Goal: Contribute content

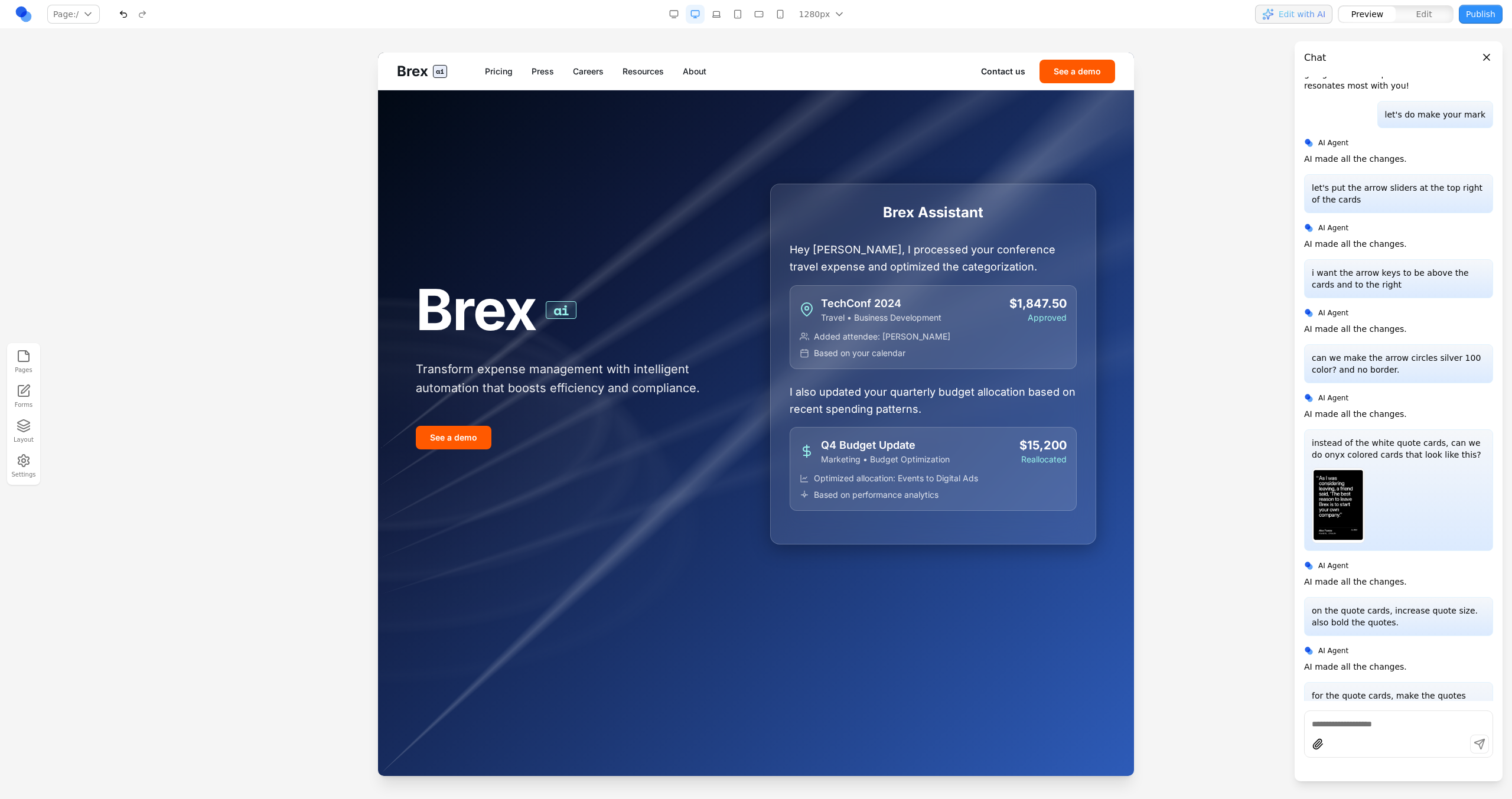
click at [595, 75] on link "Careers" at bounding box center [589, 71] width 31 height 12
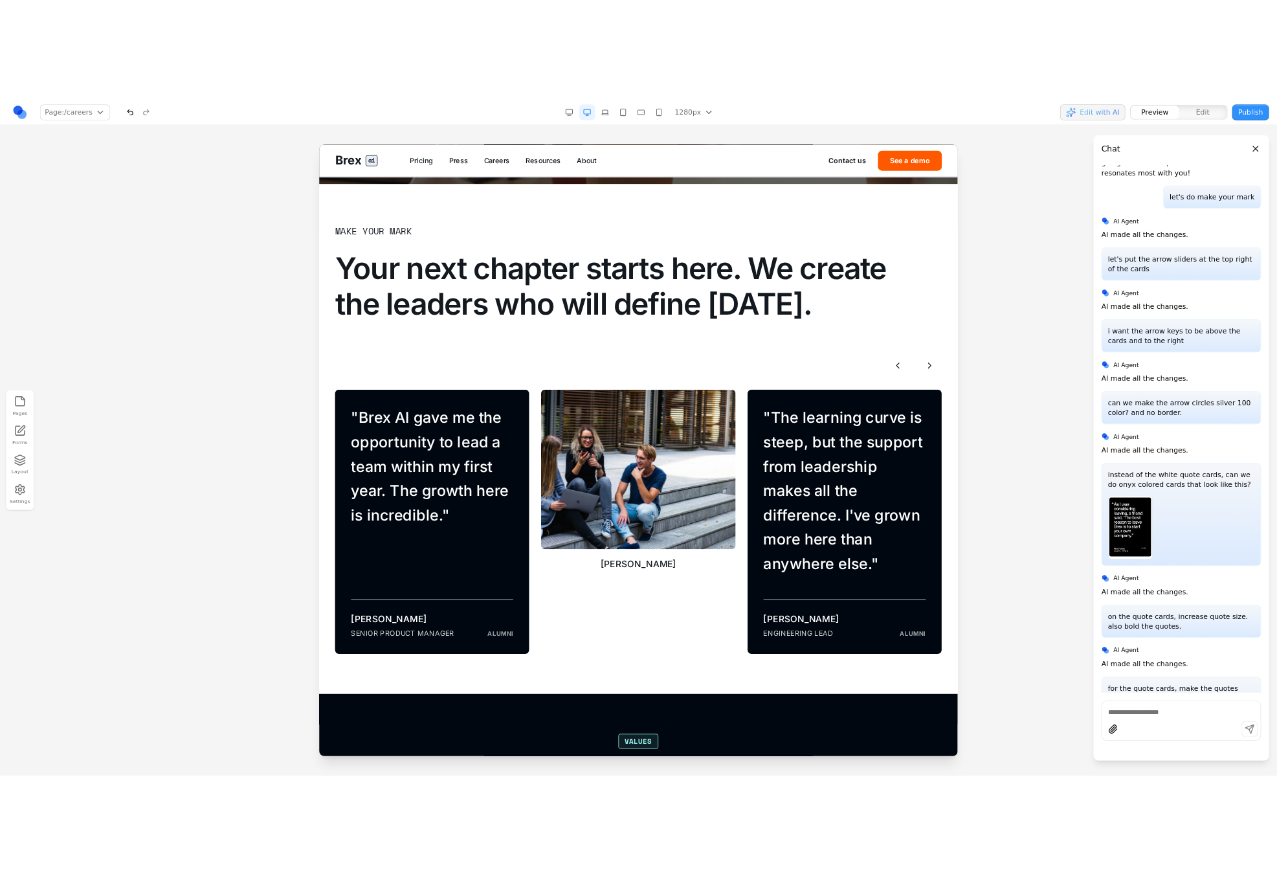
scroll to position [785, 0]
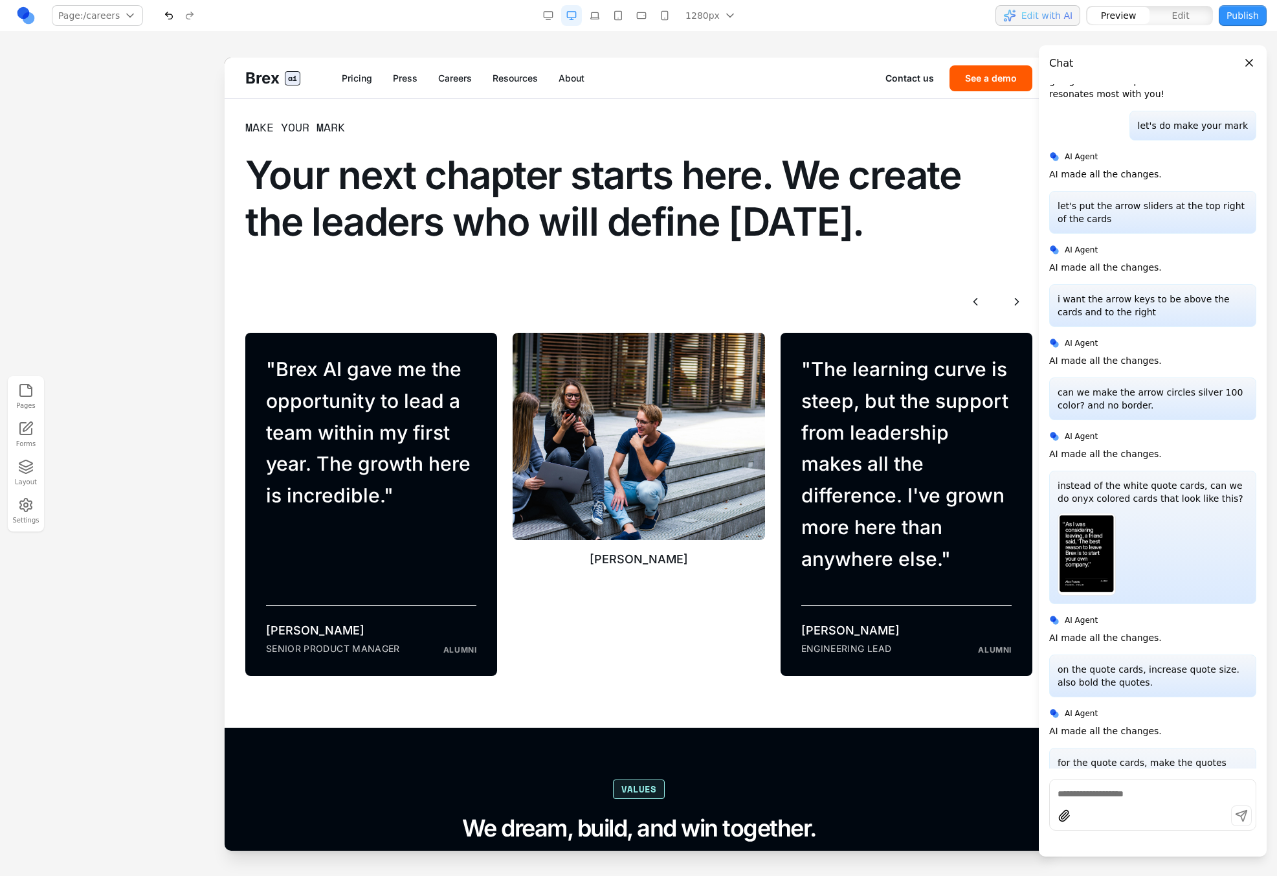
click at [406, 74] on link "Press" at bounding box center [404, 78] width 25 height 13
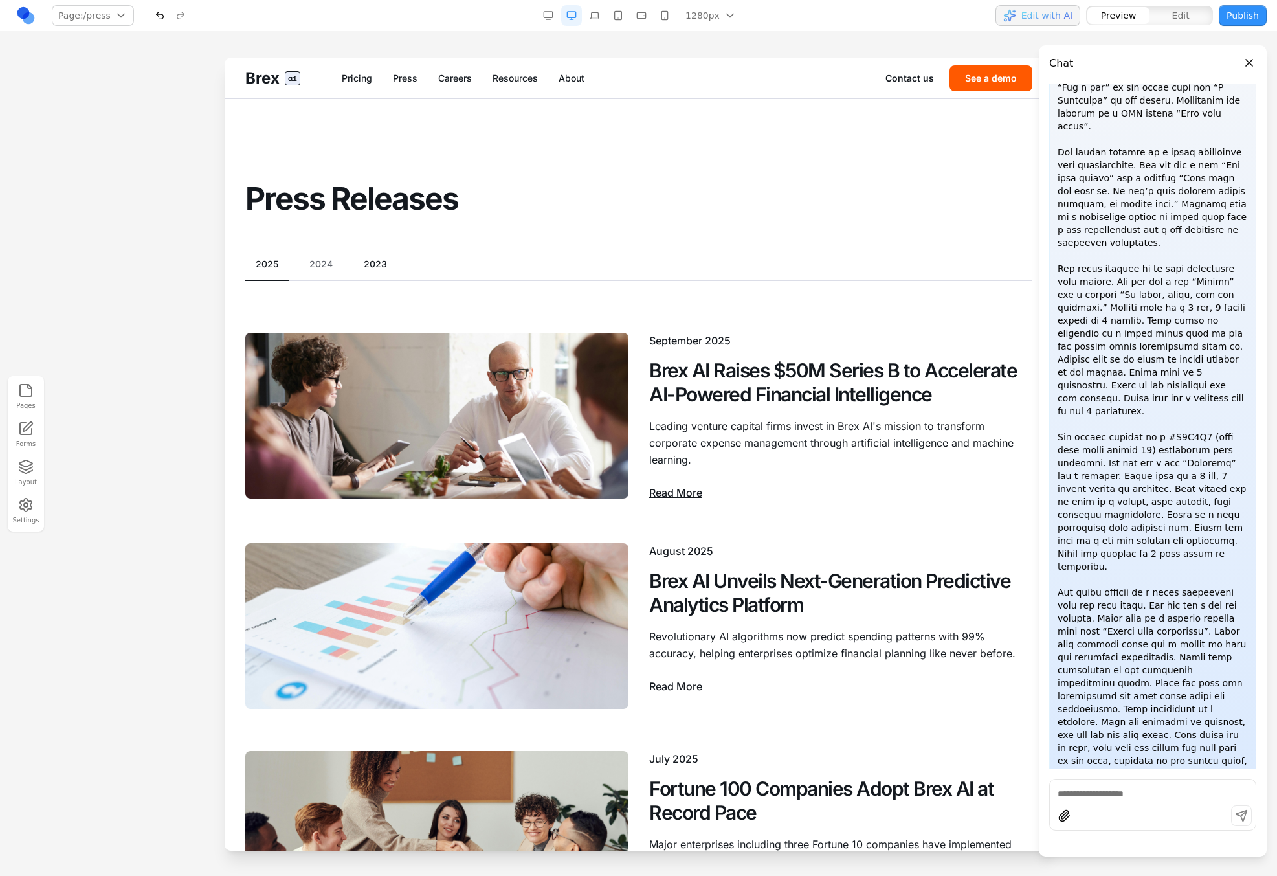
scroll to position [787, 0]
click at [462, 72] on link "Careers" at bounding box center [455, 78] width 34 height 13
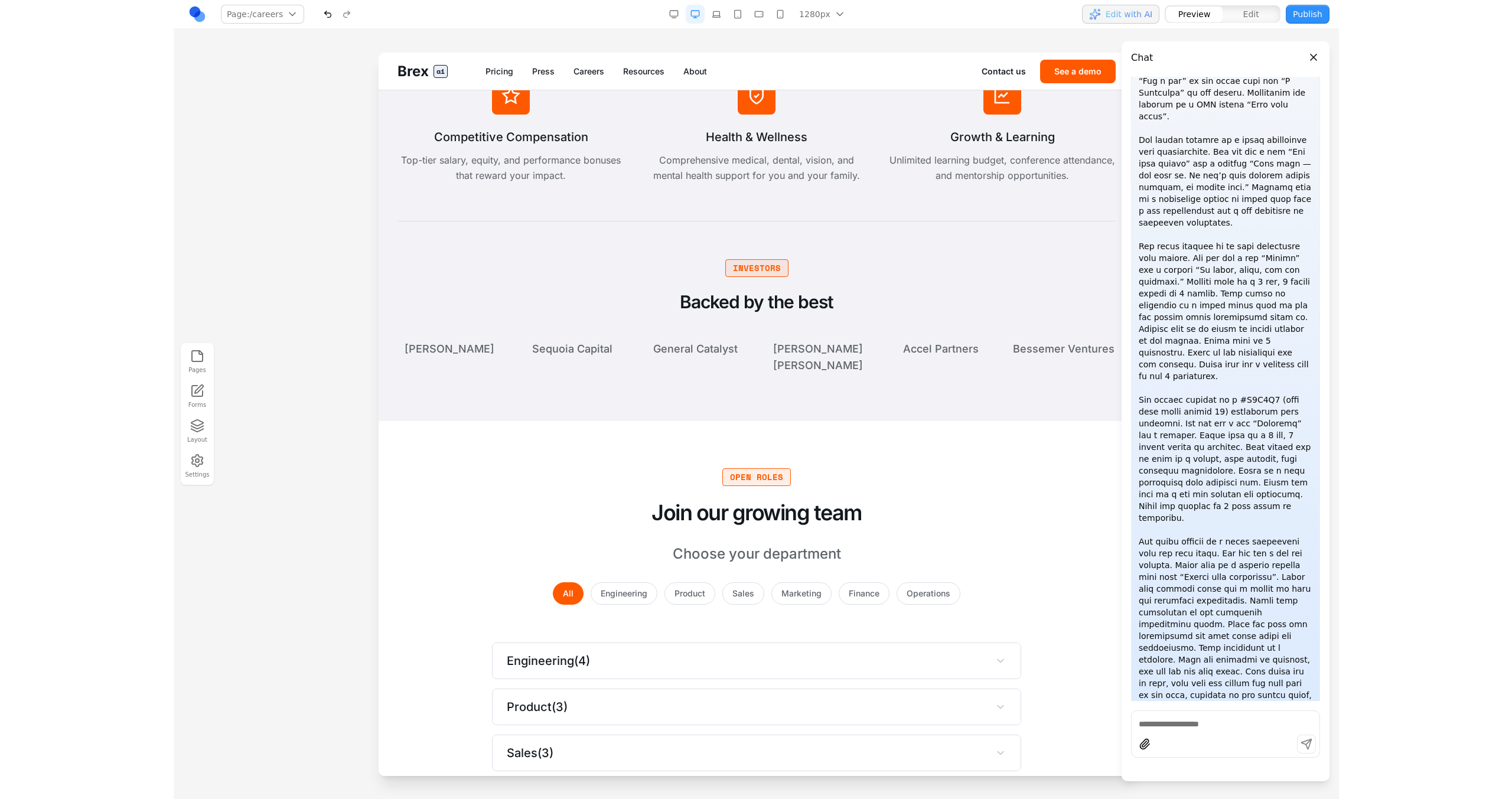
scroll to position [2077, 0]
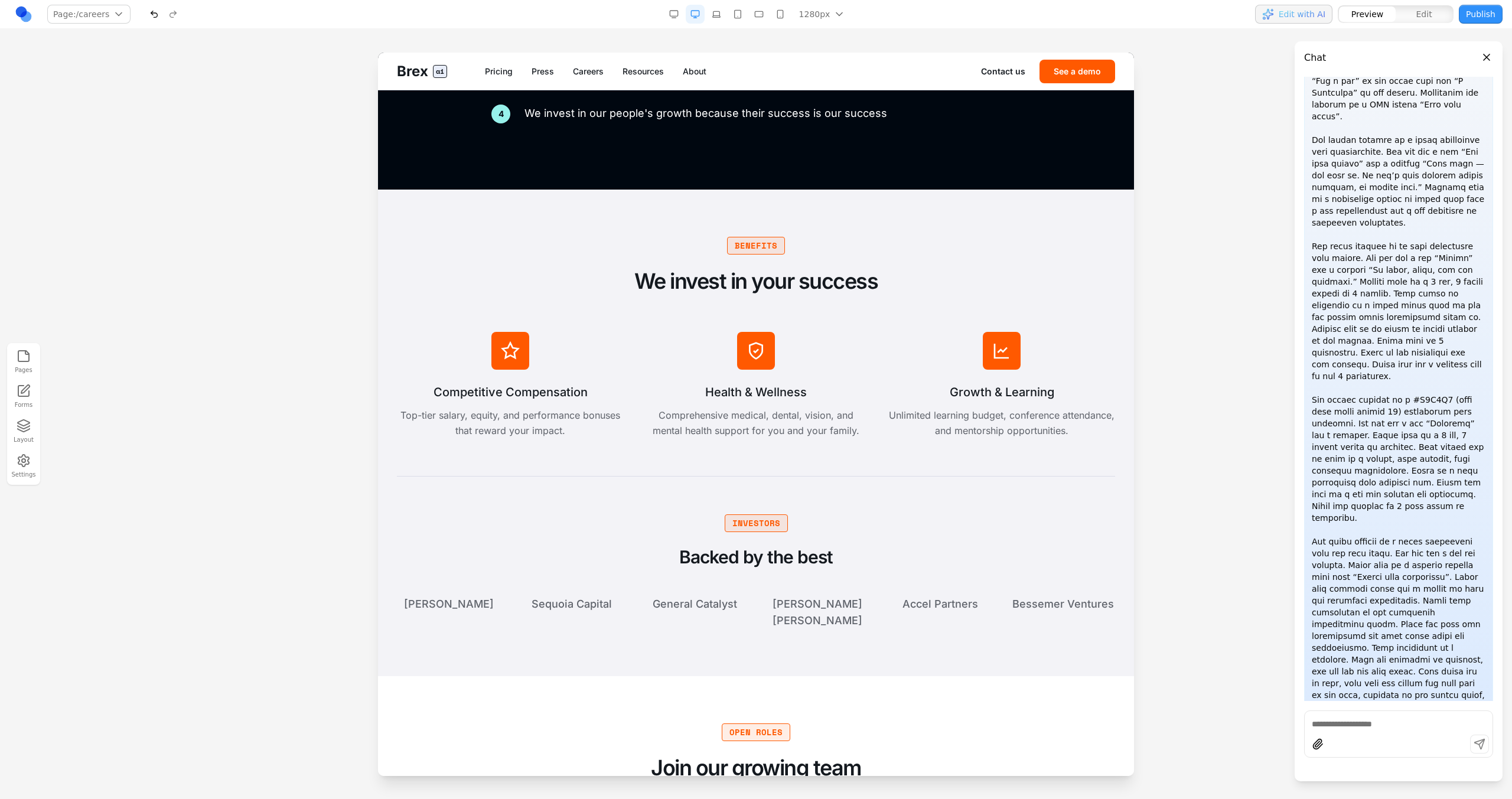
click at [892, 330] on p at bounding box center [1399, 376] width 173 height 697
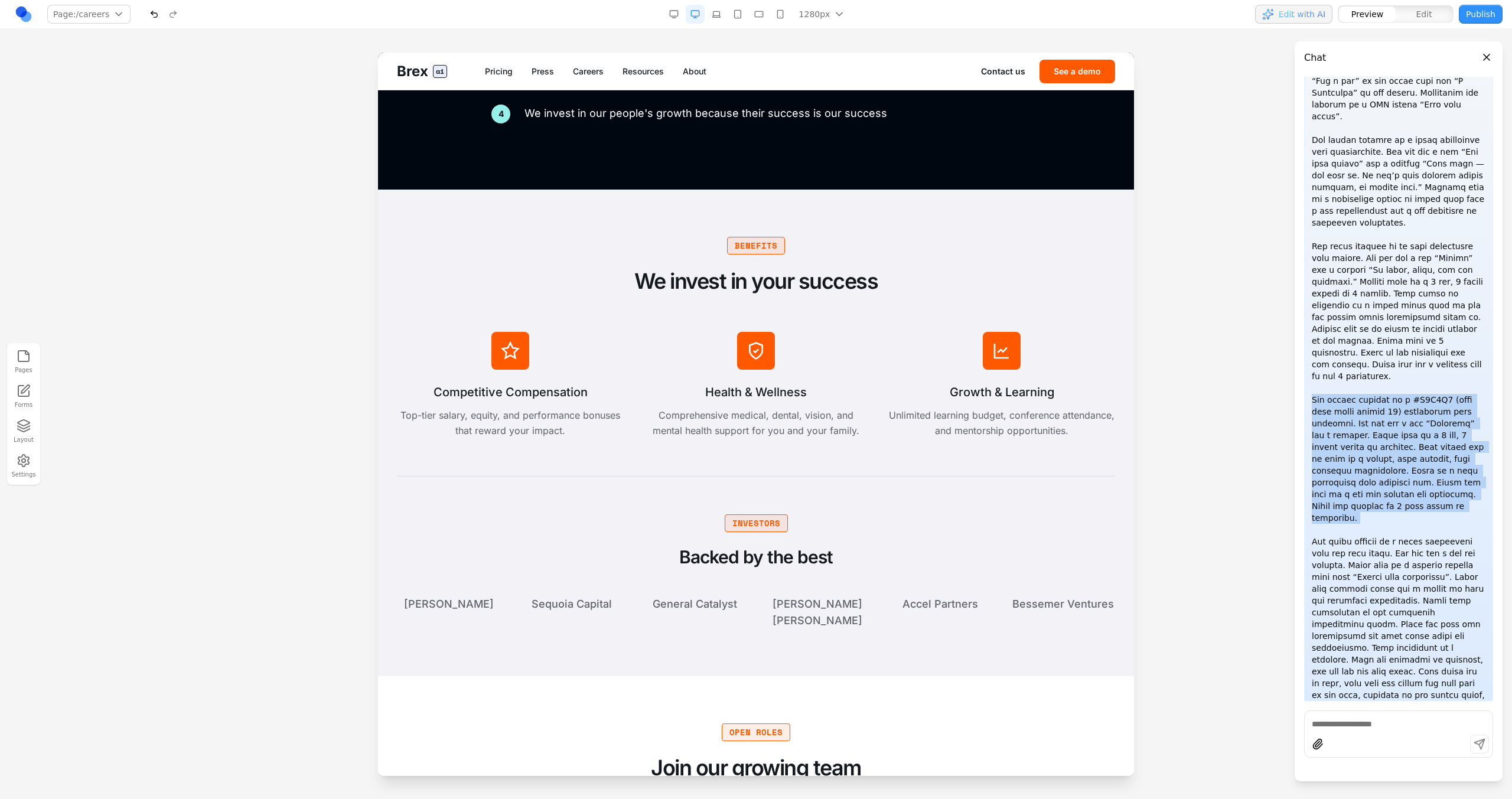
click at [892, 330] on p at bounding box center [1399, 376] width 173 height 697
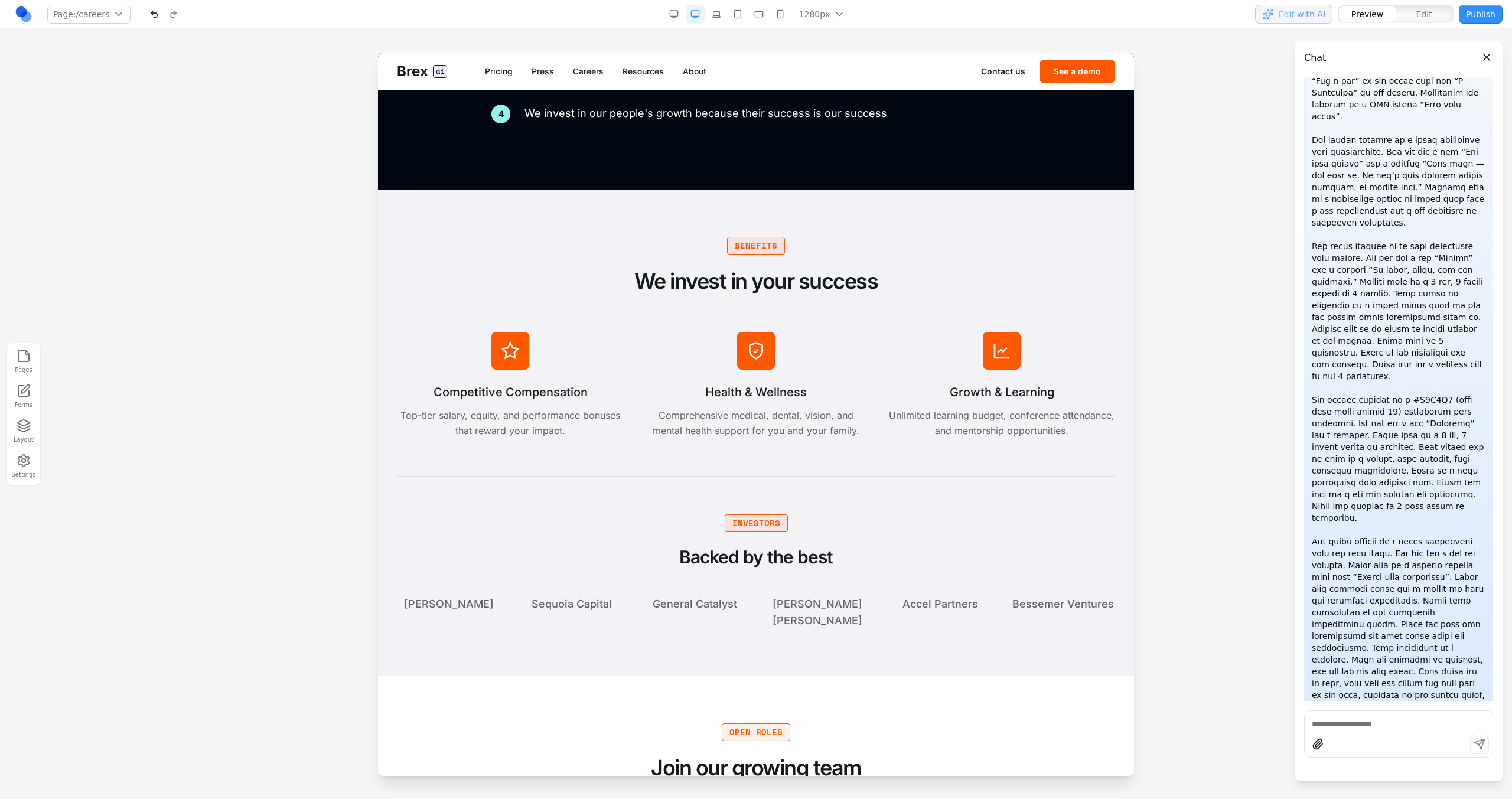
click at [892, 329] on p at bounding box center [1399, 376] width 173 height 697
drag, startPoint x: 1400, startPoint y: 328, endPoint x: 1434, endPoint y: 332, distance: 34.2
click at [892, 332] on p at bounding box center [1399, 376] width 173 height 697
copy p "#F3F3F7"
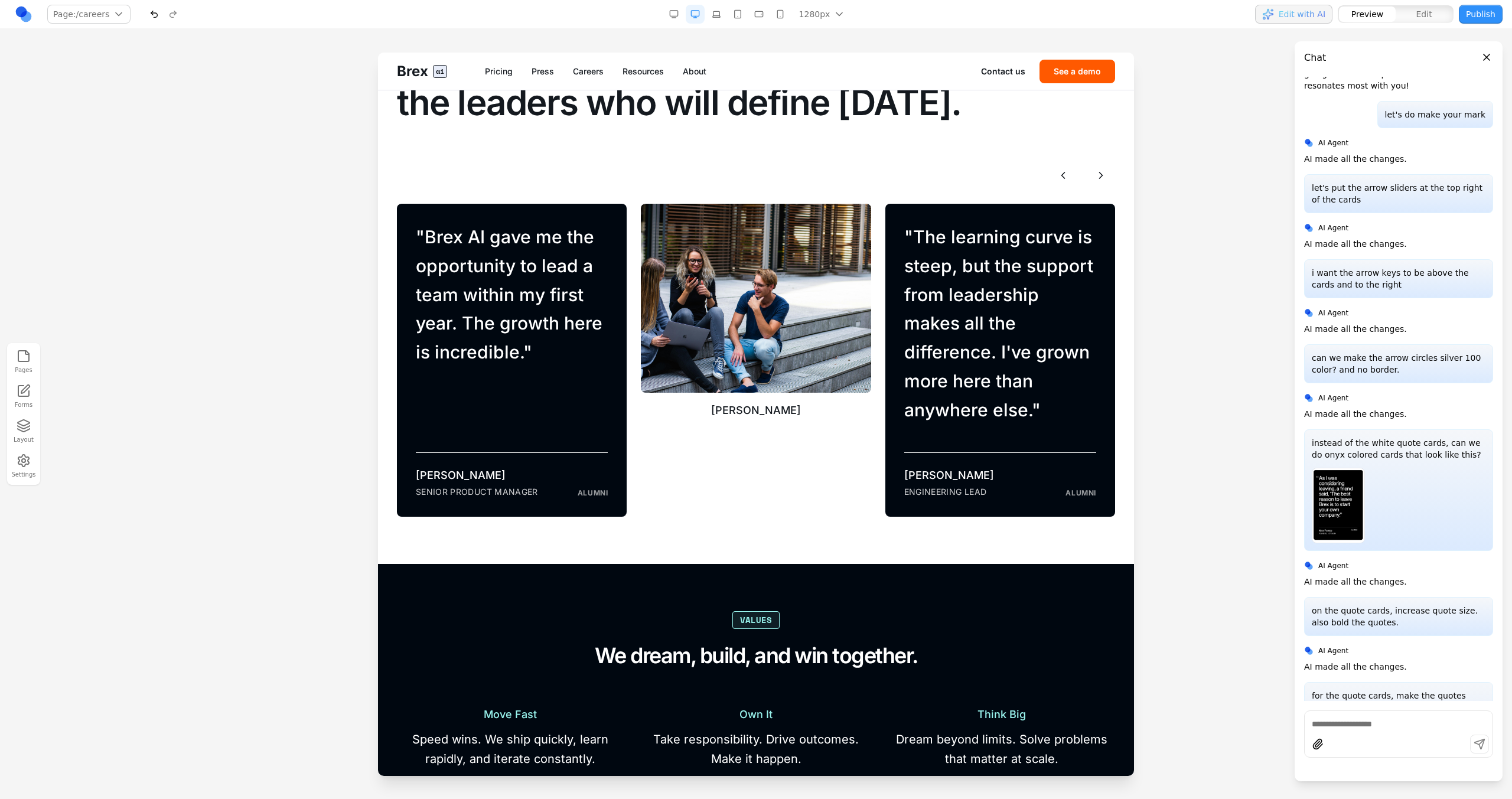
scroll to position [5892, 0]
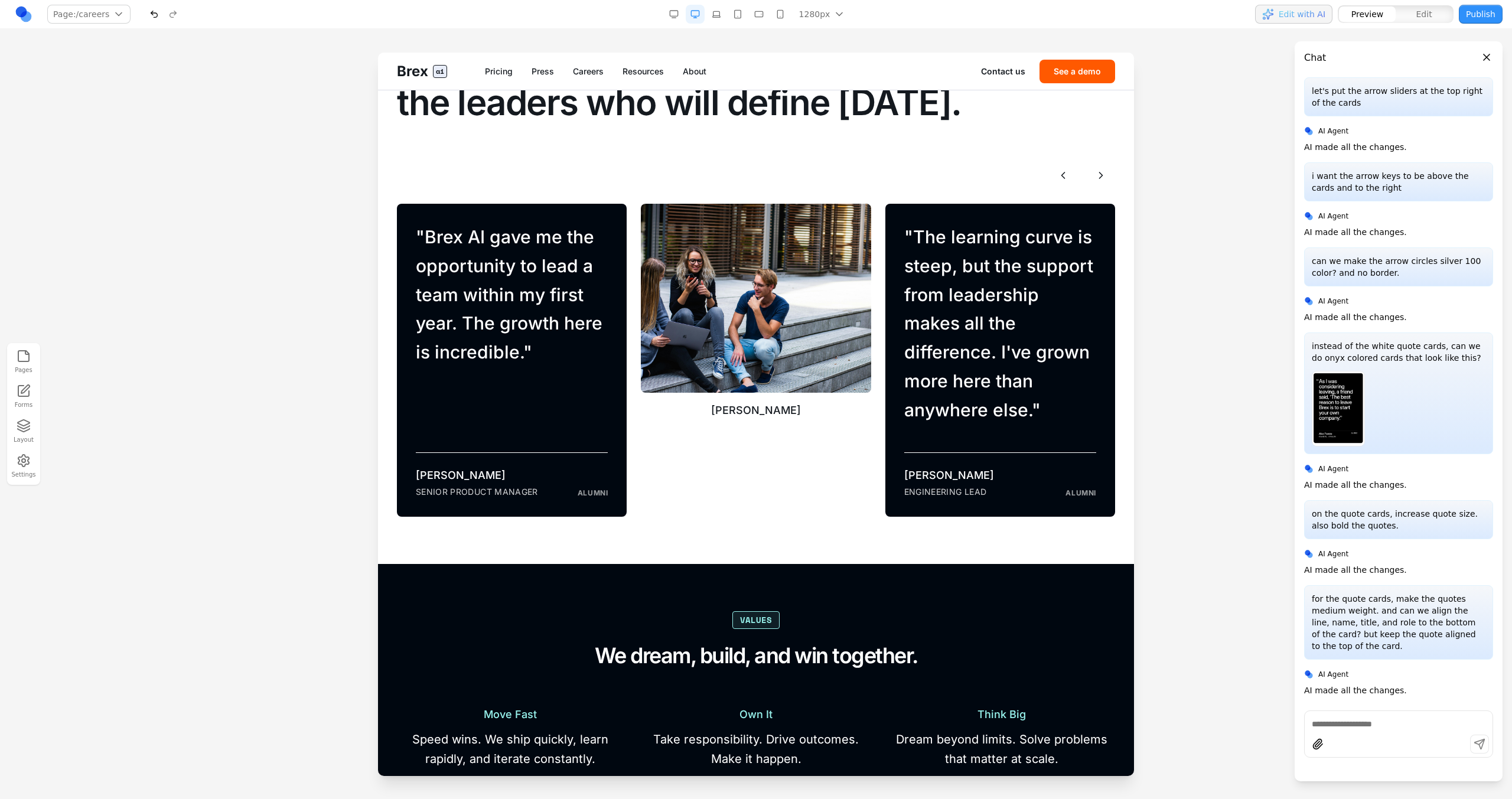
click at [892, 453] on div at bounding box center [1399, 745] width 188 height 23
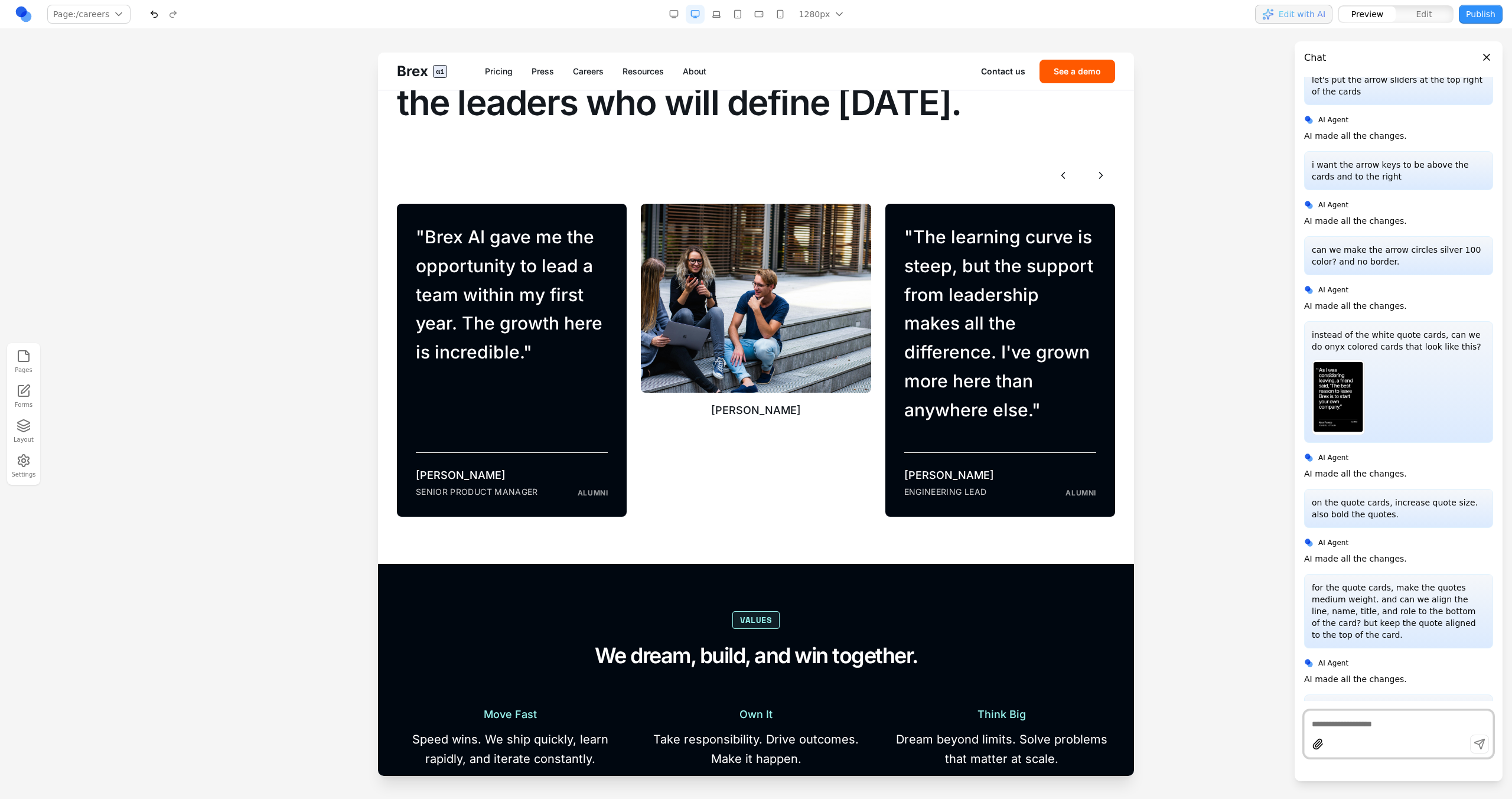
scroll to position [5904, 0]
paste textarea "********"
type textarea "**********"
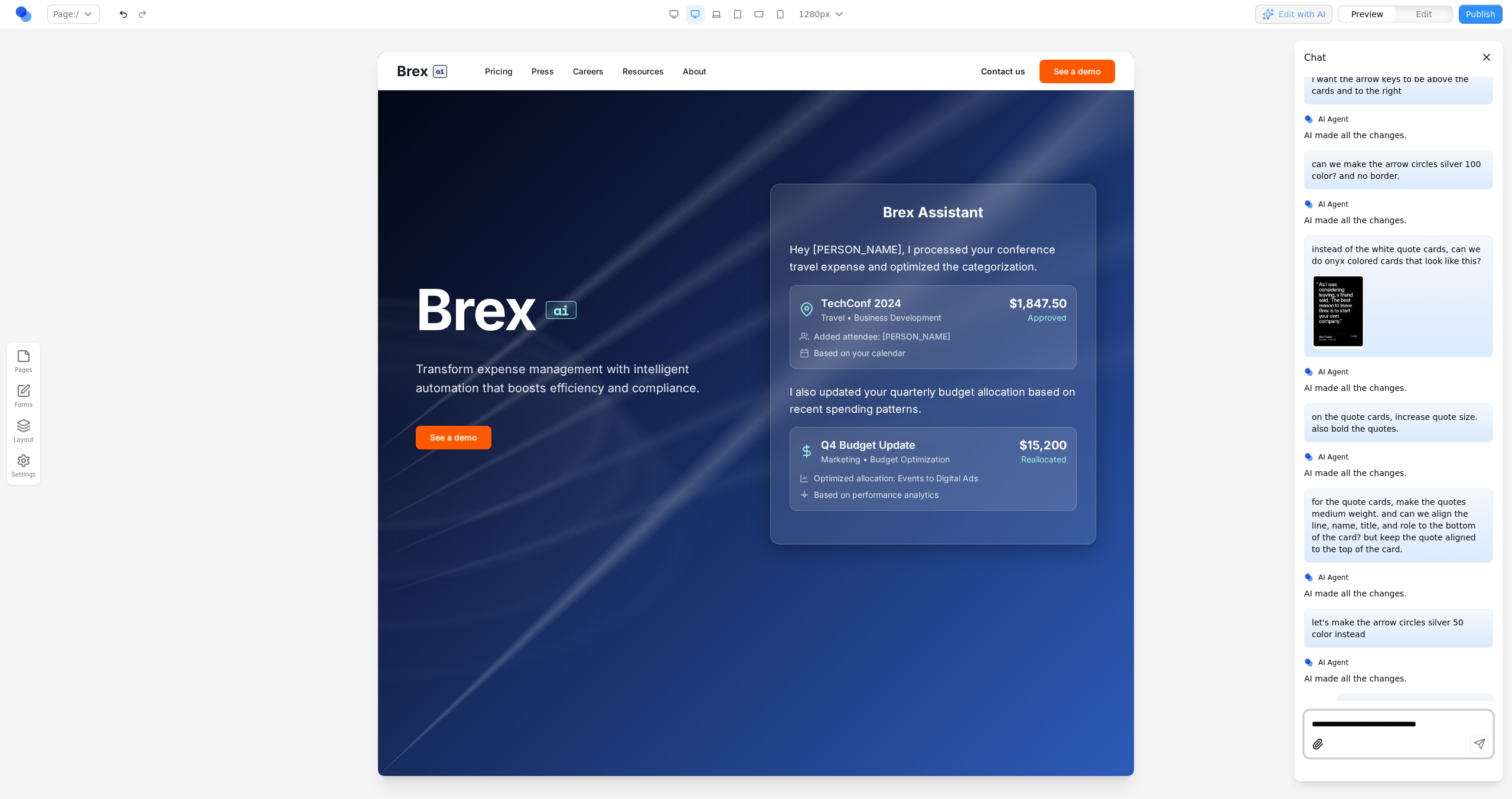
scroll to position [5977, 0]
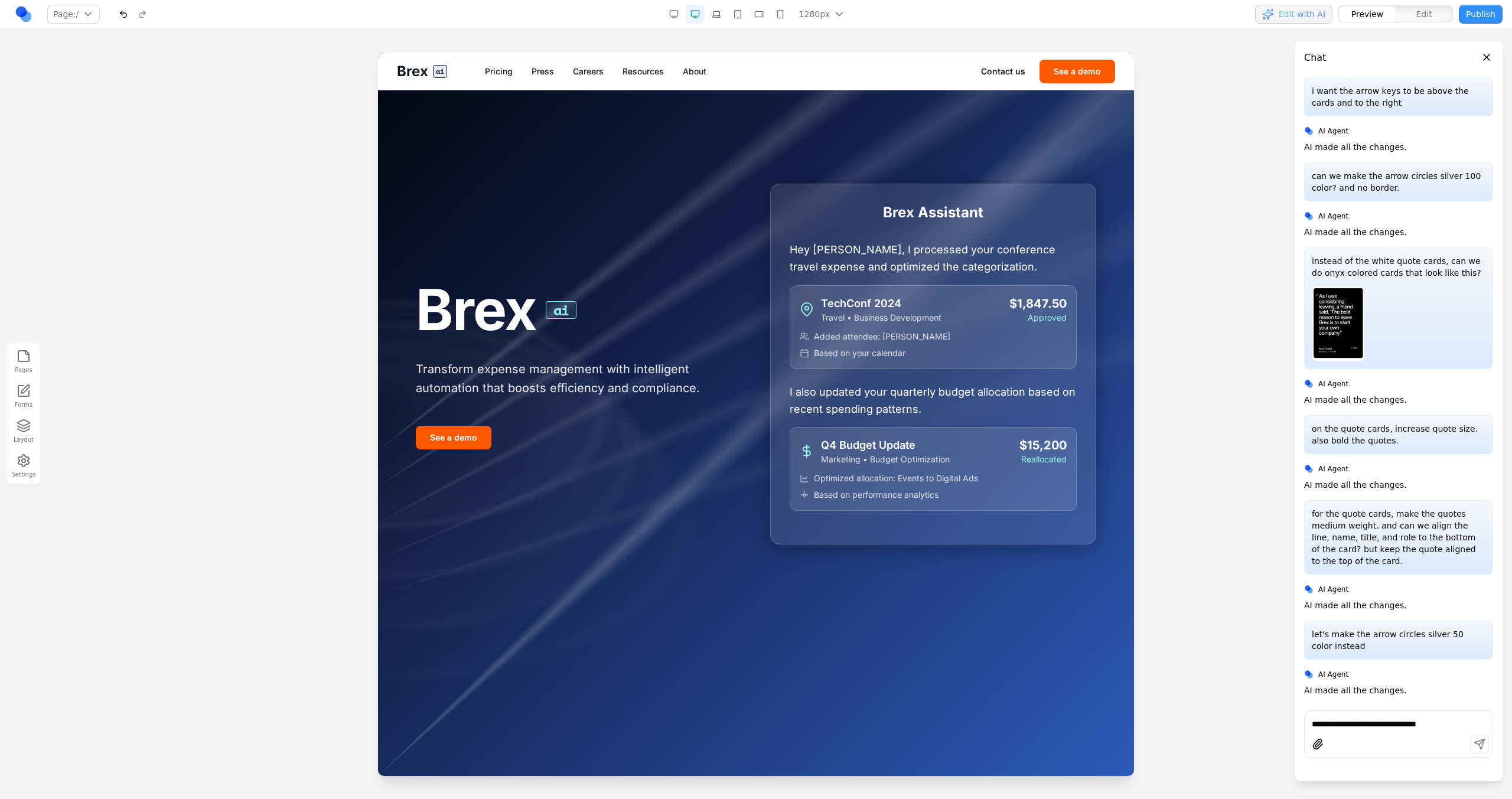
click at [582, 70] on link "Careers" at bounding box center [589, 71] width 31 height 12
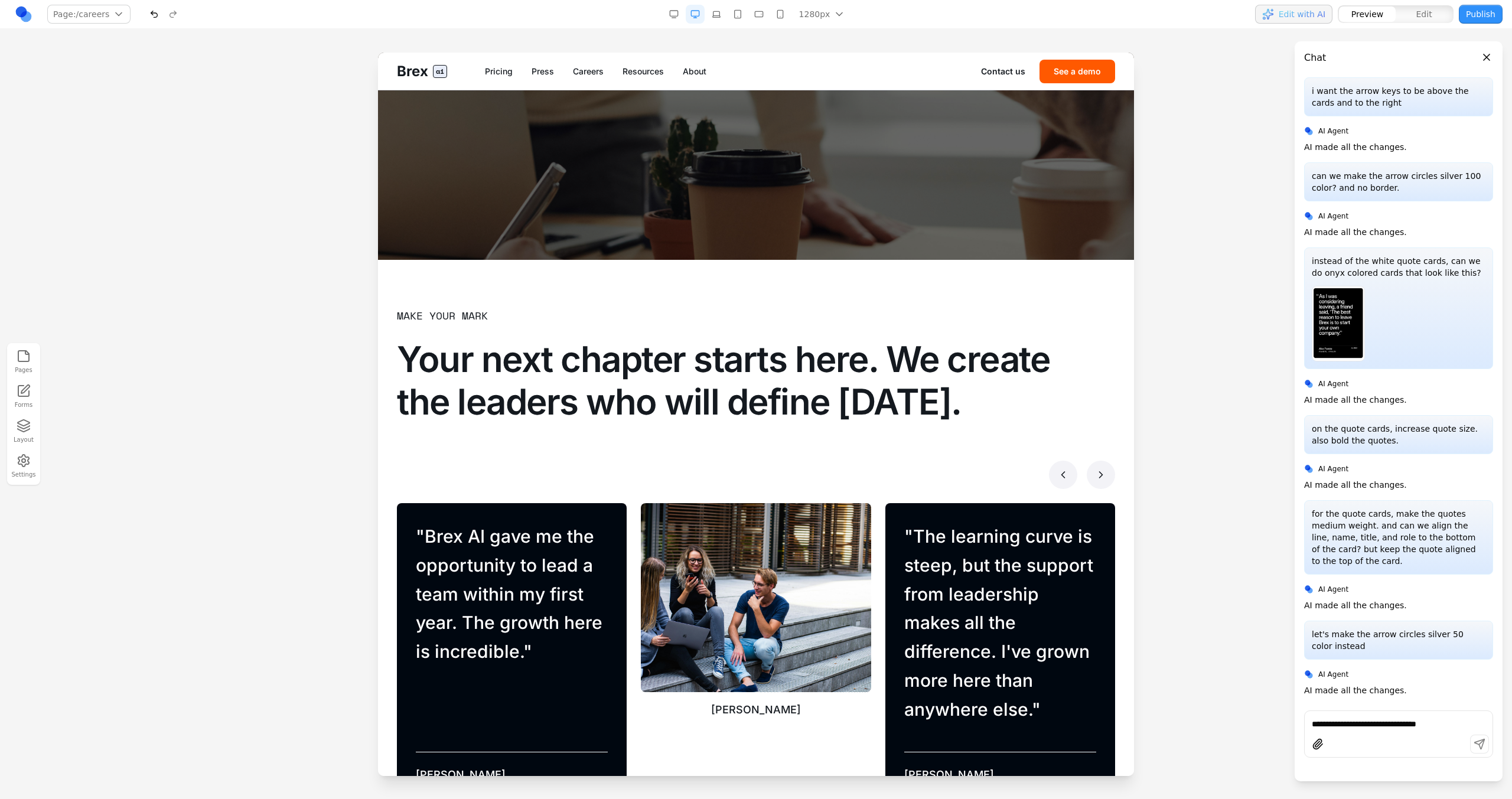
scroll to position [521, 0]
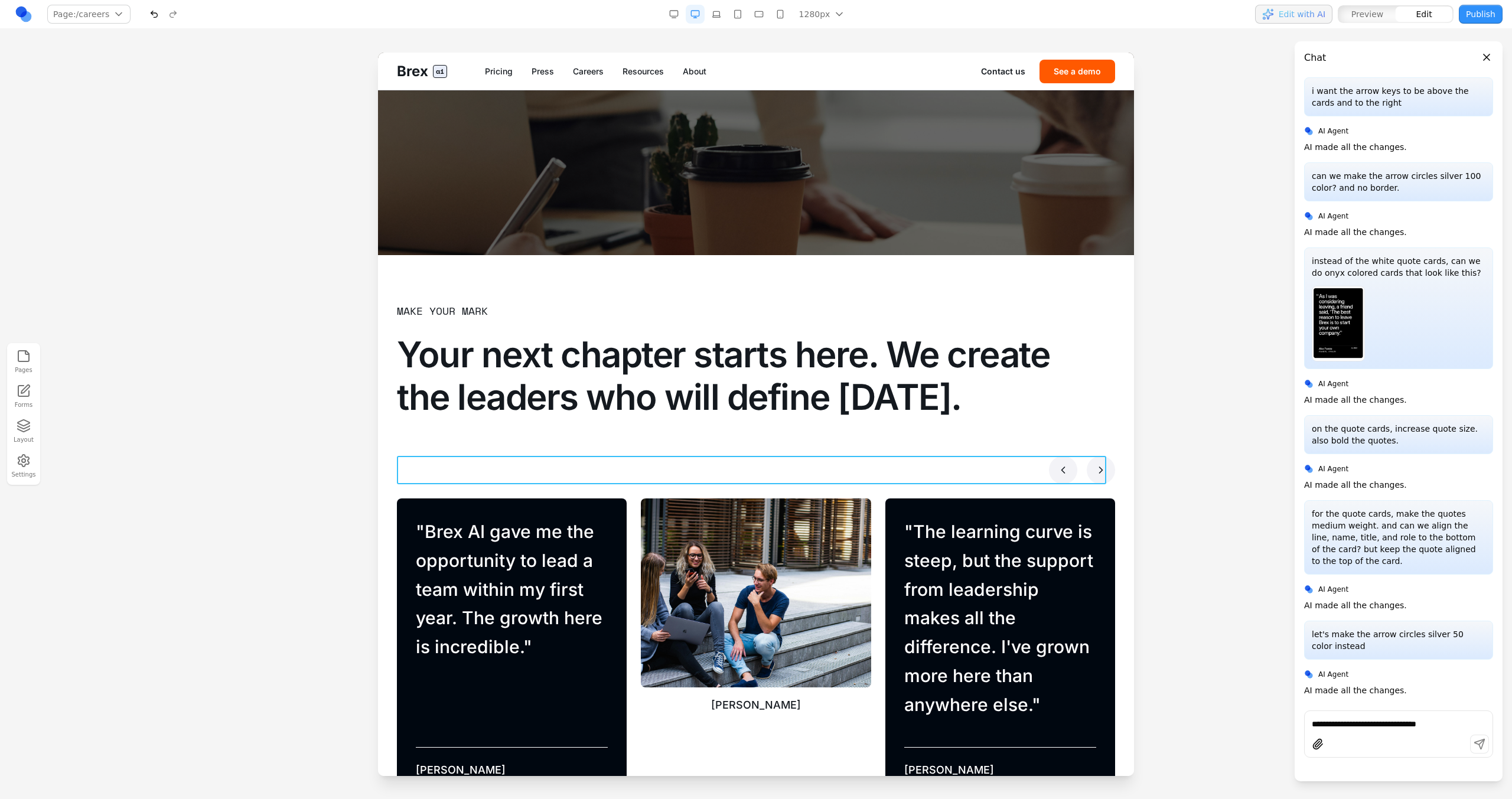
click at [892, 453] on div at bounding box center [756, 470] width 718 height 28
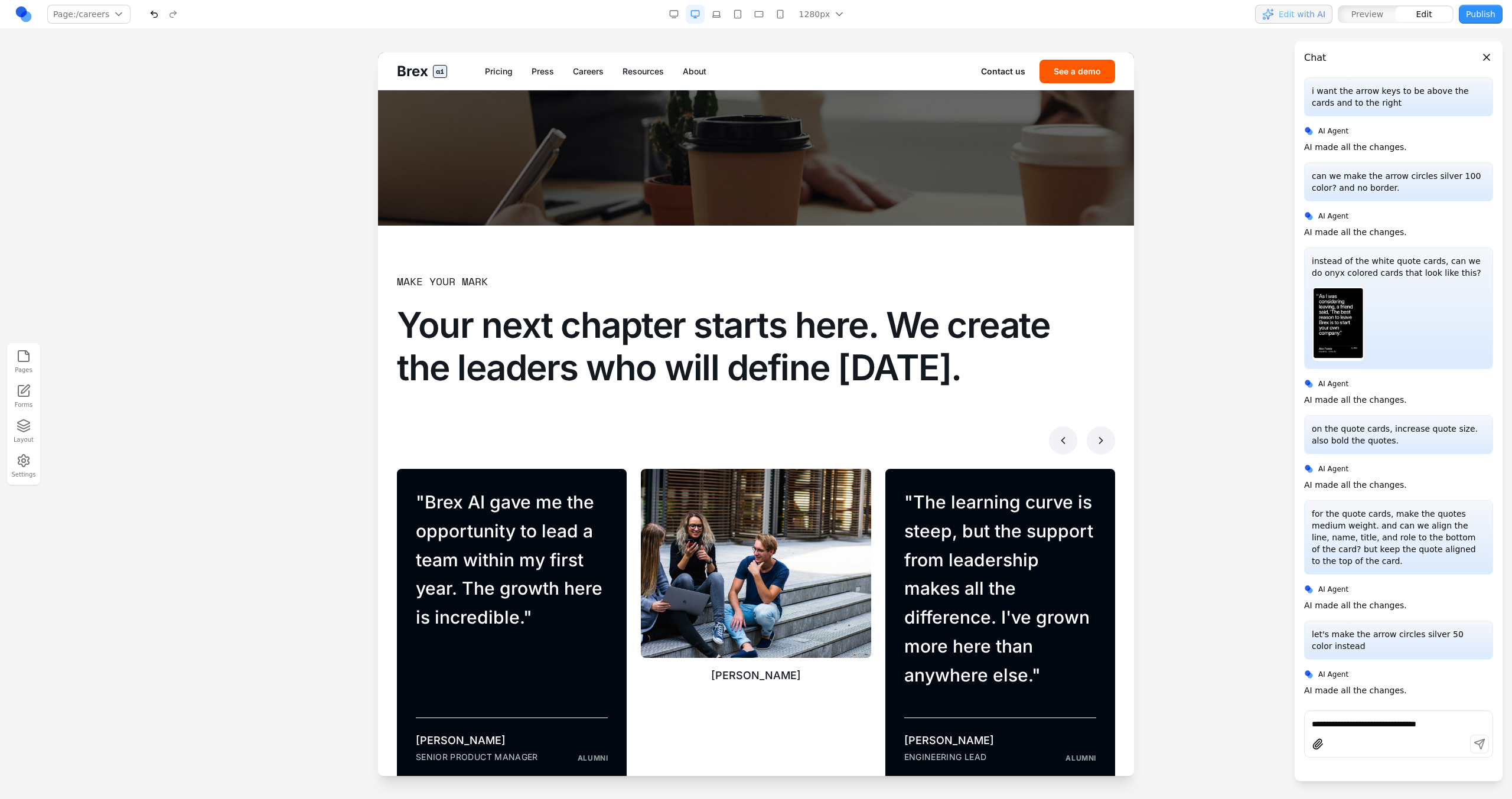
click at [892, 388] on h2 "Your next chapter starts here. We create the leaders who will define [DATE]." at bounding box center [737, 346] width 681 height 85
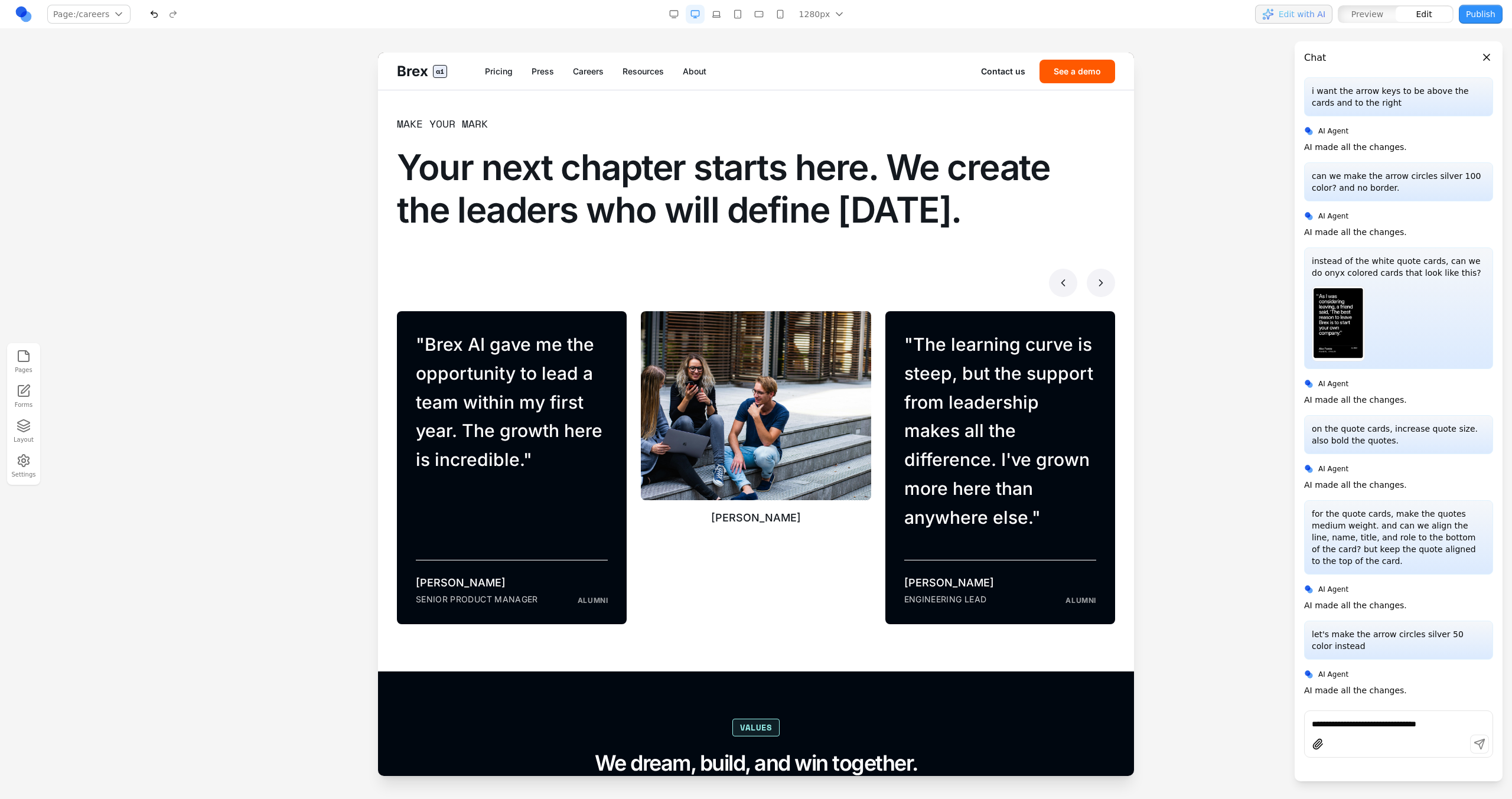
scroll to position [732, 0]
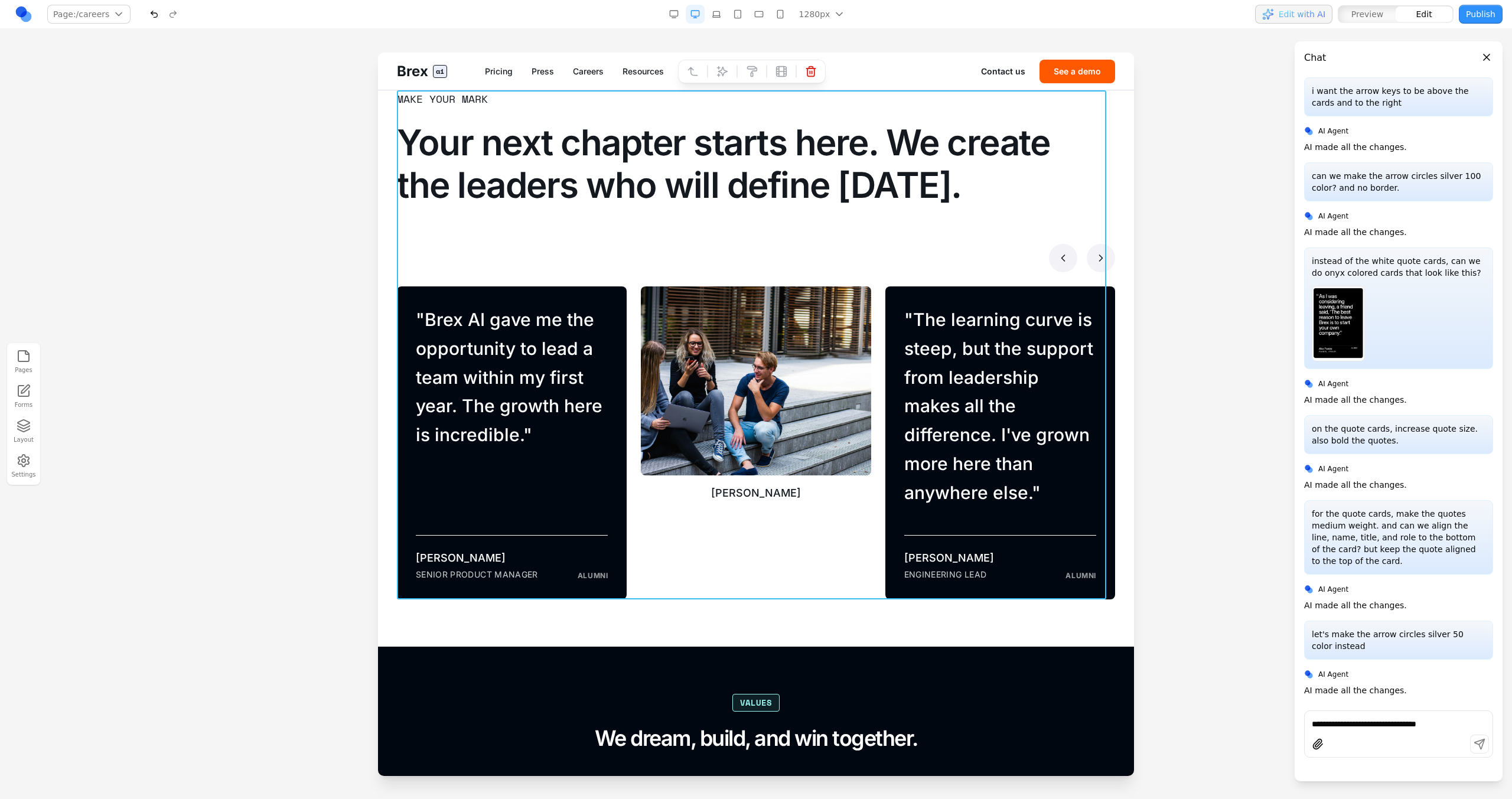
click at [798, 209] on div "Make your mark Your next chapter starts here. We create the leaders who will de…" at bounding box center [756, 345] width 718 height 509
click at [841, 193] on h2 "Your next chapter starts here. We create the leaders who will define [DATE]." at bounding box center [737, 163] width 681 height 85
drag, startPoint x: 1314, startPoint y: 172, endPoint x: 1132, endPoint y: 179, distance: 182.1
click at [892, 171] on div "when each row is hovered, can we decrease the text opacity? AI Agent AI made al…" at bounding box center [1399, 389] width 208 height 624
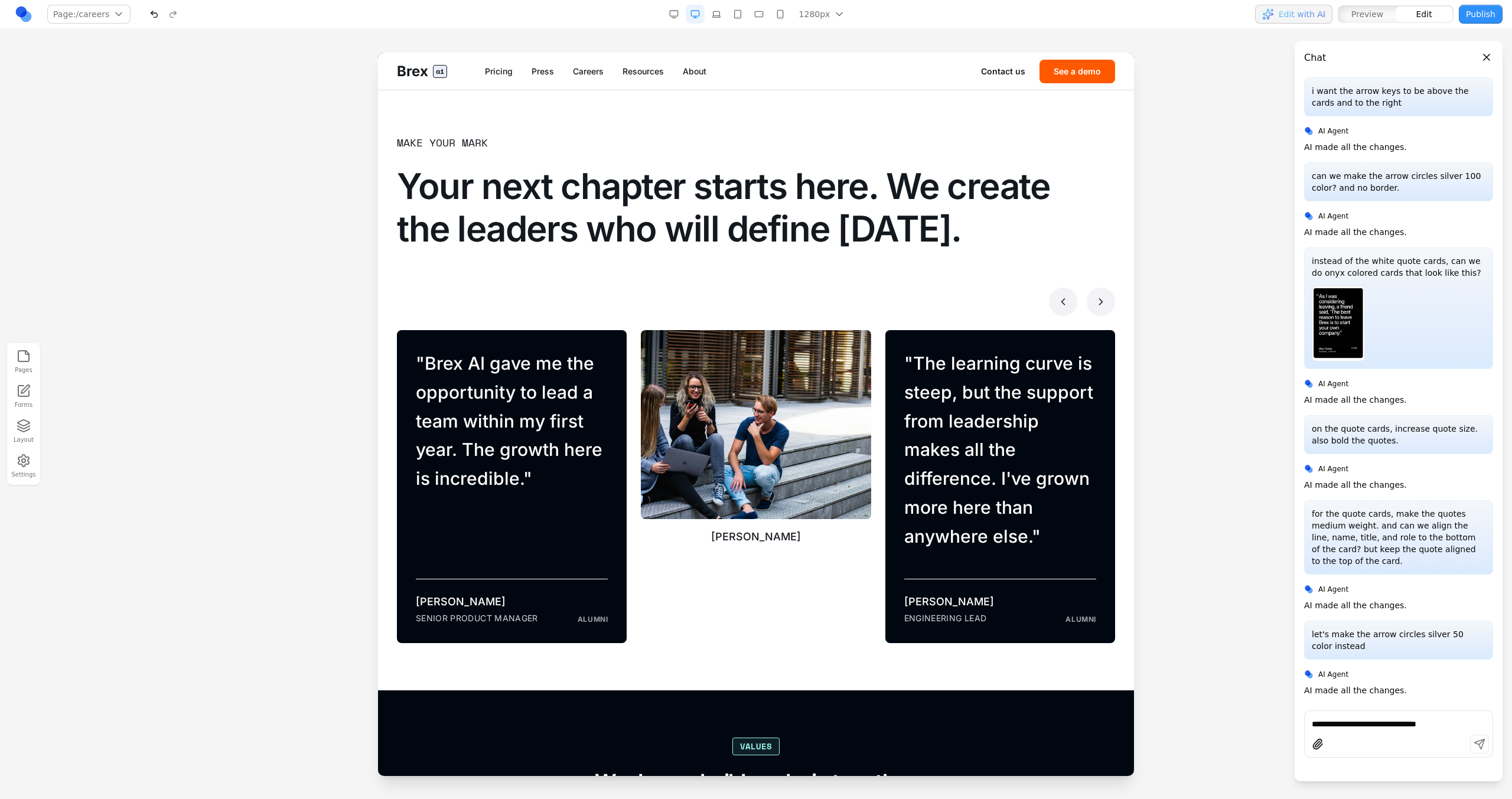
scroll to position [684, 0]
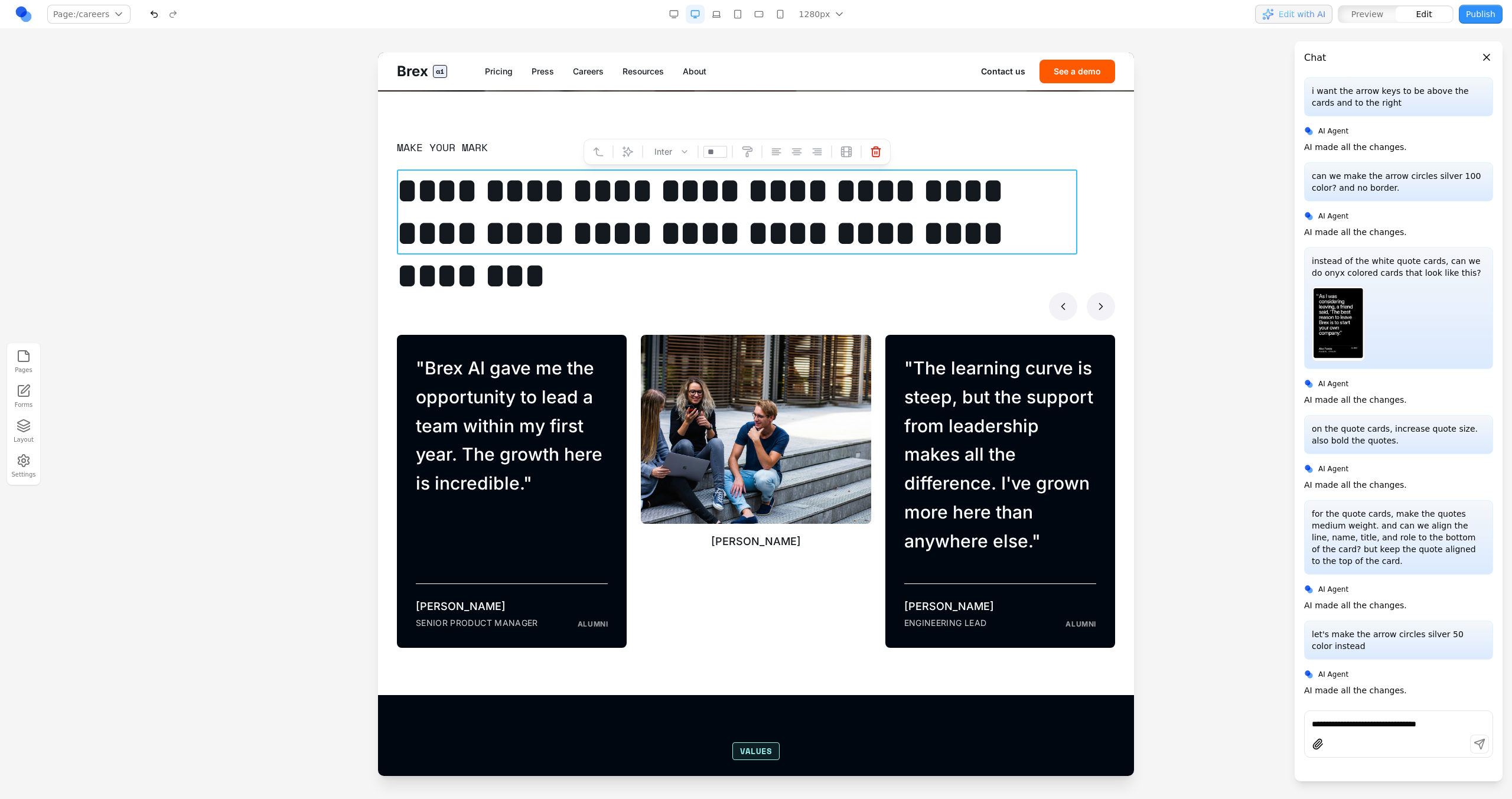
click at [892, 230] on h2 "**********" at bounding box center [737, 212] width 681 height 85
click at [892, 239] on h2 "**********" at bounding box center [737, 212] width 681 height 85
drag, startPoint x: 1026, startPoint y: 239, endPoint x: 1044, endPoint y: 235, distance: 18.4
click at [892, 235] on h2 "**********" at bounding box center [737, 212] width 681 height 85
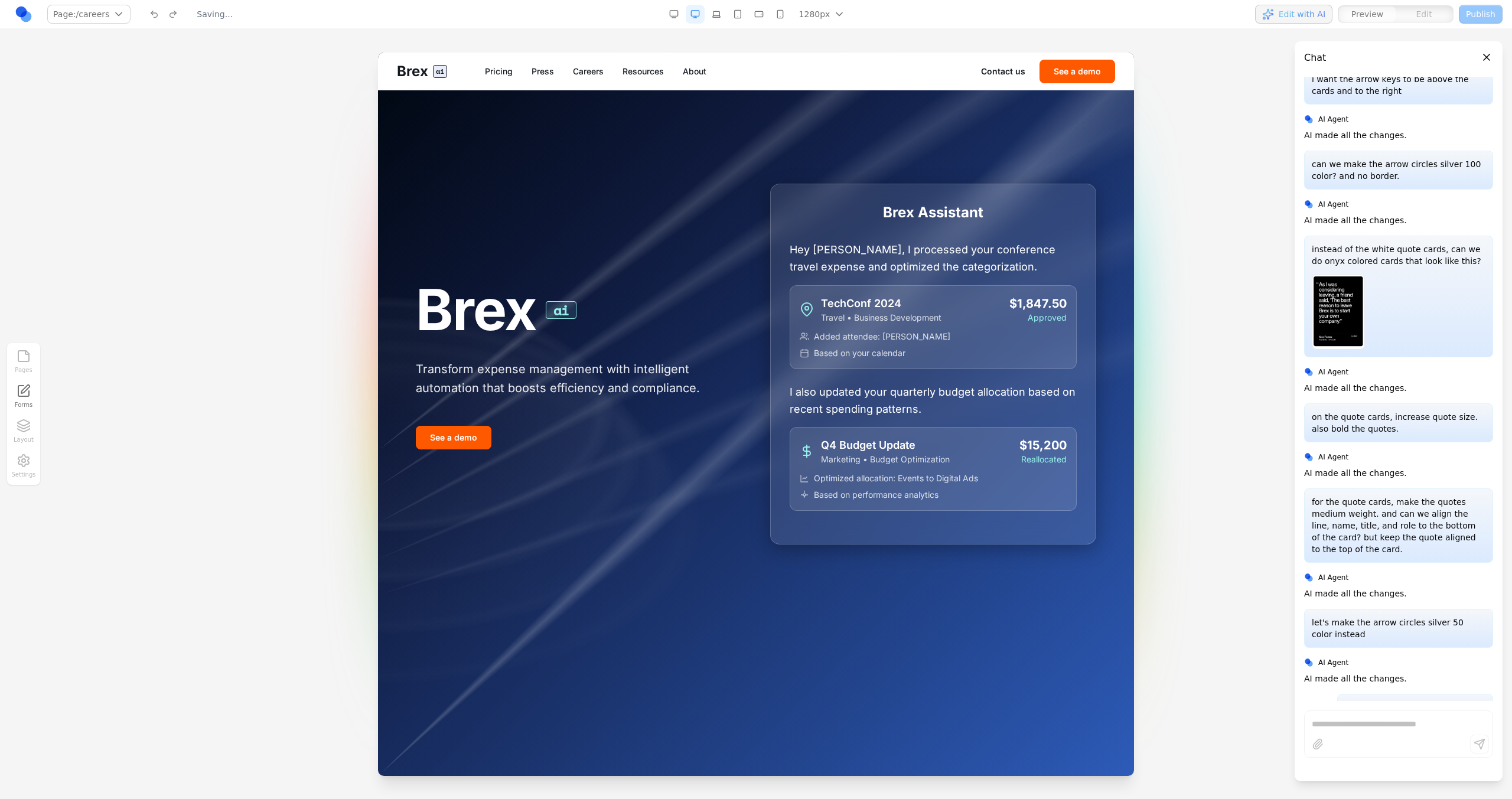
scroll to position [0, 0]
click at [600, 74] on link "Careers" at bounding box center [589, 71] width 31 height 12
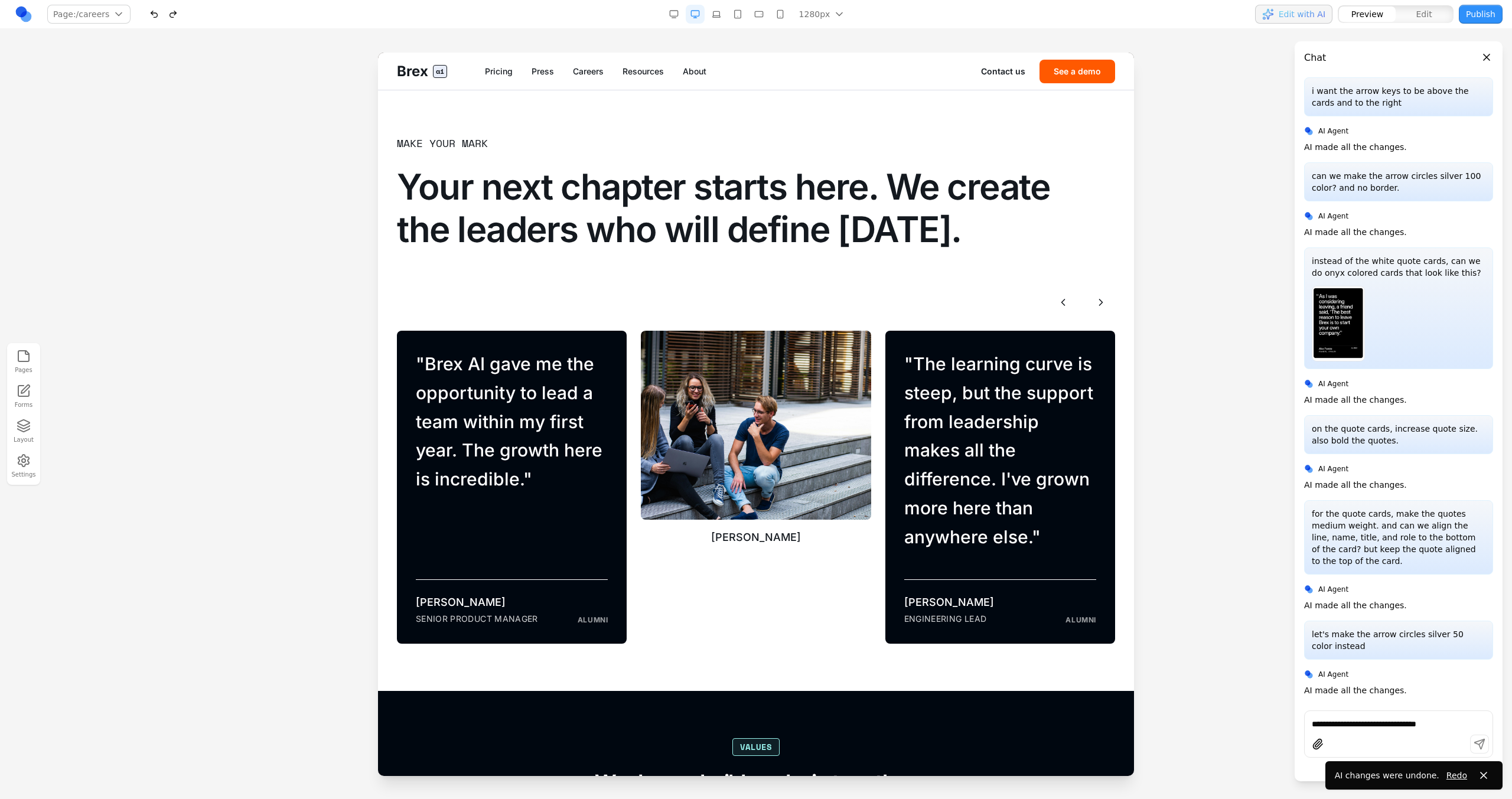
scroll to position [712, 0]
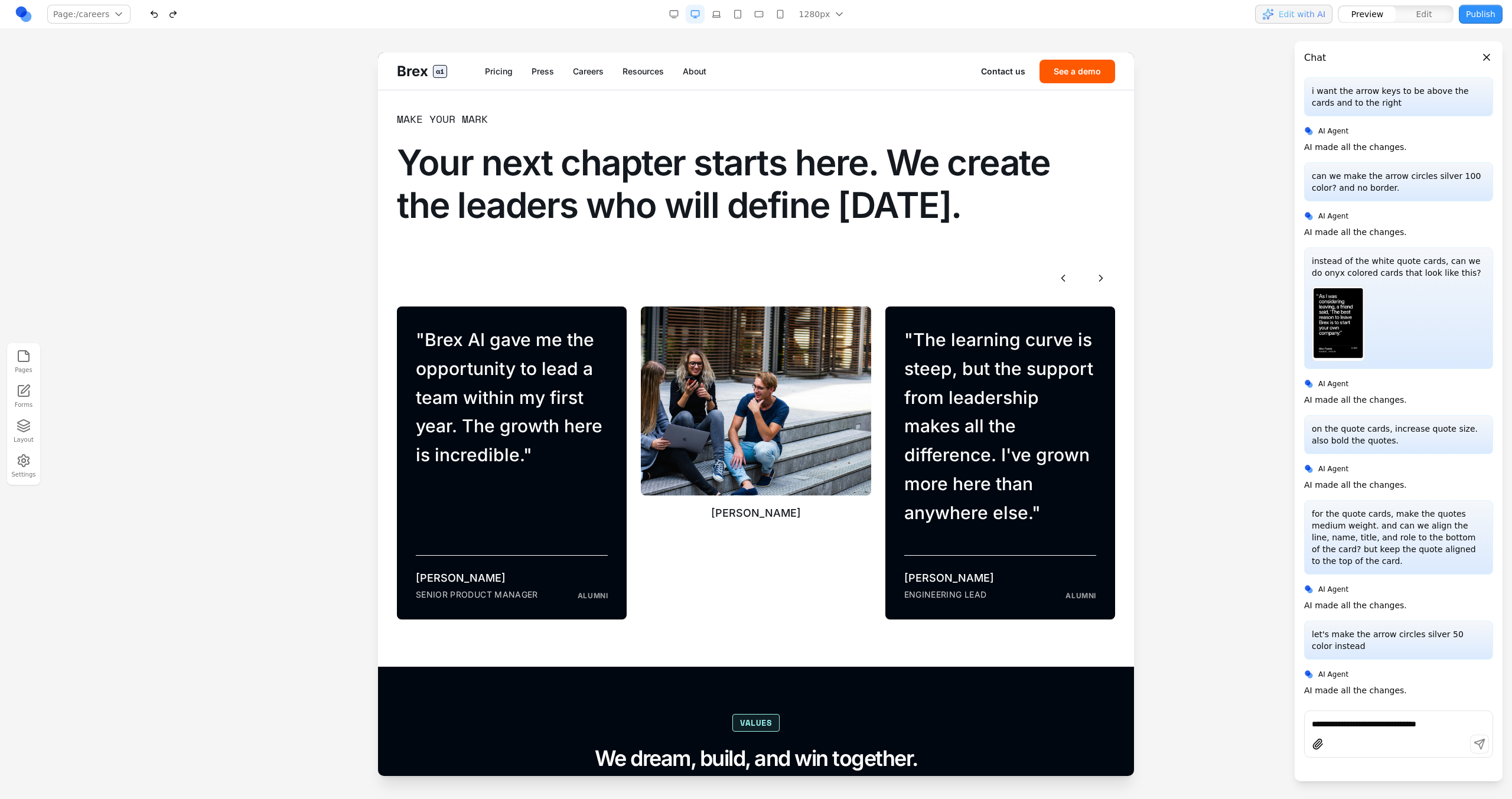
click at [172, 16] on button "button" at bounding box center [172, 14] width 19 height 19
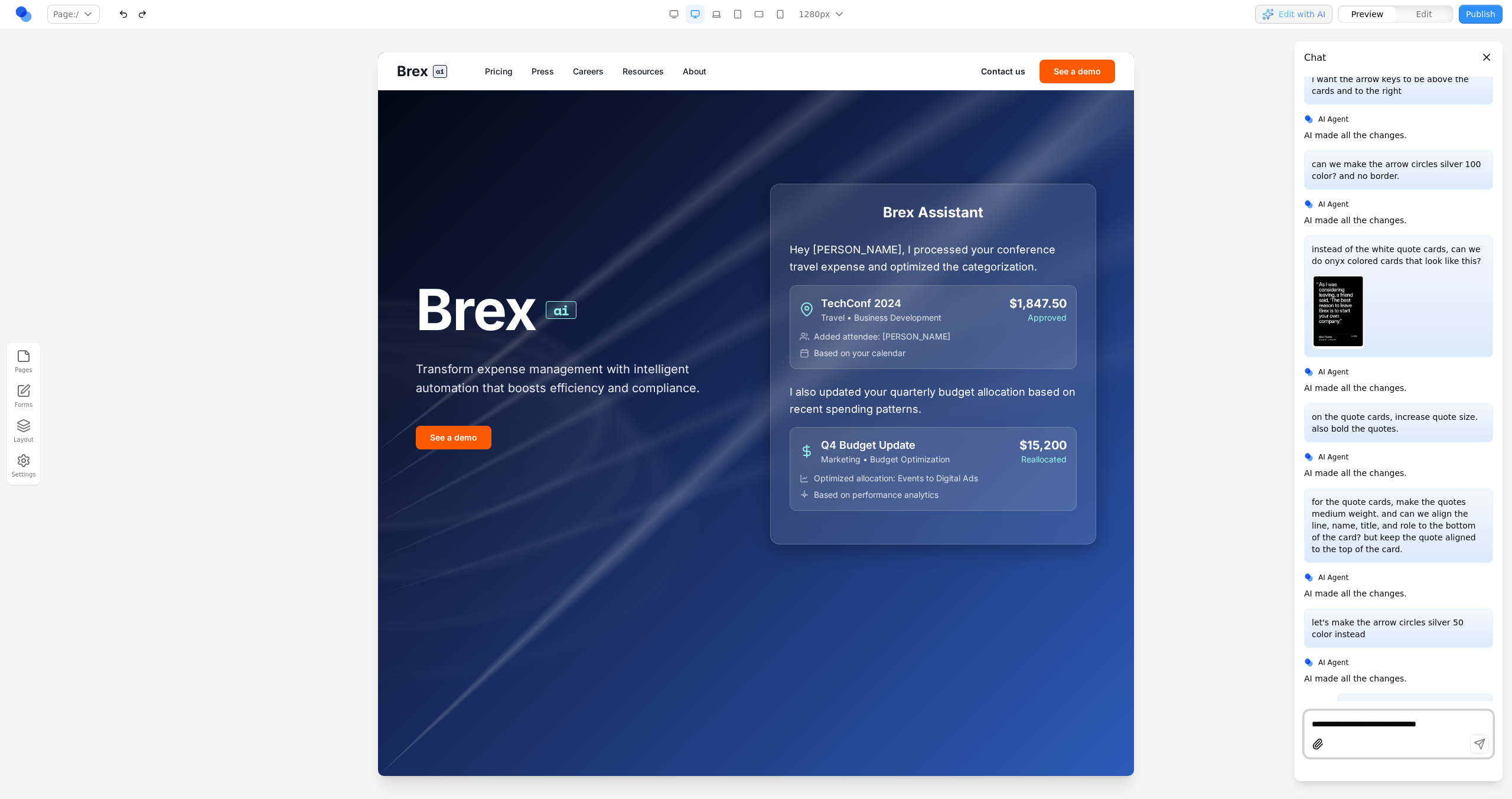
scroll to position [5977, 0]
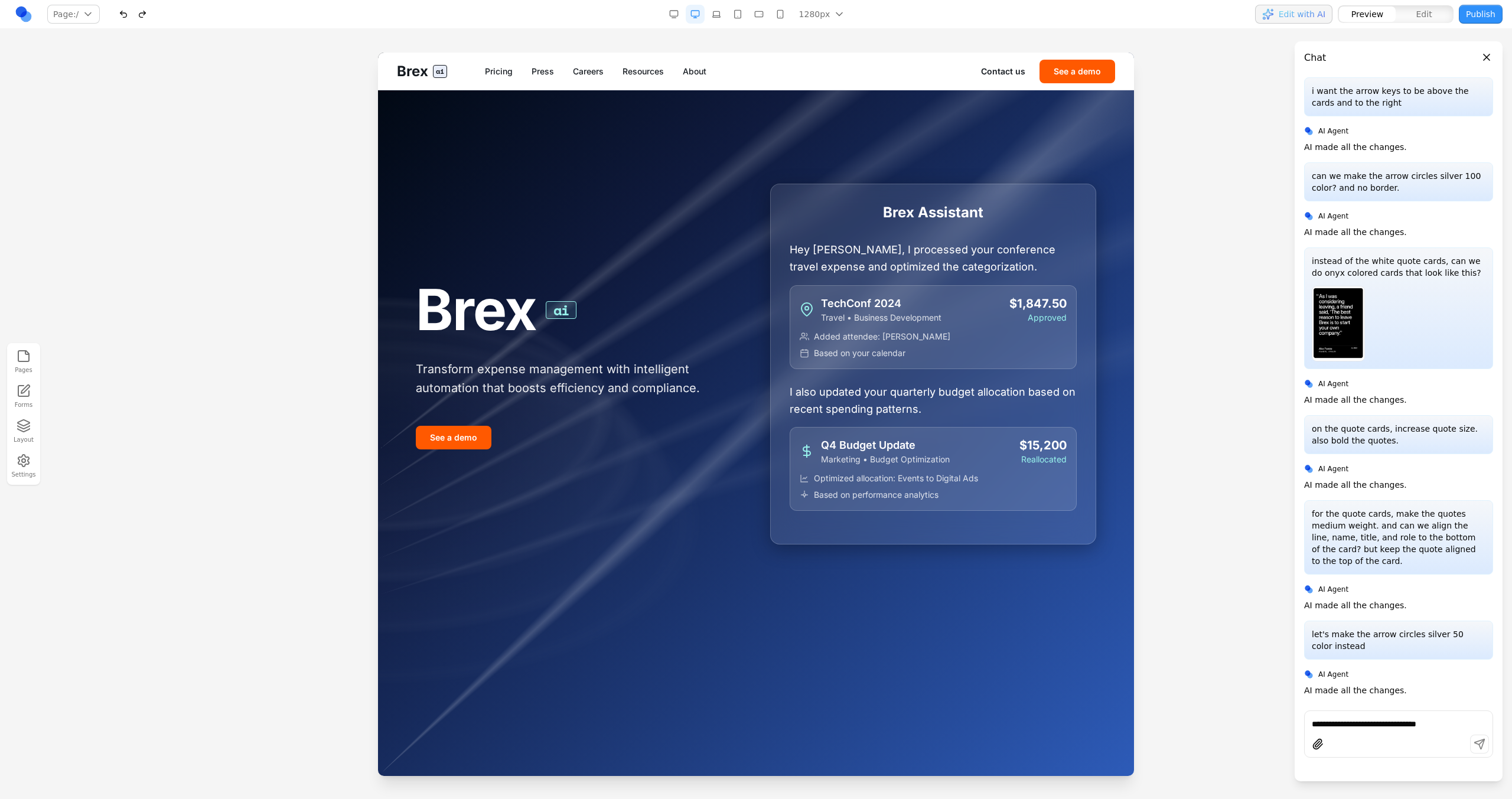
click at [586, 68] on link "Careers" at bounding box center [589, 71] width 31 height 12
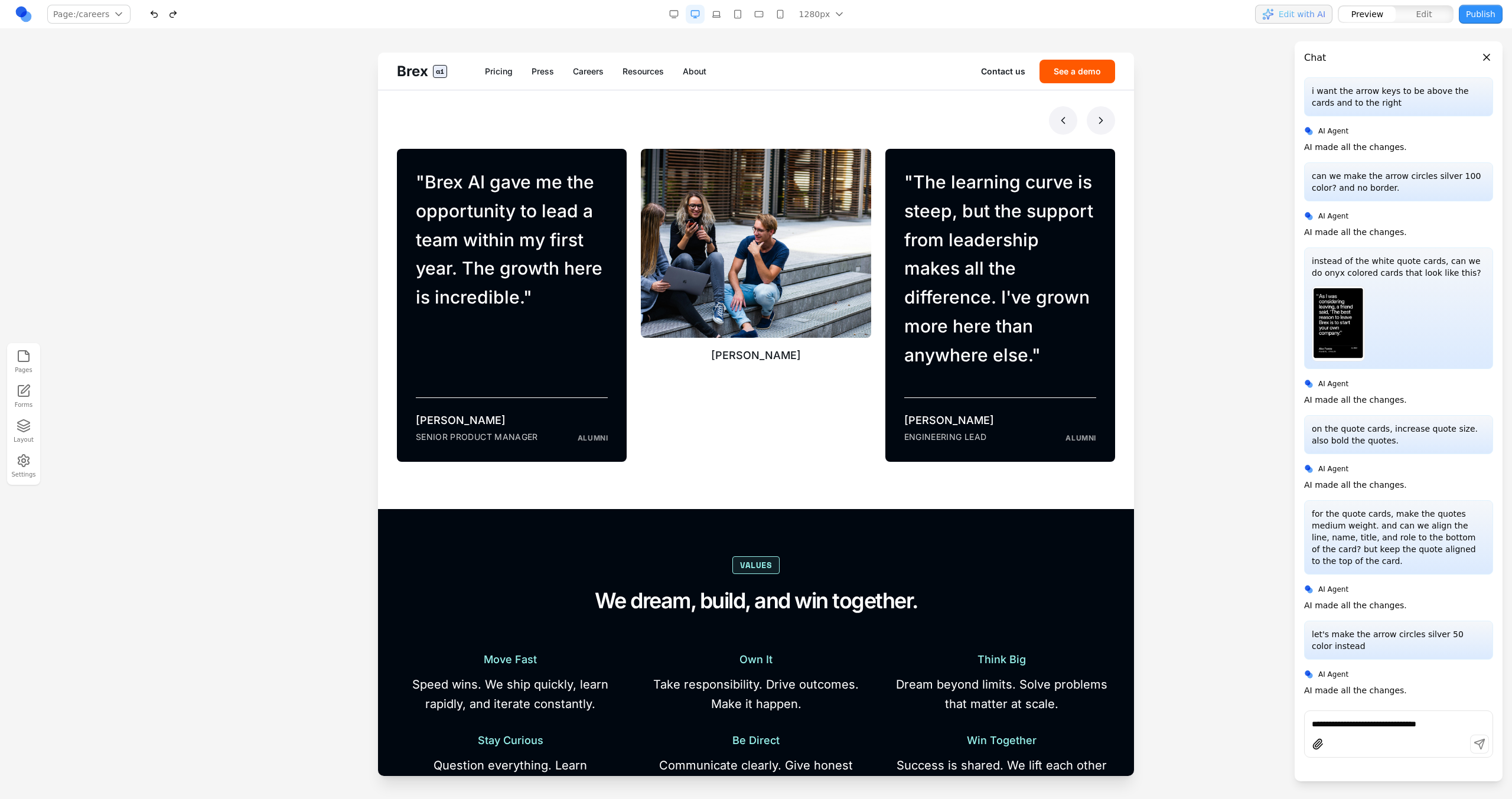
scroll to position [703, 0]
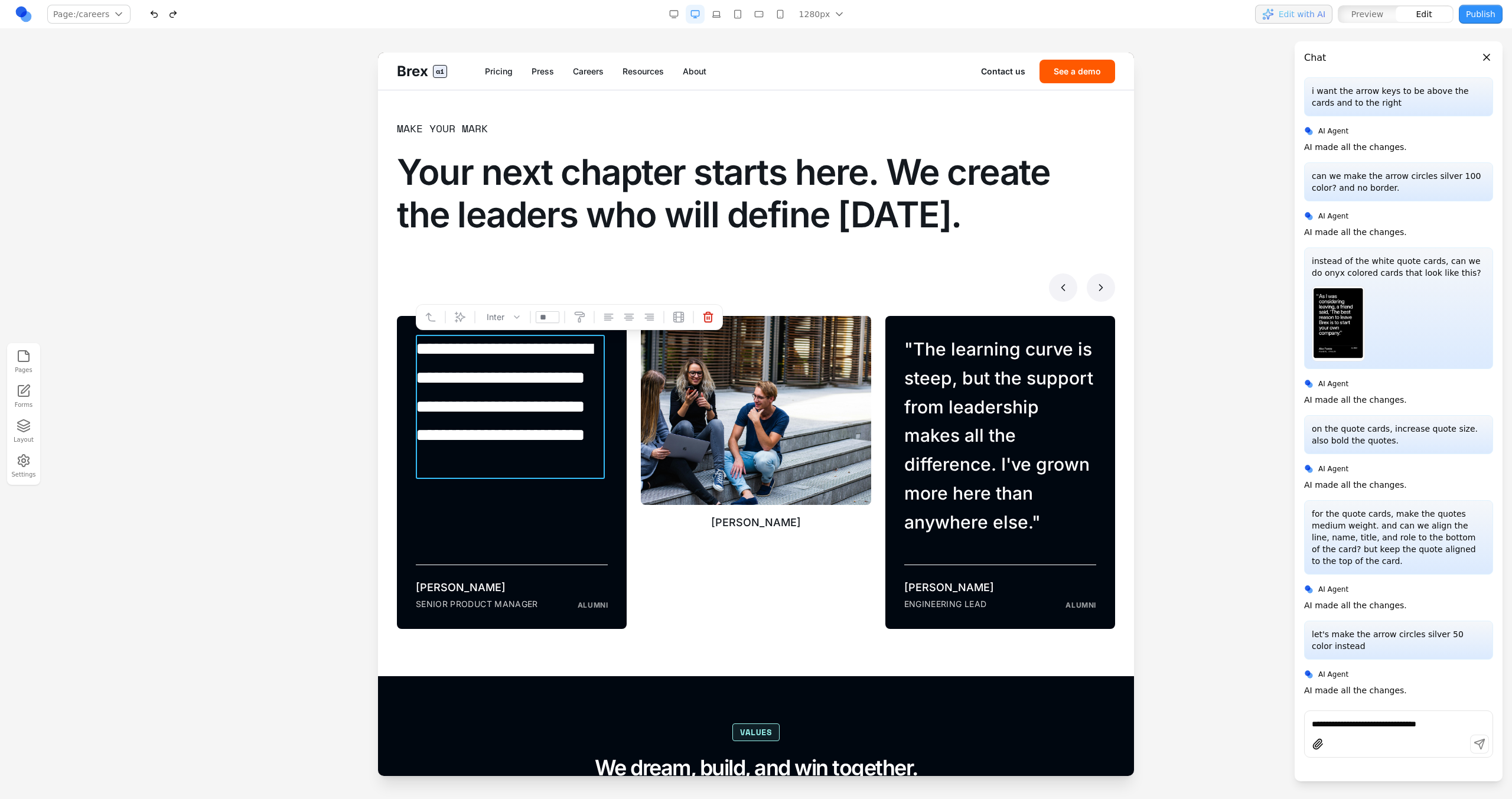
click at [466, 422] on blockquote "**********" at bounding box center [510, 407] width 189 height 144
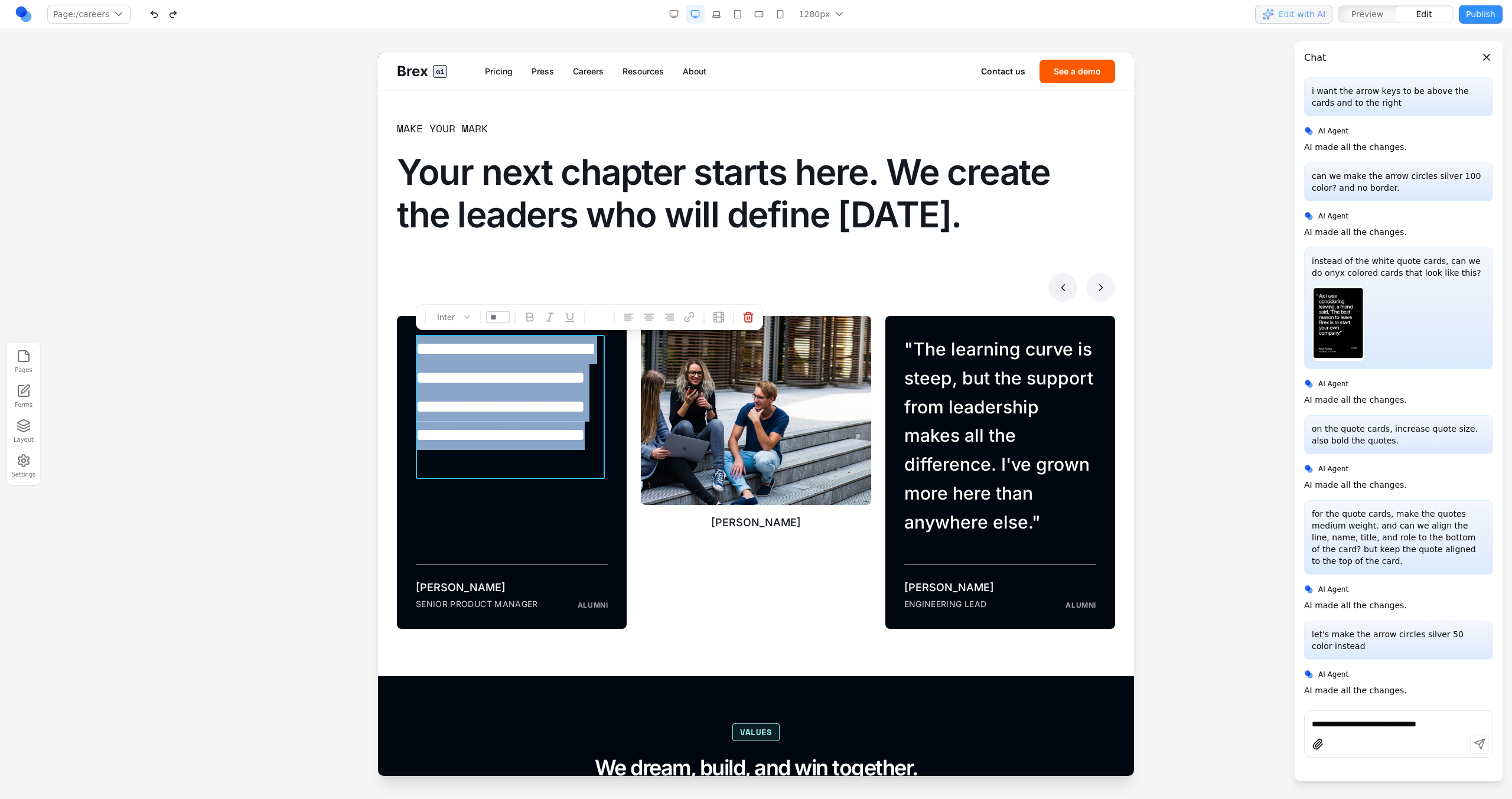
click at [466, 422] on blockquote "**********" at bounding box center [510, 407] width 189 height 144
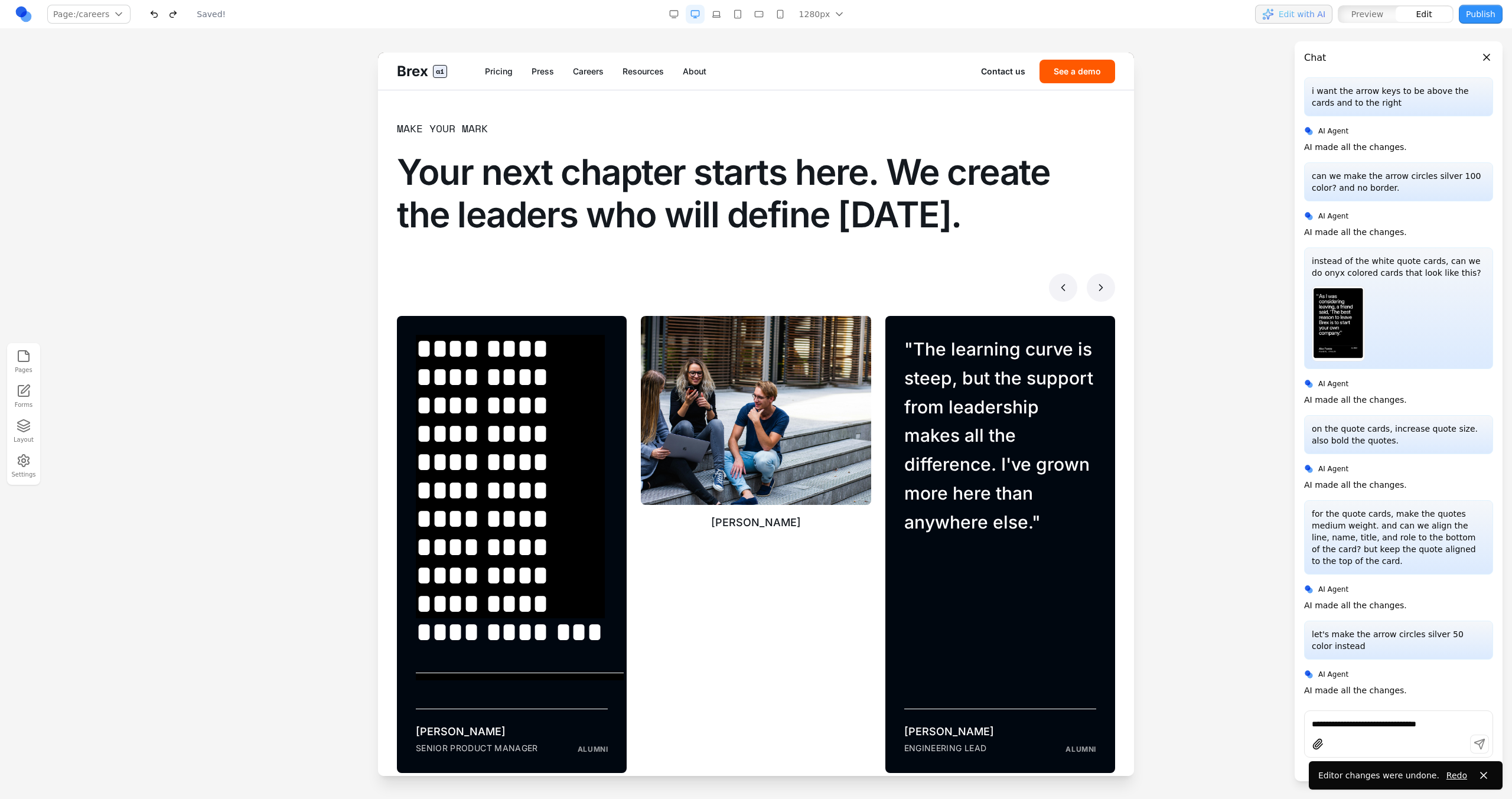
click at [464, 308] on div "**********" at bounding box center [756, 446] width 718 height 653
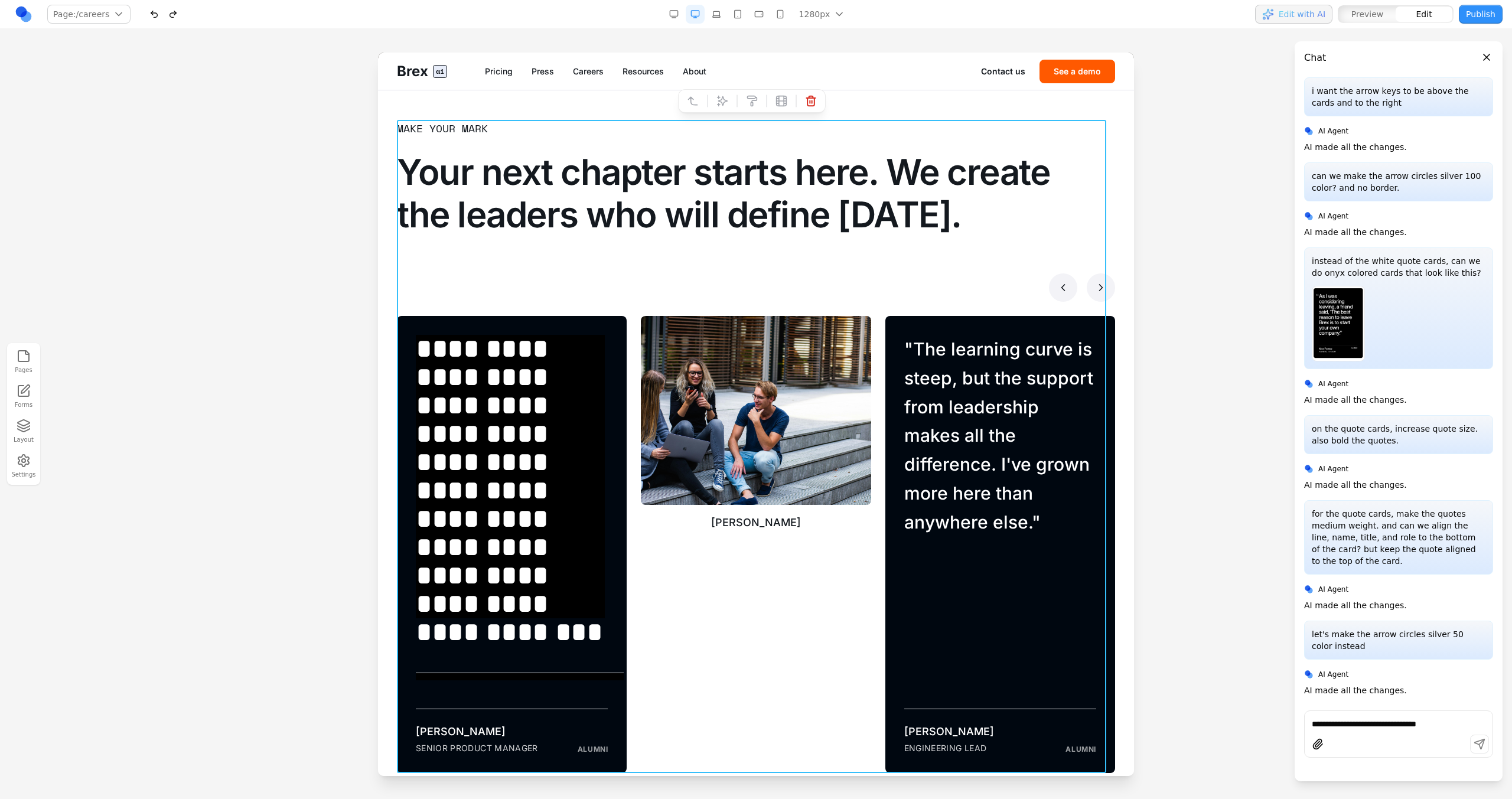
click at [170, 16] on button "button" at bounding box center [172, 14] width 19 height 19
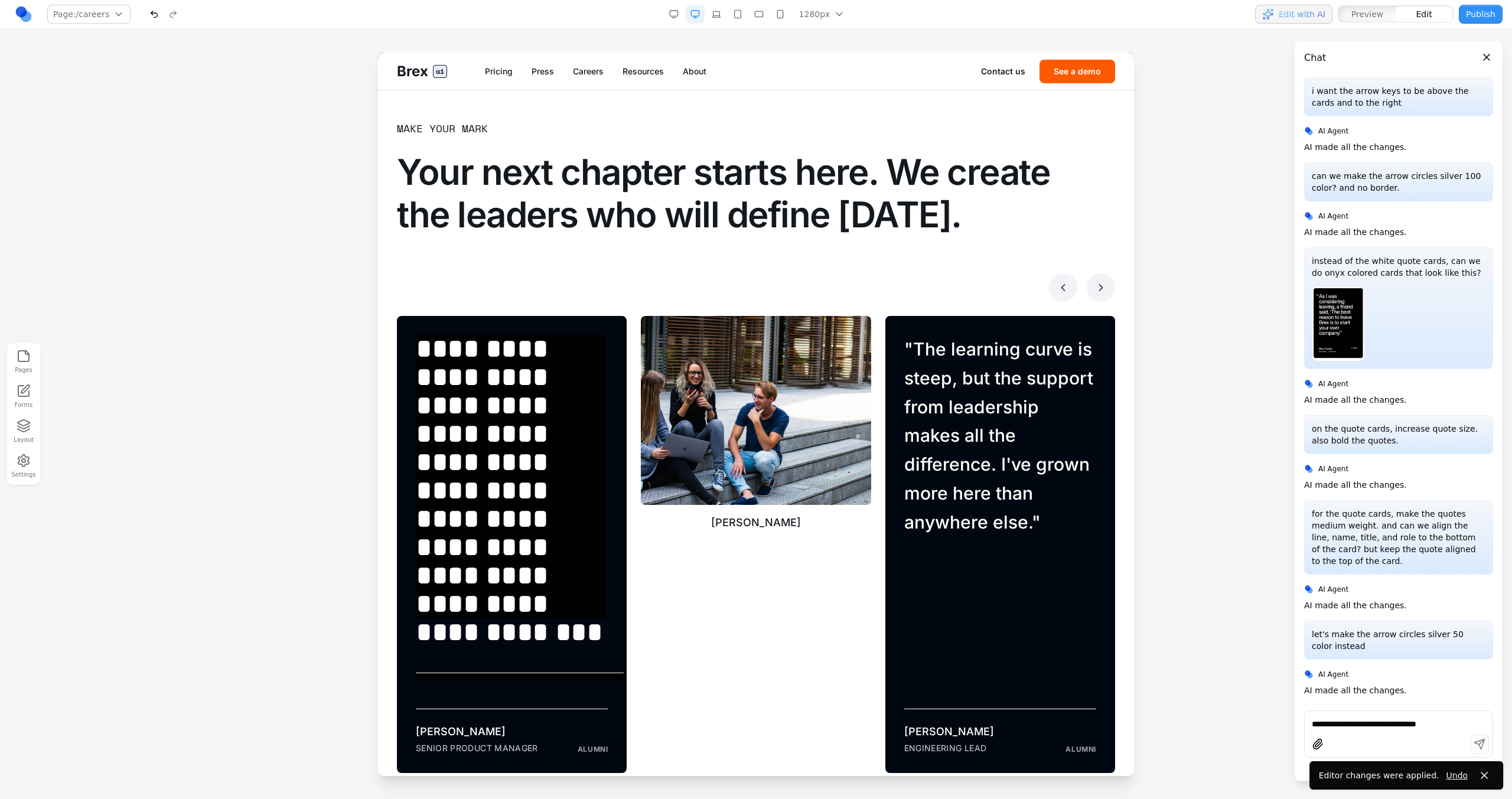
click at [152, 15] on button "button" at bounding box center [154, 14] width 19 height 19
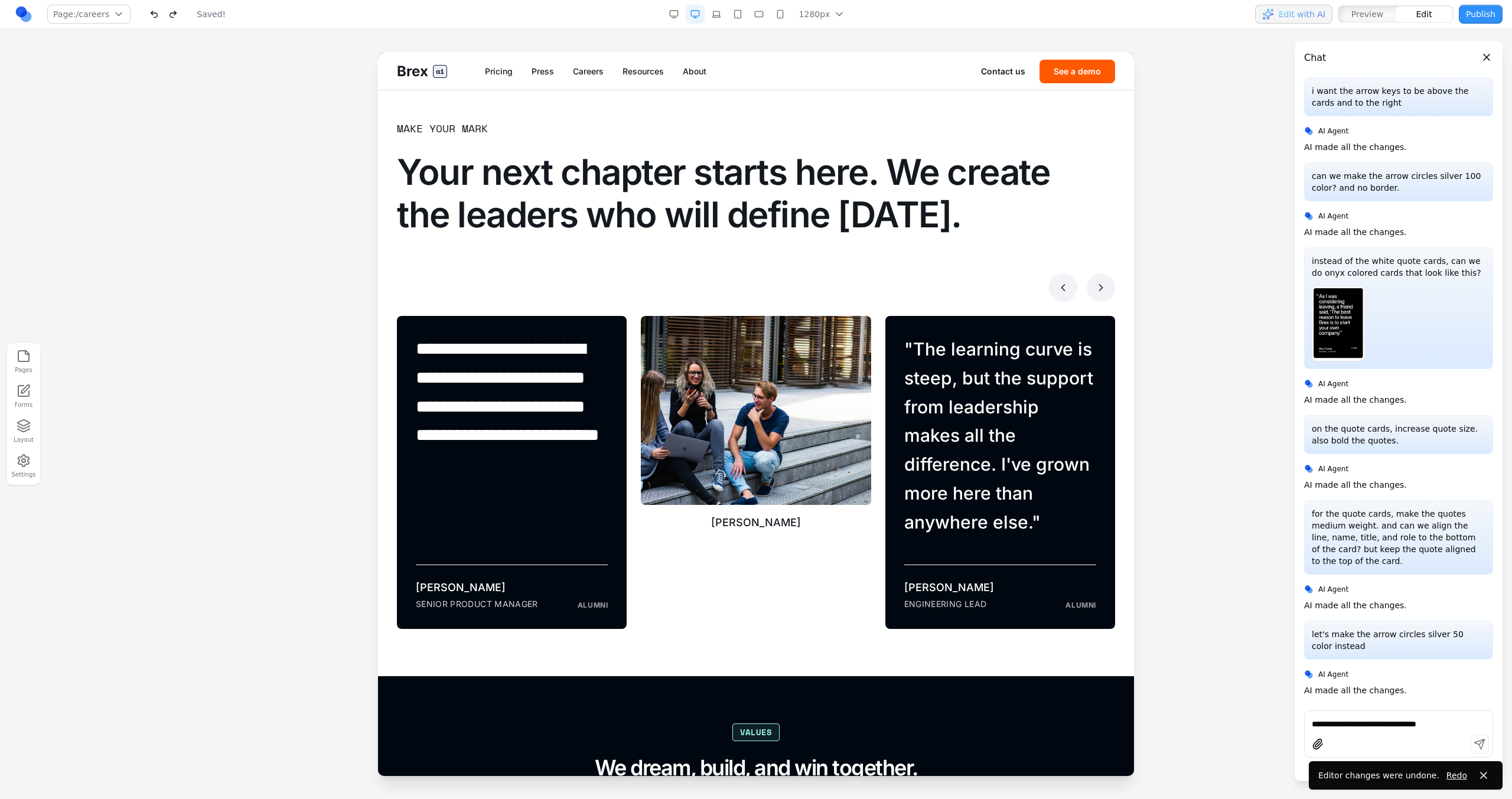
click at [160, 21] on button "button" at bounding box center [154, 14] width 19 height 19
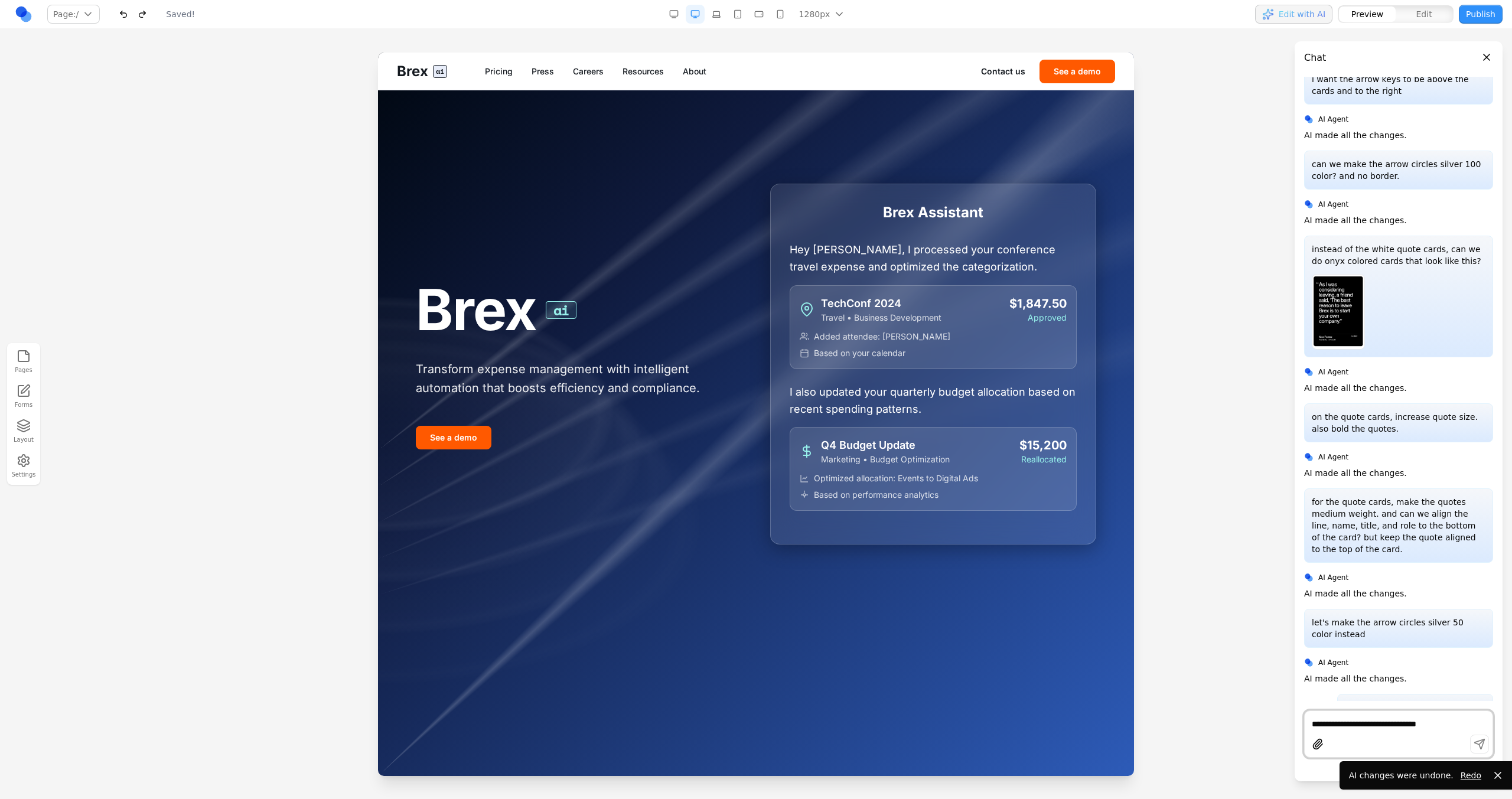
scroll to position [5977, 0]
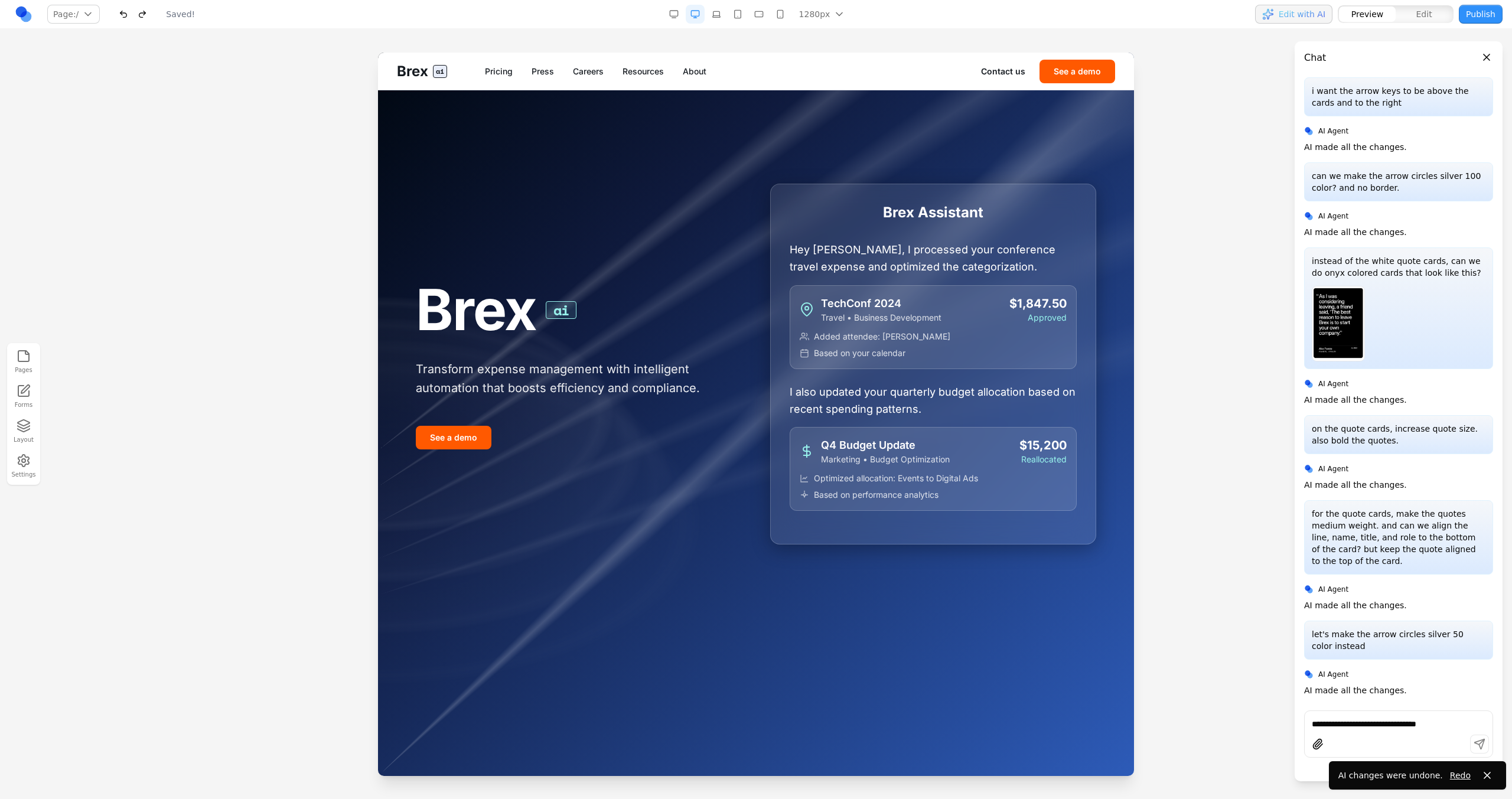
click at [174, 20] on div "Page: / / /pricing /press /careers Manage pages Saved!" at bounding box center [259, 14] width 490 height 19
click at [153, 19] on div "Page: / / /pricing /press /careers Manage pages Saved!" at bounding box center [259, 14] width 490 height 19
click at [147, 19] on button "button" at bounding box center [142, 14] width 19 height 19
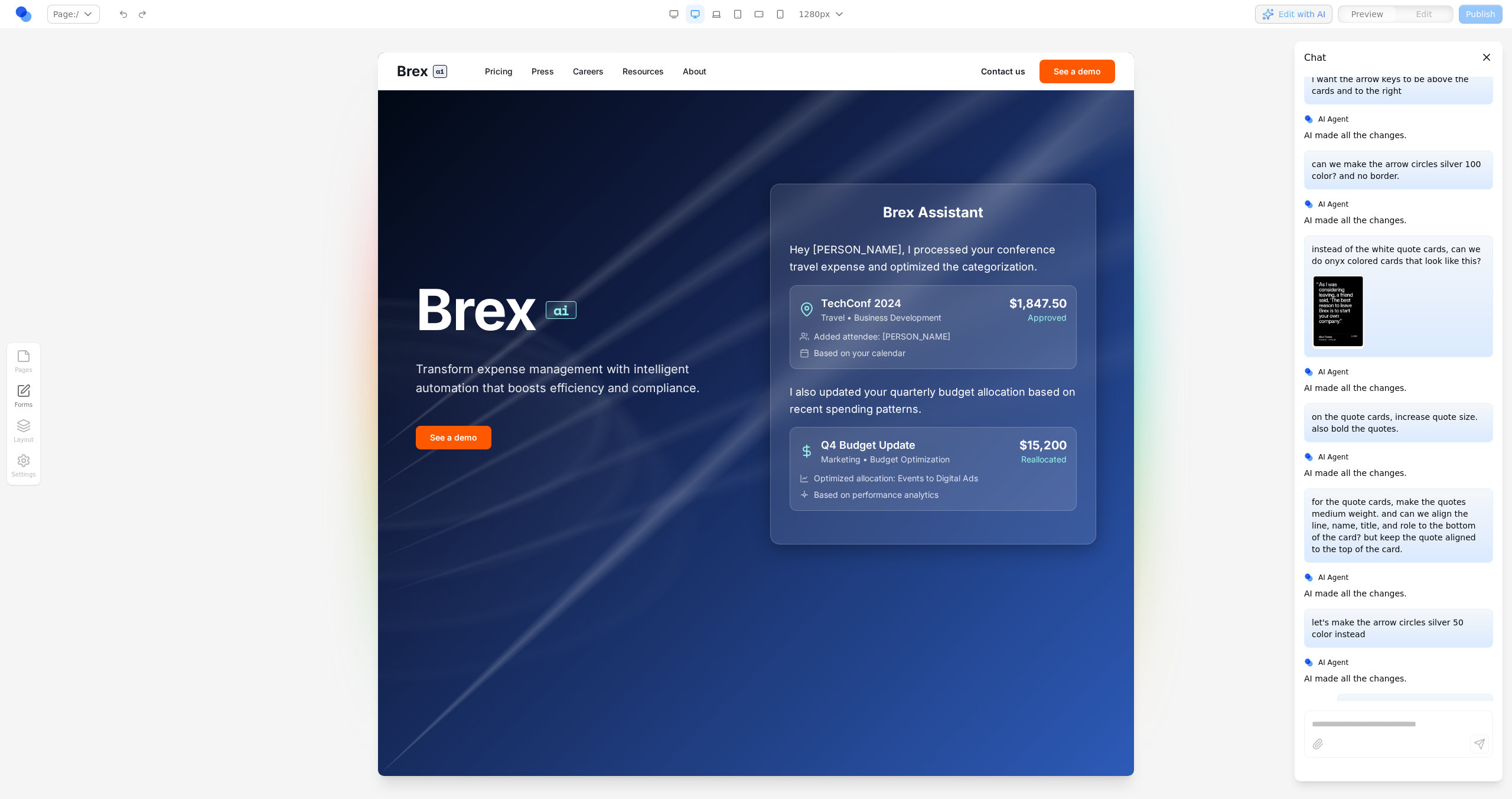
scroll to position [0, 0]
click at [579, 77] on link "Careers" at bounding box center [589, 71] width 31 height 12
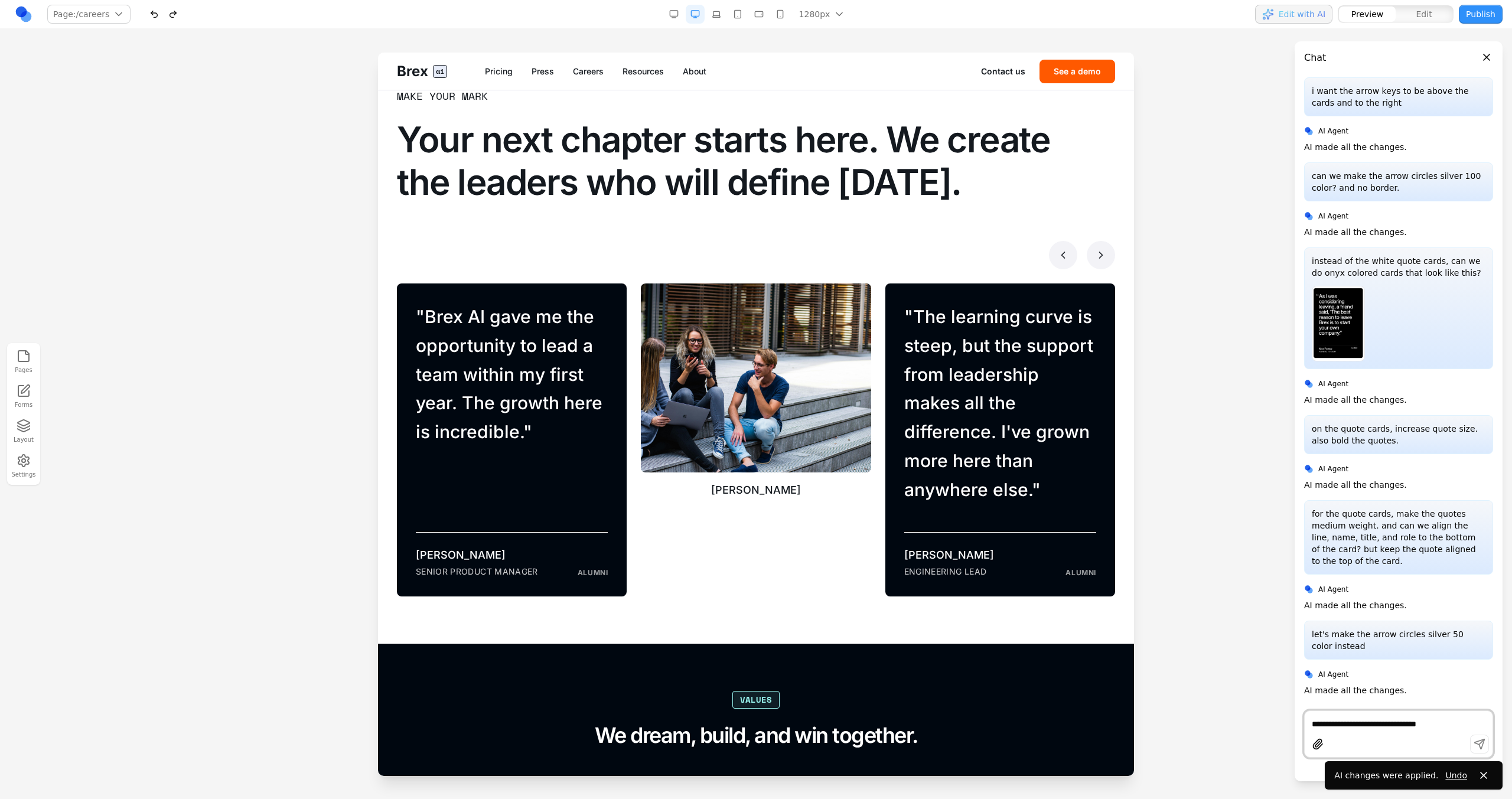
scroll to position [734, 0]
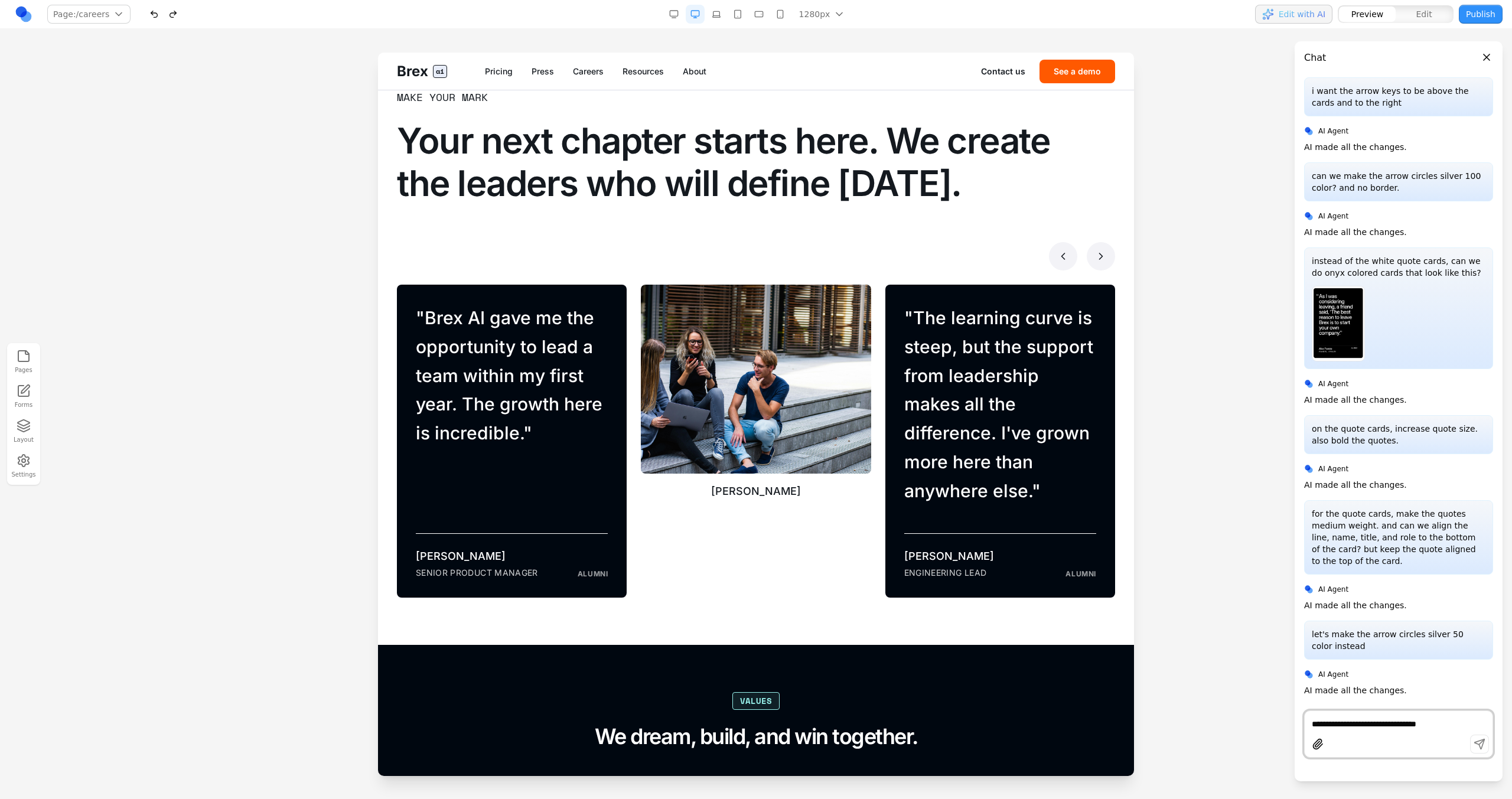
click at [492, 314] on blockquote "" Brex AI gave me the opportunity to lead a team within my first year. The grow…" at bounding box center [512, 376] width 192 height 144
click at [892, 12] on button "Edit" at bounding box center [1424, 14] width 57 height 16
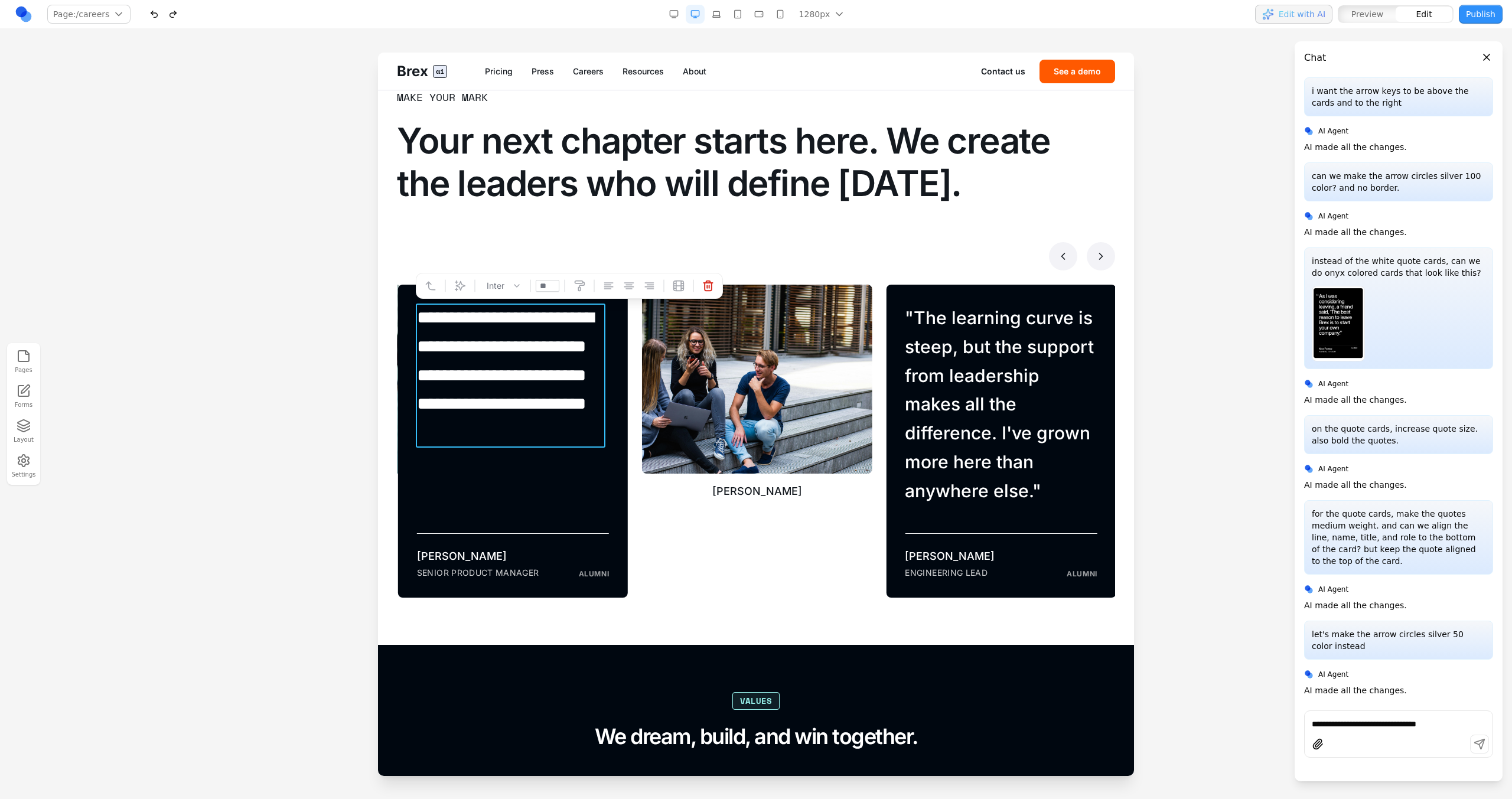
click at [546, 419] on blockquote "**********" at bounding box center [513, 361] width 192 height 115
click at [272, 294] on div at bounding box center [756, 426] width 1512 height 746
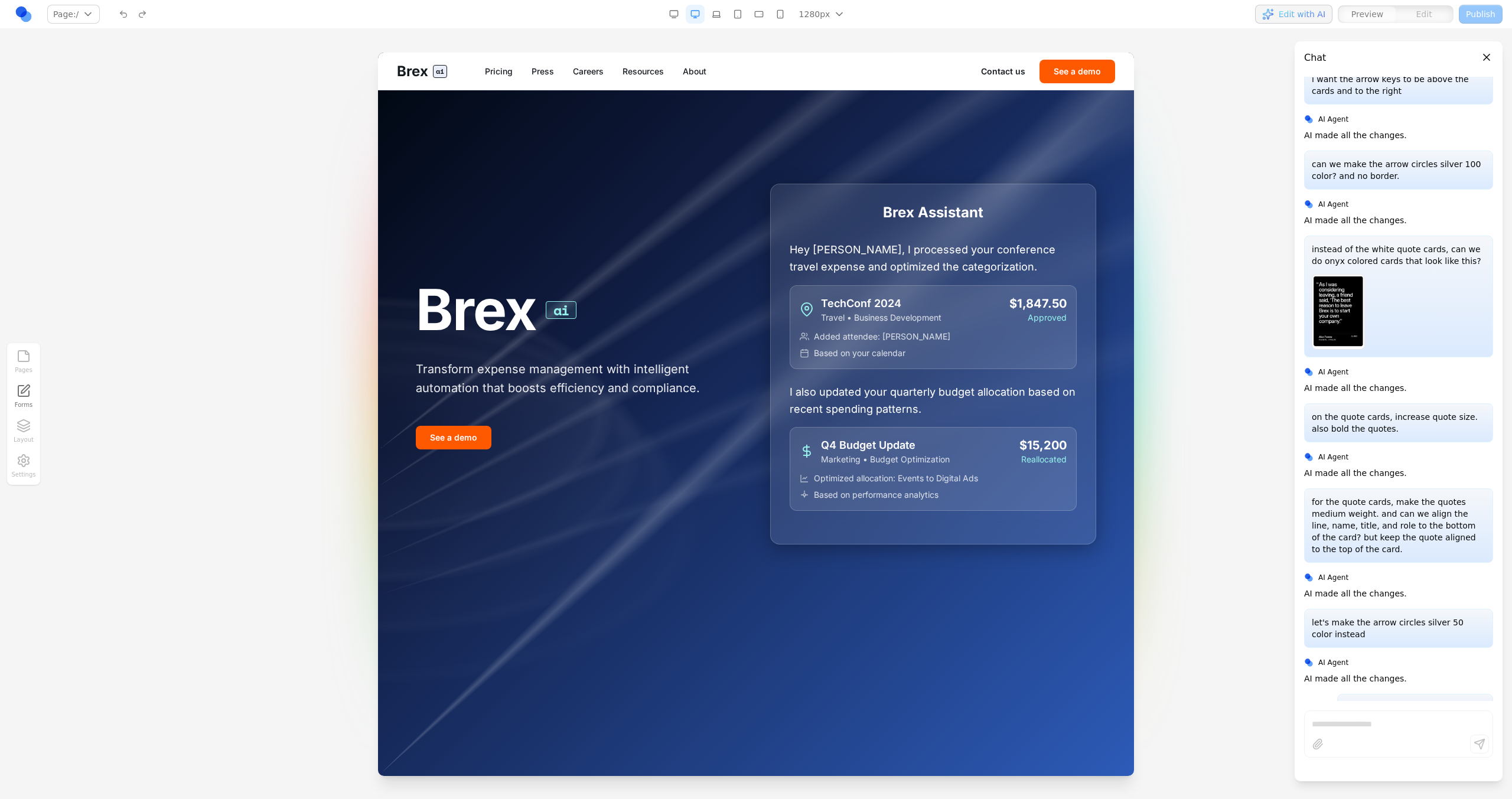
scroll to position [0, 0]
click at [598, 73] on link "Careers" at bounding box center [589, 71] width 31 height 12
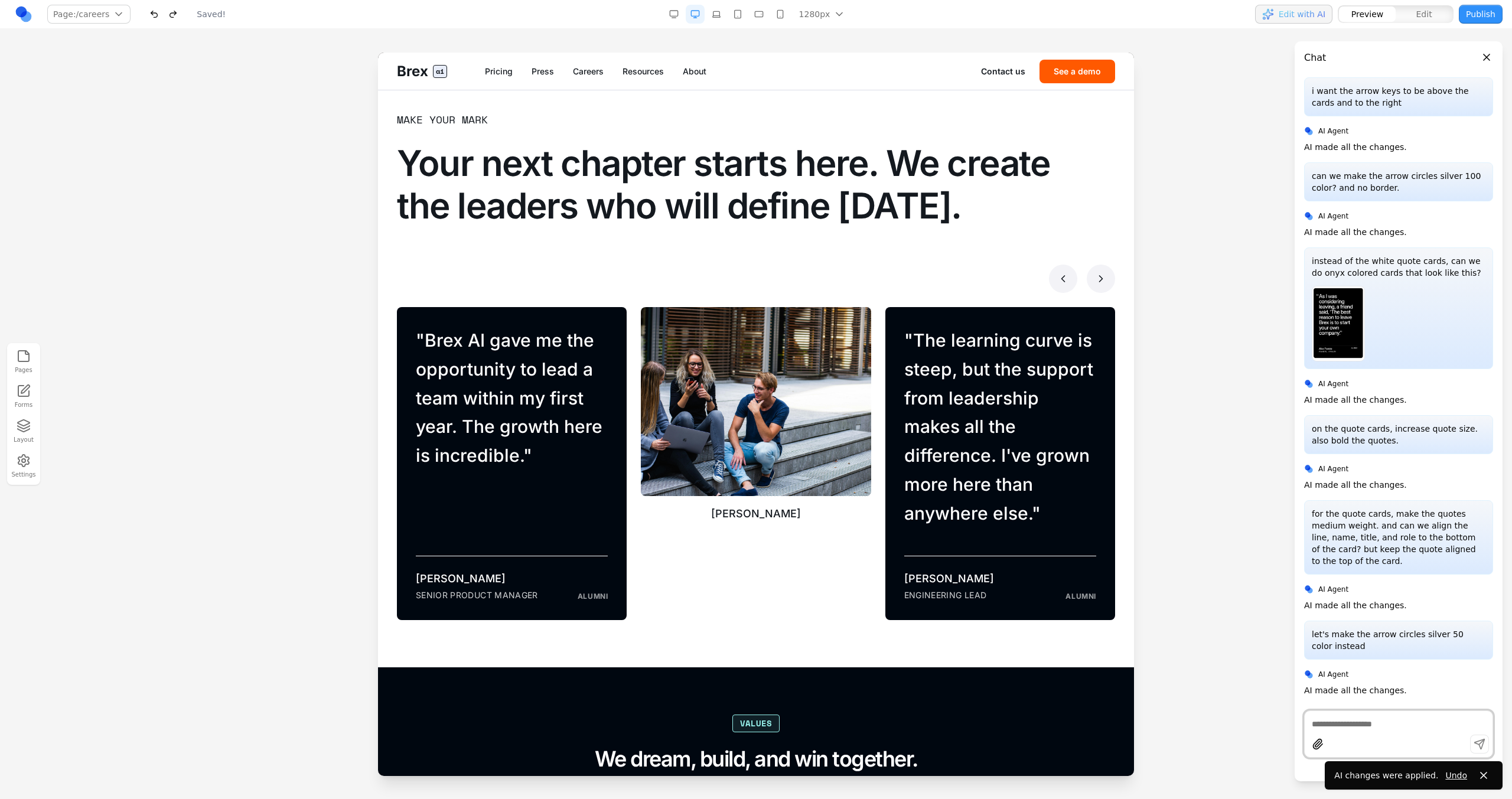
scroll to position [711, 0]
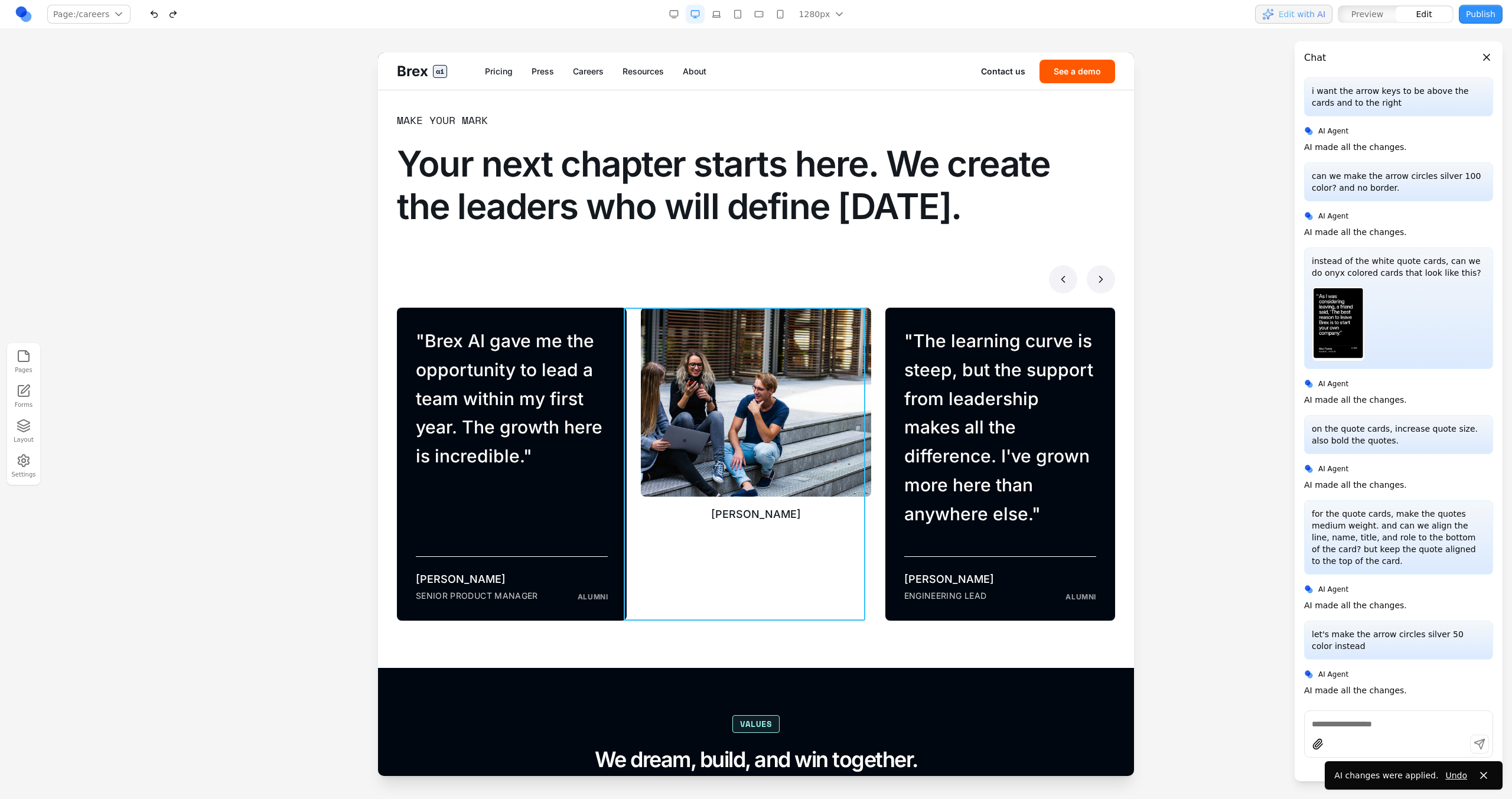
click at [635, 311] on div "[PERSON_NAME]" at bounding box center [748, 463] width 244 height 313
click at [434, 337] on blockquote "" Brex AI gave me the opportunity to lead a team within my first year. The grow…" at bounding box center [512, 399] width 192 height 144
click at [437, 338] on blockquote "" Brex AI gave me the opportunity to lead a team within my first year. The grow…" at bounding box center [512, 399] width 192 height 144
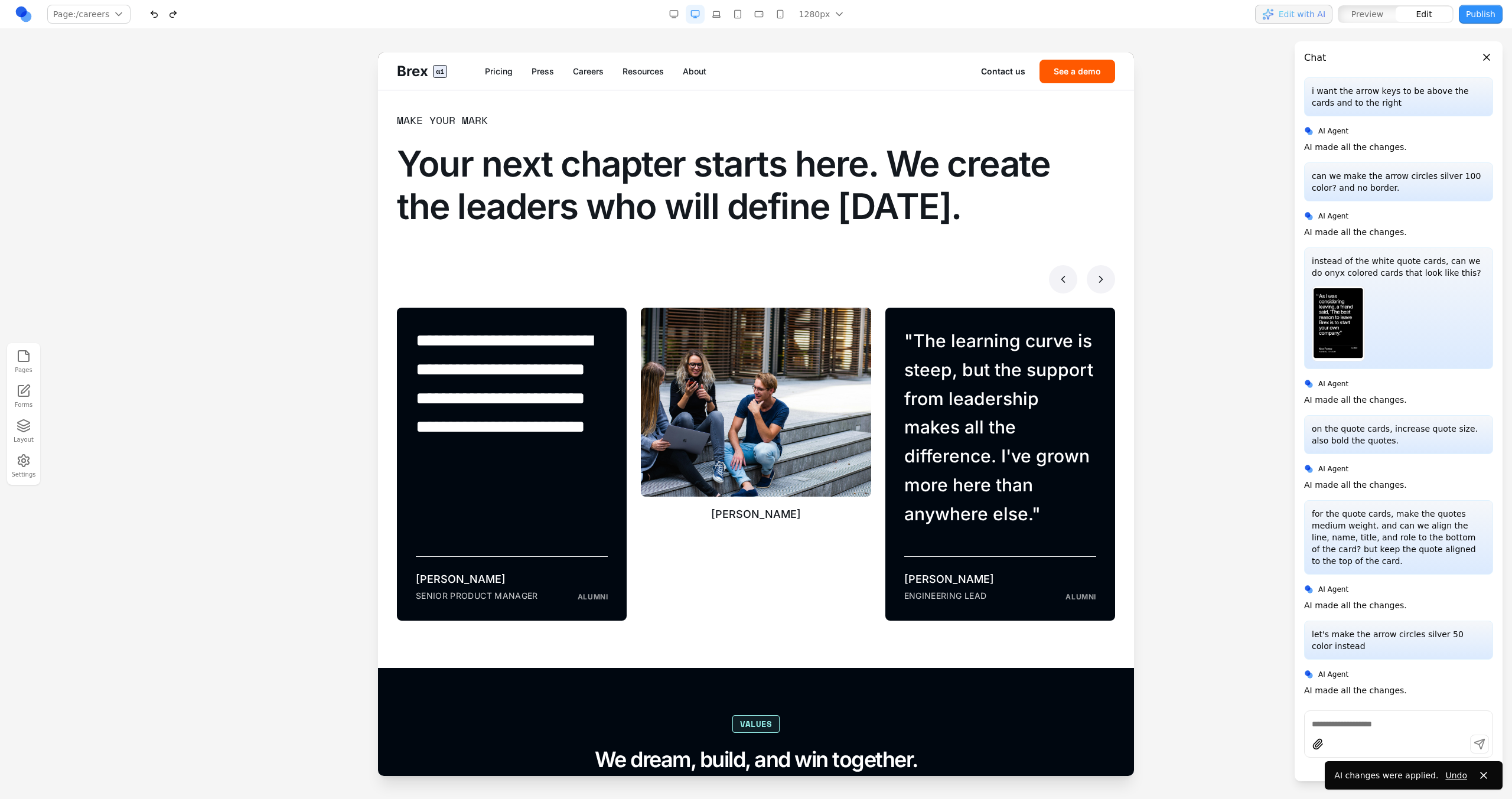
click at [589, 273] on div at bounding box center [756, 279] width 718 height 28
click at [627, 324] on div "[PERSON_NAME]" at bounding box center [748, 463] width 244 height 313
click at [683, 291] on icon at bounding box center [684, 288] width 12 height 12
drag, startPoint x: 449, startPoint y: 292, endPoint x: 446, endPoint y: 299, distance: 7.6
click at [450, 290] on div at bounding box center [756, 279] width 718 height 28
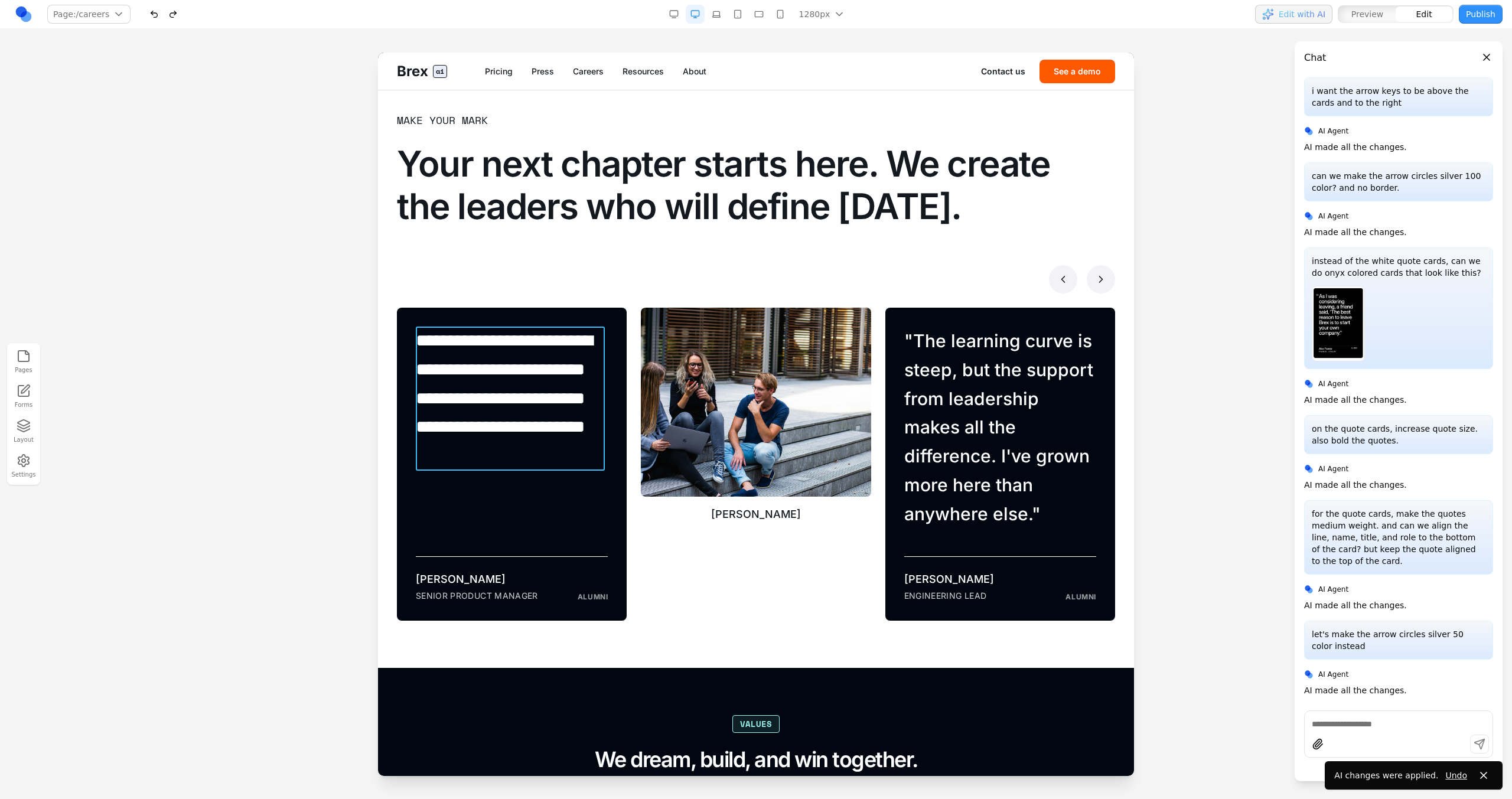
click at [432, 333] on blockquote "**********" at bounding box center [510, 399] width 189 height 144
click at [457, 312] on icon at bounding box center [460, 308] width 10 height 10
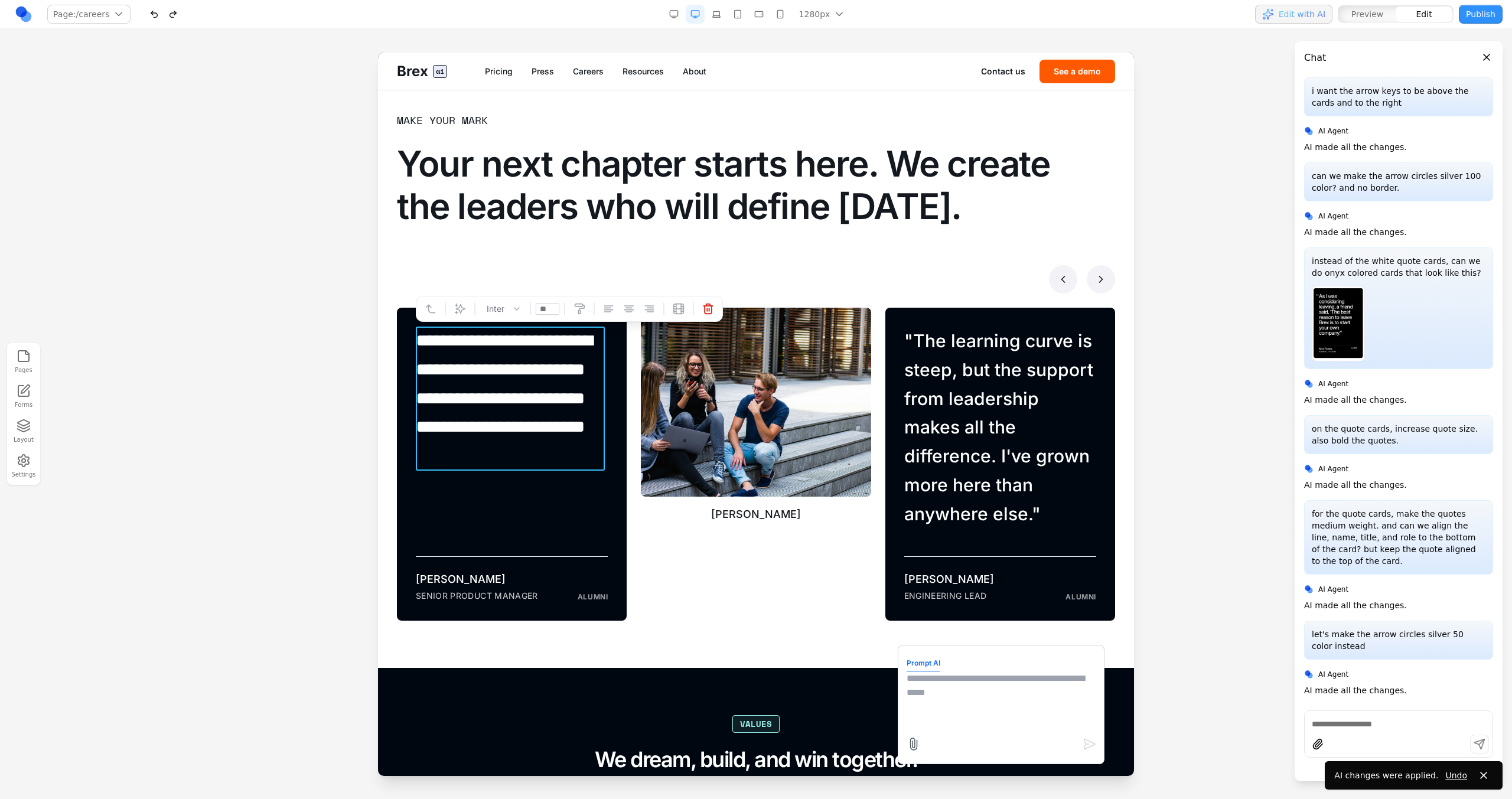
click at [892, 453] on textarea at bounding box center [1001, 700] width 189 height 59
type textarea "**********"
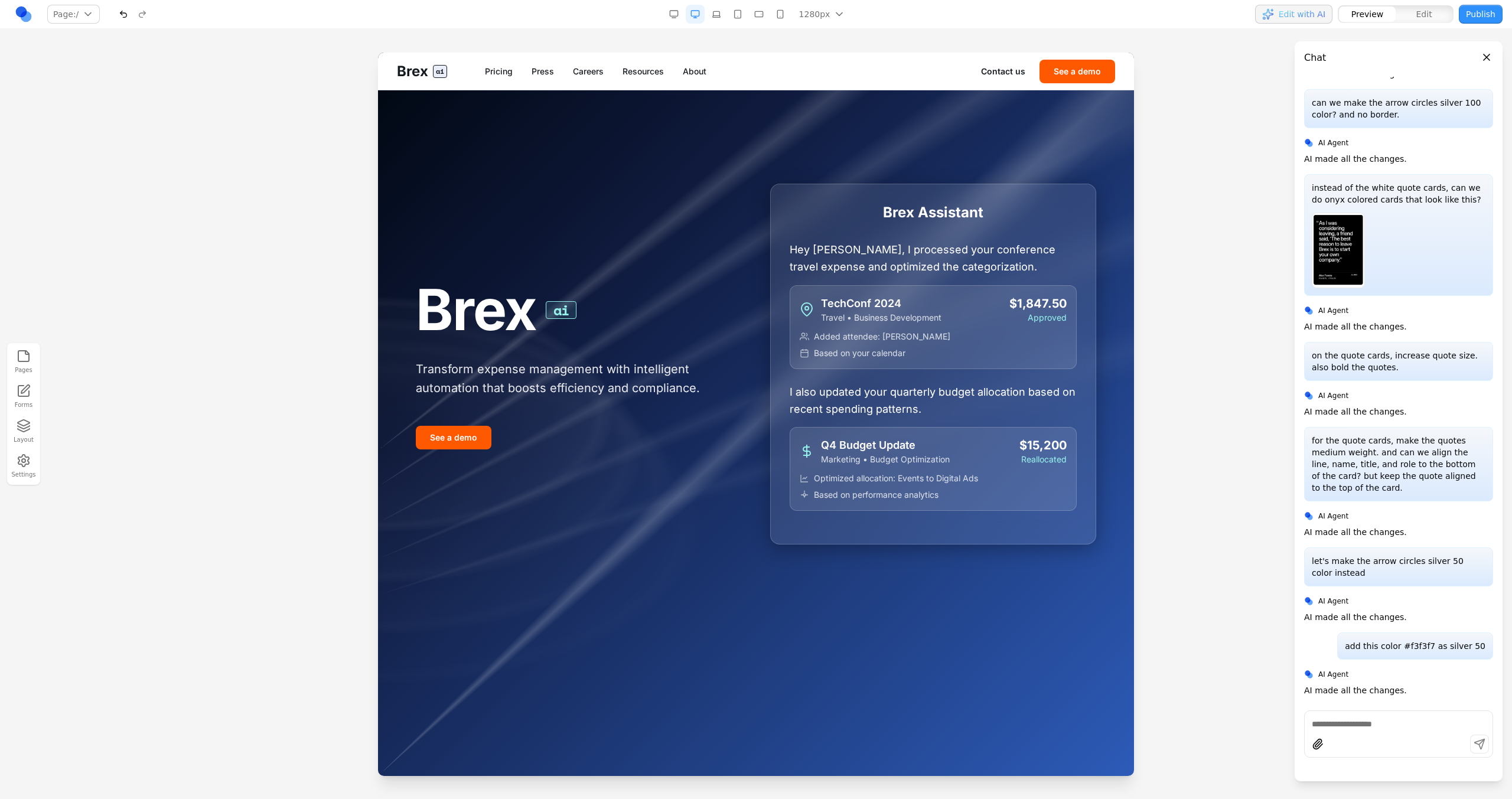
scroll to position [0, 0]
click at [595, 77] on link "Careers" at bounding box center [589, 71] width 31 height 12
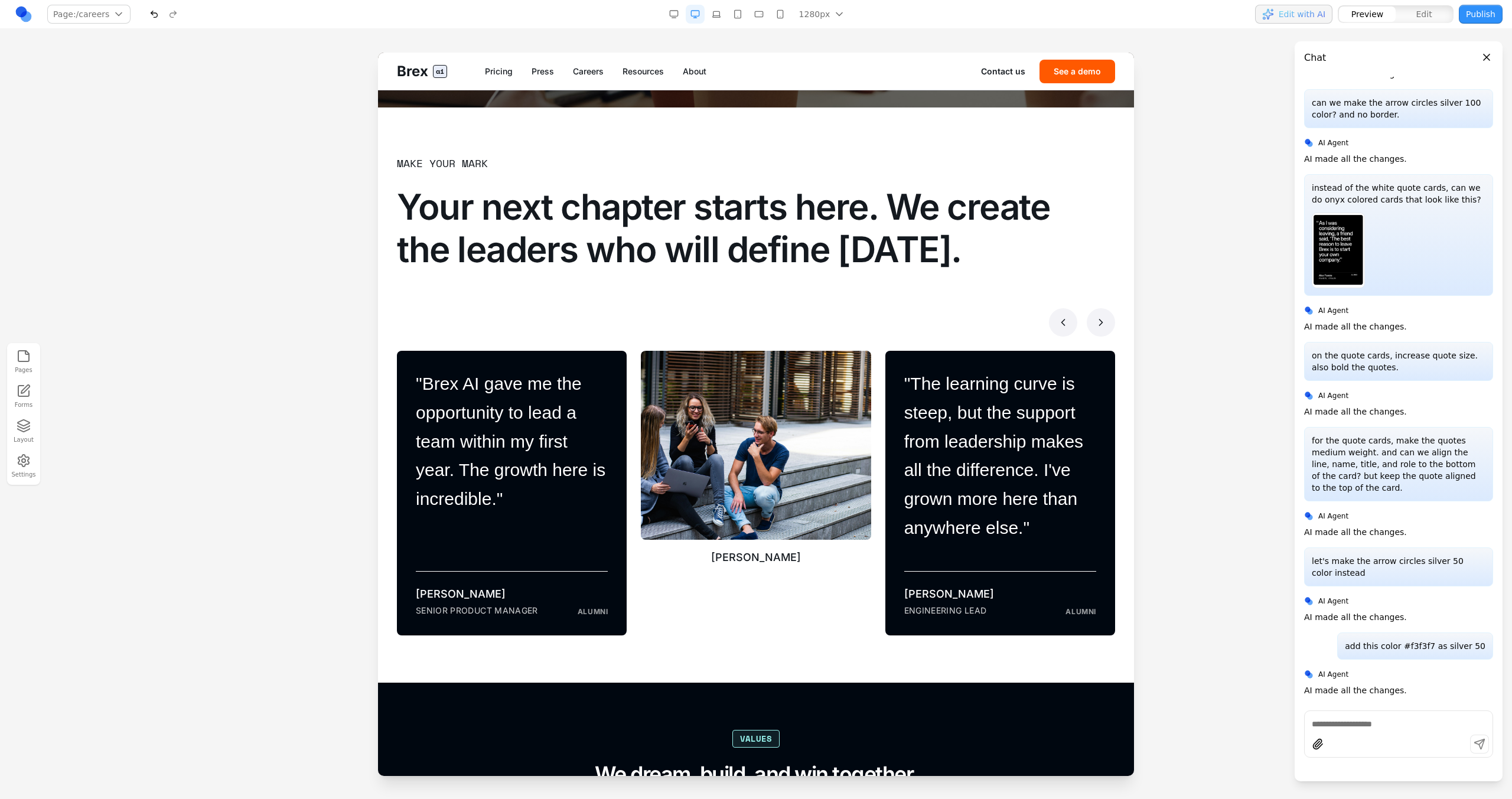
scroll to position [726, 0]
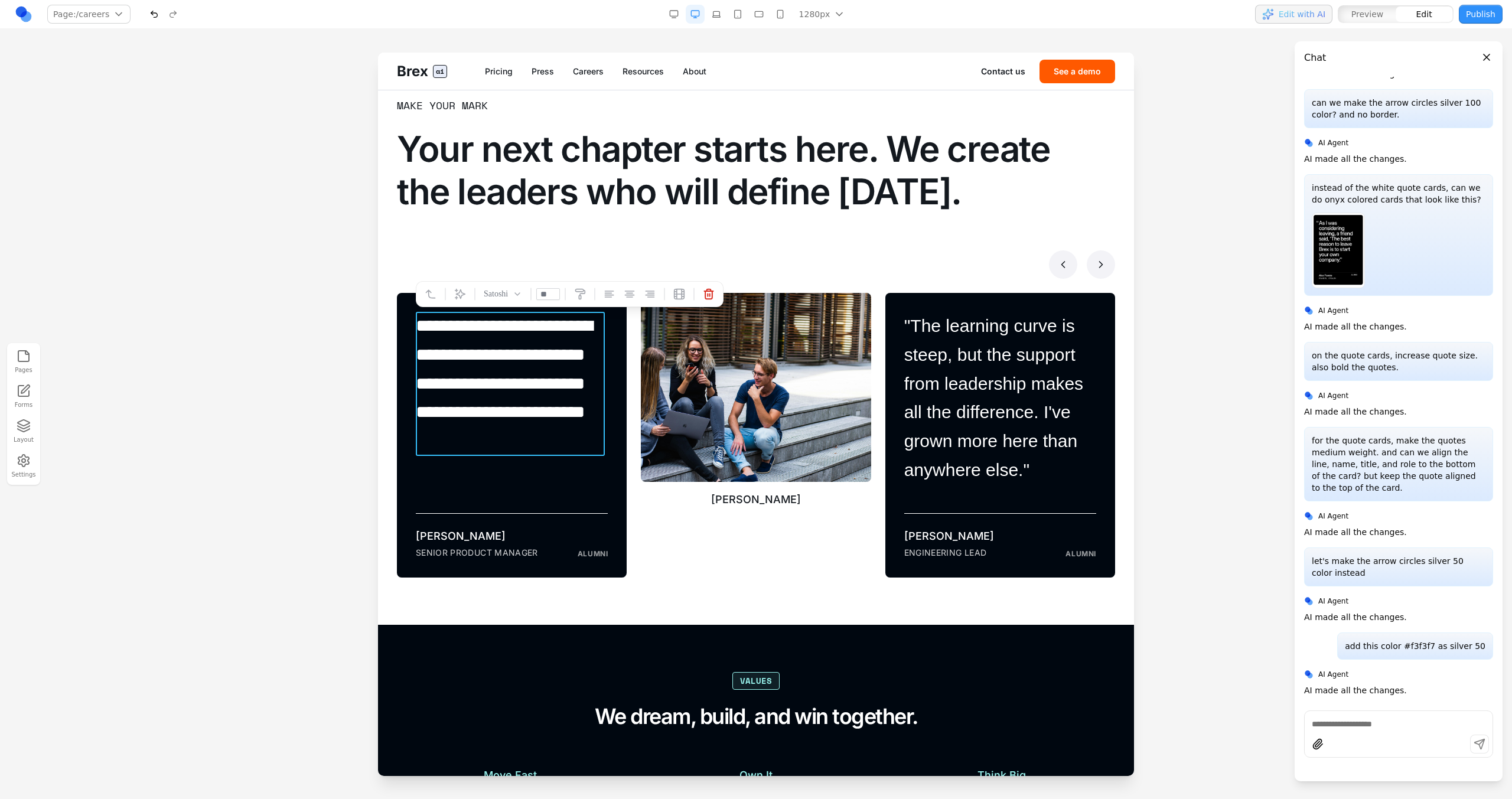
click at [422, 330] on blockquote "**********" at bounding box center [510, 384] width 189 height 144
click at [447, 372] on blockquote "**********" at bounding box center [510, 384] width 189 height 144
click at [454, 351] on blockquote "**********" at bounding box center [510, 384] width 189 height 144
click at [421, 317] on blockquote "**********" at bounding box center [510, 384] width 189 height 144
click at [489, 410] on blockquote "**********" at bounding box center [510, 384] width 189 height 144
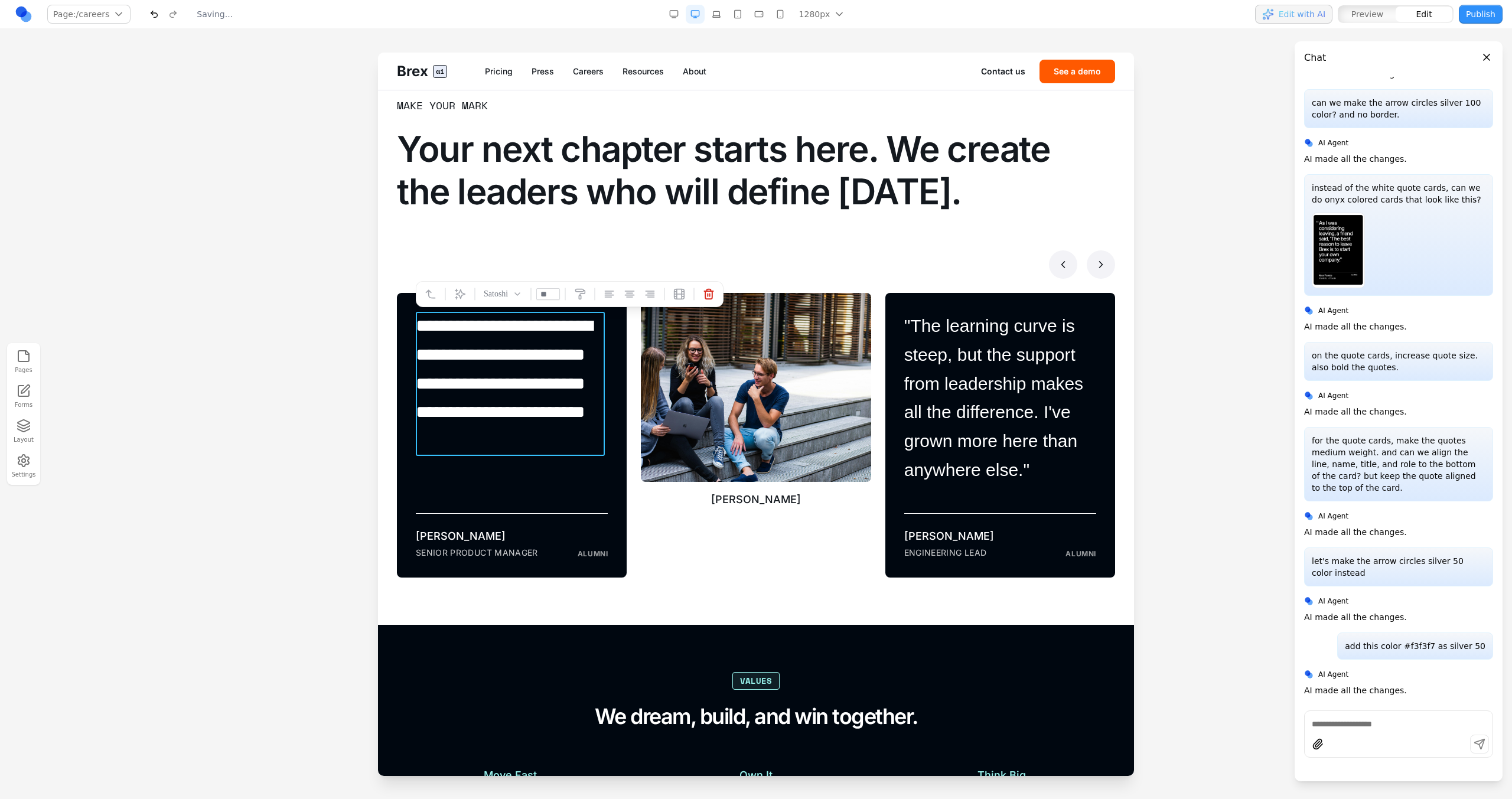
click at [552, 435] on blockquote "**********" at bounding box center [510, 384] width 189 height 144
click at [366, 453] on div at bounding box center [756, 426] width 1512 height 746
click at [520, 441] on blockquote "**********" at bounding box center [510, 384] width 189 height 144
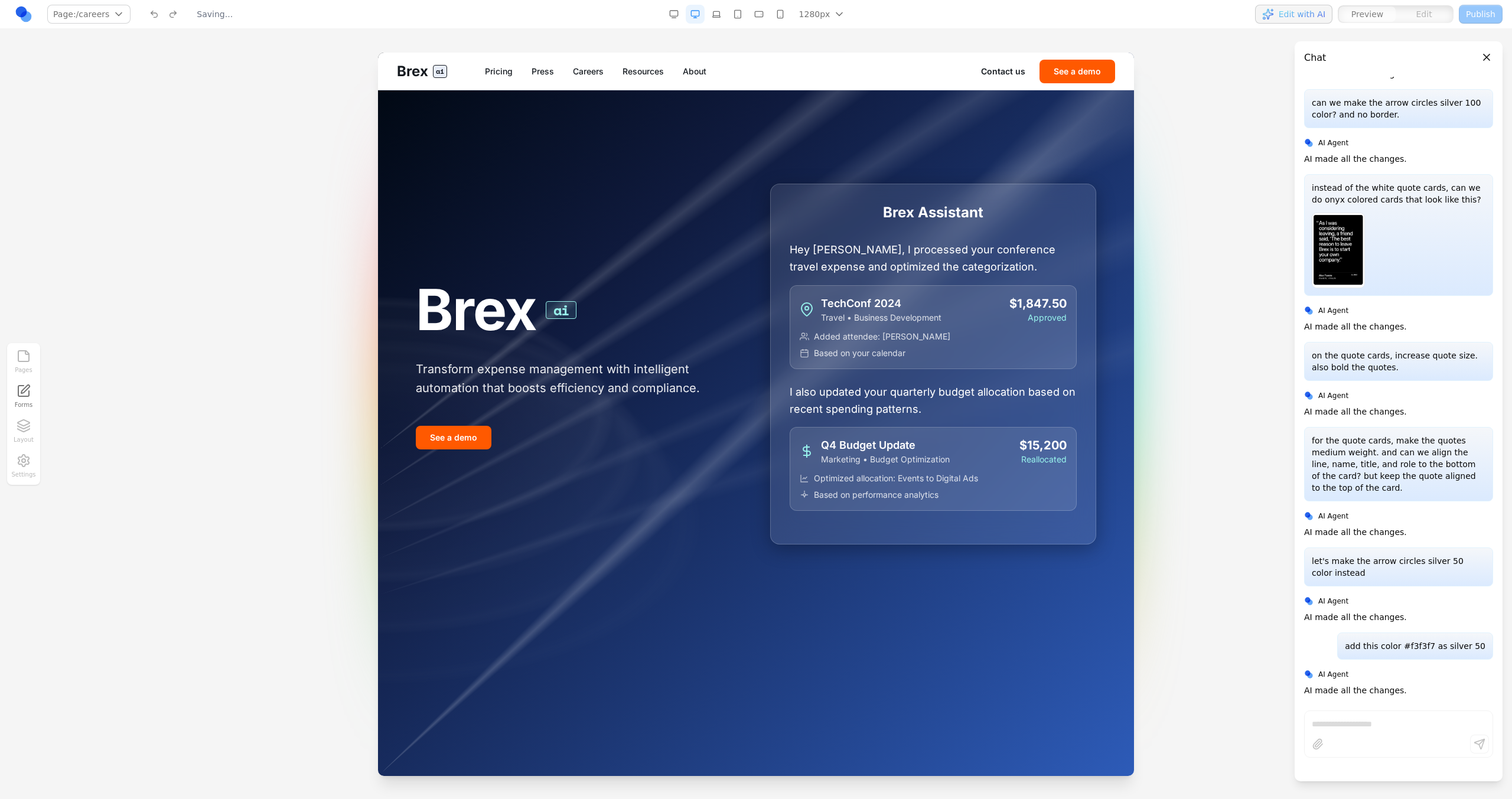
scroll to position [0, 0]
click at [589, 77] on link "Careers" at bounding box center [589, 71] width 31 height 12
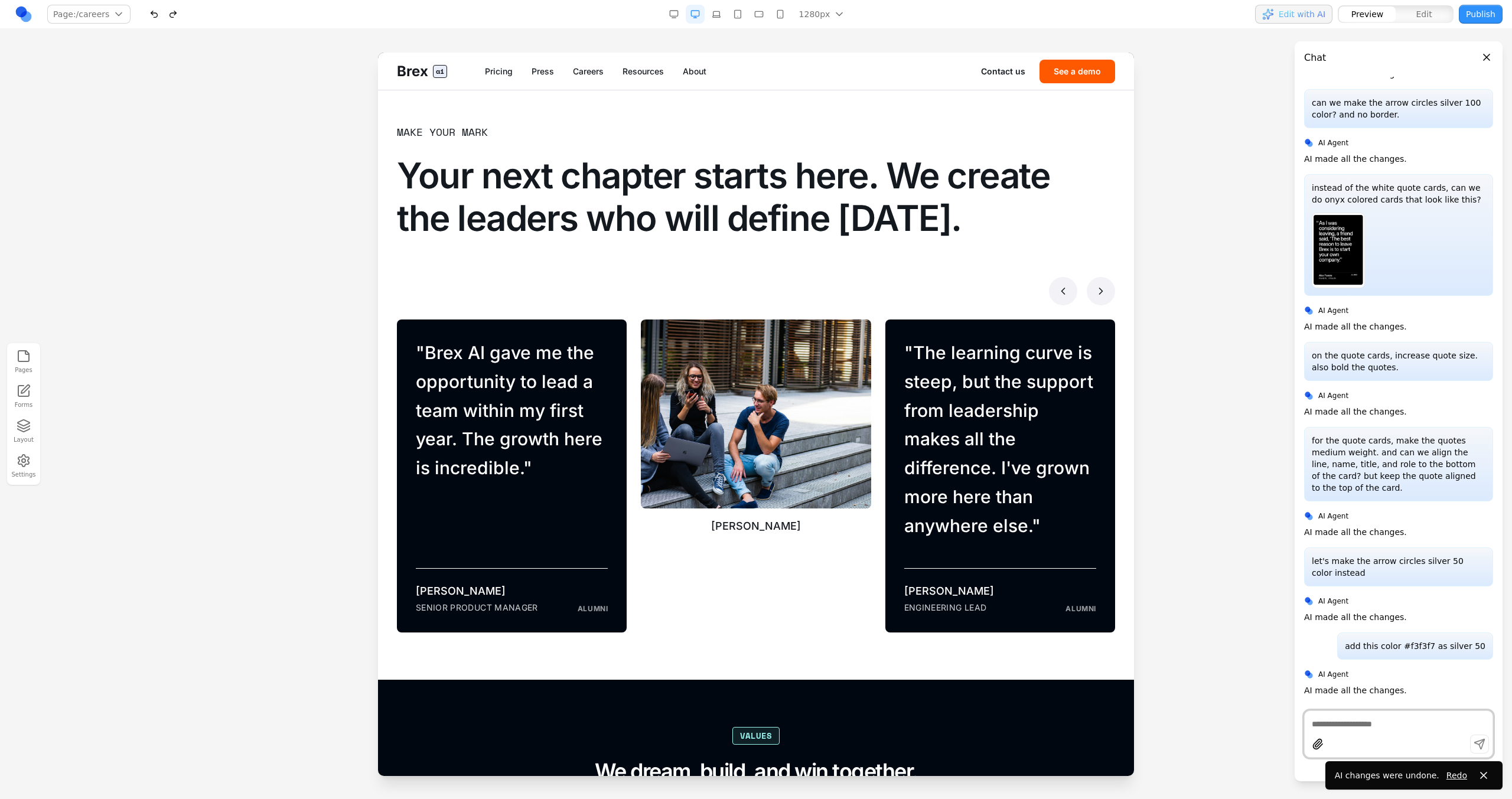
scroll to position [702, 0]
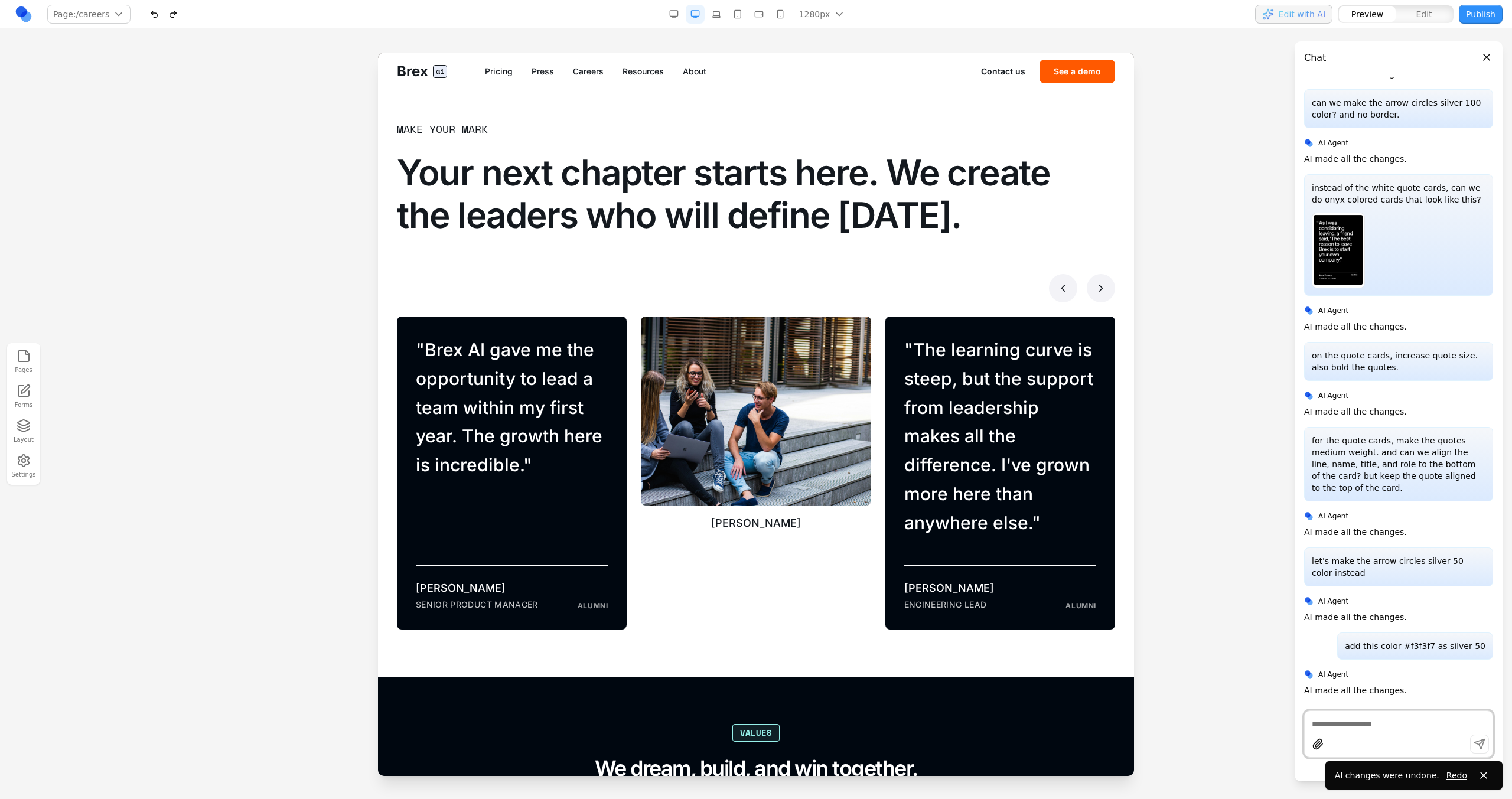
click at [522, 429] on blockquote "" Brex AI gave me the opportunity to lead a team within my first year. The grow…" at bounding box center [512, 408] width 192 height 144
click at [631, 330] on div "[PERSON_NAME]" at bounding box center [748, 472] width 244 height 313
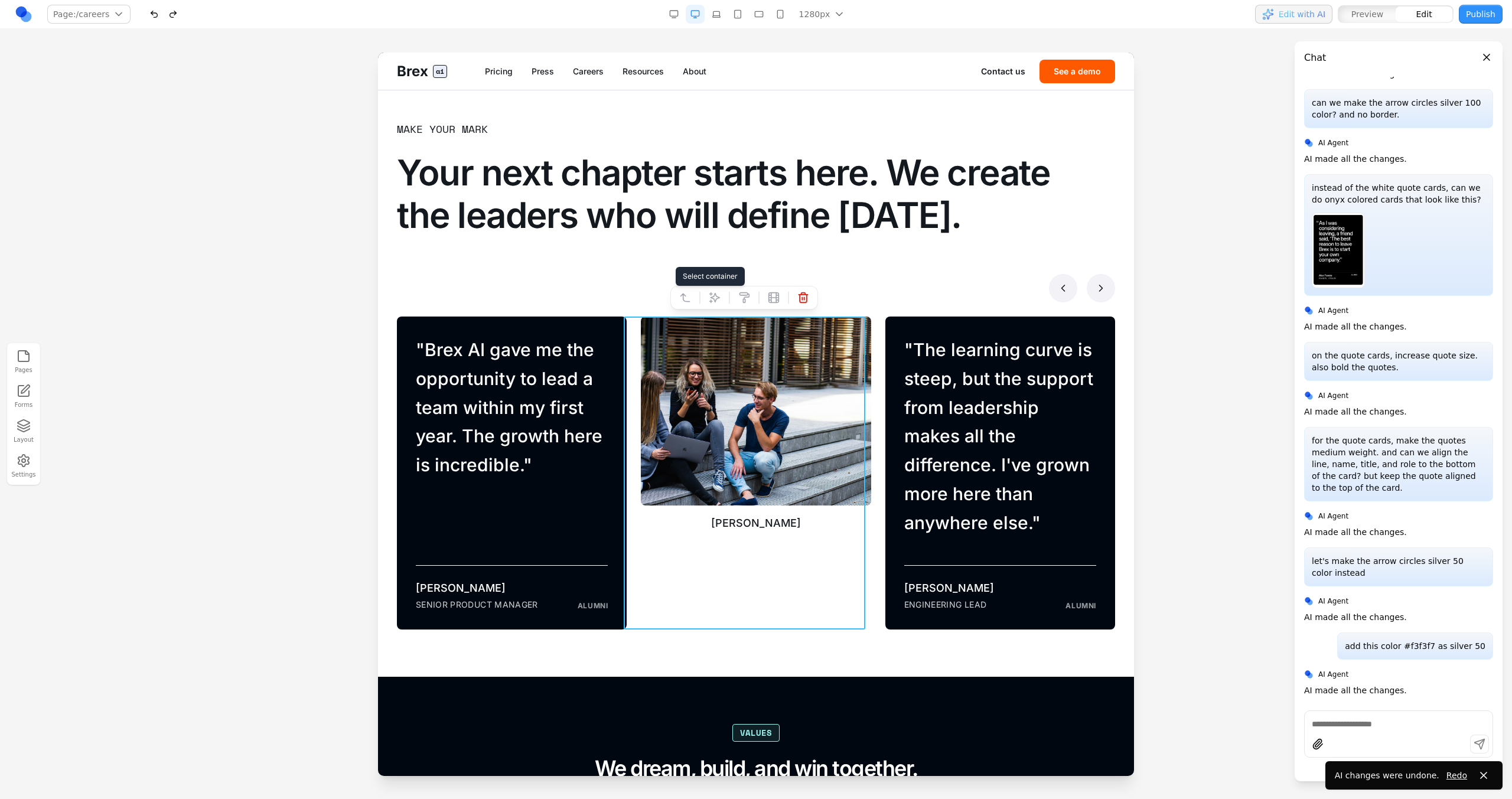
click at [680, 298] on icon at bounding box center [684, 297] width 12 height 12
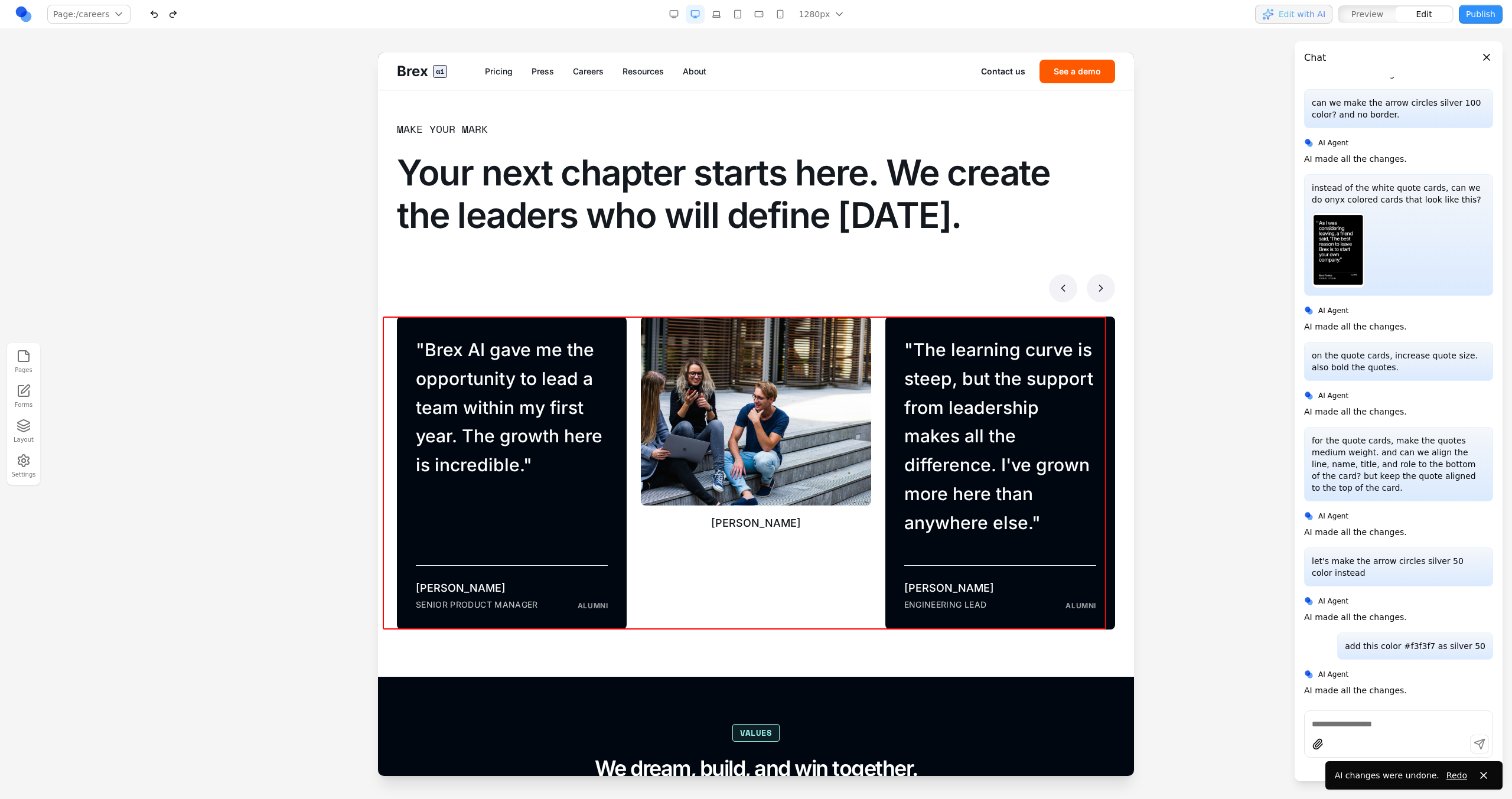
click at [746, 232] on h2 "Your next chapter starts here. We create the leaders who will define [DATE]." at bounding box center [737, 193] width 681 height 85
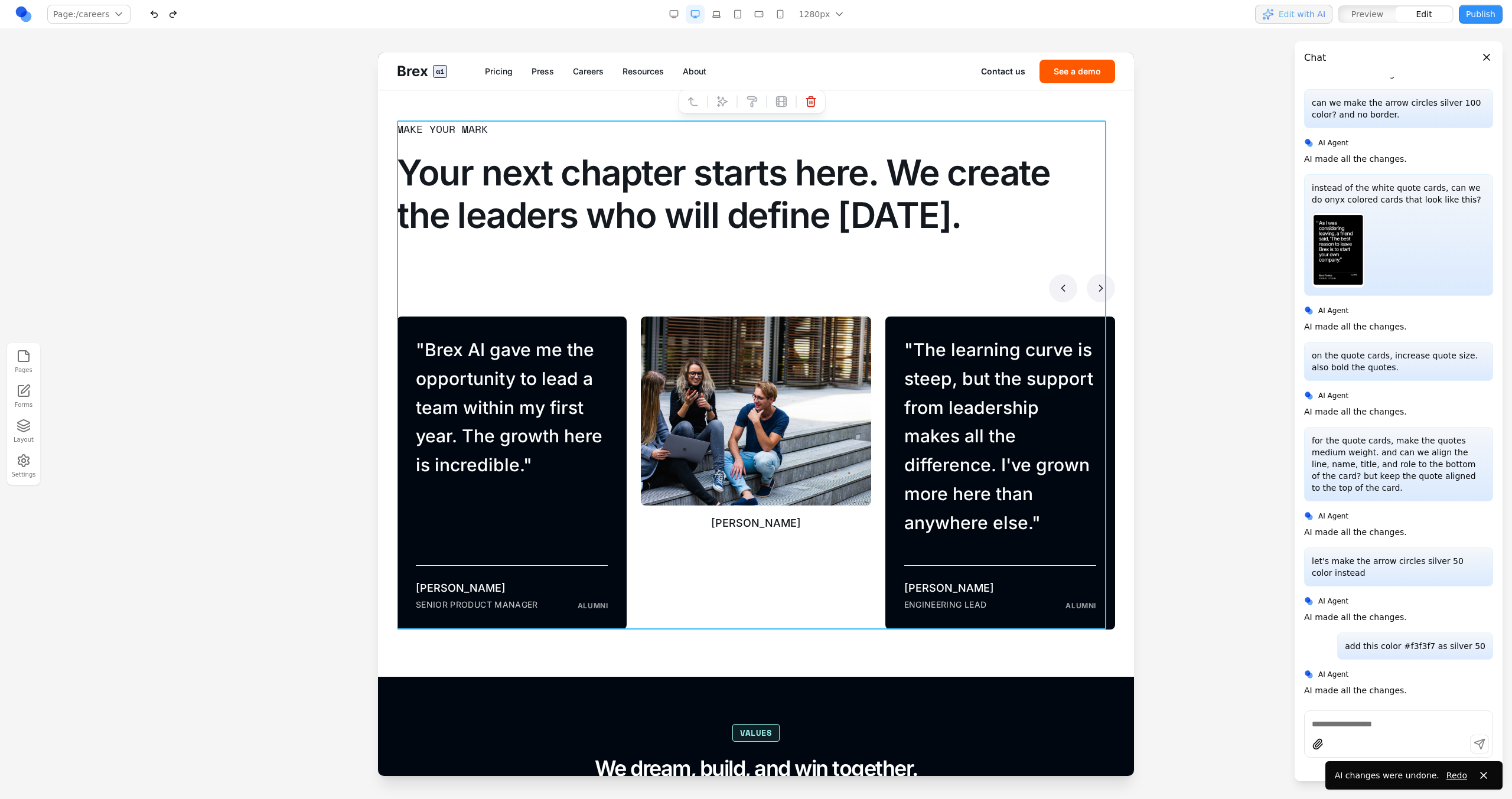
click at [733, 304] on div "Make your mark Your next chapter starts here. We create the leaders who will de…" at bounding box center [756, 375] width 718 height 509
click at [709, 102] on div at bounding box center [707, 101] width 8 height 20
click at [717, 106] on icon at bounding box center [722, 101] width 12 height 12
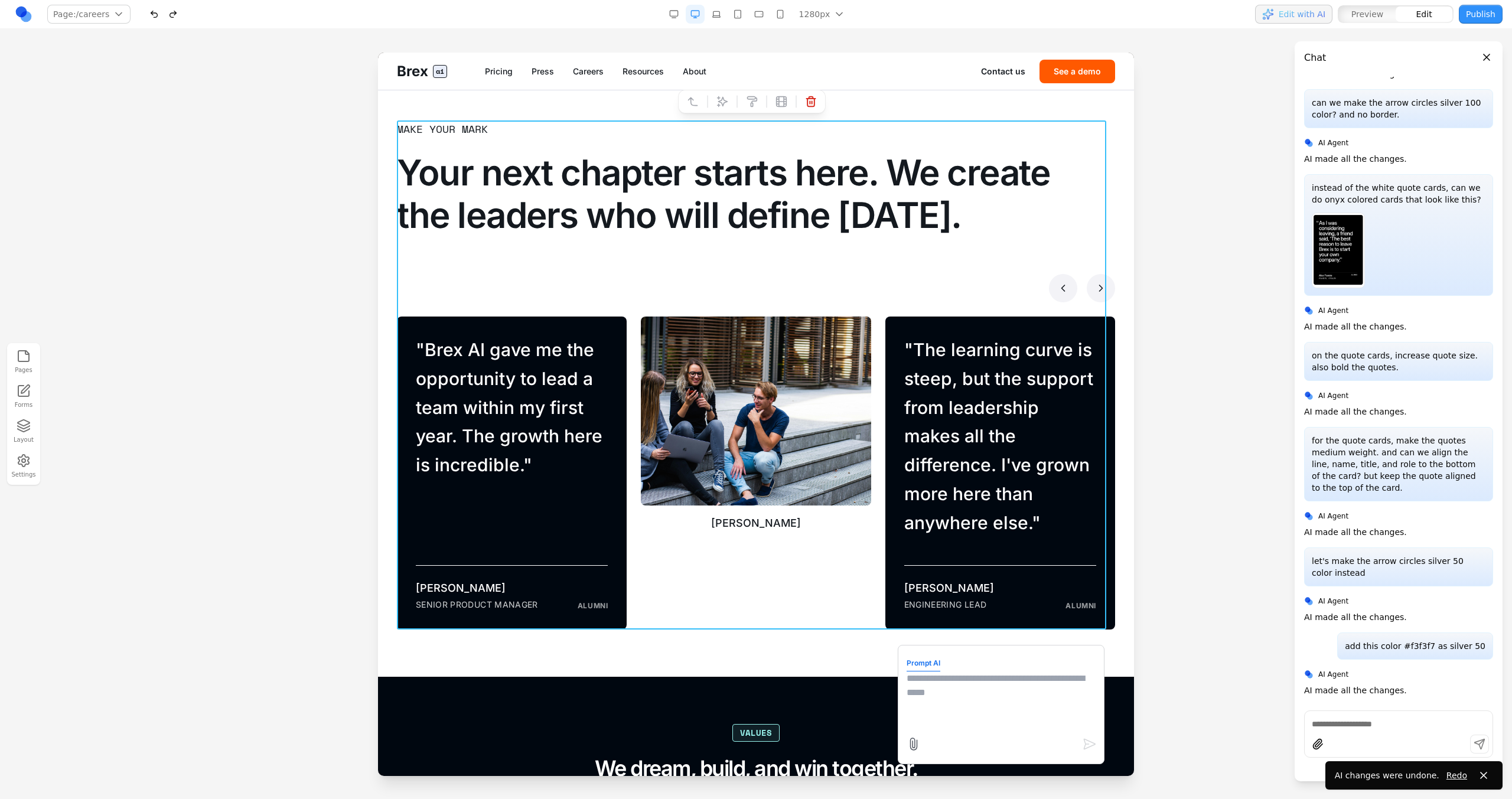
click at [892, 453] on textarea at bounding box center [1001, 700] width 189 height 59
type textarea "**********"
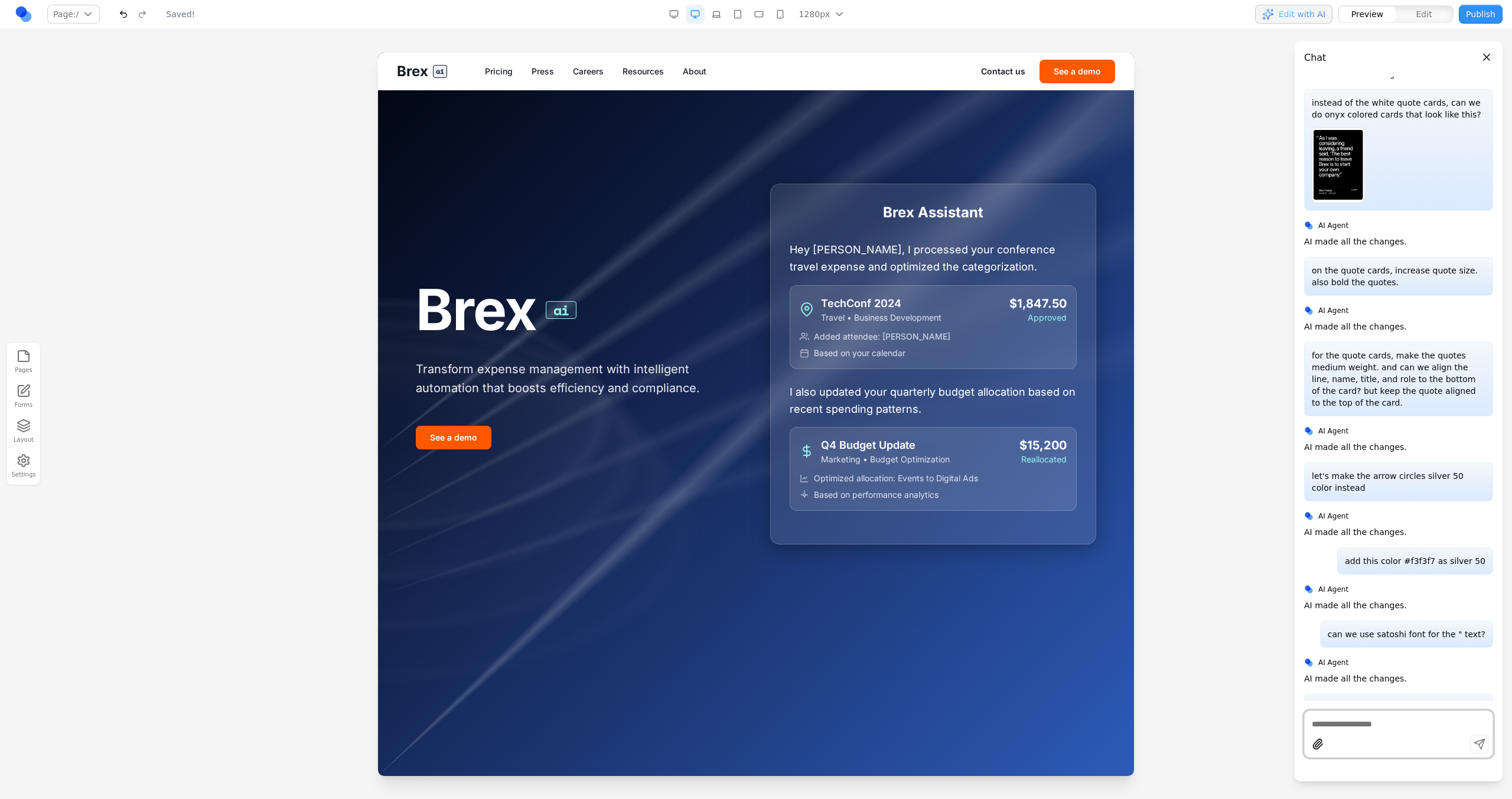
scroll to position [0, 0]
click at [594, 71] on link "Careers" at bounding box center [589, 71] width 31 height 12
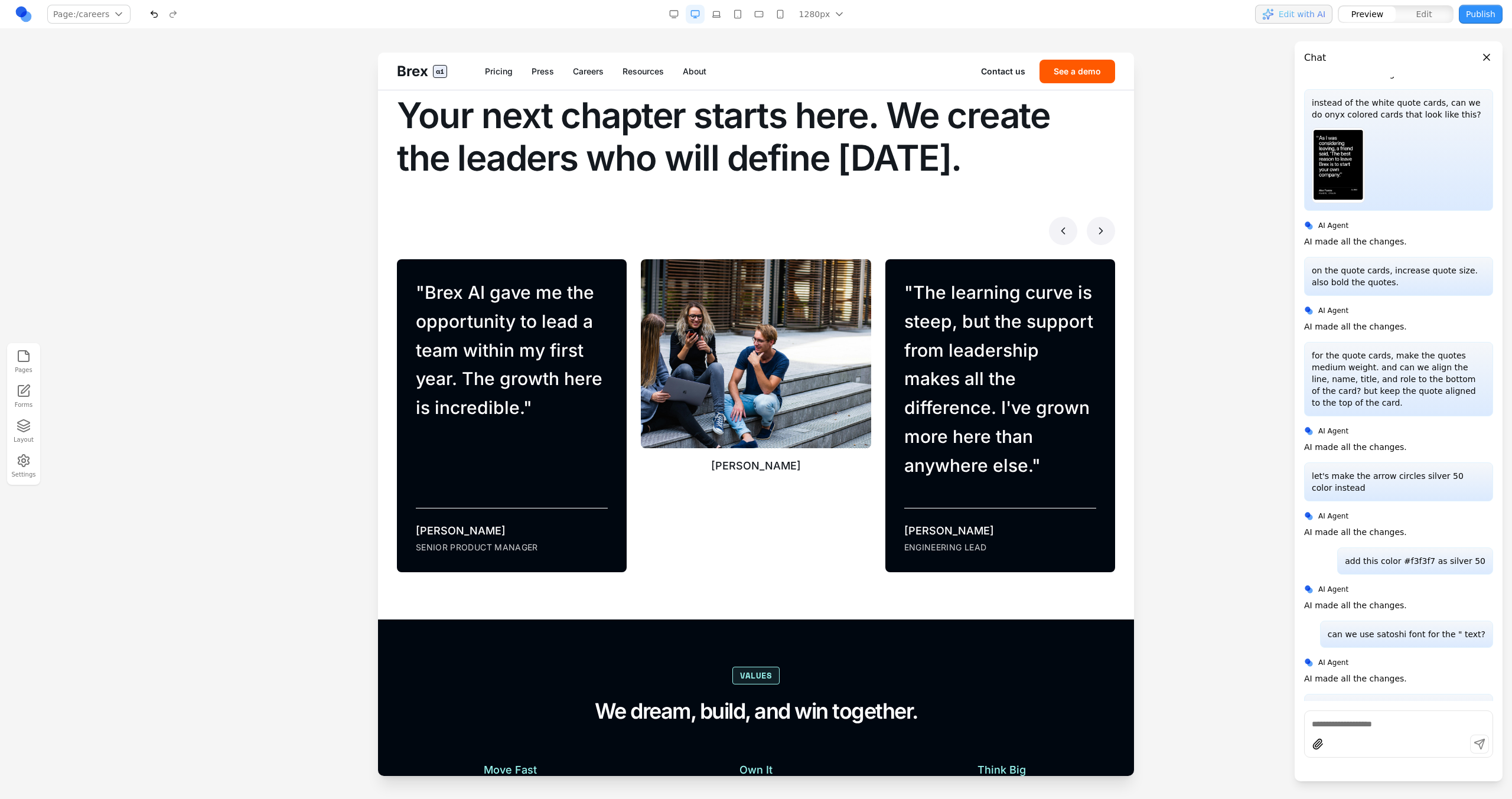
scroll to position [765, 0]
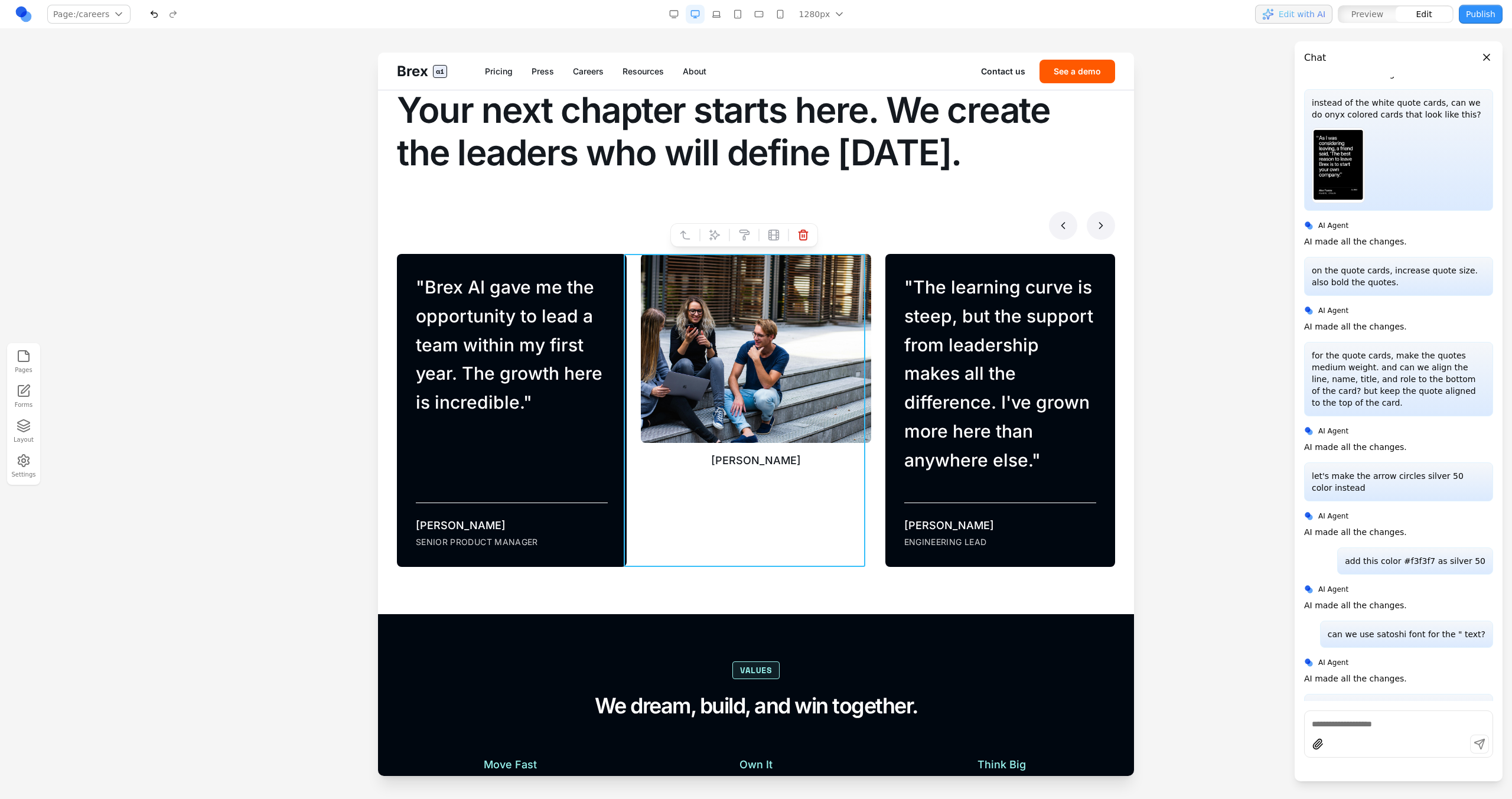
click at [634, 453] on div "[PERSON_NAME]" at bounding box center [748, 410] width 244 height 313
click at [673, 251] on div "Make your mark Your next chapter starts here. We create the leaders who will de…" at bounding box center [756, 312] width 718 height 509
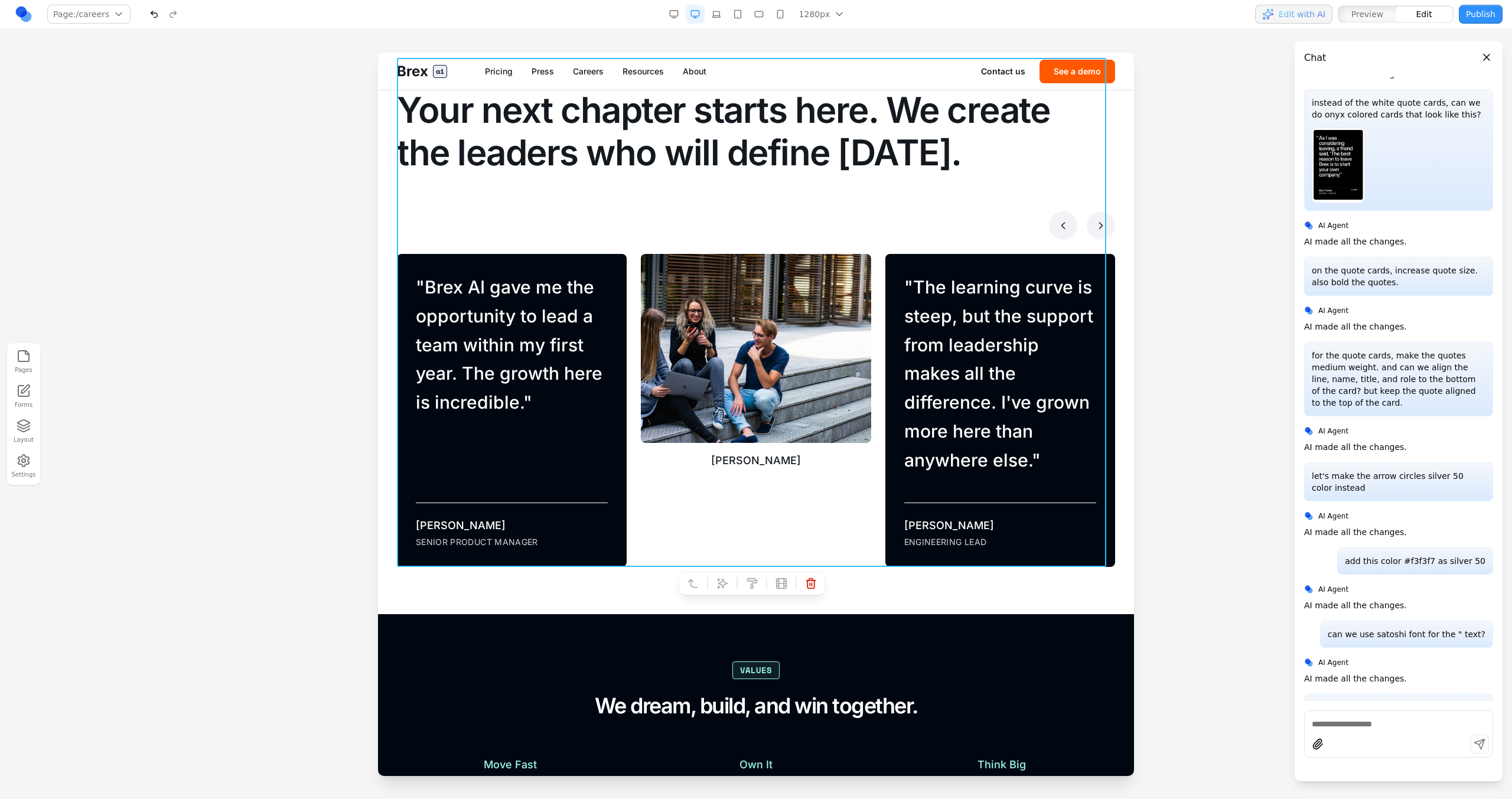
click at [622, 250] on div "Make your mark Your next chapter starts here. We create the leaders who will de…" at bounding box center [756, 312] width 718 height 509
click at [723, 453] on button at bounding box center [722, 583] width 19 height 19
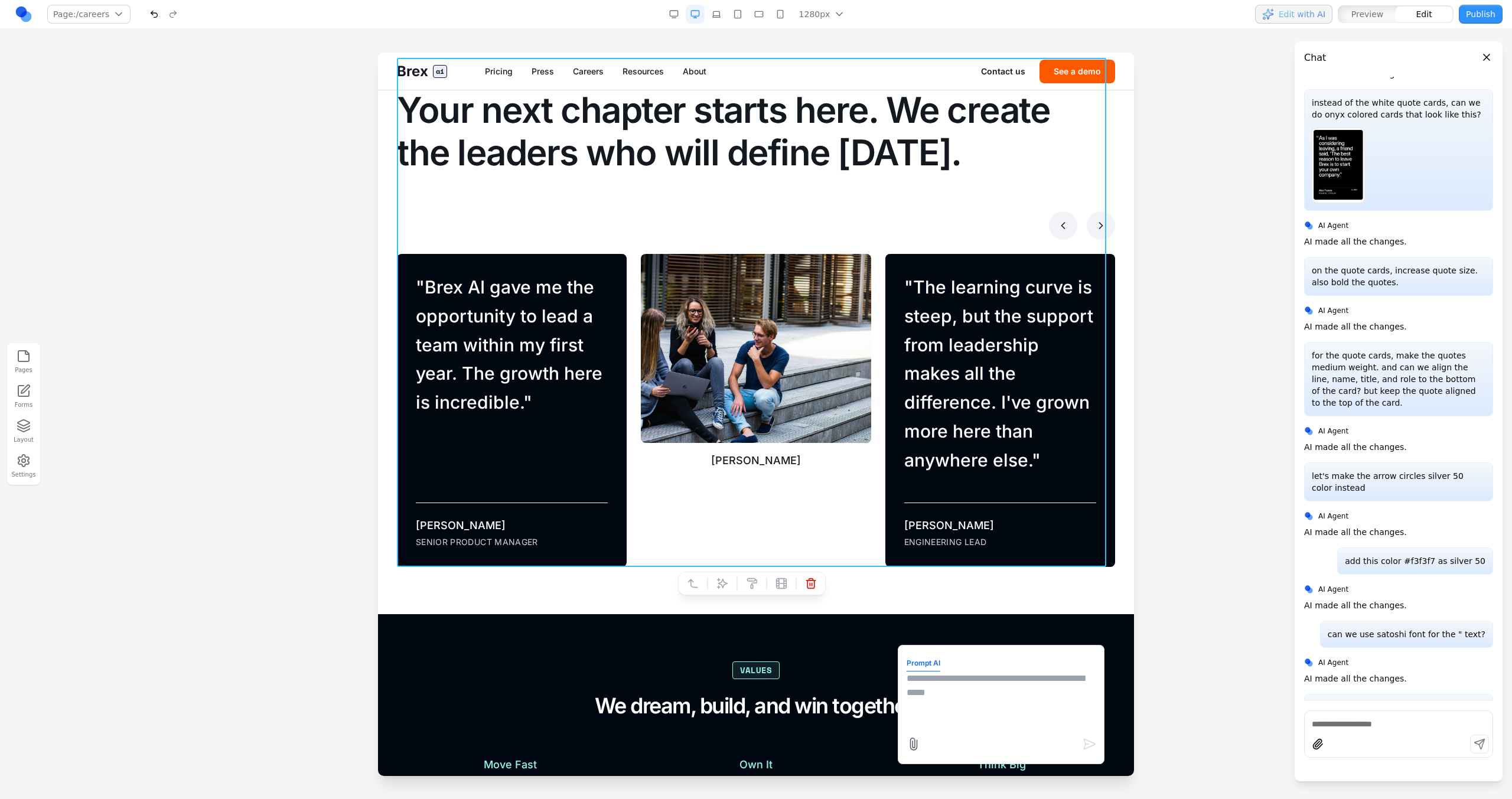
click at [892, 453] on textarea at bounding box center [1001, 700] width 189 height 59
type textarea "**********"
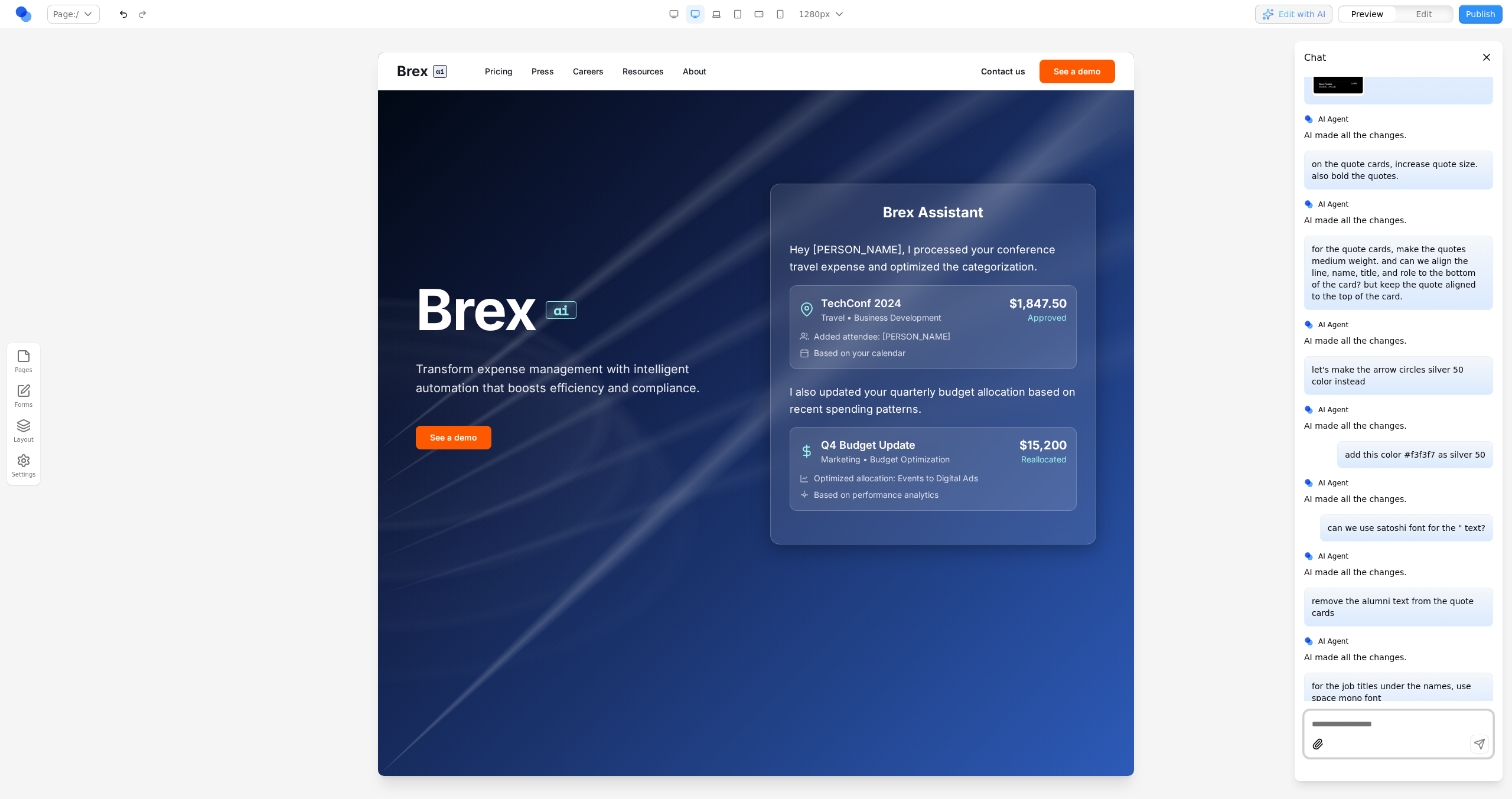
scroll to position [6220, 0]
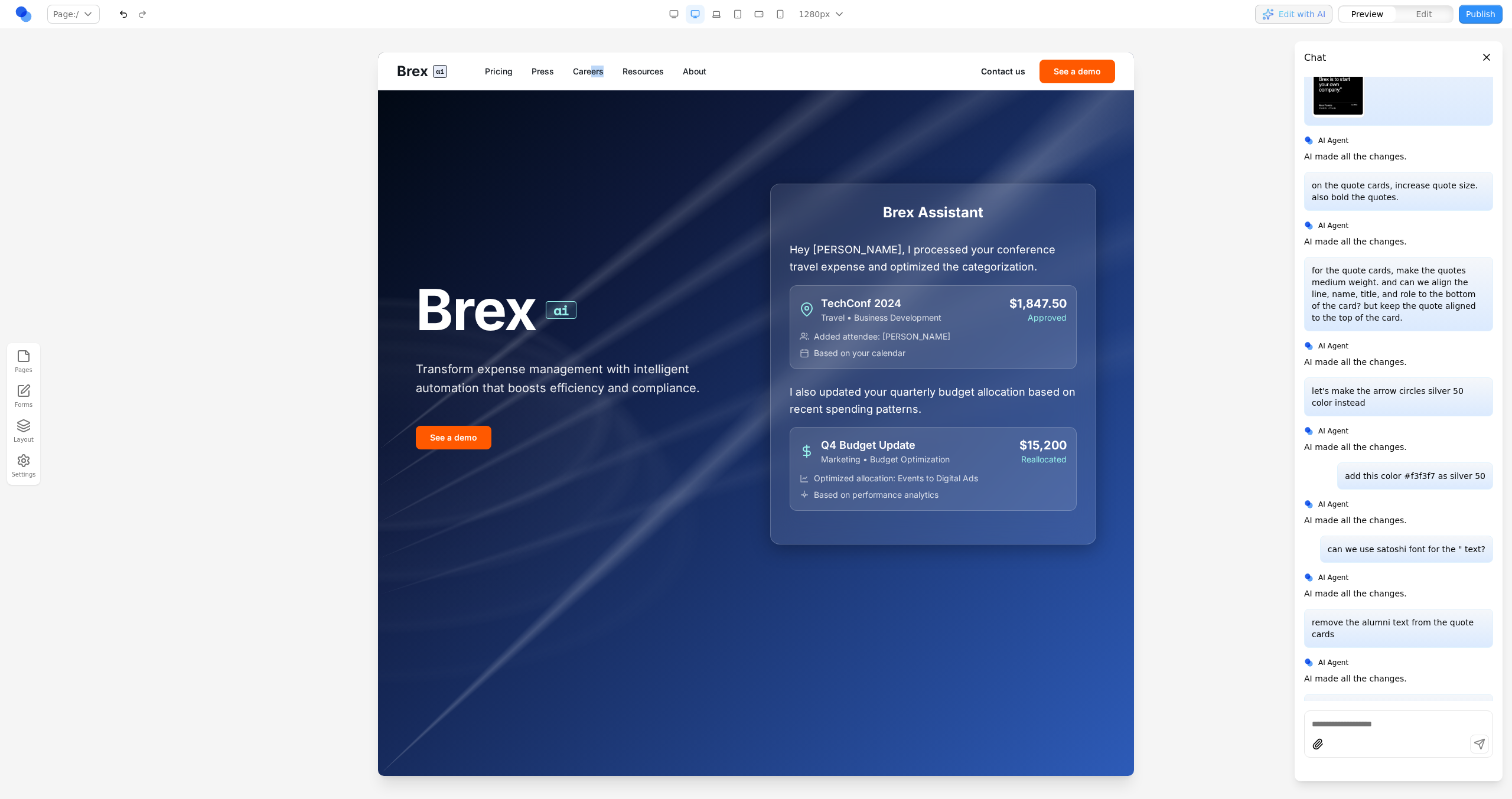
click at [591, 76] on div "Brex ai Pricing Press Careers Resources About Contact us See a demo" at bounding box center [756, 71] width 756 height 37
click at [591, 76] on link "Careers" at bounding box center [589, 71] width 31 height 12
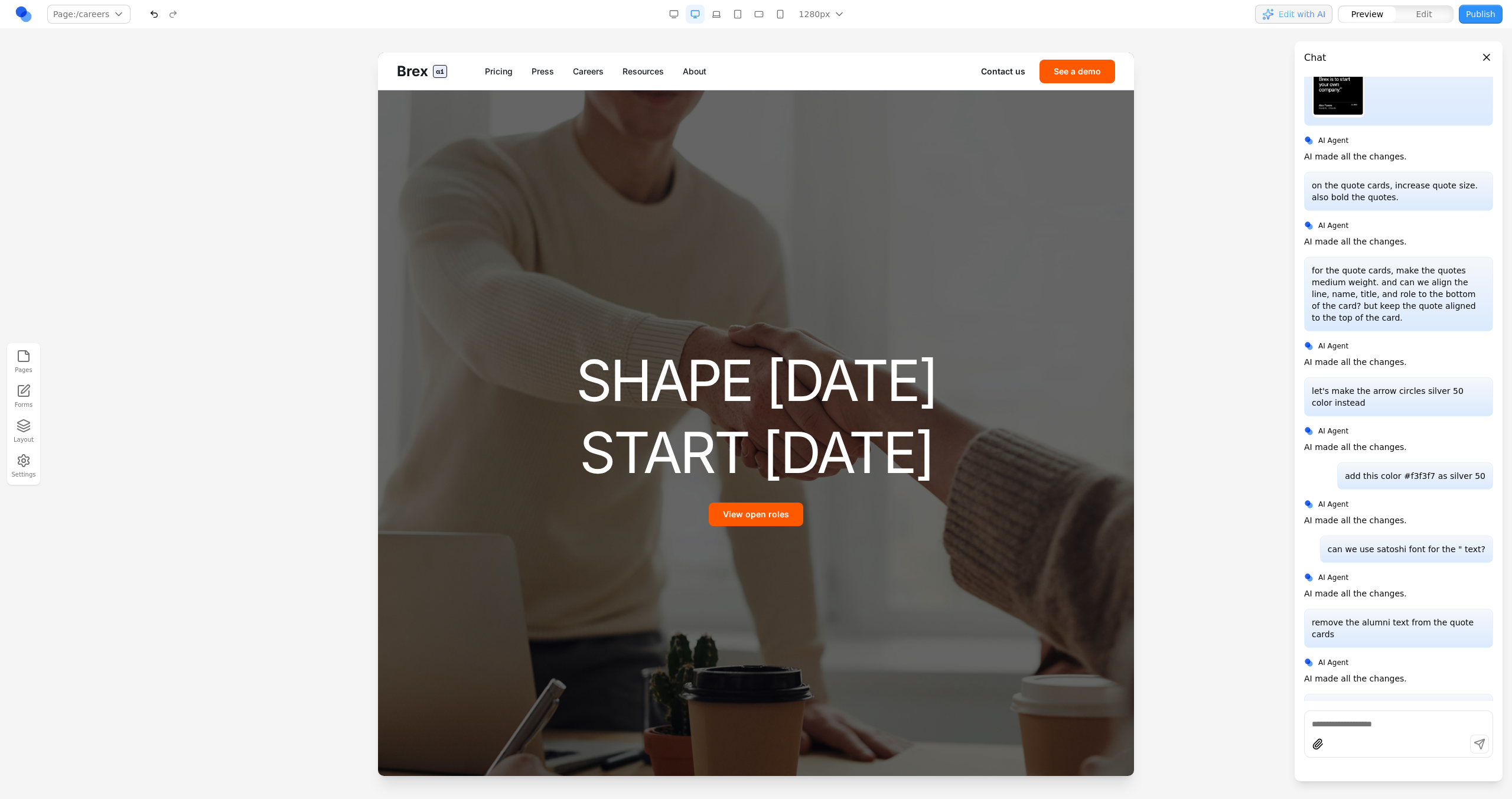
click at [585, 71] on link "Careers" at bounding box center [589, 71] width 31 height 12
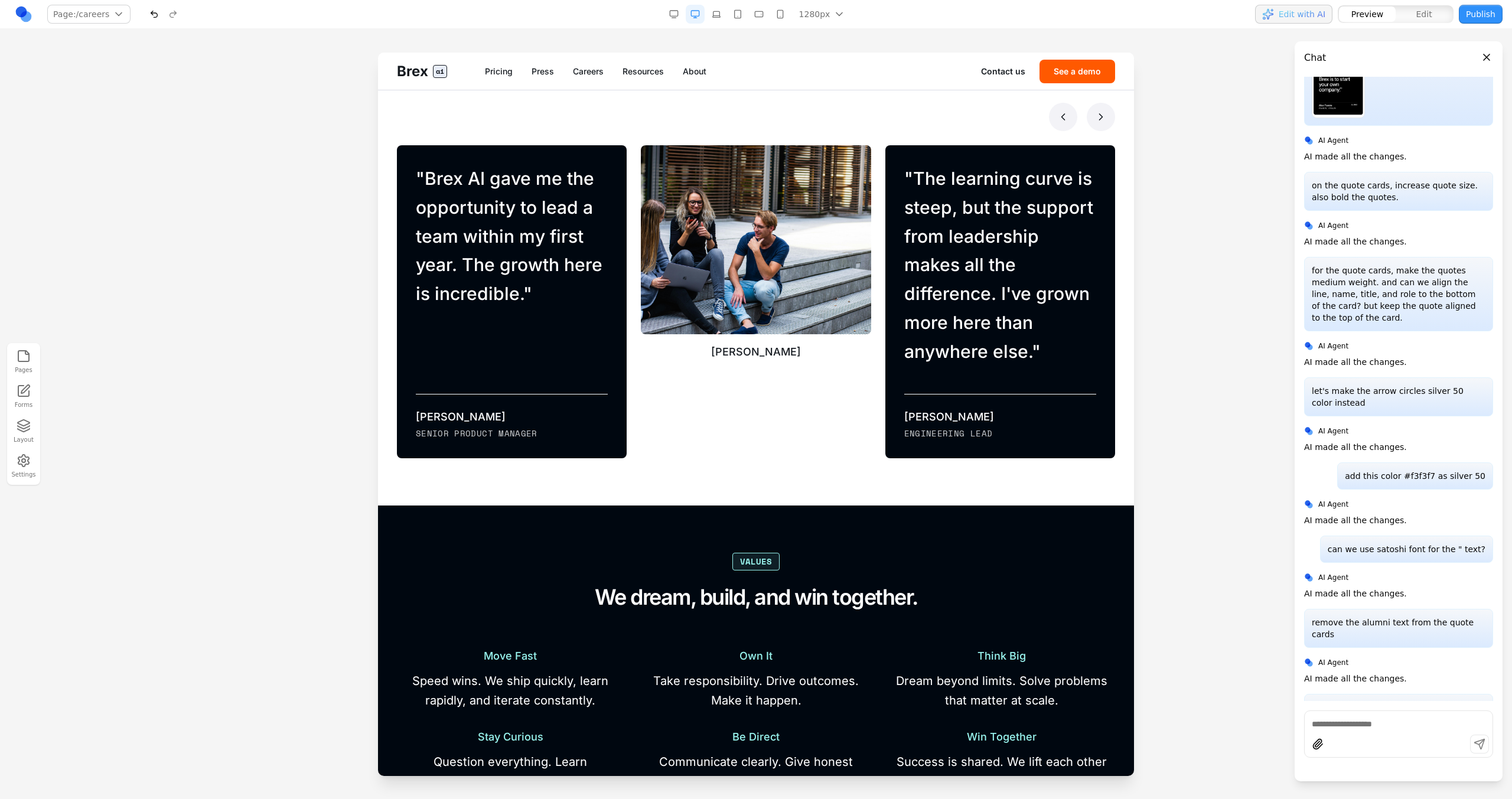
scroll to position [726, 0]
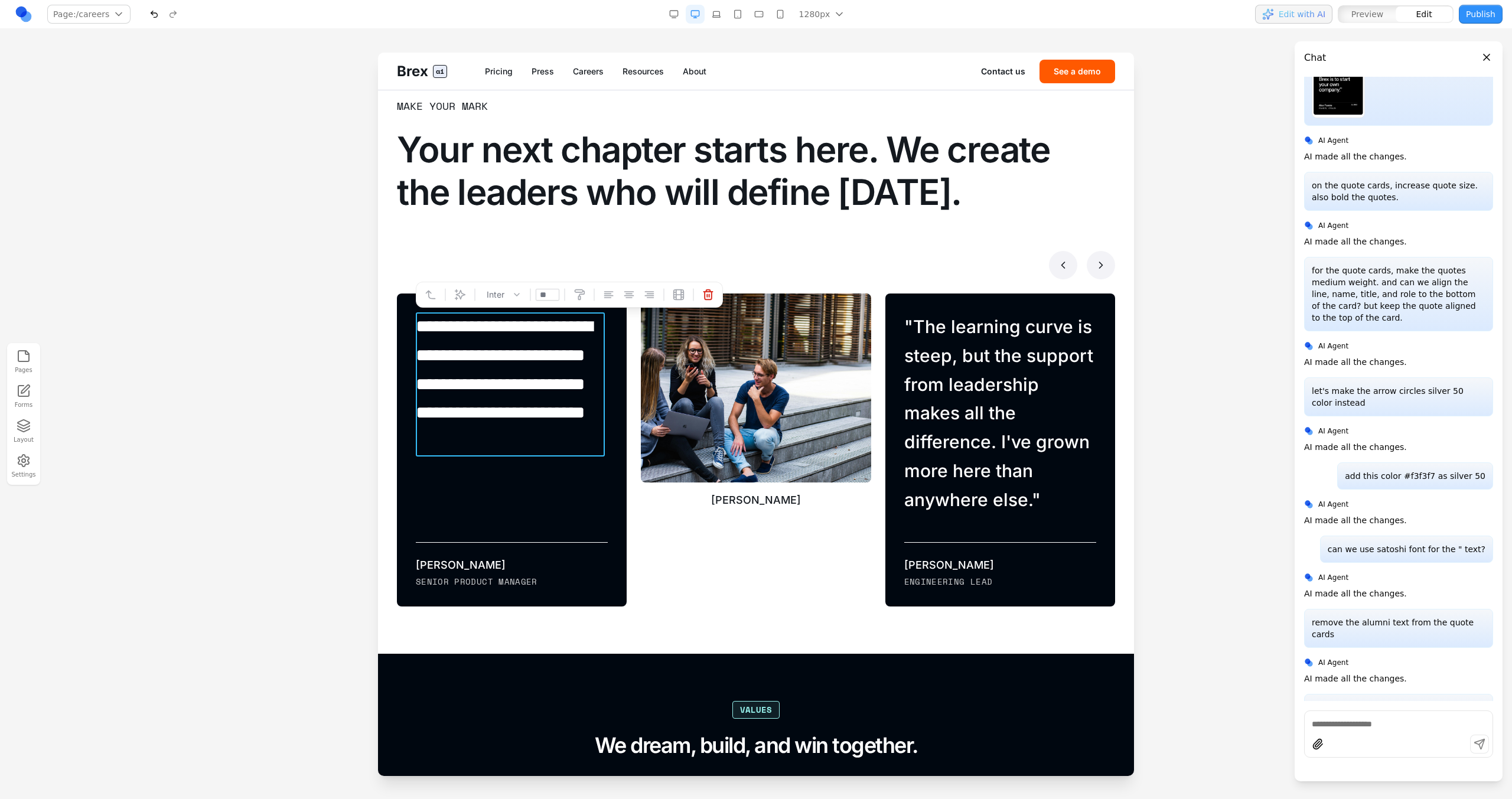
click at [500, 452] on blockquote "**********" at bounding box center [510, 384] width 189 height 144
click at [463, 453] on div "[PERSON_NAME]" at bounding box center [476, 565] width 121 height 16
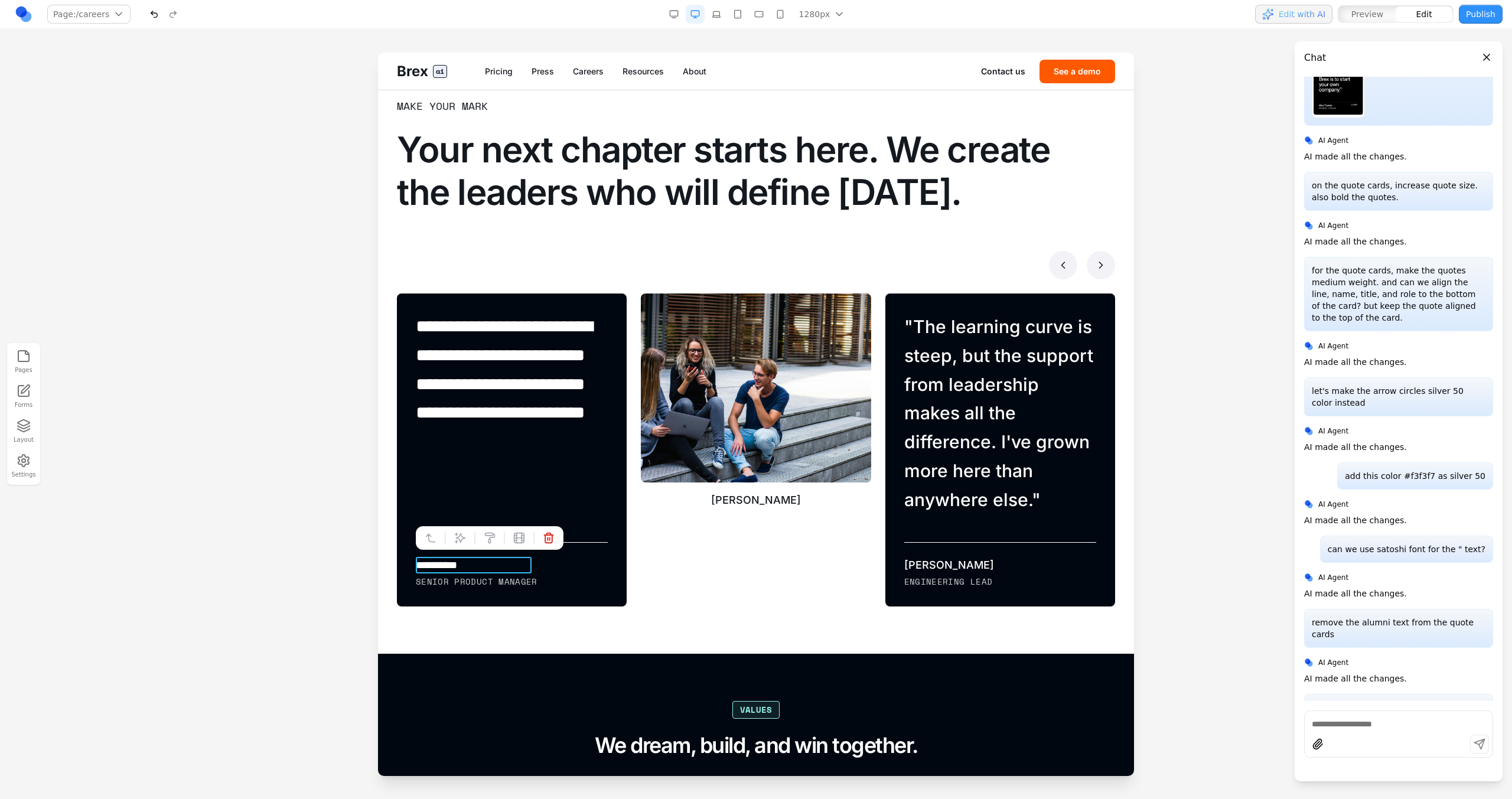
click at [798, 453] on div "[PERSON_NAME]" at bounding box center [756, 499] width 230 height 16
click at [892, 261] on icon at bounding box center [1100, 265] width 12 height 12
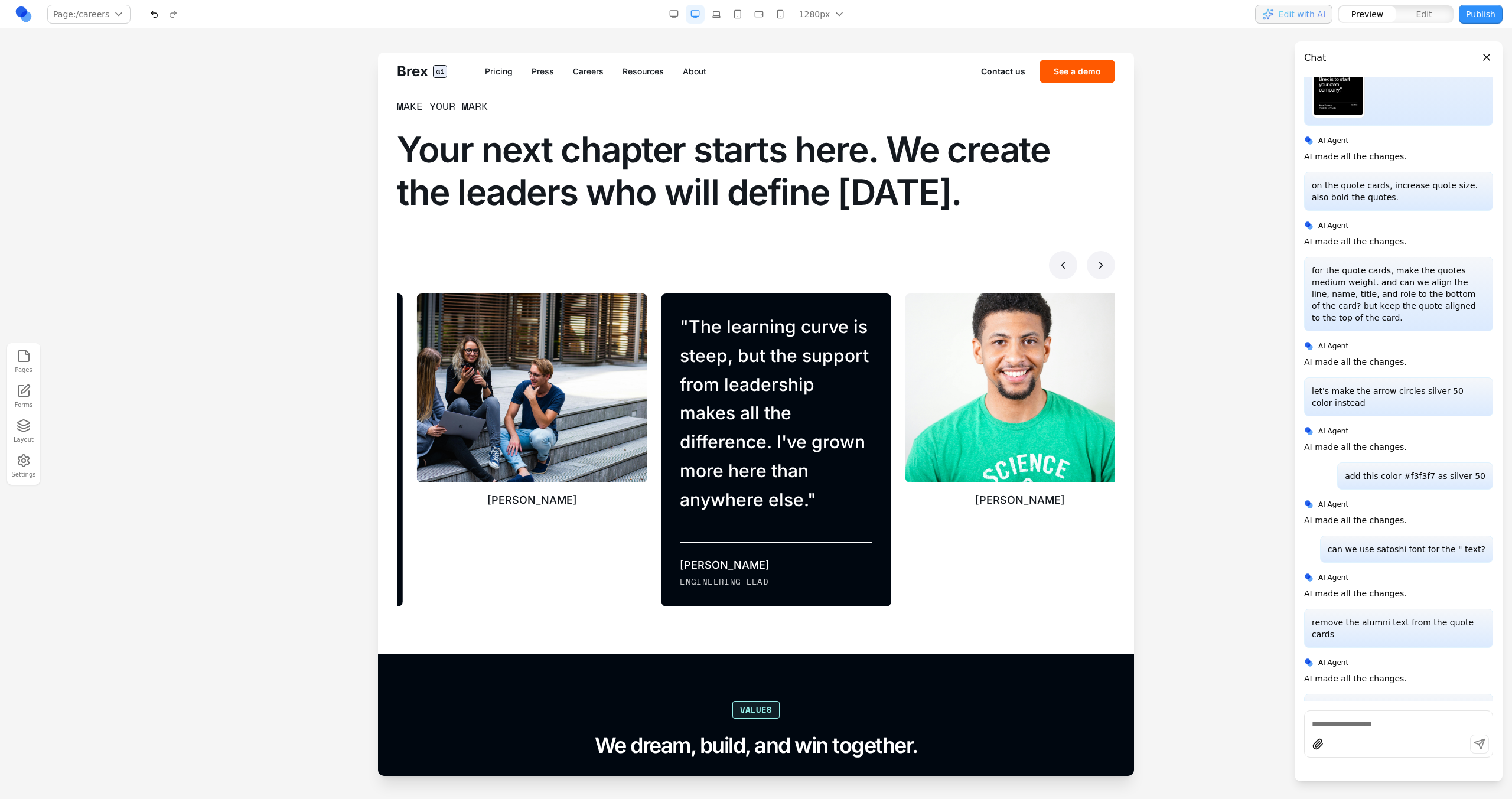
click at [892, 261] on icon at bounding box center [1100, 265] width 12 height 12
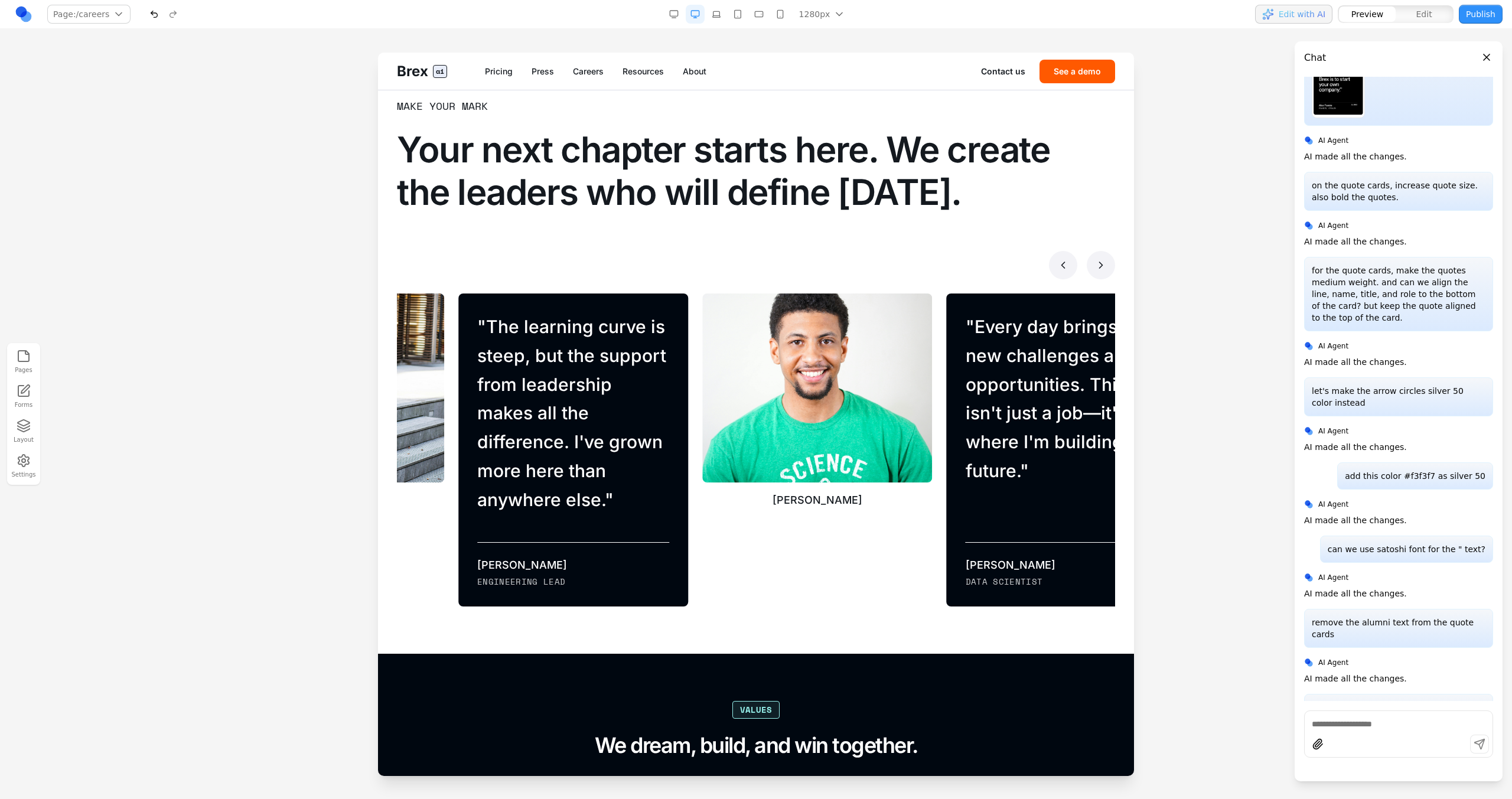
click at [892, 261] on icon at bounding box center [1100, 265] width 12 height 12
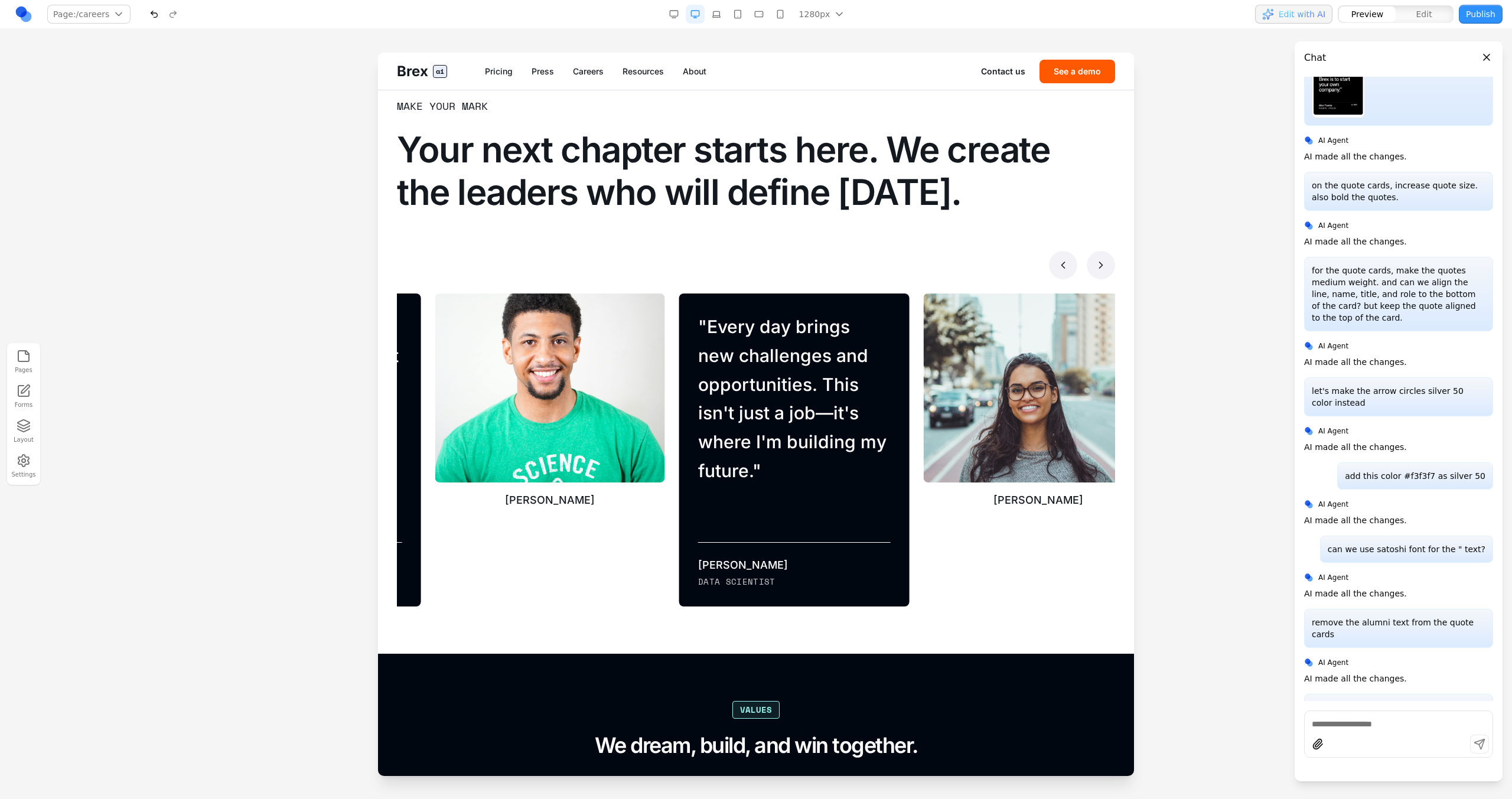
click at [892, 261] on icon at bounding box center [1100, 265] width 12 height 12
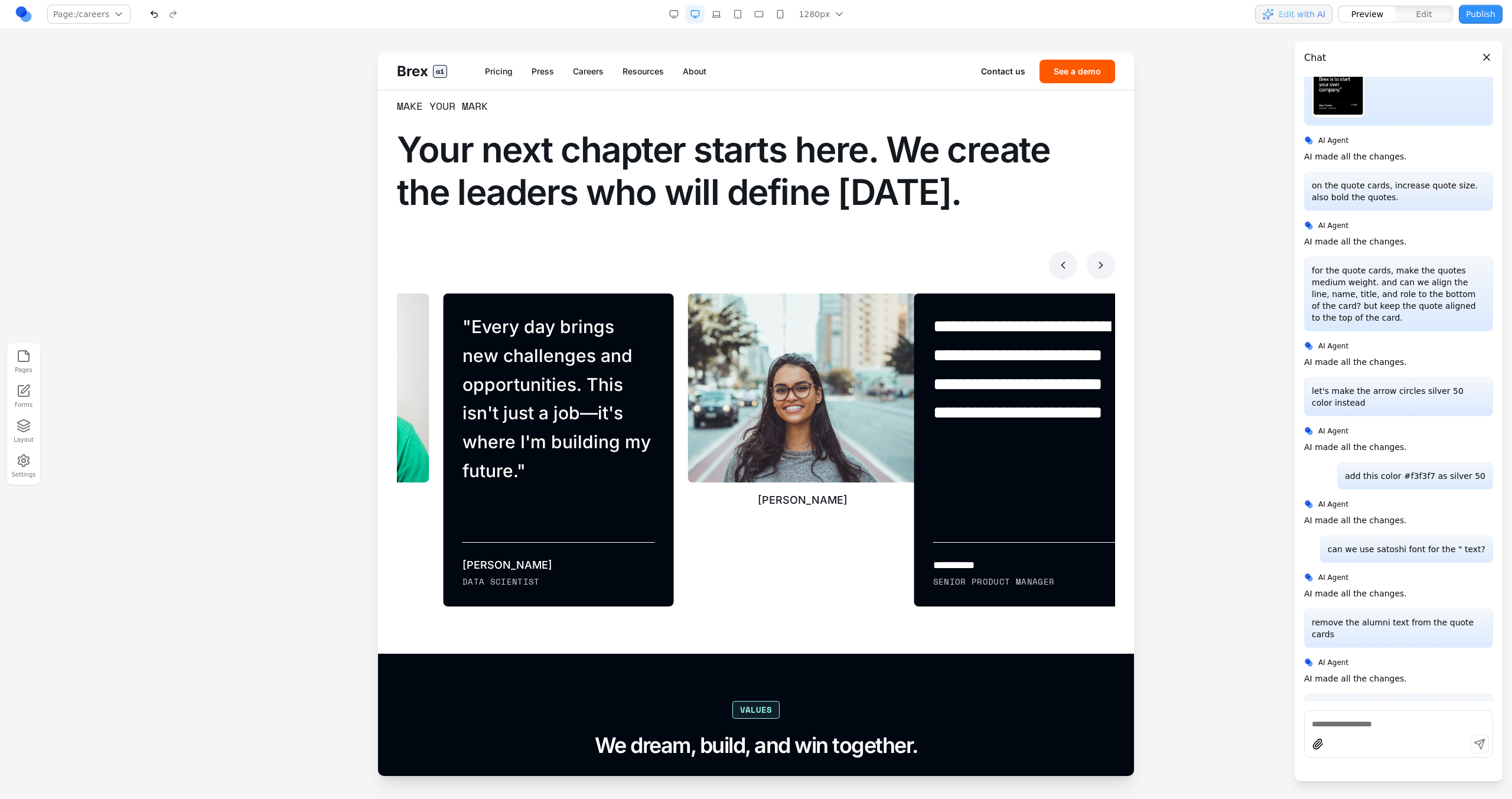
click at [892, 261] on icon at bounding box center [1100, 265] width 12 height 12
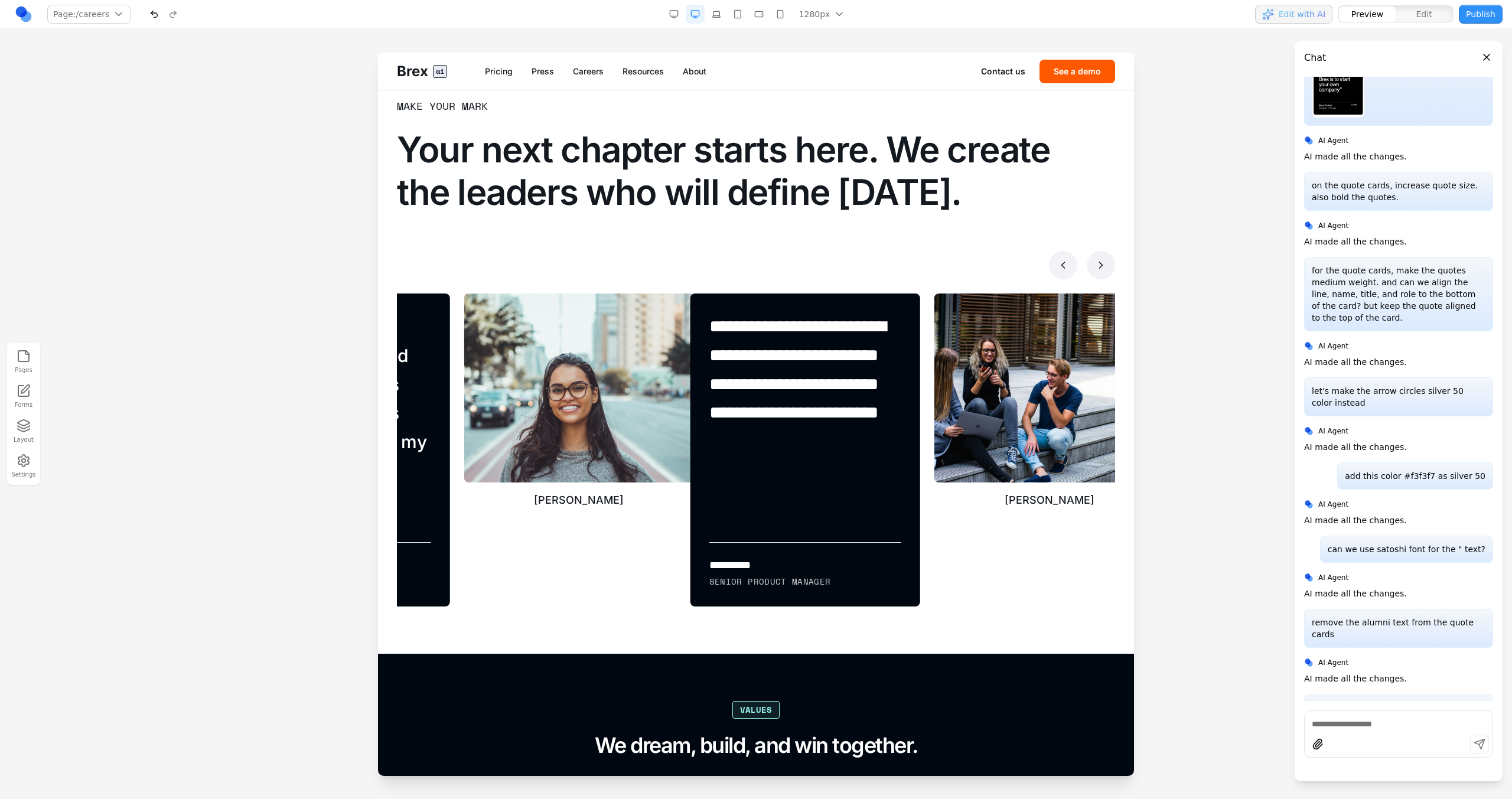
click at [892, 261] on icon at bounding box center [1100, 265] width 12 height 12
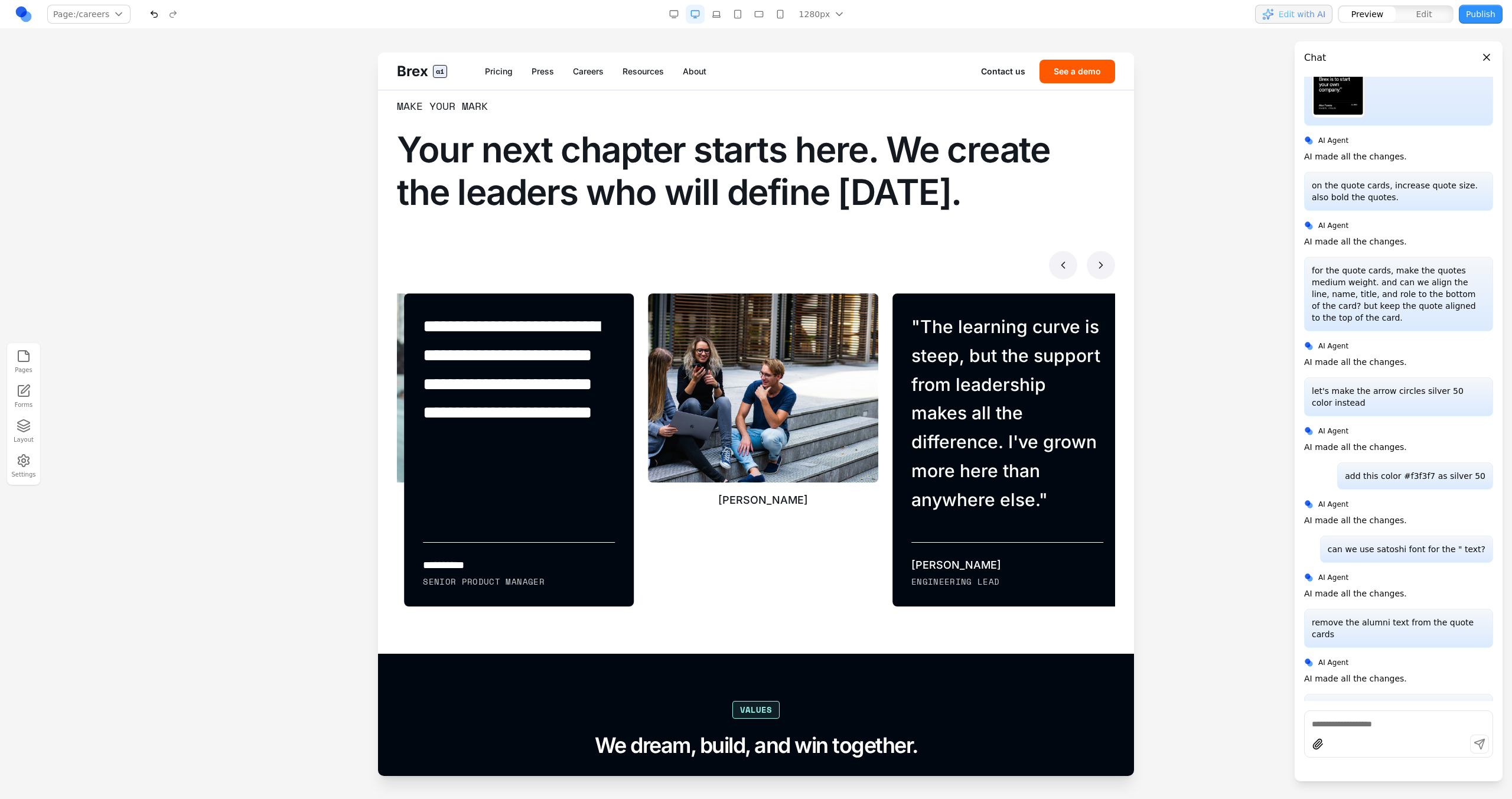
click at [892, 261] on icon at bounding box center [1100, 265] width 12 height 12
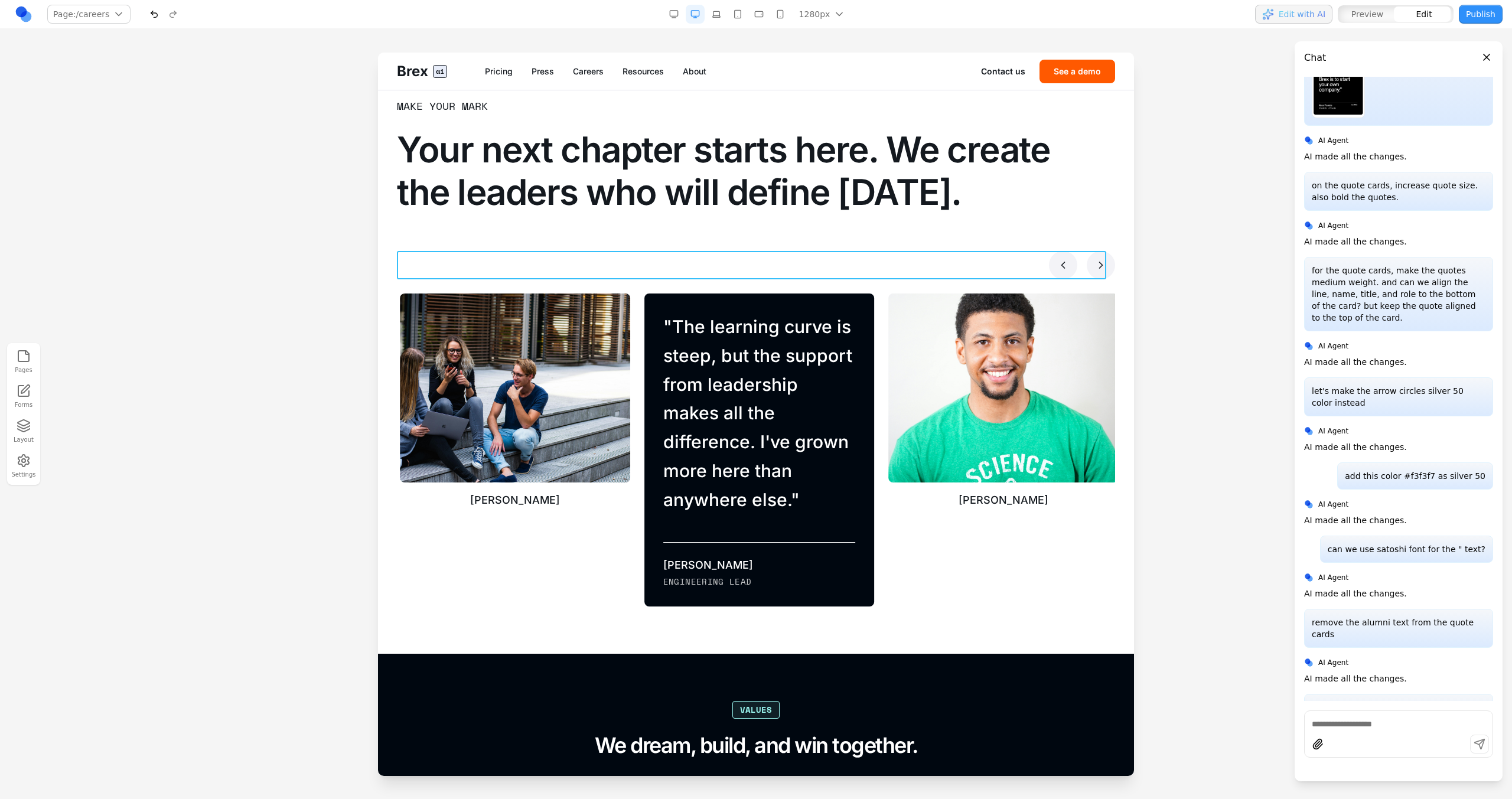
click at [892, 277] on div at bounding box center [756, 265] width 718 height 28
click at [892, 281] on div "**********" at bounding box center [756, 352] width 718 height 509
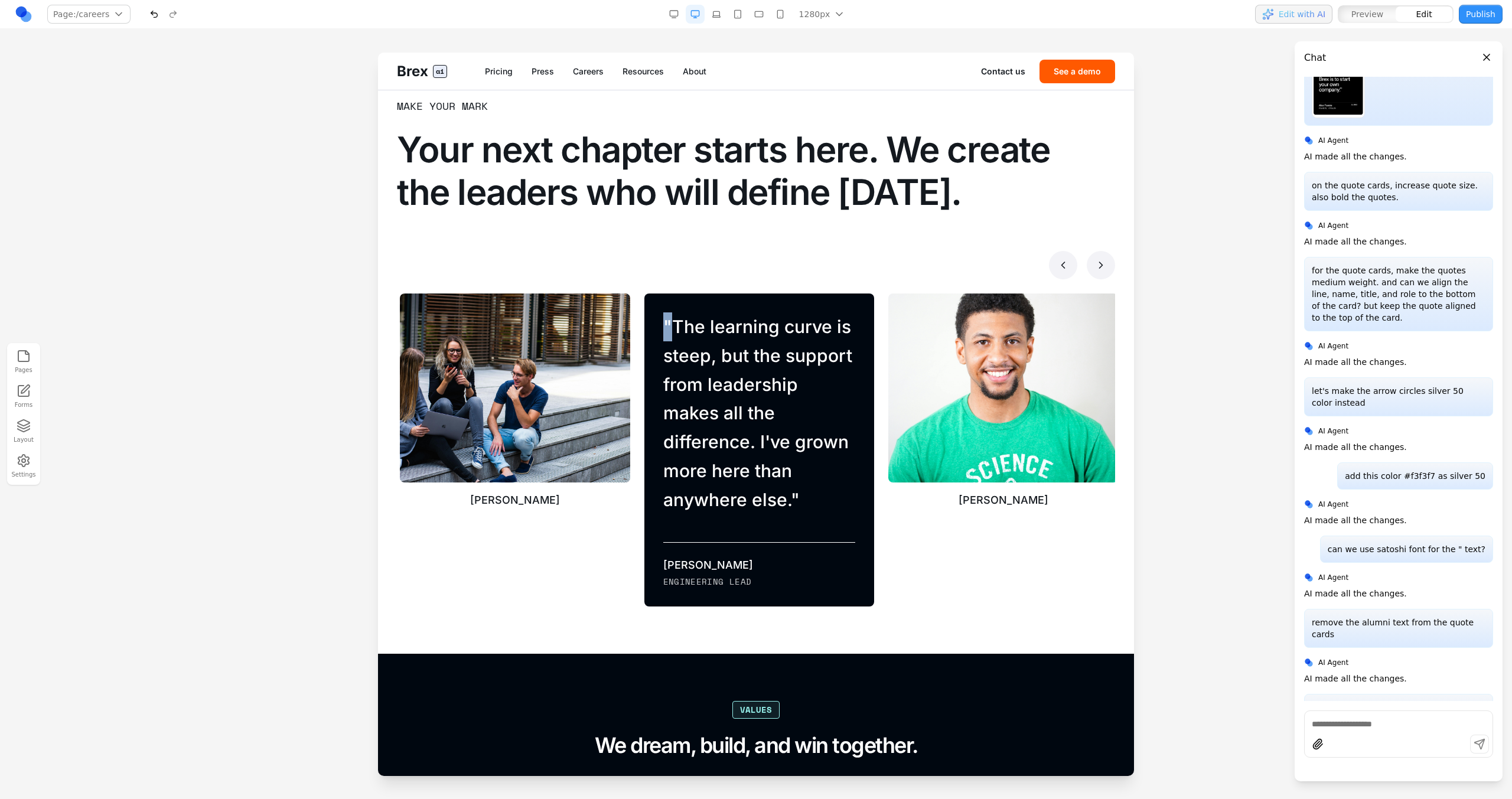
click at [892, 281] on div "**********" at bounding box center [756, 352] width 718 height 509
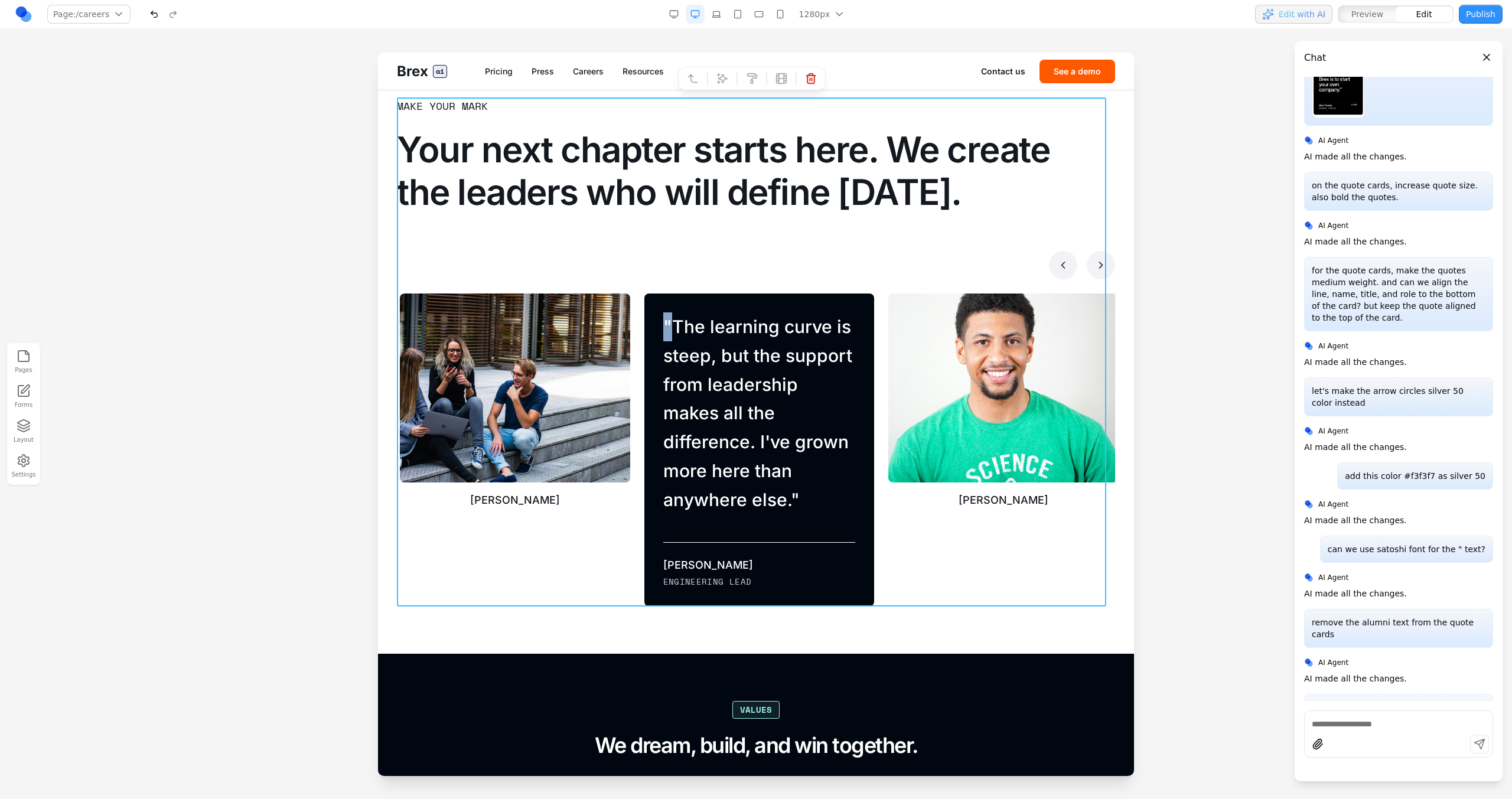
click at [725, 81] on icon at bounding box center [722, 78] width 12 height 12
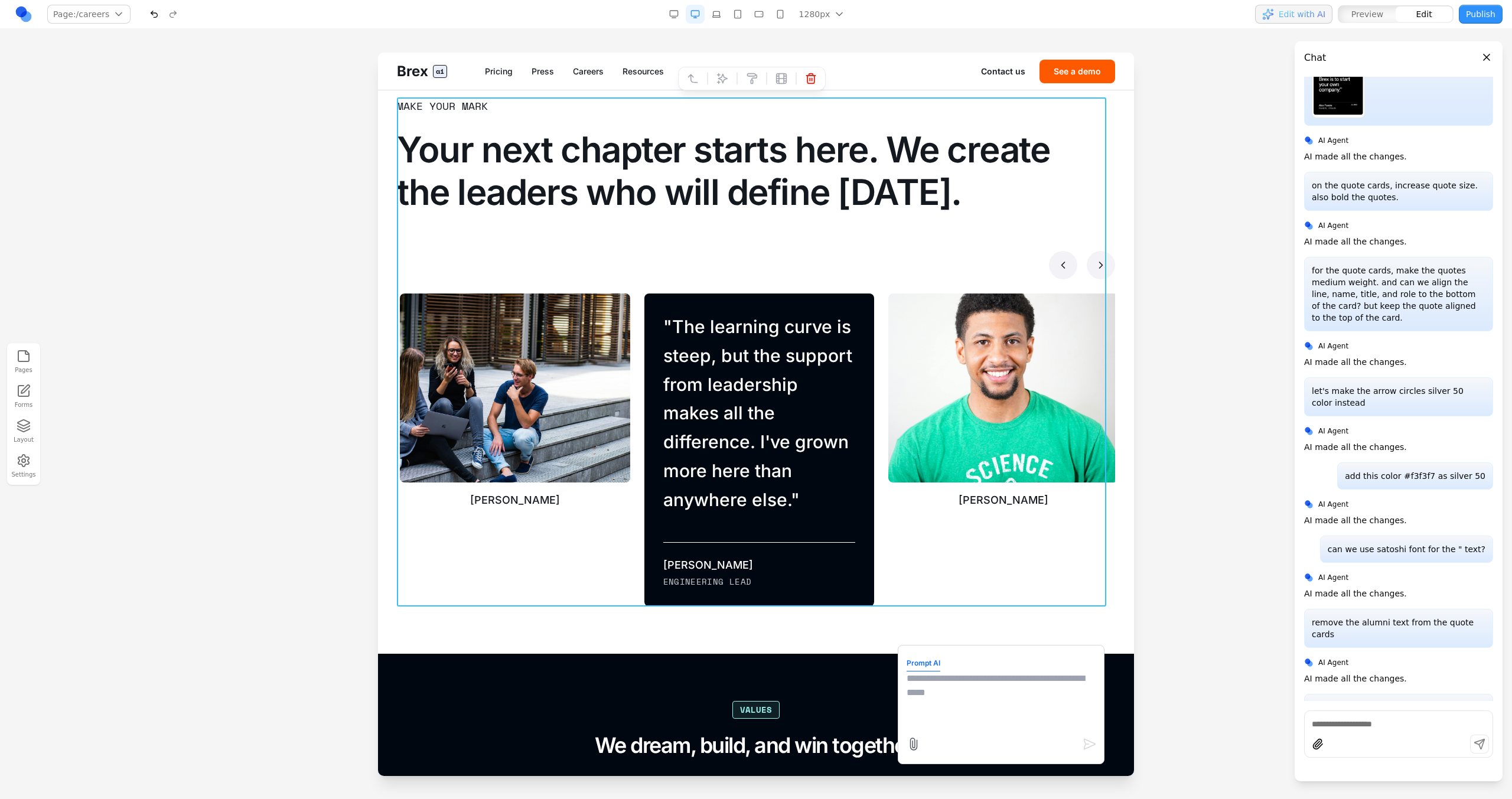
click at [892, 453] on textarea at bounding box center [1001, 700] width 189 height 59
type textarea "**********"
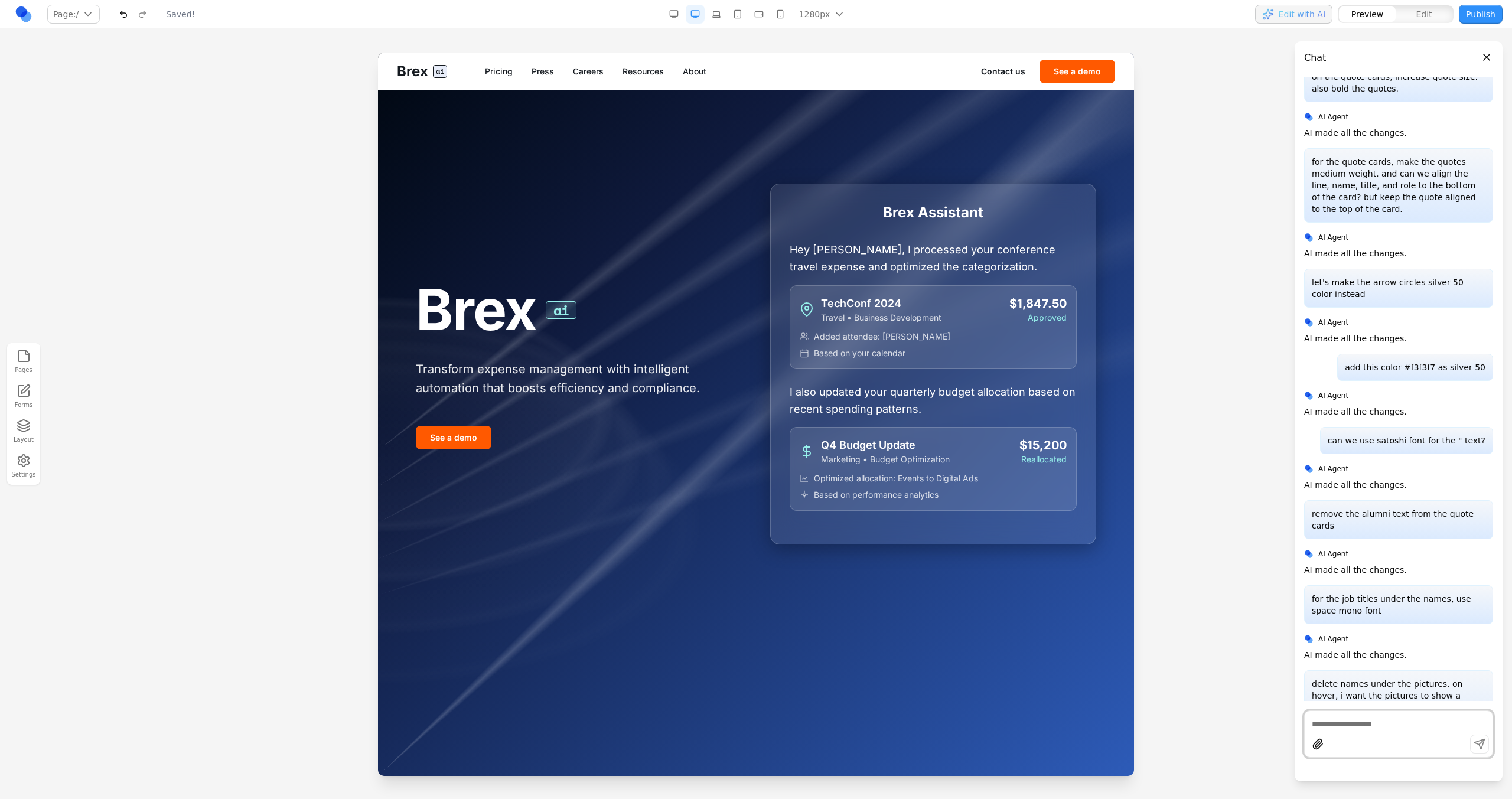
scroll to position [0, 0]
click at [596, 74] on link "Careers" at bounding box center [589, 71] width 31 height 12
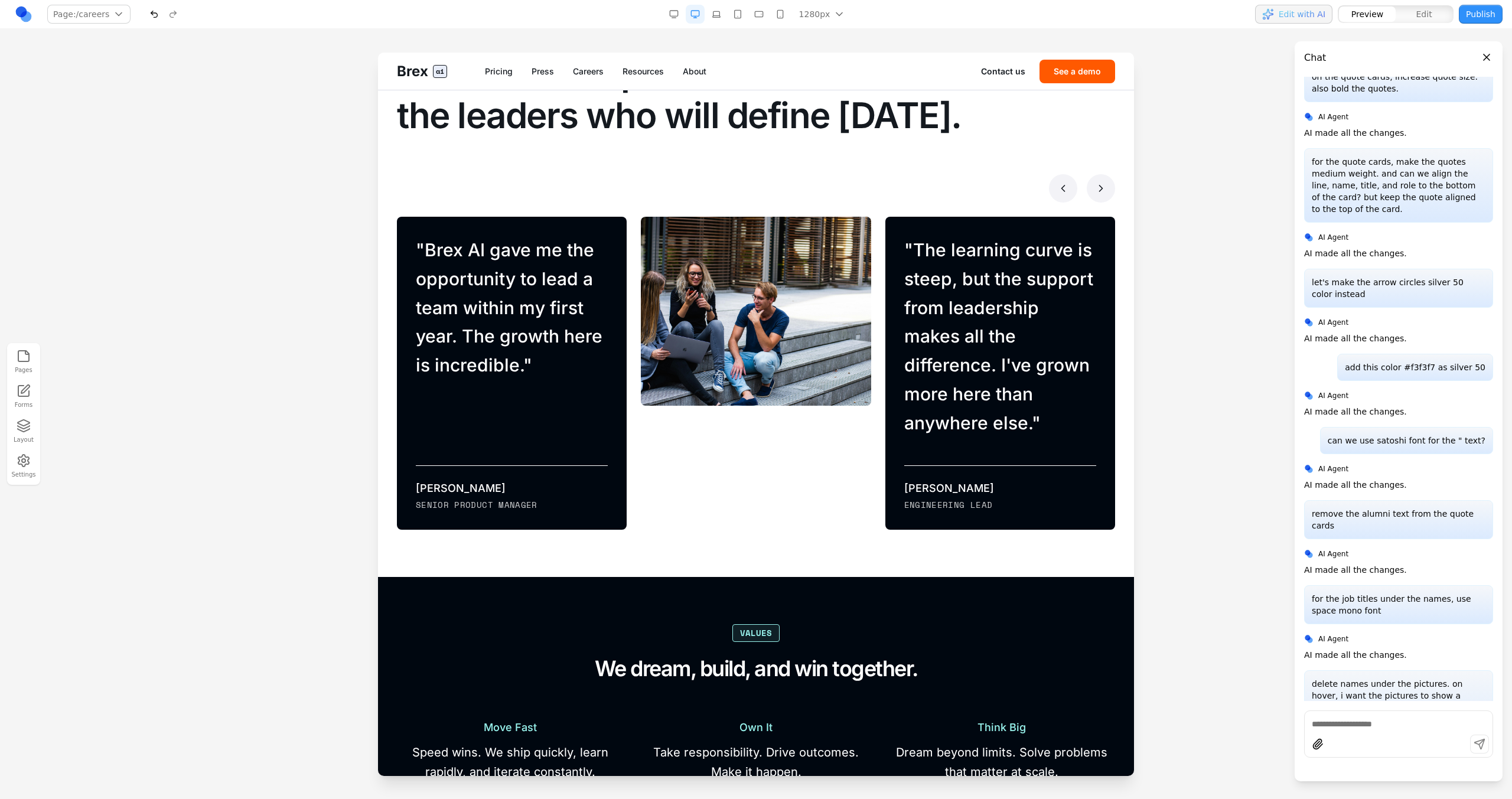
scroll to position [821, 0]
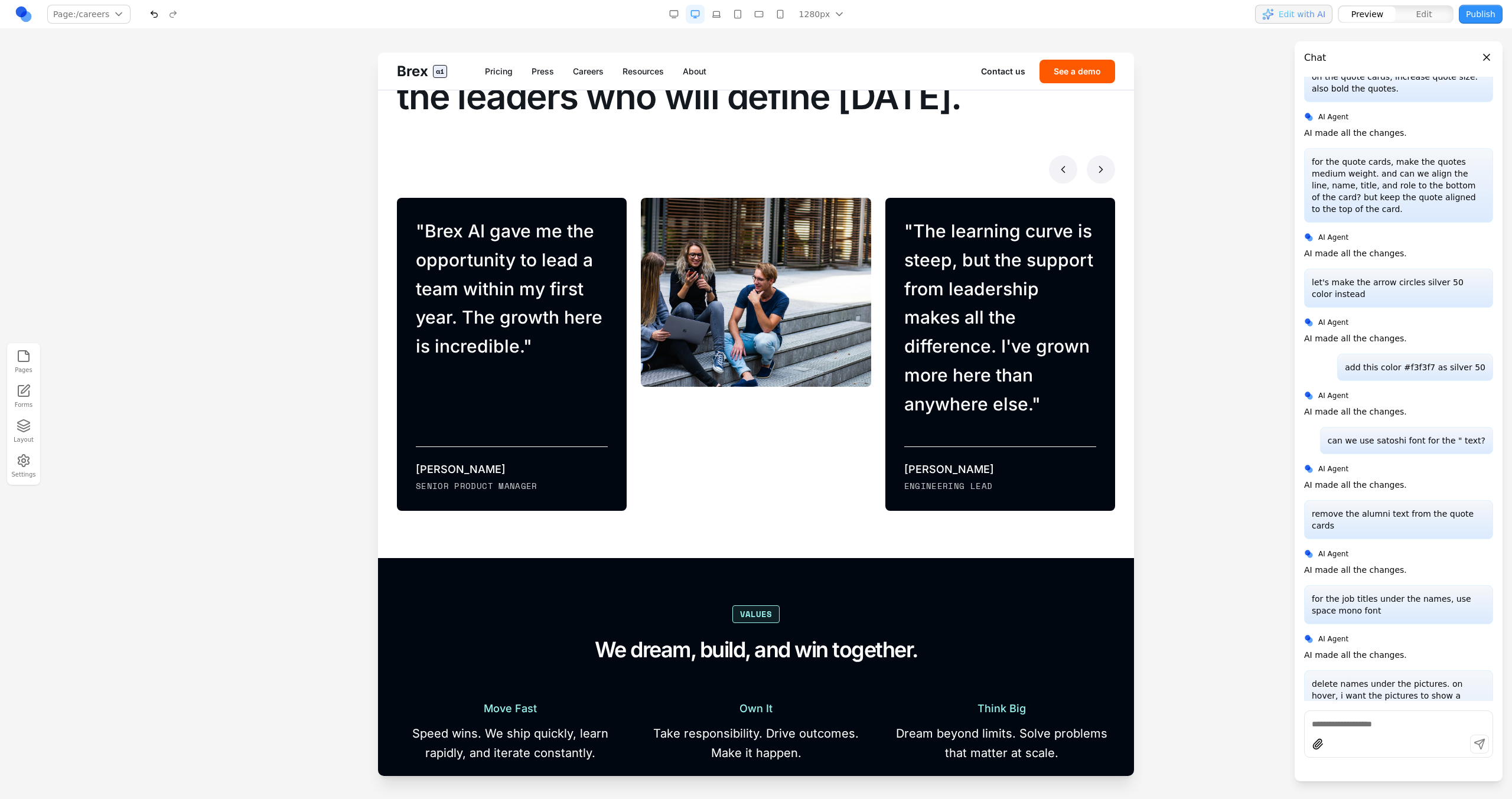
click at [892, 176] on button at bounding box center [1100, 169] width 28 height 28
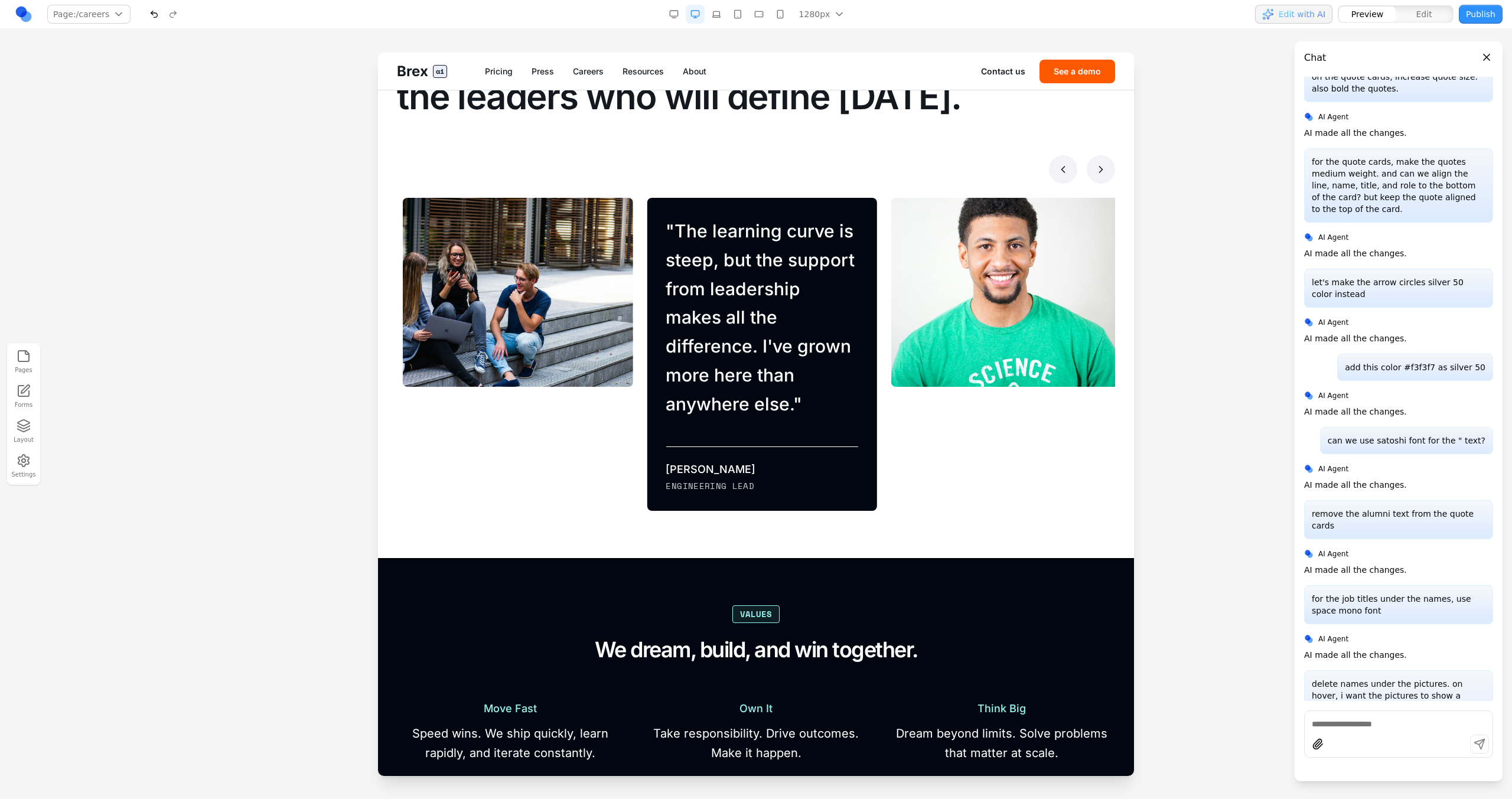
click at [892, 172] on icon at bounding box center [1063, 169] width 12 height 12
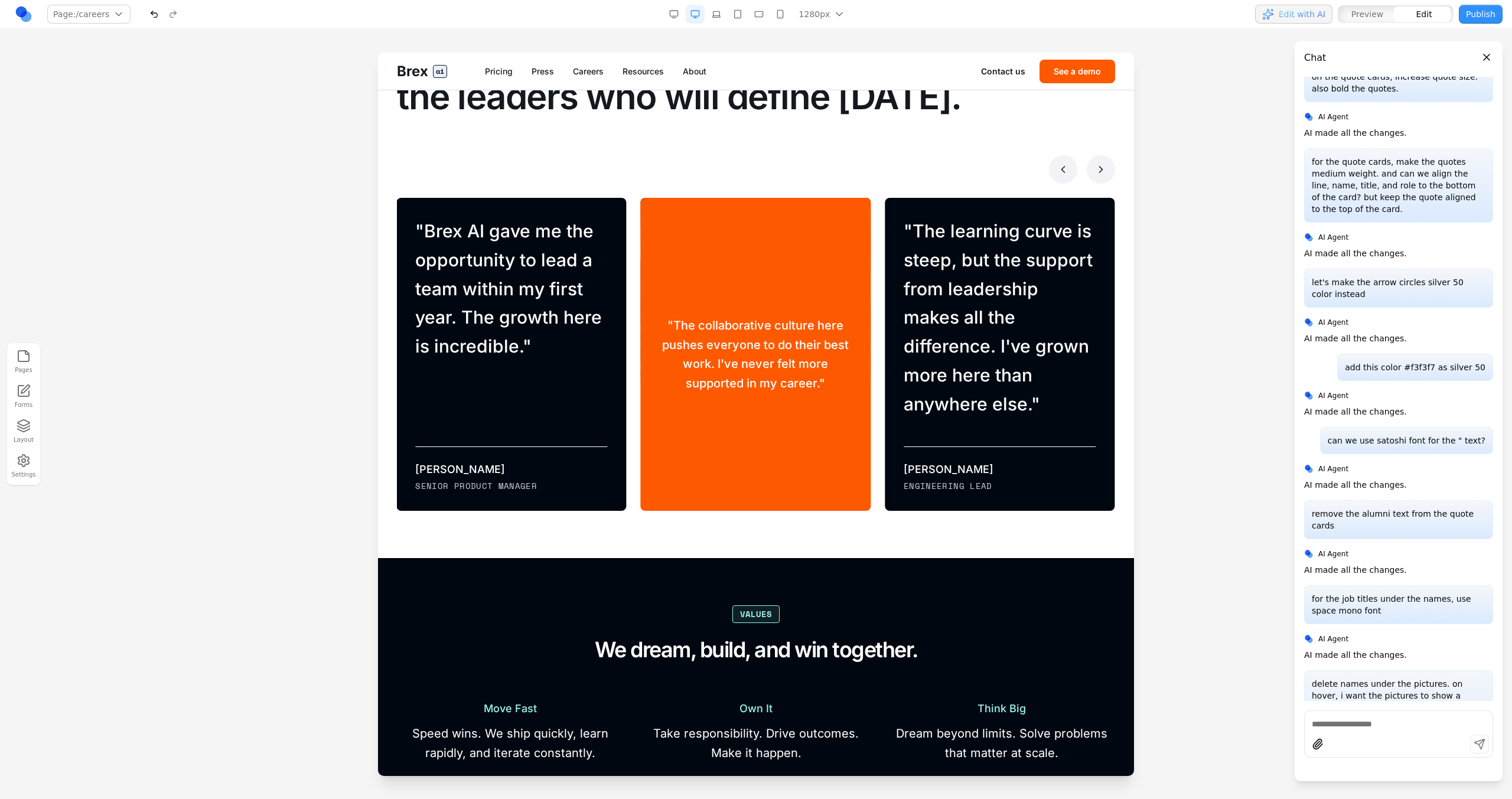
click at [810, 249] on div "" The collaborative culture here pushes everyone to do their best work. I've ne…" at bounding box center [756, 354] width 230 height 313
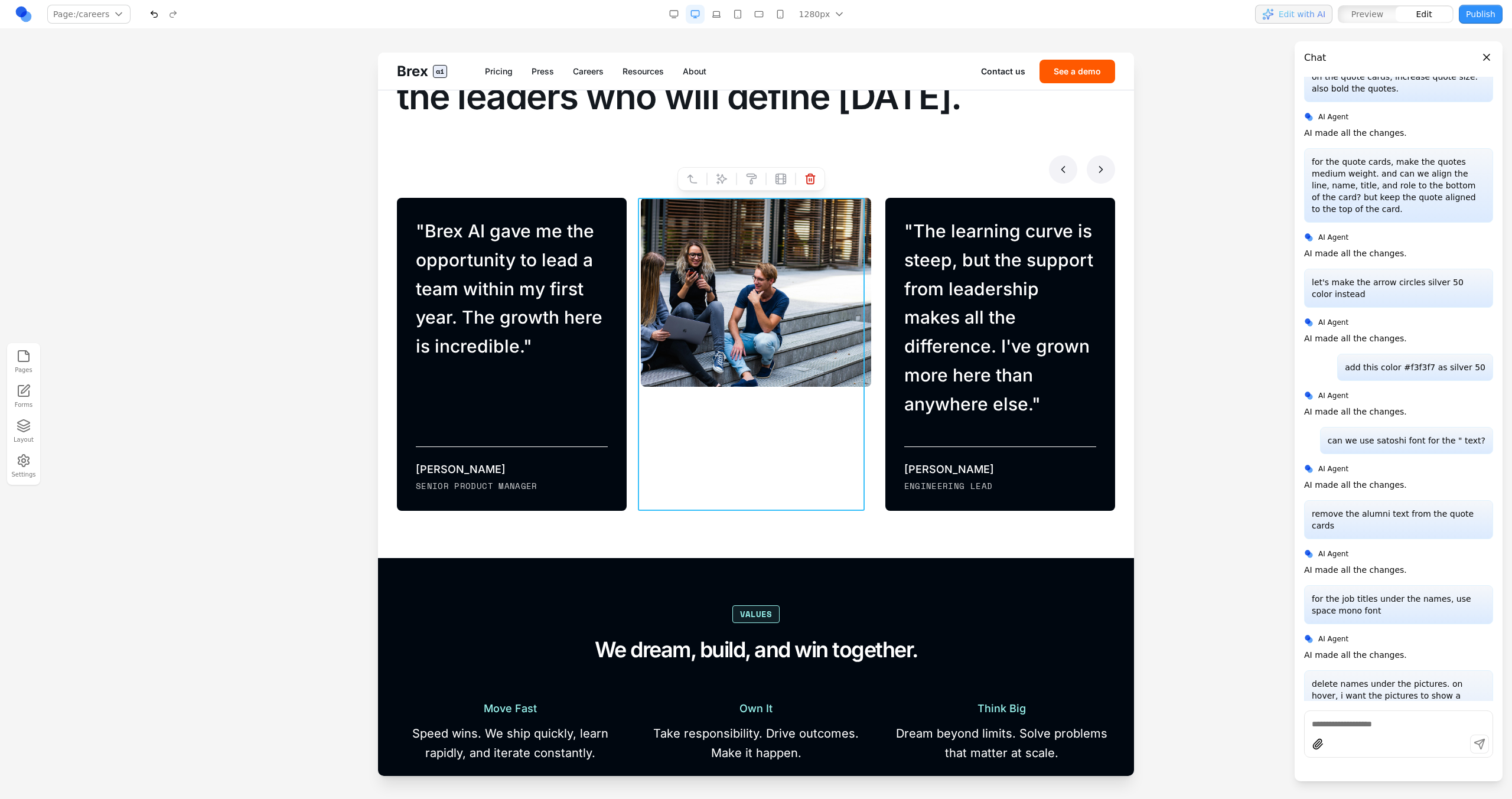
click at [739, 187] on div at bounding box center [736, 179] width 8 height 20
click at [730, 187] on button at bounding box center [722, 179] width 19 height 19
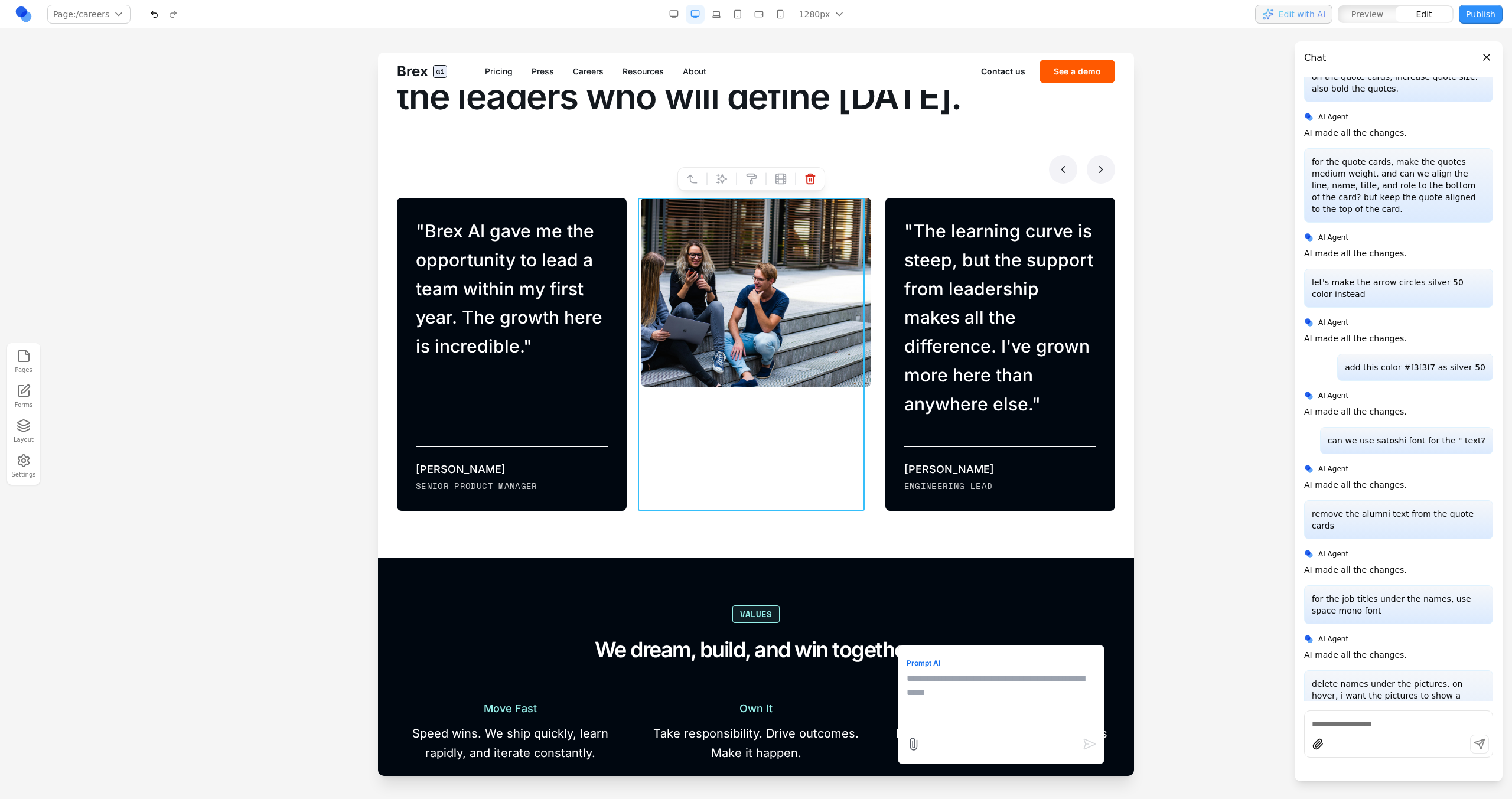
click at [892, 453] on textarea at bounding box center [1001, 700] width 189 height 59
click at [892, 178] on div at bounding box center [756, 169] width 718 height 28
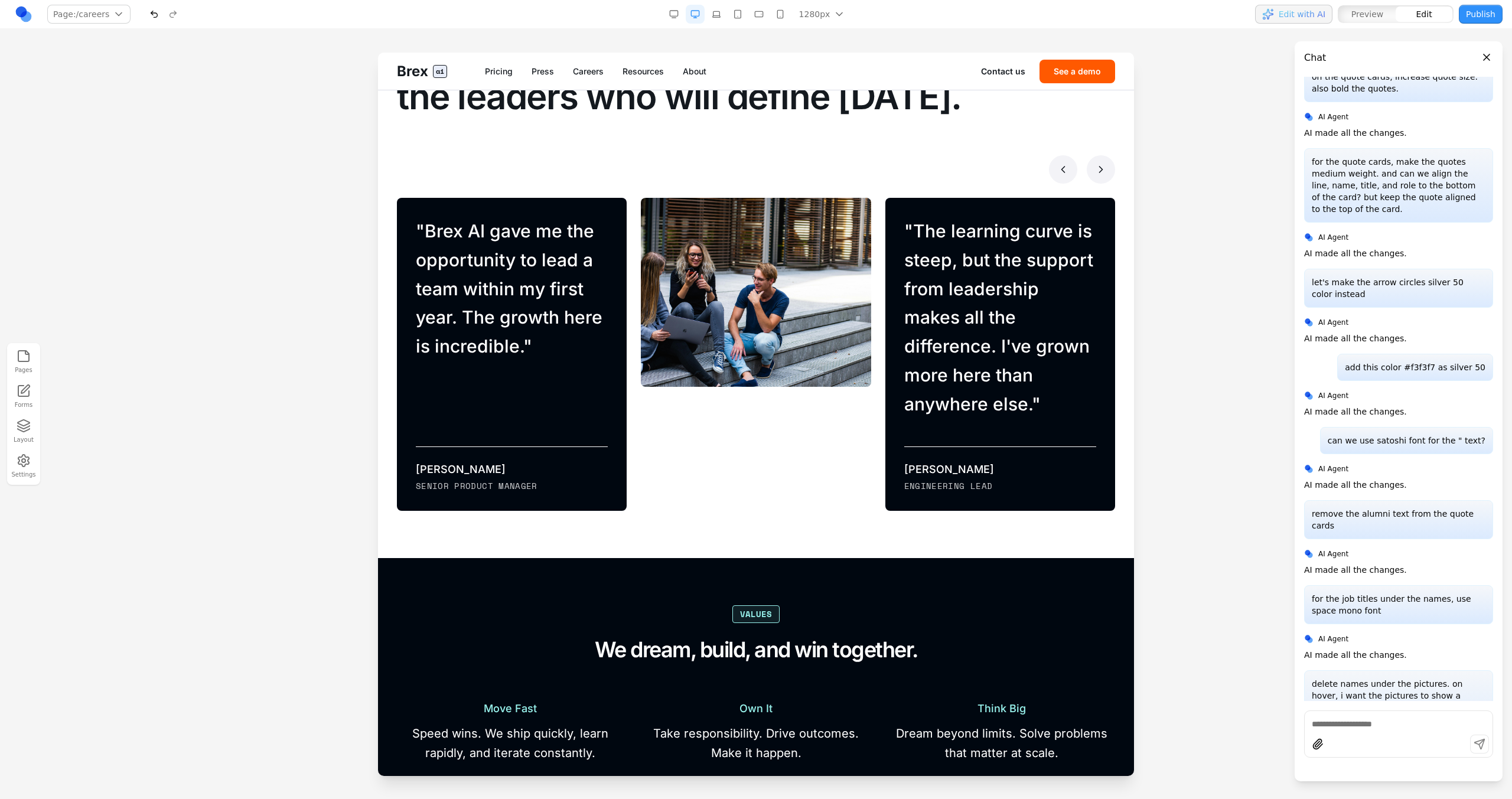
click at [892, 187] on div "Make your mark Your next chapter starts here. We create the leaders who will de…" at bounding box center [756, 256] width 718 height 509
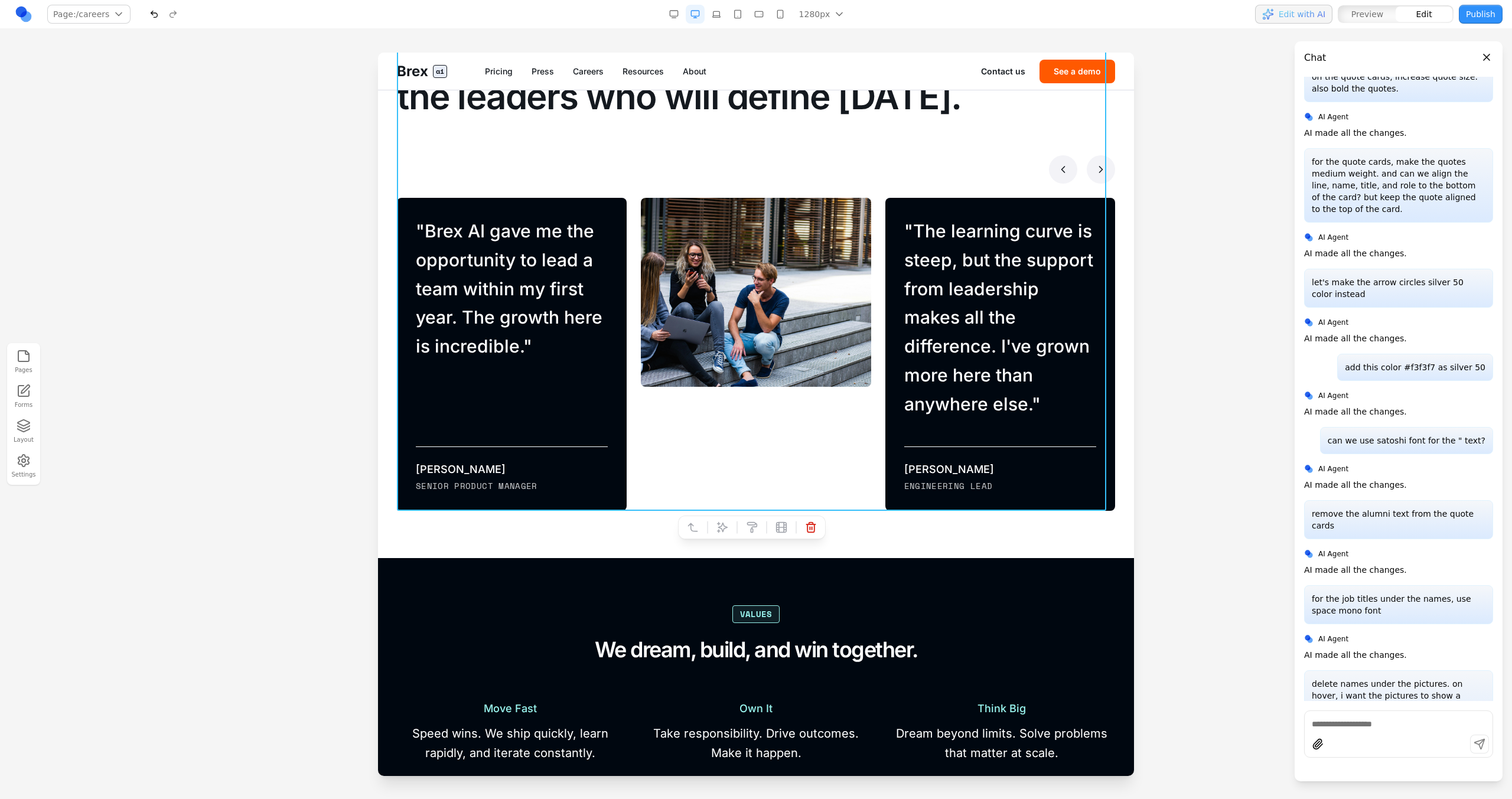
click at [719, 453] on div at bounding box center [752, 527] width 148 height 24
click at [724, 453] on icon at bounding box center [722, 527] width 12 height 12
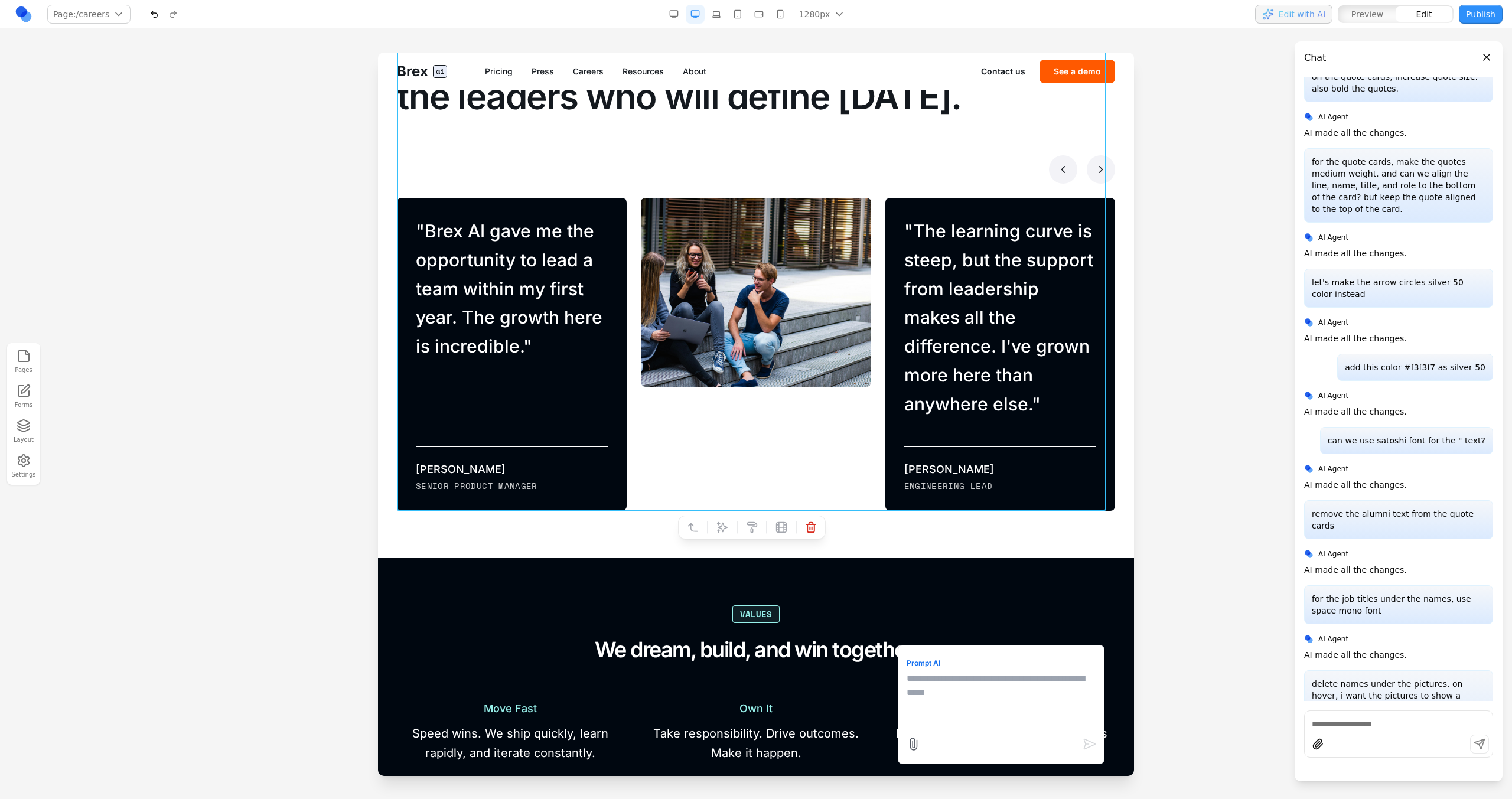
click at [892, 453] on textarea at bounding box center [1001, 700] width 189 height 59
type textarea "**********"
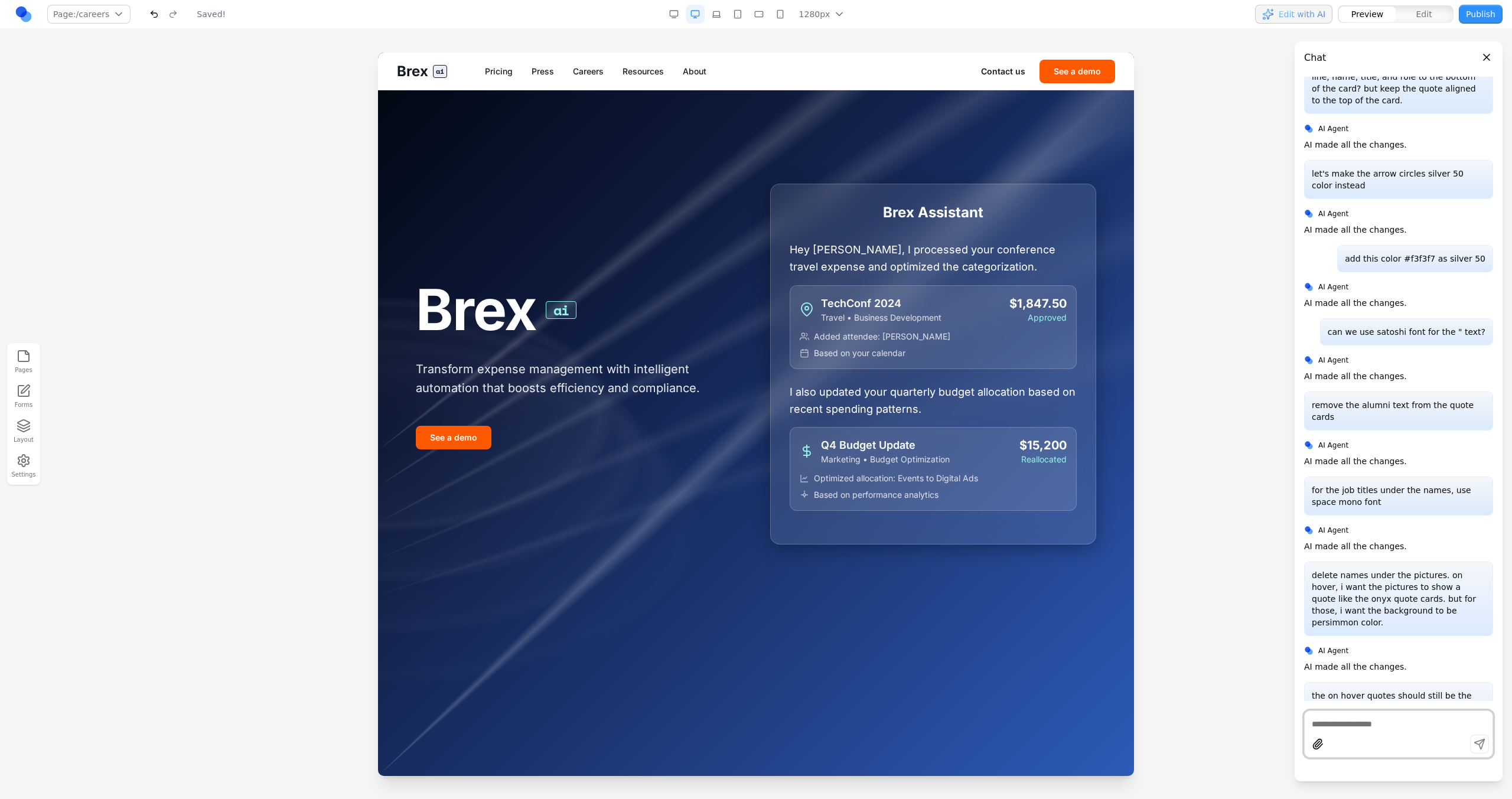
scroll to position [0, 0]
click at [581, 72] on link "Careers" at bounding box center [589, 71] width 31 height 12
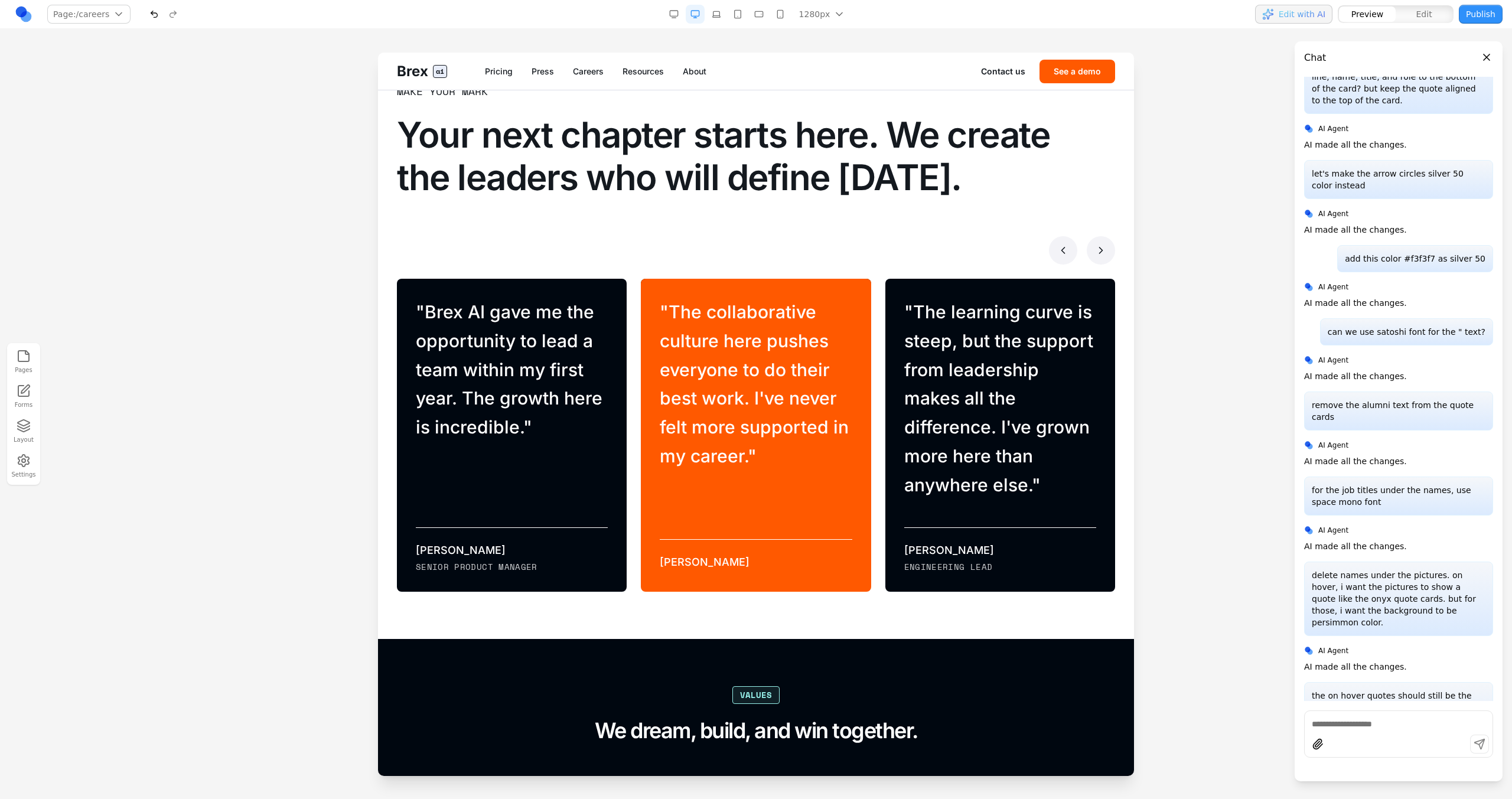
scroll to position [743, 0]
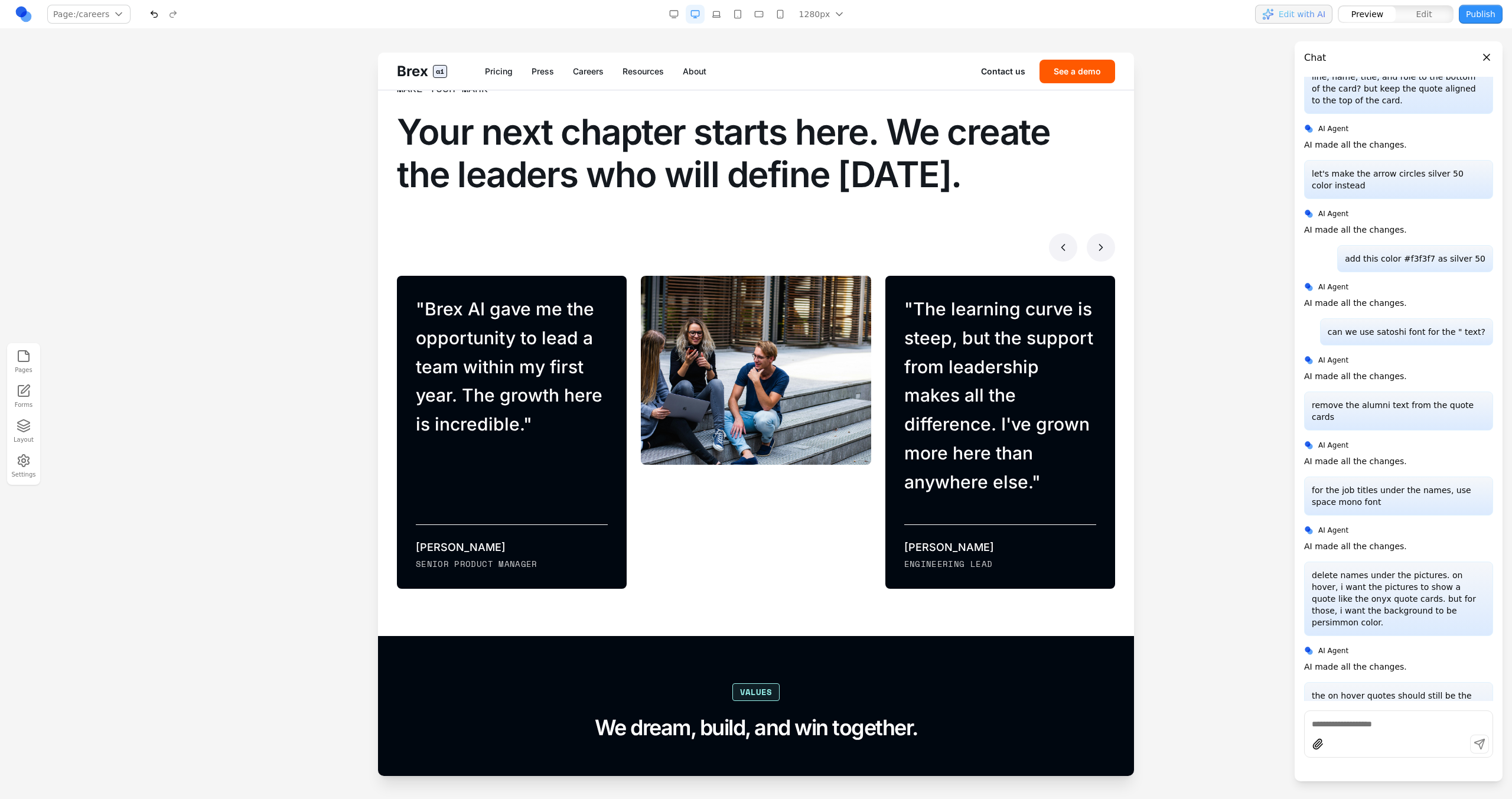
click at [892, 249] on icon at bounding box center [1100, 247] width 12 height 12
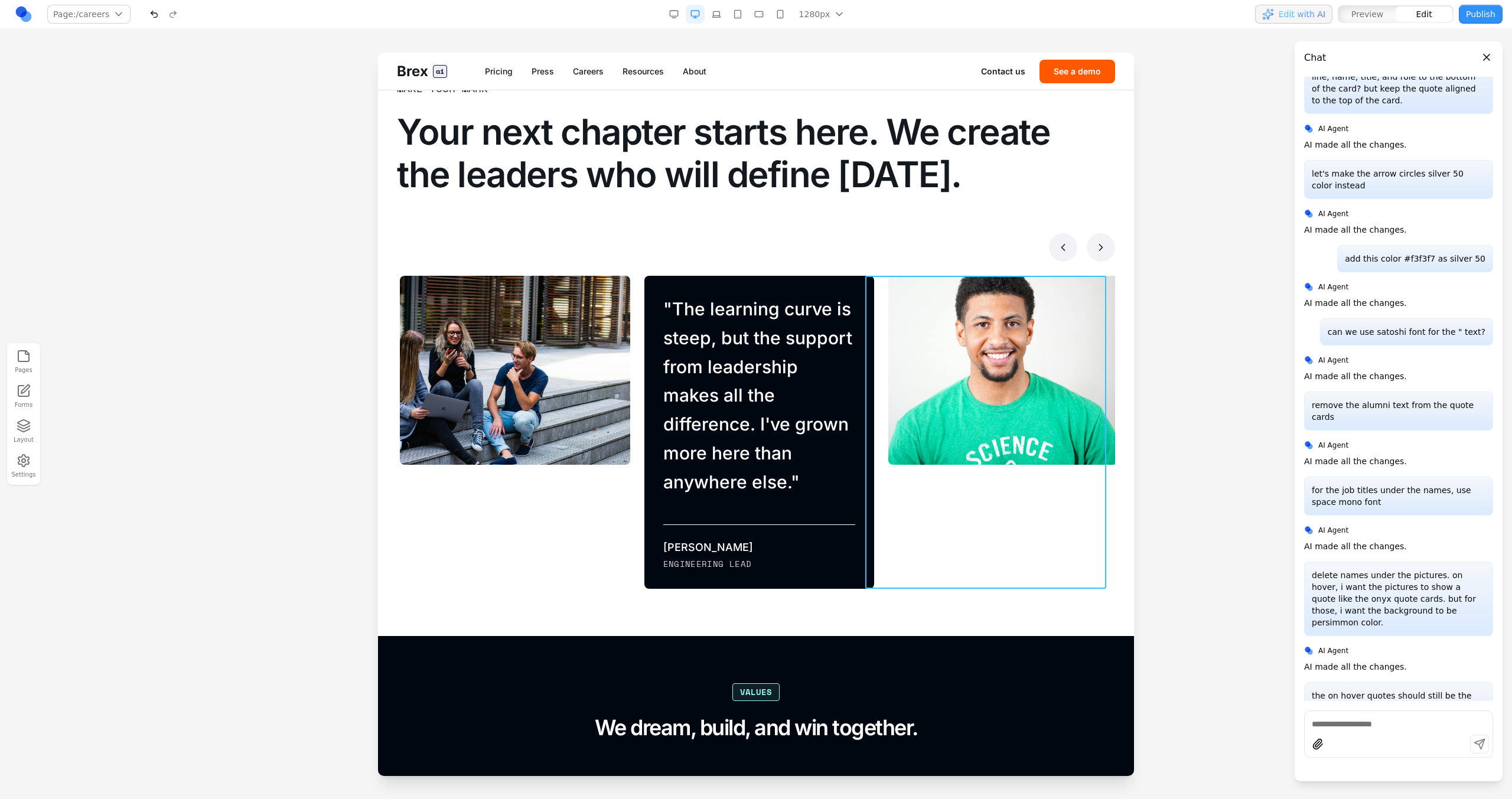
click at [874, 300] on div "" Every project here feels meaningful. We're not just building software—we're s…" at bounding box center [996, 431] width 244 height 313
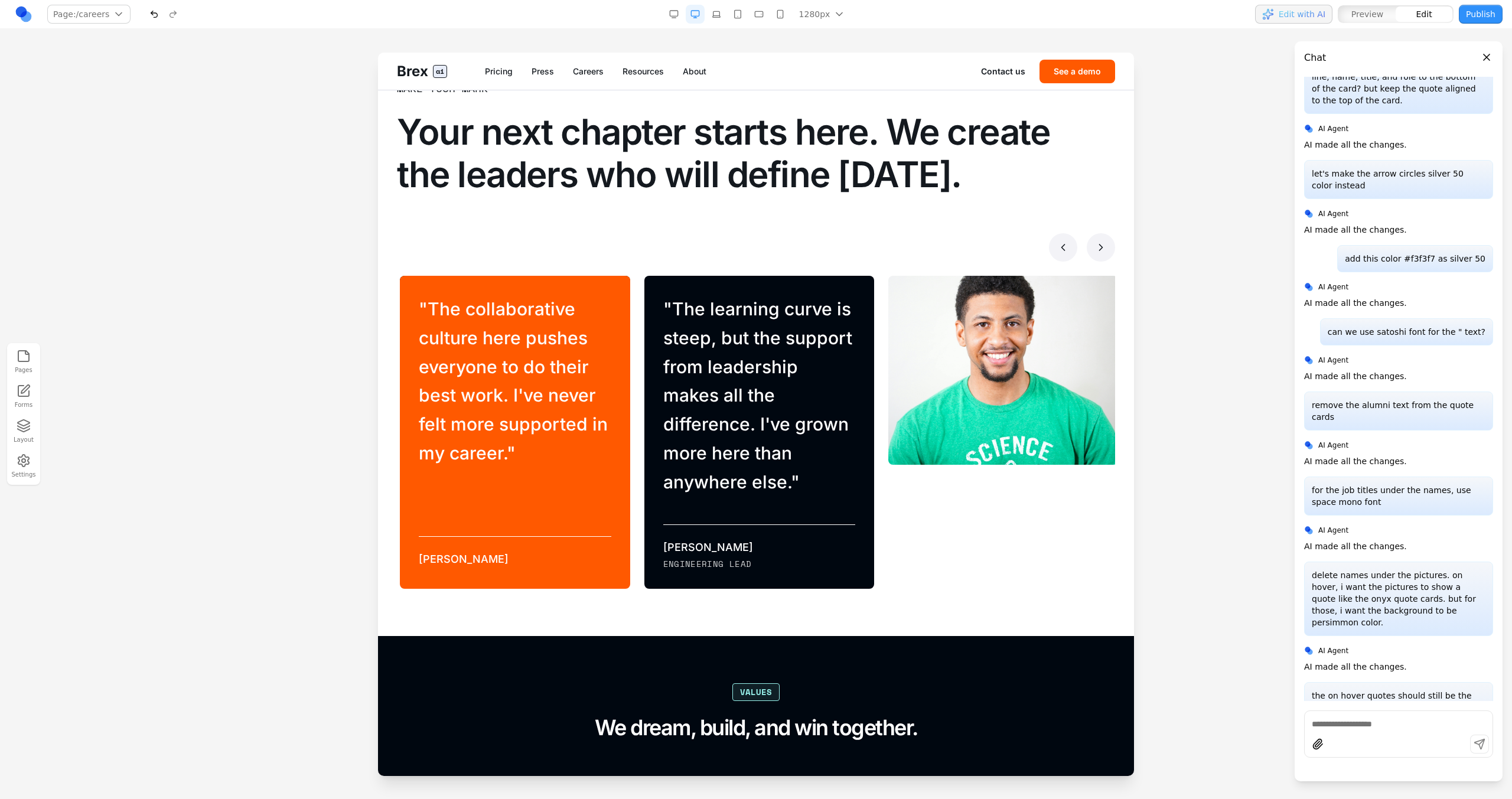
click at [620, 351] on div "" The collaborative culture here pushes everyone to do their best work. I've ne…" at bounding box center [515, 431] width 230 height 313
click at [631, 351] on div "" The learning curve is steep, but the support from leadership makes all the di…" at bounding box center [752, 431] width 244 height 313
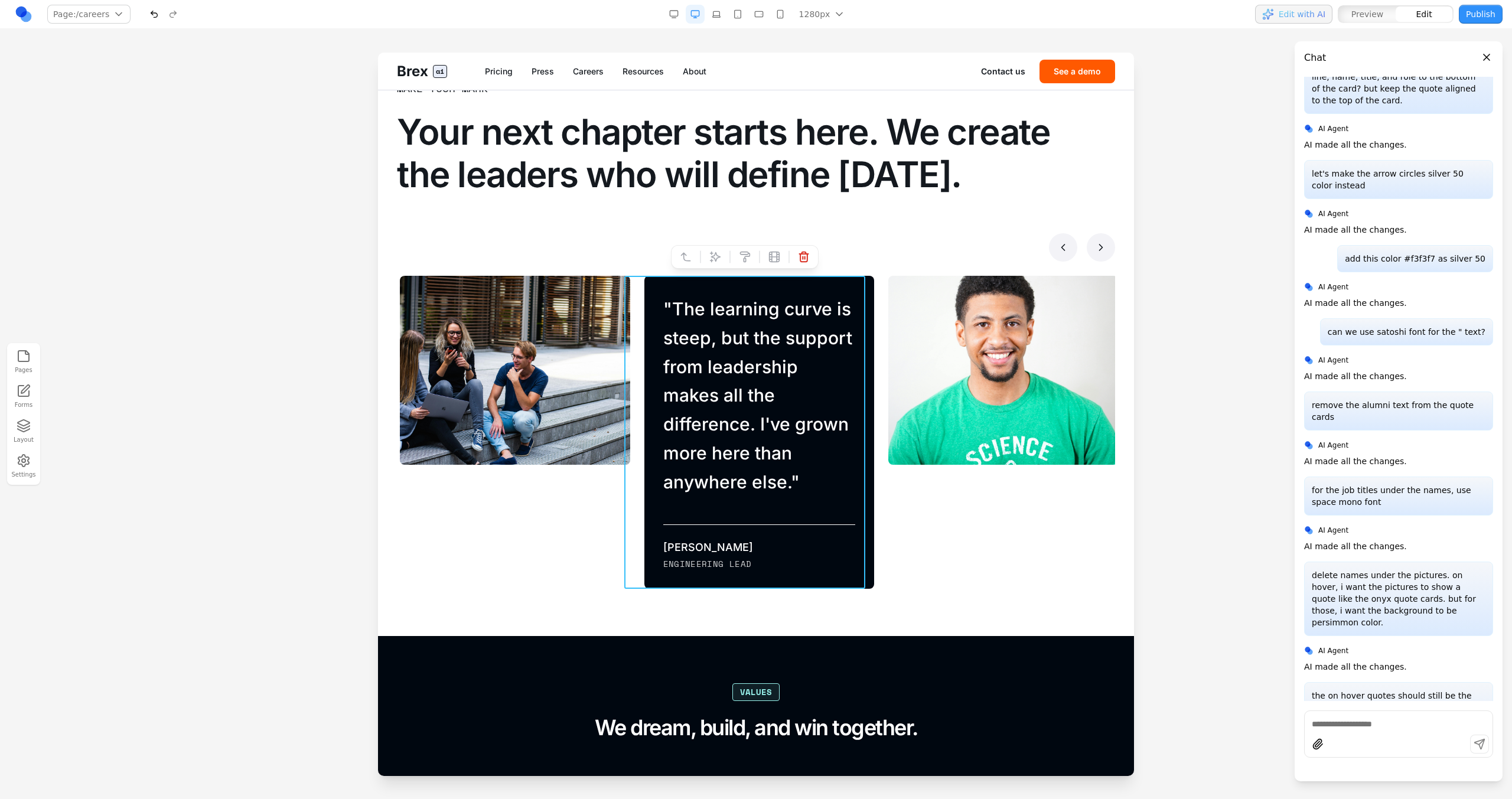
click at [600, 258] on div at bounding box center [756, 247] width 718 height 28
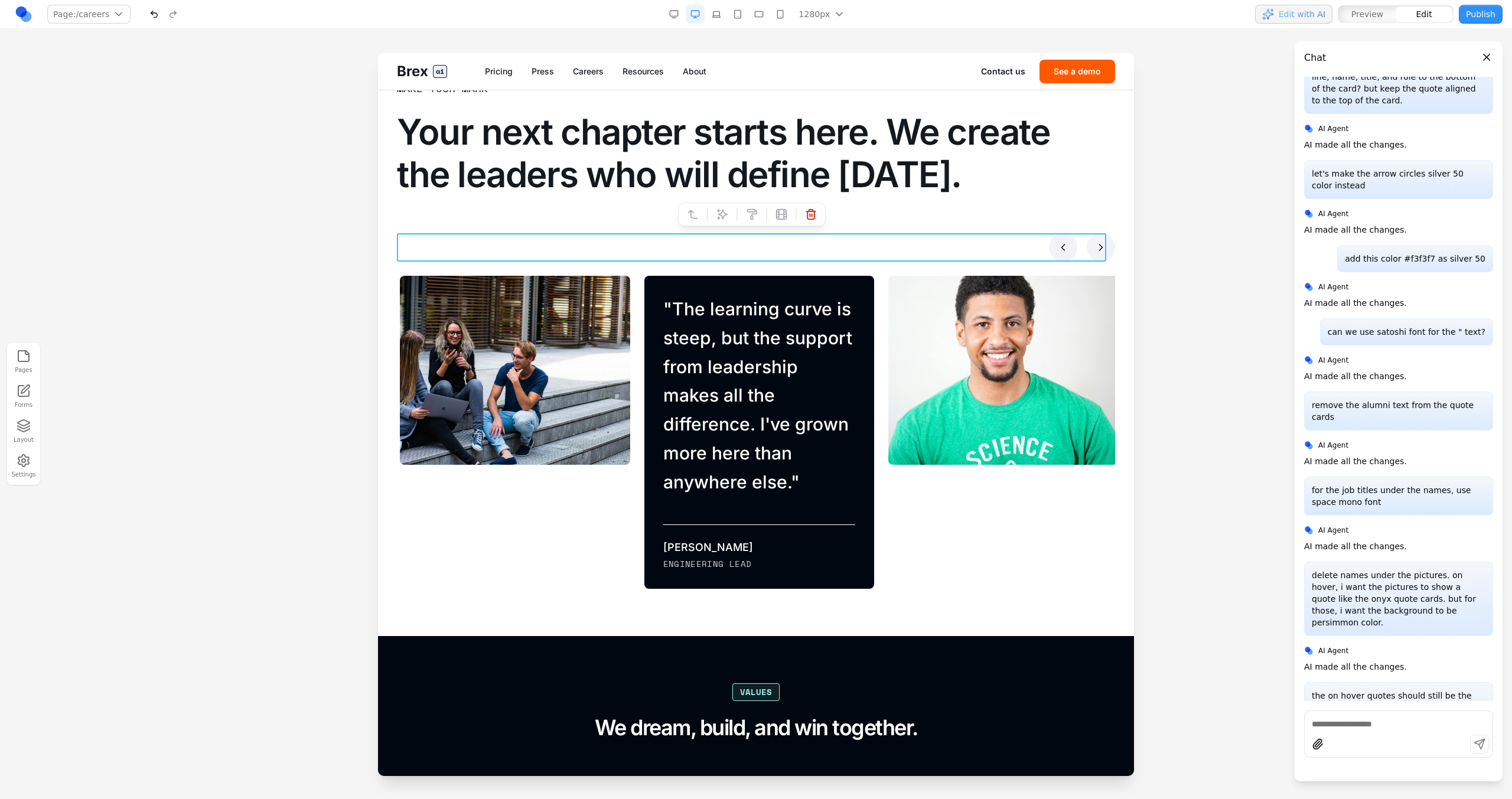
click at [604, 258] on div at bounding box center [756, 247] width 718 height 28
click at [611, 267] on div "Make your mark Your next chapter starts here. We create the leaders who will de…" at bounding box center [756, 334] width 718 height 509
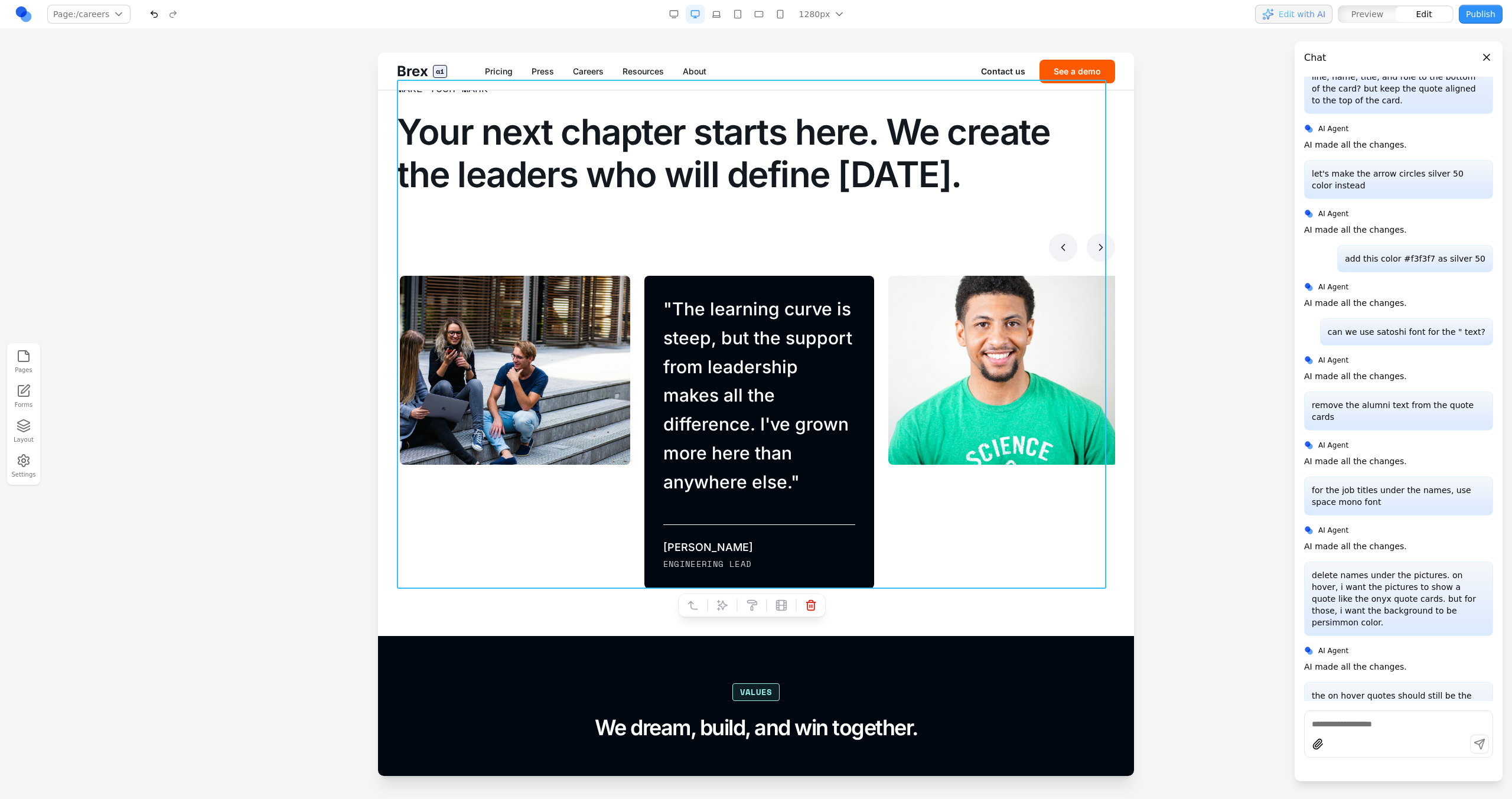
click at [611, 267] on div "Make your mark Your next chapter starts here. We create the leaders who will de…" at bounding box center [756, 334] width 718 height 509
click at [735, 453] on div at bounding box center [736, 605] width 8 height 20
click at [725, 453] on icon at bounding box center [722, 605] width 12 height 12
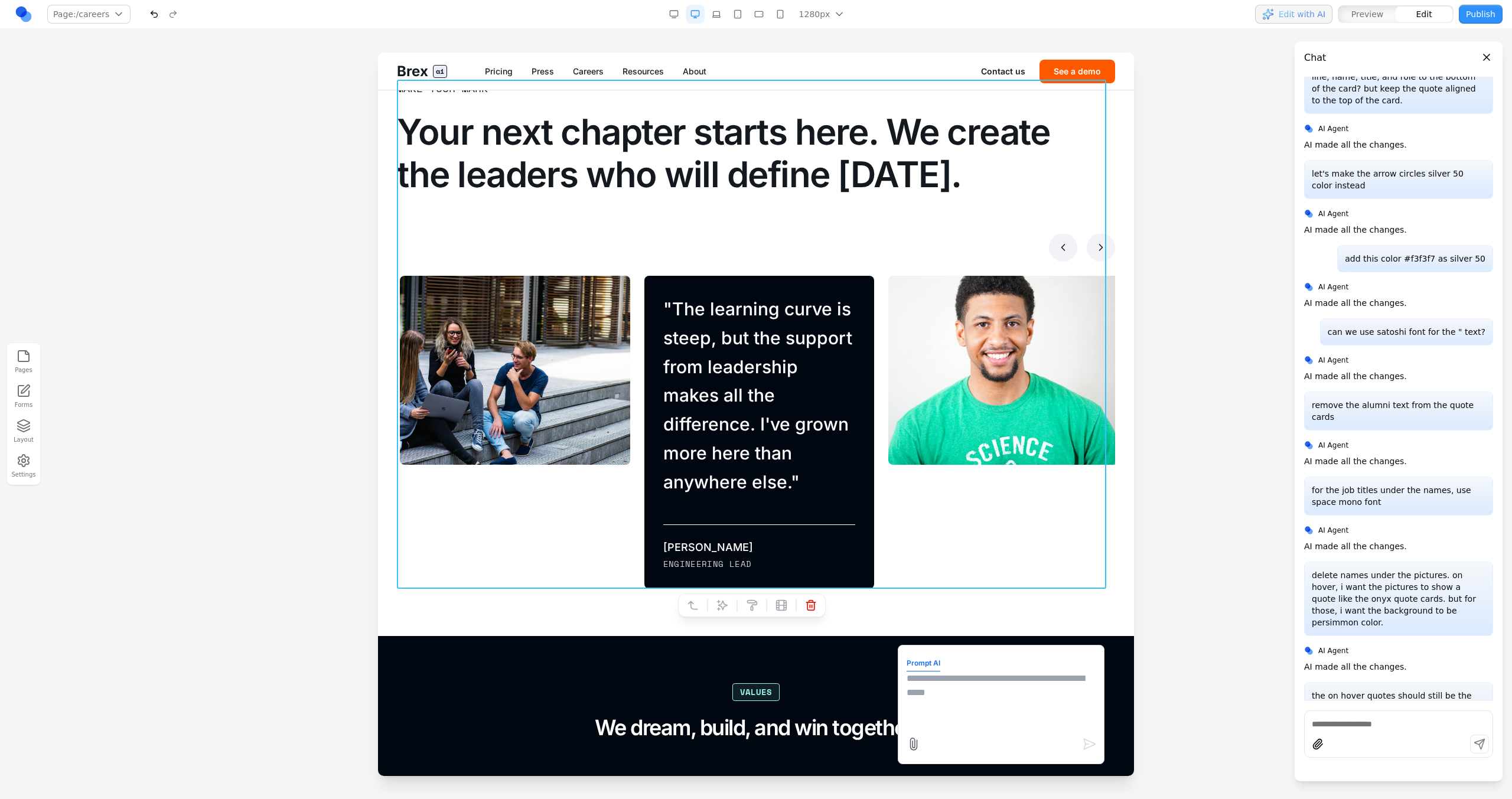
click at [892, 453] on textarea at bounding box center [1001, 700] width 189 height 59
type textarea "**********"
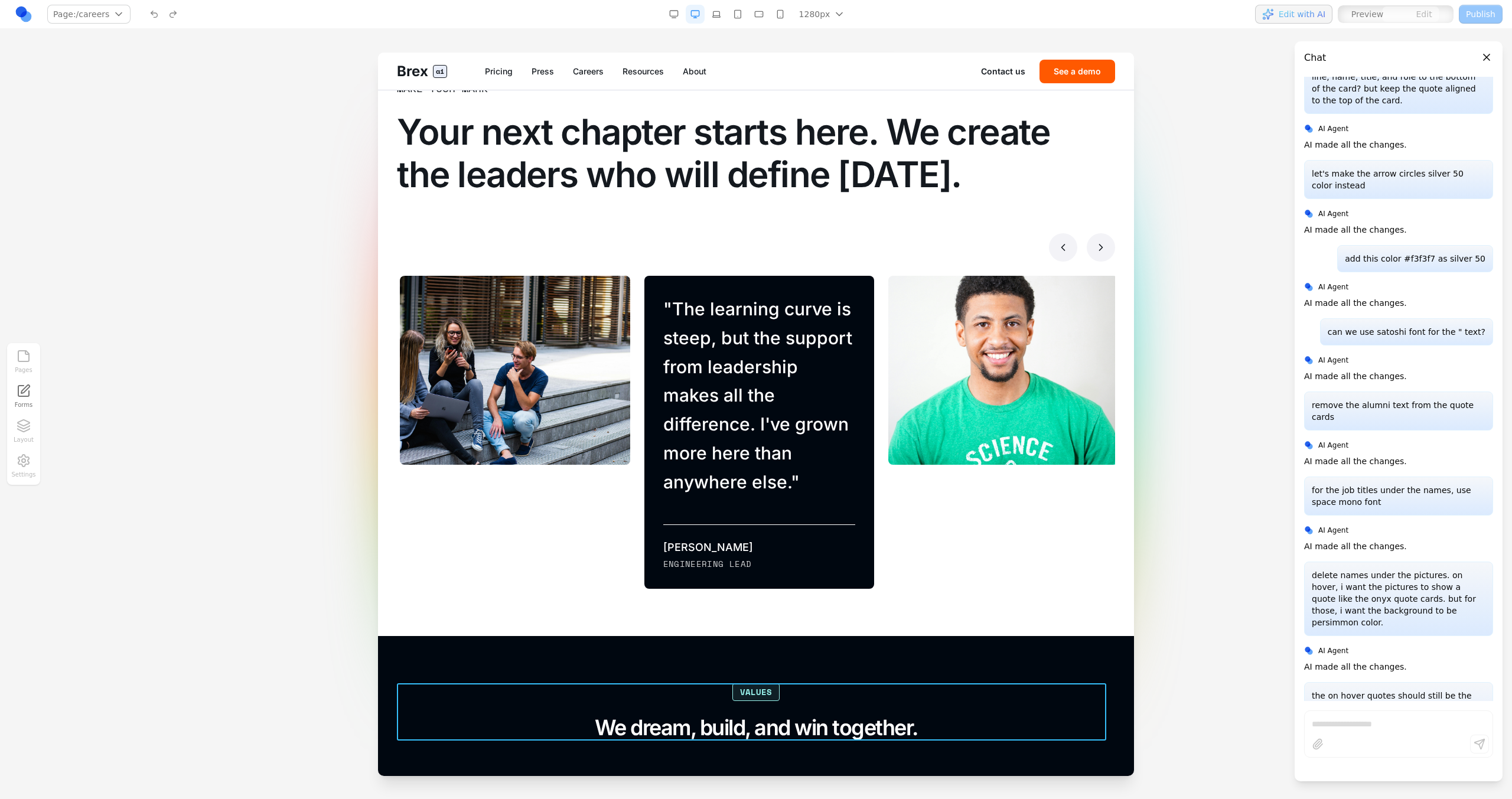
scroll to position [6534, 0]
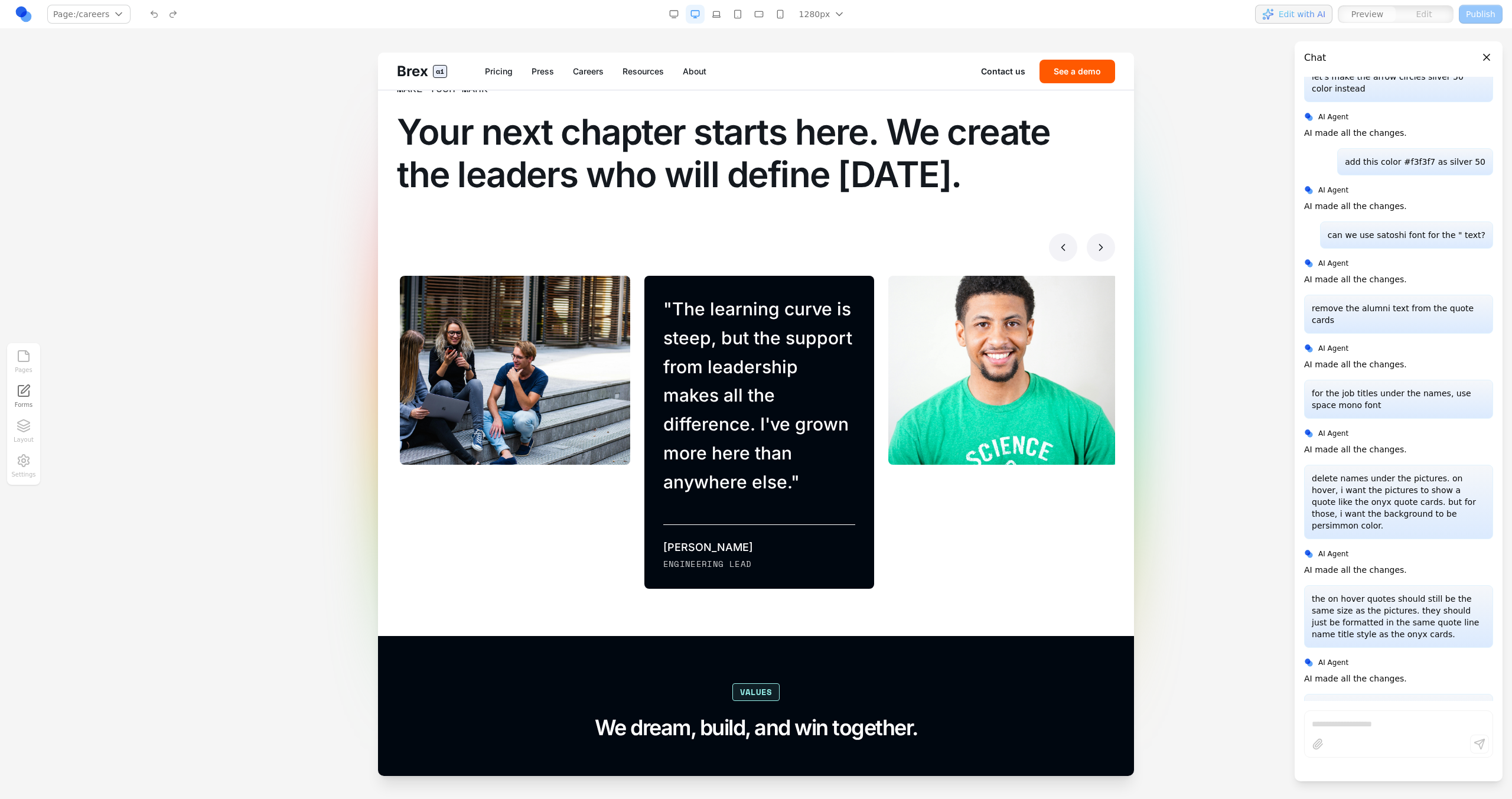
click at [892, 253] on icon at bounding box center [1100, 247] width 12 height 12
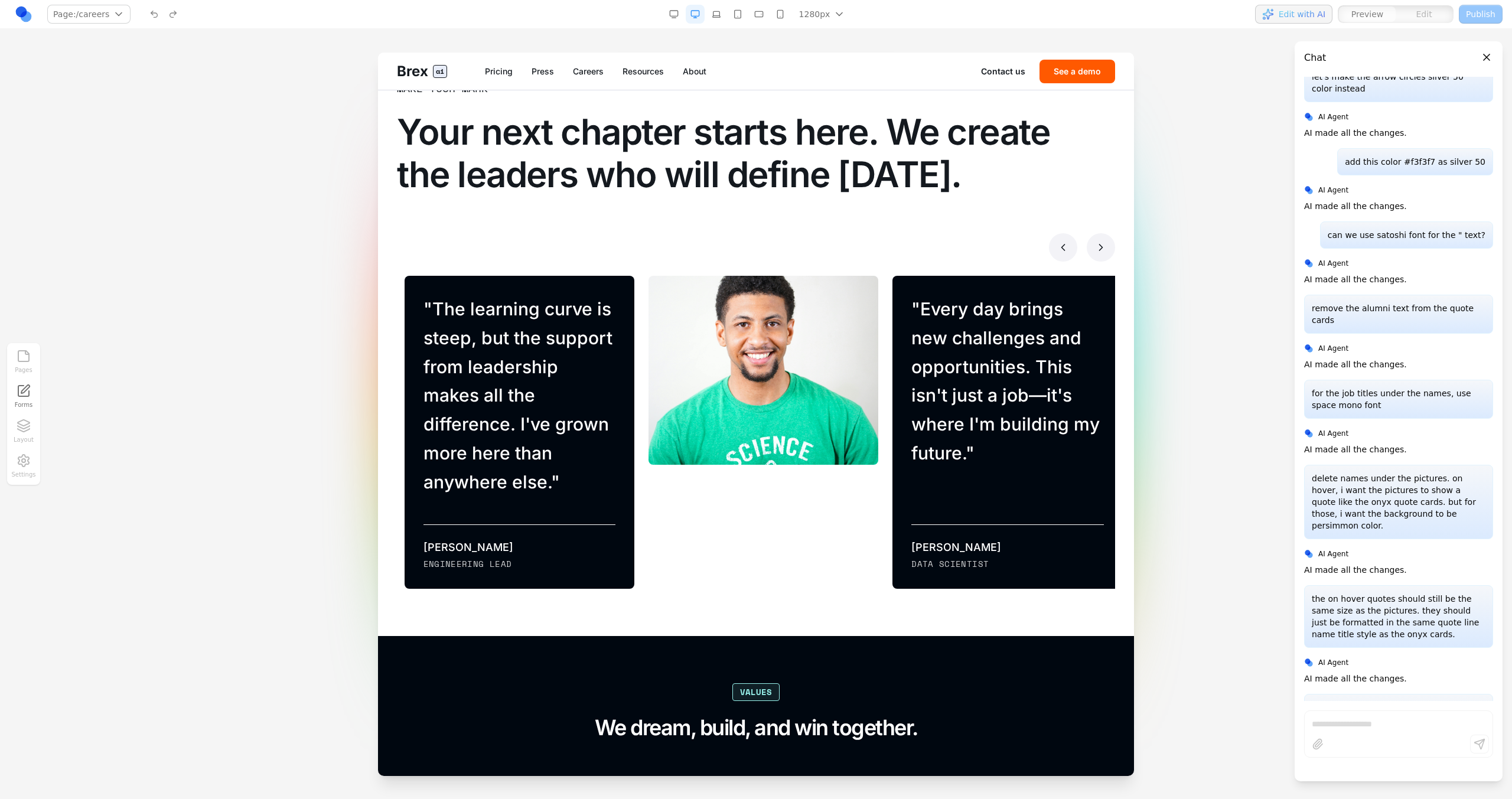
click at [892, 253] on icon at bounding box center [1100, 247] width 12 height 12
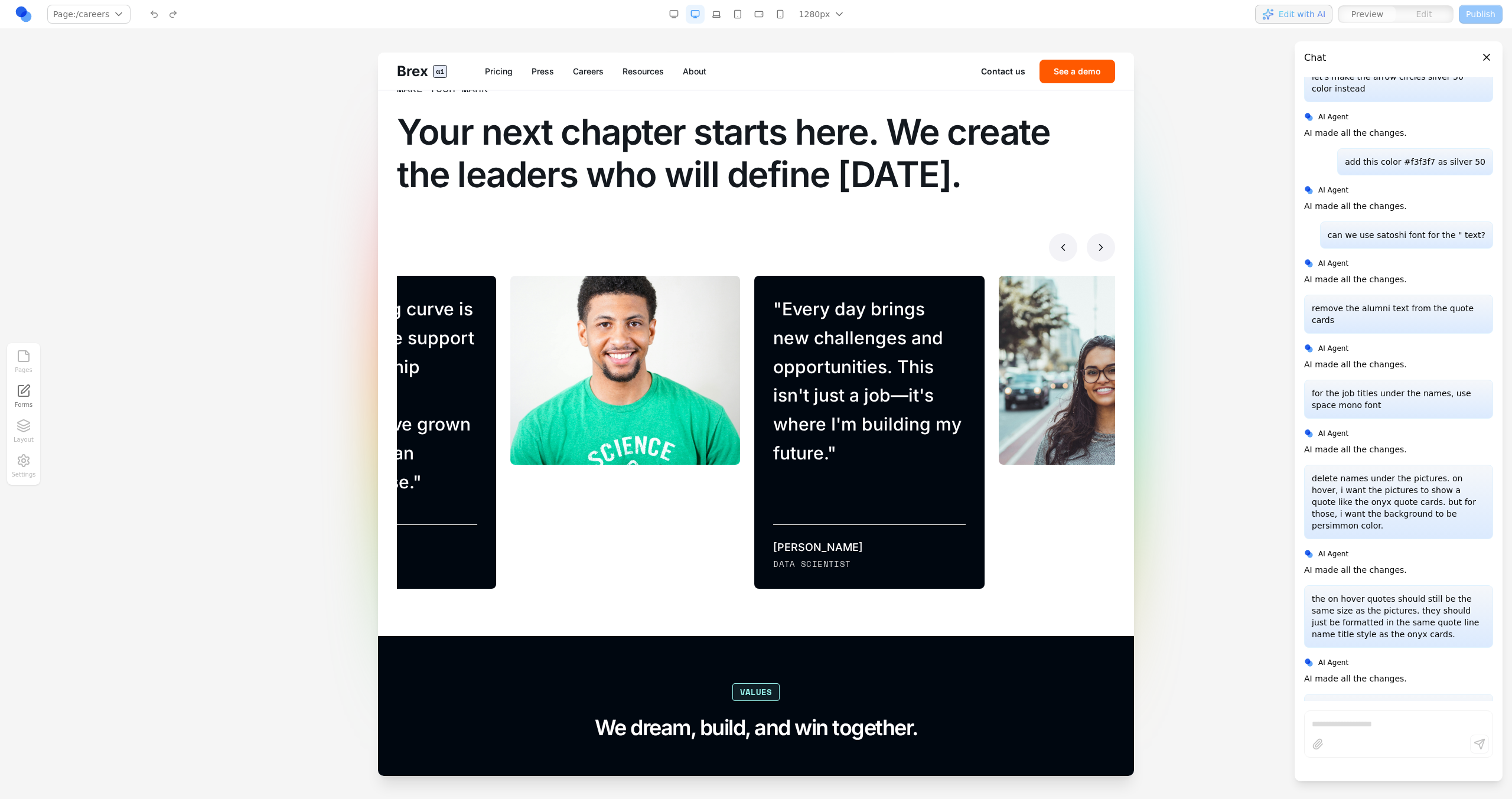
click at [892, 253] on icon at bounding box center [1100, 247] width 12 height 12
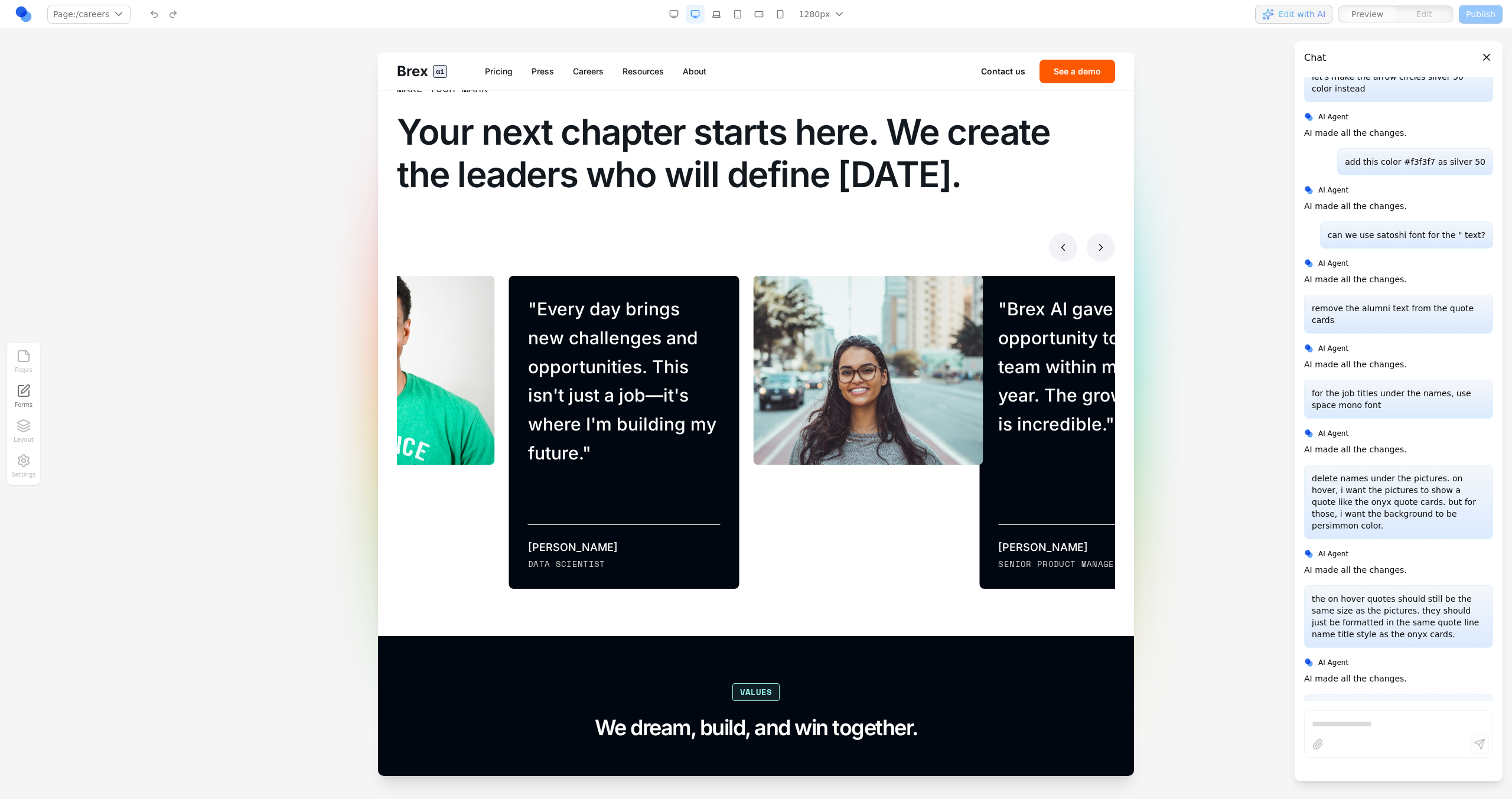
click at [892, 253] on icon at bounding box center [1100, 247] width 12 height 12
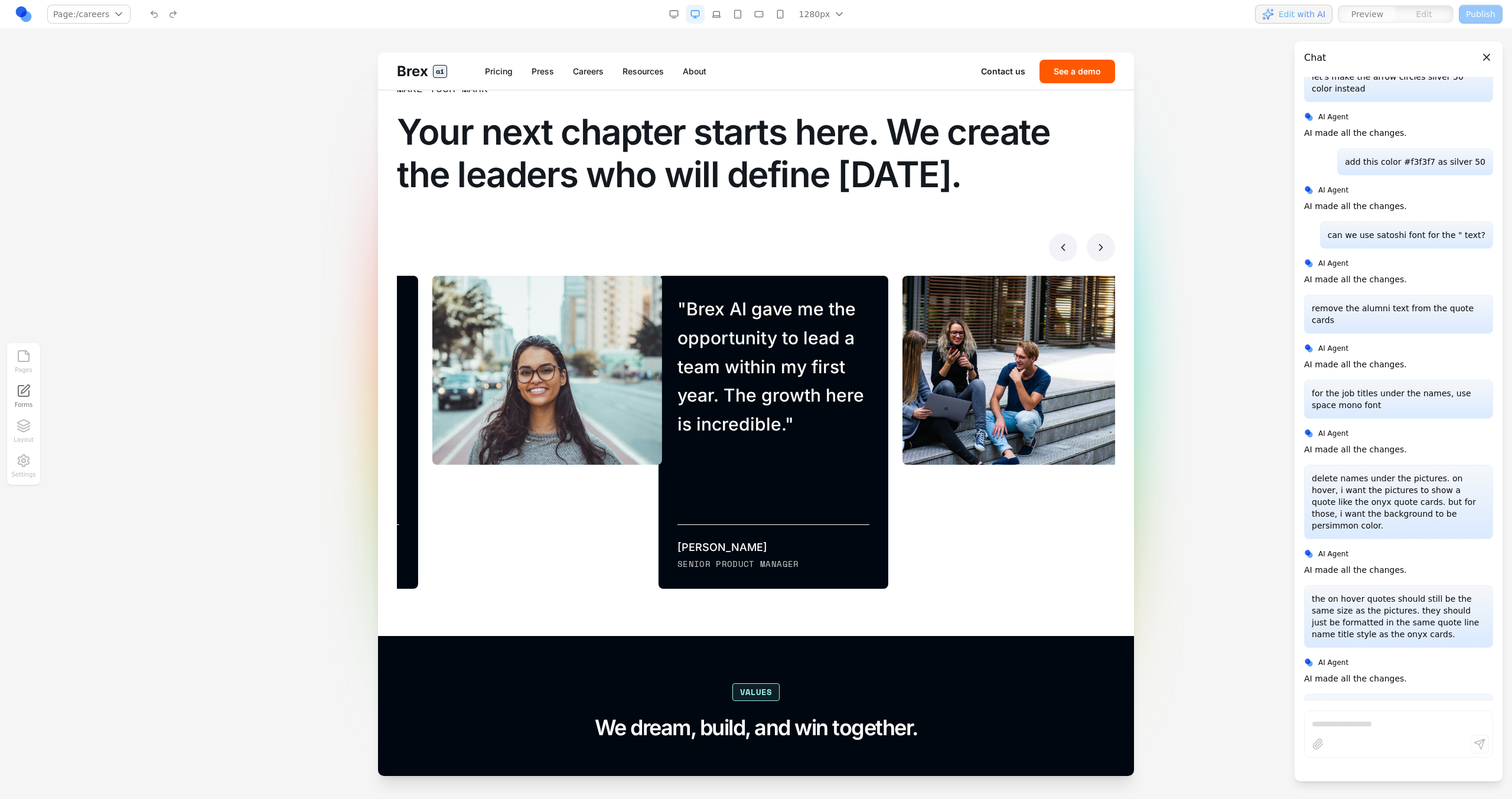
click at [892, 254] on button at bounding box center [1100, 247] width 28 height 28
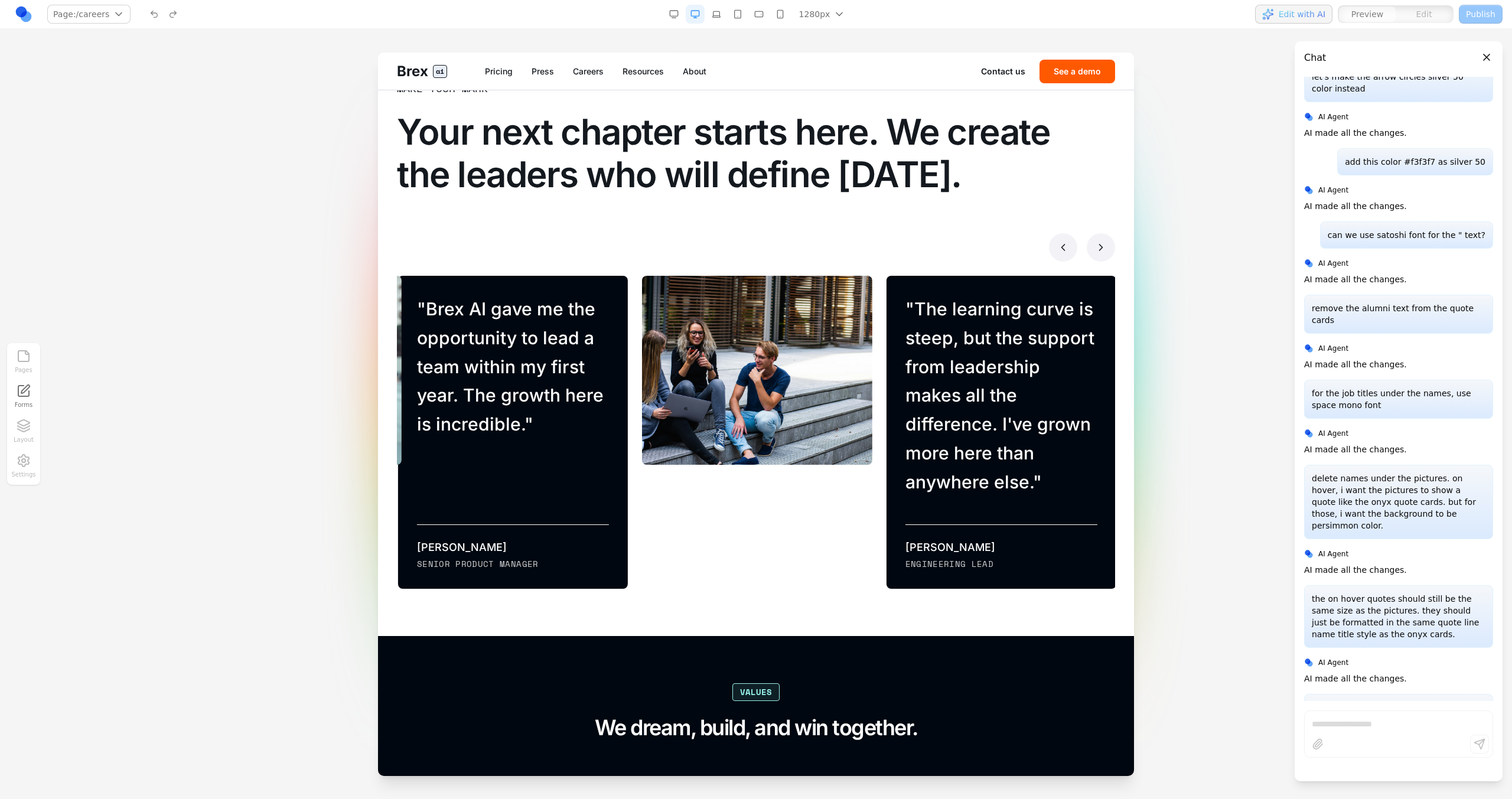
click at [892, 254] on button at bounding box center [1100, 247] width 28 height 28
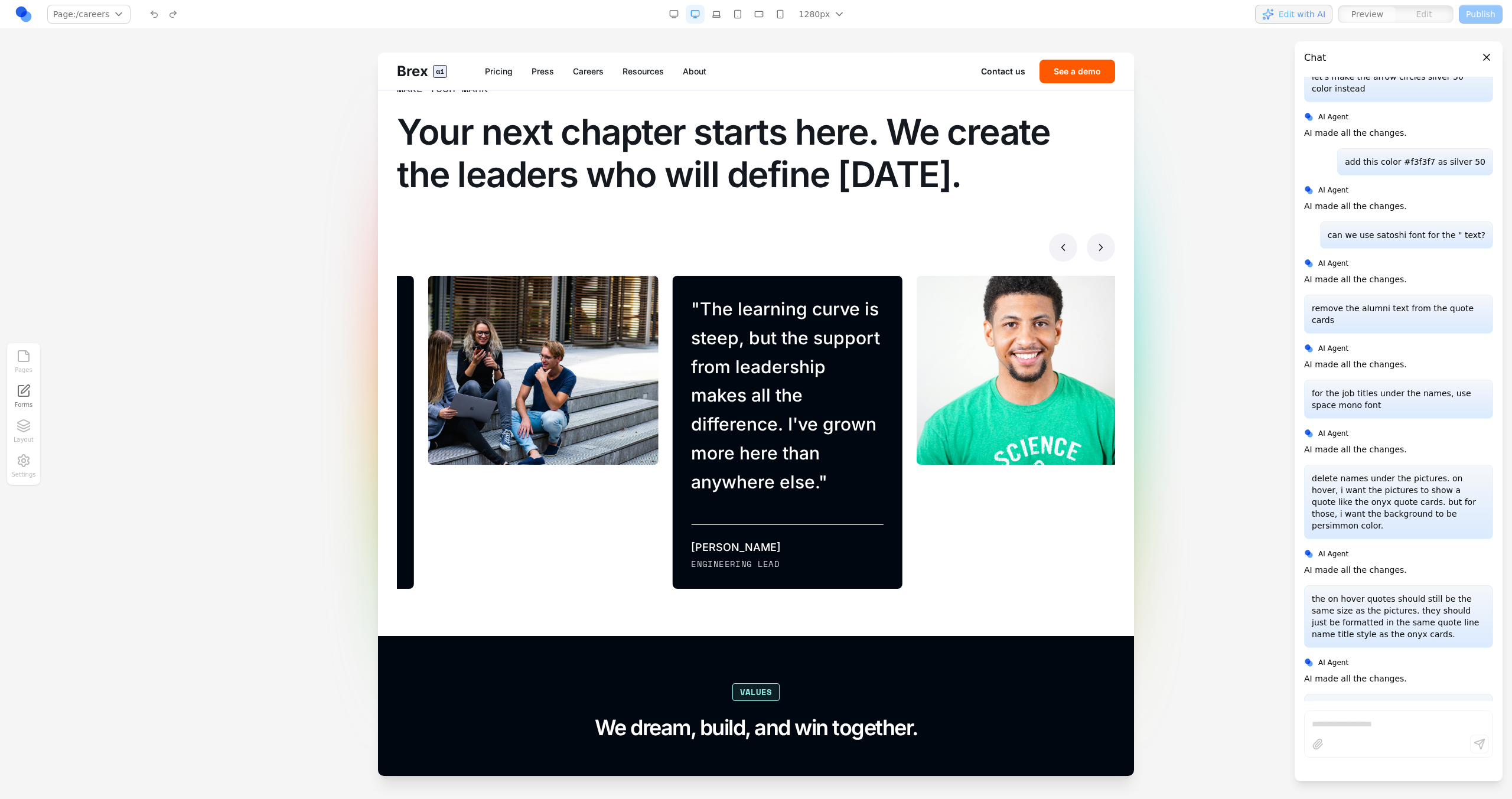
click at [892, 254] on button at bounding box center [1100, 247] width 28 height 28
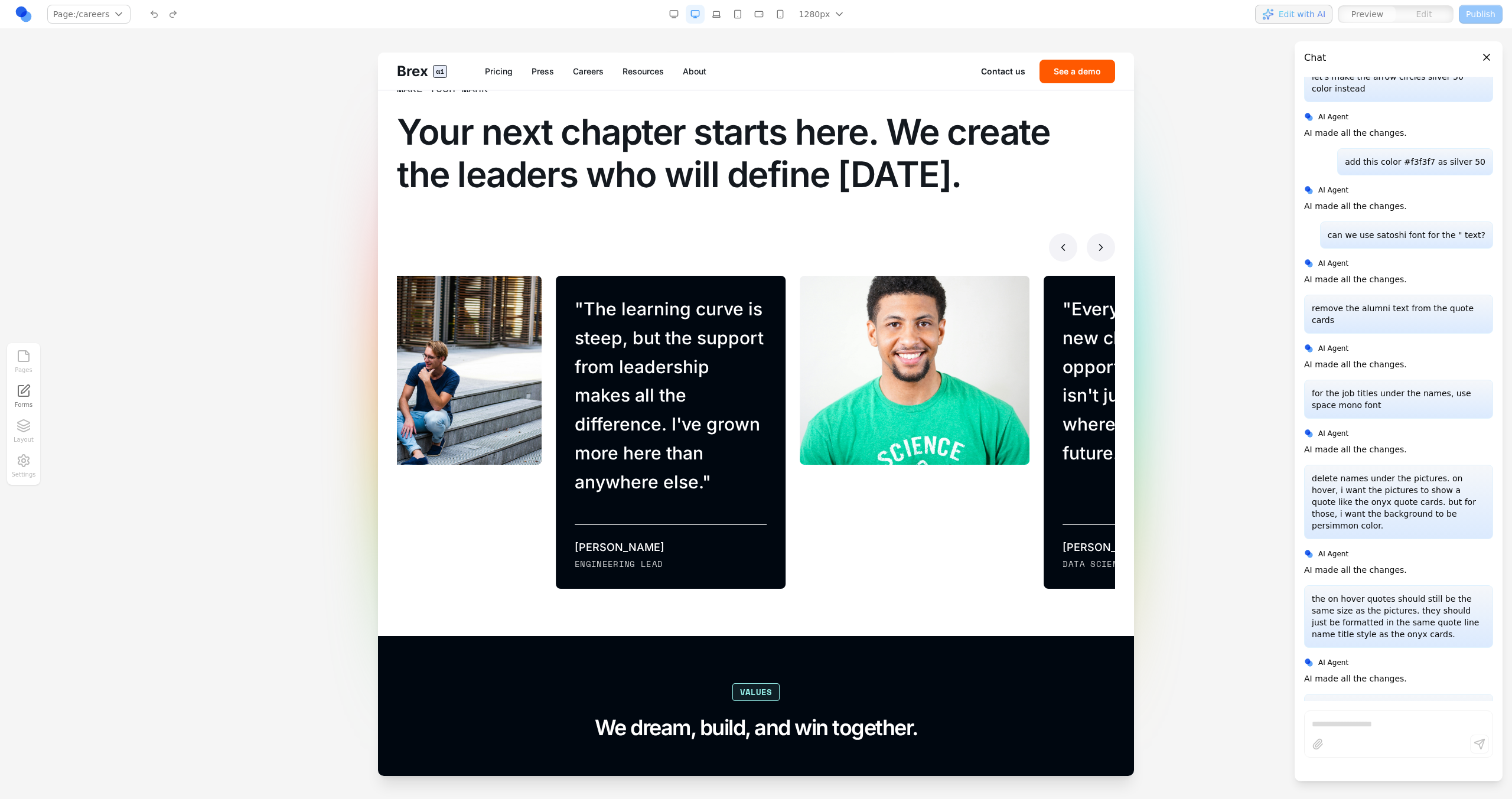
click at [892, 254] on button at bounding box center [1100, 247] width 28 height 28
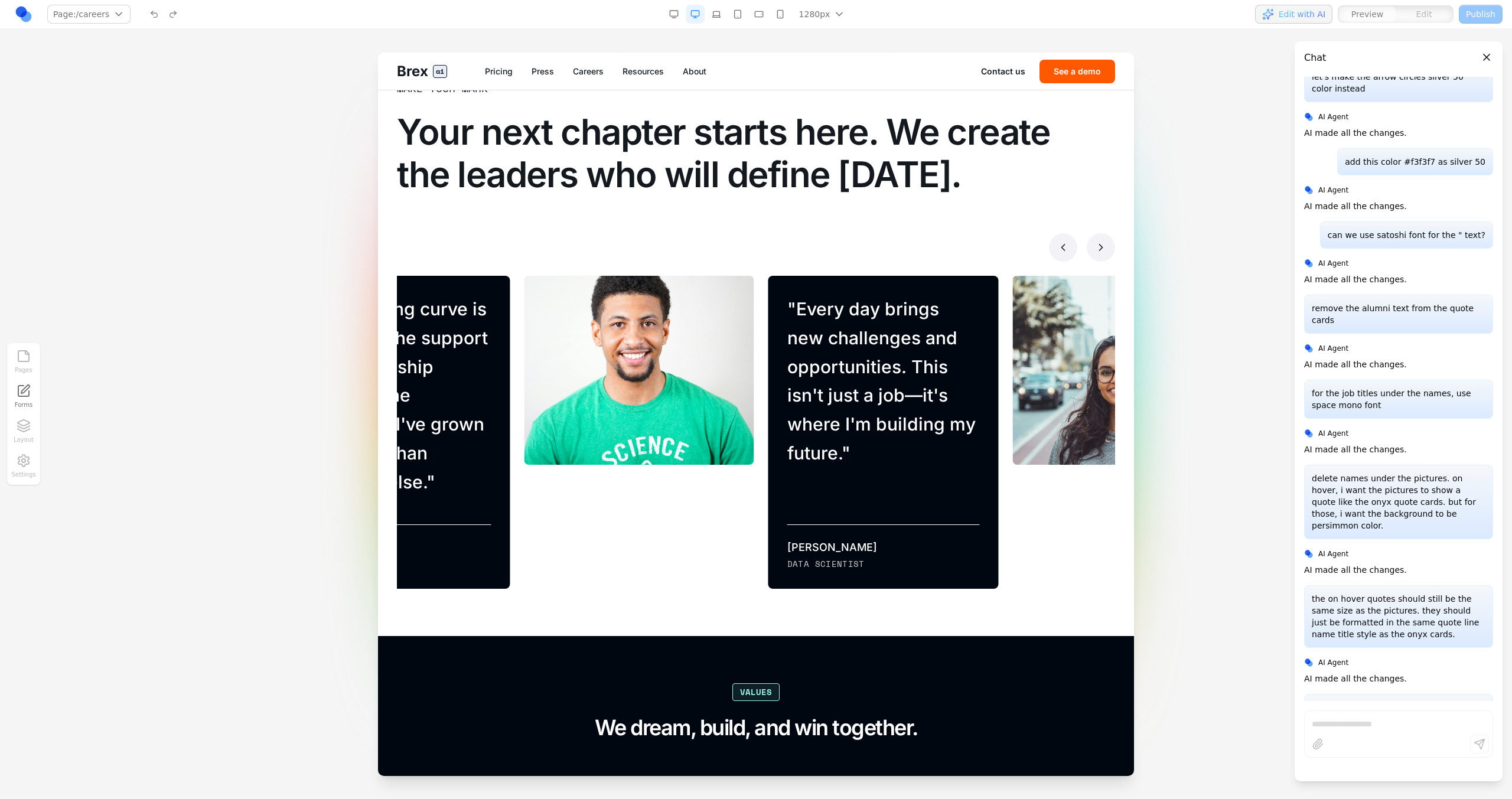
scroll to position [6546, 0]
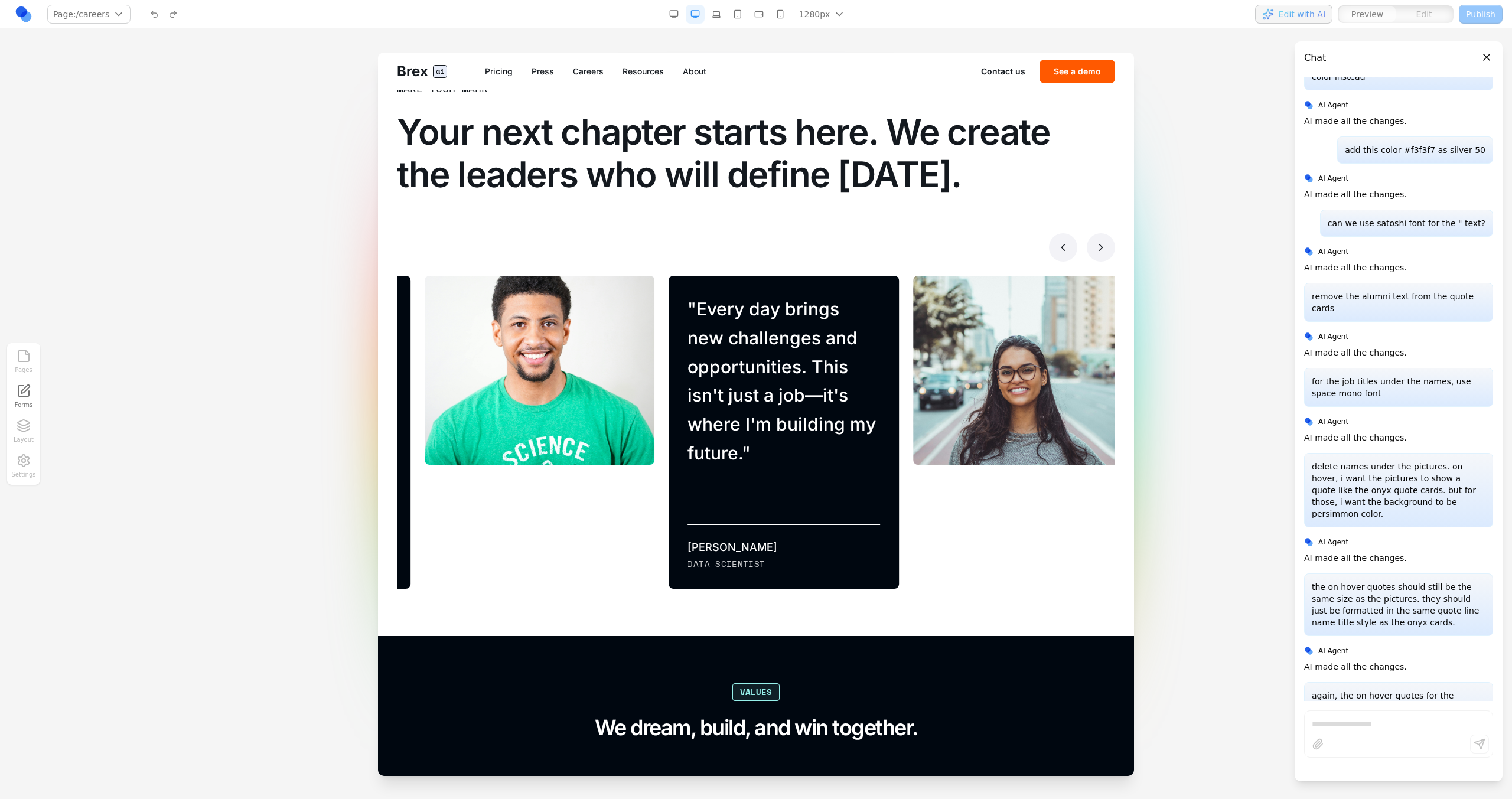
click at [892, 254] on button at bounding box center [1100, 247] width 28 height 28
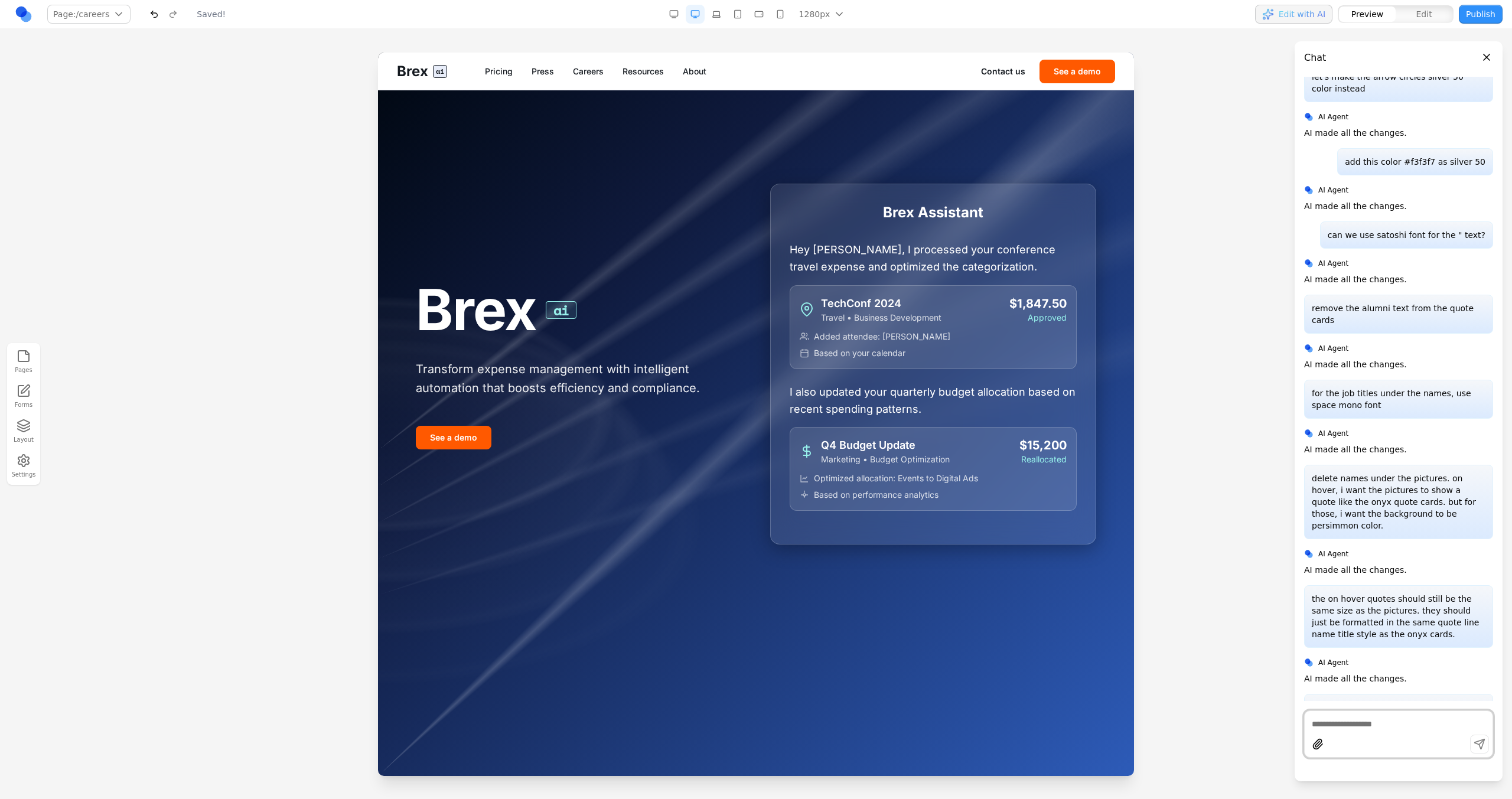
scroll to position [0, 0]
click at [589, 71] on link "Careers" at bounding box center [589, 71] width 31 height 12
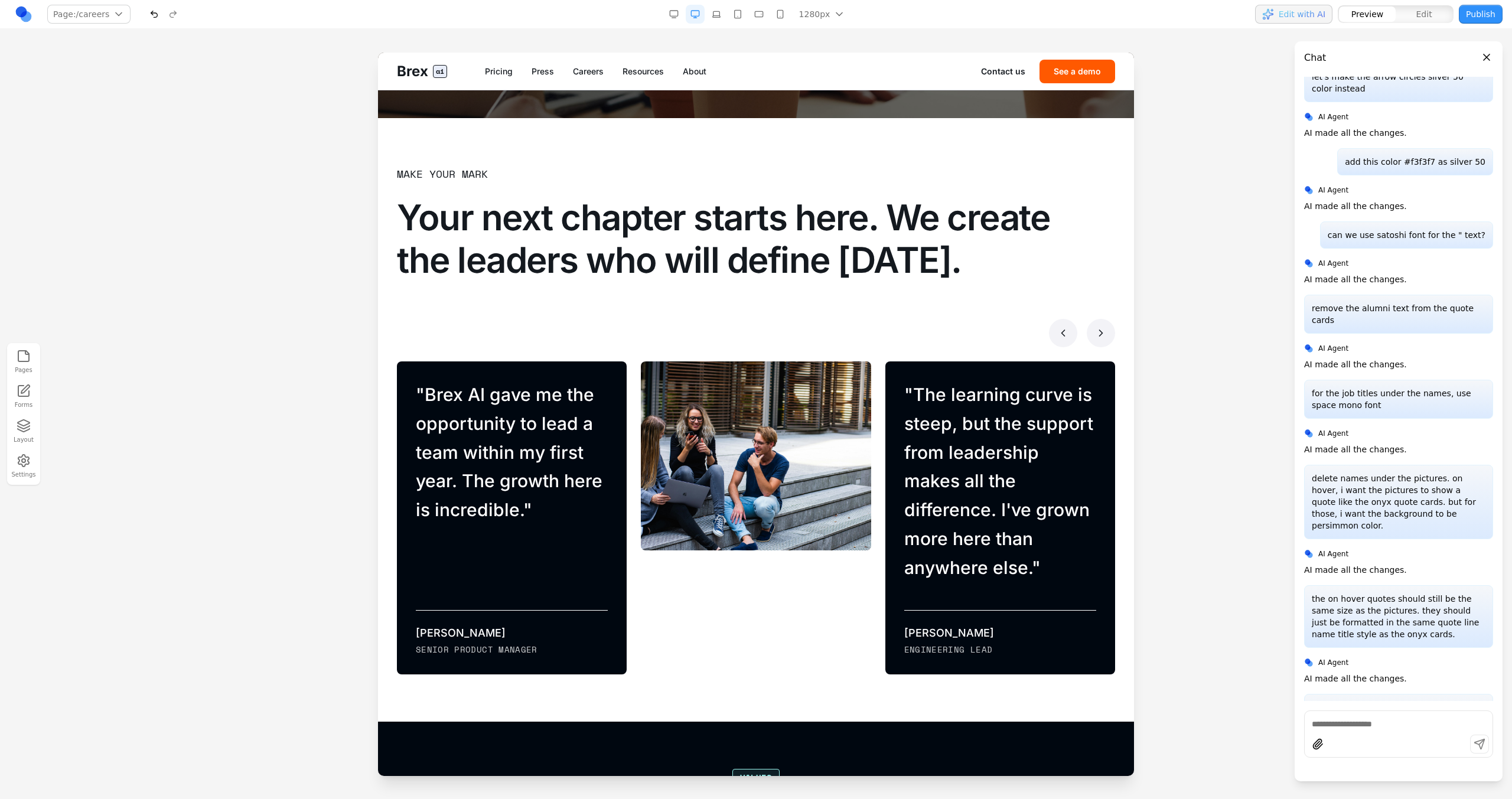
scroll to position [687, 0]
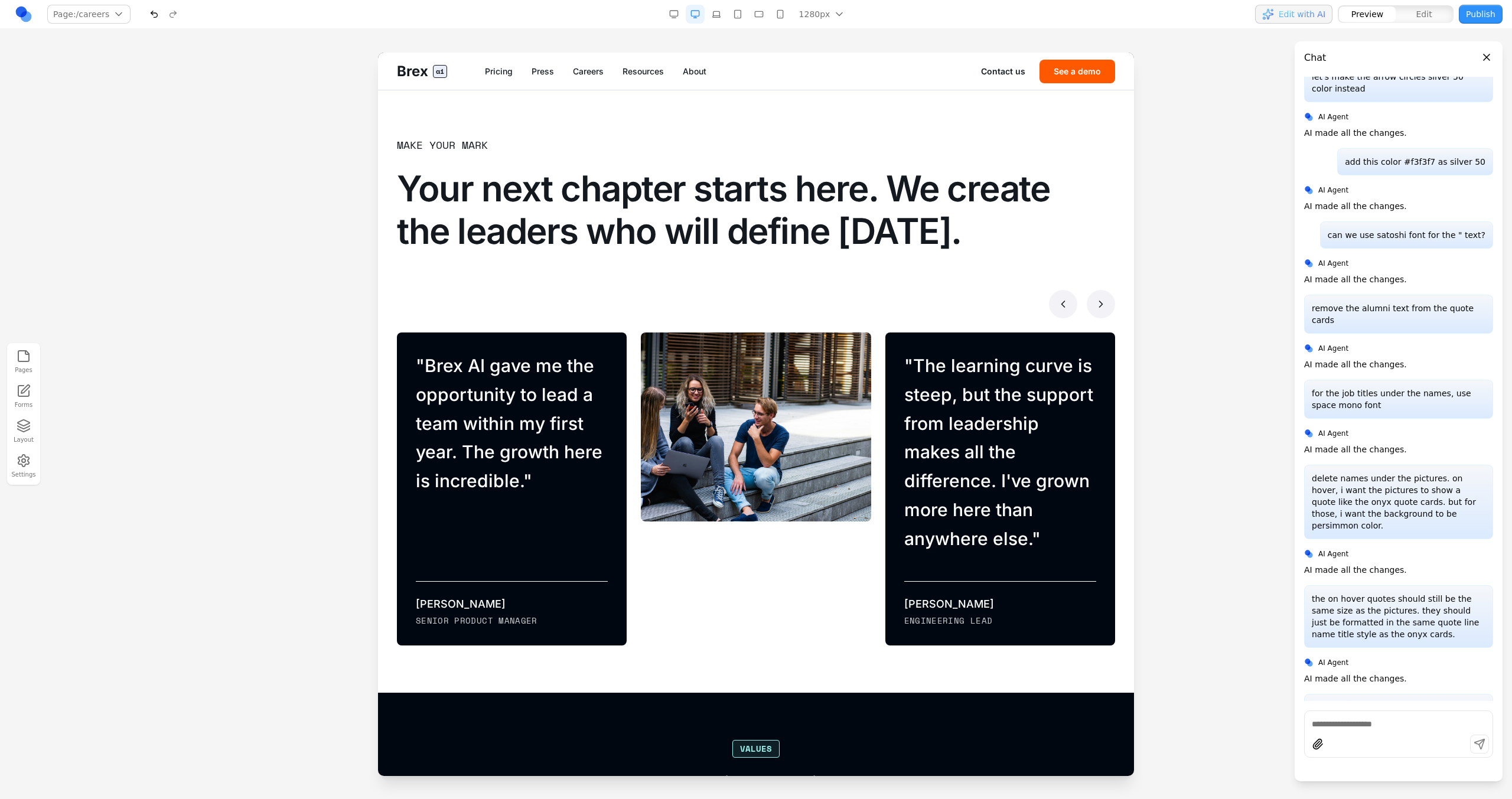
click at [892, 299] on icon at bounding box center [1100, 304] width 12 height 12
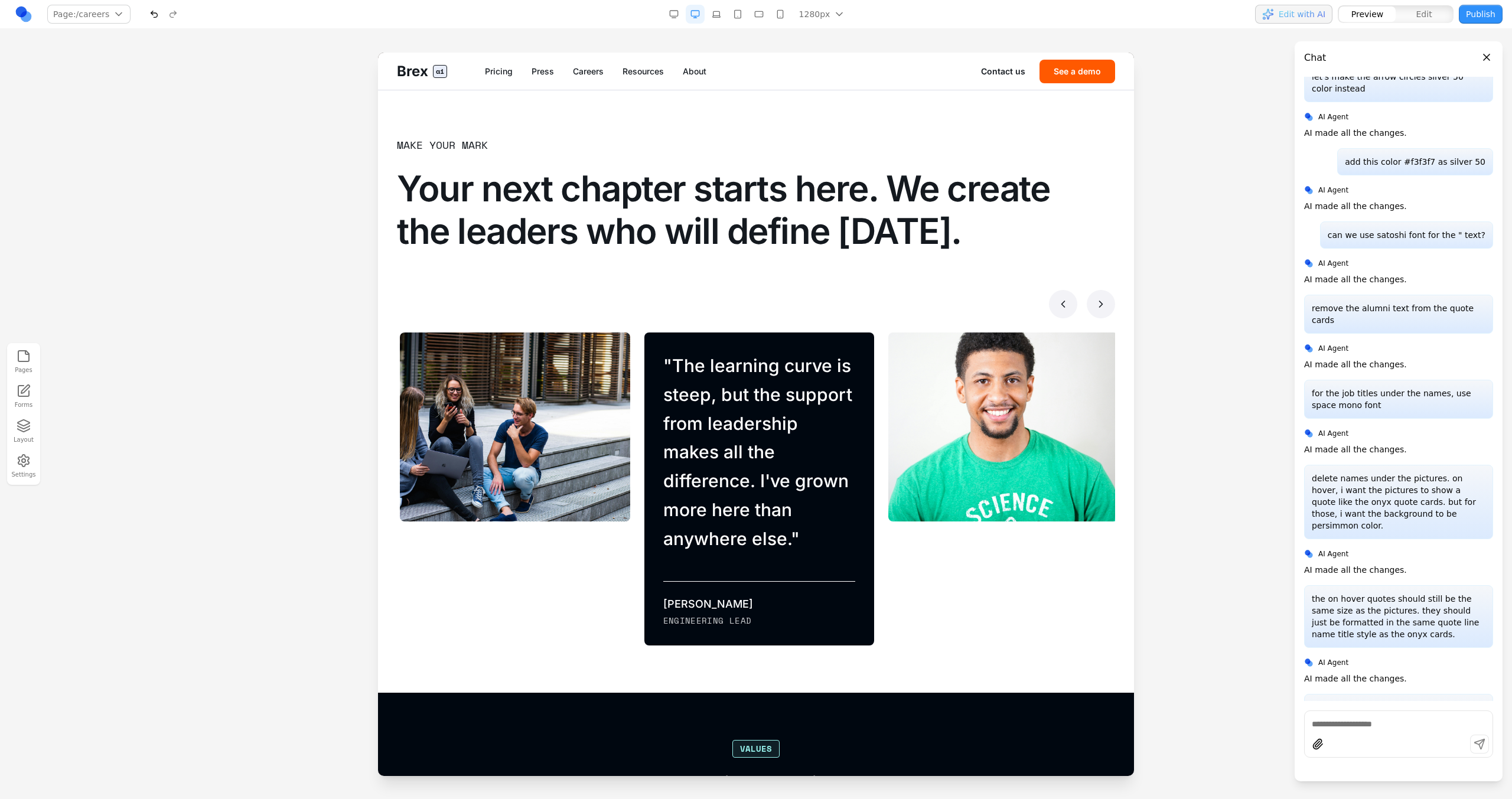
click at [892, 317] on div at bounding box center [756, 304] width 718 height 28
click at [892, 310] on button at bounding box center [1100, 304] width 28 height 28
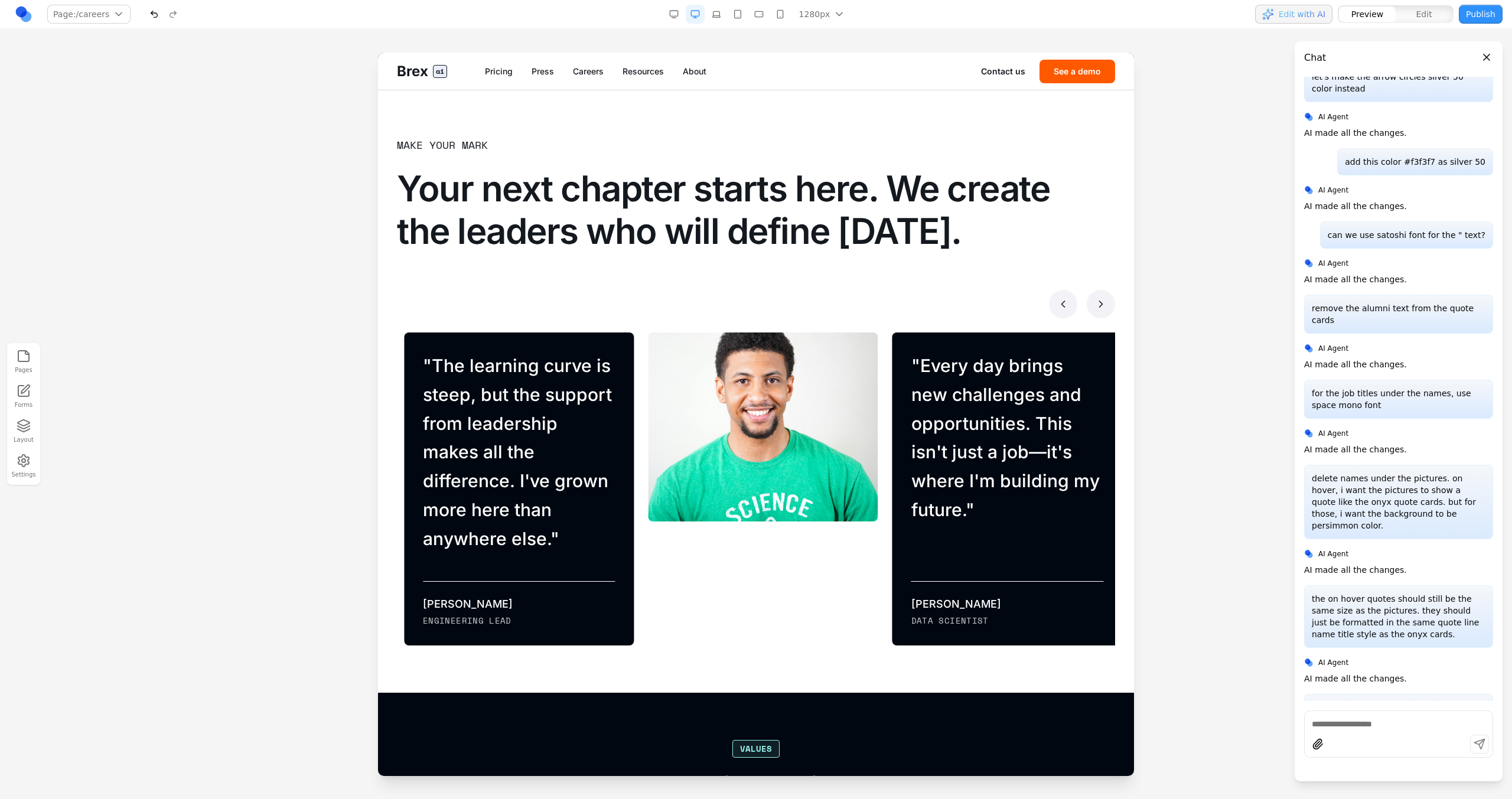
click at [892, 310] on button at bounding box center [1100, 304] width 28 height 28
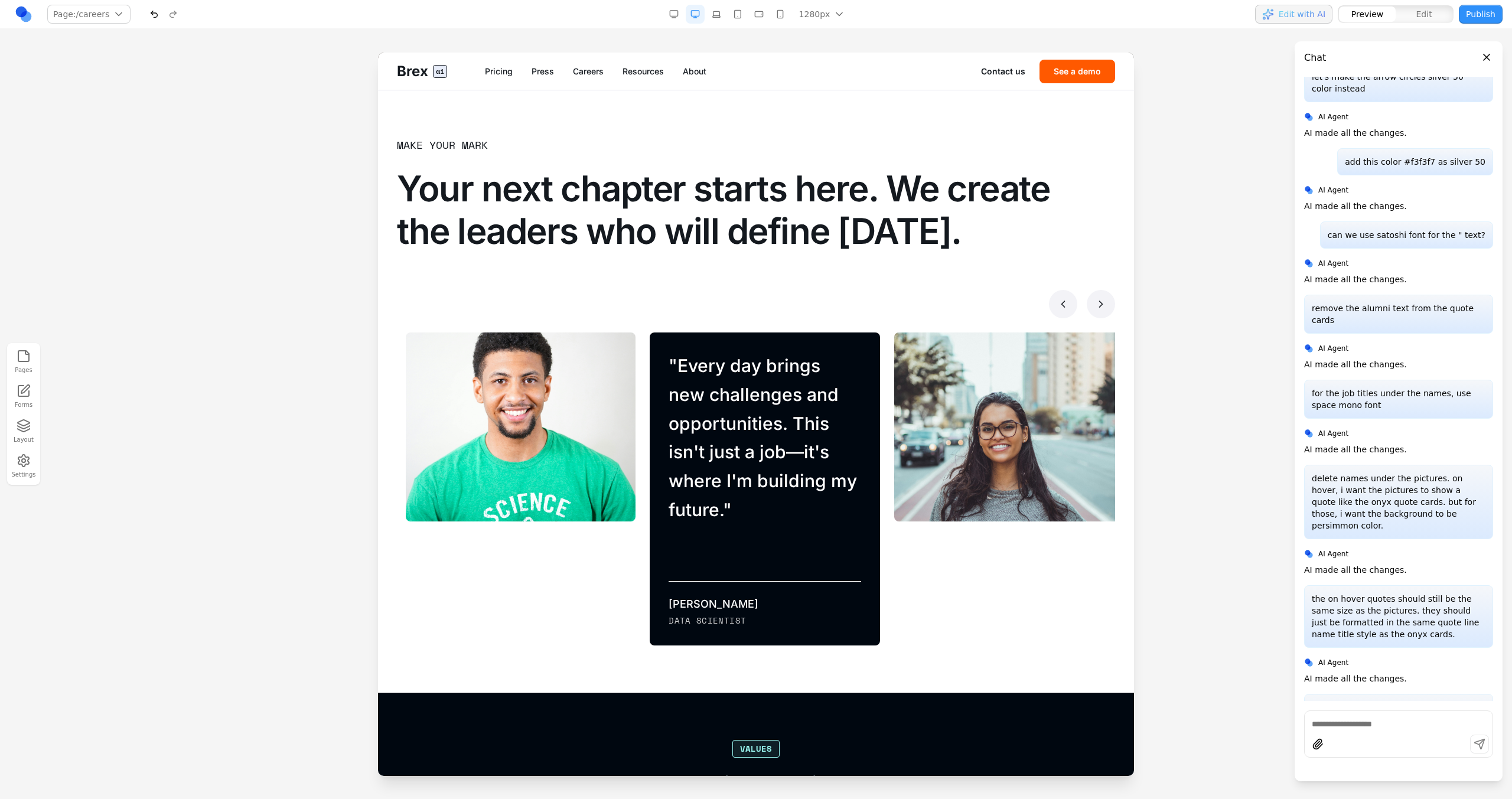
click at [892, 287] on div "Make your mark Your next chapter starts here. We create the leaders who will de…" at bounding box center [756, 391] width 718 height 509
click at [892, 300] on icon at bounding box center [1100, 304] width 12 height 12
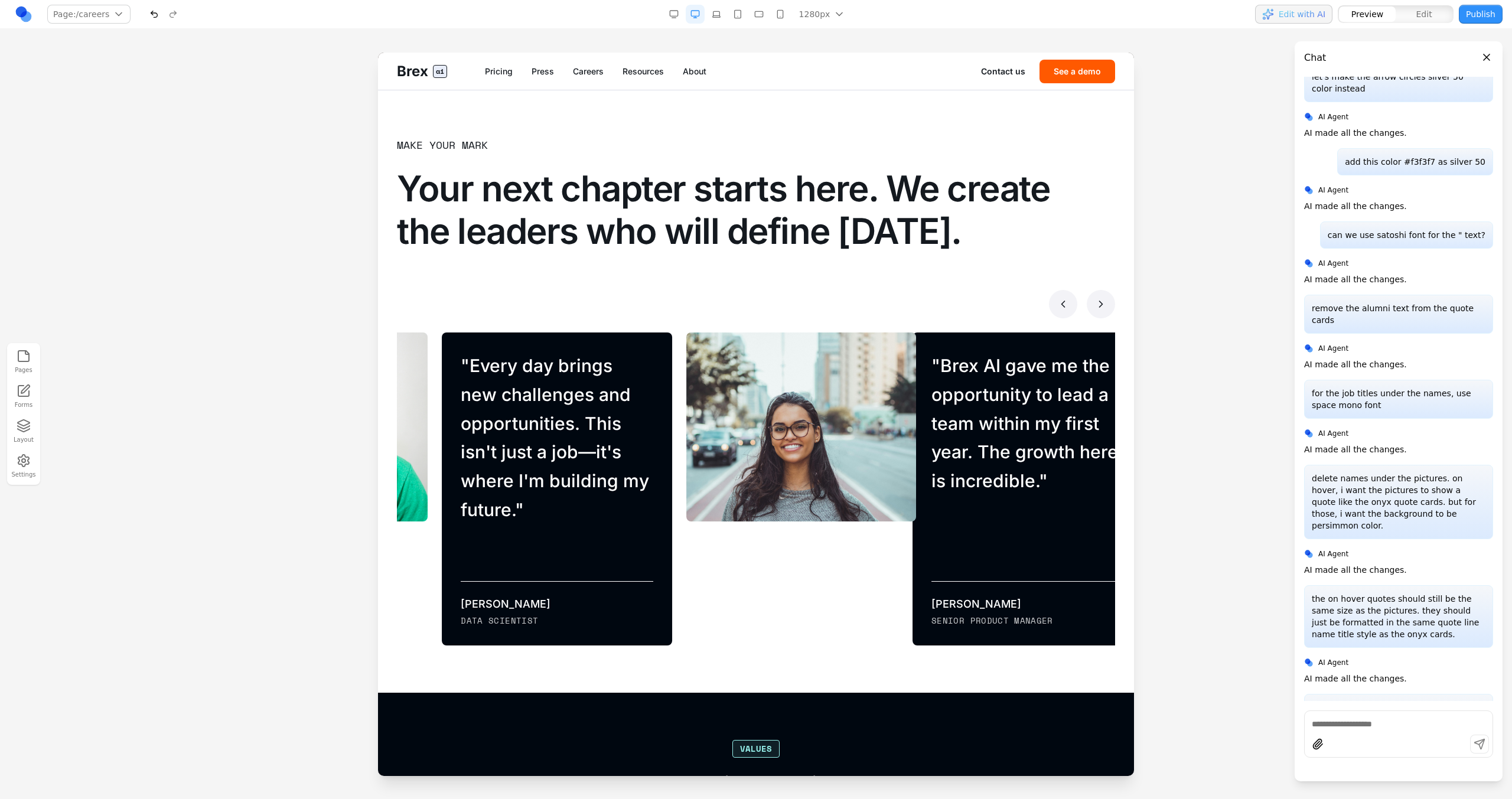
click at [892, 301] on icon at bounding box center [1100, 304] width 12 height 12
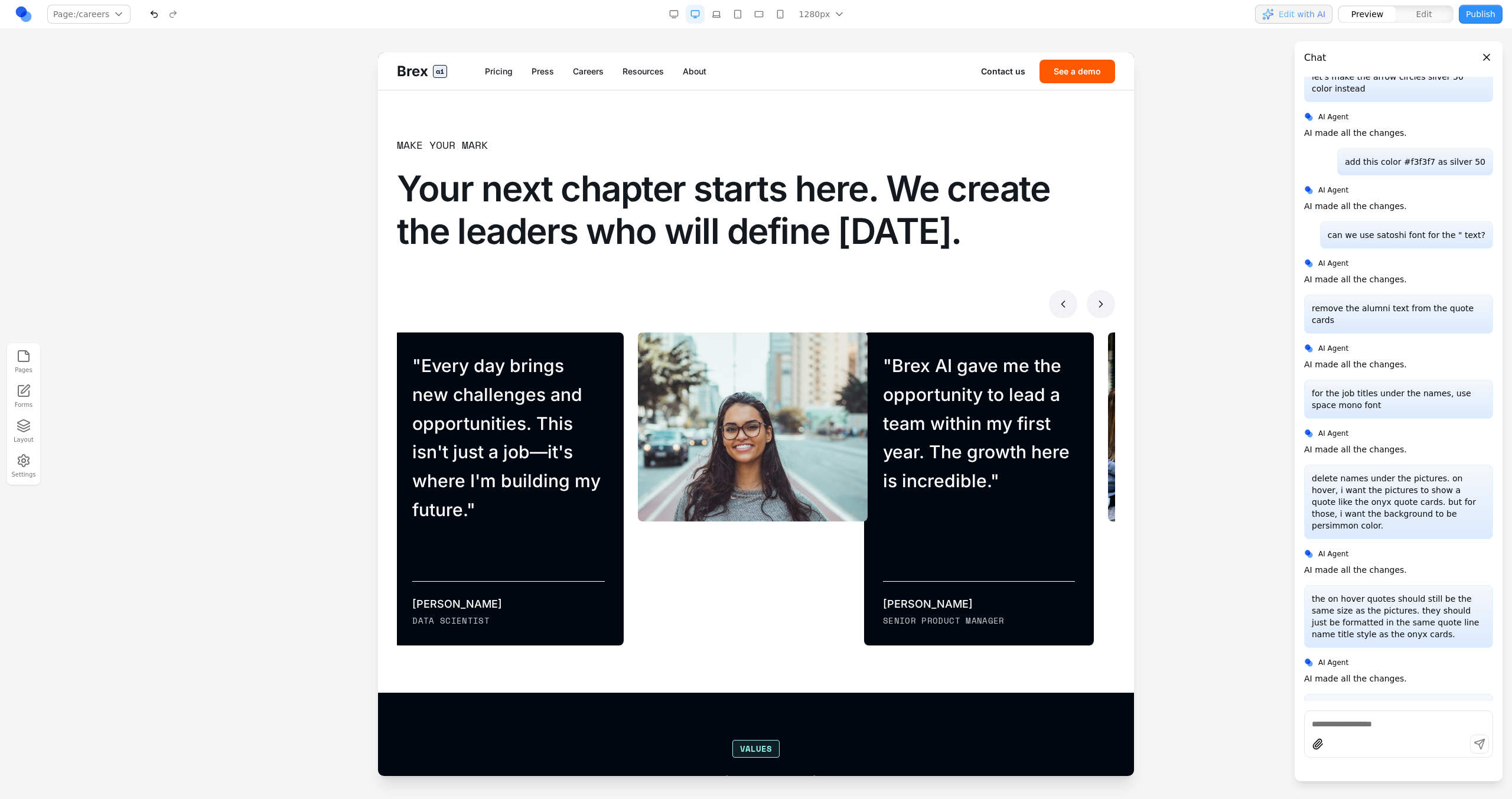
click at [892, 301] on icon at bounding box center [1100, 304] width 12 height 12
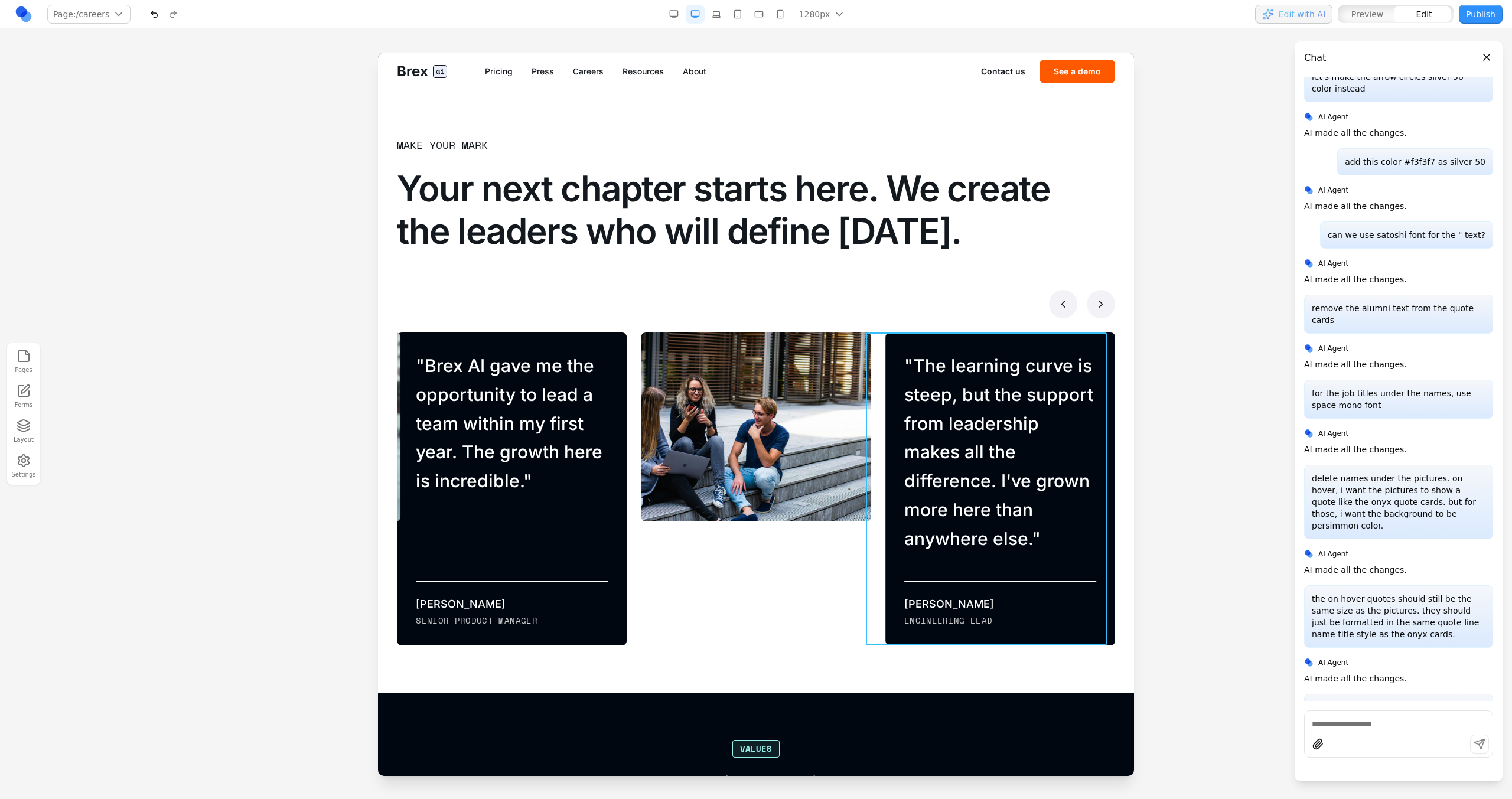
click at [871, 379] on div "" The learning curve is steep, but the support from leadership makes all the di…" at bounding box center [993, 488] width 244 height 313
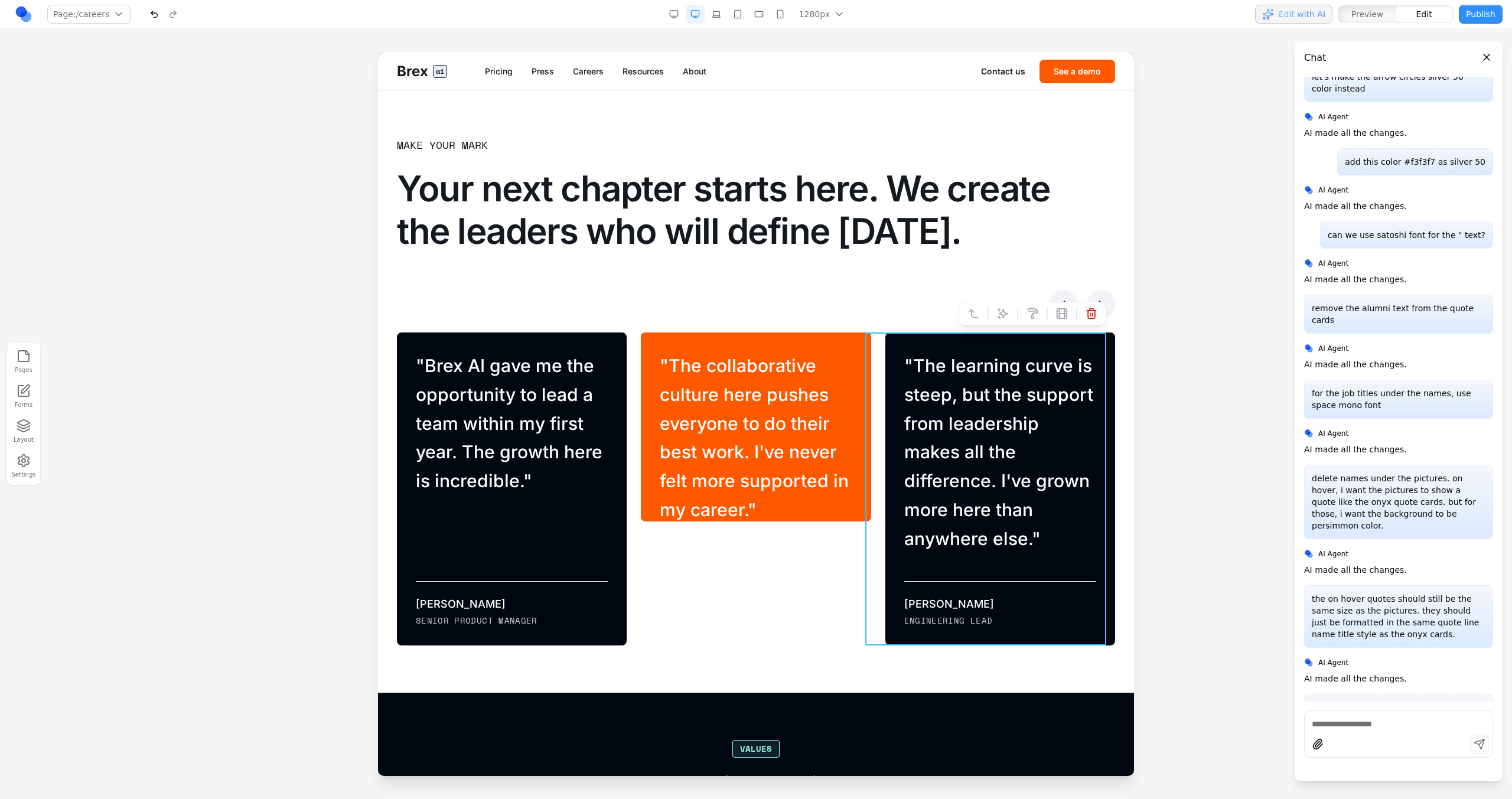
click at [776, 453] on div "" The collaborative culture here pushes everyone to do their best work. I've ne…" at bounding box center [756, 488] width 230 height 313
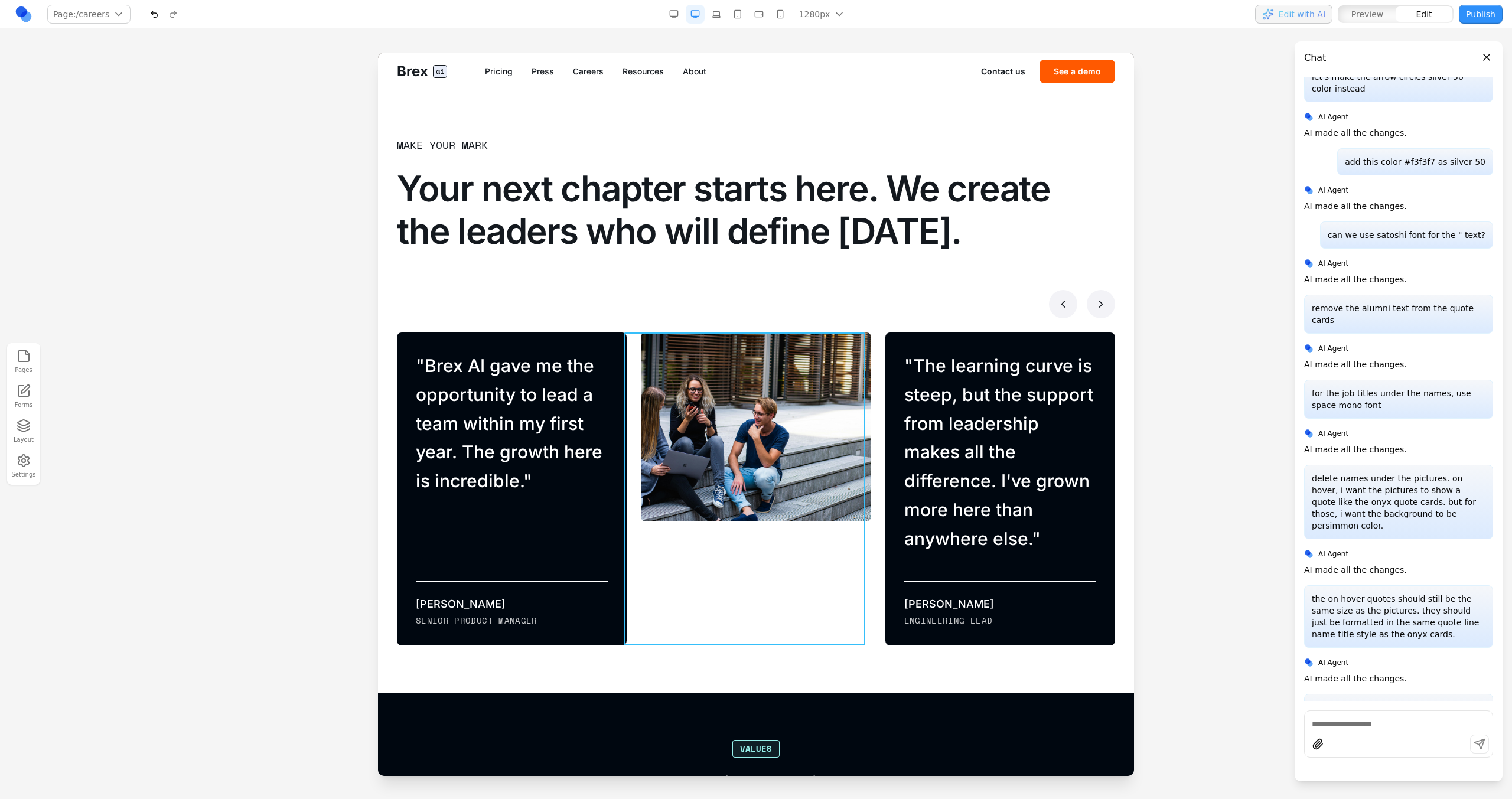
click at [636, 453] on div "" The collaborative culture here pushes everyone to do their best work. I've ne…" at bounding box center [748, 488] width 244 height 313
click at [719, 309] on icon at bounding box center [714, 313] width 12 height 12
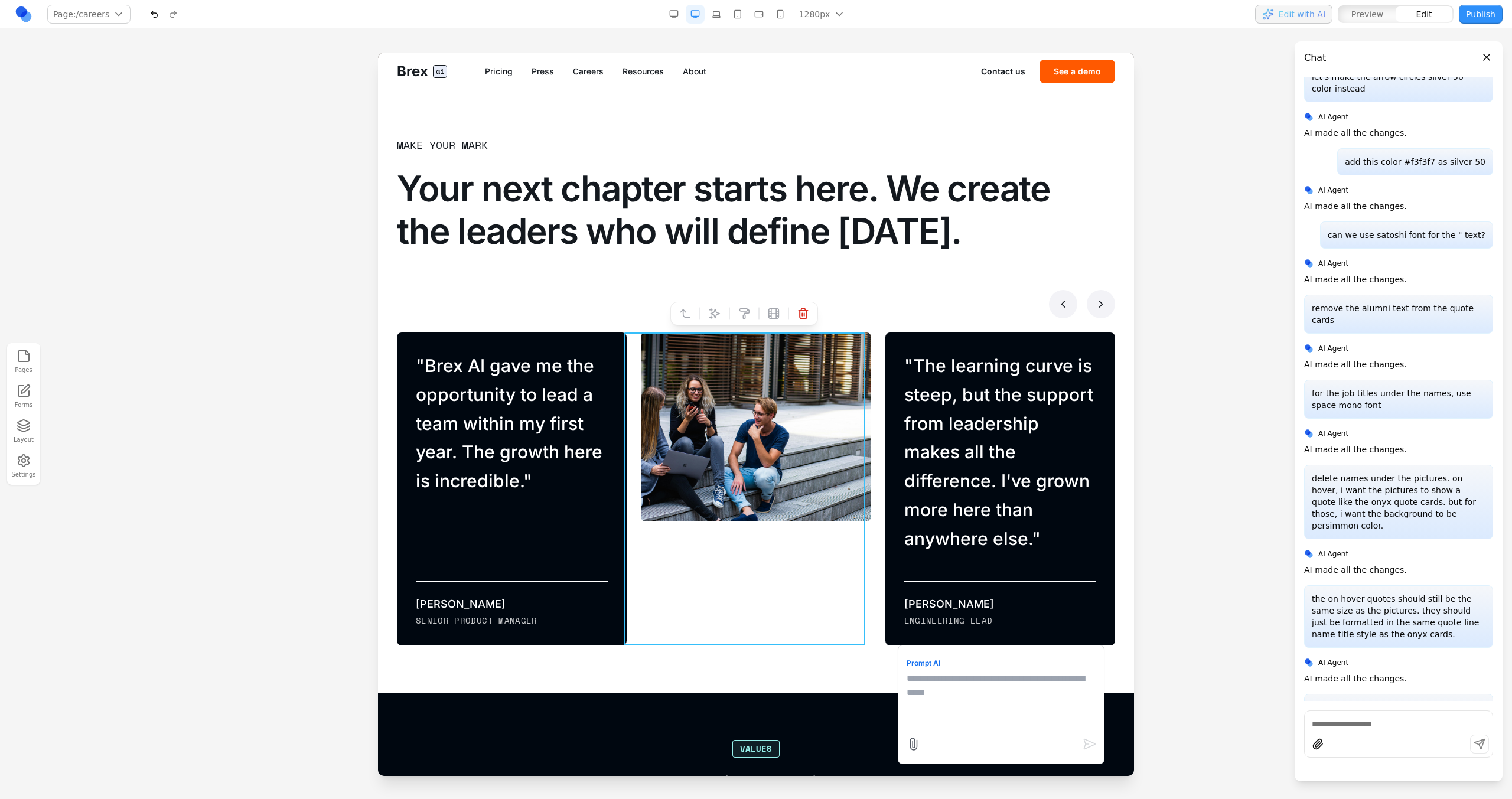
click at [892, 453] on textarea at bounding box center [1001, 700] width 189 height 59
type textarea "**********"
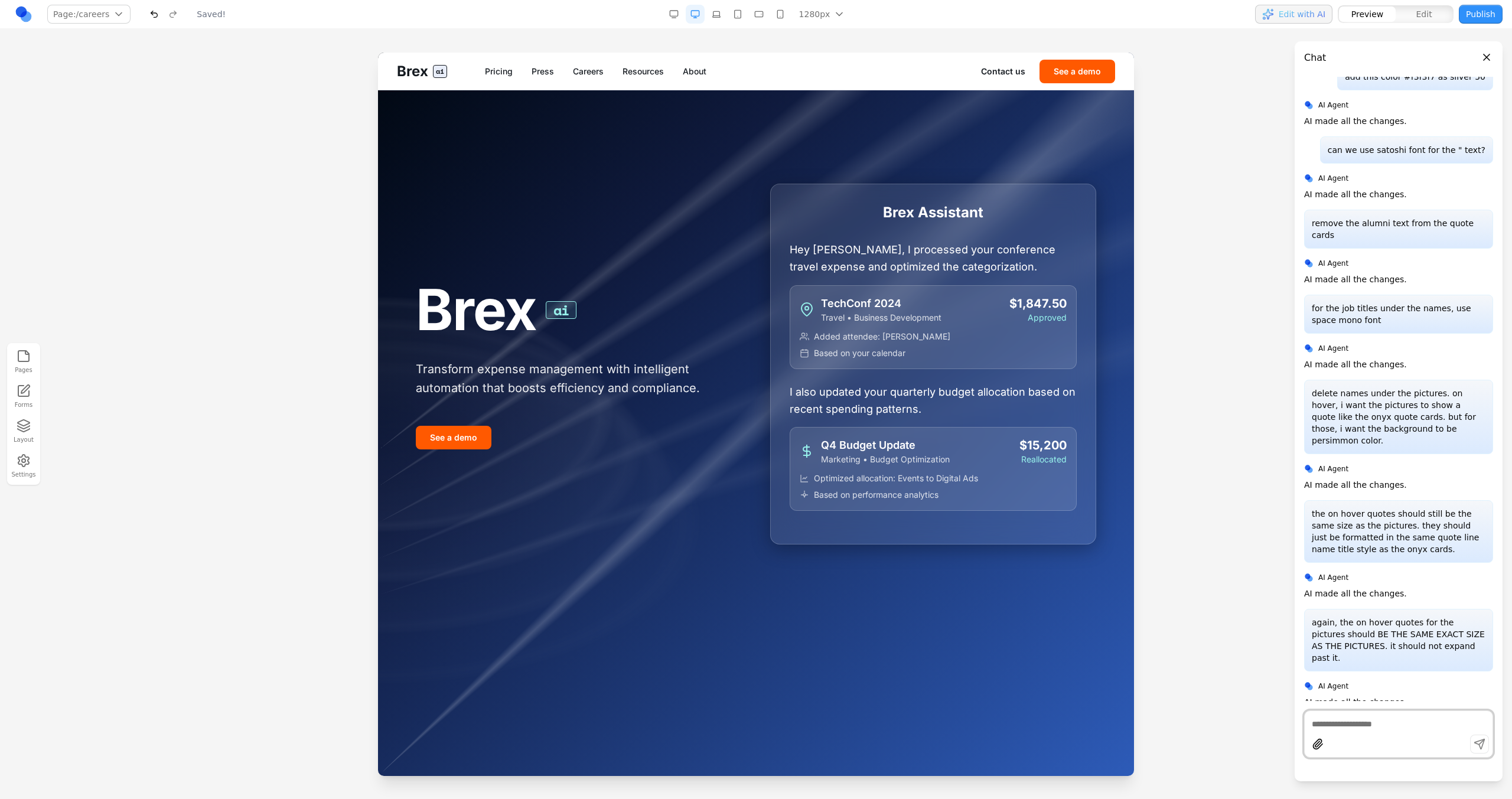
scroll to position [0, 0]
click at [589, 66] on link "Careers" at bounding box center [589, 71] width 31 height 12
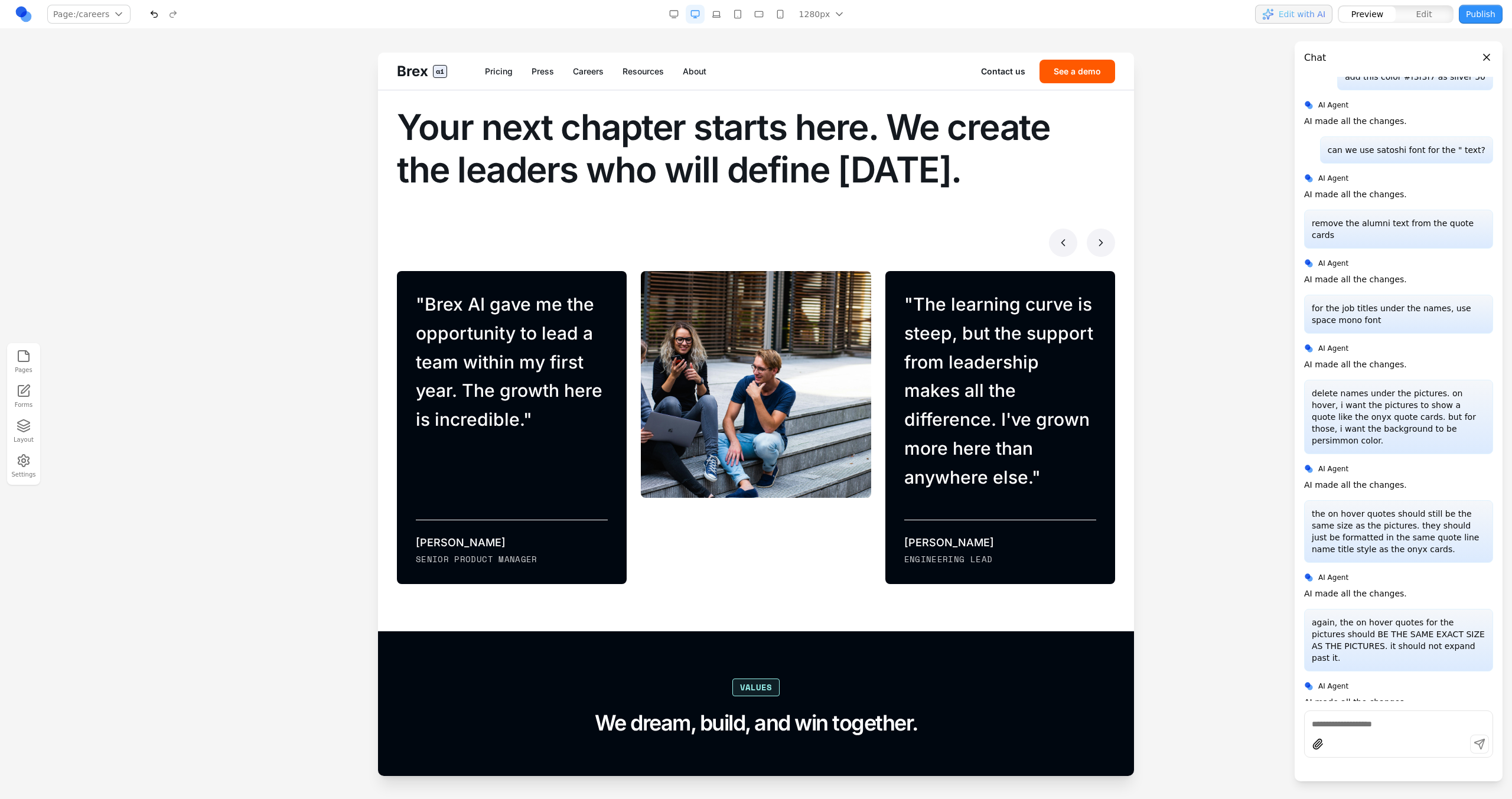
scroll to position [793, 0]
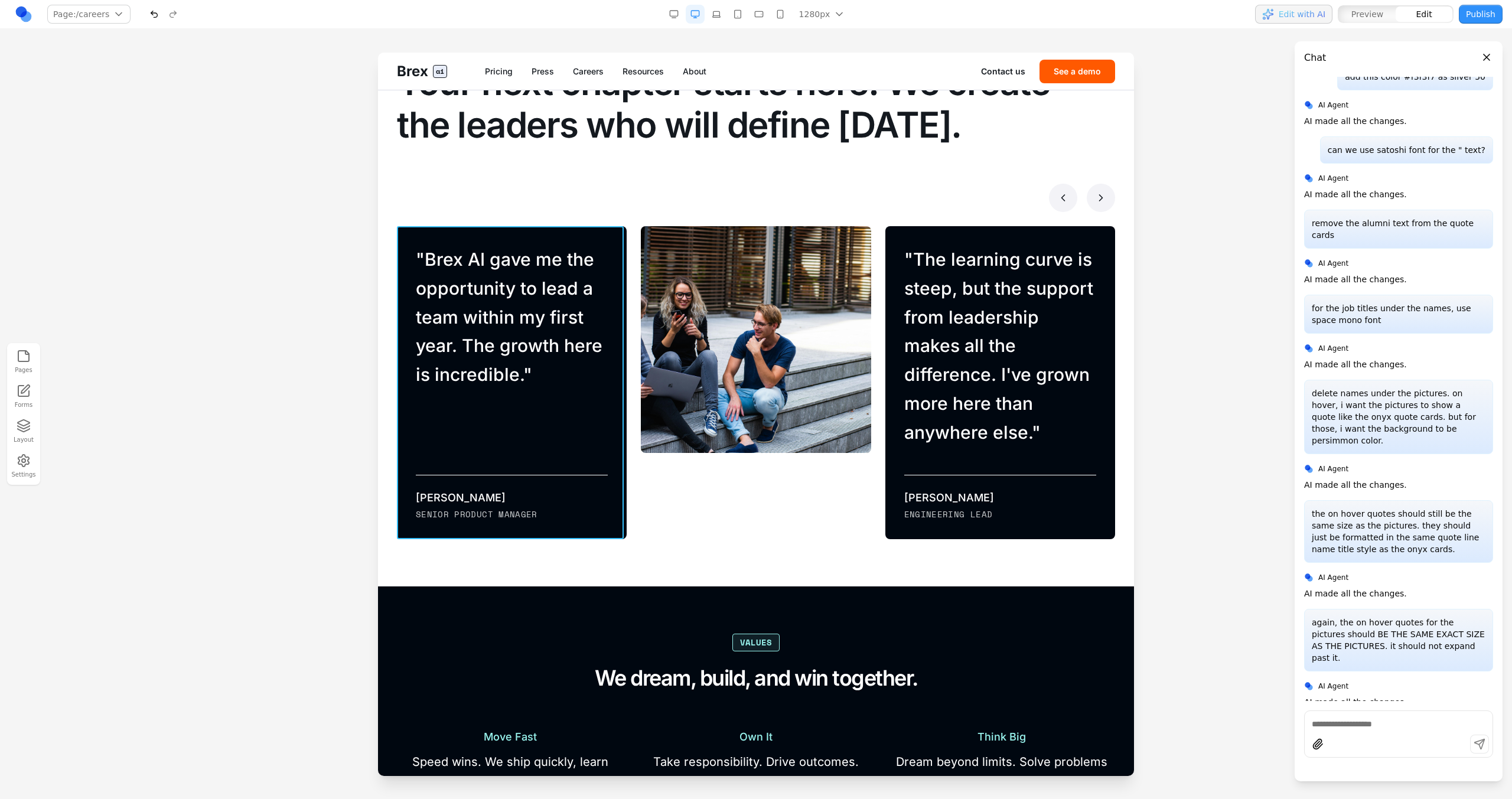
click at [579, 426] on div "" Brex AI gave me the opportunity to lead a team within my first year. The grow…" at bounding box center [512, 382] width 230 height 313
click at [435, 209] on icon at bounding box center [441, 207] width 12 height 12
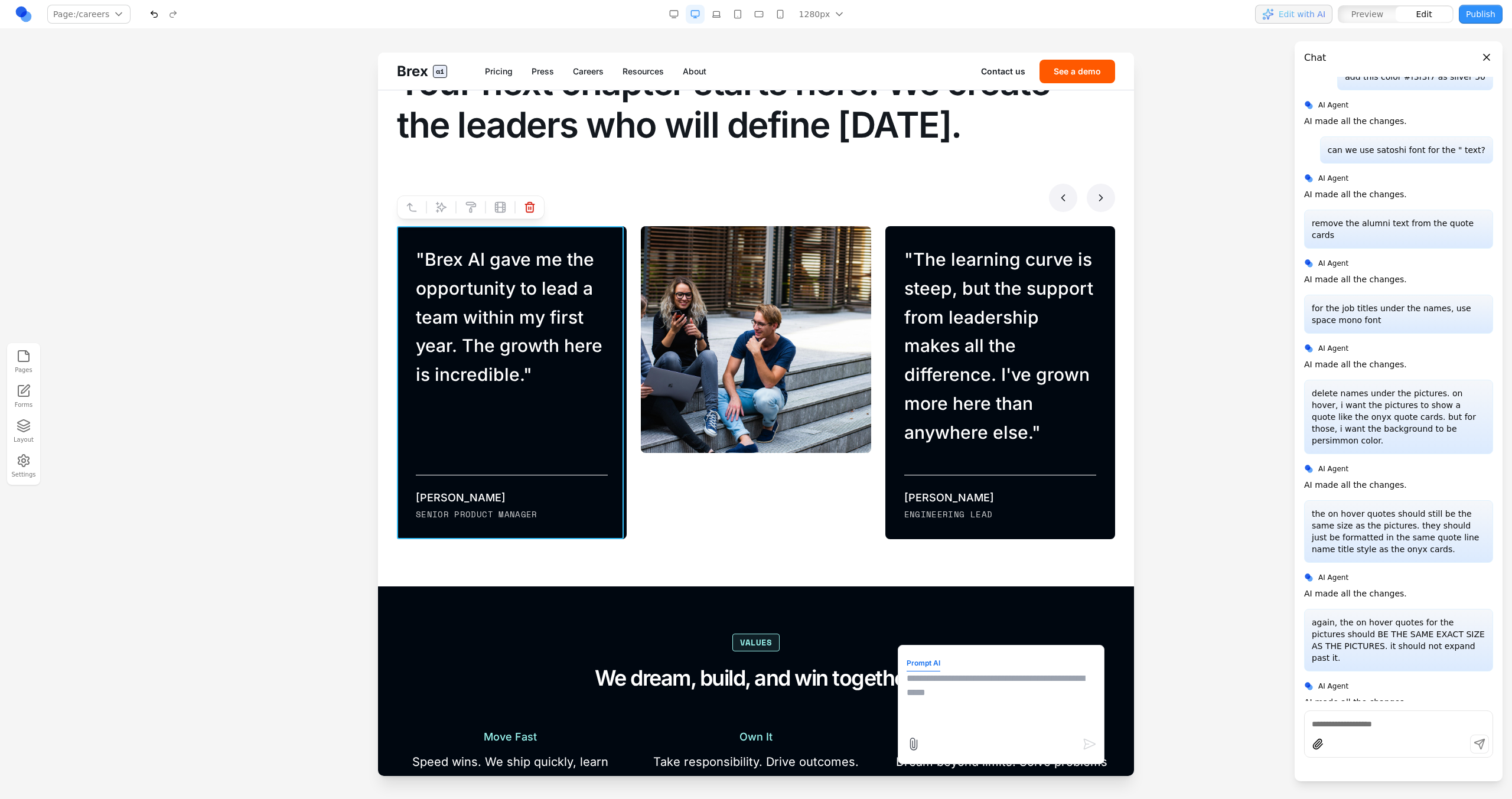
click at [892, 453] on textarea at bounding box center [1001, 700] width 189 height 59
type textarea "**********"
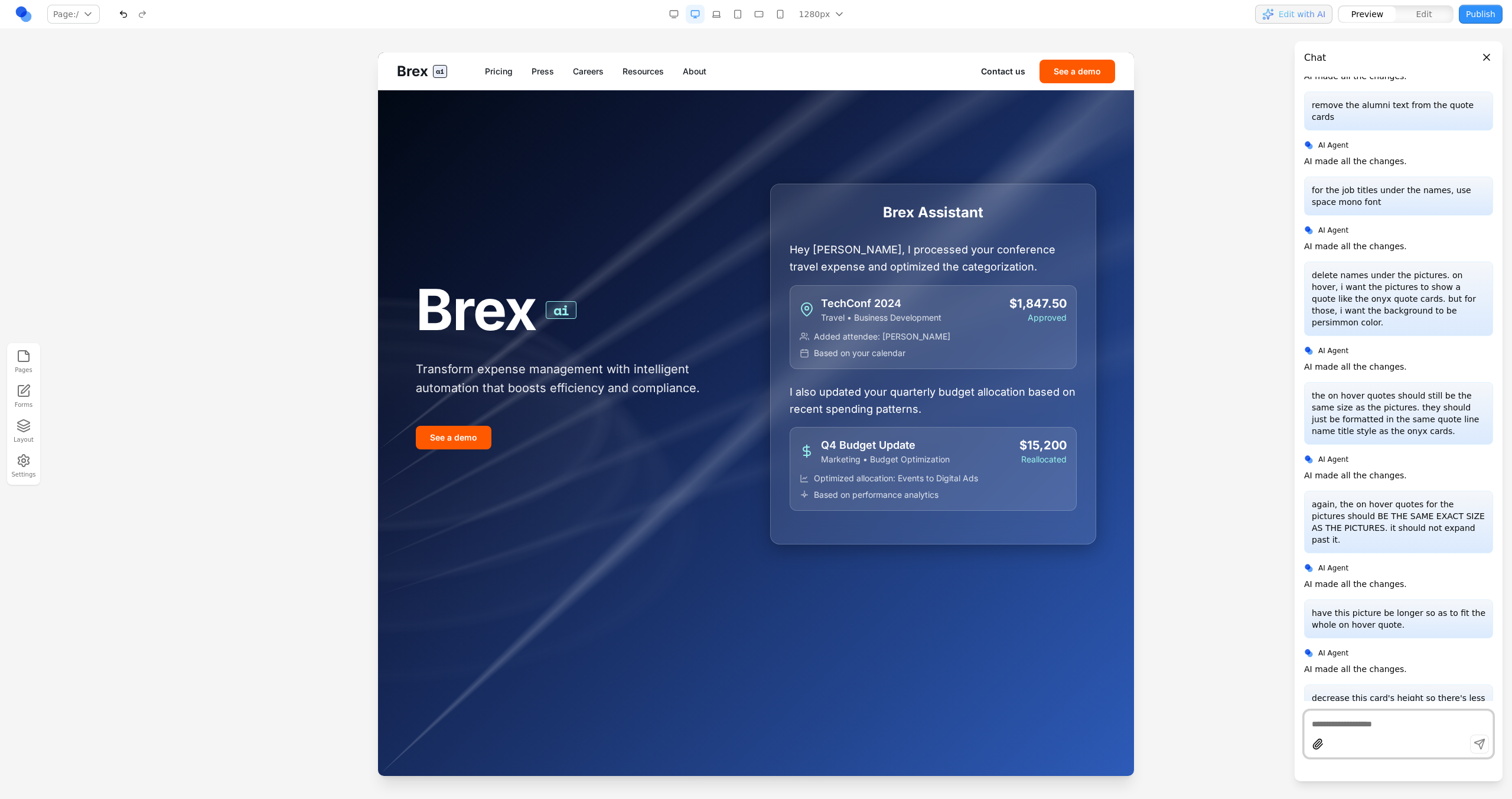
scroll to position [6704, 0]
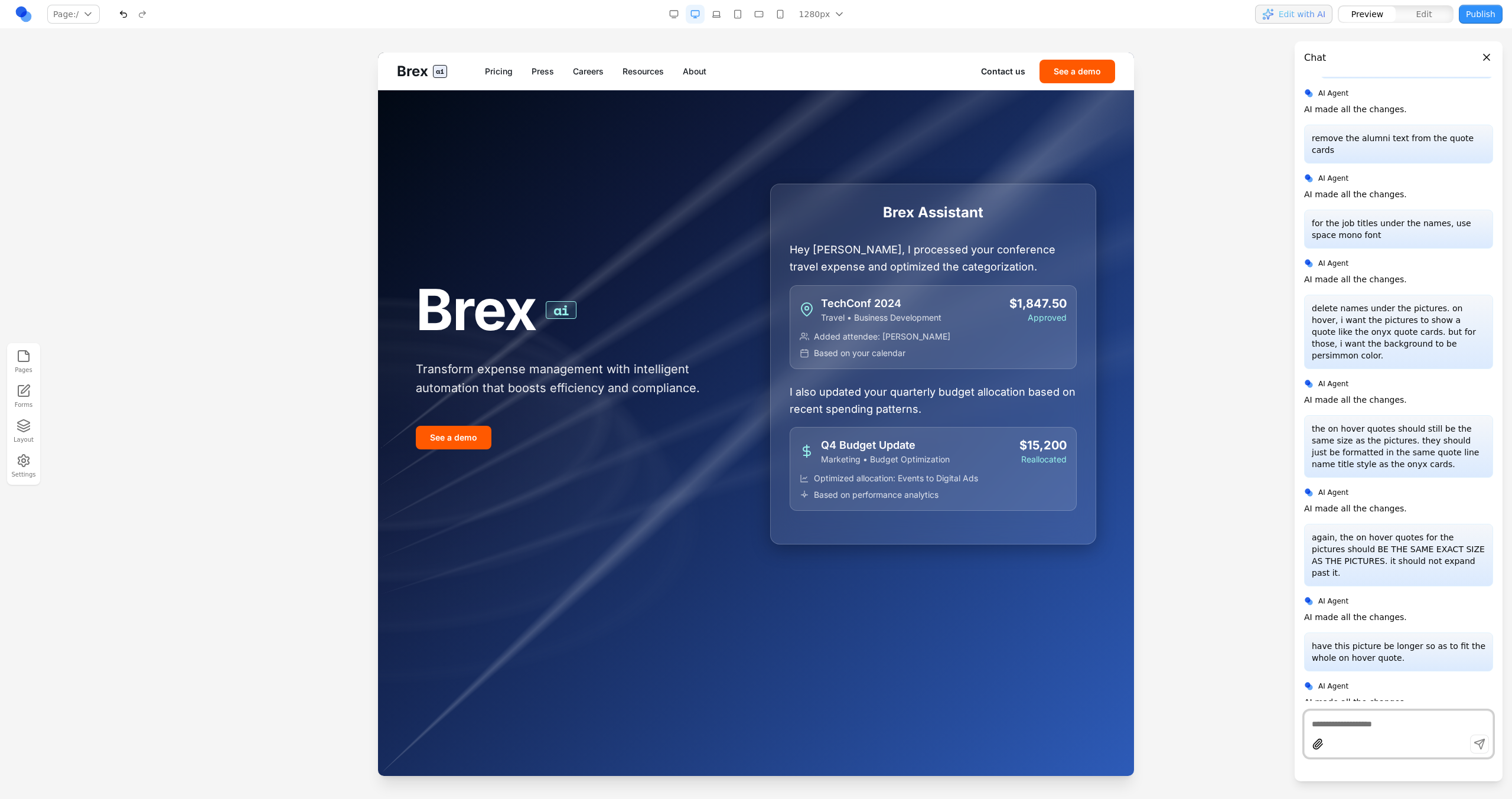
click at [590, 69] on link "Careers" at bounding box center [589, 71] width 31 height 12
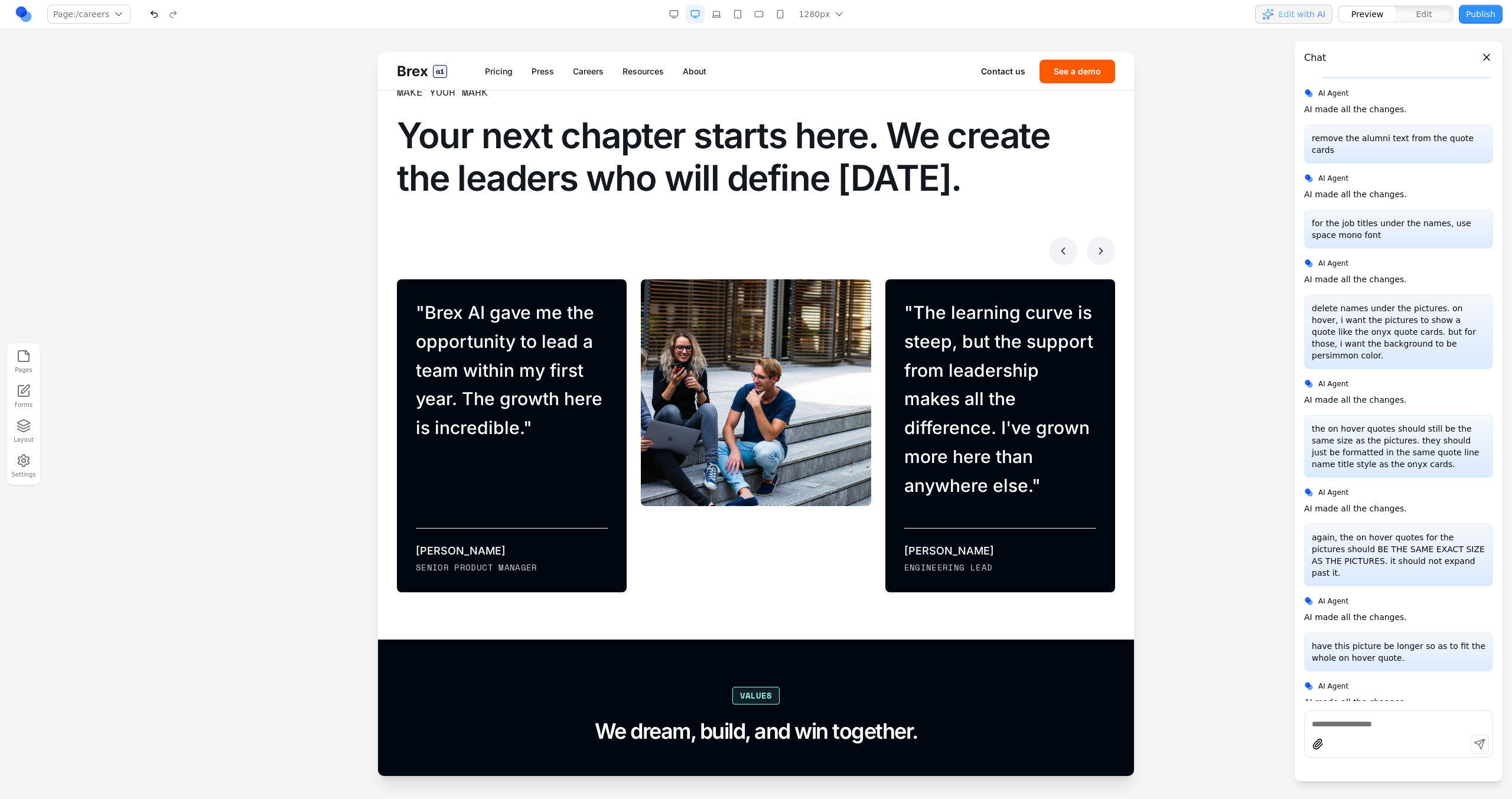
scroll to position [774, 0]
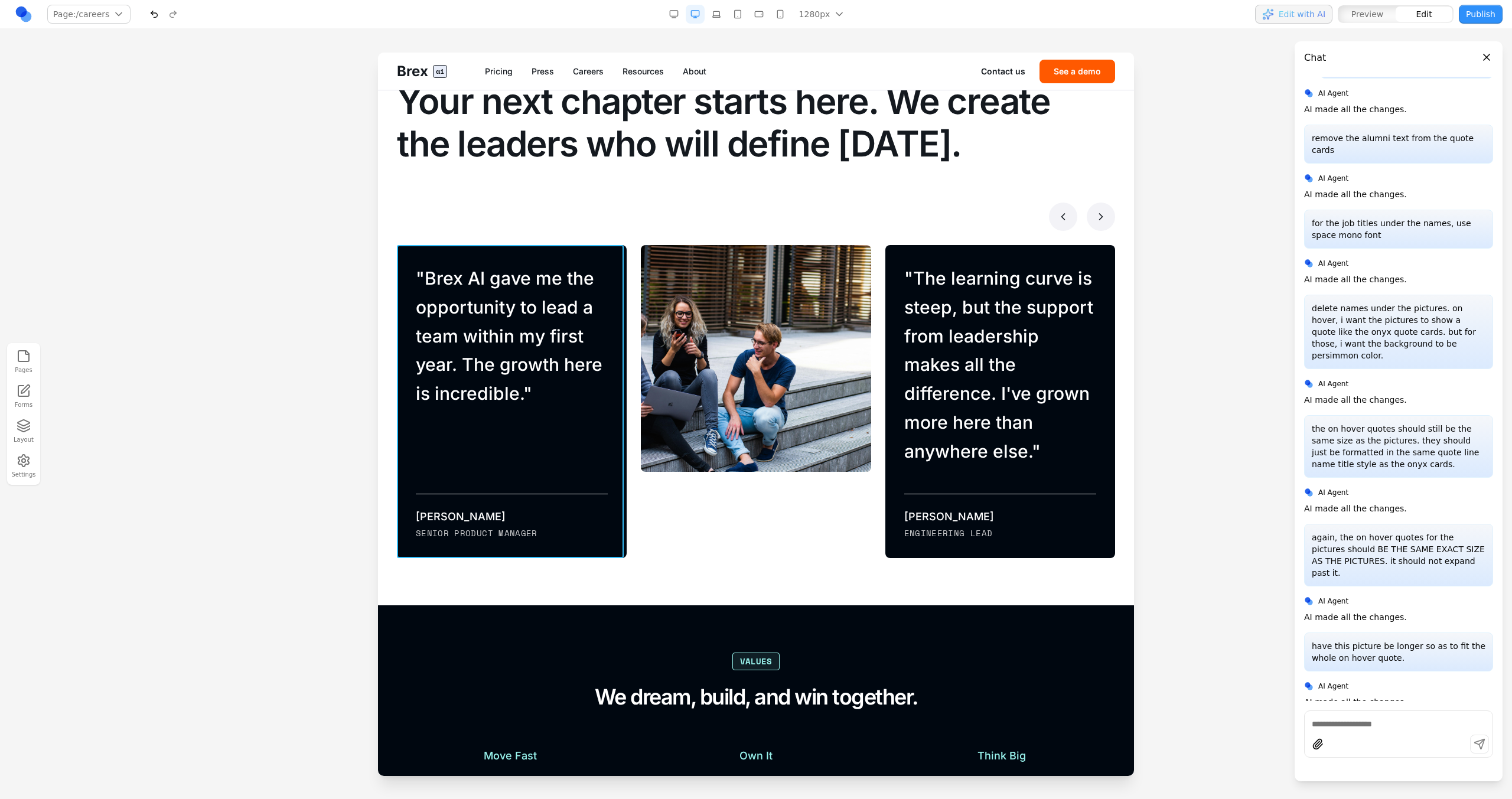
click at [572, 453] on div "" Brex AI gave me the opportunity to lead a team within my first year. The grow…" at bounding box center [512, 401] width 230 height 313
click at [446, 233] on button at bounding box center [441, 226] width 19 height 19
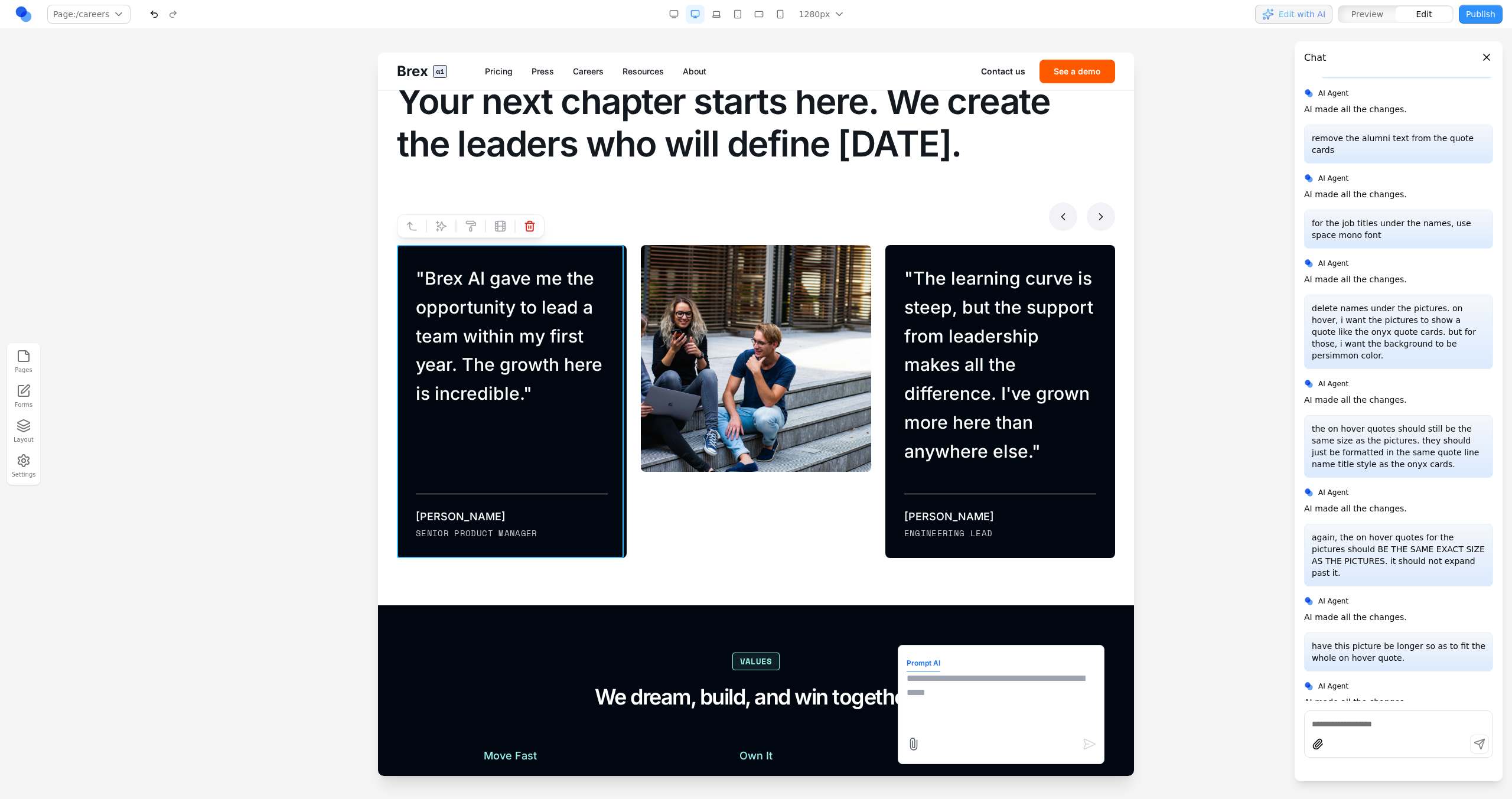
click at [892, 453] on textarea at bounding box center [1001, 700] width 189 height 59
click at [892, 453] on p "decrease this card's height so there's less space between the quote and line." at bounding box center [1399, 737] width 173 height 24
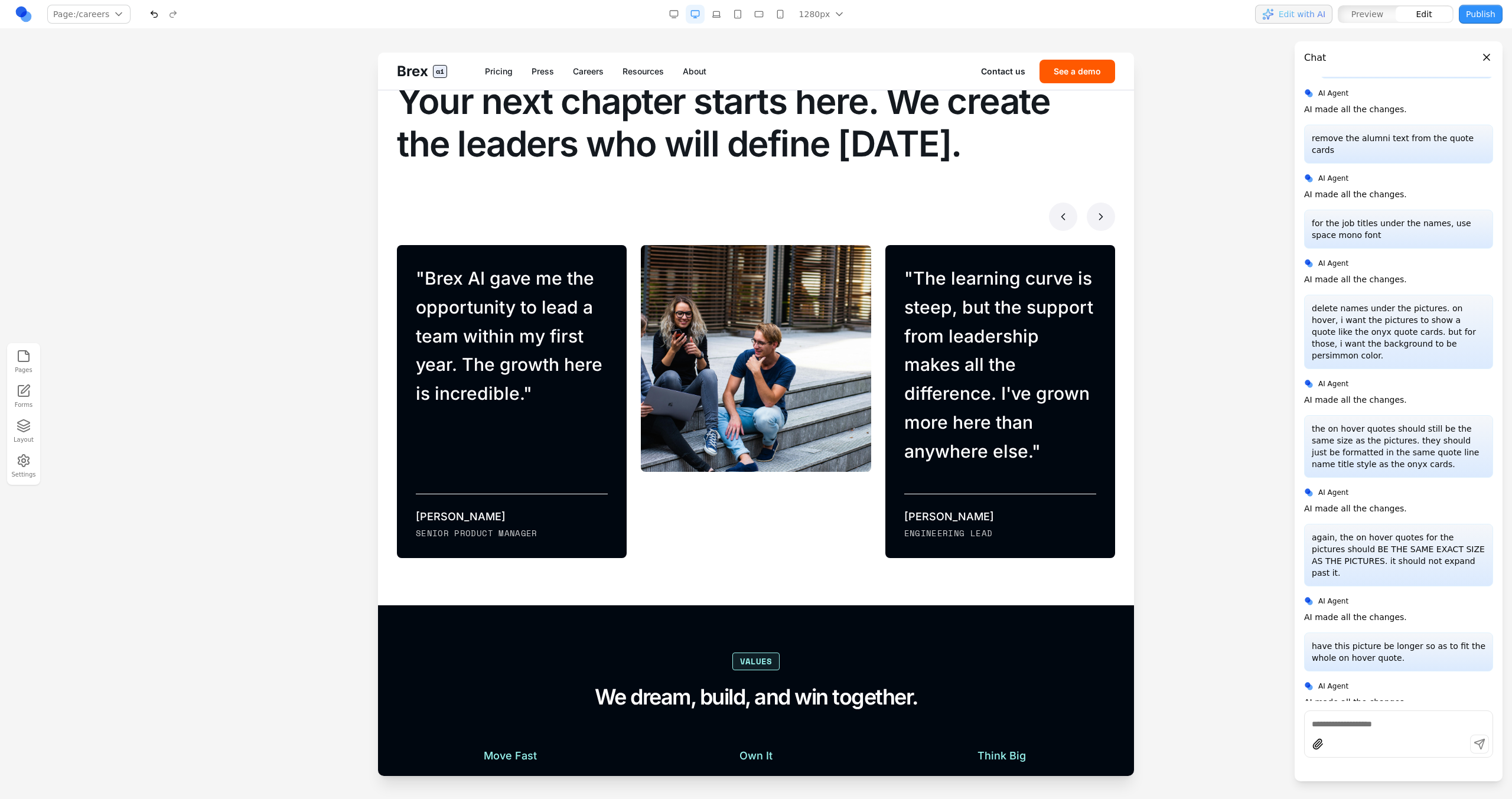
click at [892, 453] on p "decrease this card's height so there's less space between the quote and line." at bounding box center [1399, 737] width 173 height 24
copy p "decrease this card's height so there's less space between the quote and line."
click at [558, 441] on div "" Brex AI gave me the opportunity to lead a team within my first year. The grow…" at bounding box center [512, 401] width 230 height 313
click at [442, 220] on icon at bounding box center [441, 225] width 12 height 12
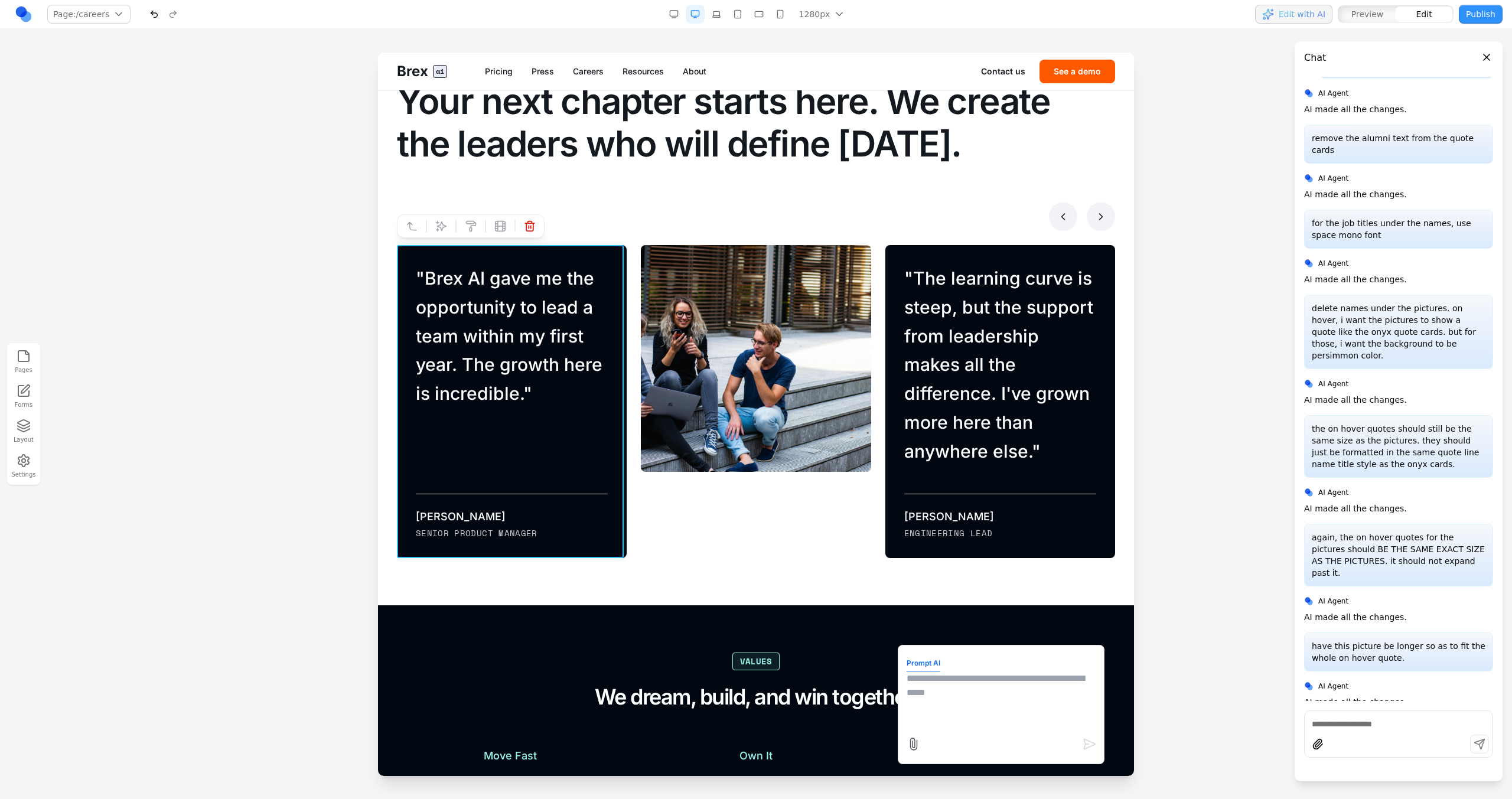
click at [892, 453] on textarea at bounding box center [1001, 700] width 189 height 59
paste textarea "**********"
type textarea "**********"
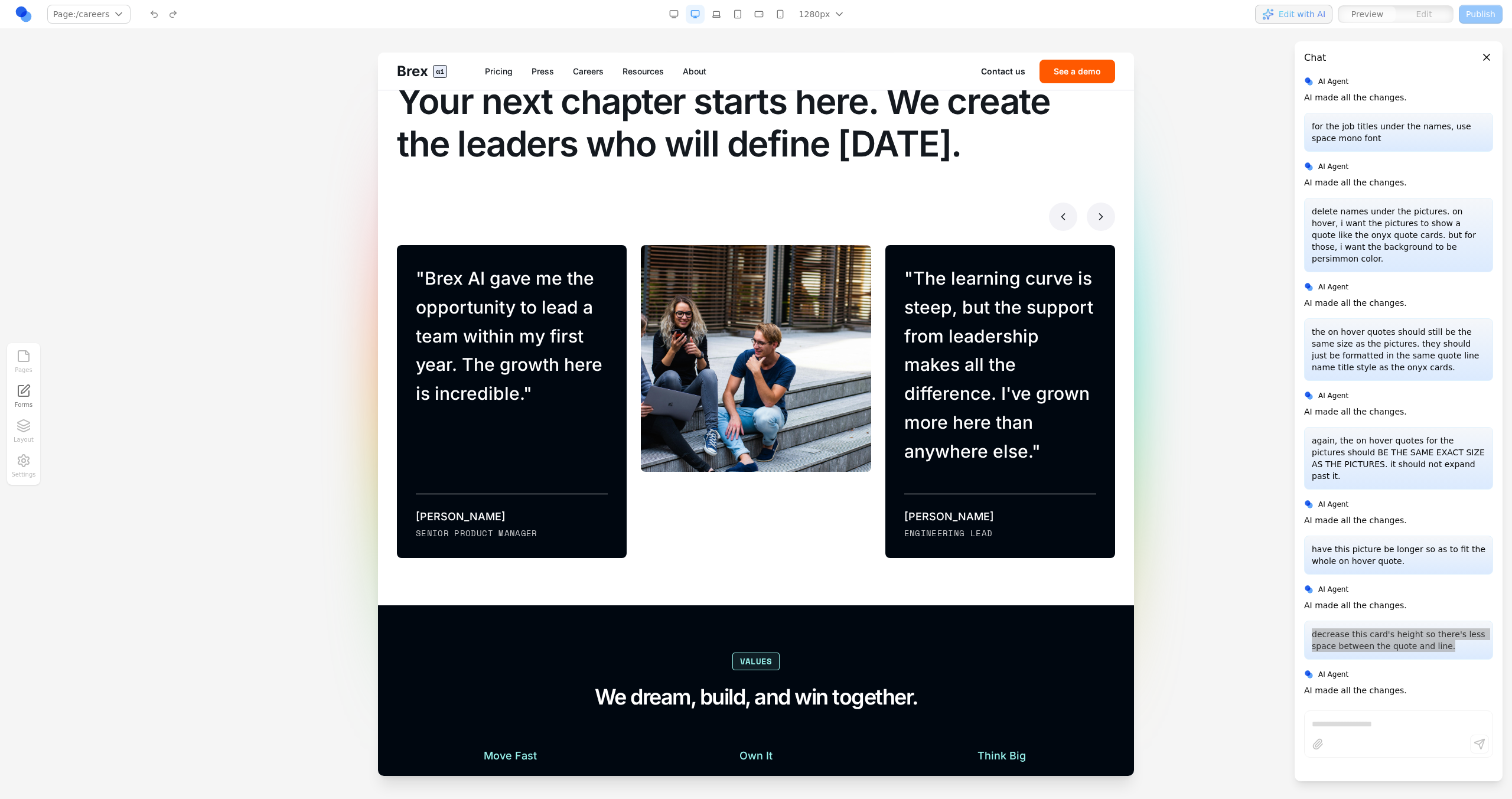
scroll to position [6812, 0]
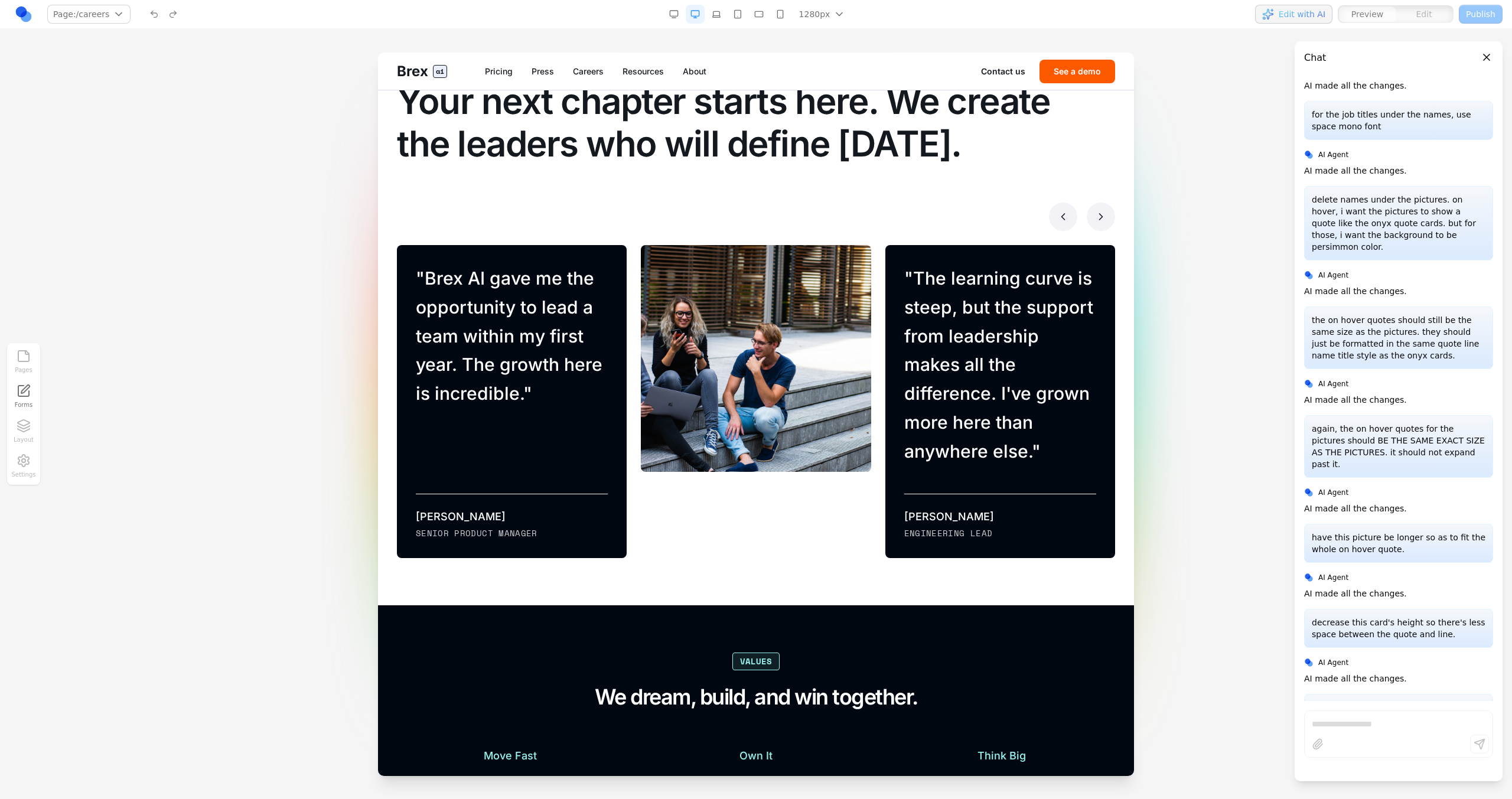
click at [892, 453] on p "did you hear what i asked? i said decrease this card's height so there's less s…" at bounding box center [1399, 719] width 173 height 36
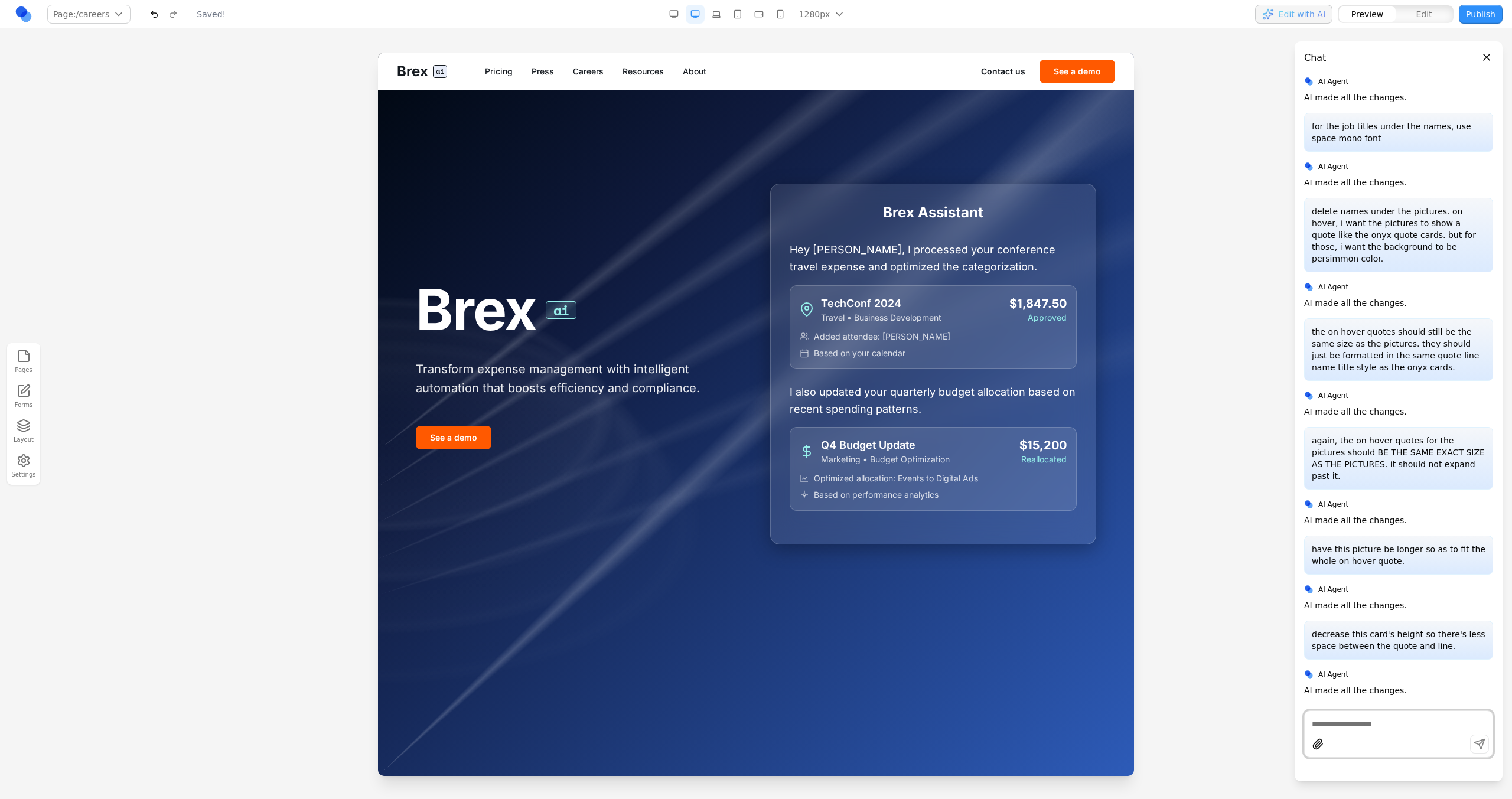
scroll to position [0, 0]
click at [600, 70] on link "Careers" at bounding box center [589, 71] width 31 height 12
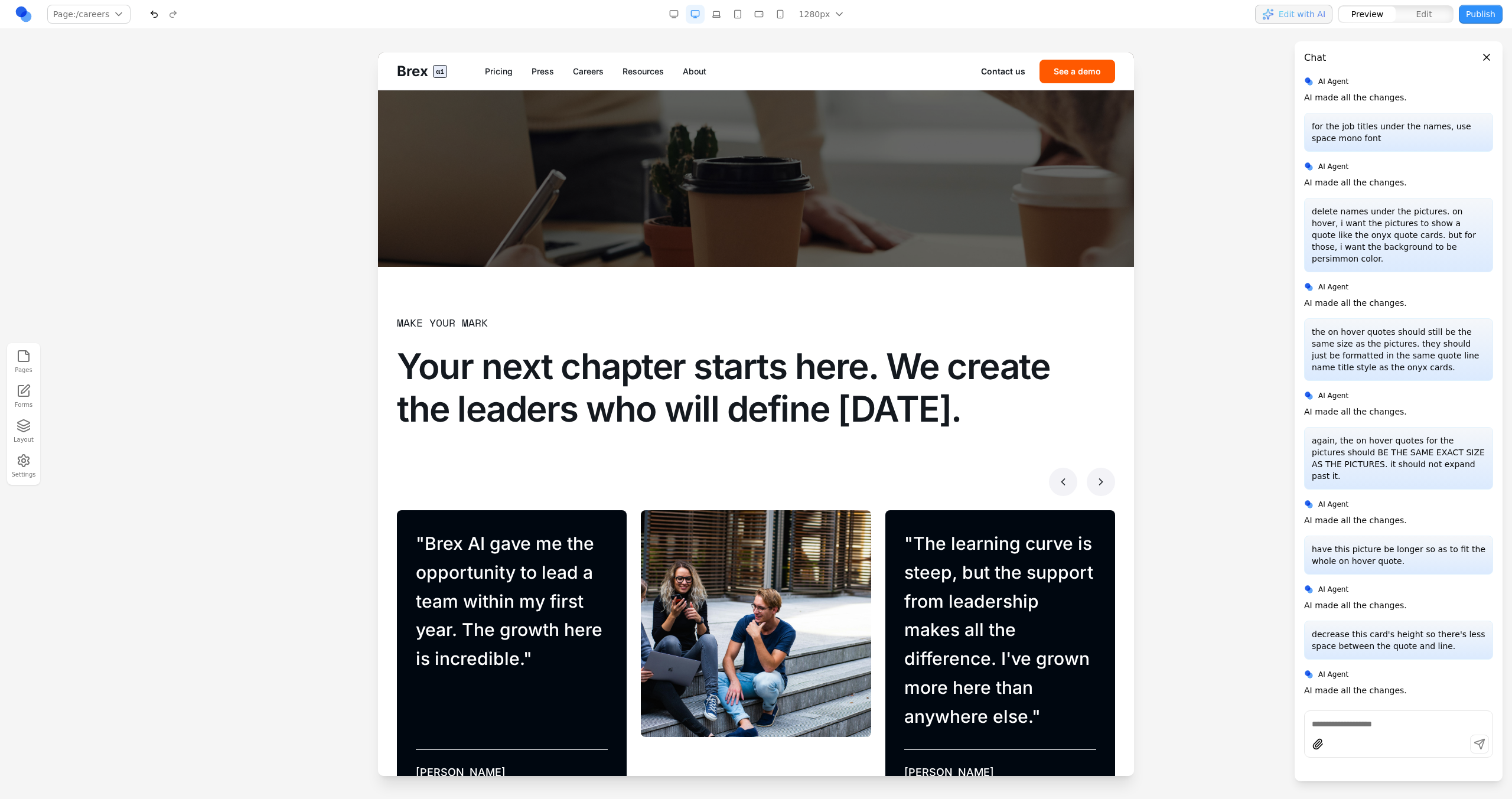
scroll to position [758, 0]
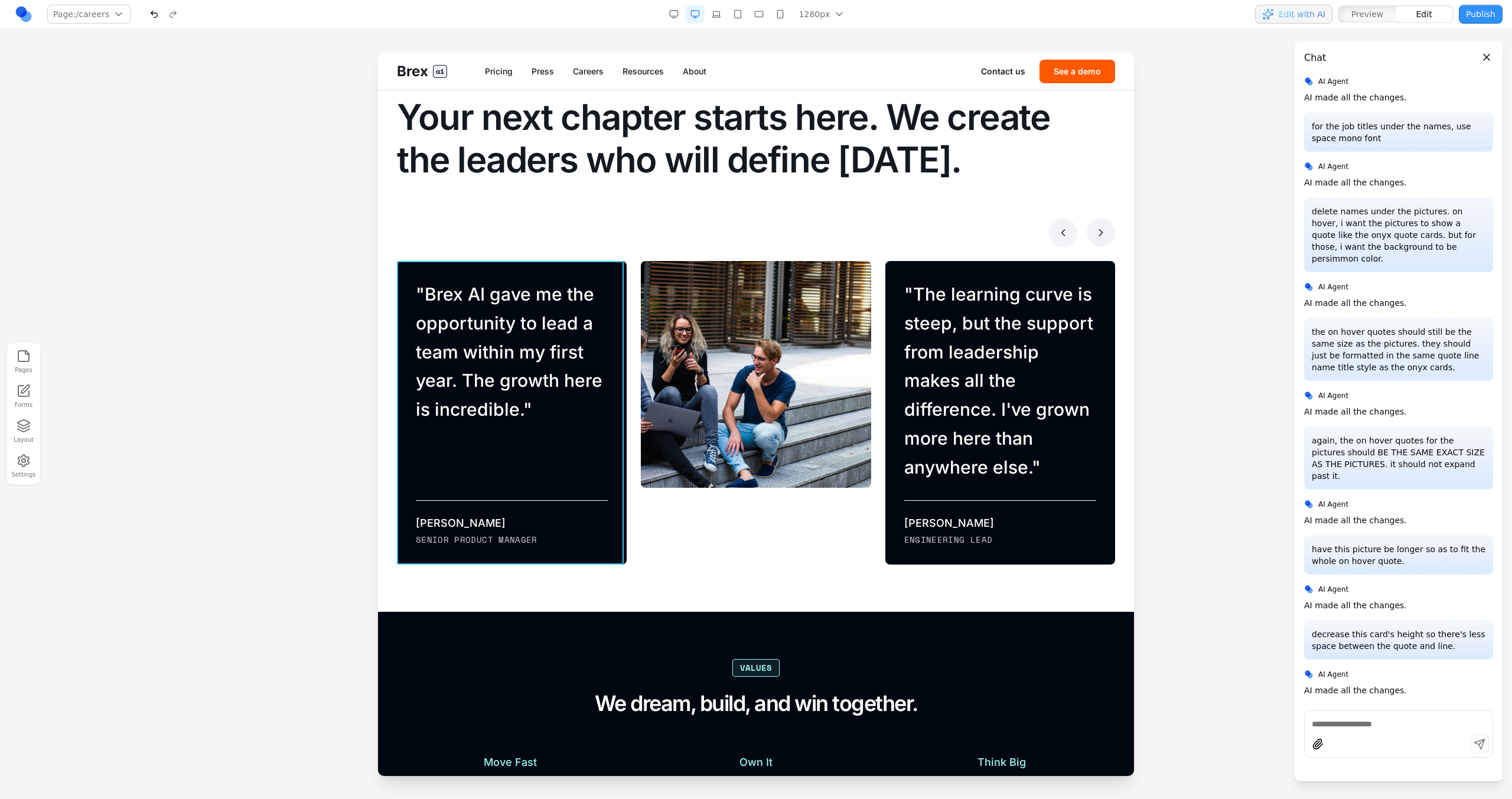
click at [476, 453] on div "" Brex AI gave me the opportunity to lead a team within my first year. The grow…" at bounding box center [512, 412] width 230 height 304
click at [440, 248] on button at bounding box center [441, 242] width 19 height 19
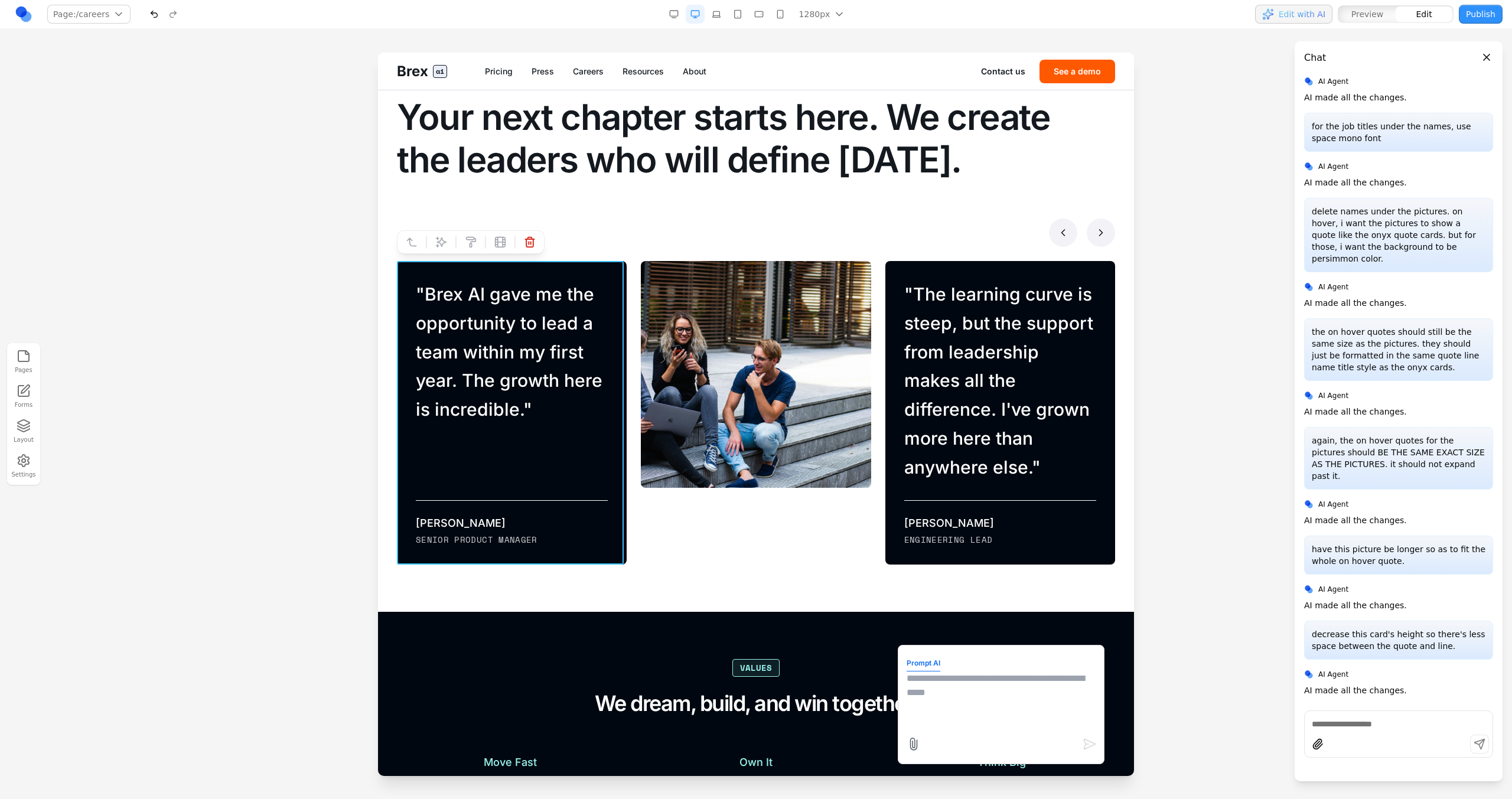
click at [892, 453] on textarea at bounding box center [1001, 700] width 189 height 59
paste textarea "**"
type textarea "**********"
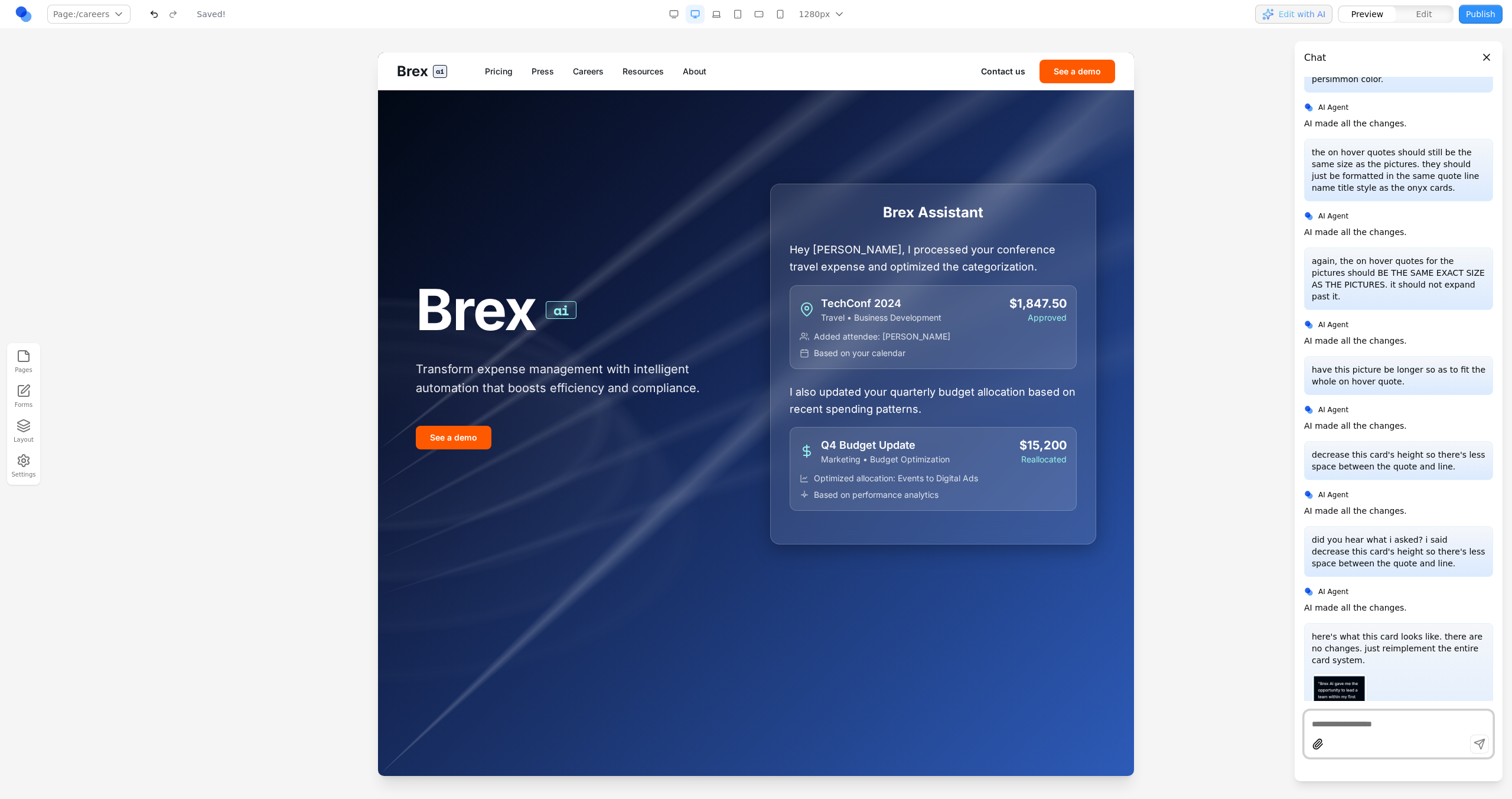
scroll to position [0, 0]
click at [596, 74] on link "Careers" at bounding box center [589, 71] width 31 height 12
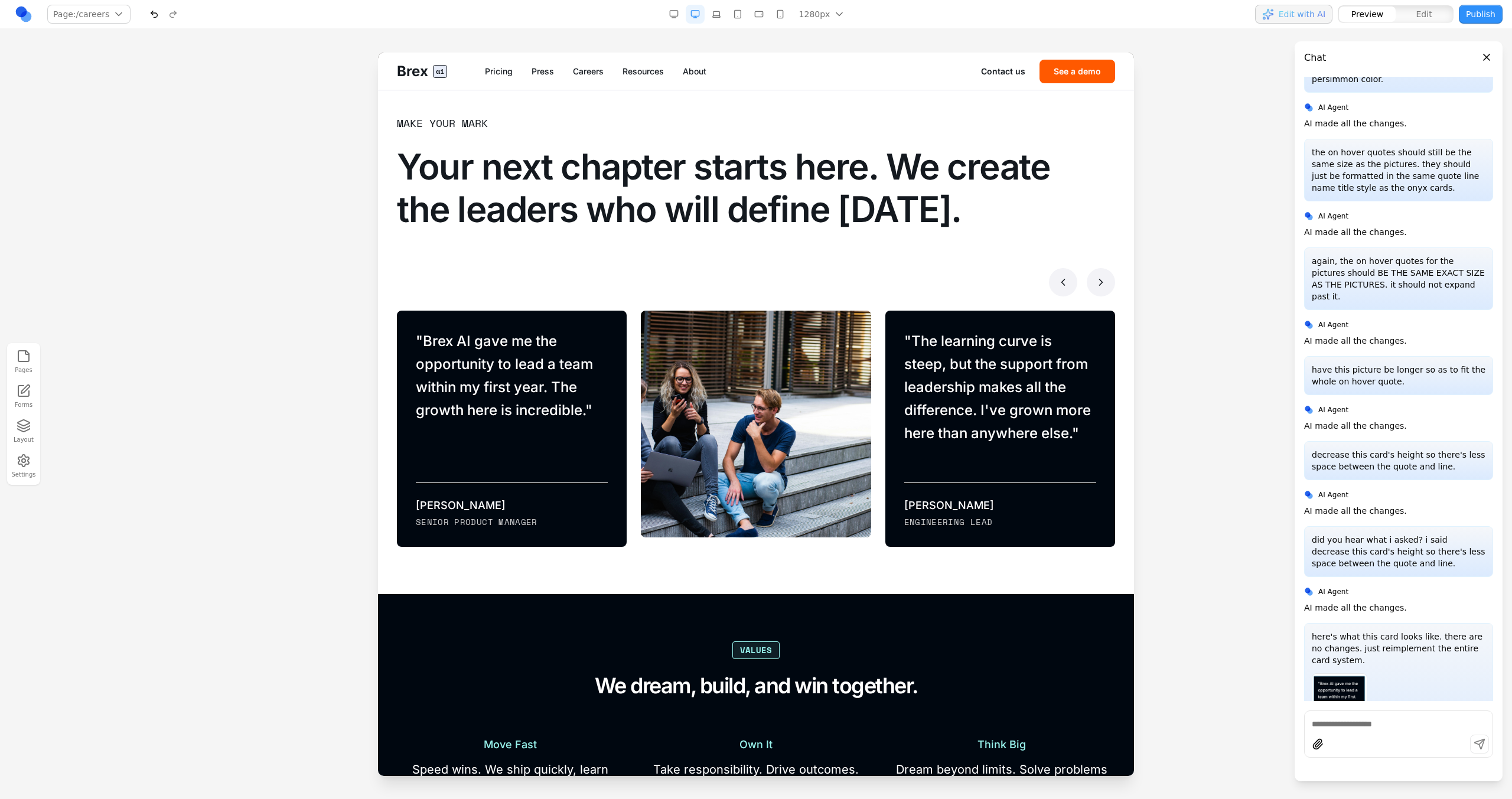
scroll to position [749, 0]
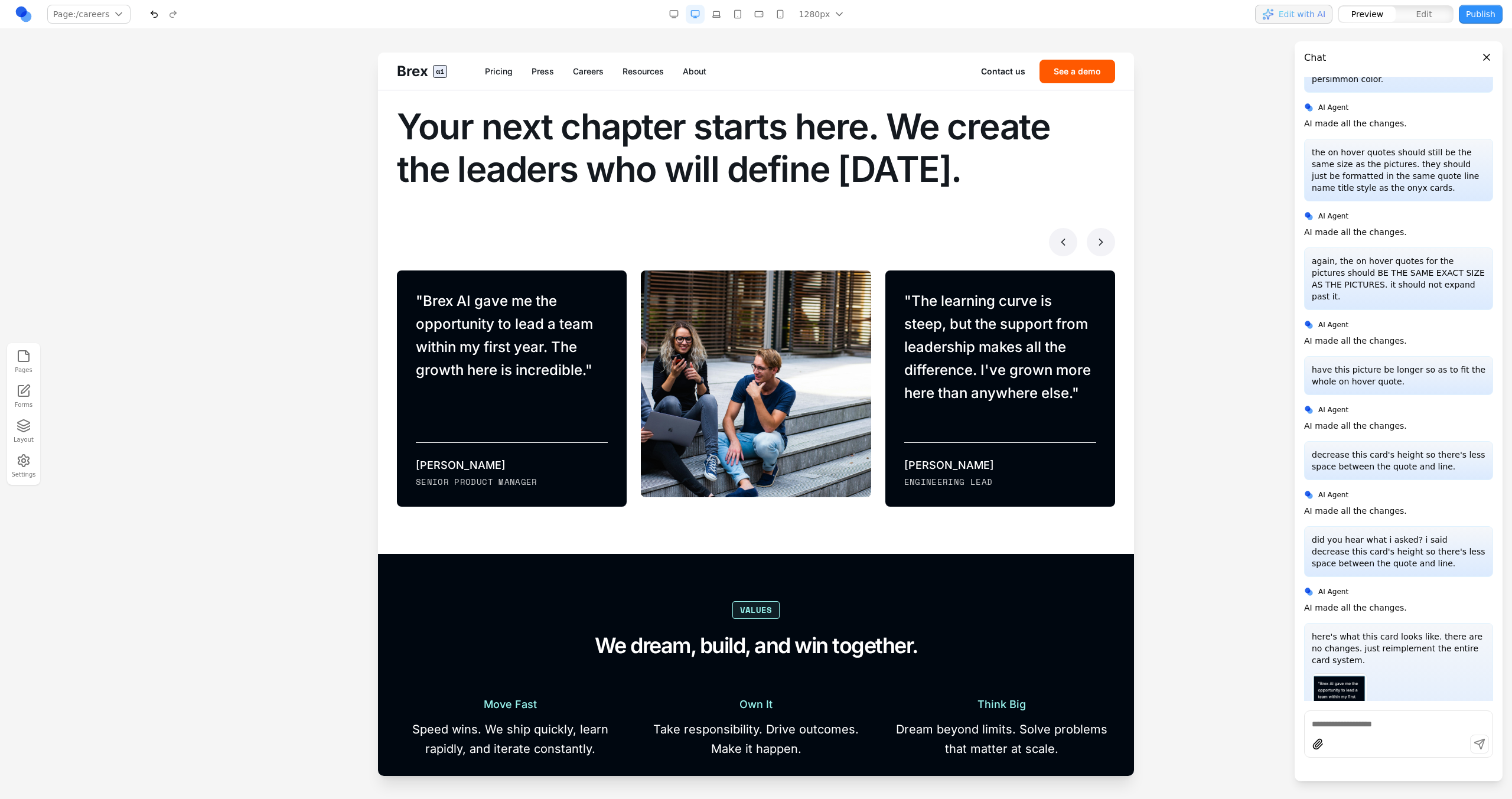
click at [892, 246] on icon at bounding box center [1100, 242] width 12 height 12
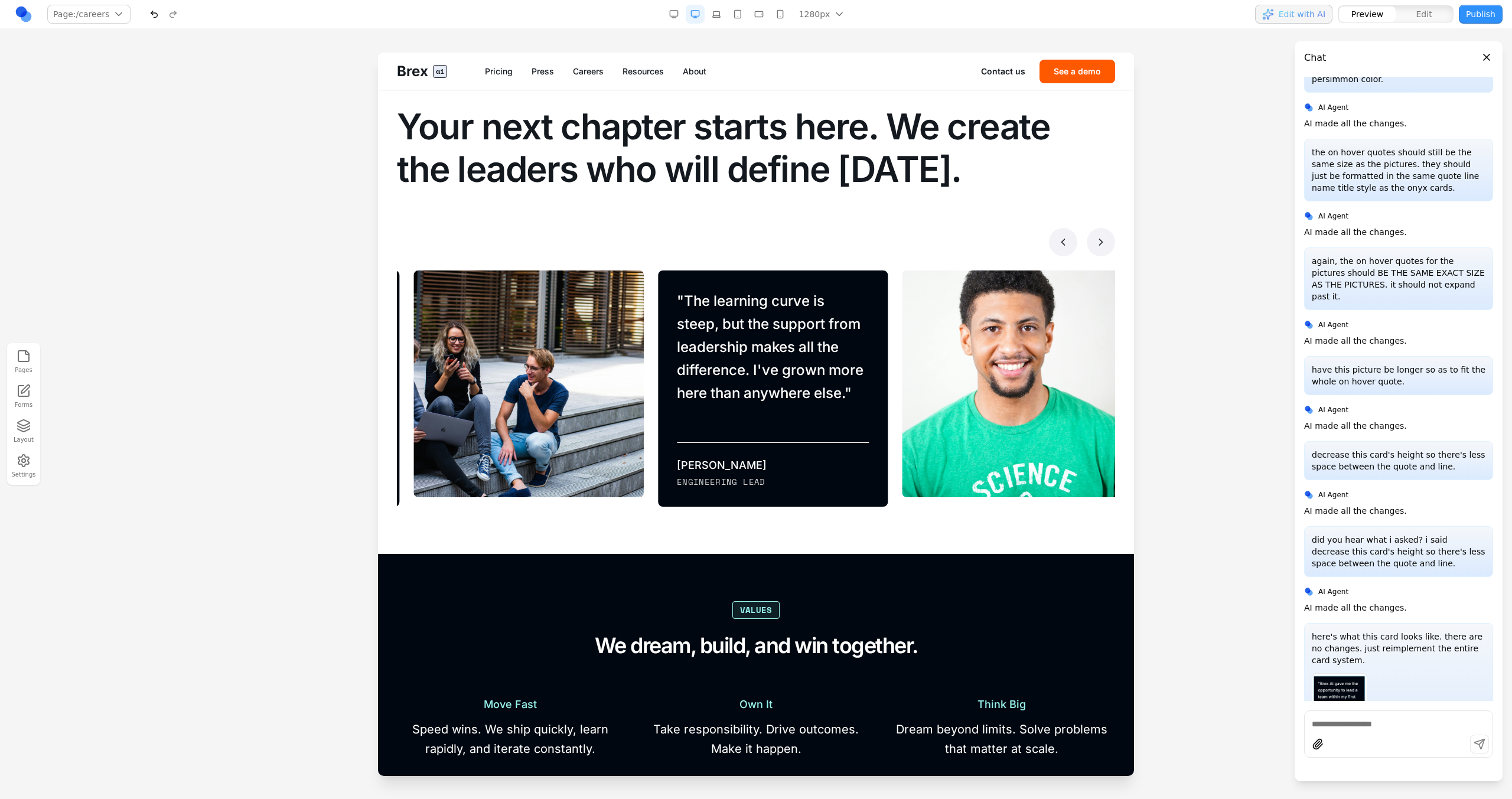
click at [892, 247] on icon at bounding box center [1100, 242] width 12 height 12
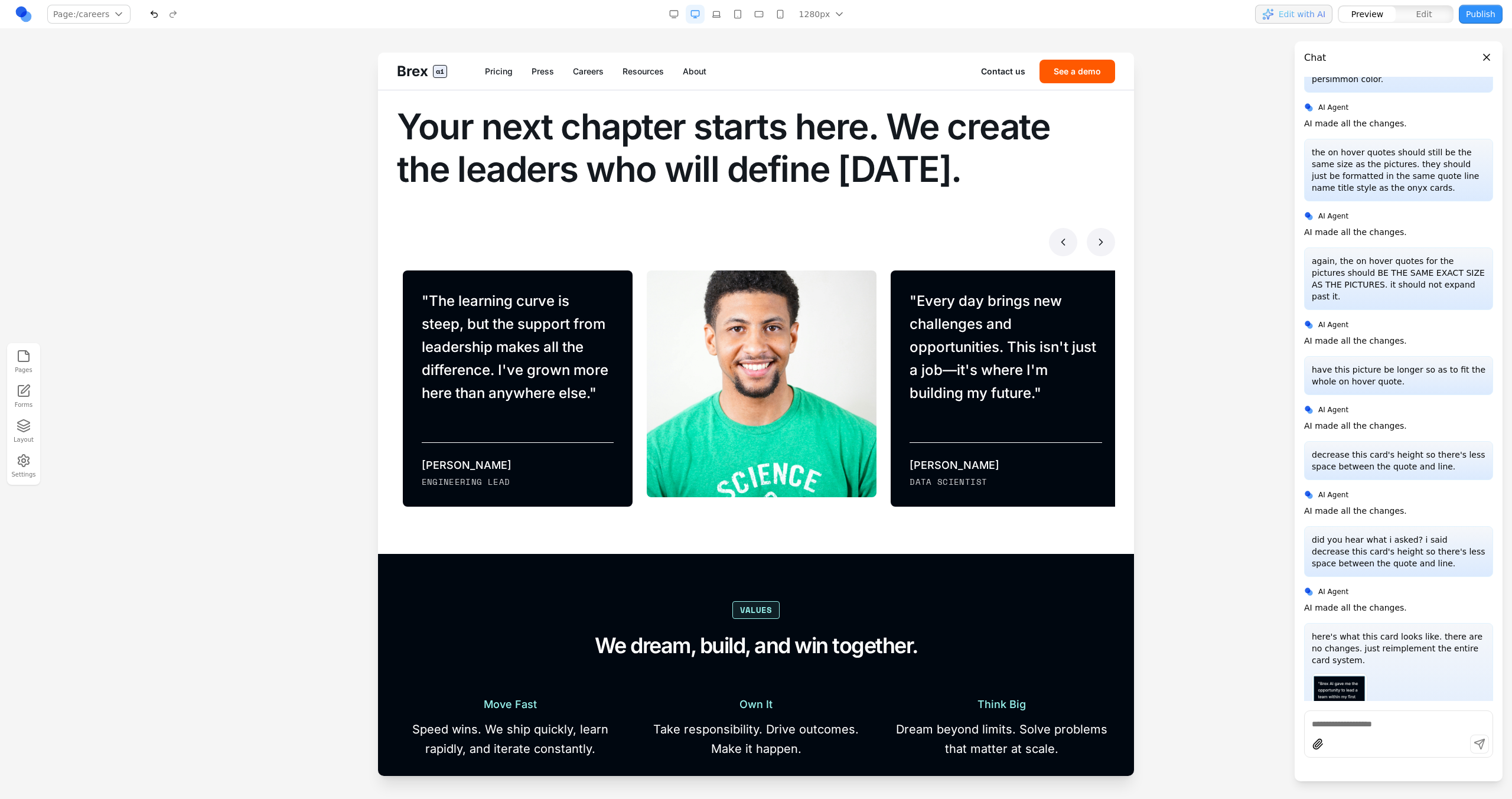
click at [892, 239] on button at bounding box center [1100, 242] width 28 height 28
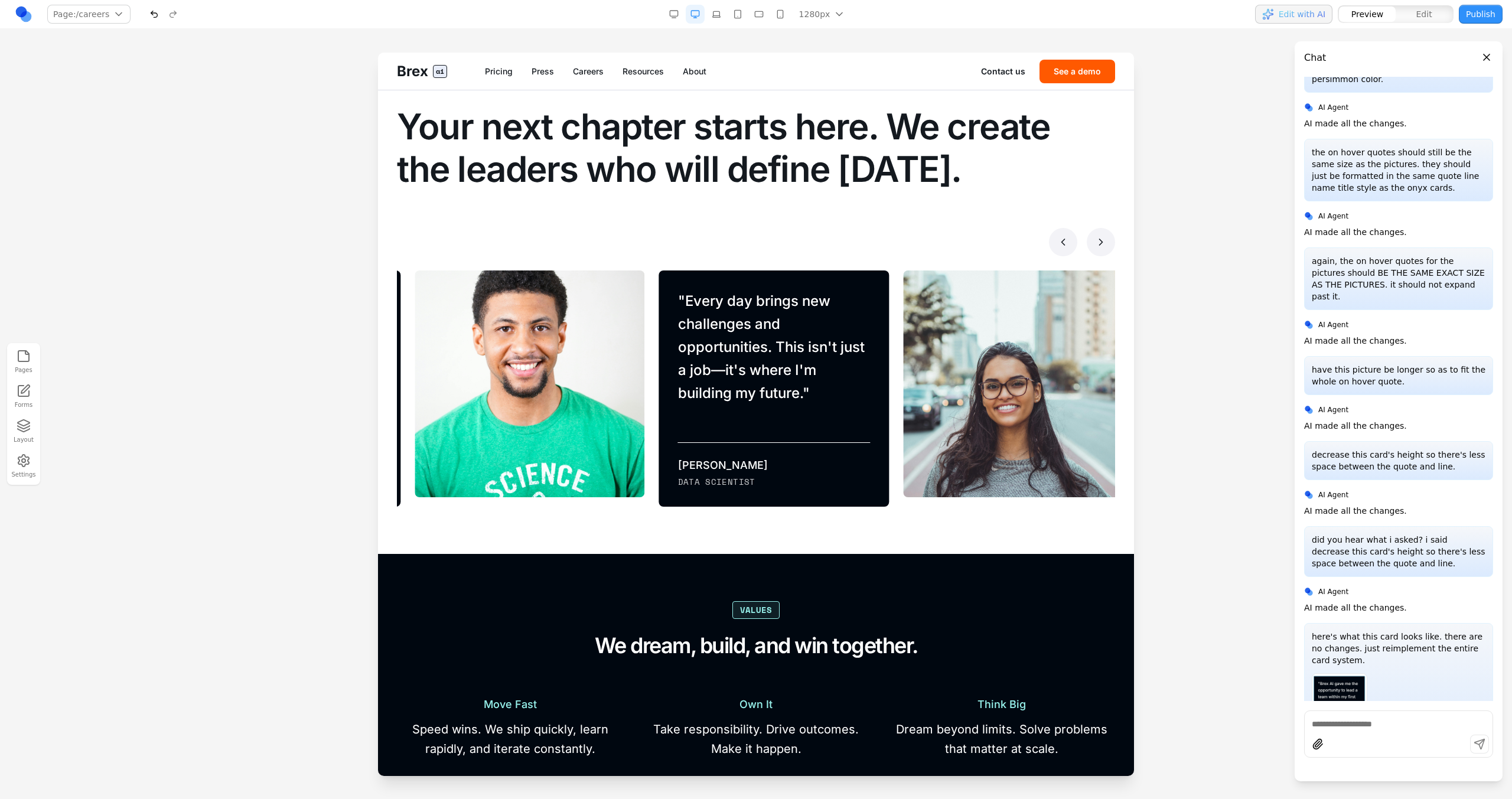
click at [892, 240] on icon at bounding box center [1100, 242] width 12 height 12
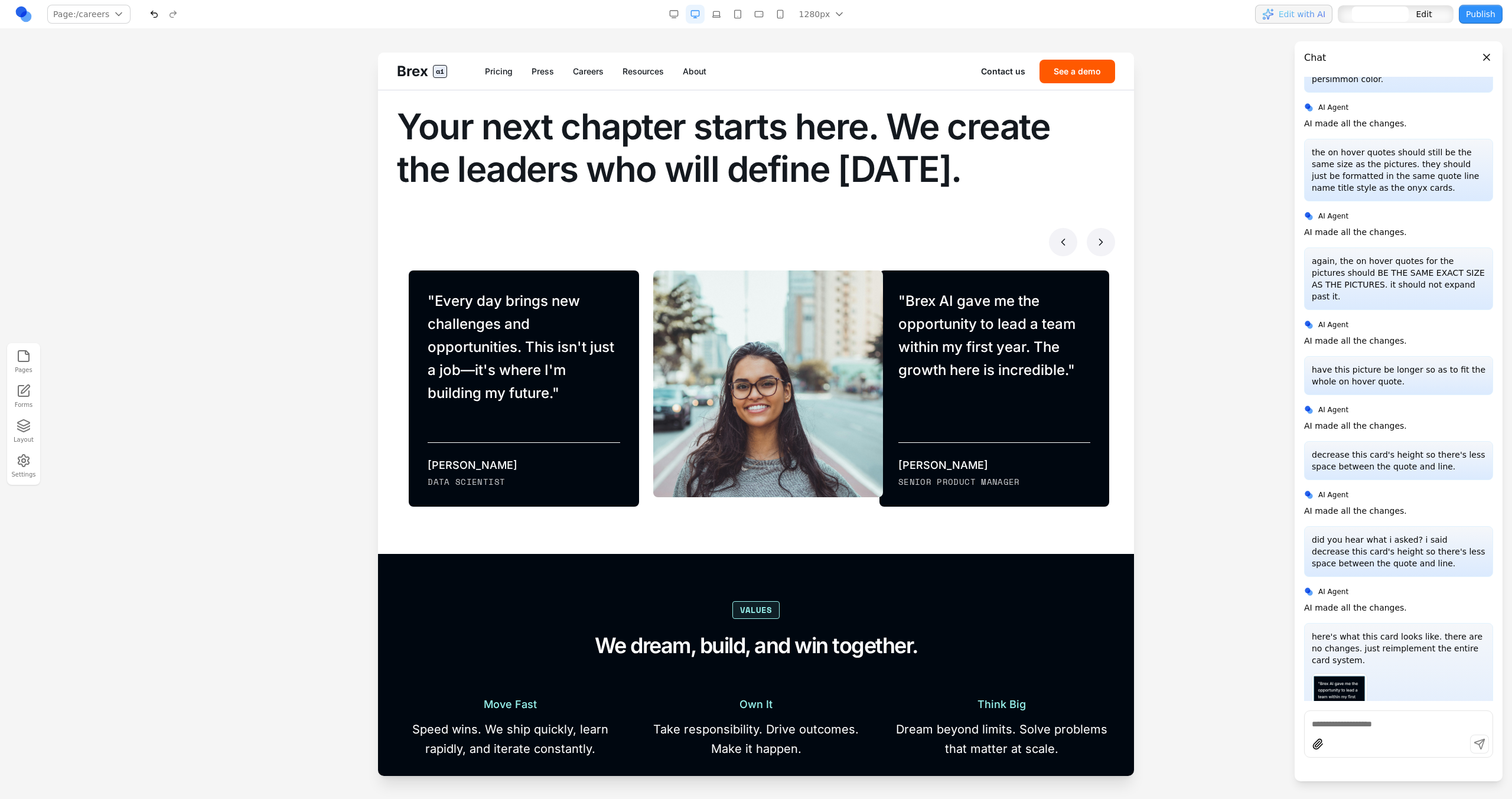
click at [871, 304] on div "" Brex AI gave me the opportunity to lead a team within my first year. The grow…" at bounding box center [986, 388] width 244 height 236
click at [892, 254] on button at bounding box center [973, 251] width 19 height 19
click at [875, 297] on div "" Brex AI gave me the opportunity to lead a team within my first year. The grow…" at bounding box center [986, 388] width 244 height 236
click at [639, 324] on div "" The mentorship opportunities are incredible. Senior leaders genuinely care ab…" at bounding box center [760, 388] width 244 height 236
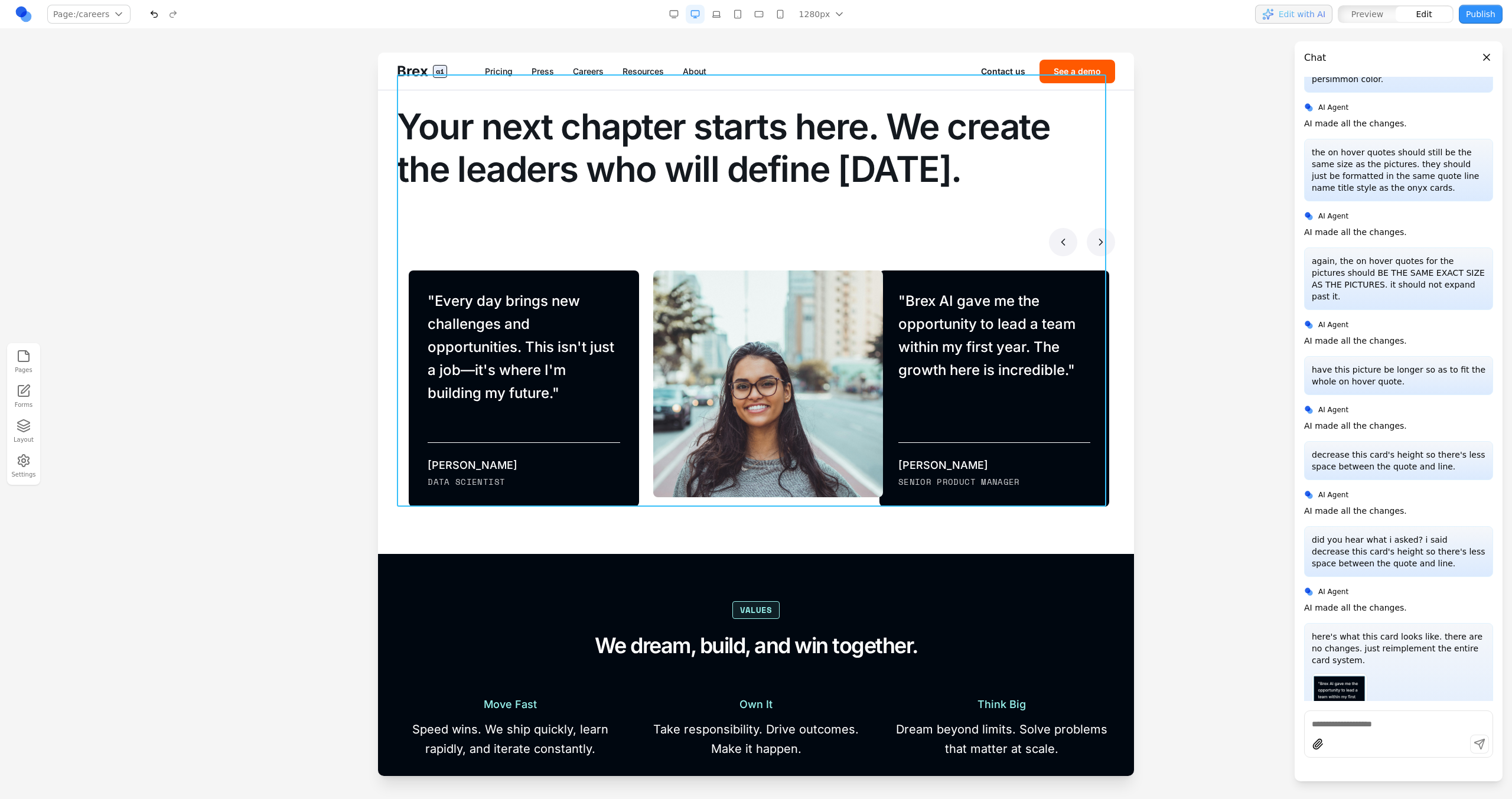
click at [659, 265] on div "Make your mark Your next chapter starts here. We create the leaders who will de…" at bounding box center [756, 291] width 718 height 432
click at [735, 453] on div at bounding box center [736, 524] width 8 height 20
click at [725, 453] on icon at bounding box center [722, 523] width 12 height 12
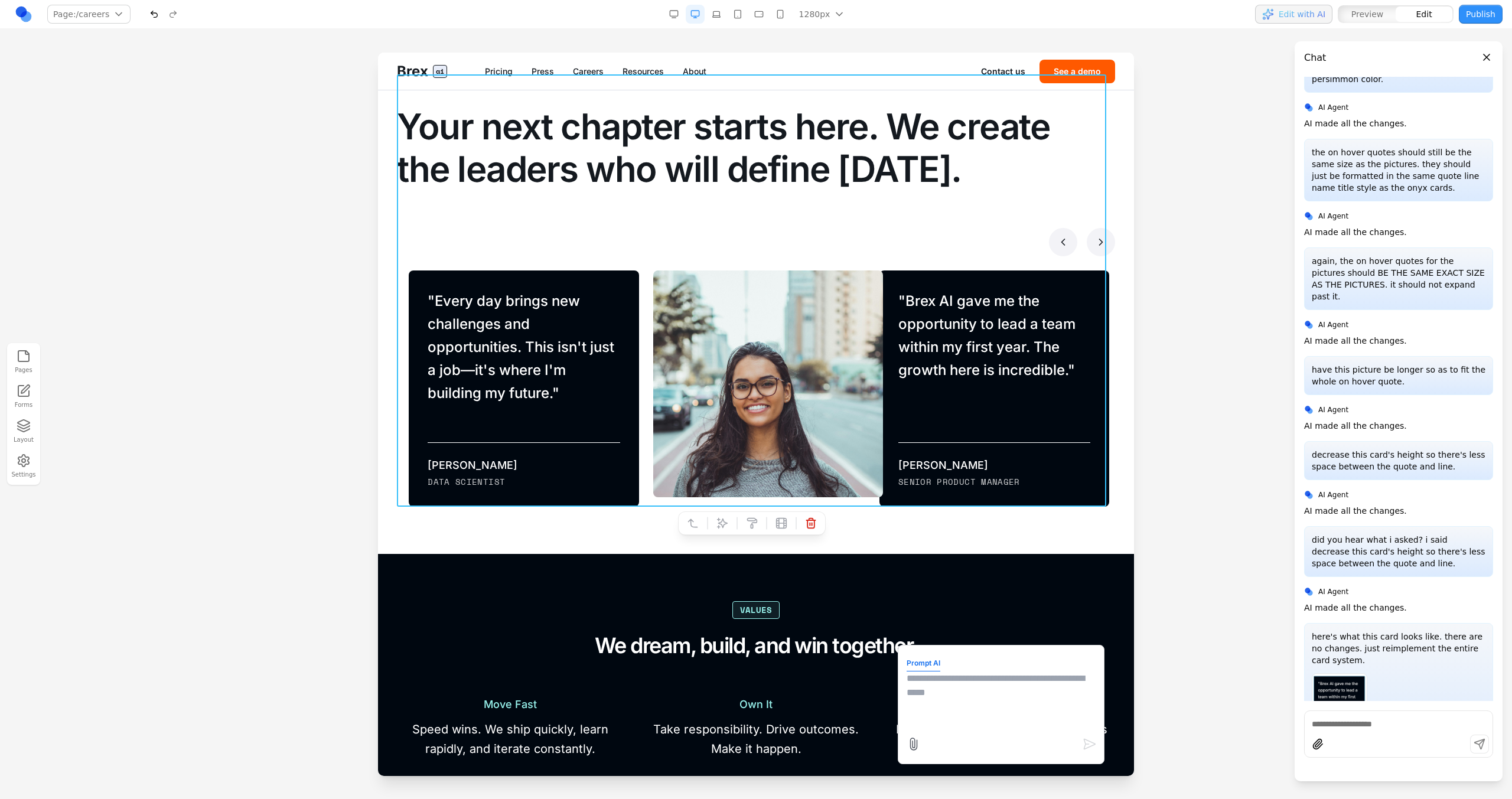
click at [892, 453] on textarea at bounding box center [1001, 700] width 189 height 59
type textarea "**********"
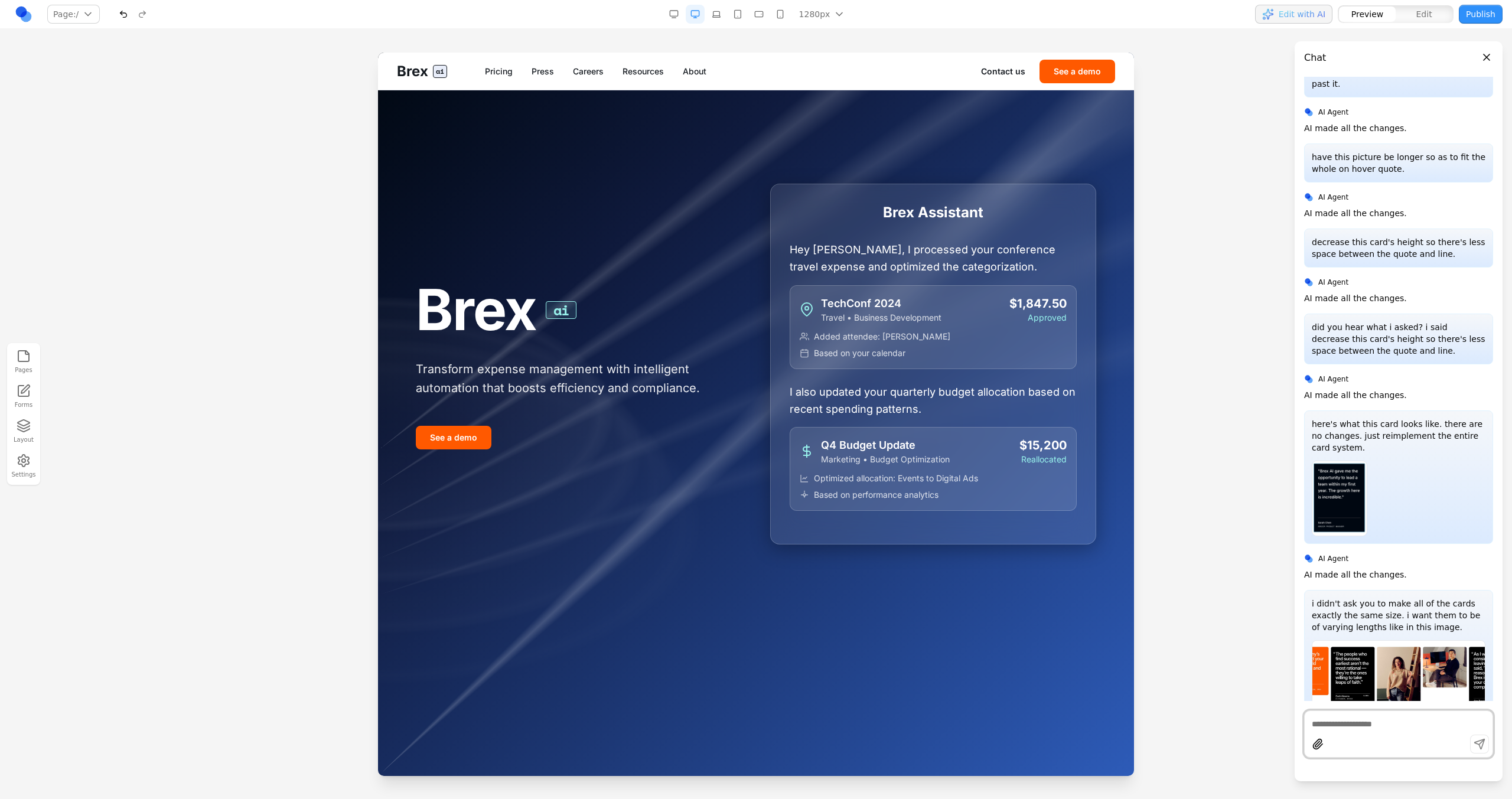
scroll to position [7160, 0]
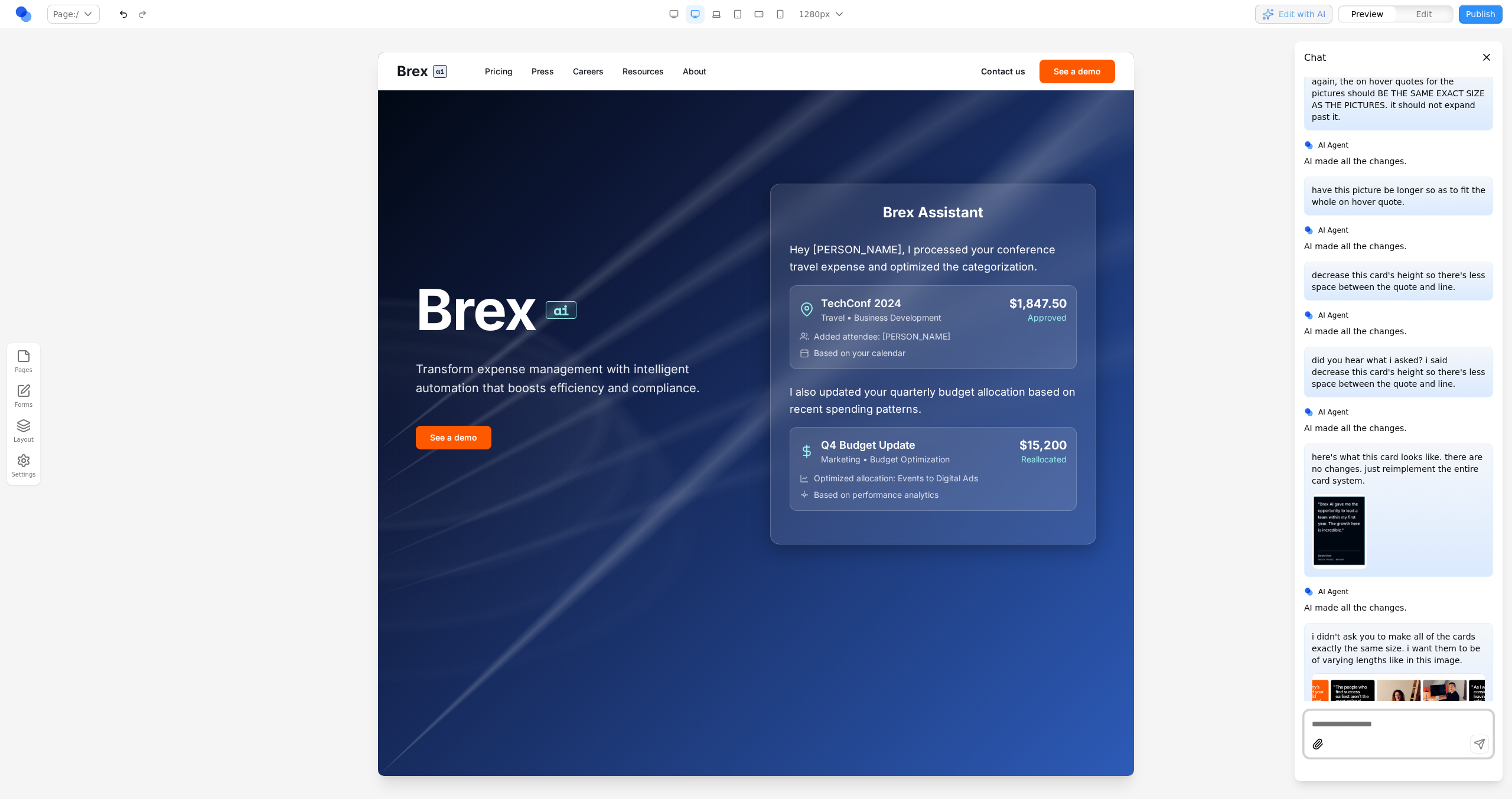
click at [577, 73] on link "Careers" at bounding box center [589, 71] width 31 height 12
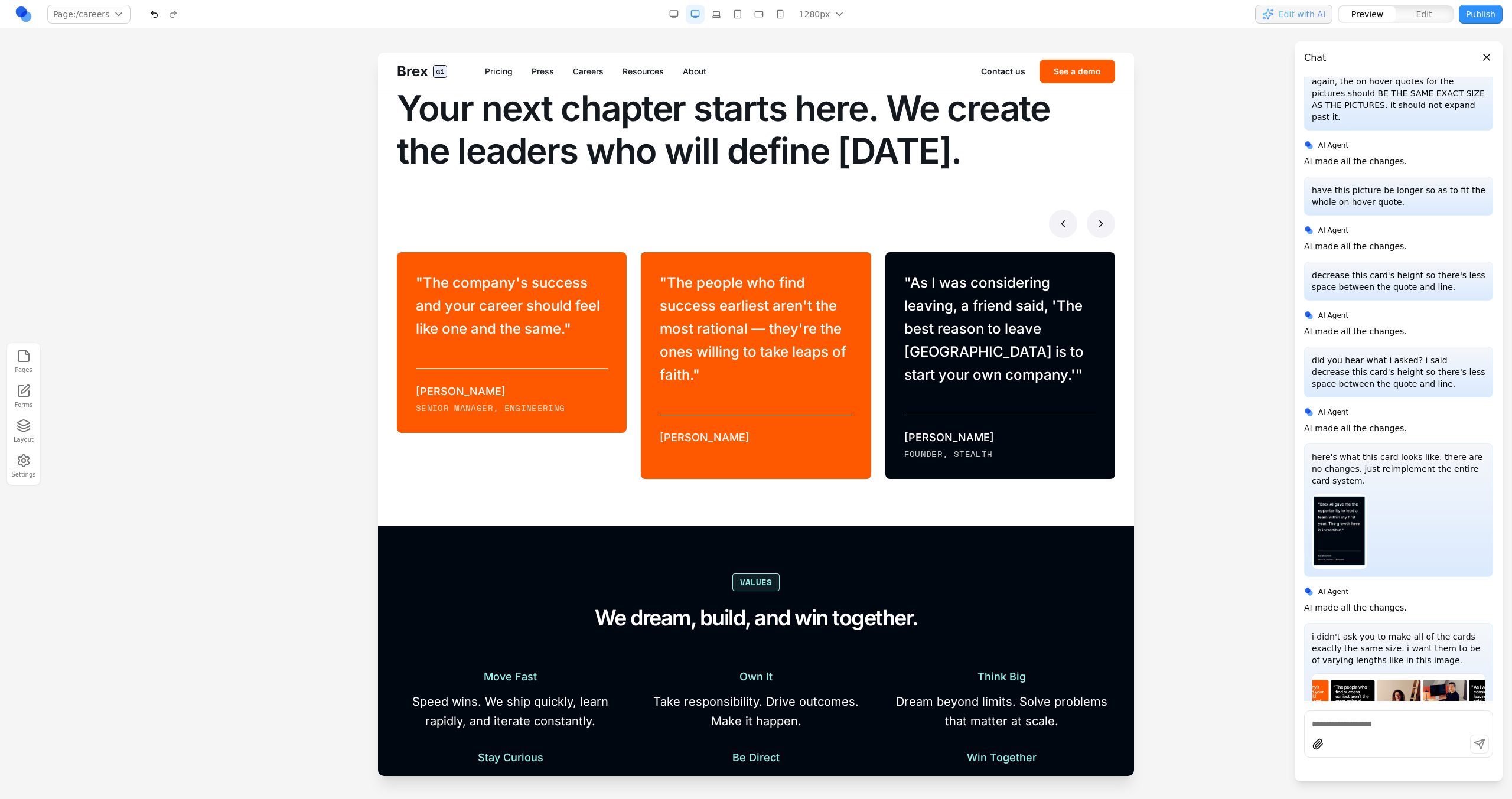
scroll to position [758, 0]
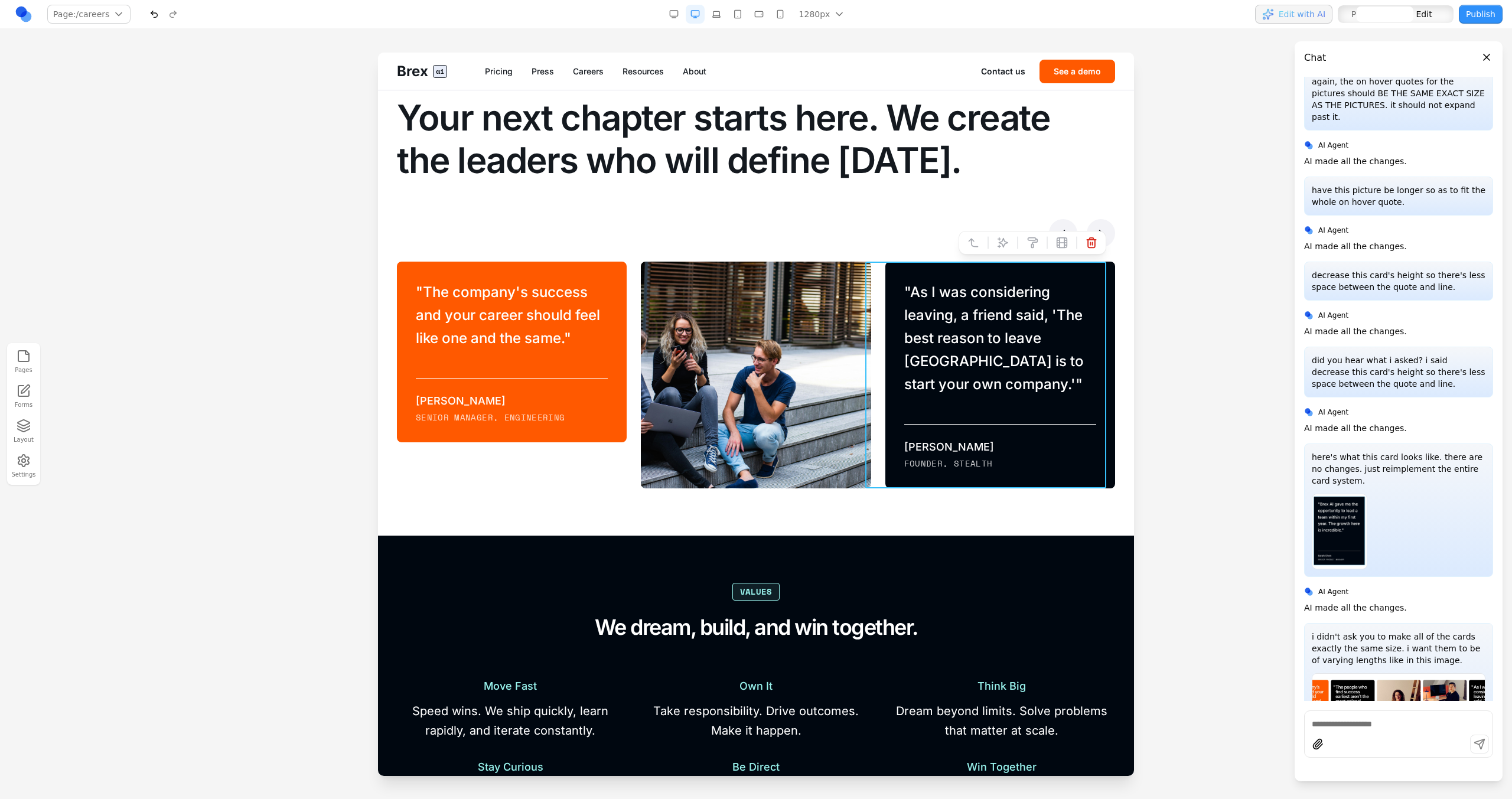
click at [879, 379] on div "" As I was considering leaving, a friend said, 'The best reason to leave [GEOGR…" at bounding box center [993, 375] width 244 height 227
click at [892, 243] on icon at bounding box center [973, 243] width 12 height 12
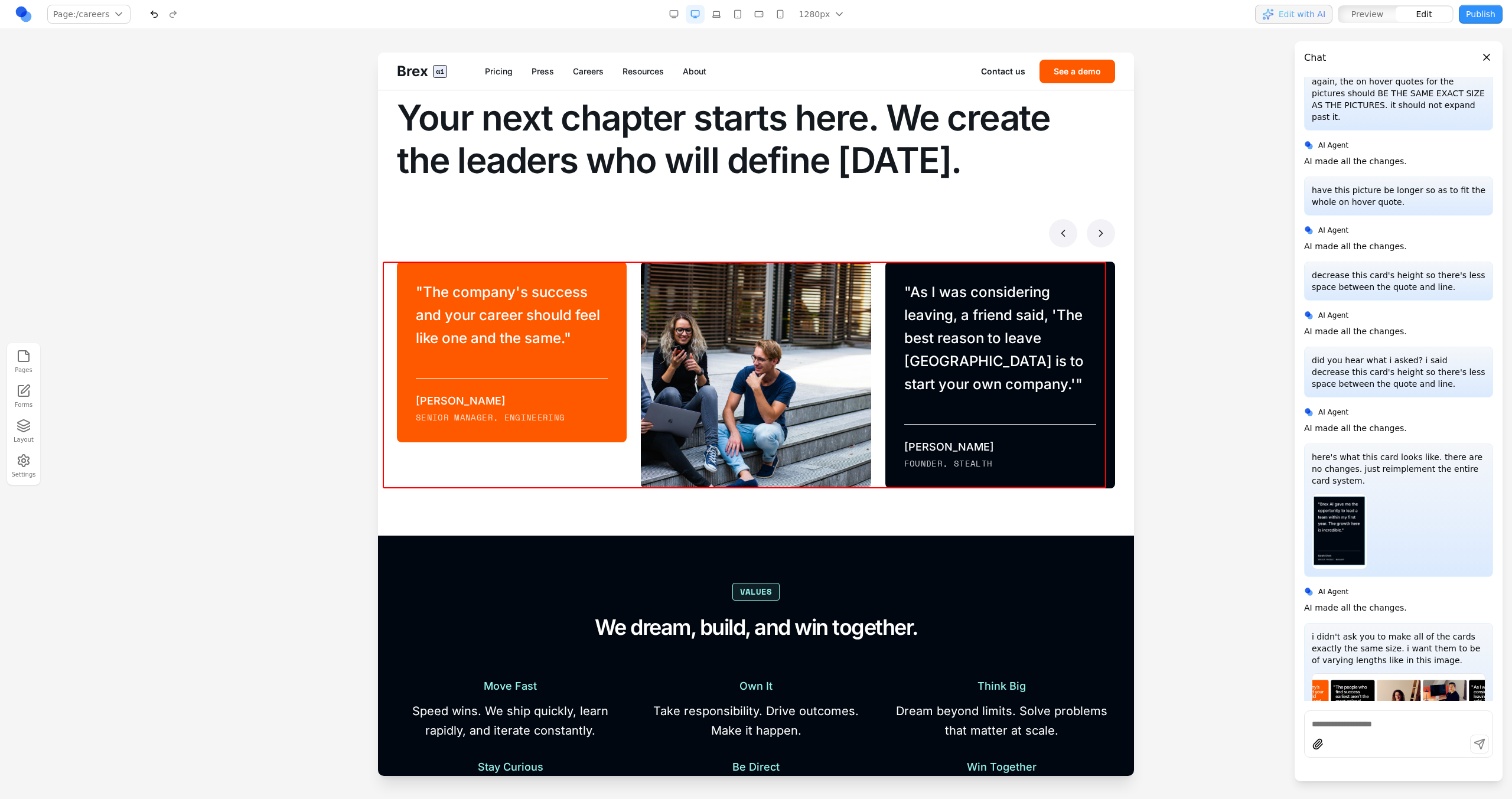
click at [855, 249] on div "Make your mark Your next chapter starts here. We create the leaders who will de…" at bounding box center [756, 276] width 718 height 422
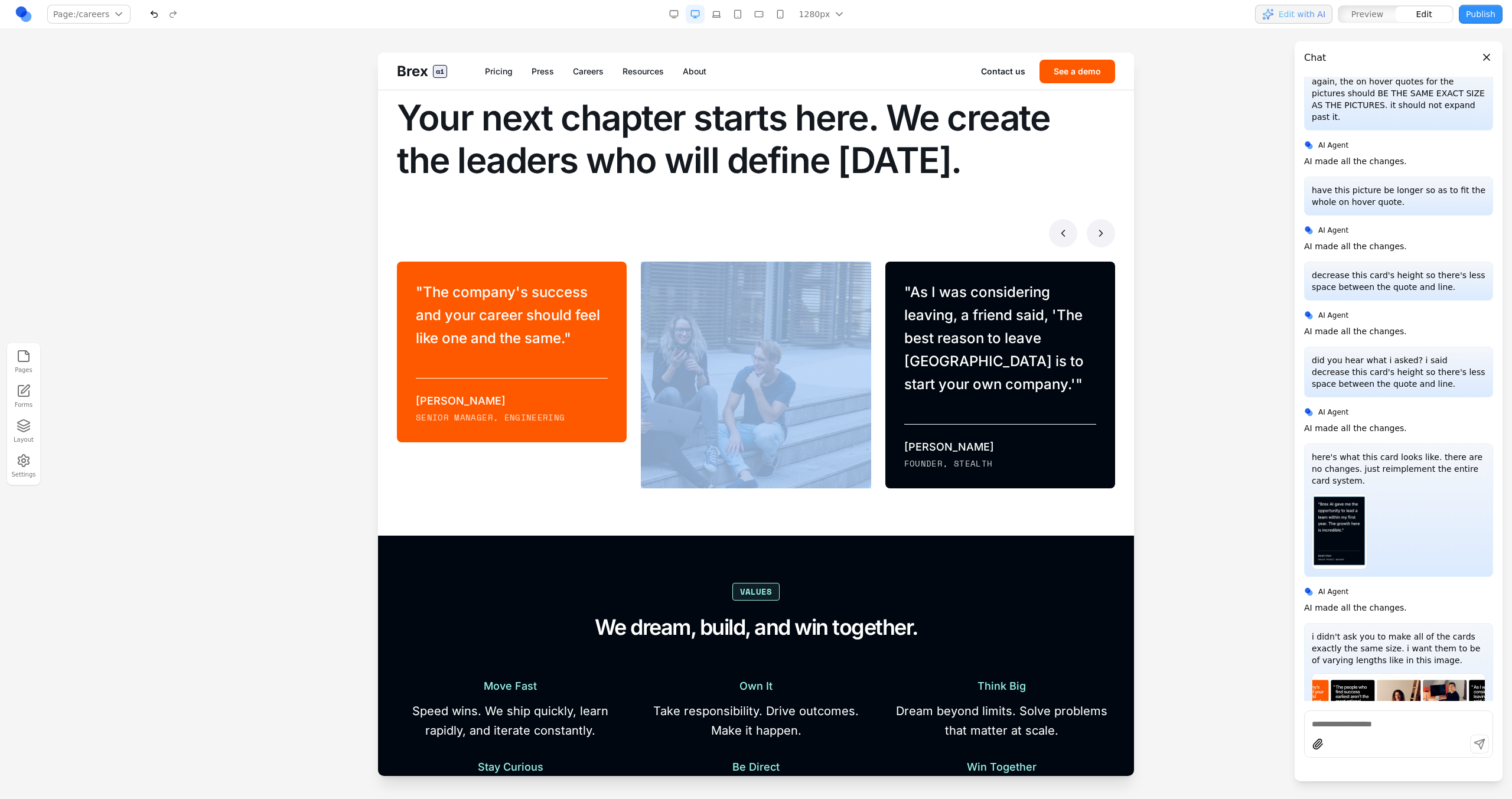
click at [855, 249] on div "Make your mark Your next chapter starts here. We create the leaders who will de…" at bounding box center [756, 276] width 718 height 422
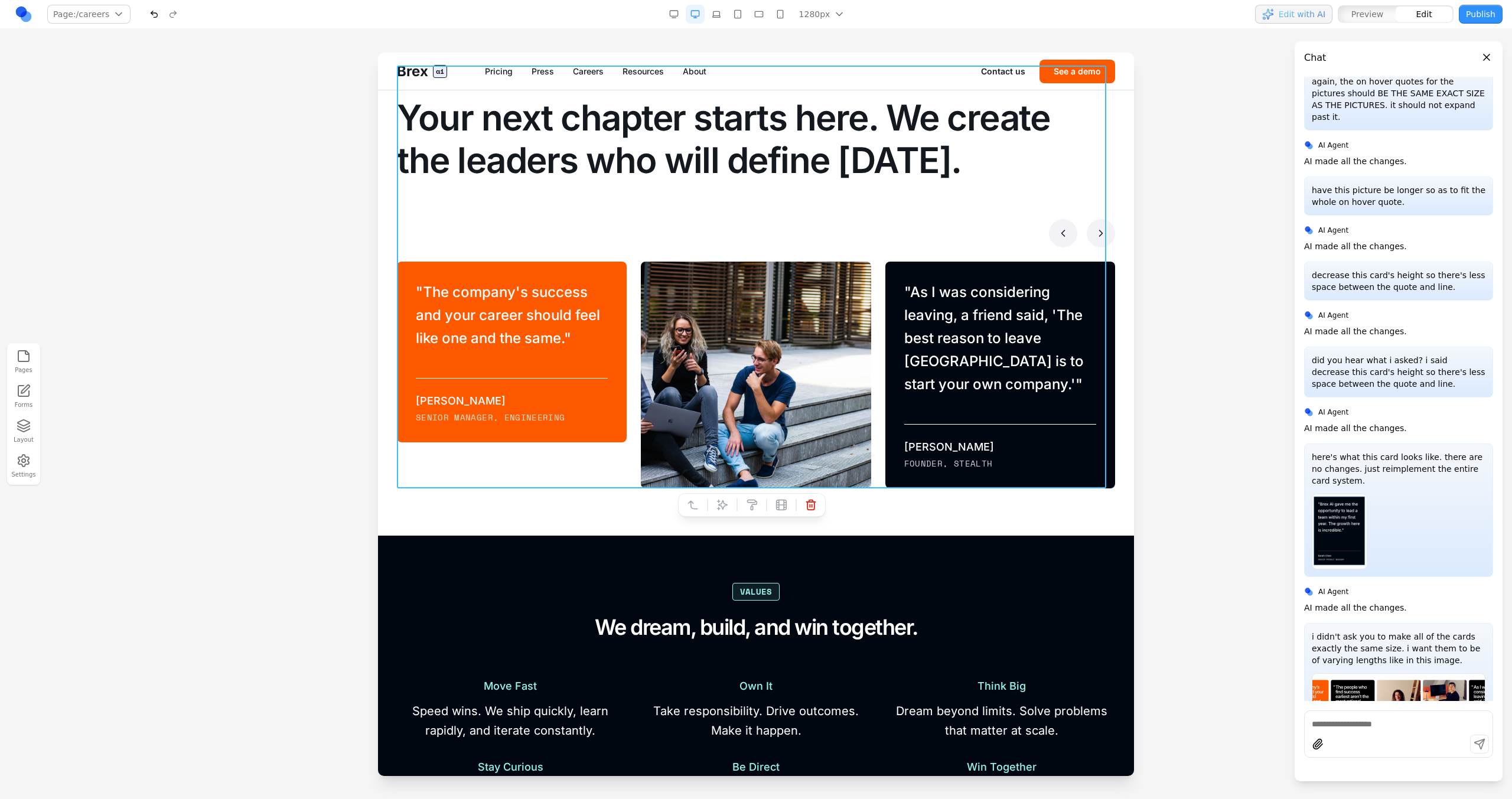
click at [856, 253] on div "Make your mark Your next chapter starts here. We create the leaders who will de…" at bounding box center [756, 276] width 718 height 422
click at [721, 453] on icon at bounding box center [722, 504] width 12 height 12
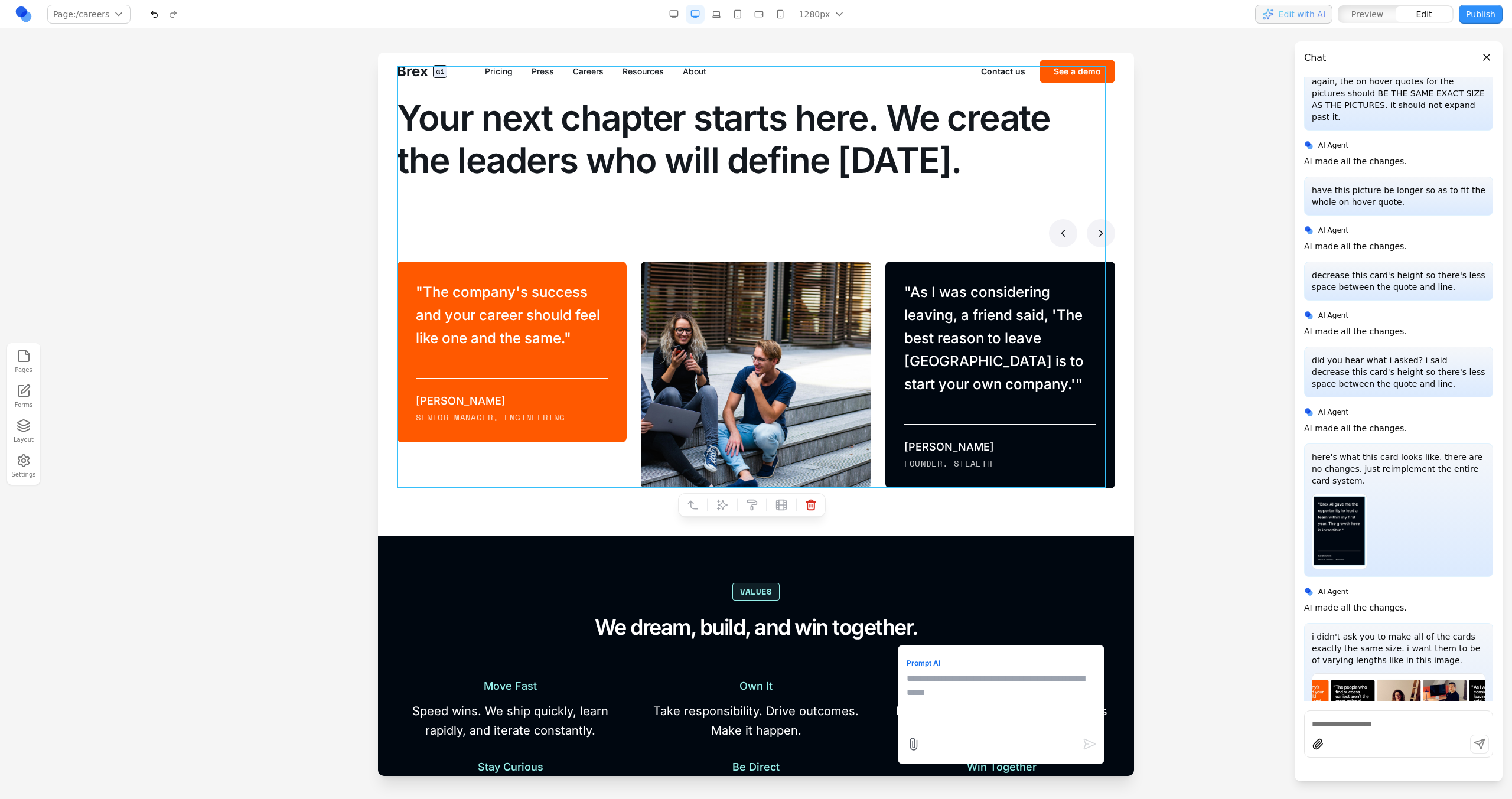
click at [892, 453] on div at bounding box center [1002, 743] width 190 height 19
click at [892, 453] on textarea at bounding box center [1001, 700] width 189 height 59
type textarea "*"
type textarea "**********"
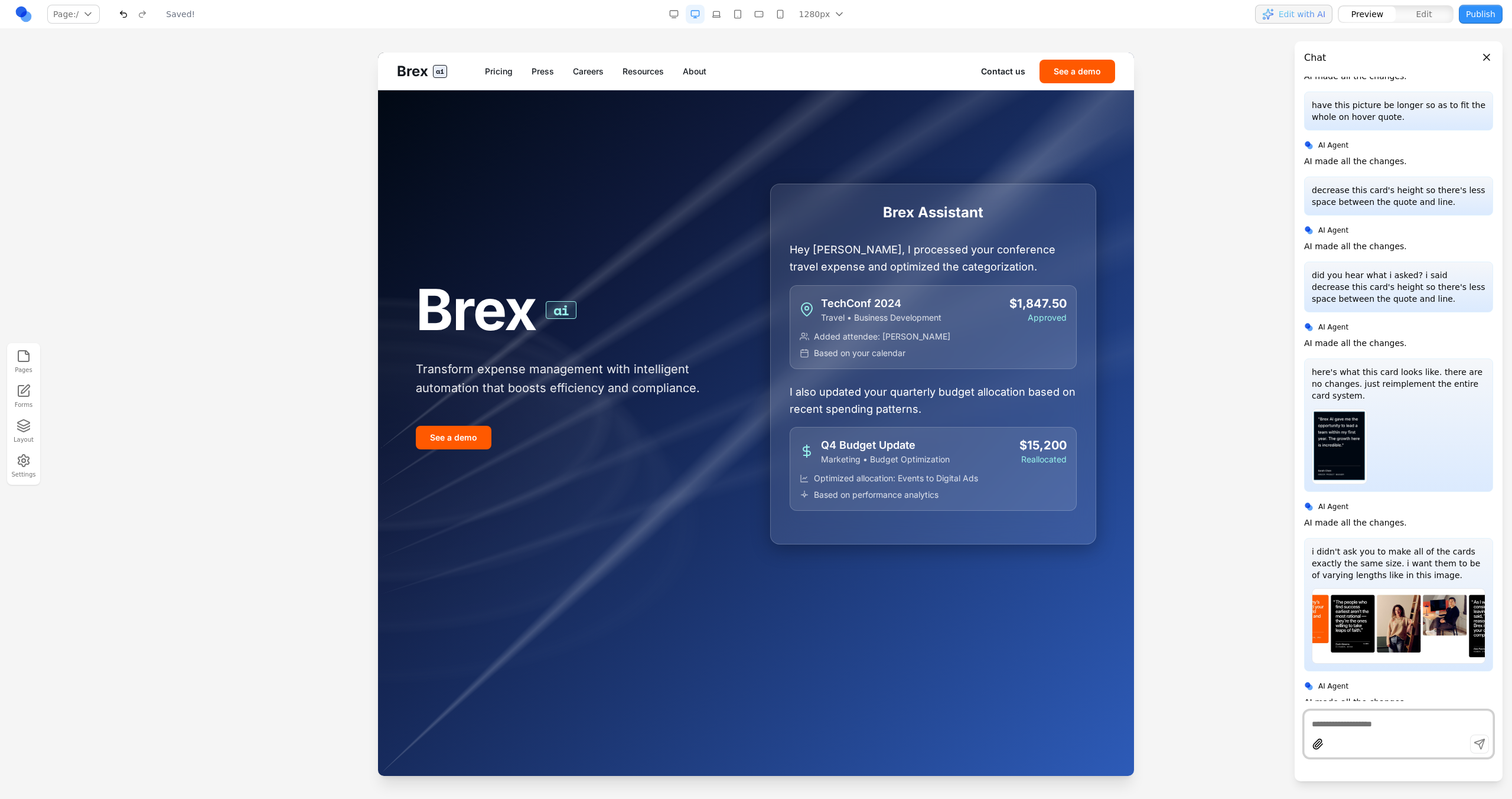
scroll to position [0, 0]
click at [593, 69] on link "Careers" at bounding box center [589, 71] width 31 height 12
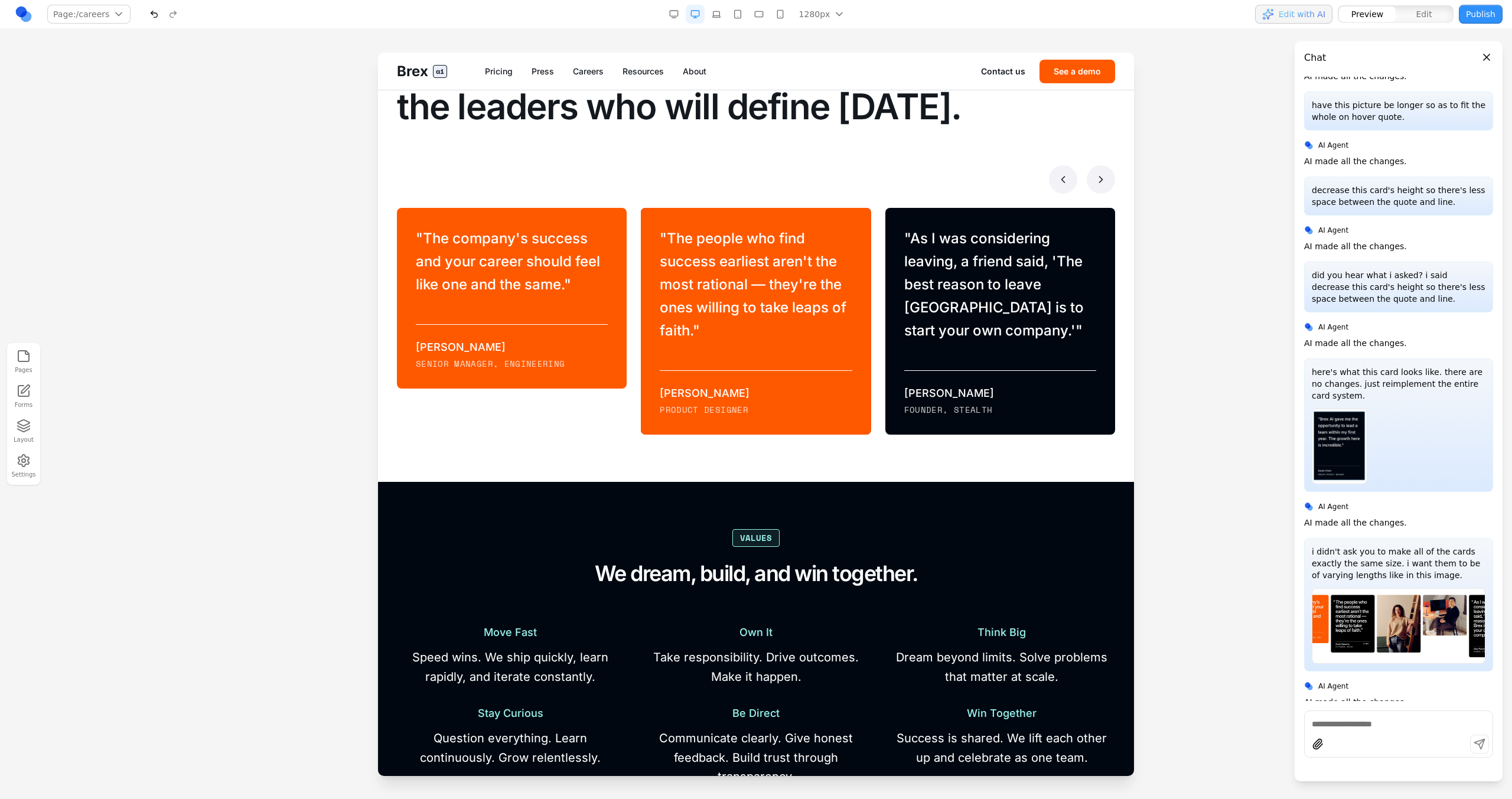
scroll to position [812, 0]
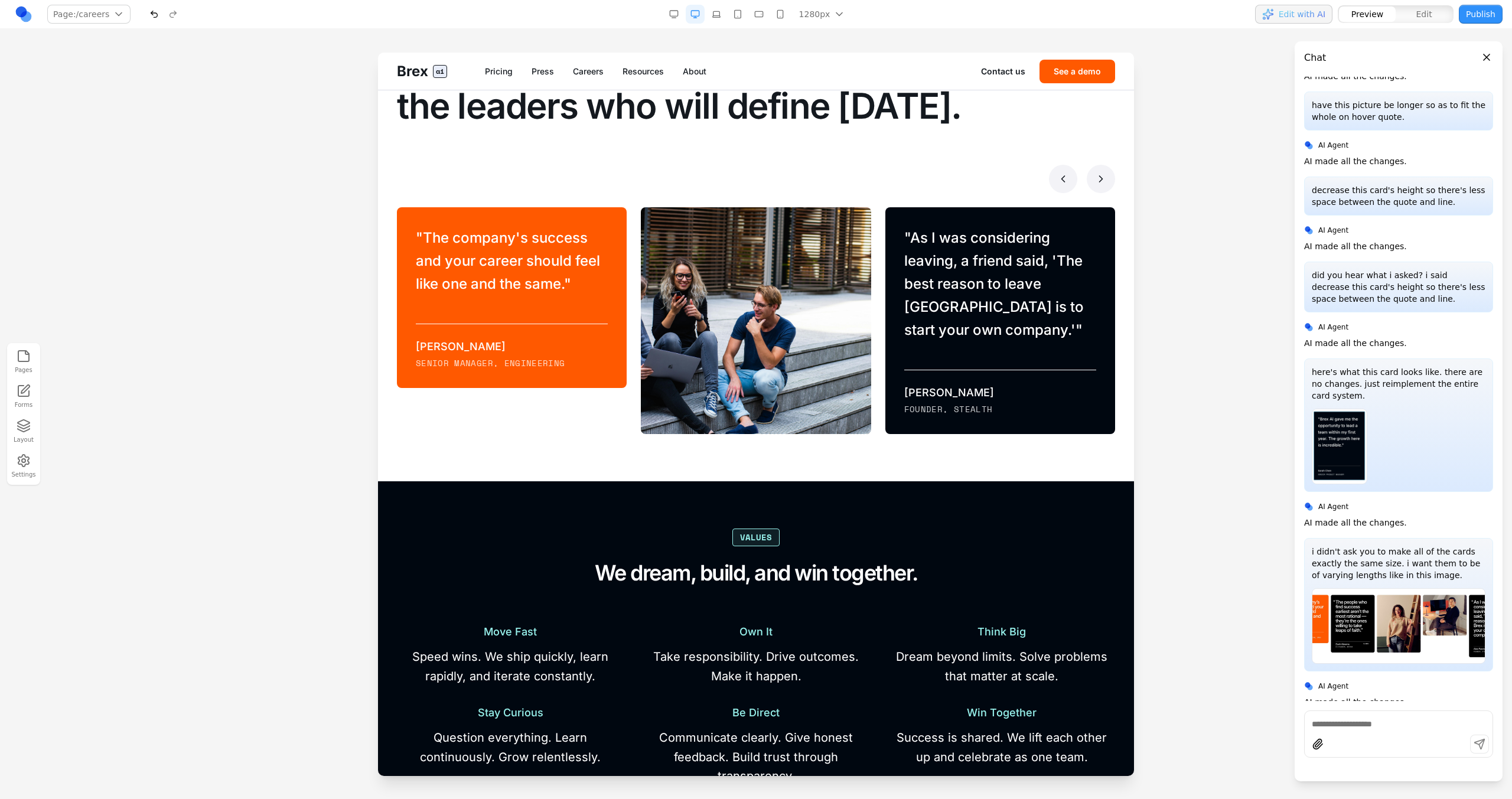
click at [892, 178] on icon at bounding box center [1063, 179] width 12 height 12
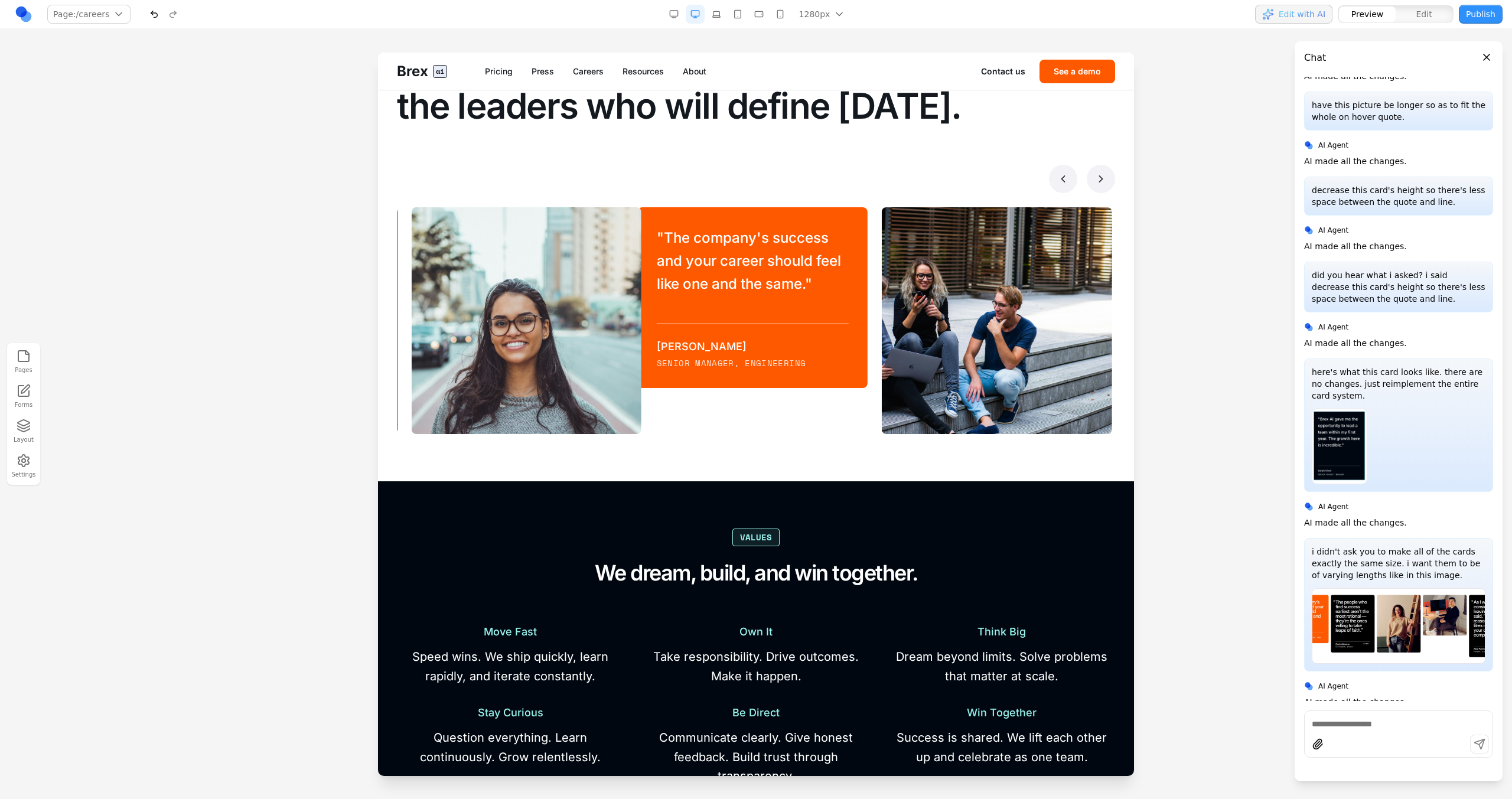
click at [892, 178] on button at bounding box center [1100, 179] width 28 height 28
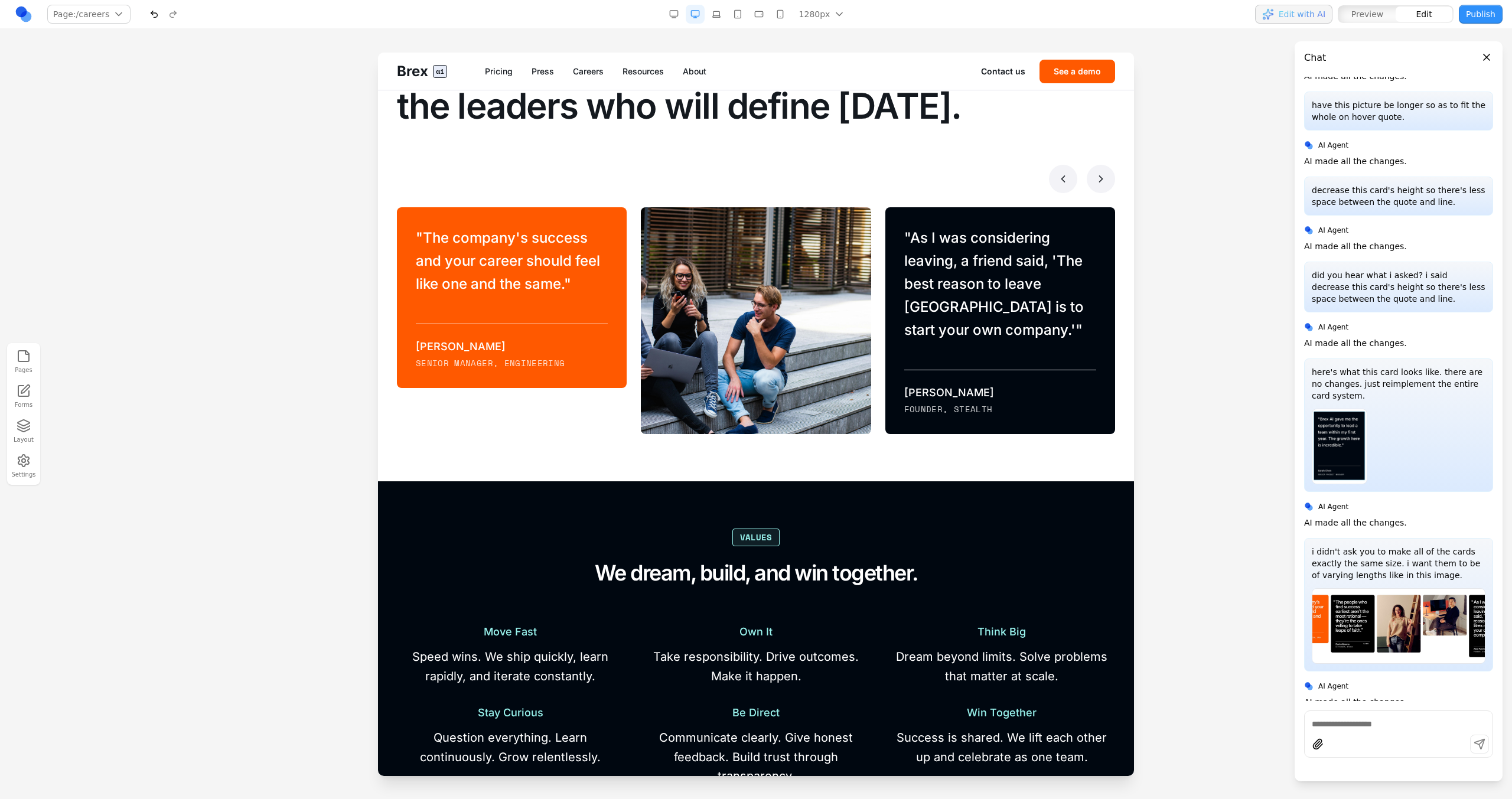
click at [885, 352] on div "" As I was considering leaving, a friend said, 'The best reason to leave [GEOGR…" at bounding box center [1000, 320] width 230 height 227
drag, startPoint x: 991, startPoint y: 185, endPoint x: 998, endPoint y: 265, distance: 80.3
click at [892, 185] on icon at bounding box center [1003, 188] width 12 height 12
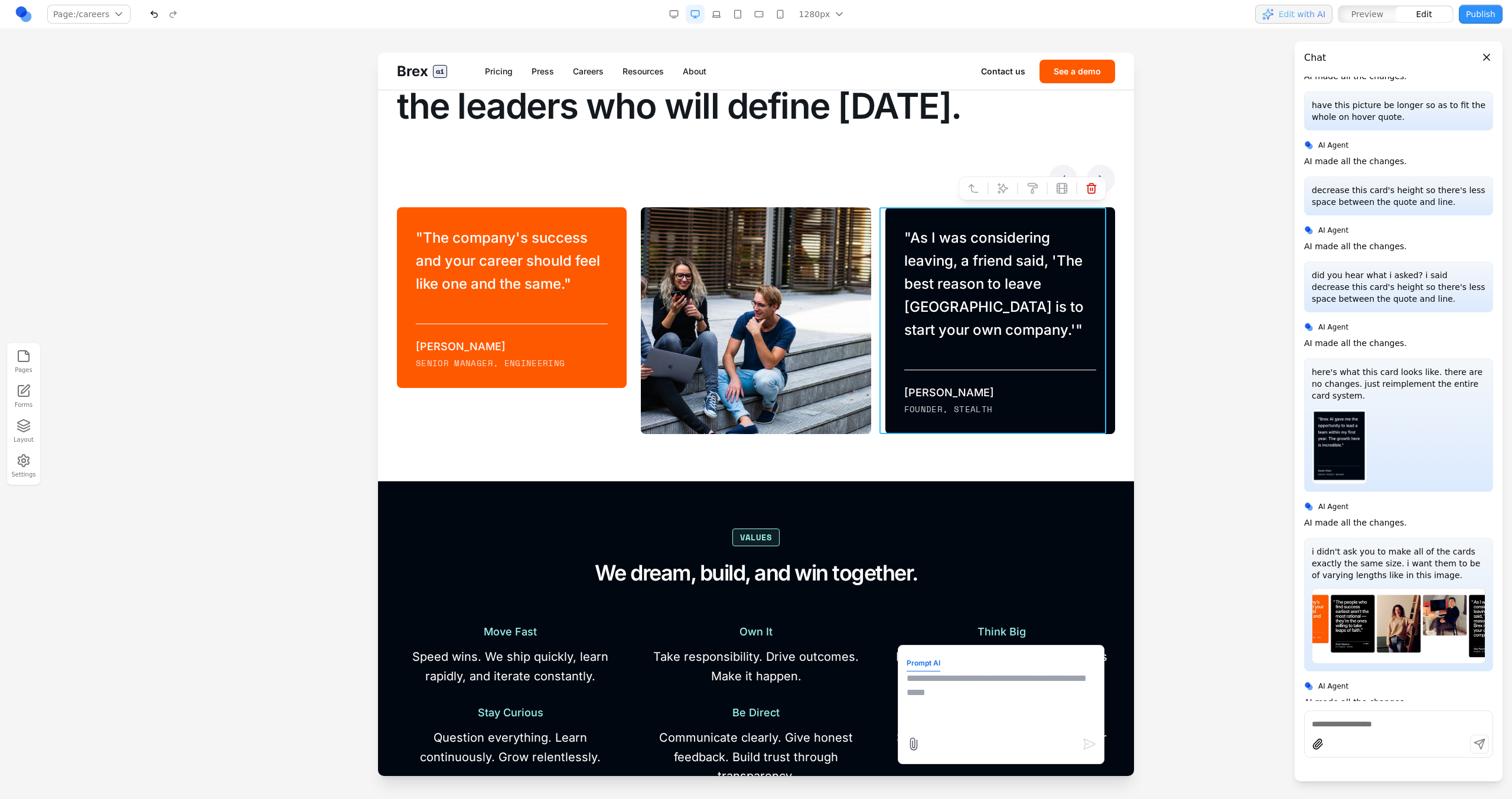
click at [892, 453] on textarea at bounding box center [1001, 700] width 189 height 59
type textarea "*"
type textarea "**********"
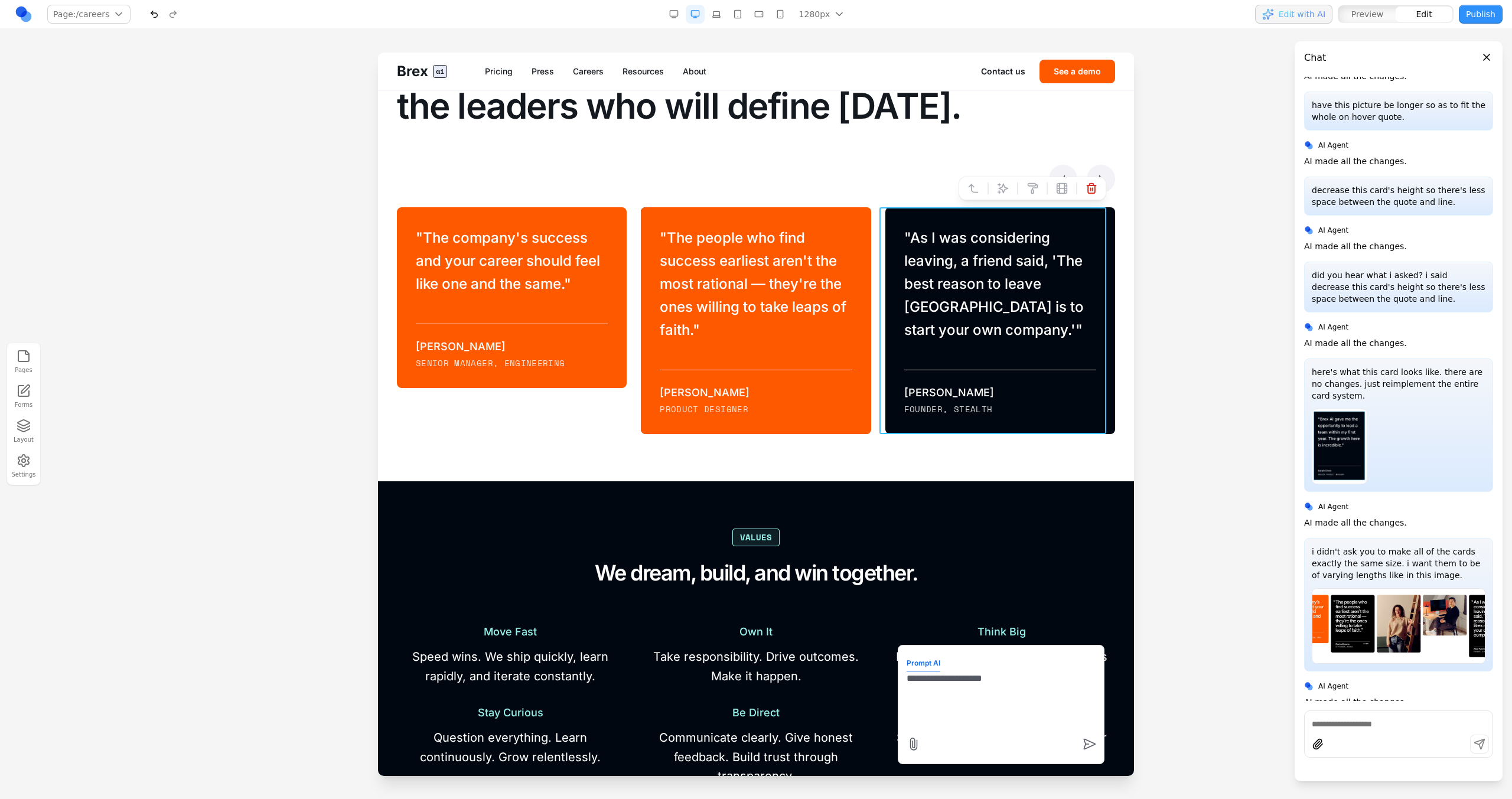
click at [676, 187] on div at bounding box center [756, 179] width 718 height 28
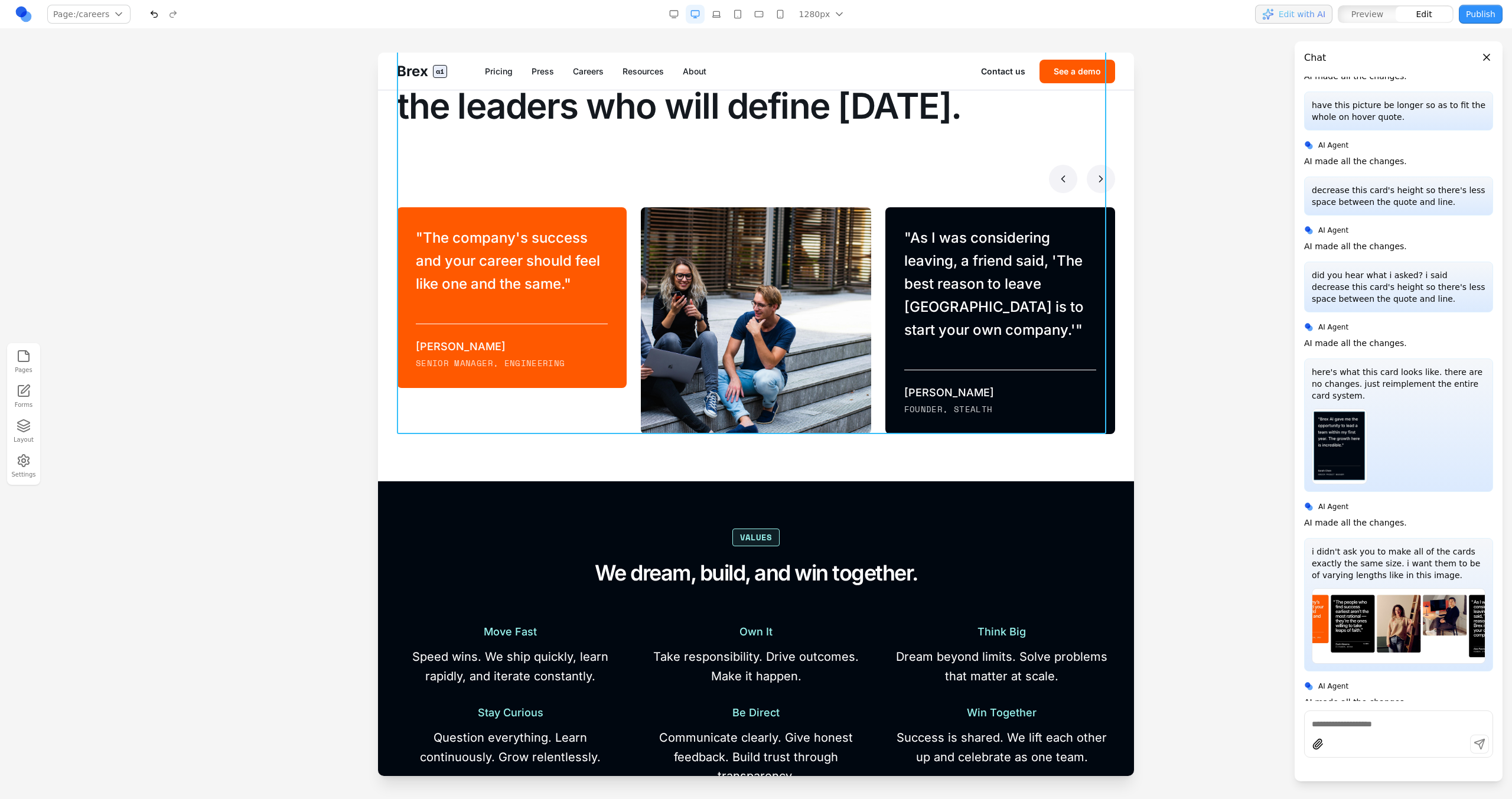
click at [637, 200] on div "Make your mark Your next chapter starts here. We create the leaders who will de…" at bounding box center [756, 222] width 718 height 422
click at [725, 453] on icon at bounding box center [722, 450] width 12 height 12
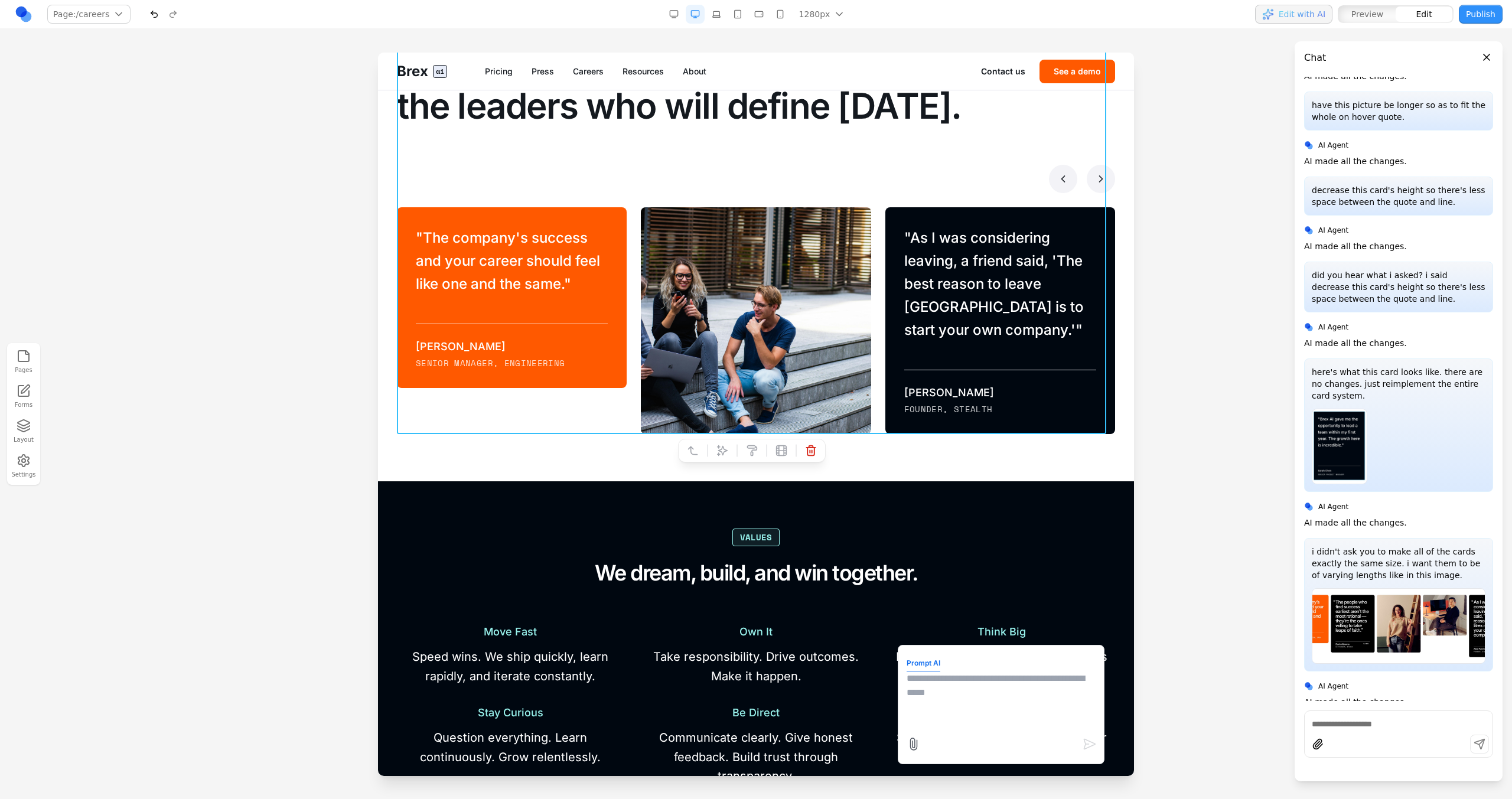
click at [892, 453] on textarea at bounding box center [1001, 700] width 189 height 59
click at [892, 453] on textarea "**********" at bounding box center [1001, 700] width 189 height 59
type textarea "**********"
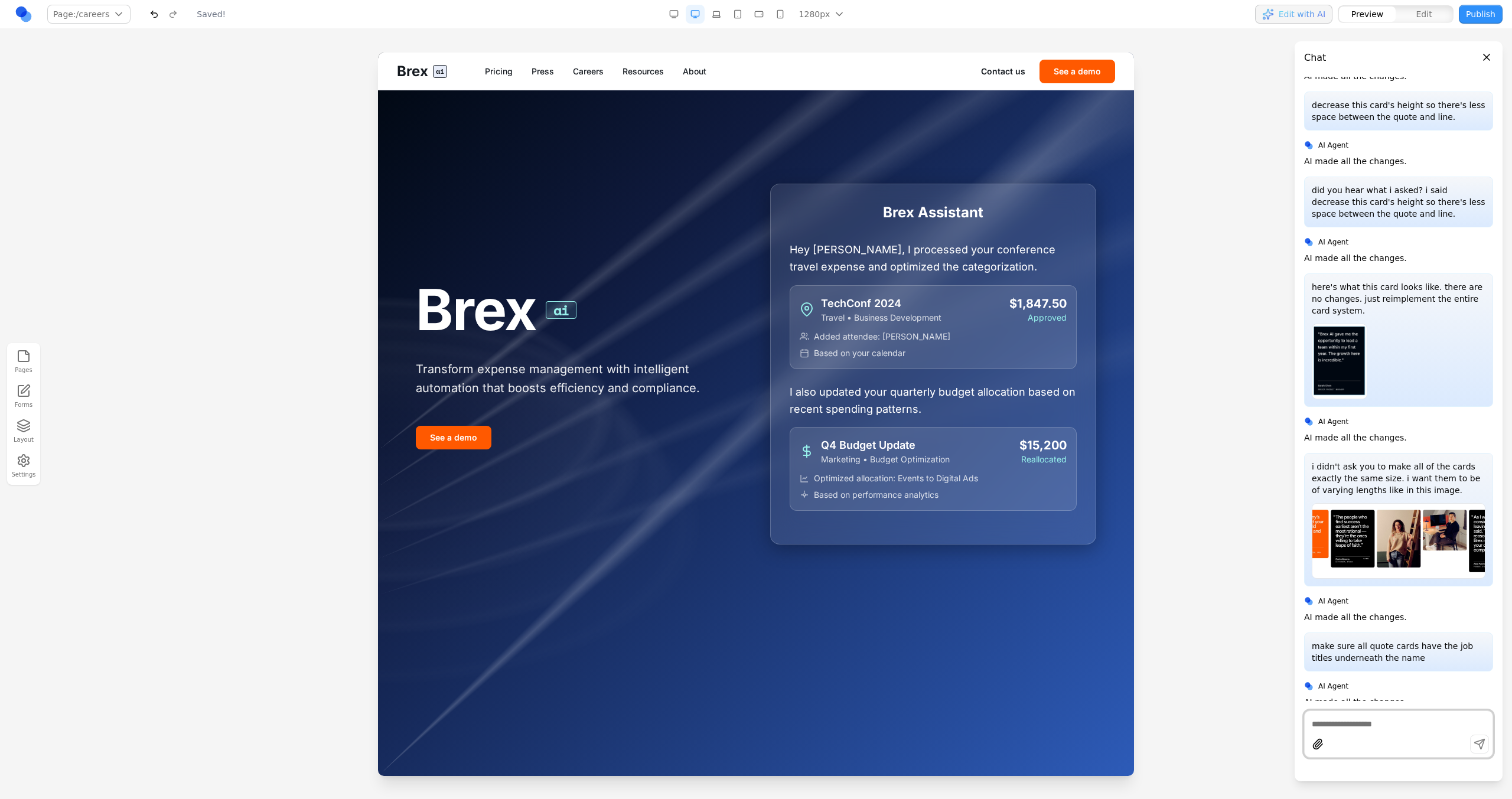
scroll to position [0, 0]
click at [594, 73] on link "Careers" at bounding box center [589, 71] width 31 height 12
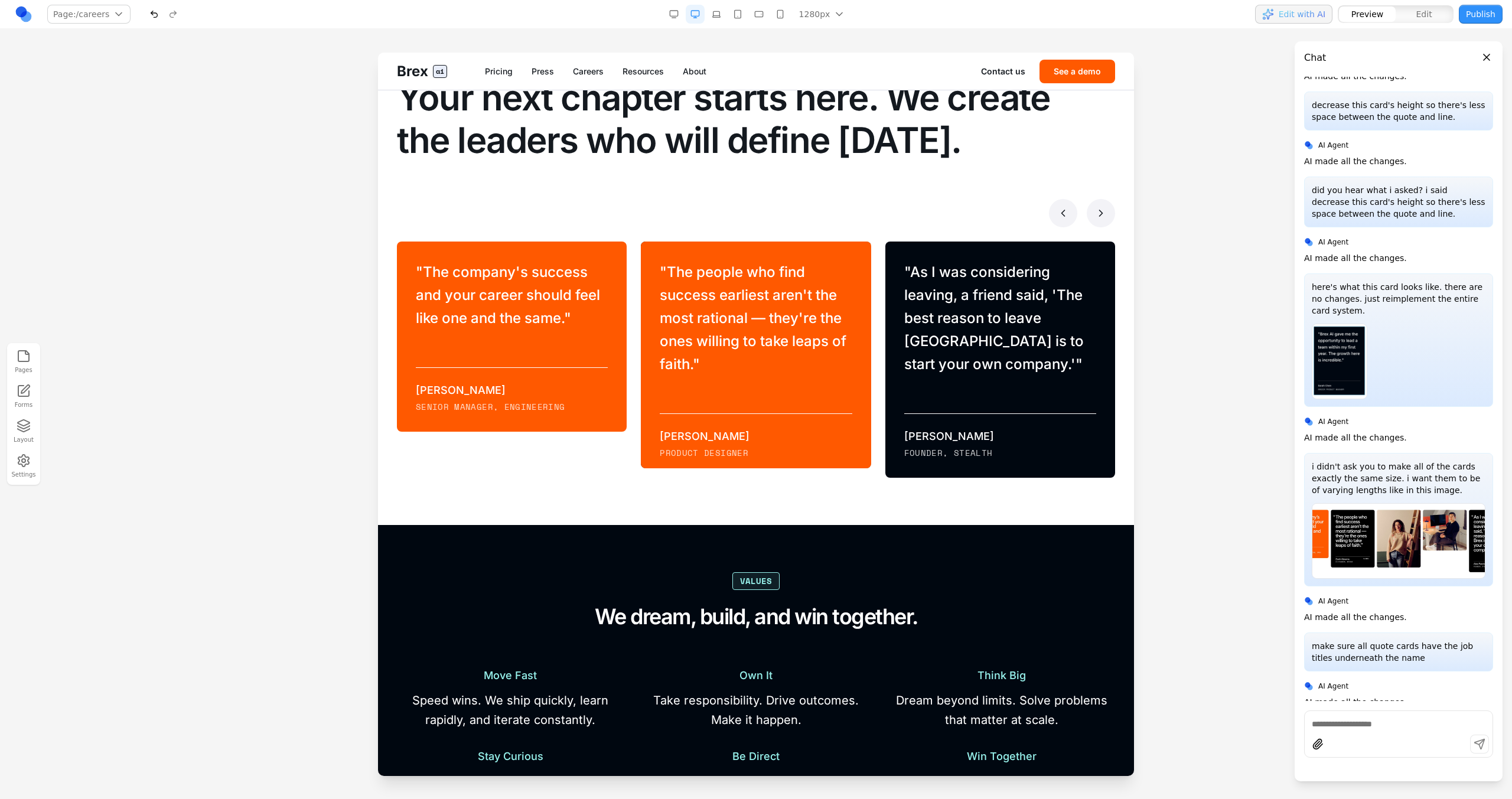
scroll to position [758, 0]
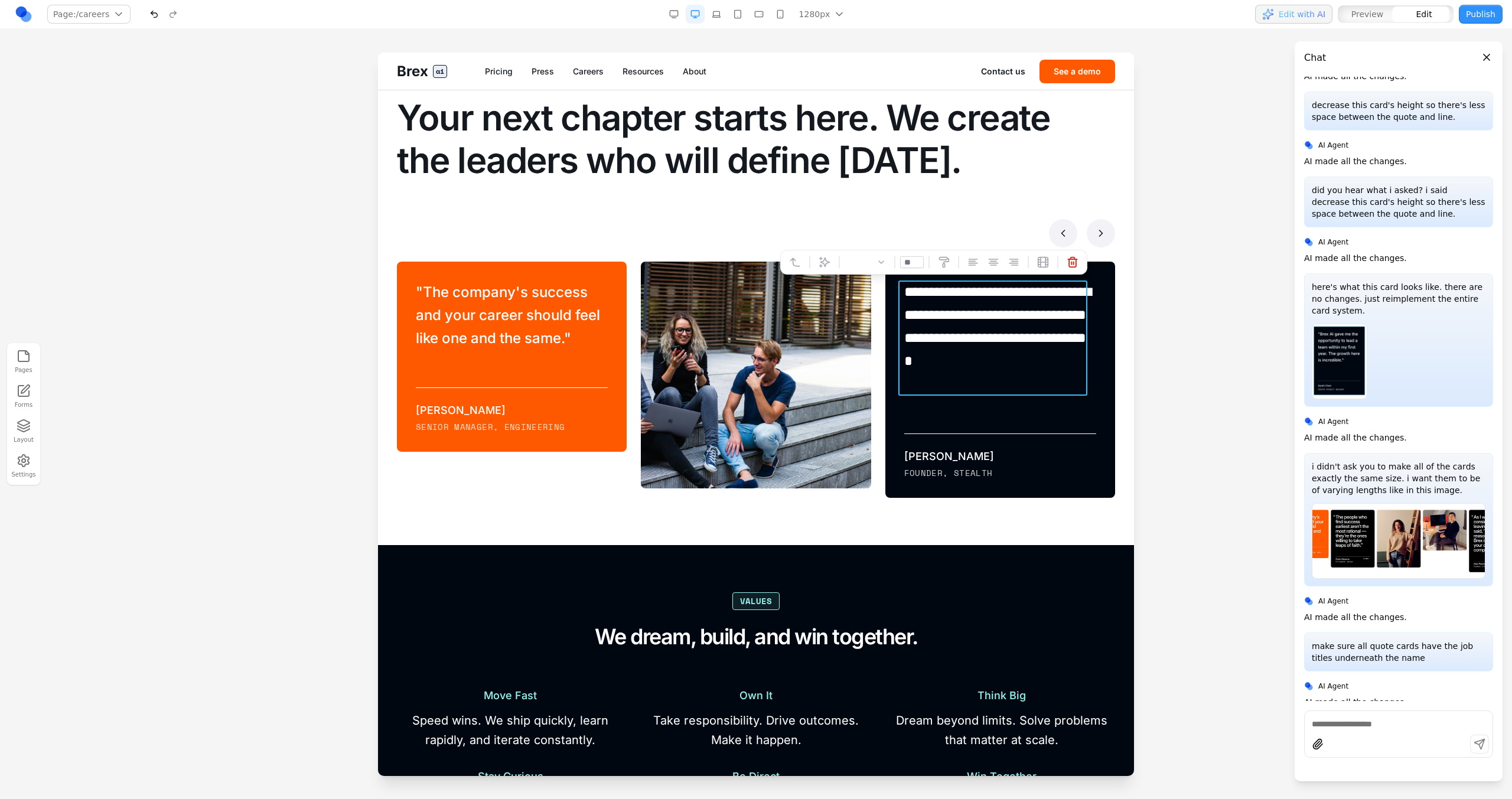
click at [892, 334] on blockquote "**********" at bounding box center [998, 337] width 189 height 115
click at [871, 306] on div "**********" at bounding box center [993, 379] width 244 height 236
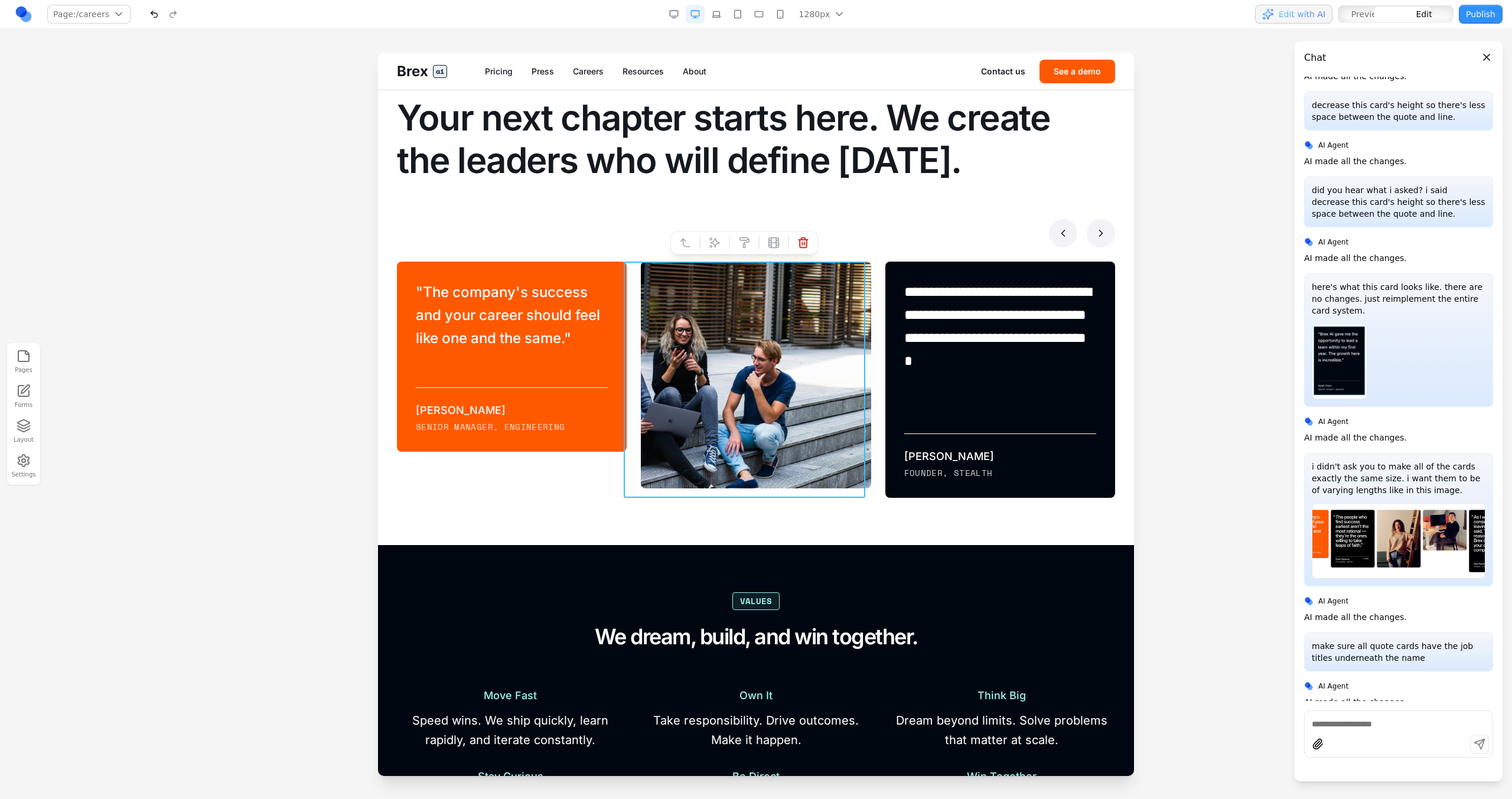
click at [632, 297] on div "" The people who find success earliest aren't the most rational — they're the o…" at bounding box center [748, 379] width 244 height 236
click at [637, 240] on div at bounding box center [756, 233] width 718 height 28
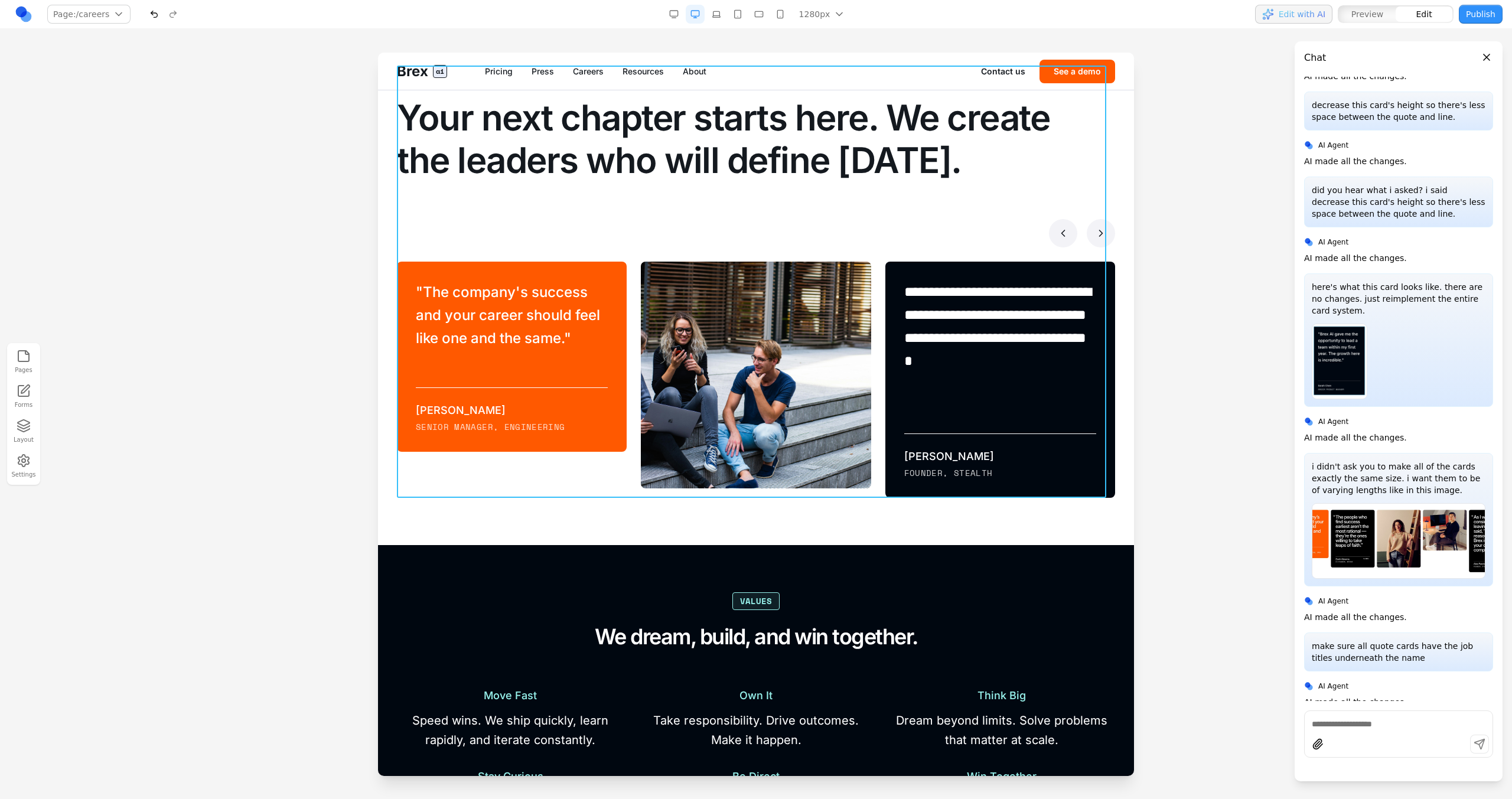
click at [636, 259] on div "**********" at bounding box center [756, 282] width 718 height 432
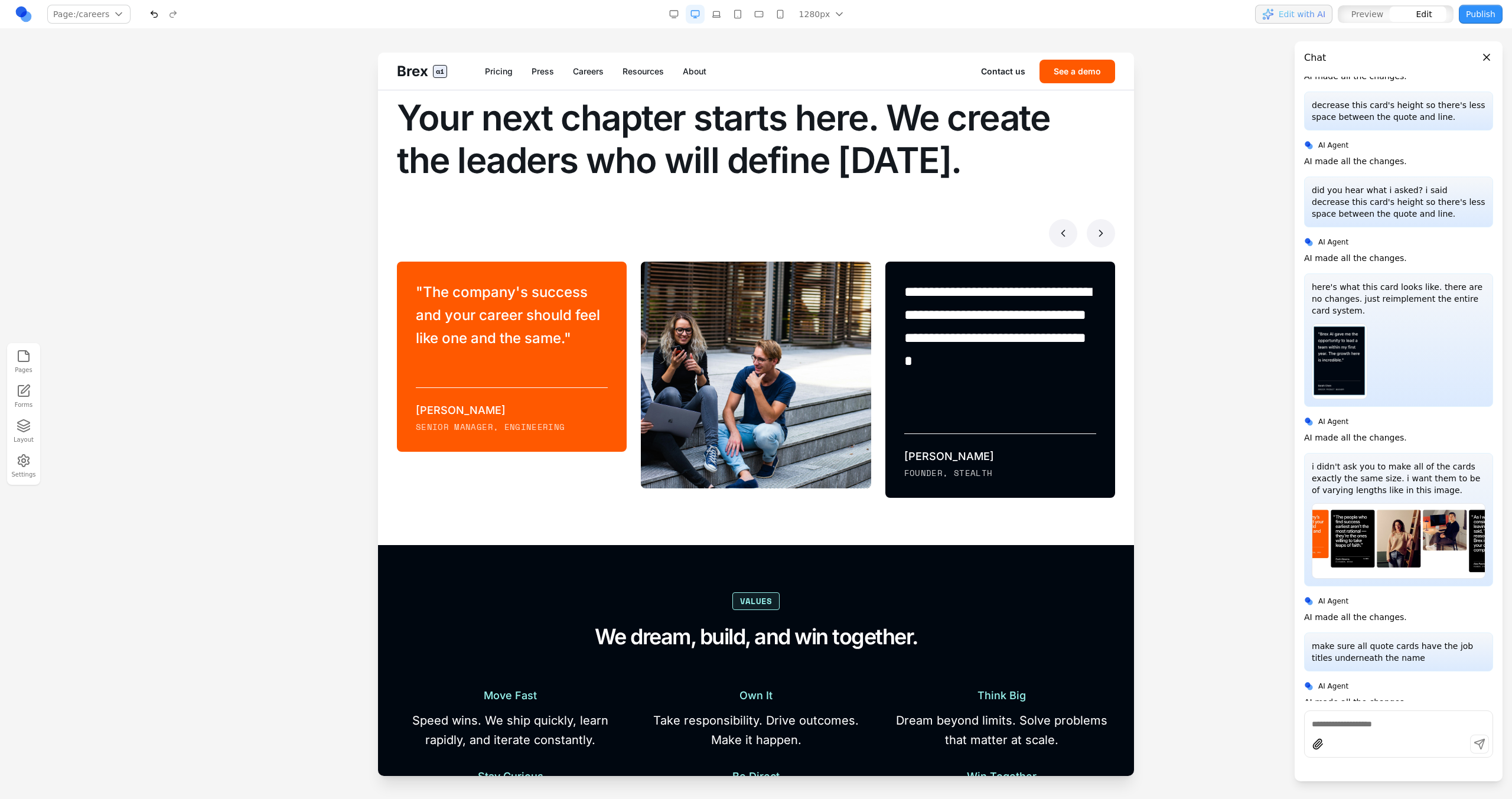
click at [441, 406] on div "[PERSON_NAME]" at bounding box center [512, 410] width 192 height 16
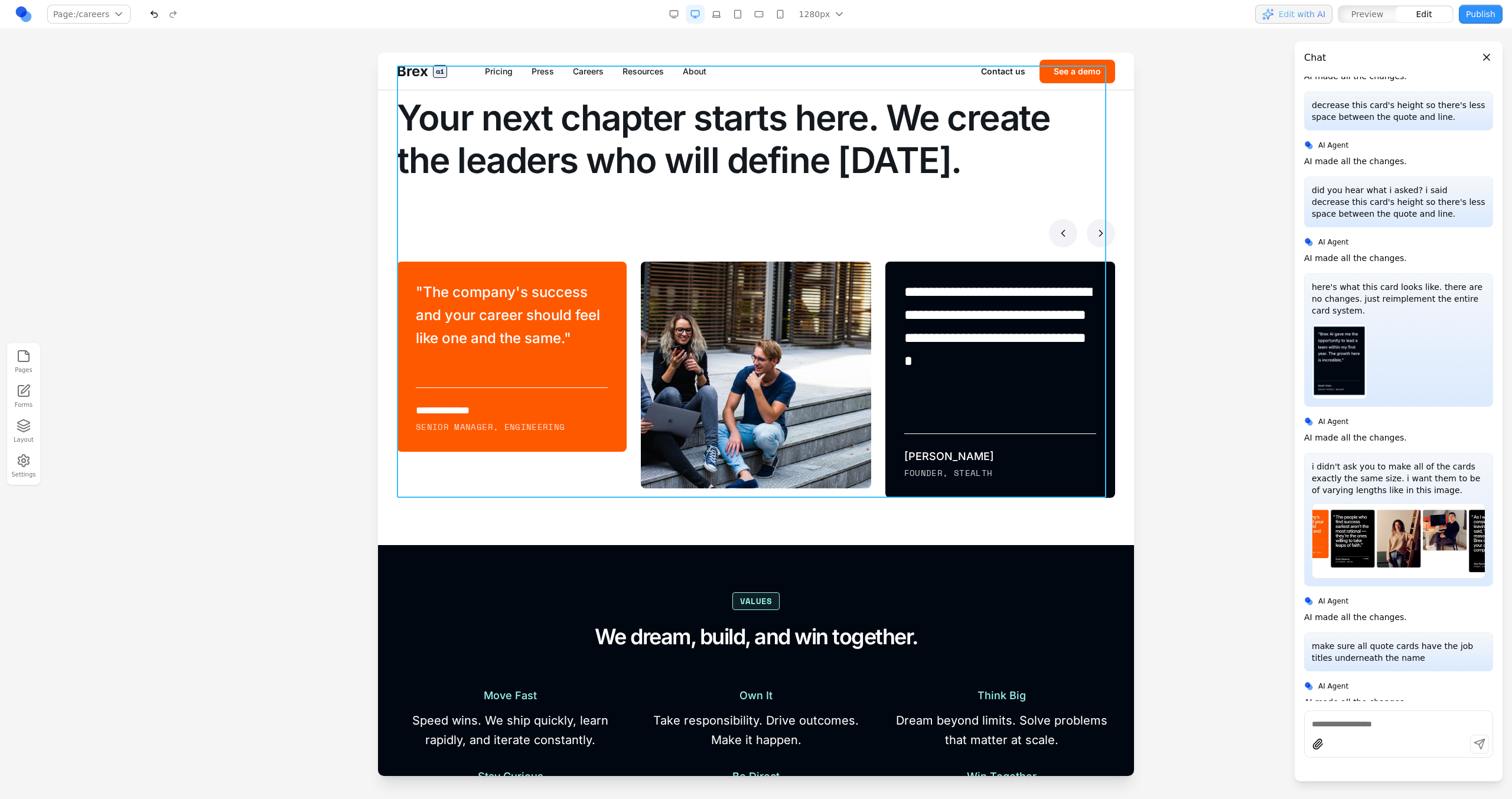
click at [650, 255] on div "**********" at bounding box center [756, 282] width 718 height 432
click at [719, 453] on icon at bounding box center [722, 514] width 12 height 12
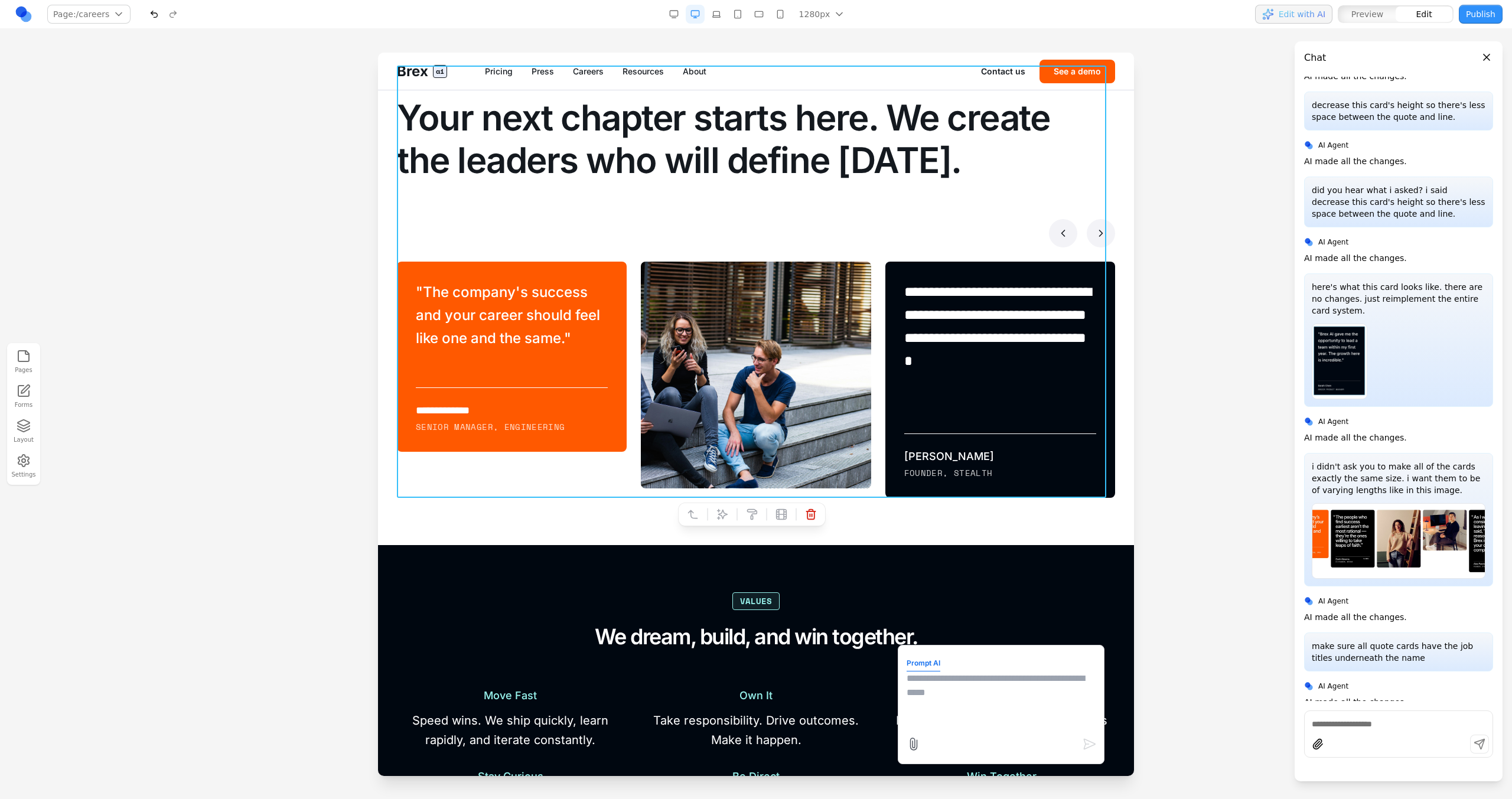
click at [892, 453] on textarea at bounding box center [1001, 700] width 189 height 59
type textarea "**********"
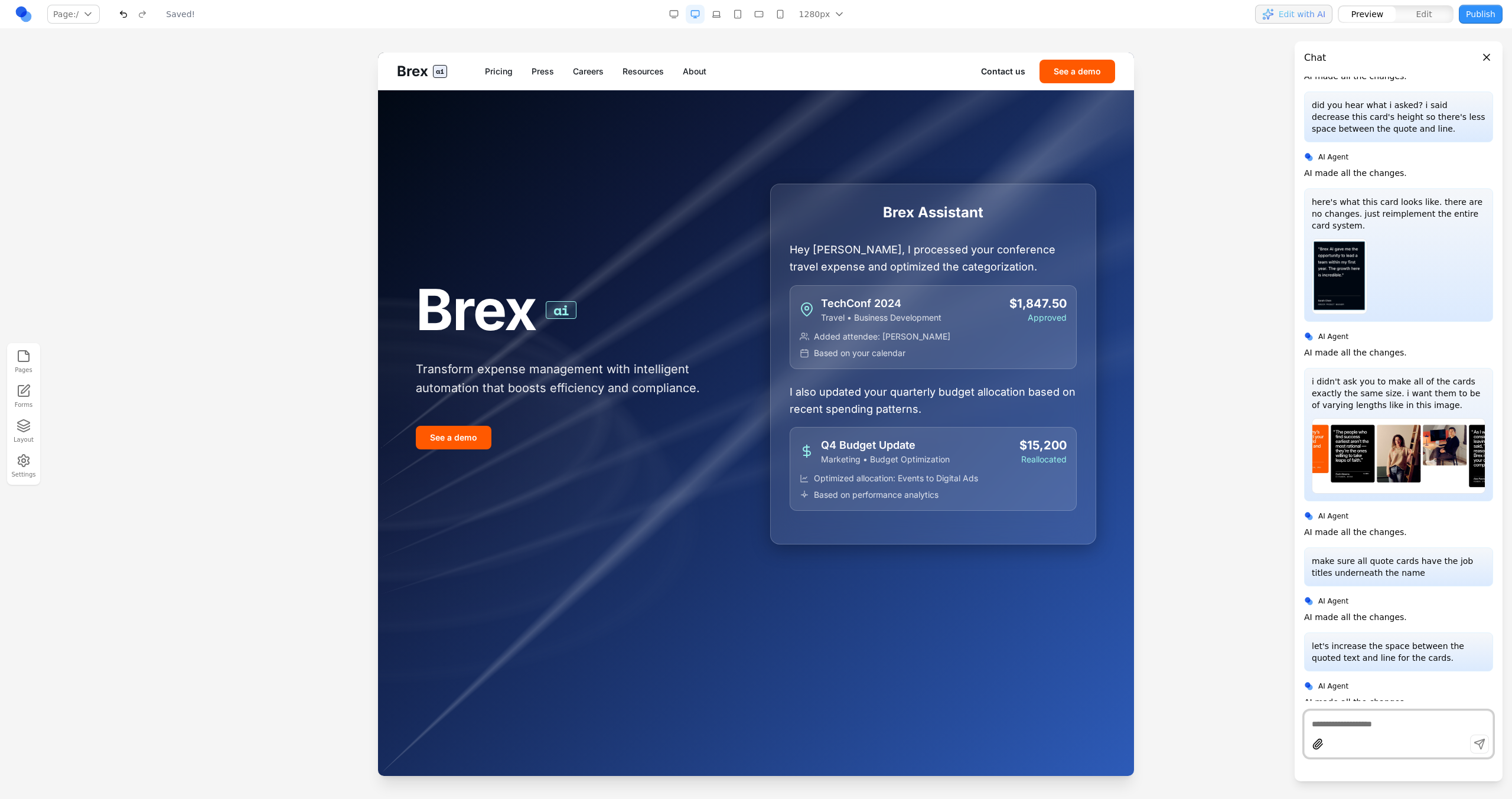
scroll to position [0, 0]
click at [590, 78] on div "Brex ai Pricing Press Careers Resources About Contact us See a demo" at bounding box center [756, 71] width 756 height 37
click at [589, 77] on link "Careers" at bounding box center [589, 71] width 31 height 12
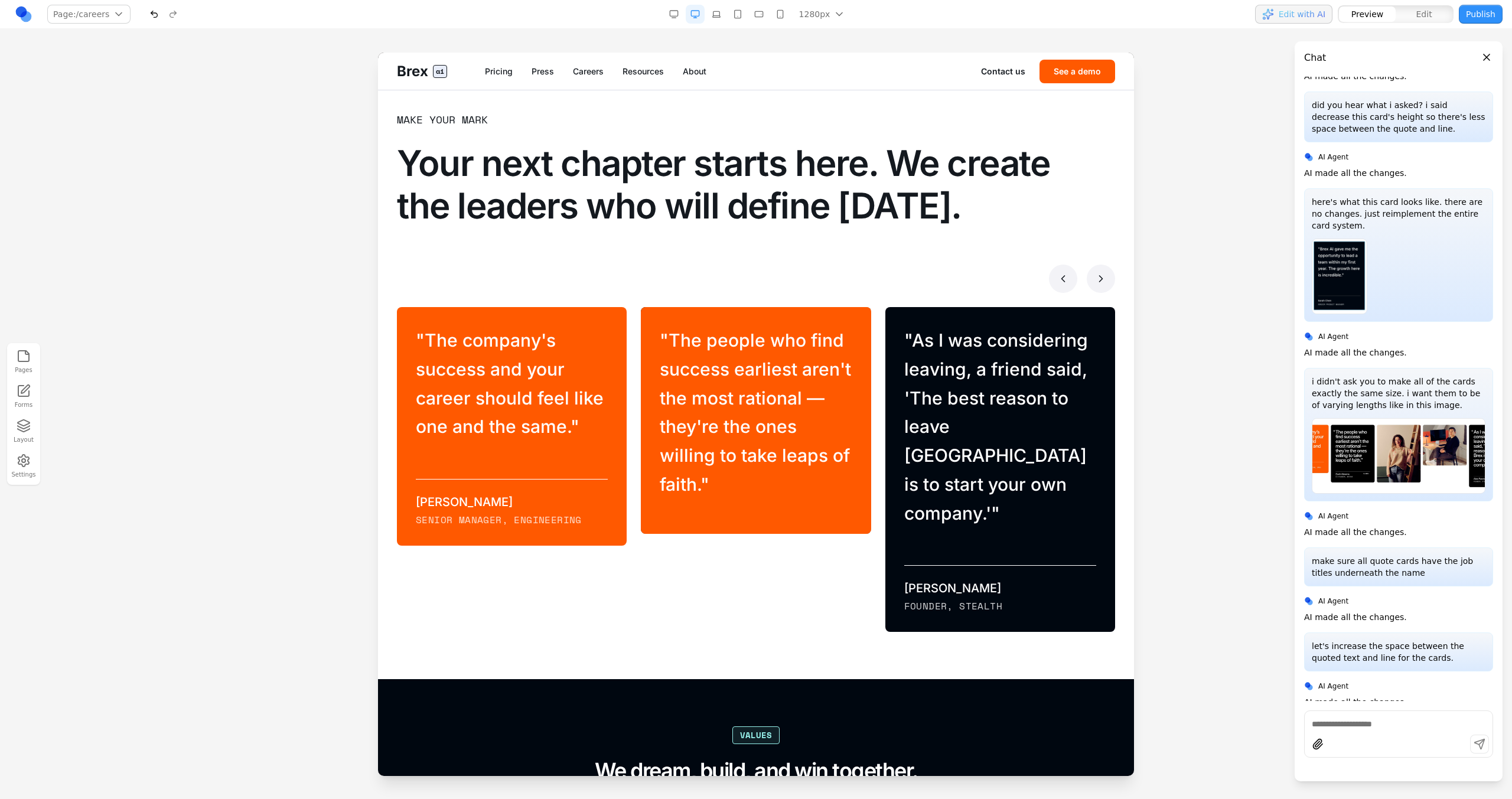
scroll to position [721, 0]
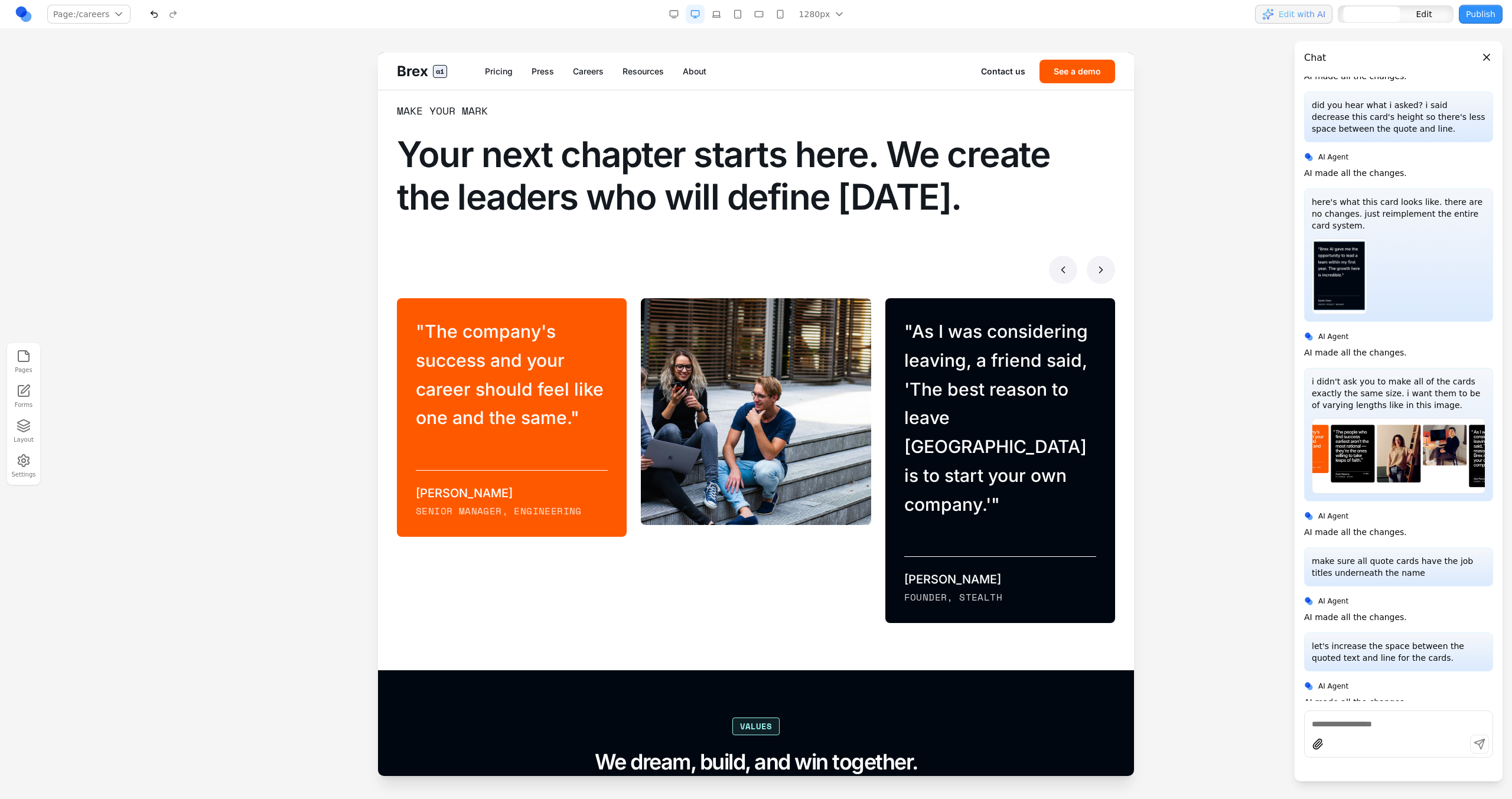
click at [541, 368] on blockquote "" The company's success and your career should feel like one and the same. "" at bounding box center [512, 375] width 192 height 115
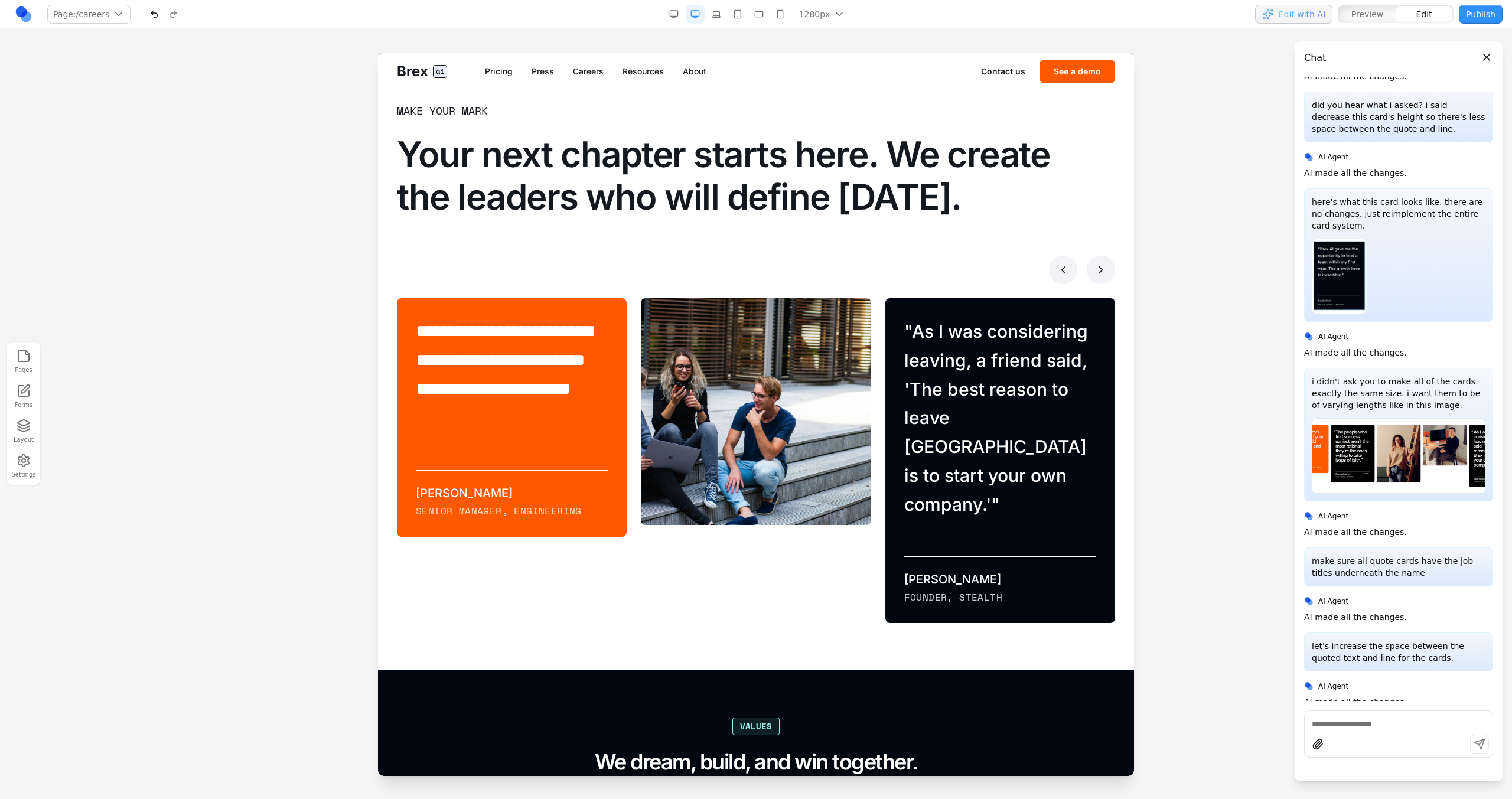
click at [596, 262] on div at bounding box center [756, 269] width 718 height 28
click at [727, 453] on div "" The people who find success earliest aren't the most rational — they're the o…" at bounding box center [748, 461] width 244 height 325
click at [721, 279] on icon at bounding box center [714, 279] width 12 height 12
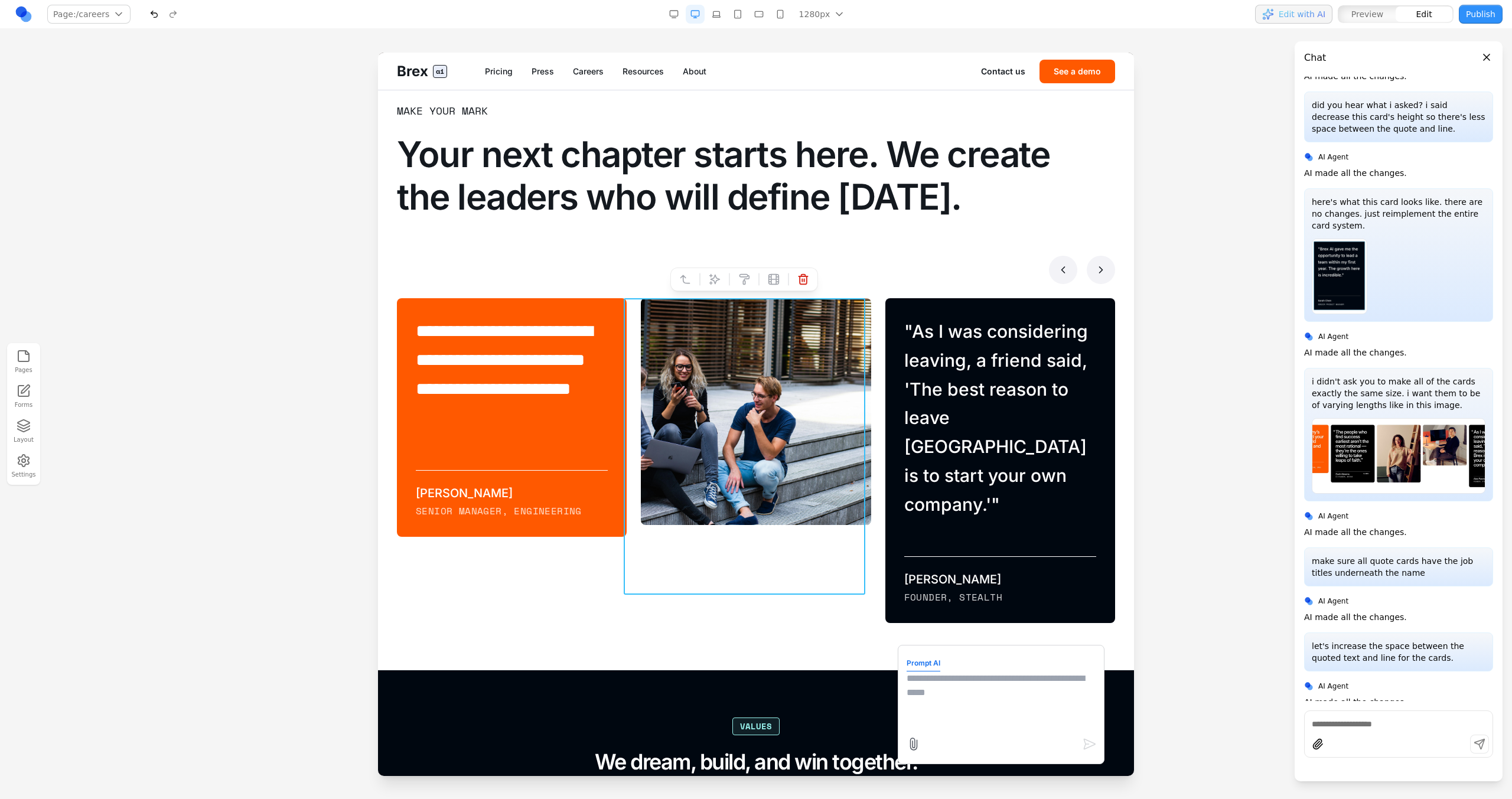
click at [892, 453] on textarea at bounding box center [1001, 700] width 189 height 59
type textarea "**********"
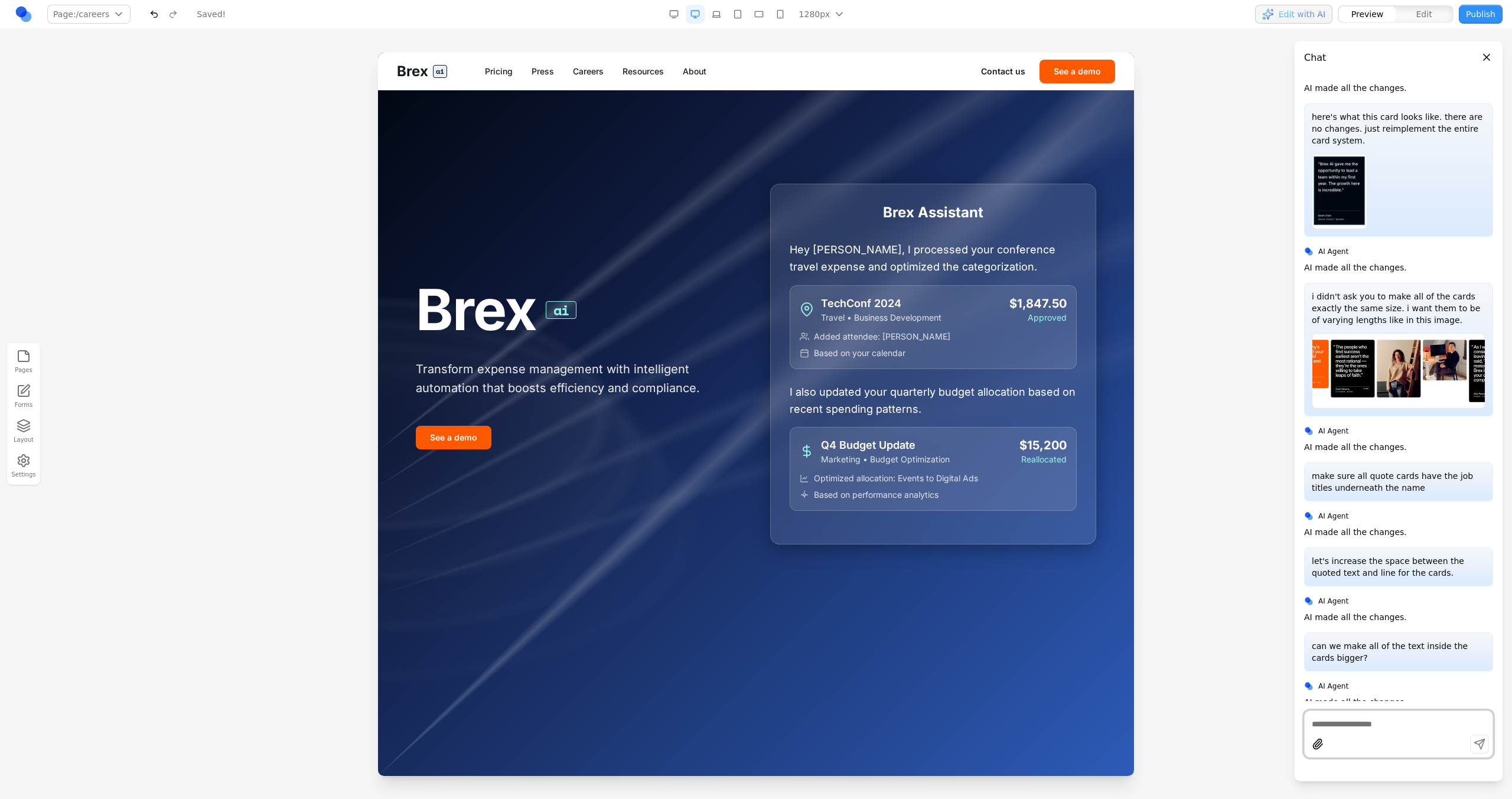
scroll to position [0, 0]
click at [595, 77] on div "Brex ai Pricing Press Careers Resources About Contact us See a demo" at bounding box center [756, 71] width 756 height 37
click at [590, 72] on link "Careers" at bounding box center [589, 71] width 31 height 12
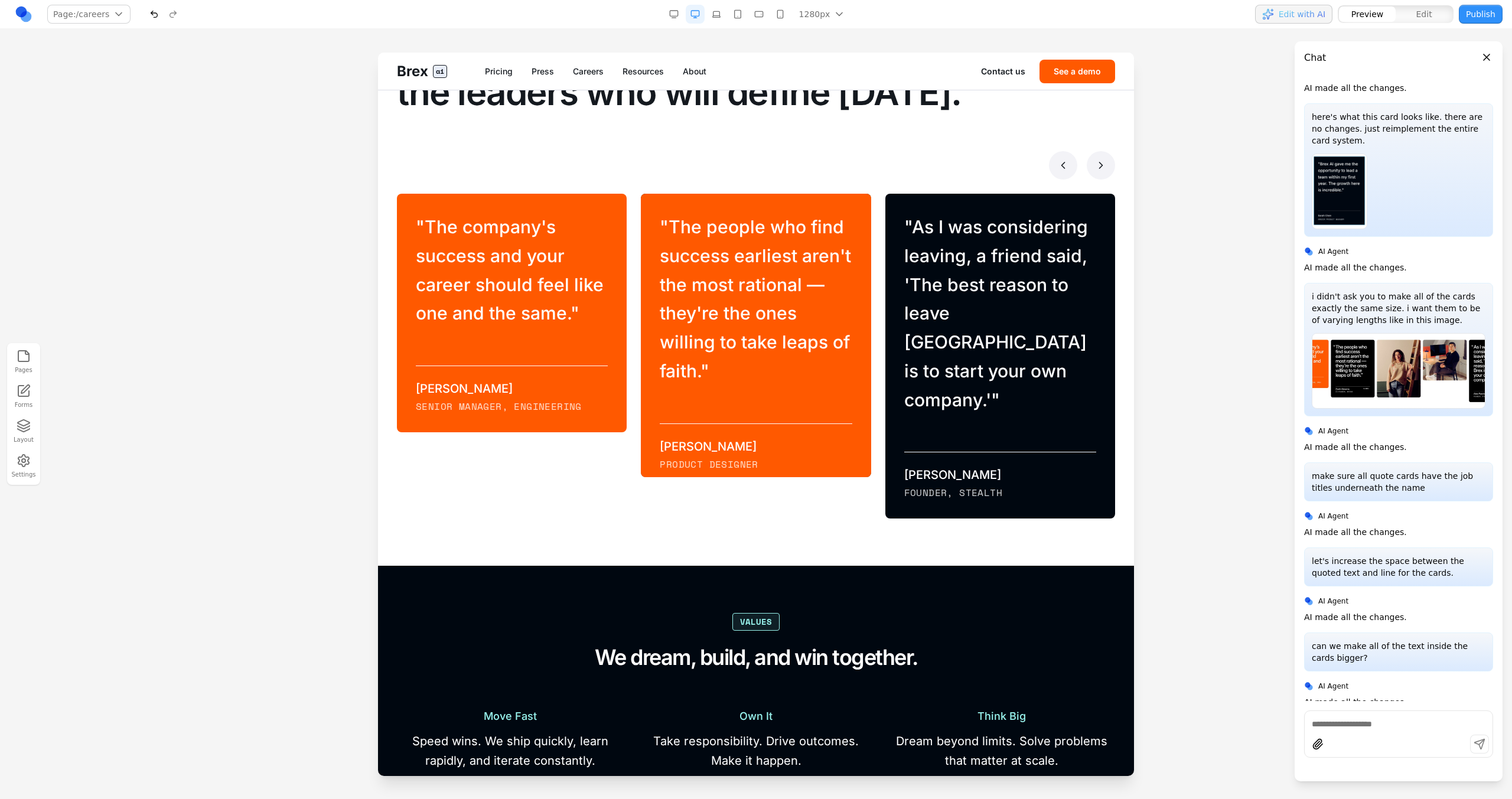
scroll to position [820, 0]
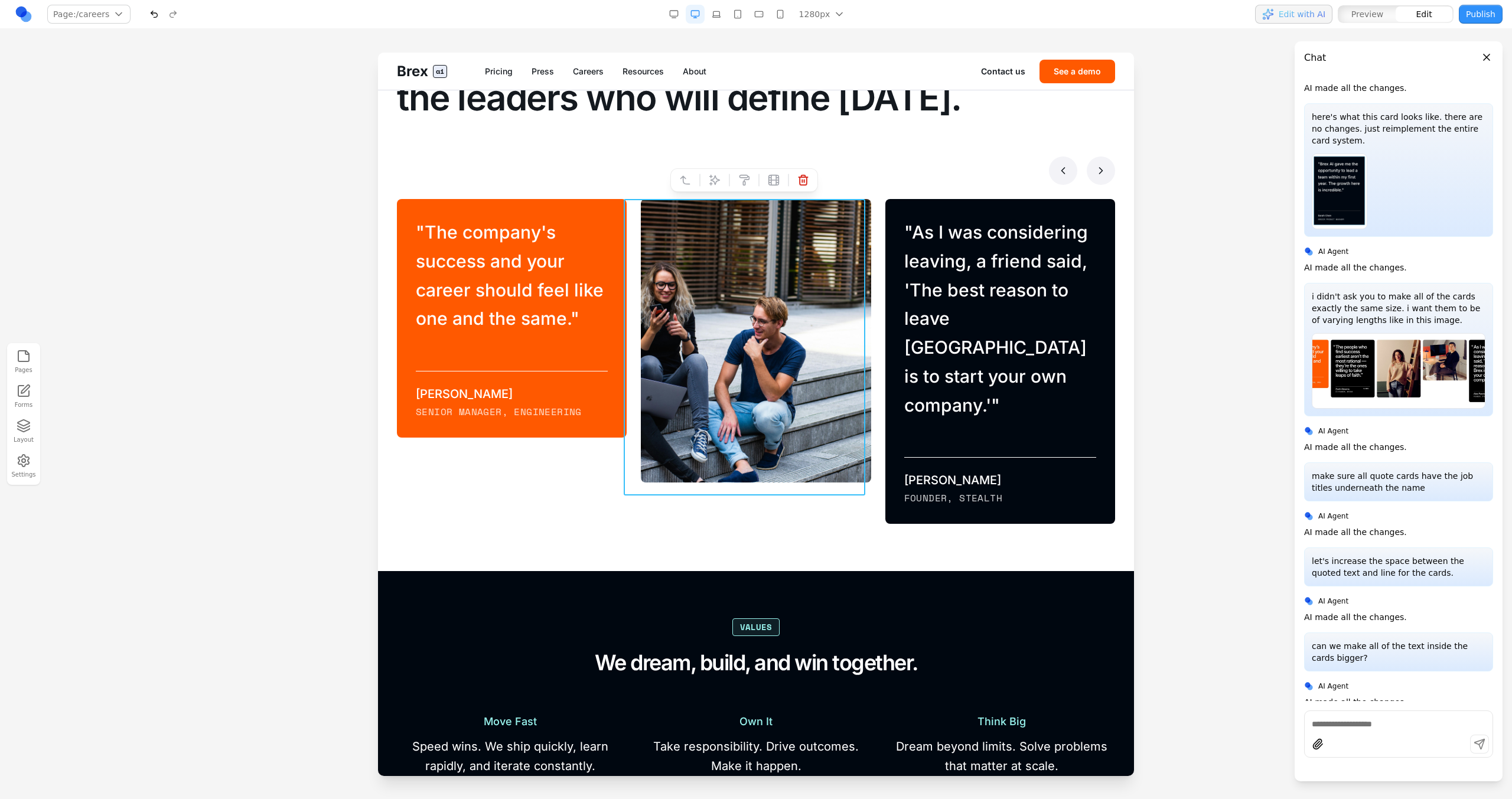
click at [693, 453] on div "" The people who find success earliest aren't the most rational — they're the o…" at bounding box center [748, 361] width 244 height 325
click at [716, 176] on icon at bounding box center [714, 180] width 12 height 12
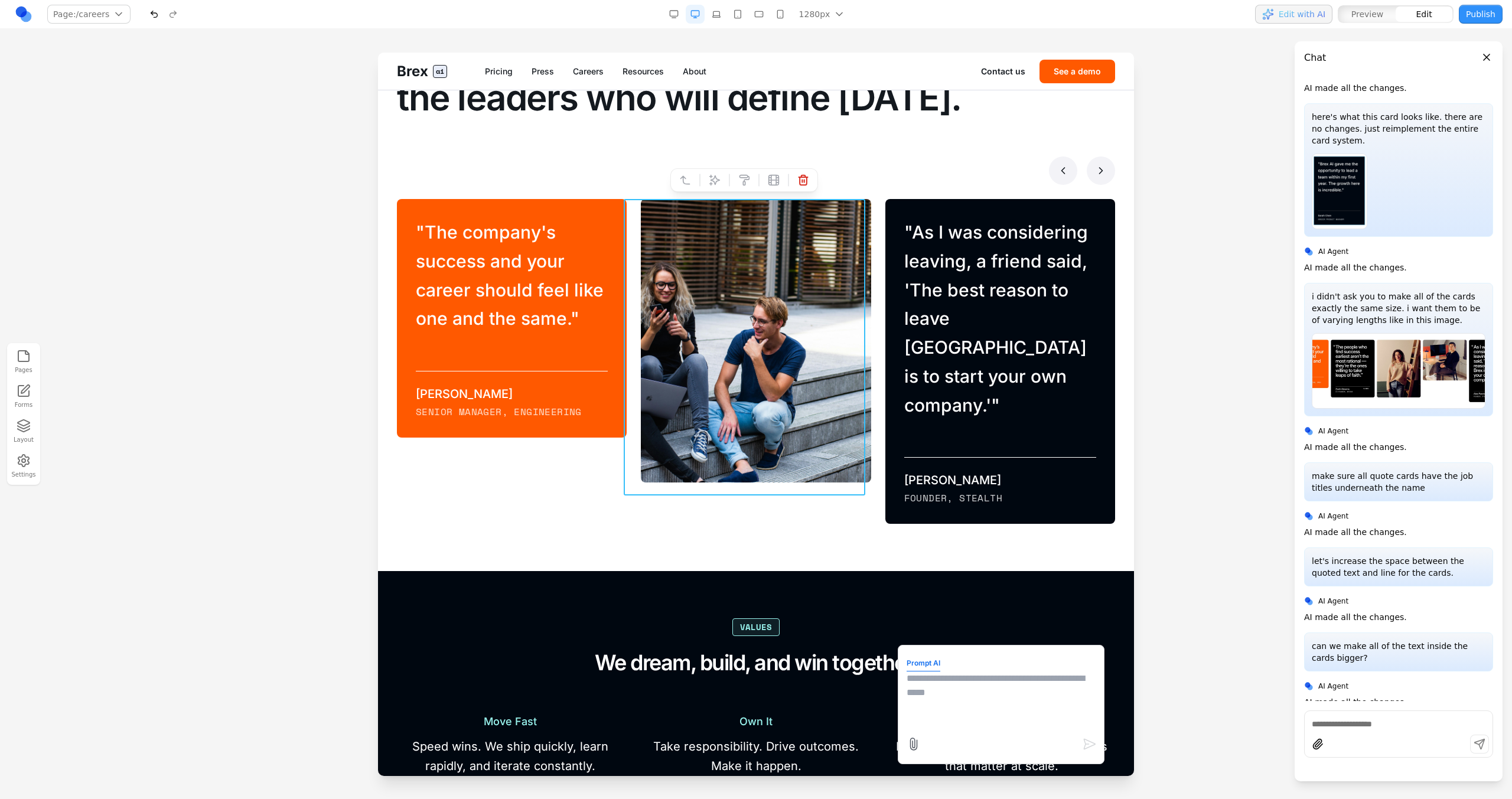
click at [892, 453] on textarea at bounding box center [1001, 700] width 189 height 59
type textarea "**********"
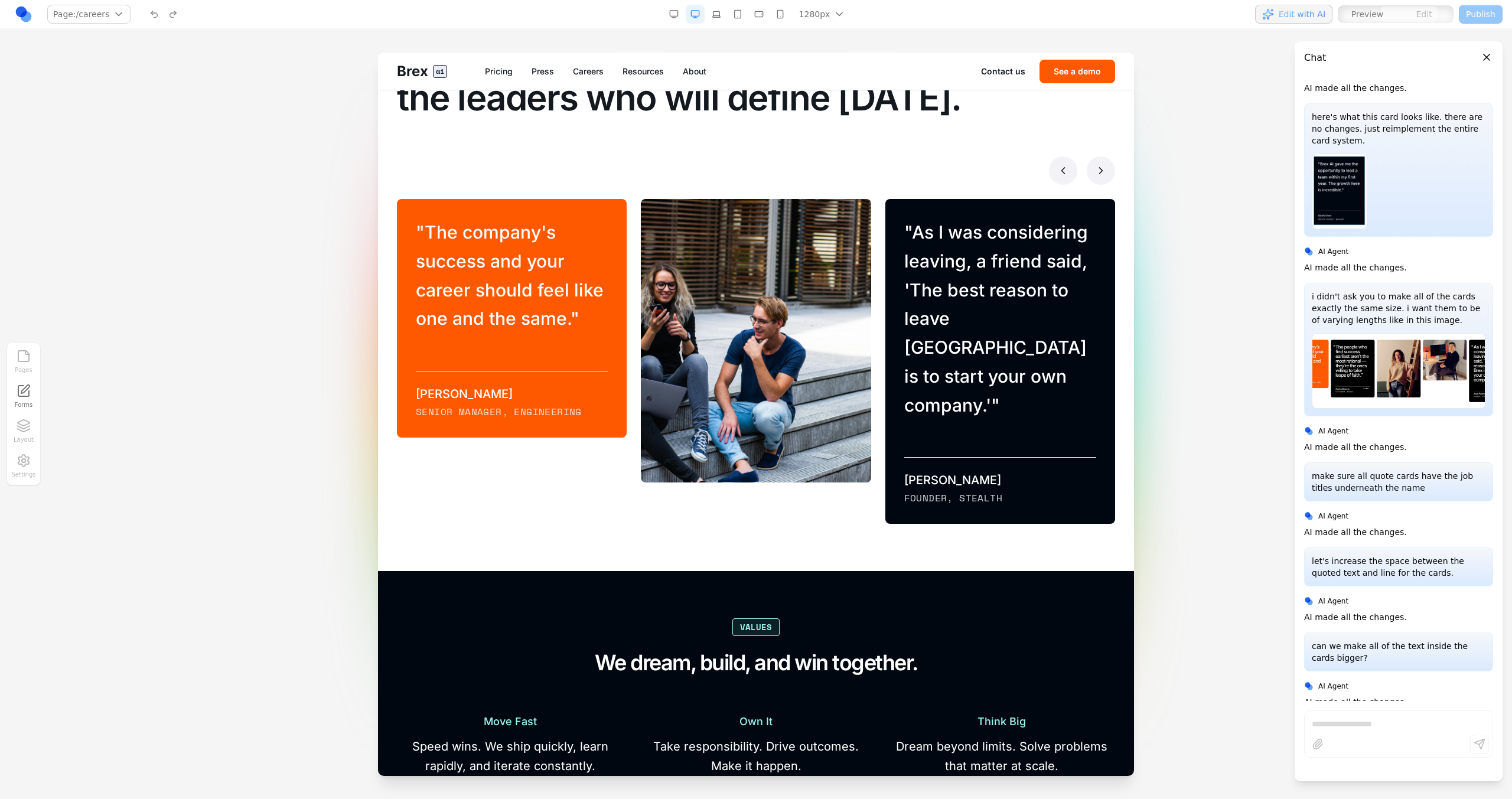
scroll to position [7585, 0]
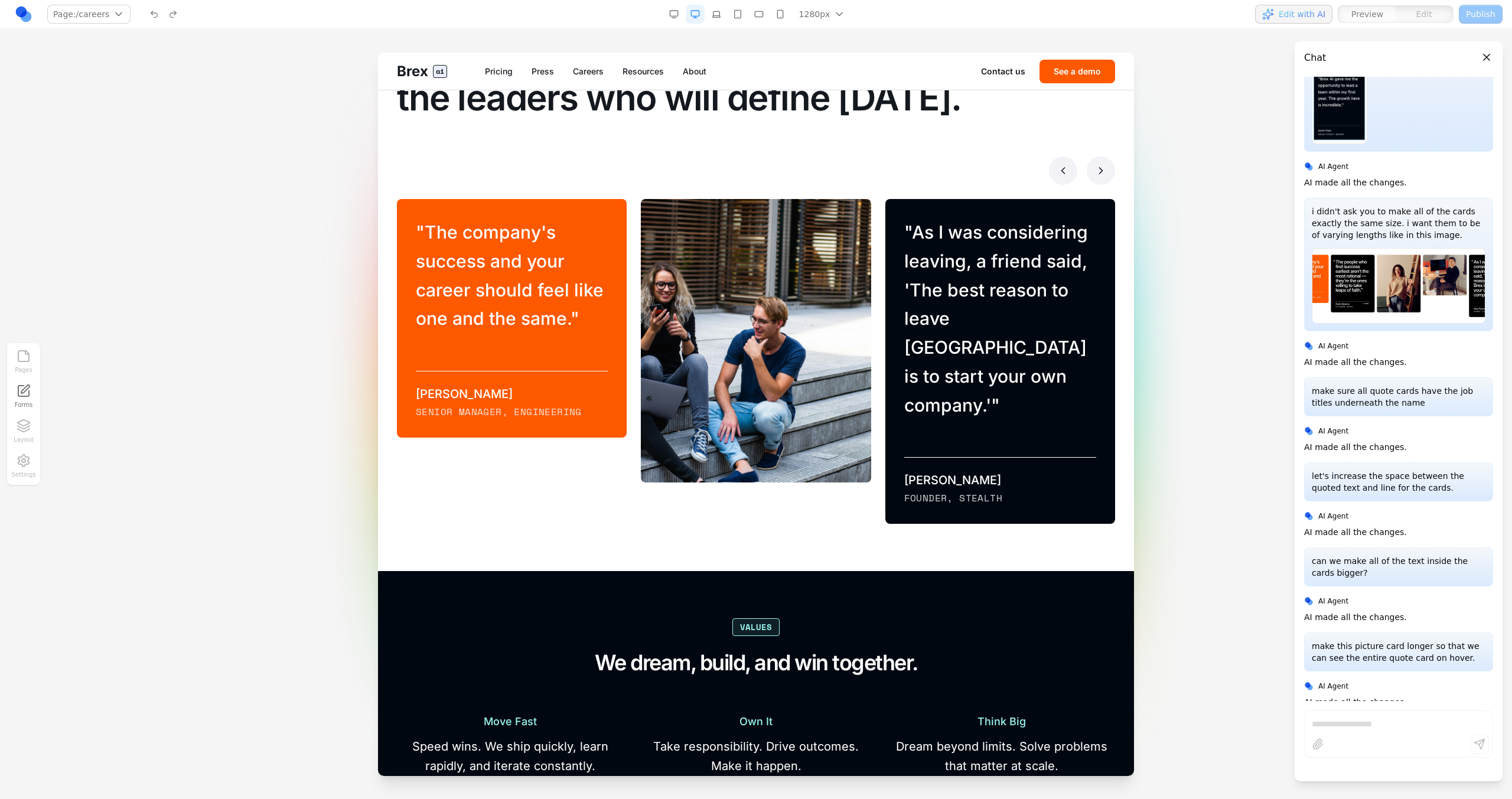
click at [892, 161] on button at bounding box center [1100, 171] width 28 height 28
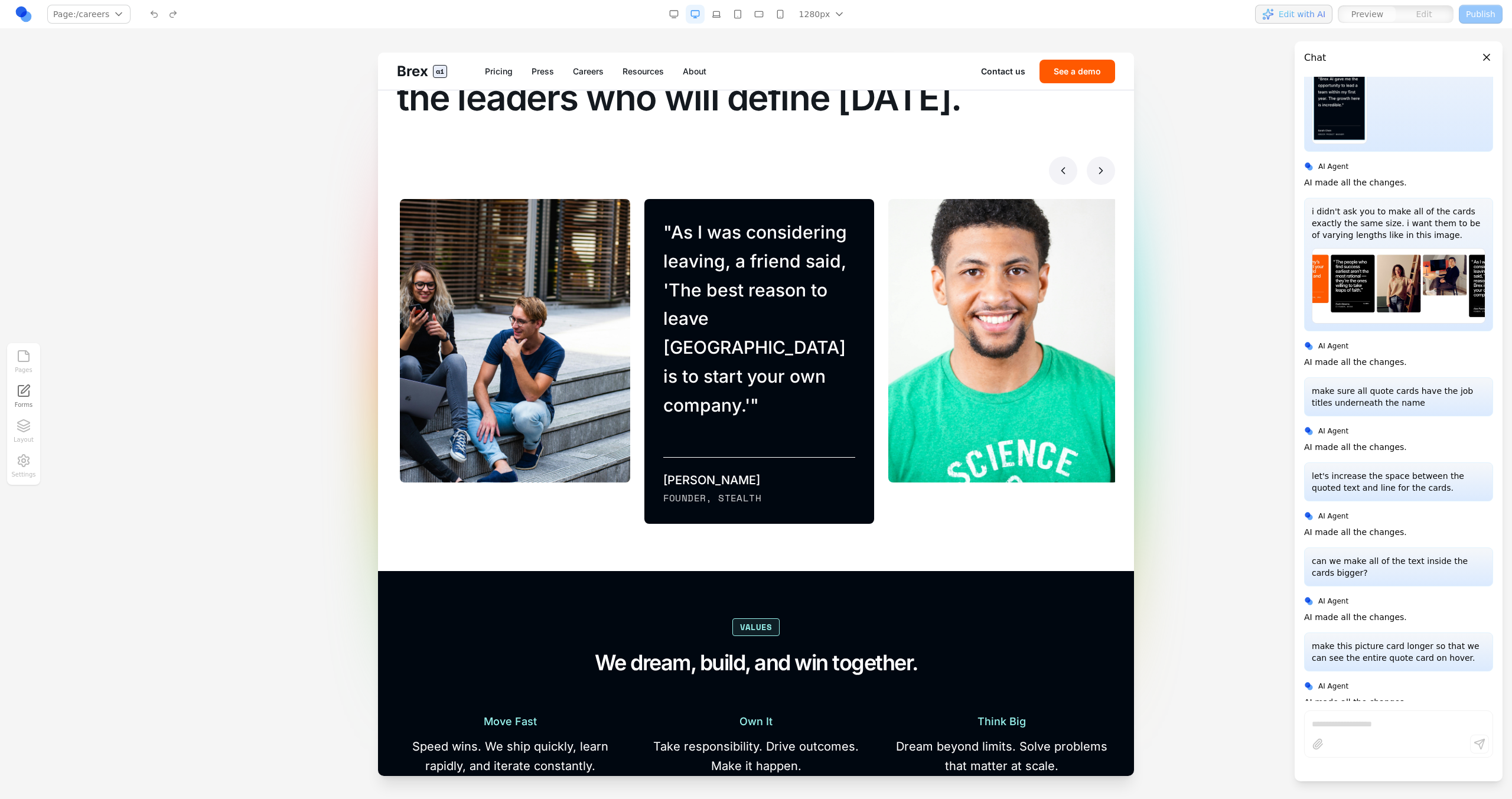
click at [892, 173] on button at bounding box center [1100, 171] width 28 height 28
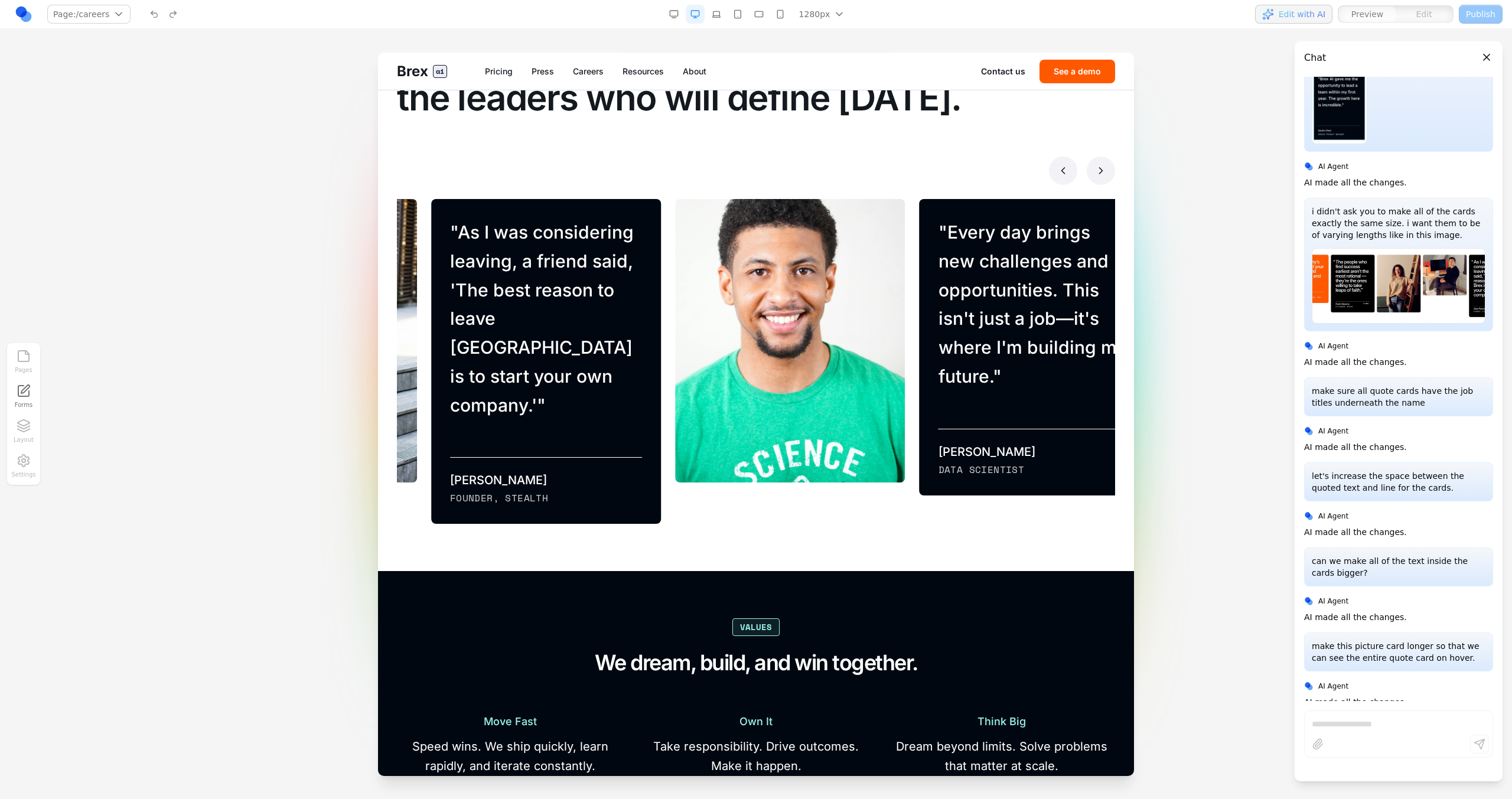
click at [892, 173] on button at bounding box center [1100, 171] width 28 height 28
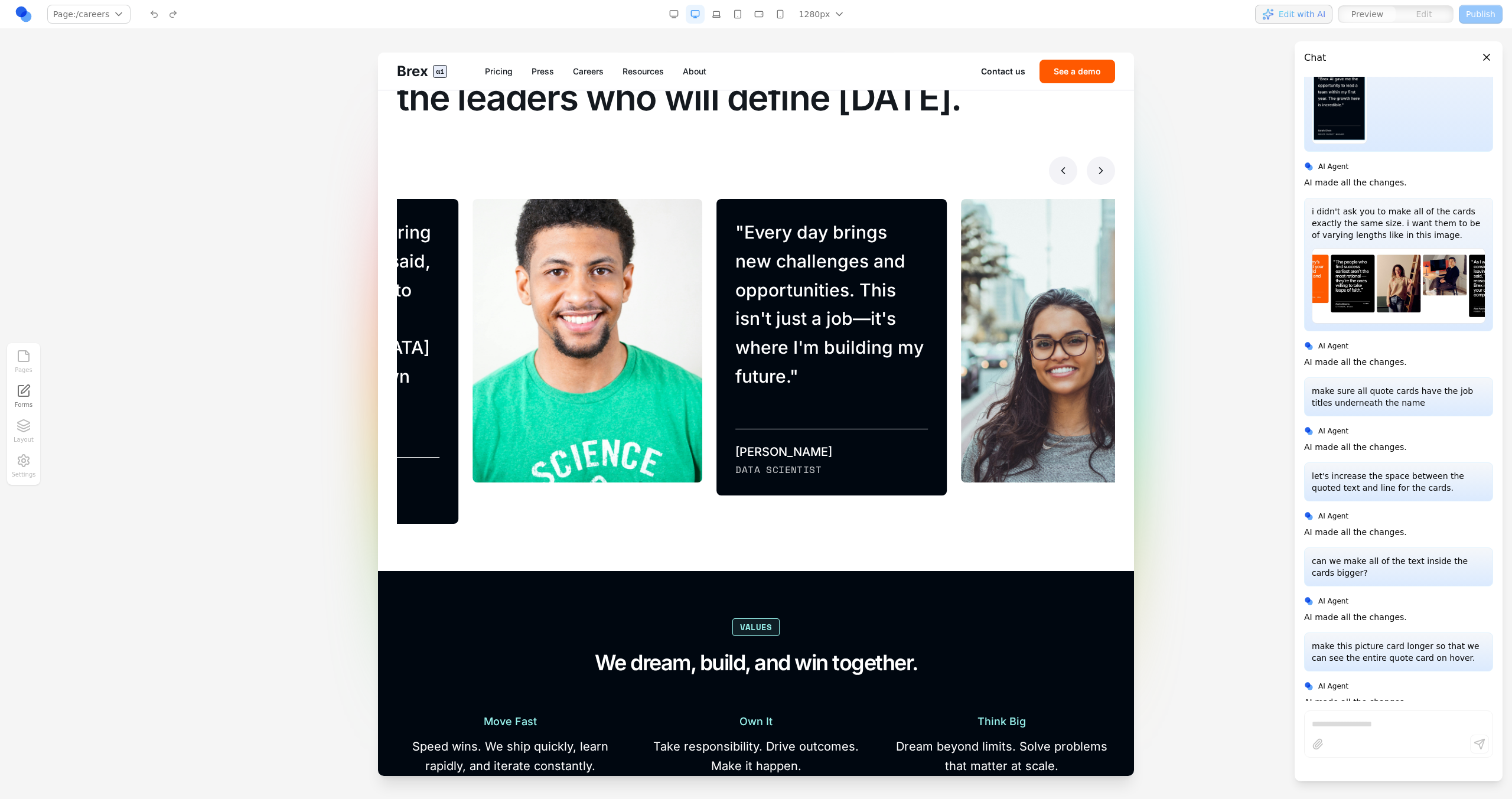
click at [892, 173] on button at bounding box center [1100, 171] width 28 height 28
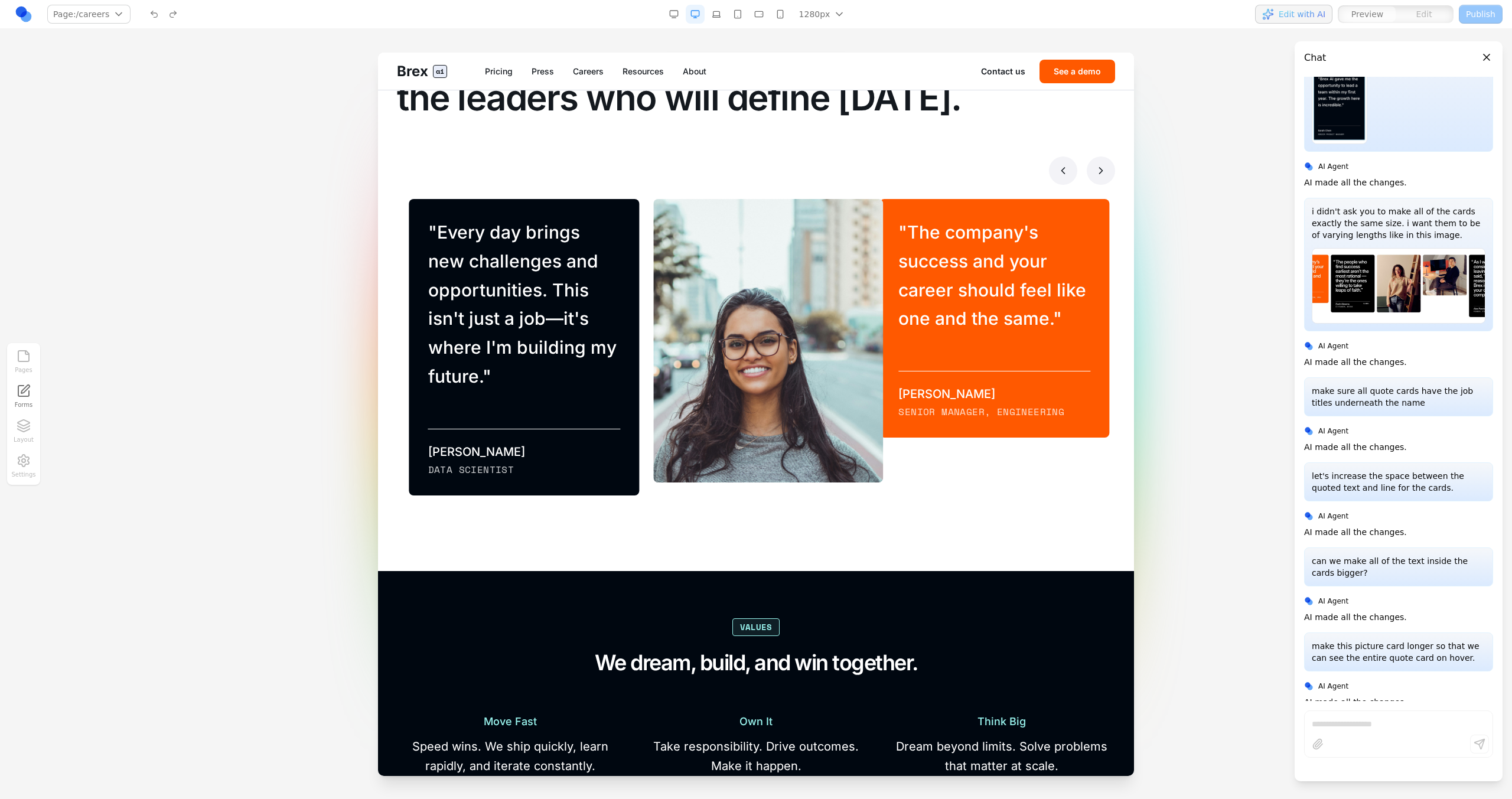
scroll to position [7597, 0]
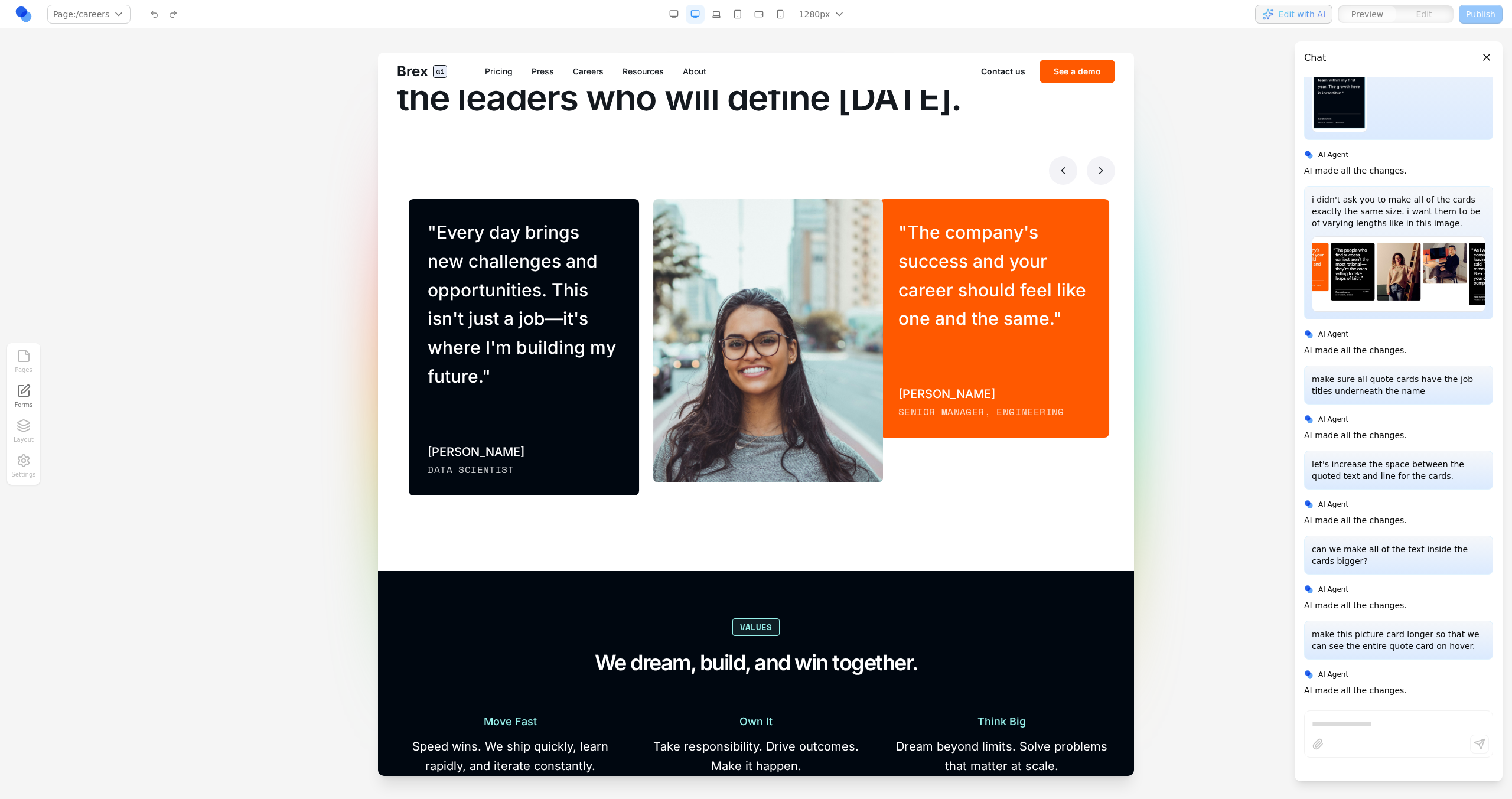
click at [892, 173] on button at bounding box center [1100, 171] width 28 height 28
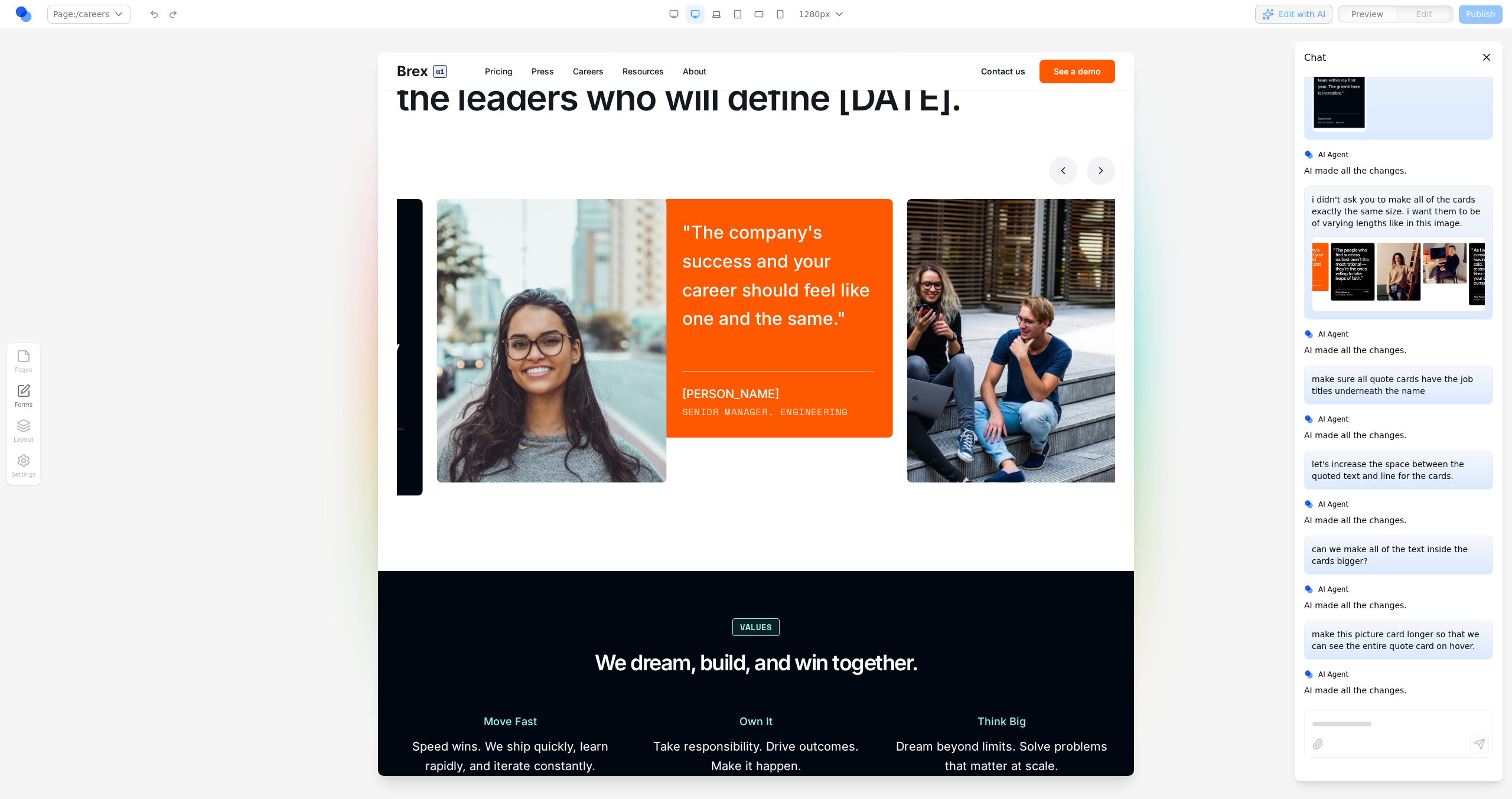
click at [892, 173] on button at bounding box center [1100, 171] width 28 height 28
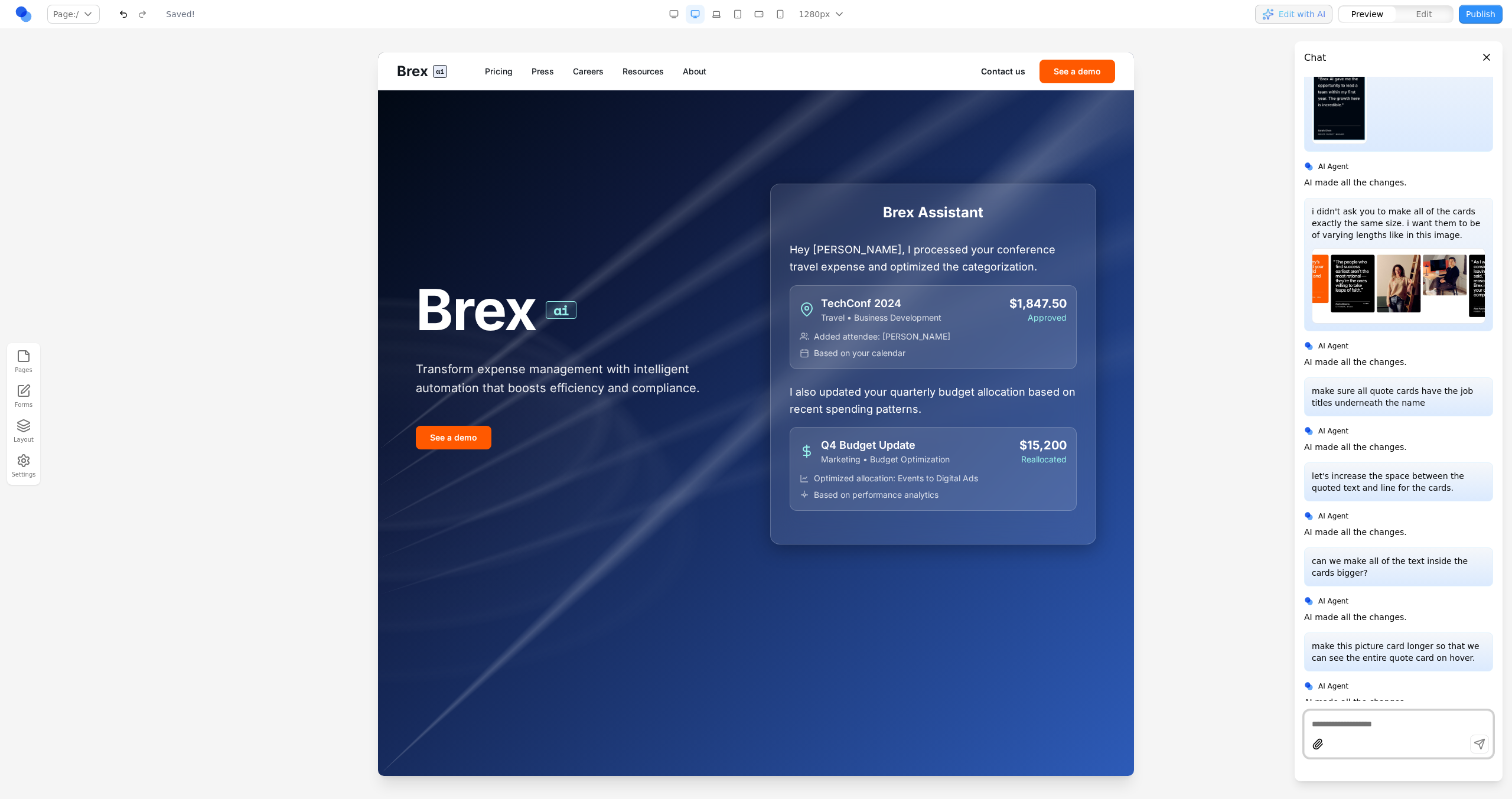
scroll to position [0, 0]
click at [603, 72] on link "Careers" at bounding box center [589, 71] width 31 height 12
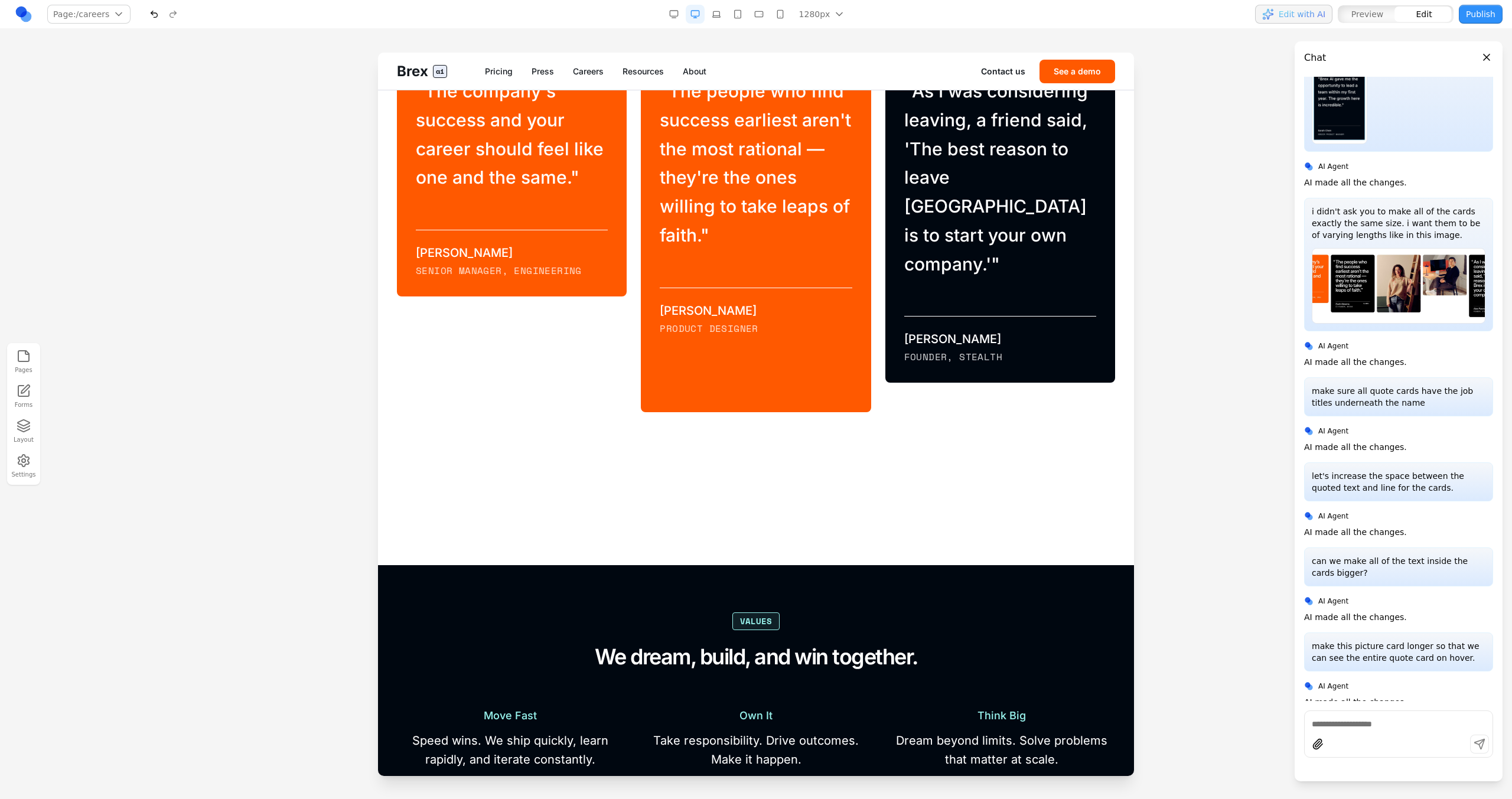
scroll to position [809, 0]
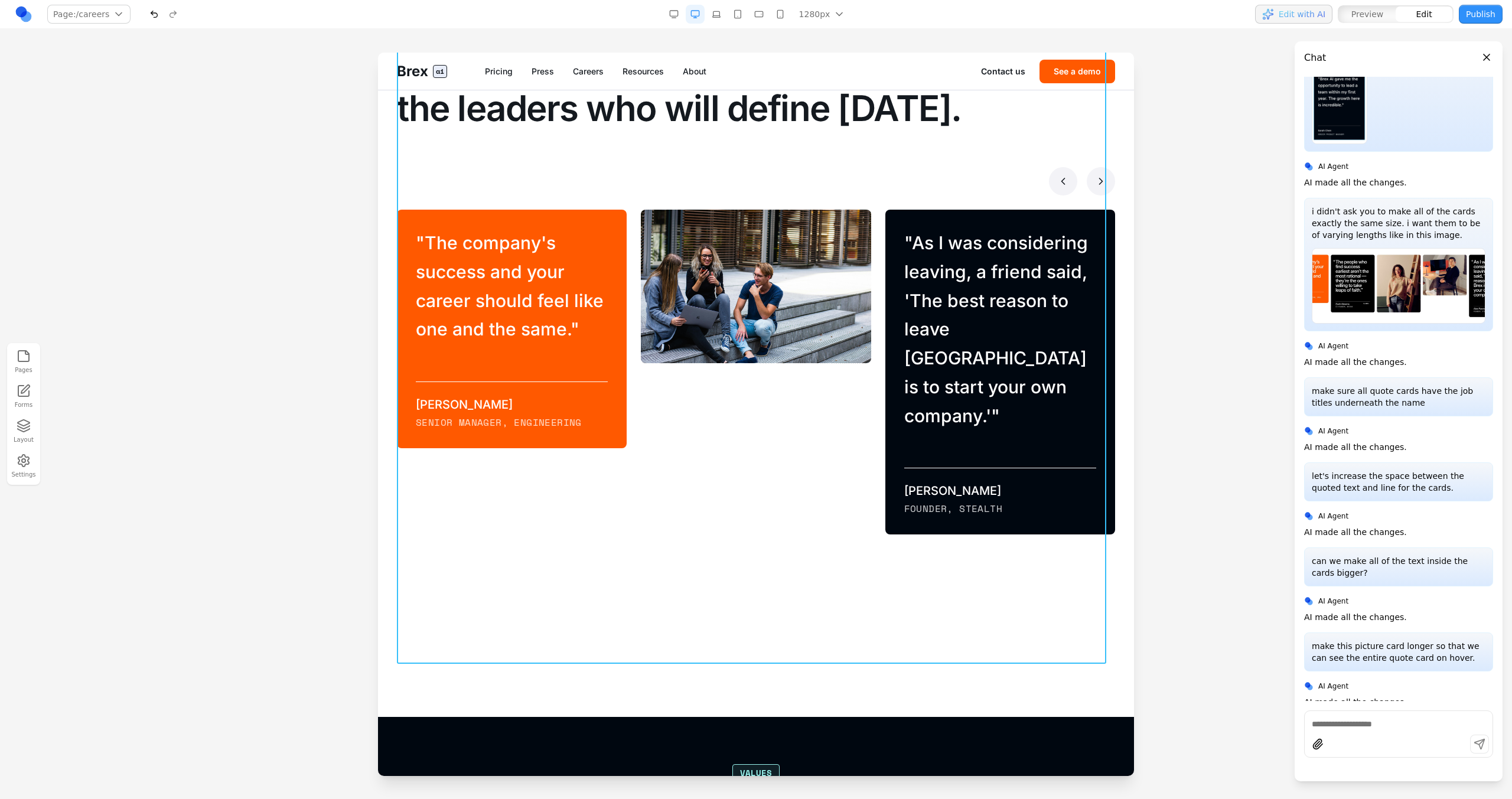
click at [865, 200] on div "Make your mark Your next chapter starts here. We create the leaders who will de…" at bounding box center [756, 341] width 718 height 656
click at [148, 9] on button "button" at bounding box center [154, 14] width 19 height 19
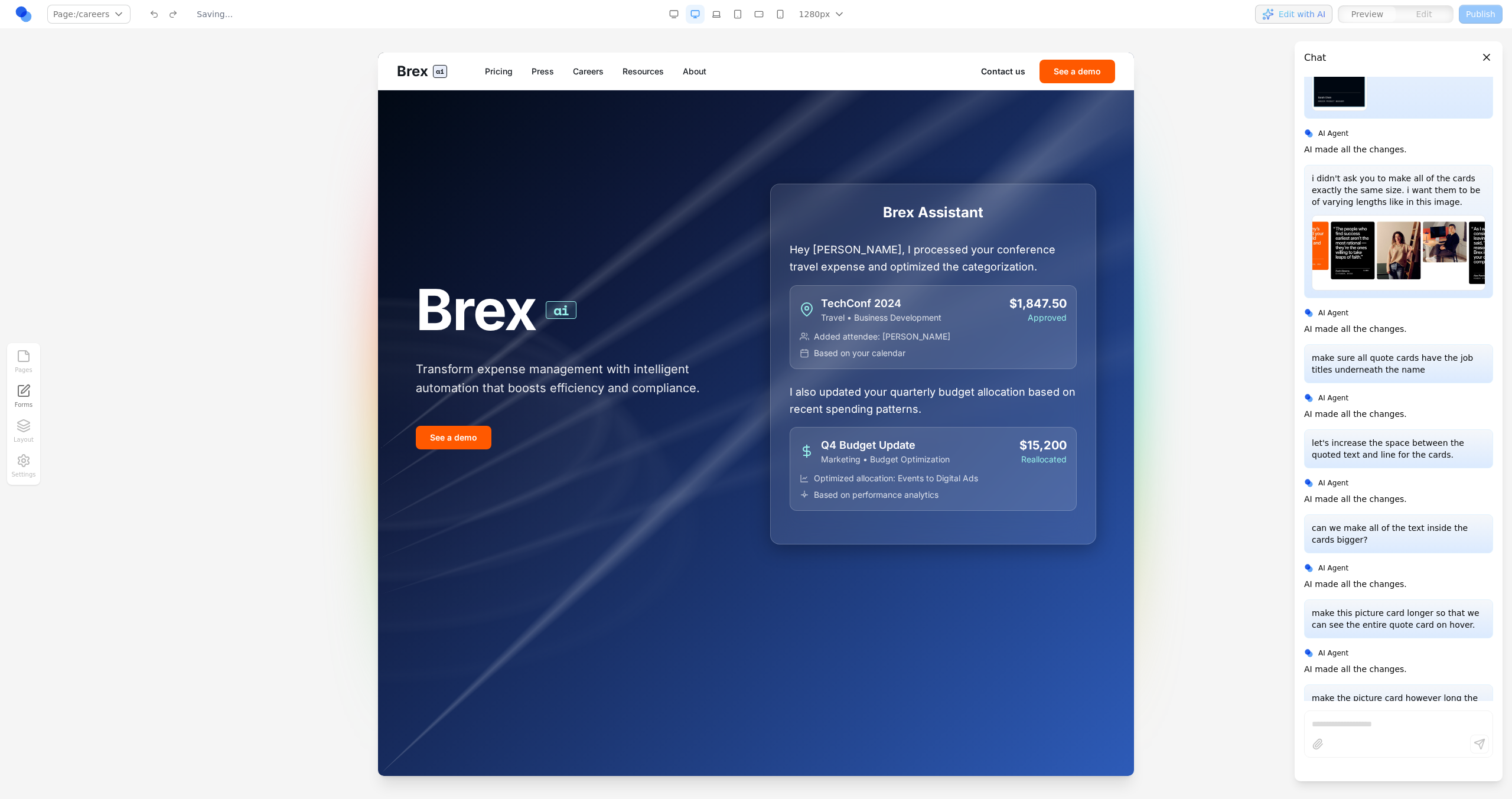
scroll to position [0, 0]
click at [588, 71] on link "Careers" at bounding box center [589, 71] width 31 height 12
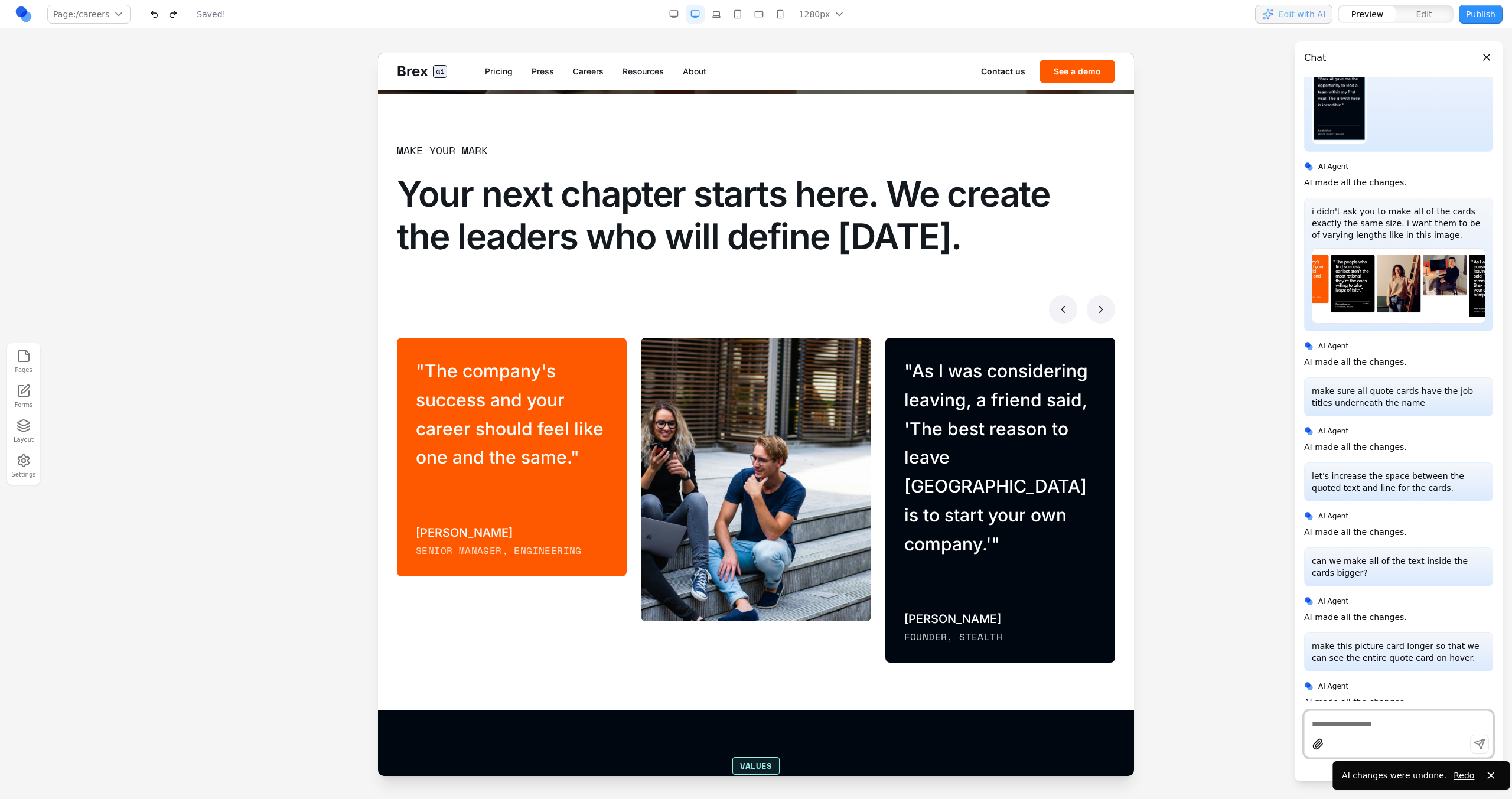
scroll to position [838, 0]
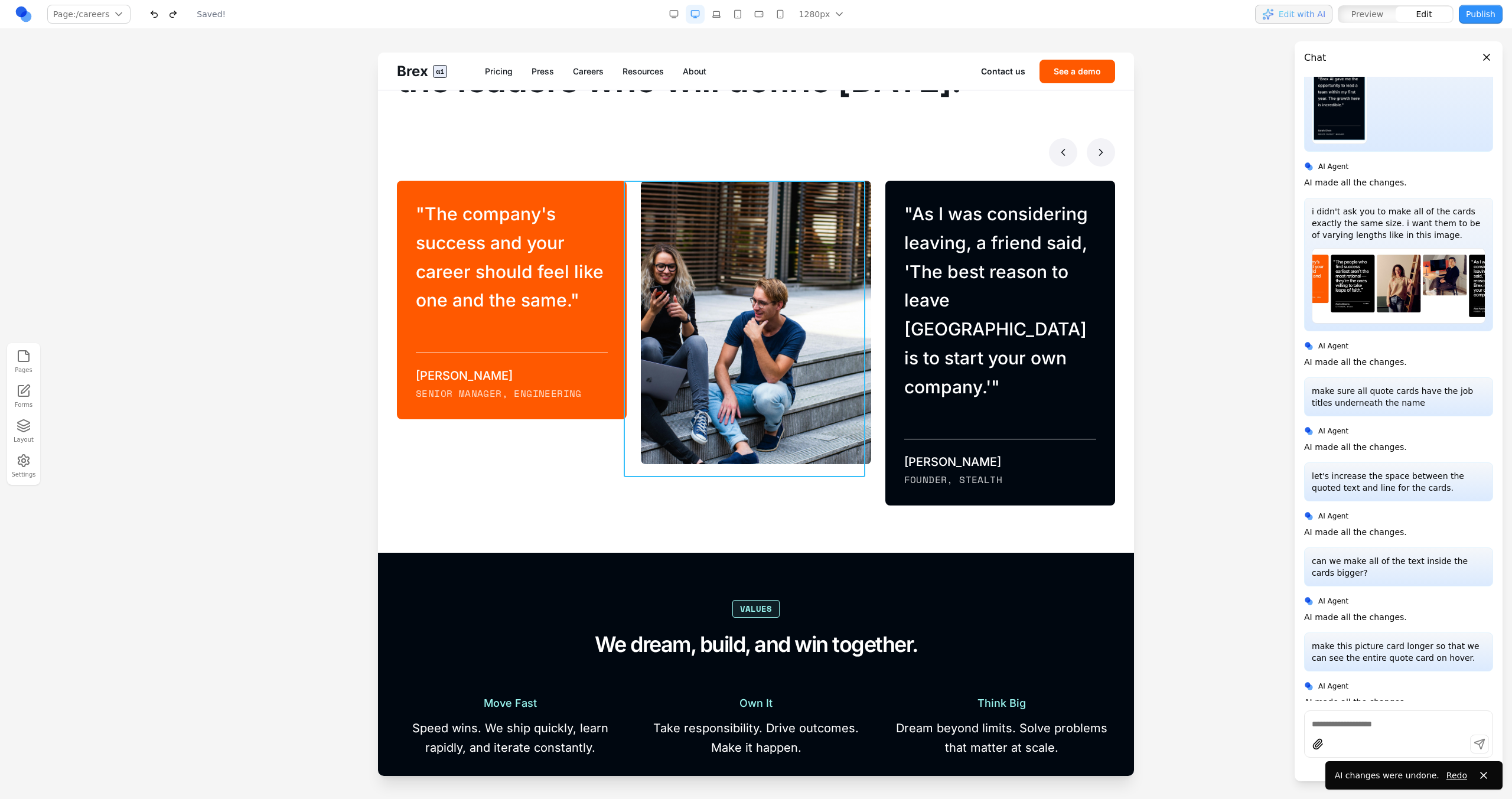
click at [632, 225] on div "" The people who find success earliest aren't the most rational — they're the o…" at bounding box center [748, 343] width 244 height 325
click at [641, 162] on div at bounding box center [756, 151] width 718 height 28
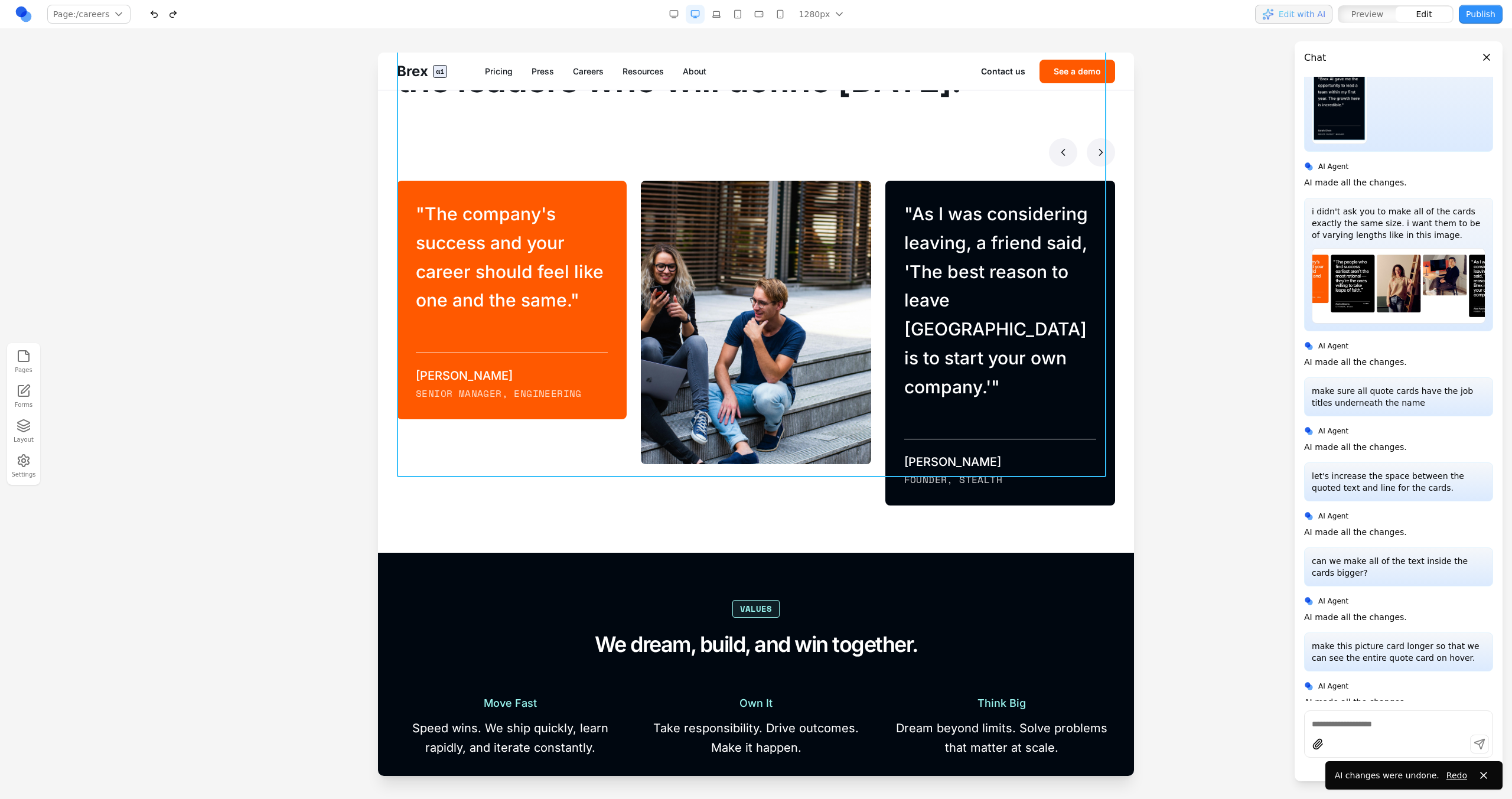
click at [641, 177] on div "Make your mark Your next chapter starts here. We create the leaders who will de…" at bounding box center [756, 244] width 718 height 521
click at [725, 453] on icon at bounding box center [722, 493] width 12 height 12
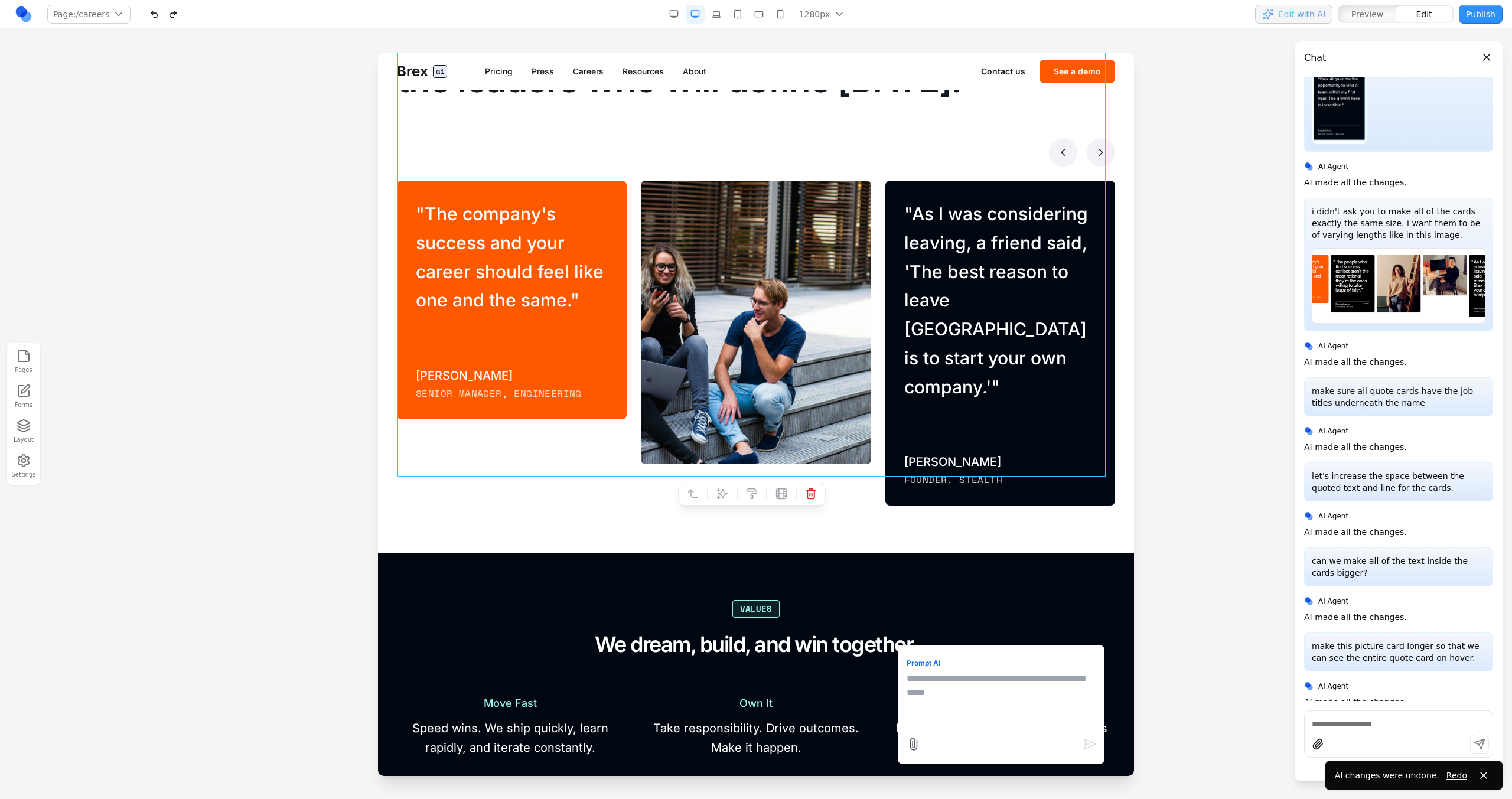
click at [892, 453] on textarea at bounding box center [1001, 700] width 189 height 59
type textarea "*"
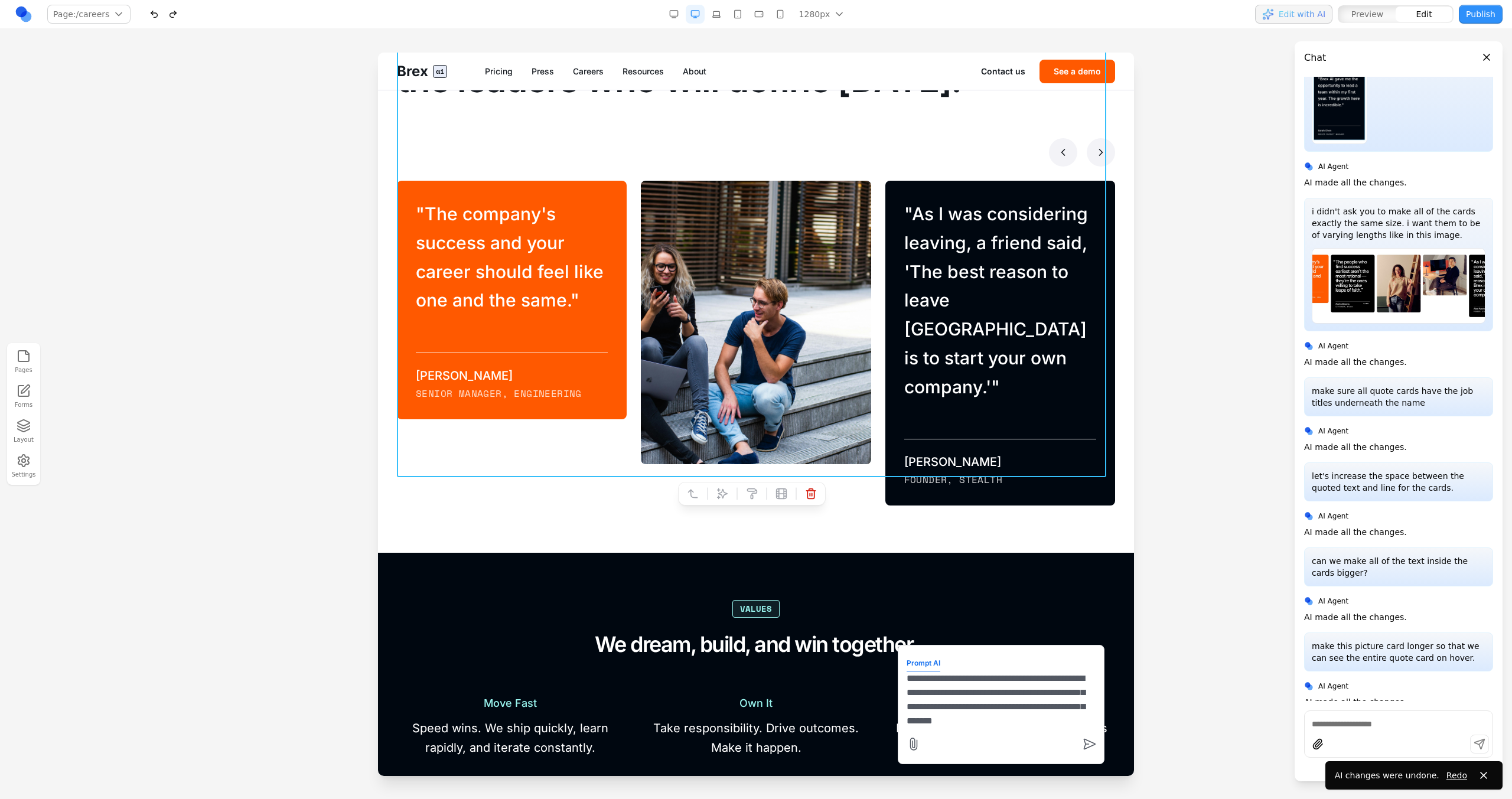
type textarea "**********"
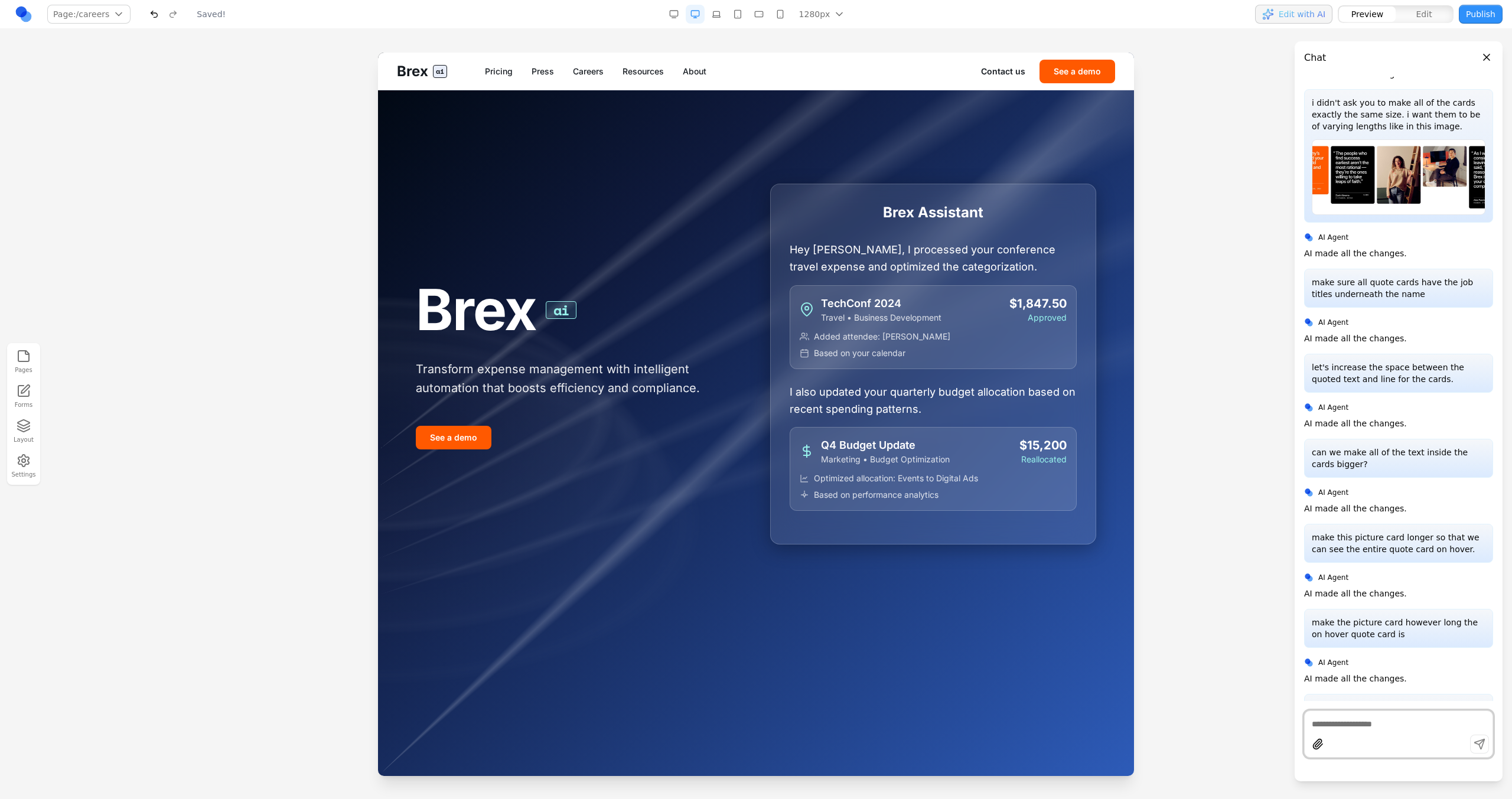
scroll to position [0, 0]
click at [587, 67] on link "Careers" at bounding box center [589, 71] width 31 height 12
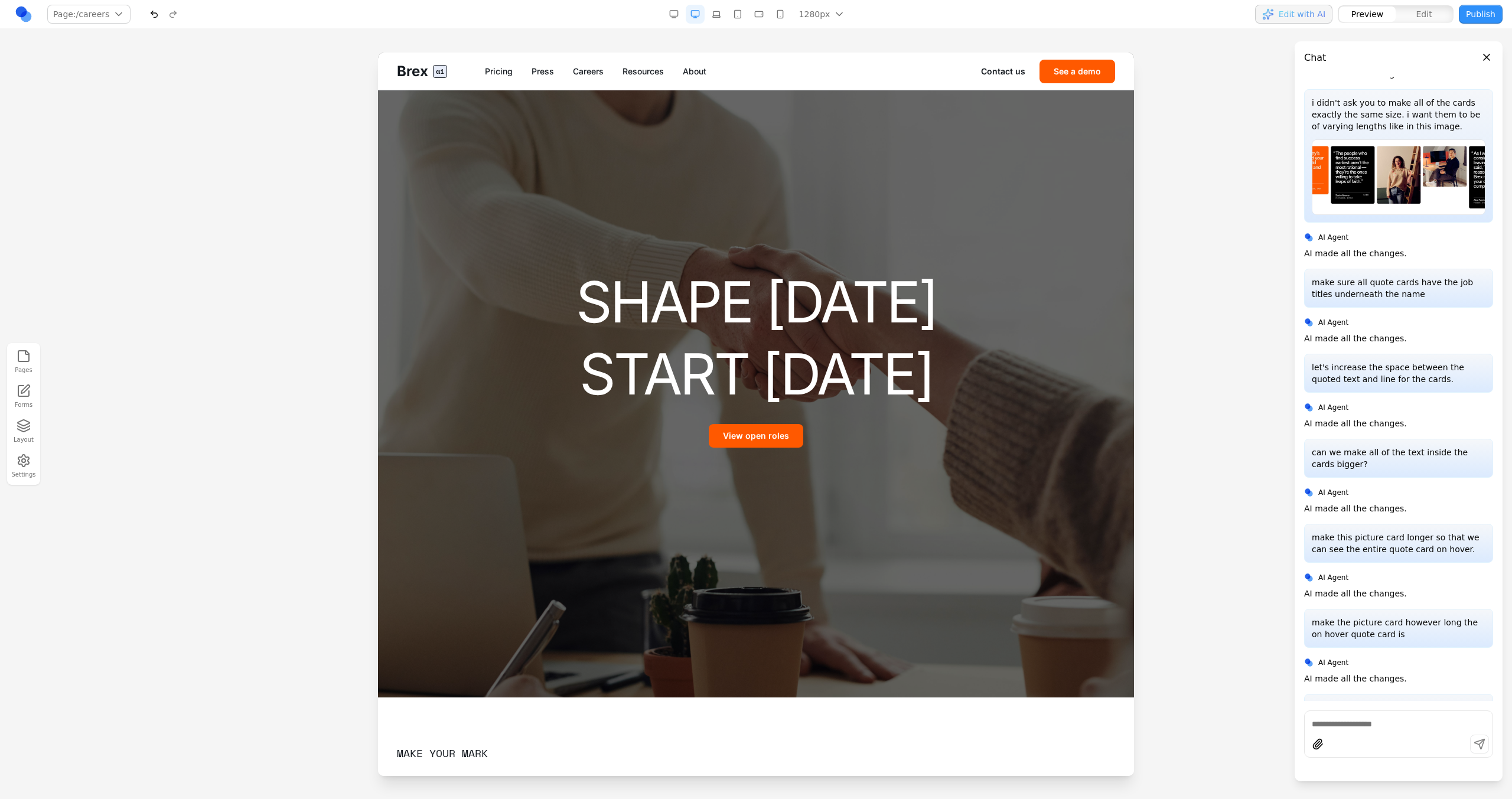
scroll to position [825, 0]
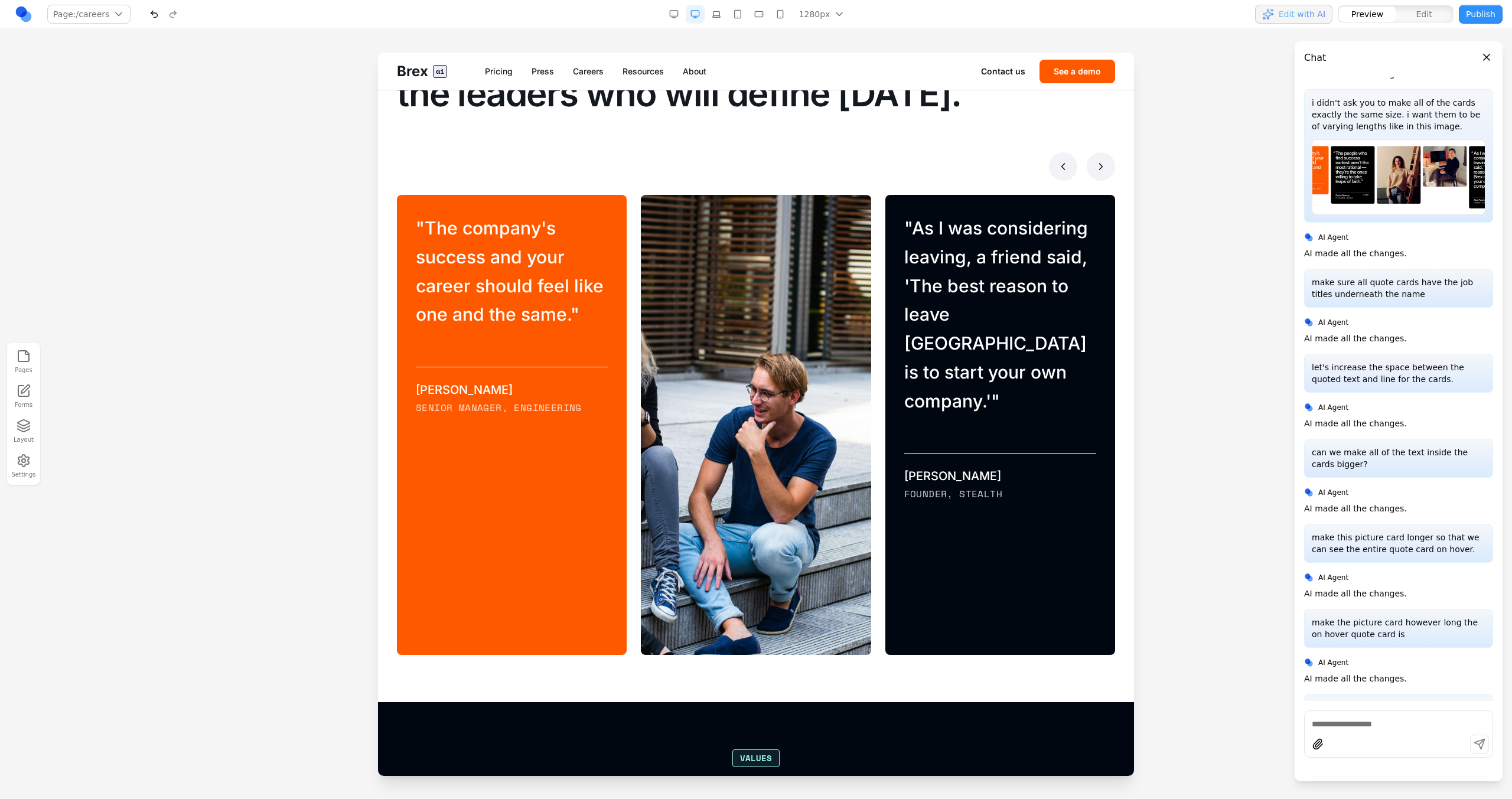
click at [148, 19] on button "button" at bounding box center [154, 14] width 19 height 19
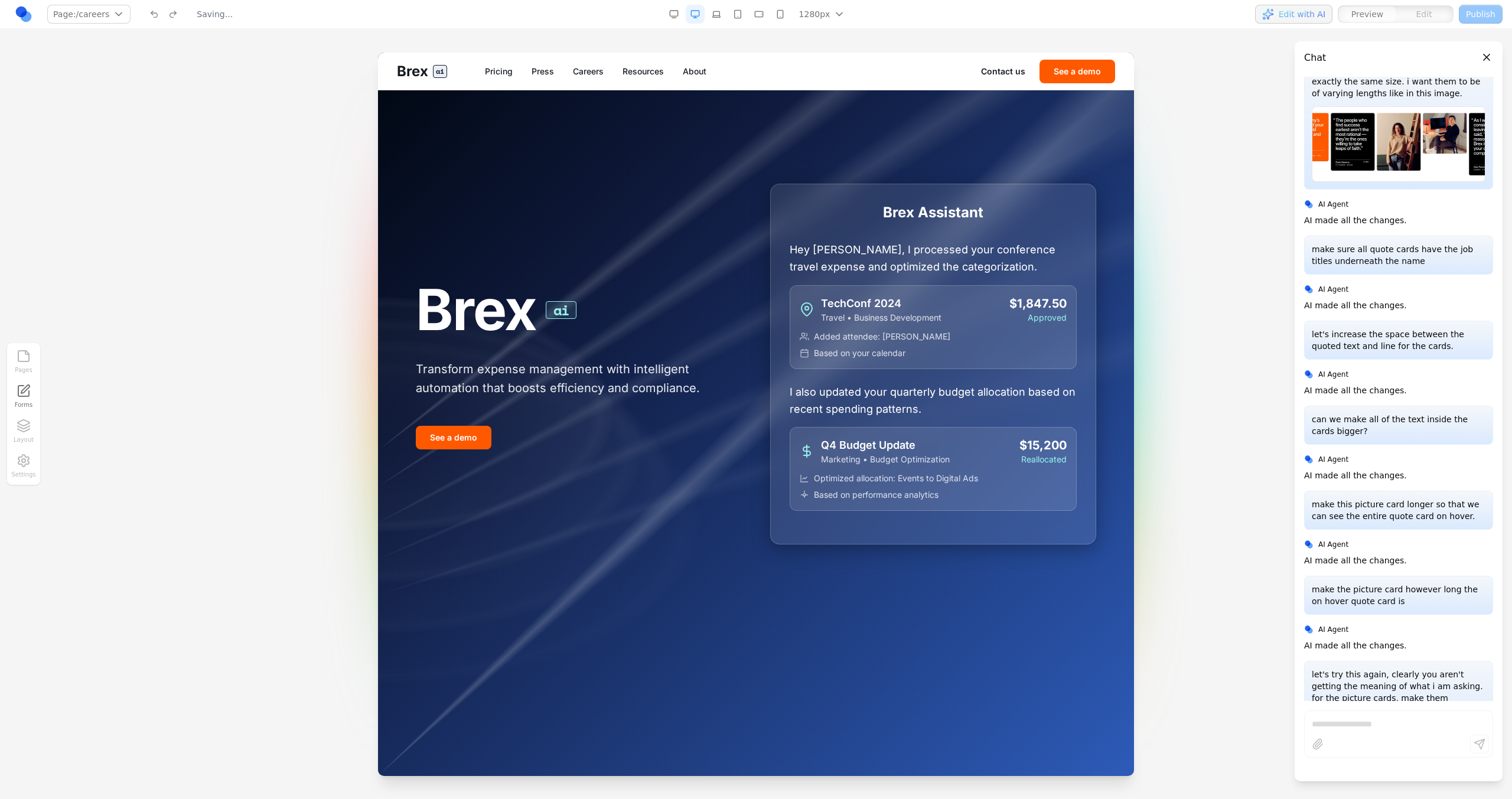
scroll to position [0, 0]
click at [579, 72] on link "Careers" at bounding box center [589, 71] width 31 height 12
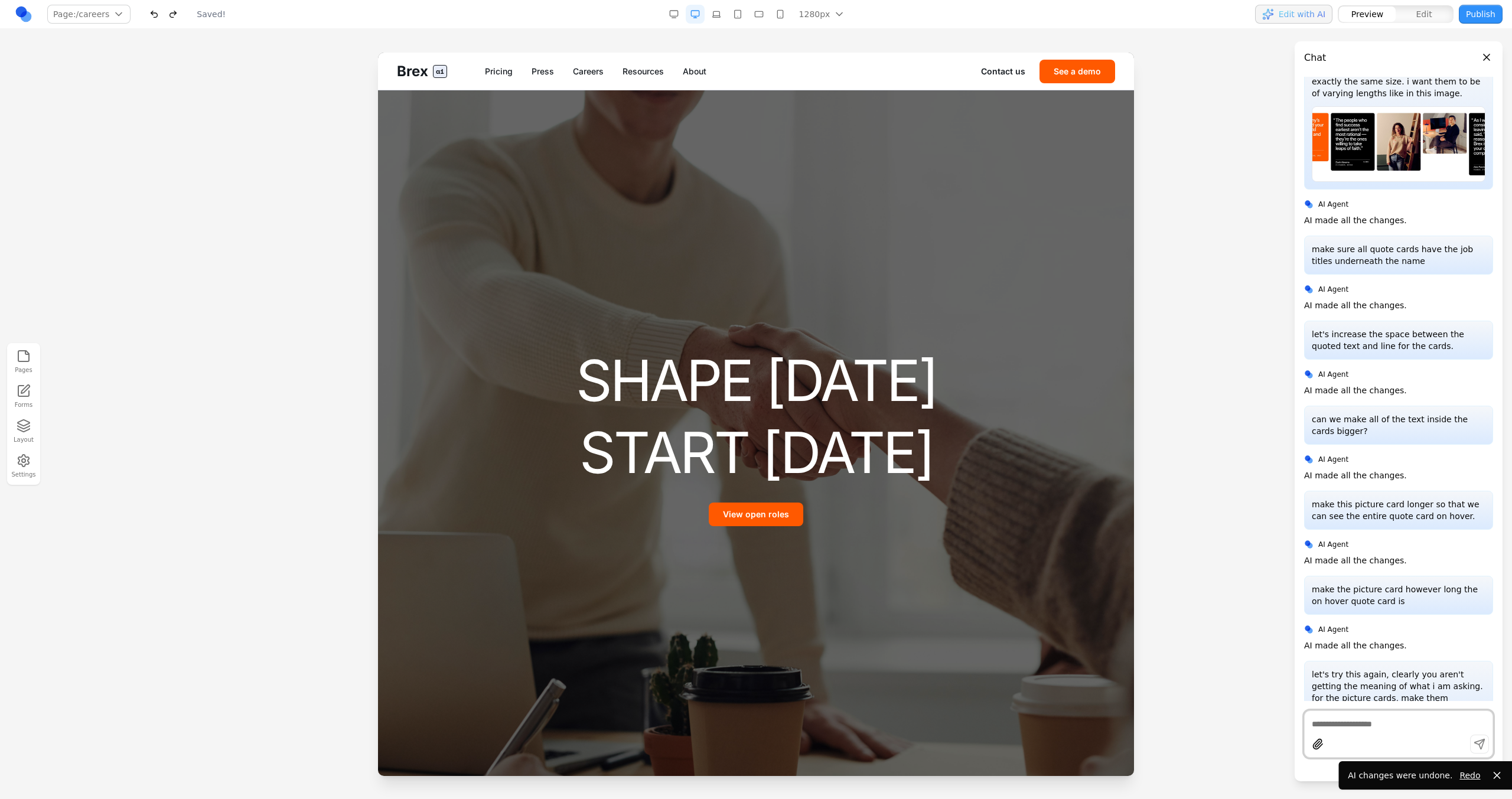
scroll to position [7694, 0]
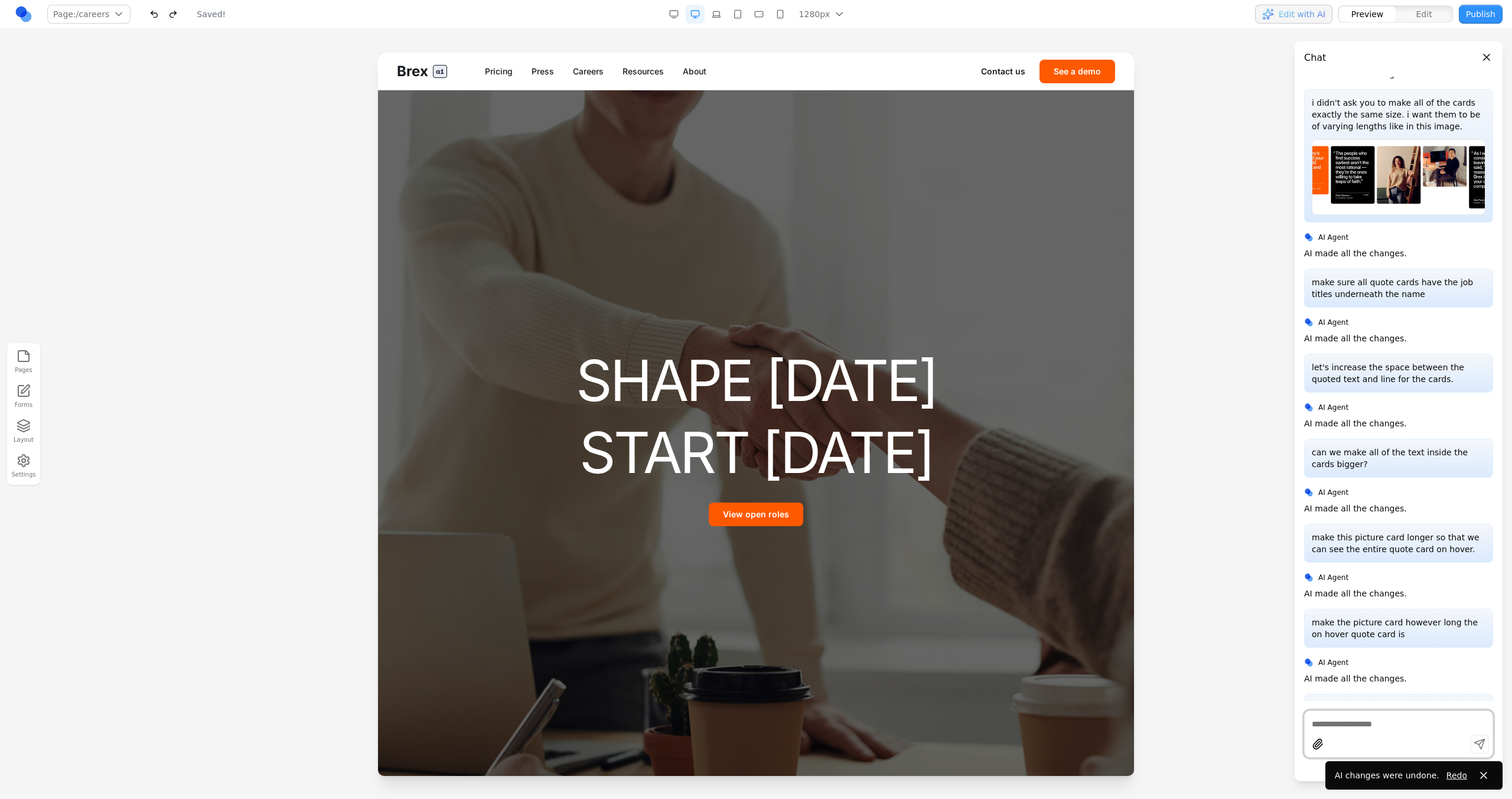
click at [892, 453] on p "let's try this again, clearly you aren't getting the meaning of what i am askin…" at bounding box center [1399, 731] width 173 height 59
click at [892, 453] on div "let's try this again, clearly you aren't getting the meaning of what i am askin…" at bounding box center [1398, 732] width 189 height 75
copy p "let's try this again, clearly you aren't getting the meaning of what i am askin…"
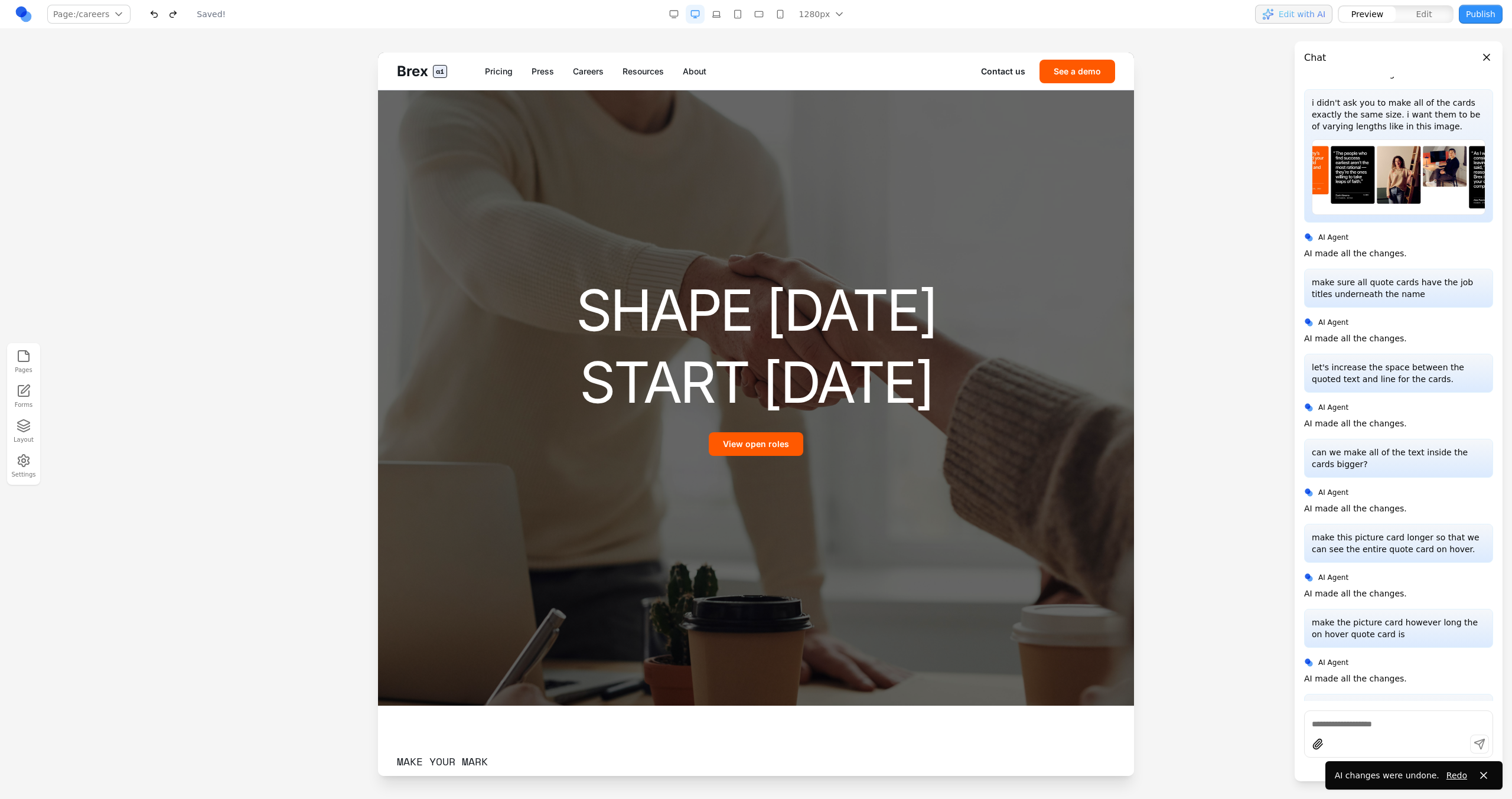
scroll to position [786, 0]
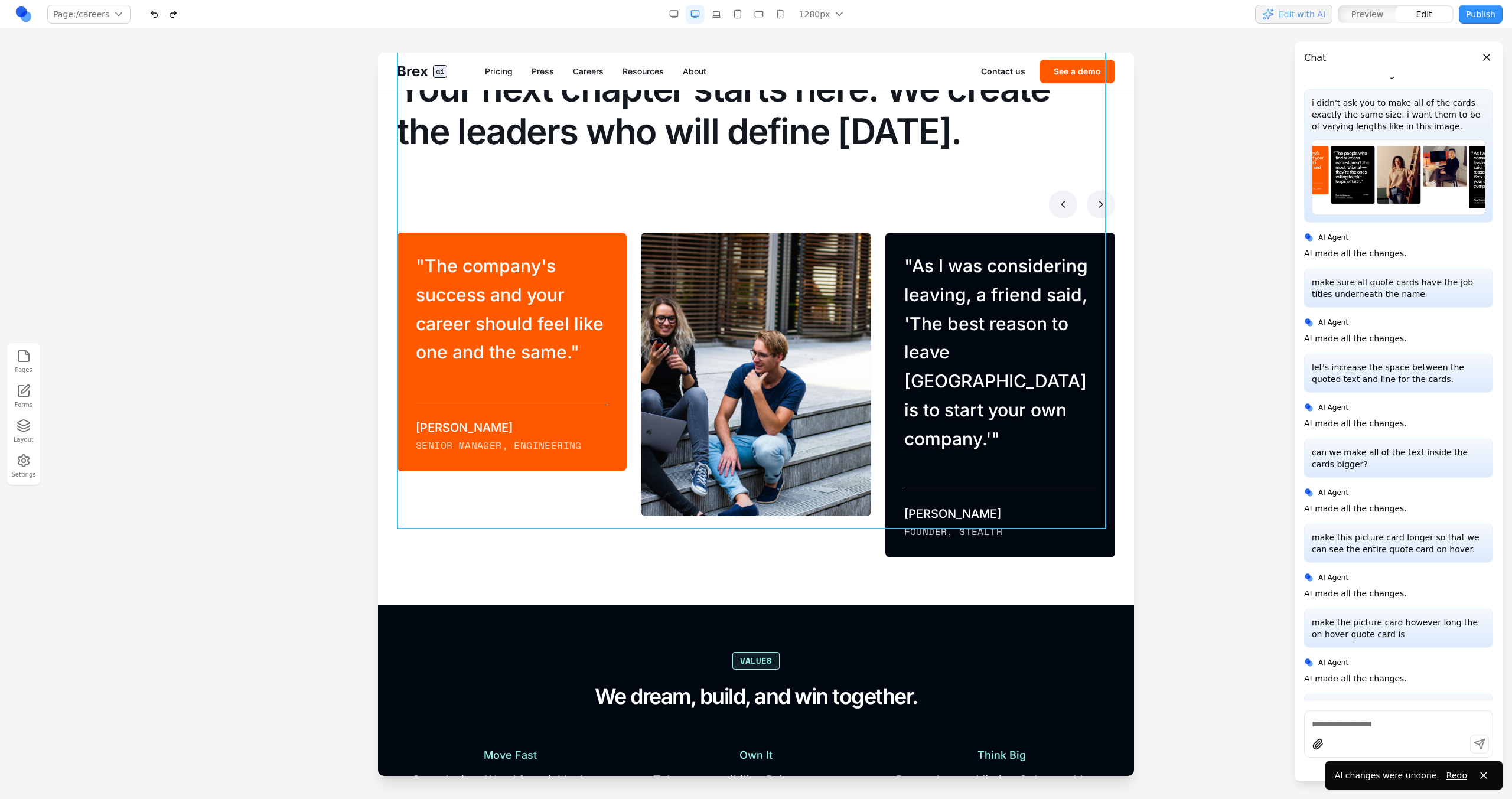
click at [626, 227] on div "Make your mark Your next chapter starts here. We create the leaders who will de…" at bounding box center [756, 296] width 718 height 521
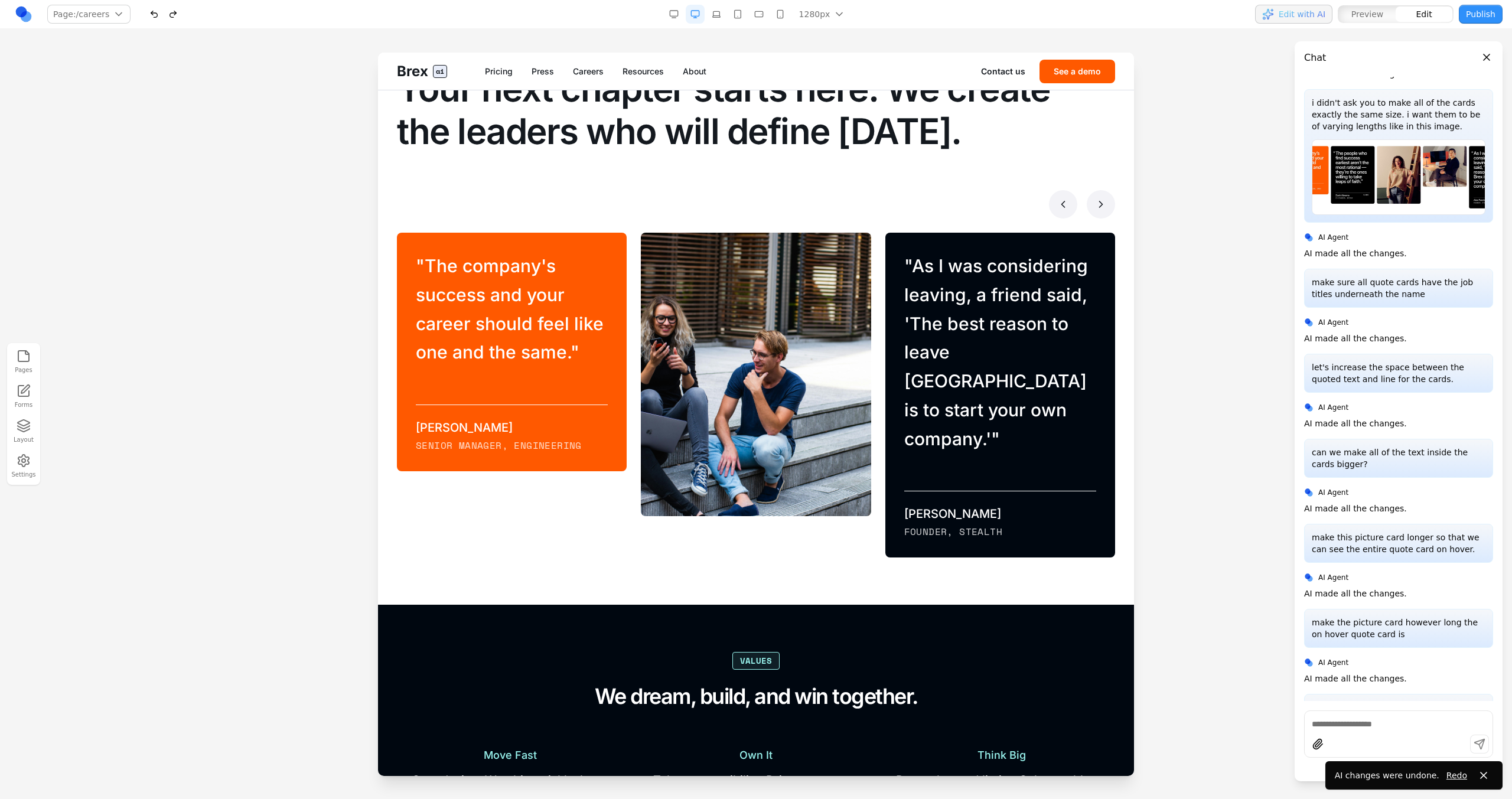
click at [723, 453] on section "Make your mark Your next chapter starts here. We create the leaders who will de…" at bounding box center [756, 296] width 756 height 616
click at [719, 453] on section "Make your mark Your next chapter starts here. We create the leaders who will de…" at bounding box center [756, 296] width 756 height 616
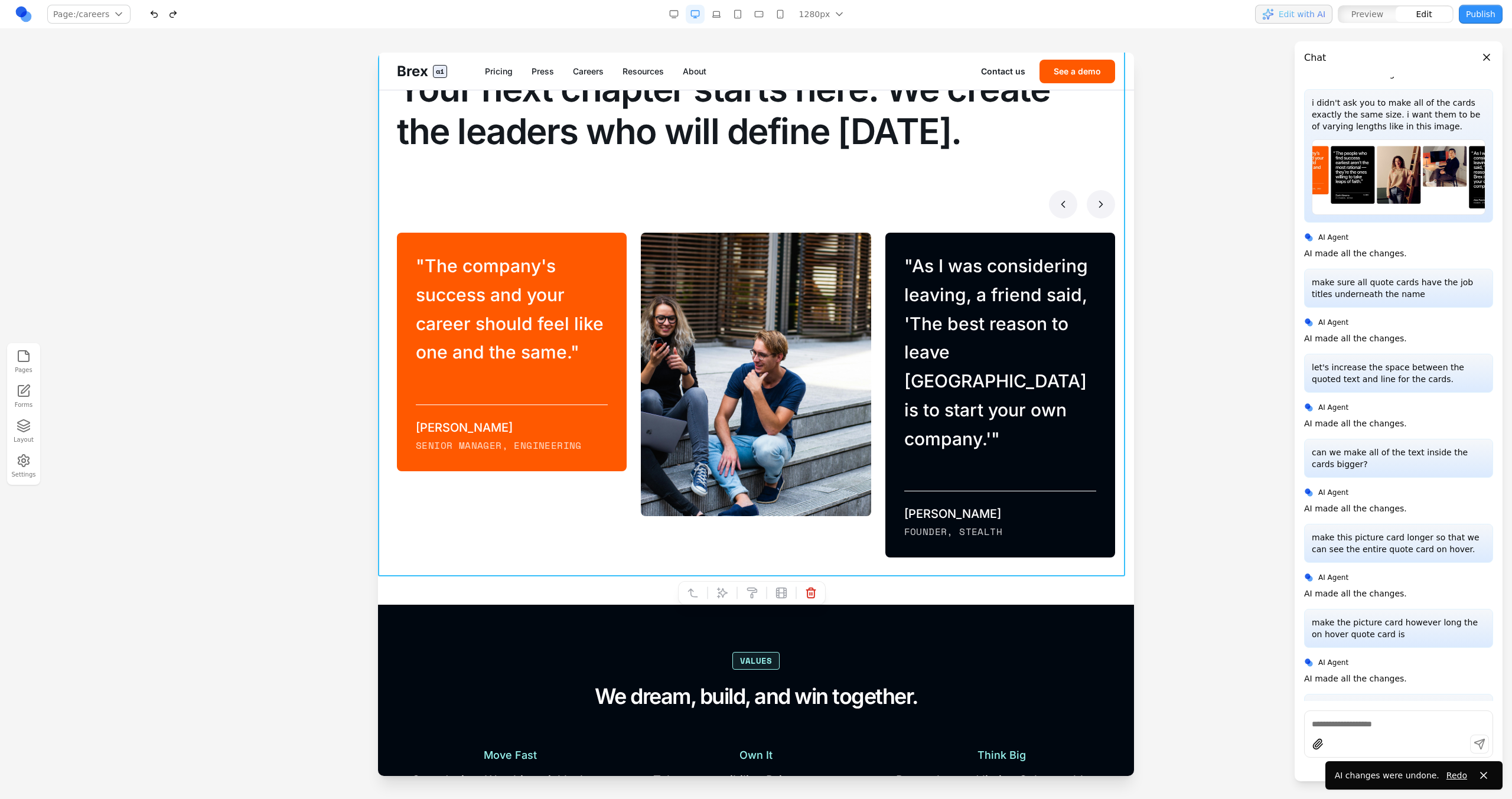
drag, startPoint x: 261, startPoint y: 504, endPoint x: 2, endPoint y: 462, distance: 262.4
click at [261, 453] on div at bounding box center [756, 426] width 1512 height 746
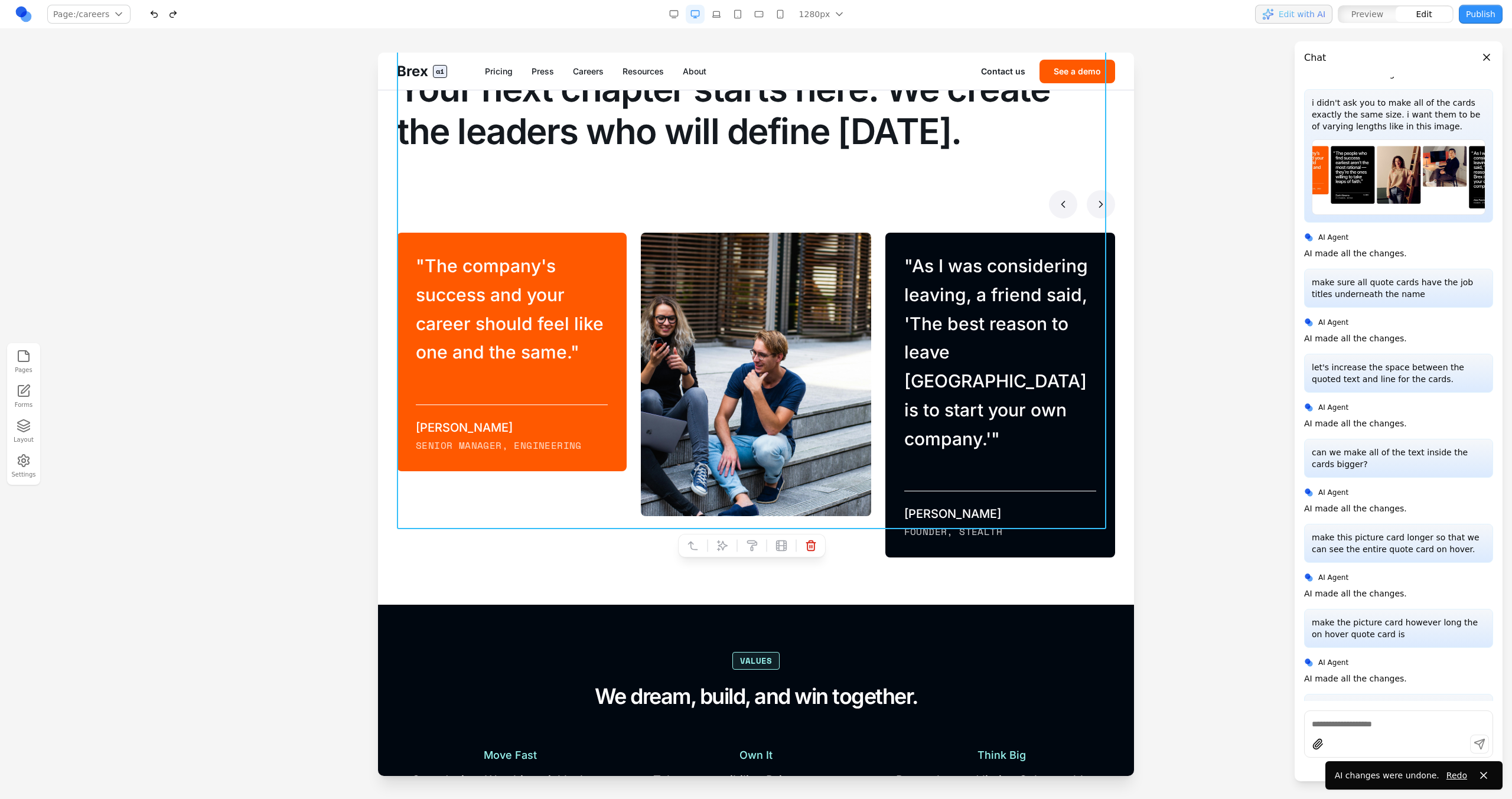
click at [667, 225] on div "Make your mark Your next chapter starts here. We create the leaders who will de…" at bounding box center [756, 296] width 718 height 521
drag, startPoint x: 720, startPoint y: 552, endPoint x: 741, endPoint y: 556, distance: 21.4
click at [720, 453] on button at bounding box center [722, 545] width 19 height 19
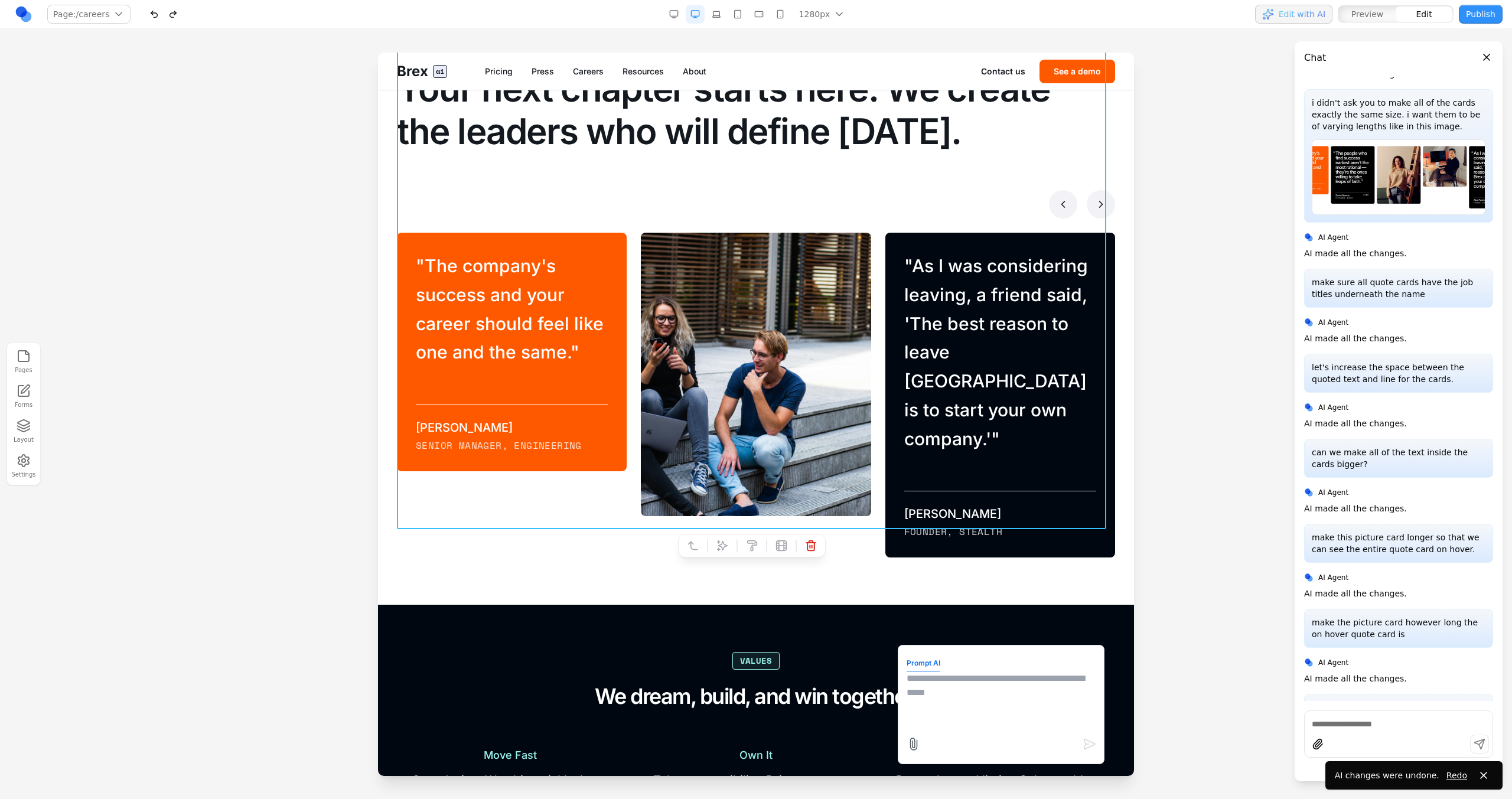
click at [892, 453] on textarea at bounding box center [1001, 700] width 189 height 59
paste textarea "**********"
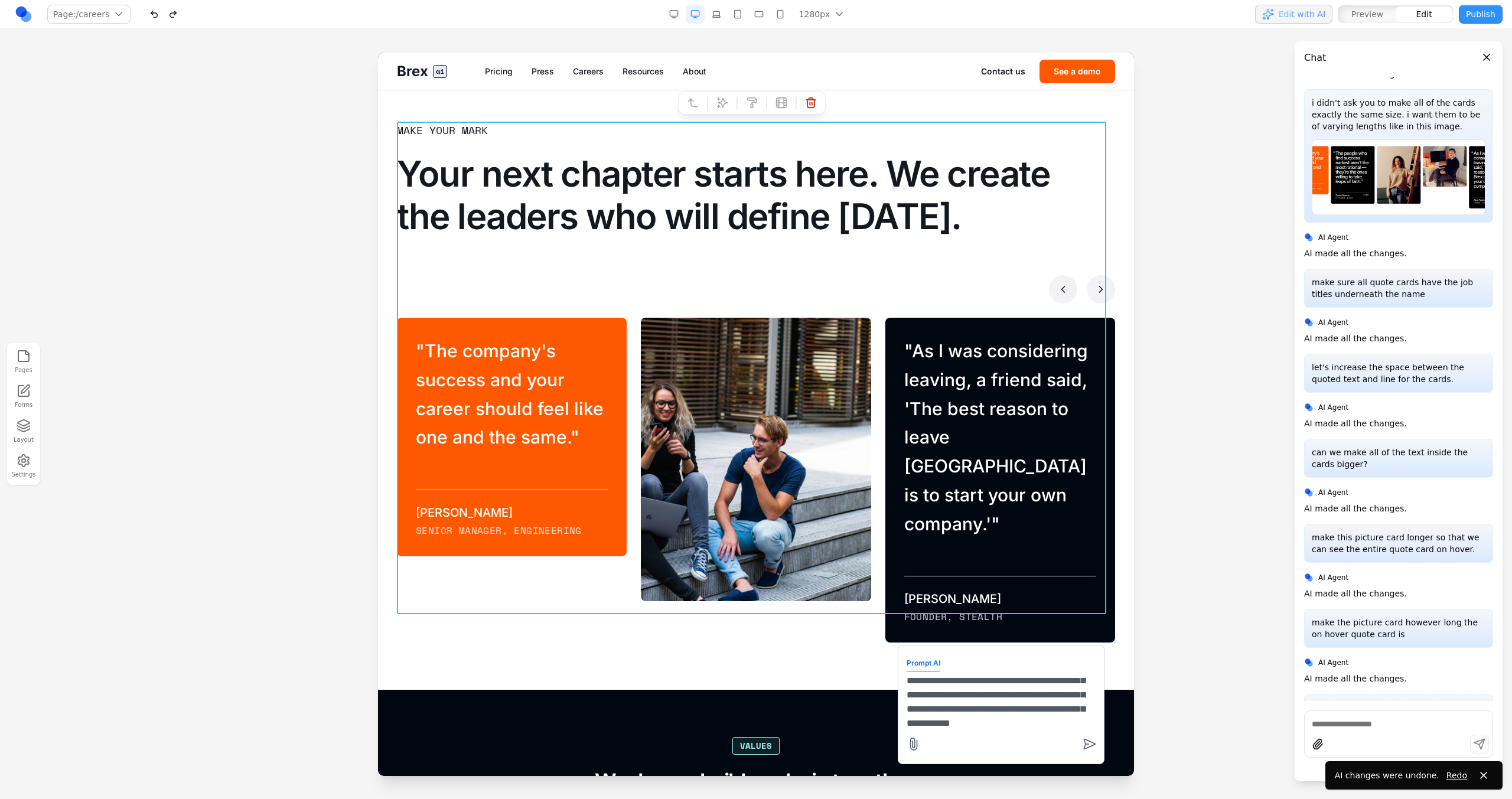
scroll to position [26, 0]
click at [892, 453] on textarea "**********" at bounding box center [1001, 700] width 189 height 59
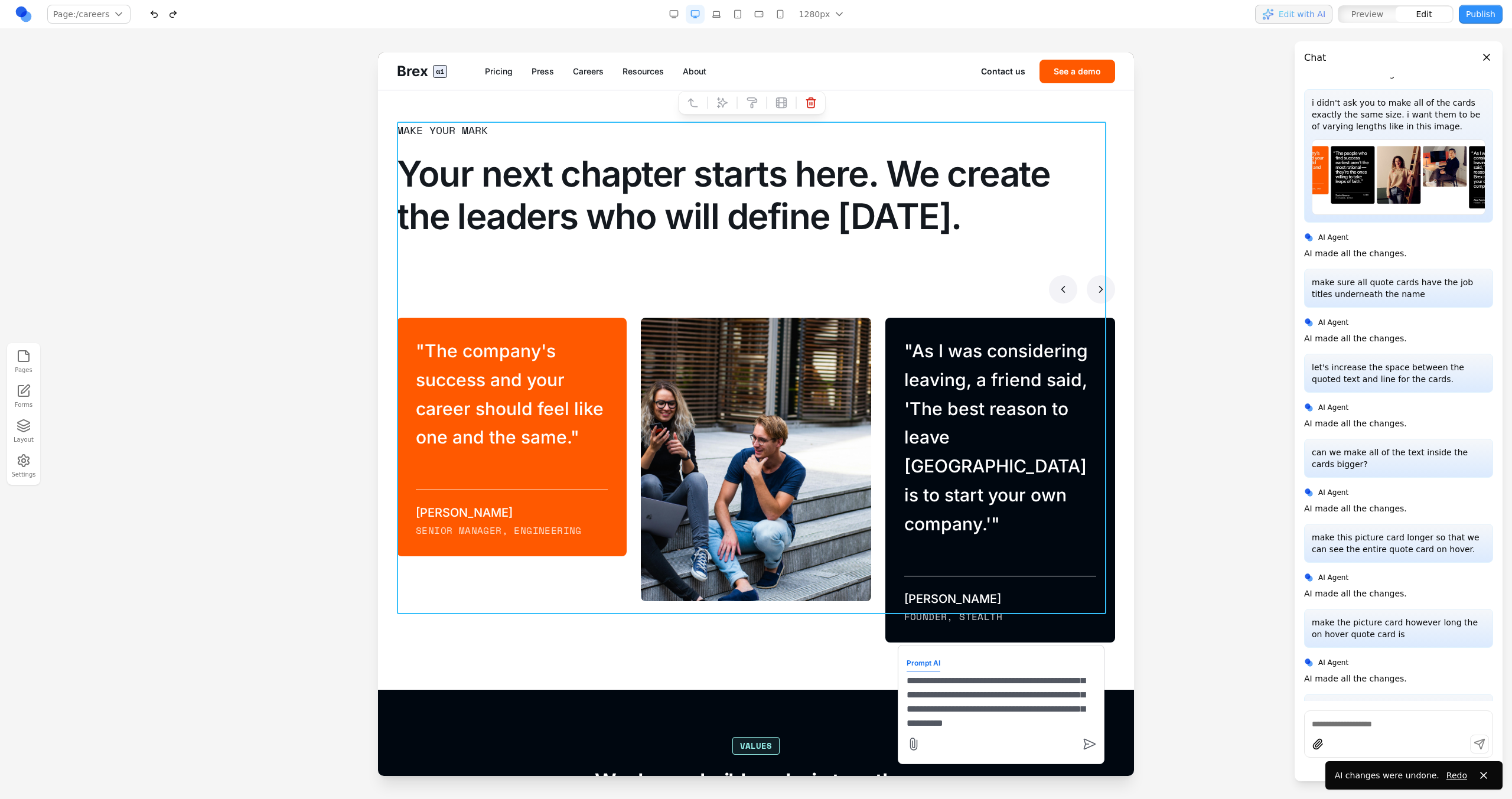
scroll to position [124, 0]
type textarea "**********"
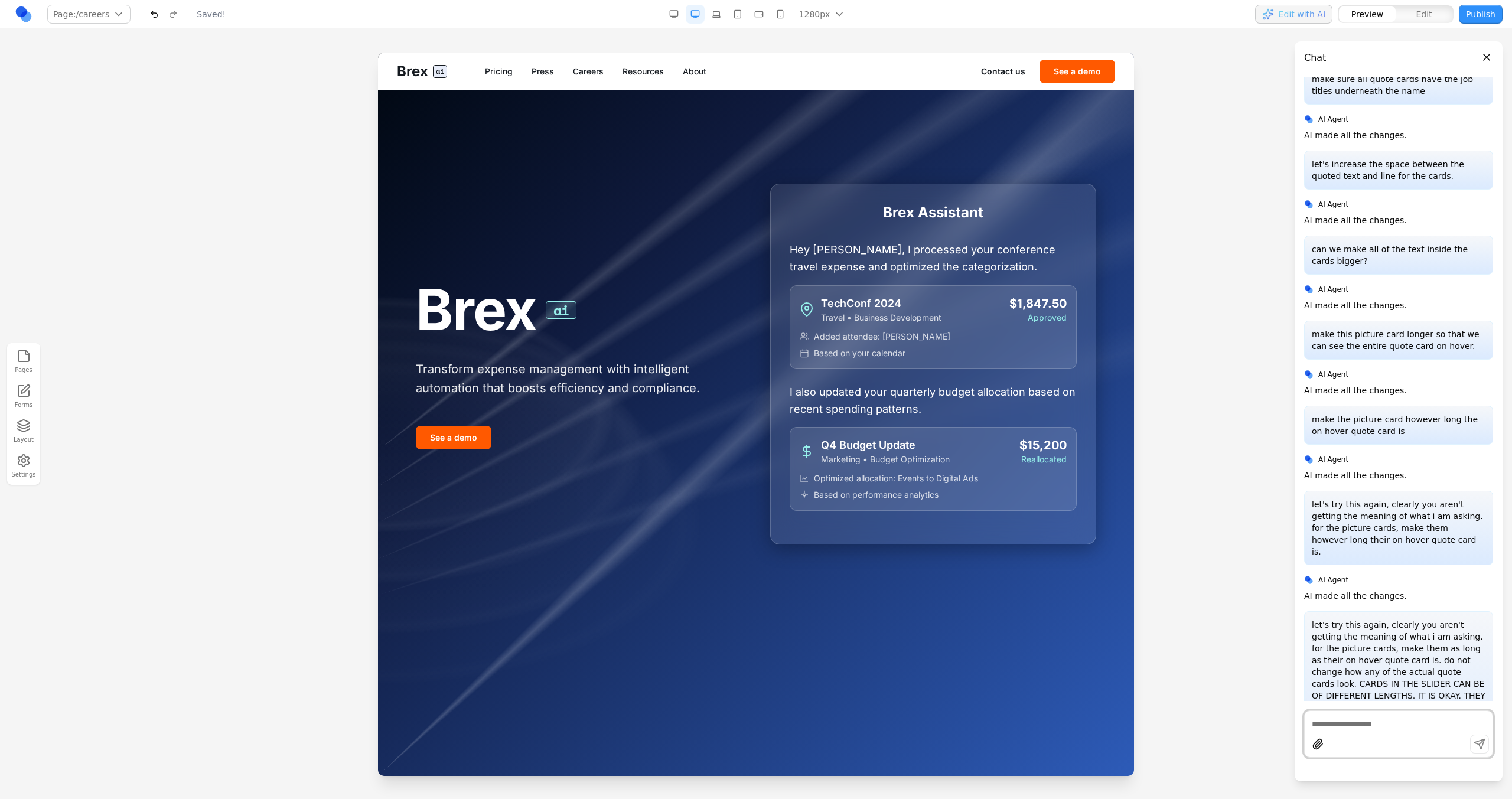
scroll to position [0, 0]
click at [580, 66] on link "Careers" at bounding box center [589, 71] width 31 height 12
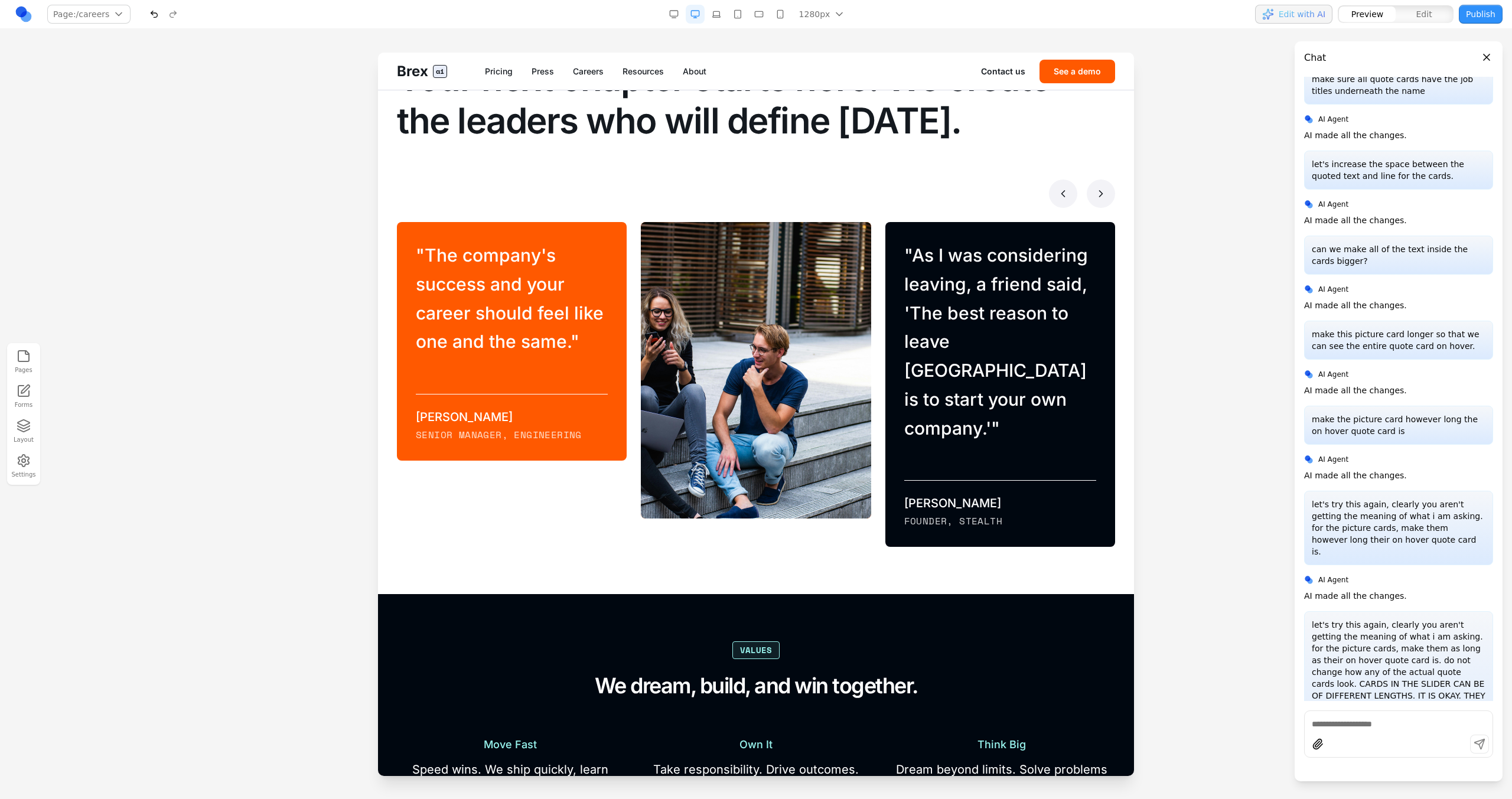
scroll to position [792, 0]
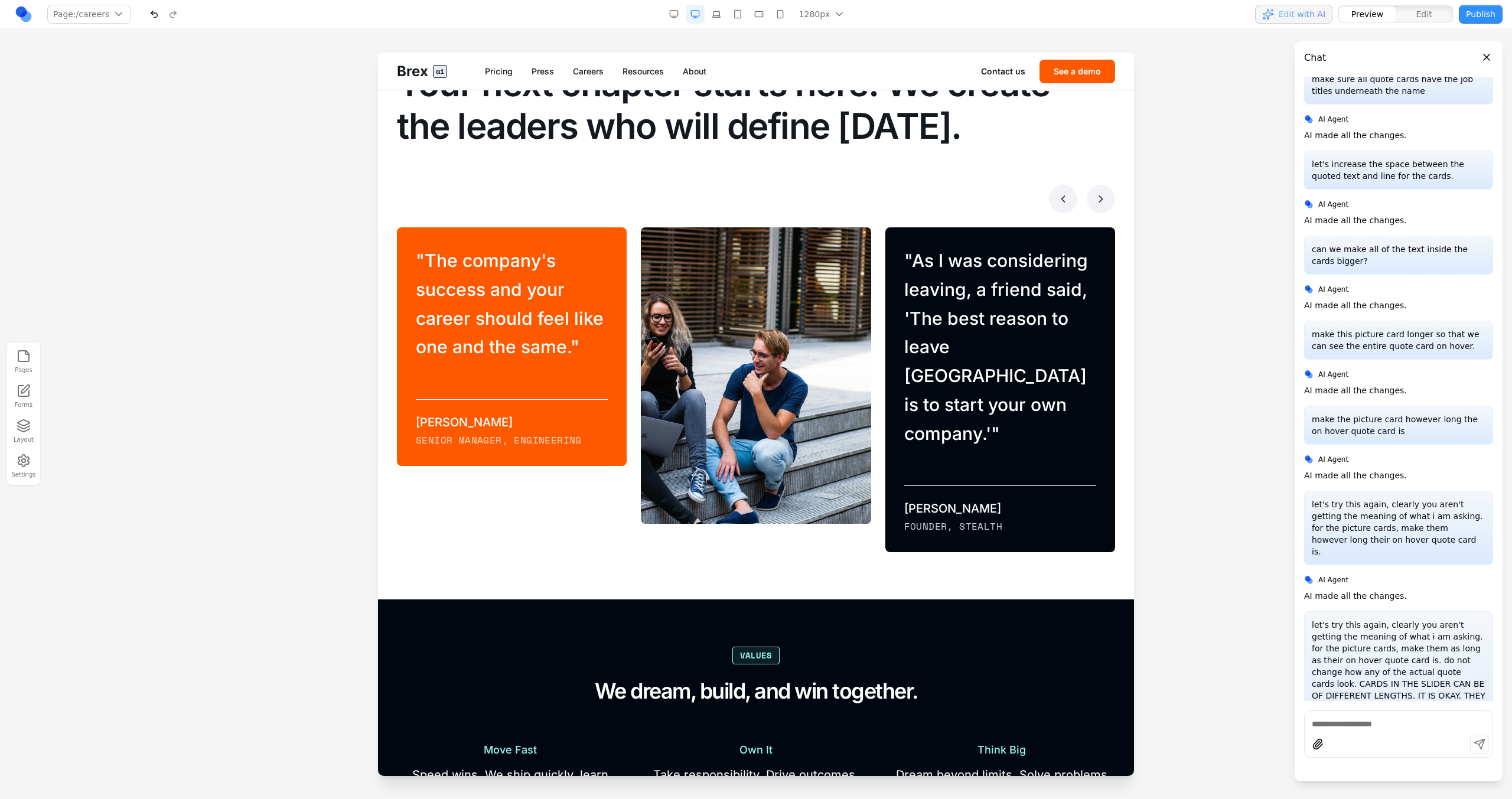
click at [892, 201] on icon at bounding box center [1100, 199] width 12 height 12
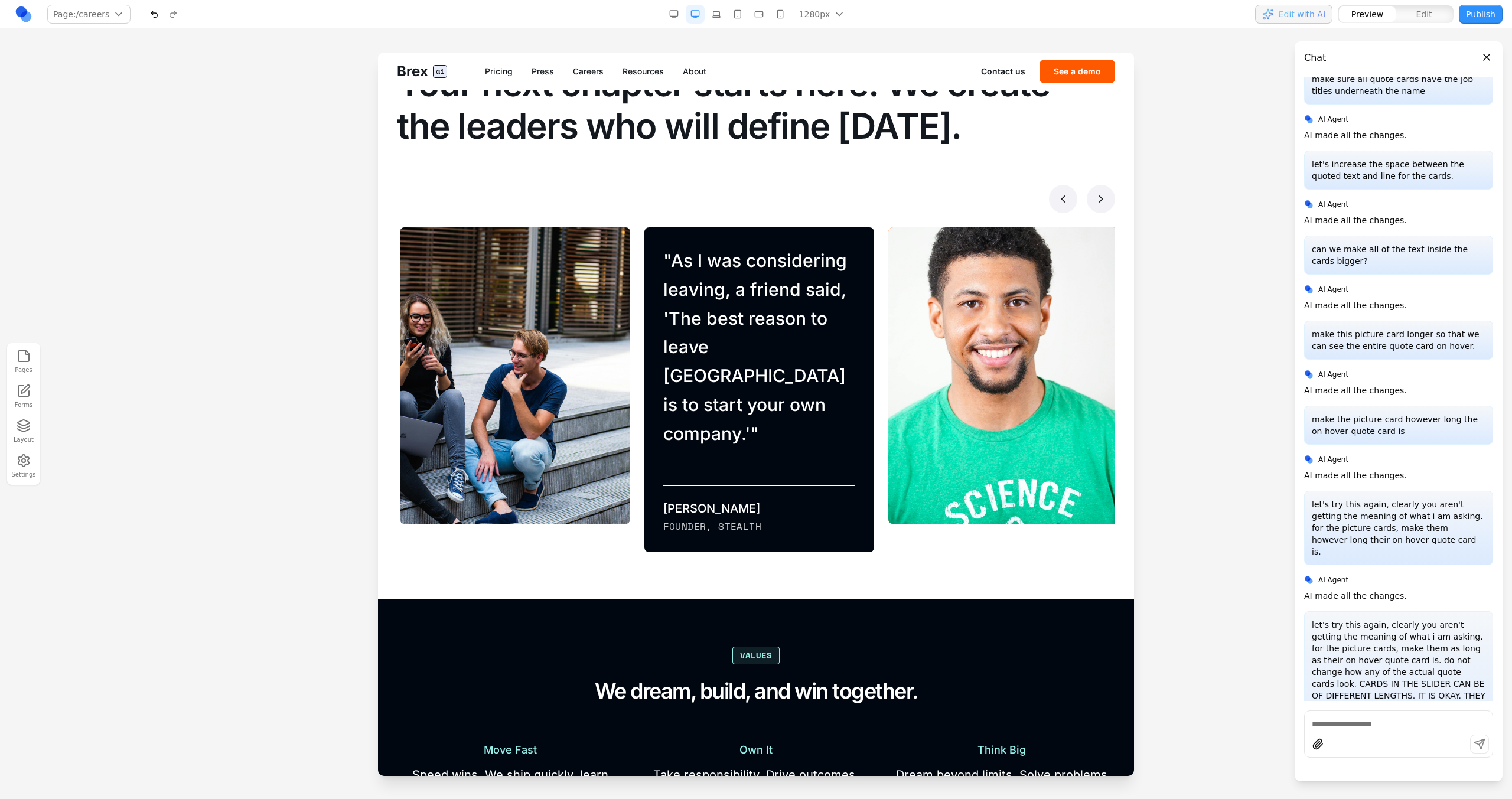
click at [892, 202] on button at bounding box center [1100, 199] width 28 height 28
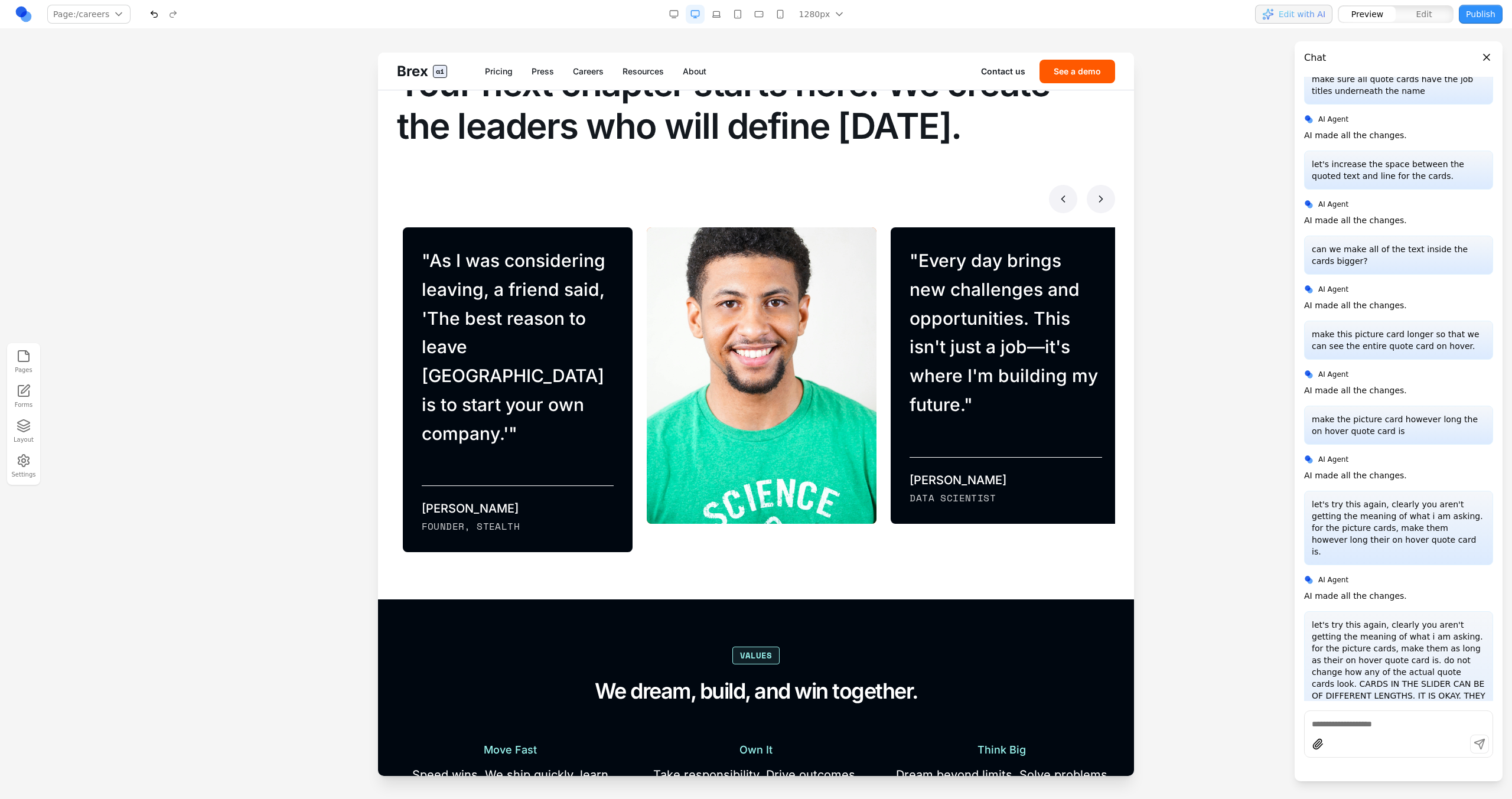
click at [892, 197] on icon at bounding box center [1100, 199] width 12 height 12
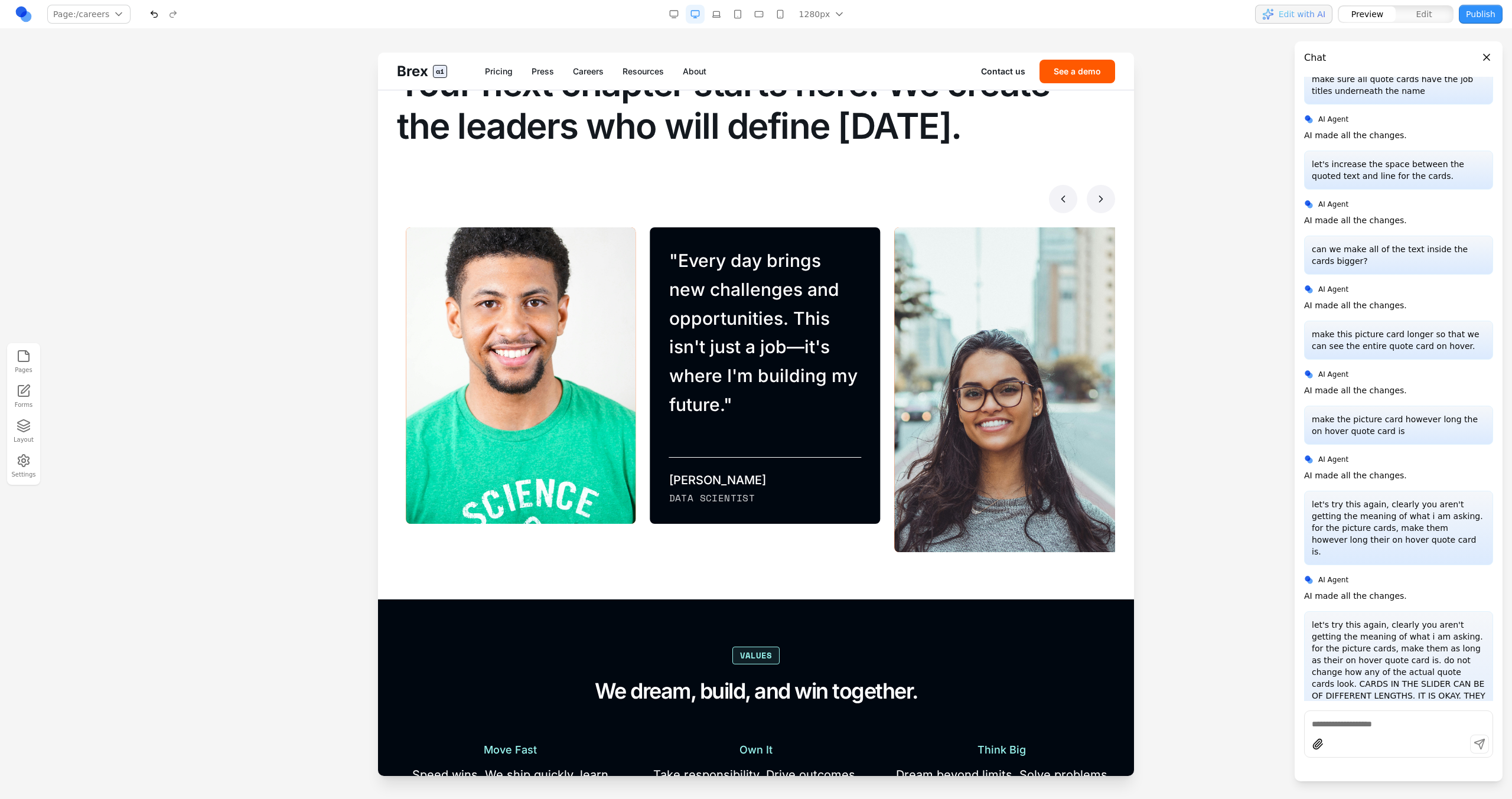
click at [892, 197] on icon at bounding box center [1100, 199] width 12 height 12
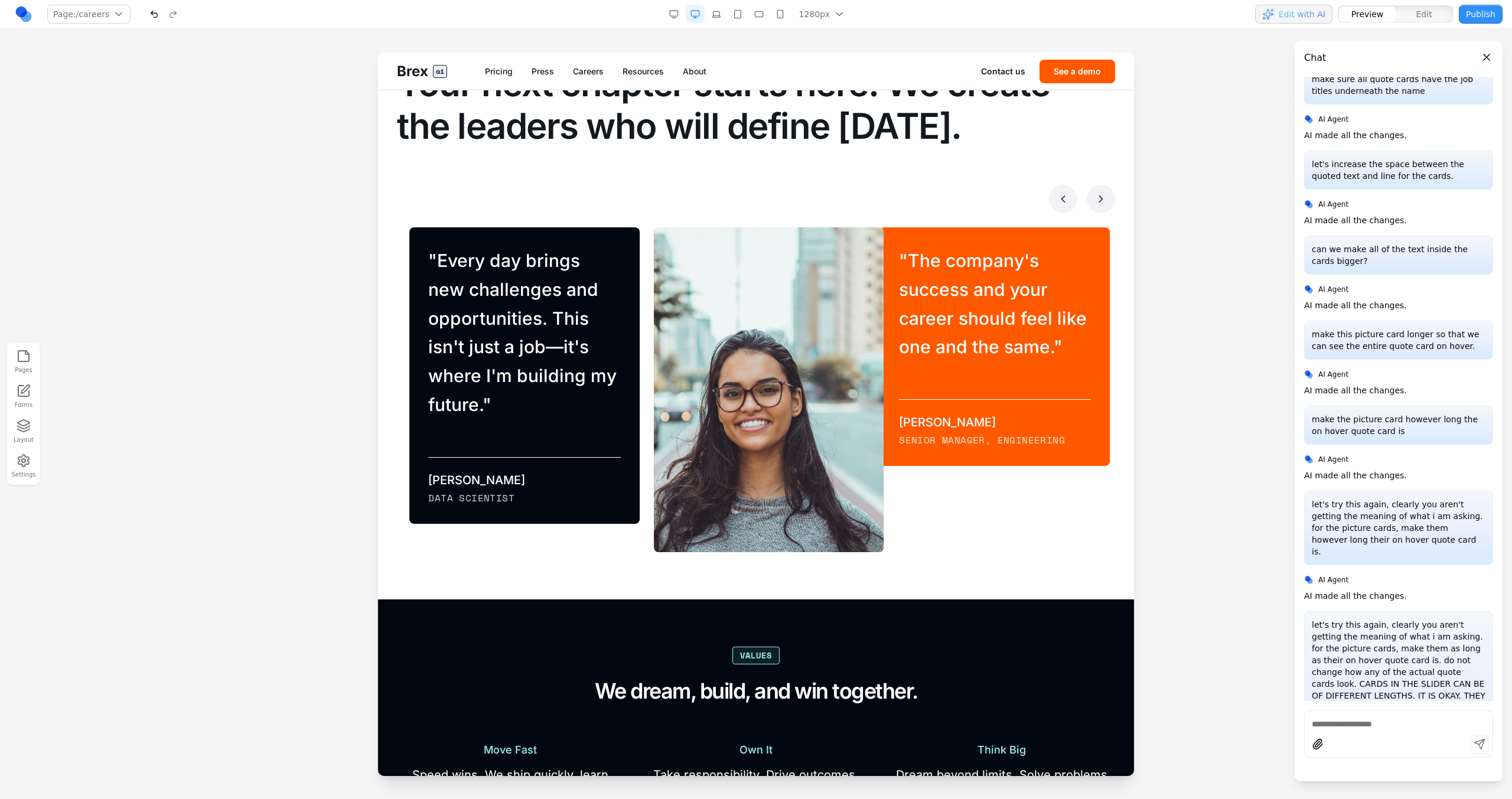
click at [892, 201] on polyline at bounding box center [1100, 199] width 3 height 5
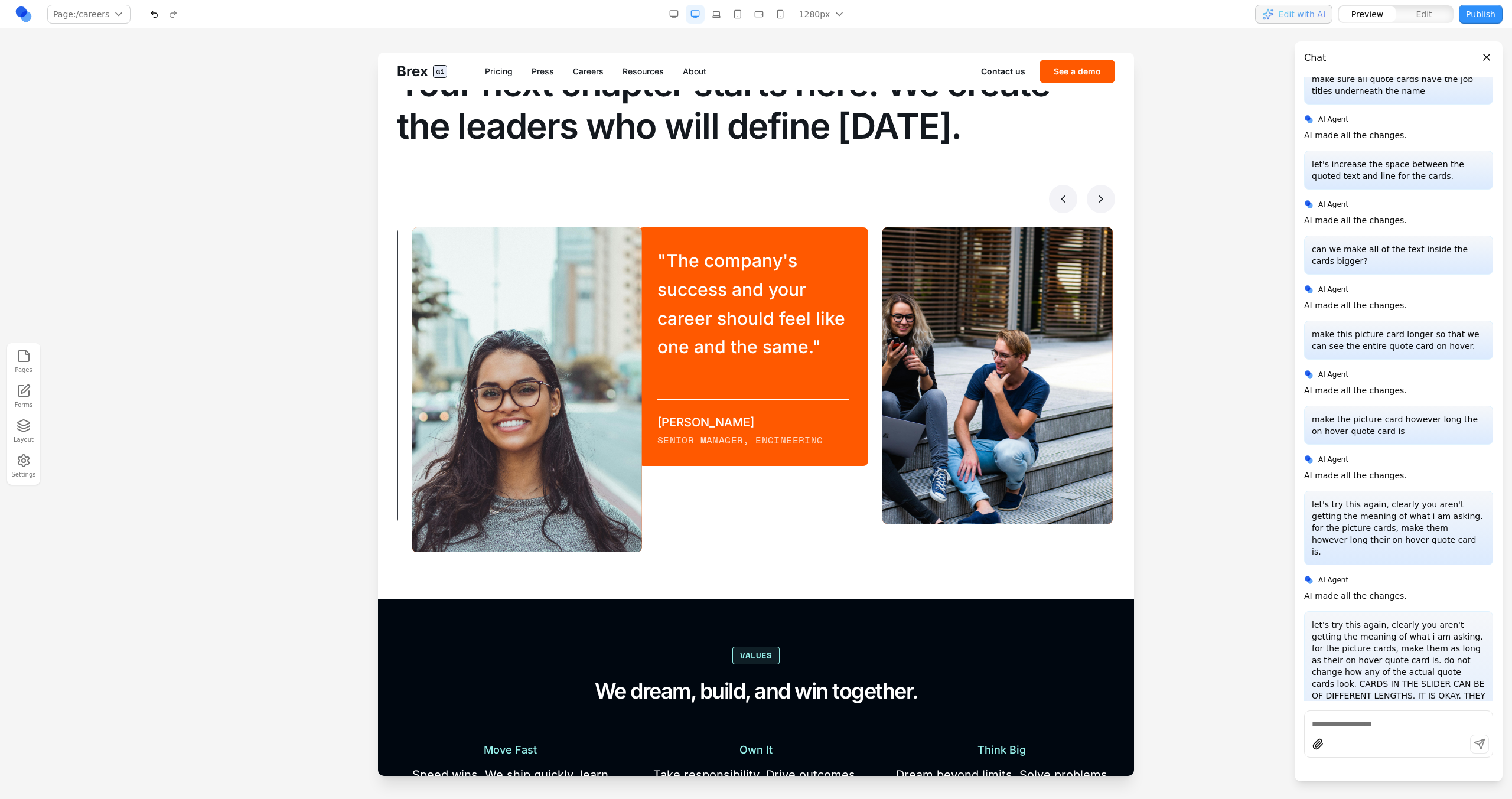
click at [892, 201] on polyline at bounding box center [1100, 199] width 3 height 5
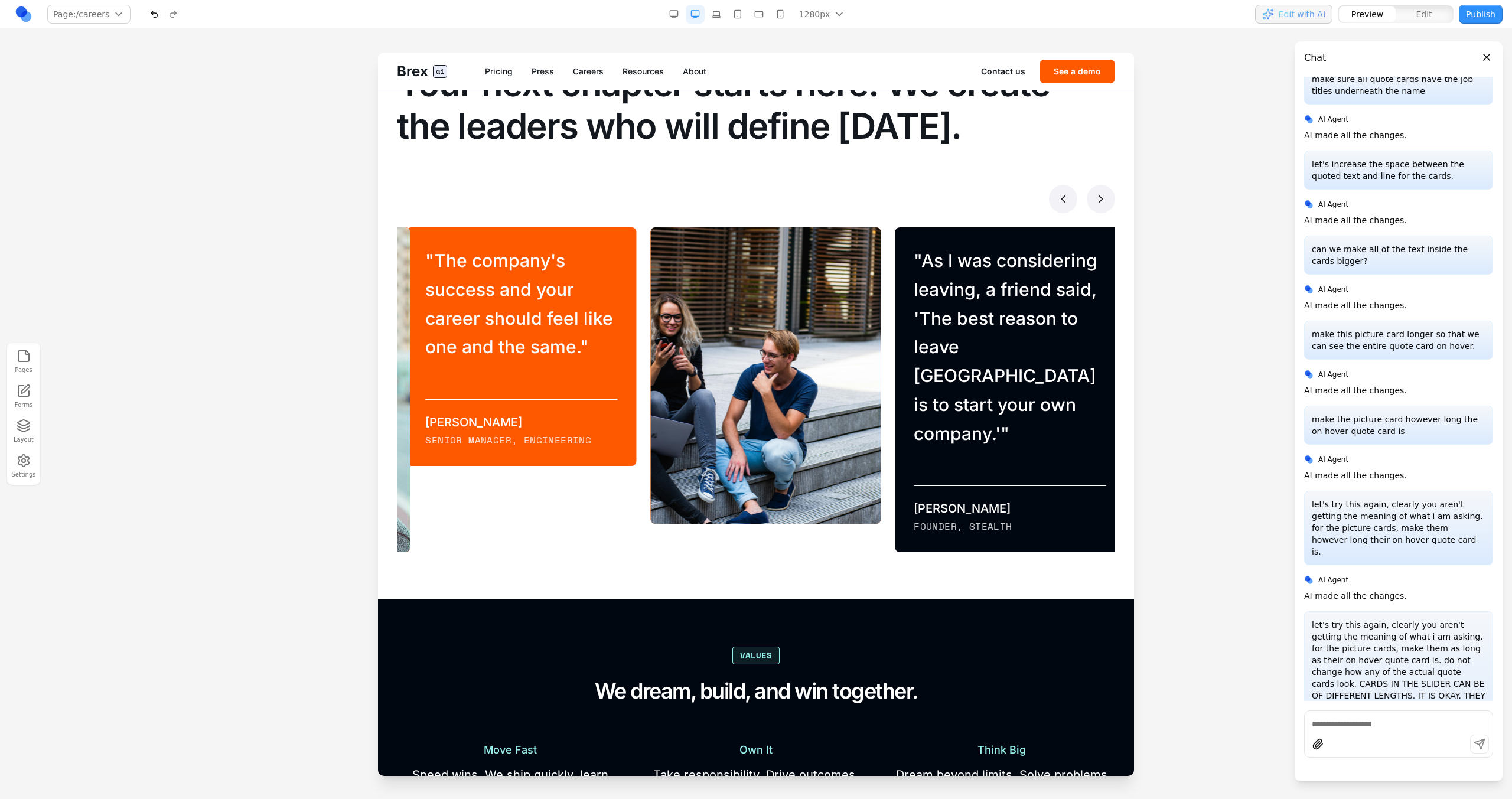
click at [892, 201] on polyline at bounding box center [1100, 199] width 3 height 5
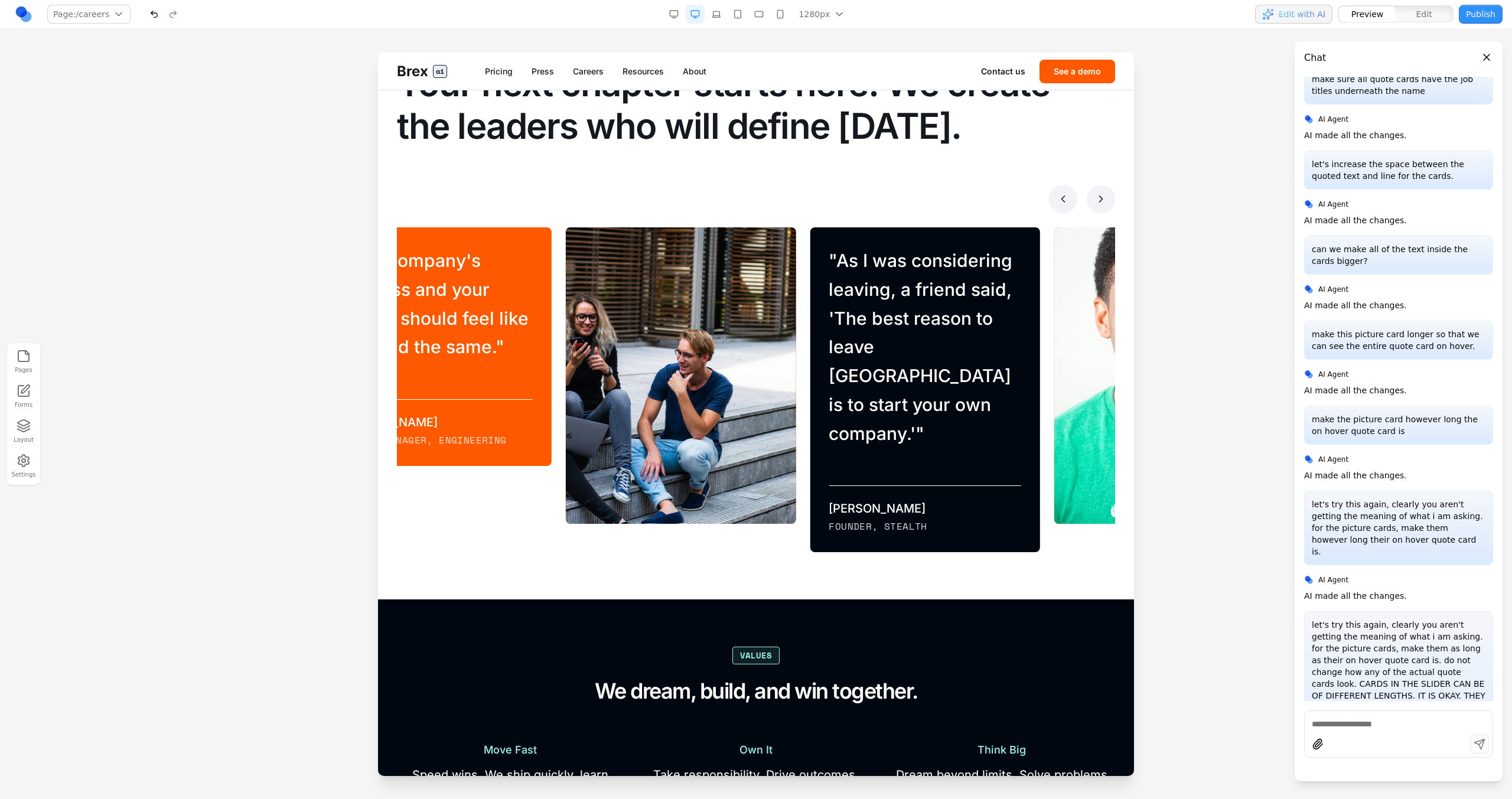
click at [892, 201] on polyline at bounding box center [1100, 199] width 3 height 5
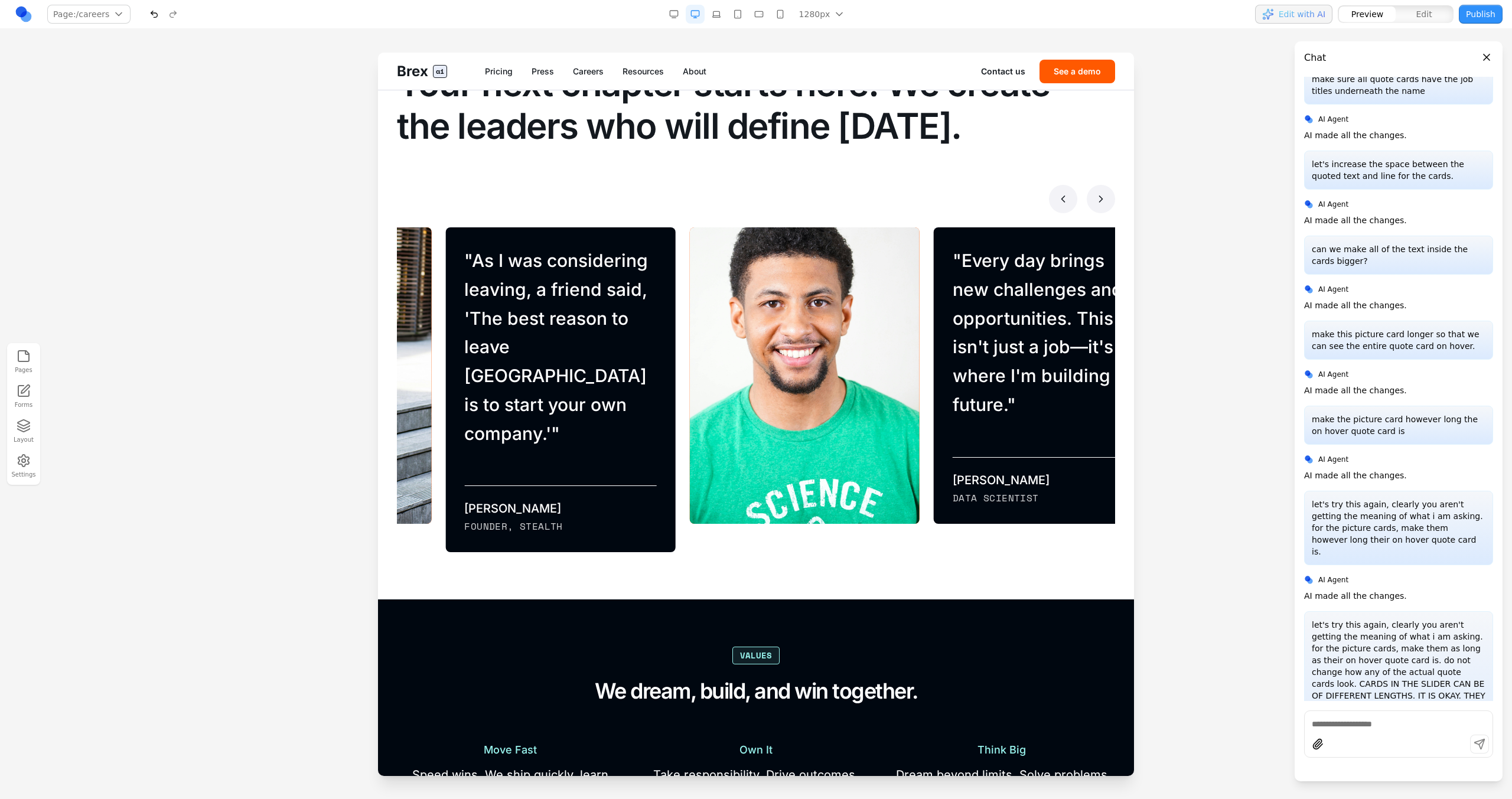
click at [892, 201] on polyline at bounding box center [1100, 199] width 3 height 5
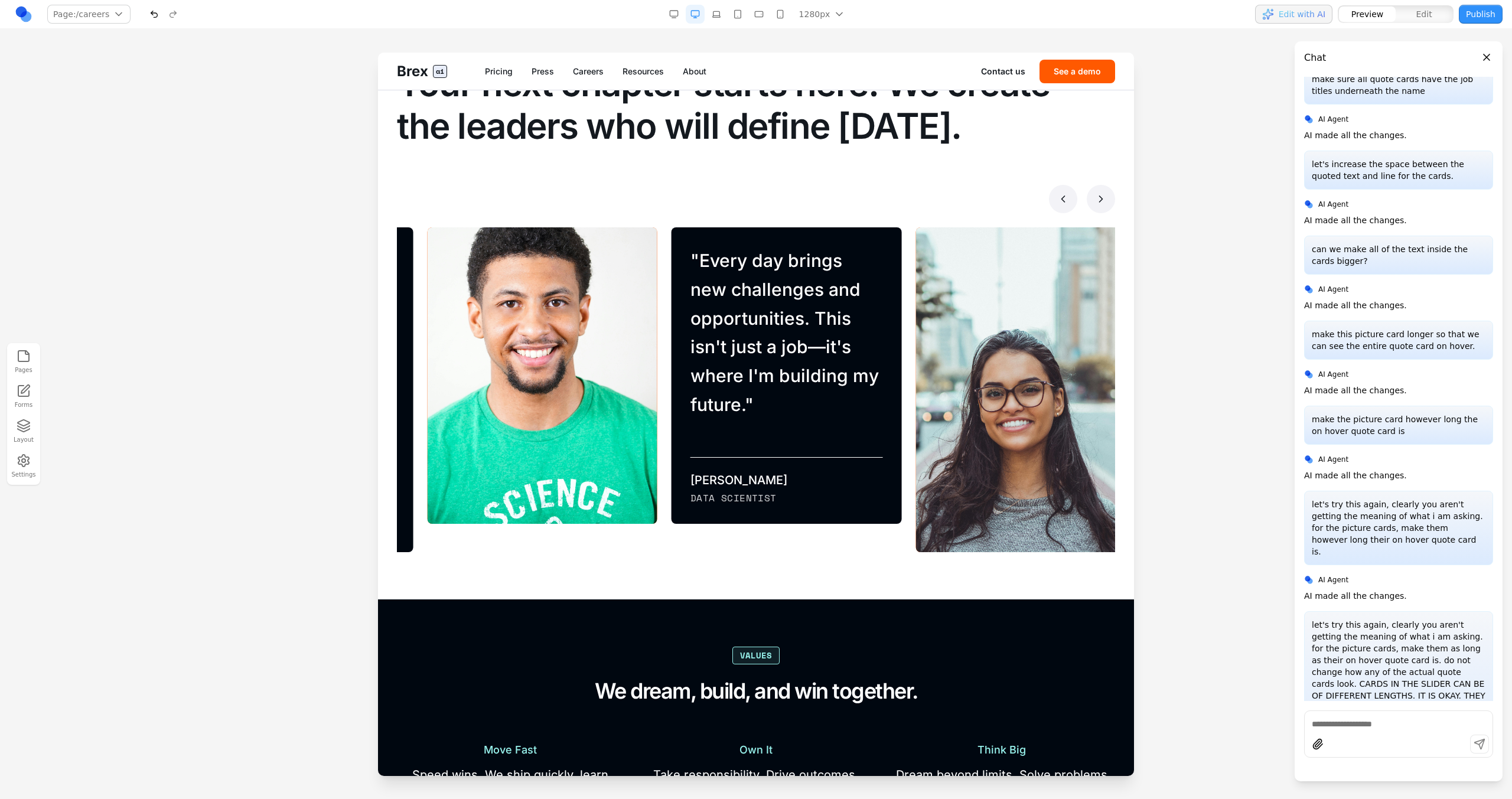
click at [892, 201] on polyline at bounding box center [1100, 199] width 3 height 5
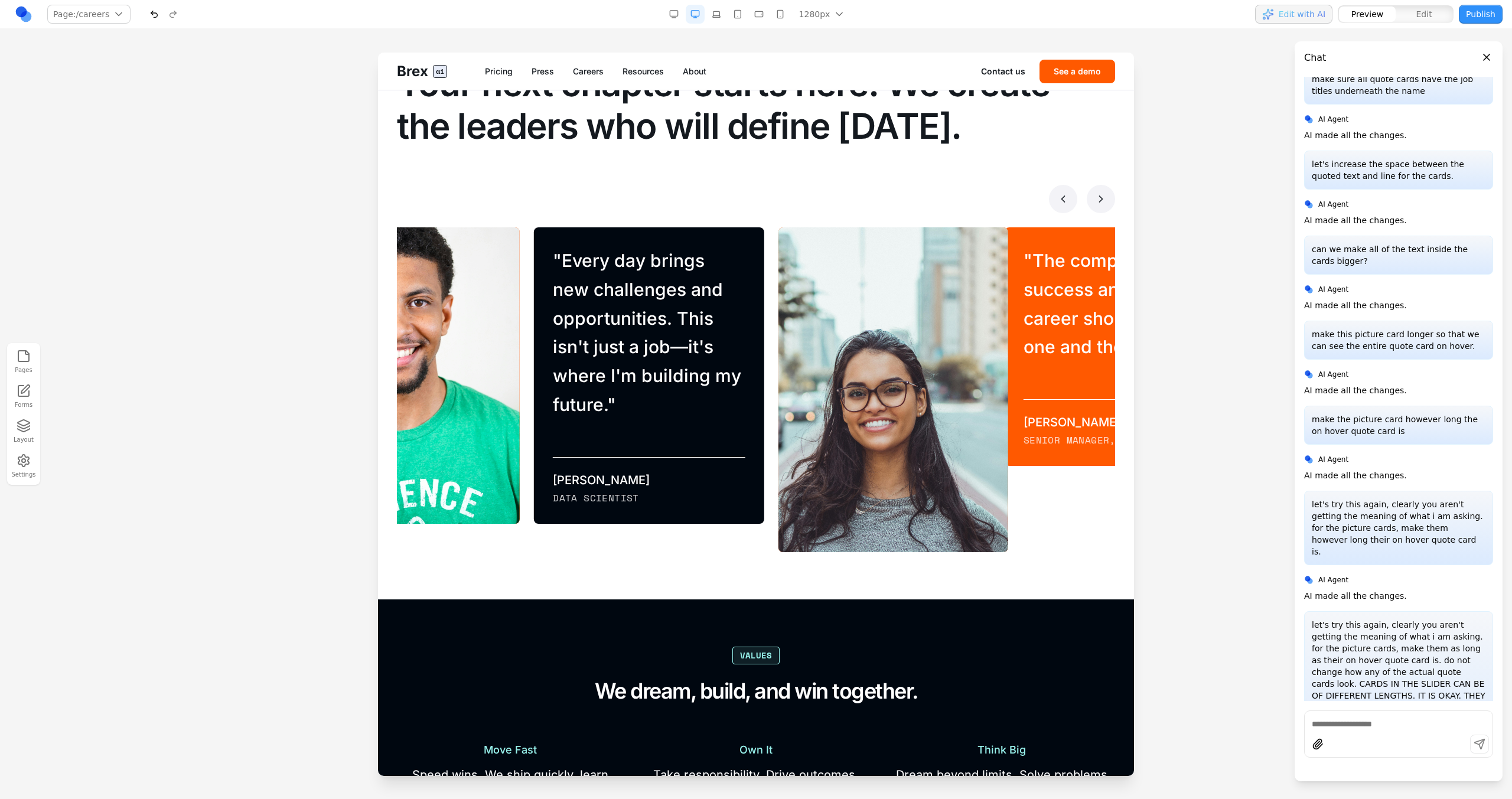
click at [892, 201] on polyline at bounding box center [1100, 199] width 3 height 5
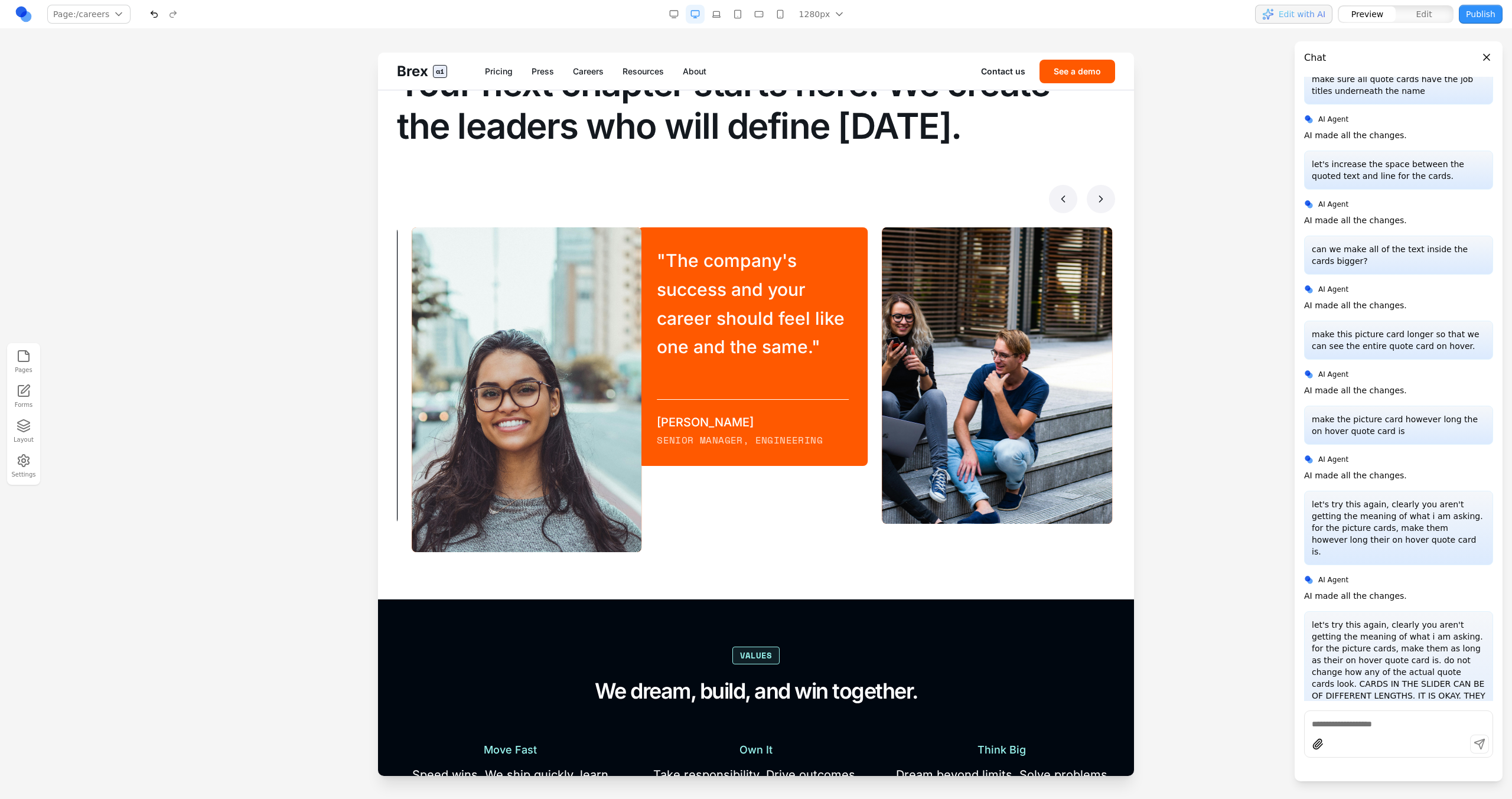
click at [892, 205] on button at bounding box center [1100, 199] width 28 height 28
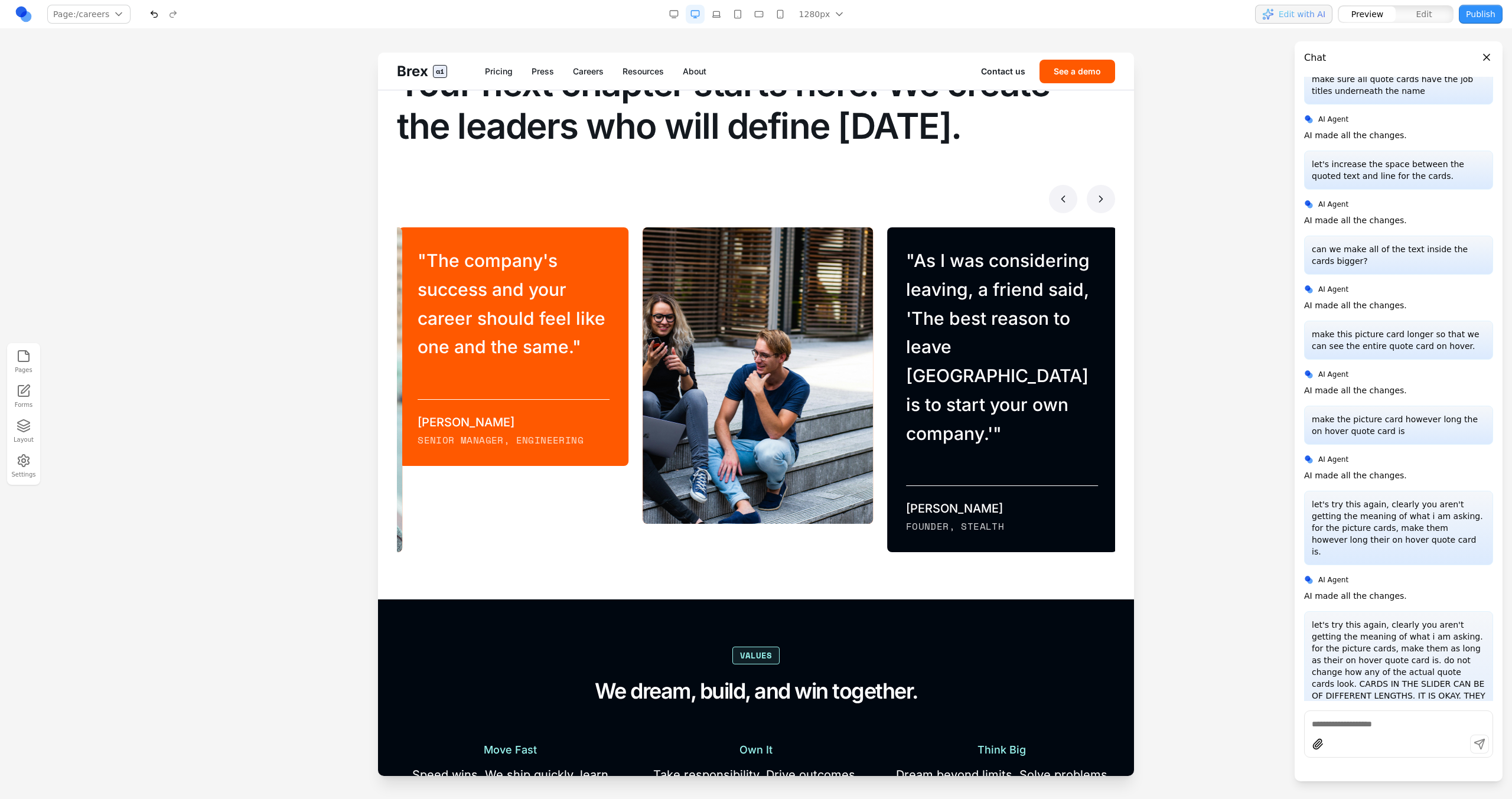
click at [892, 200] on icon at bounding box center [1100, 199] width 12 height 12
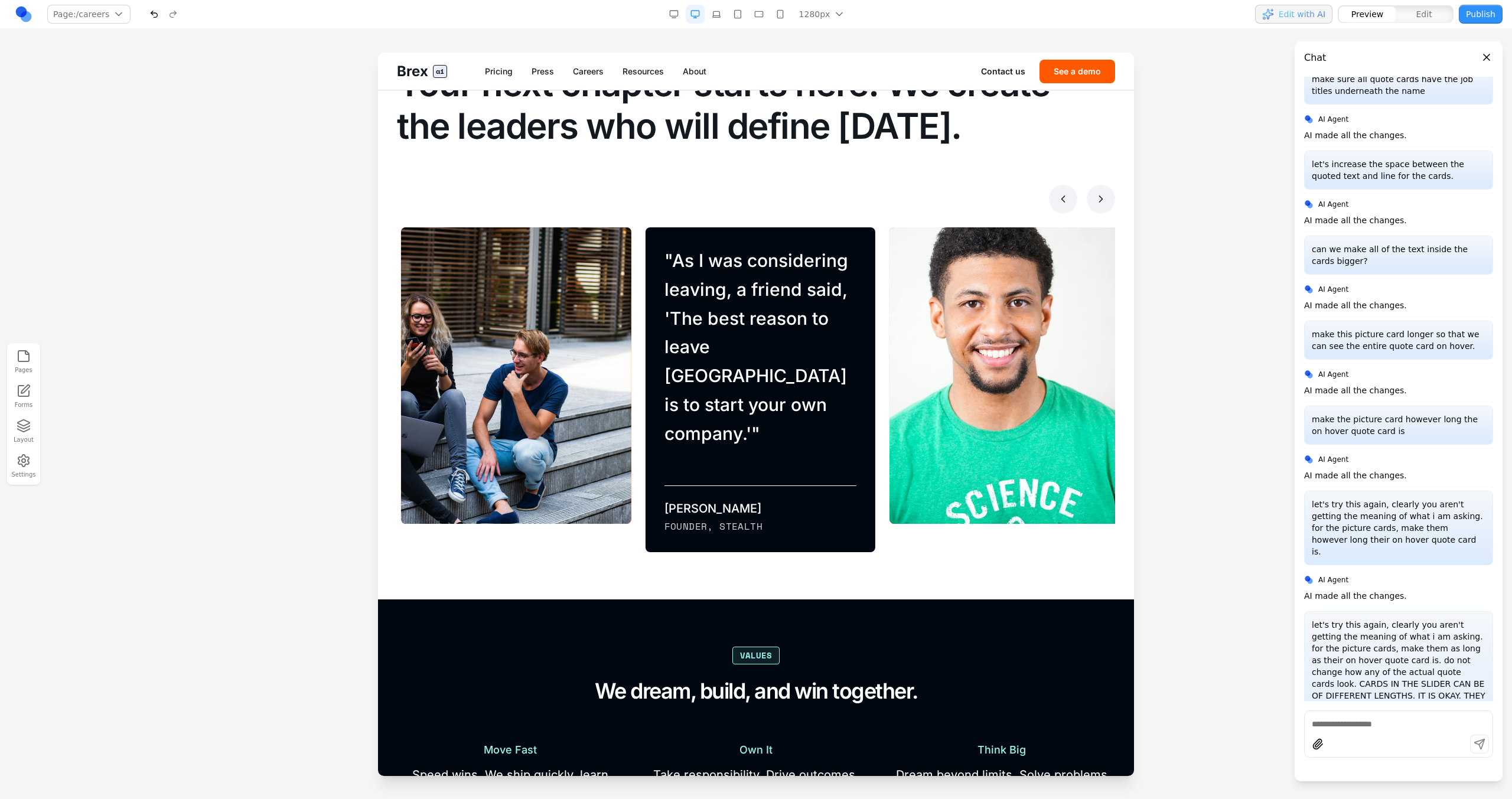
click at [892, 205] on button at bounding box center [1100, 199] width 28 height 28
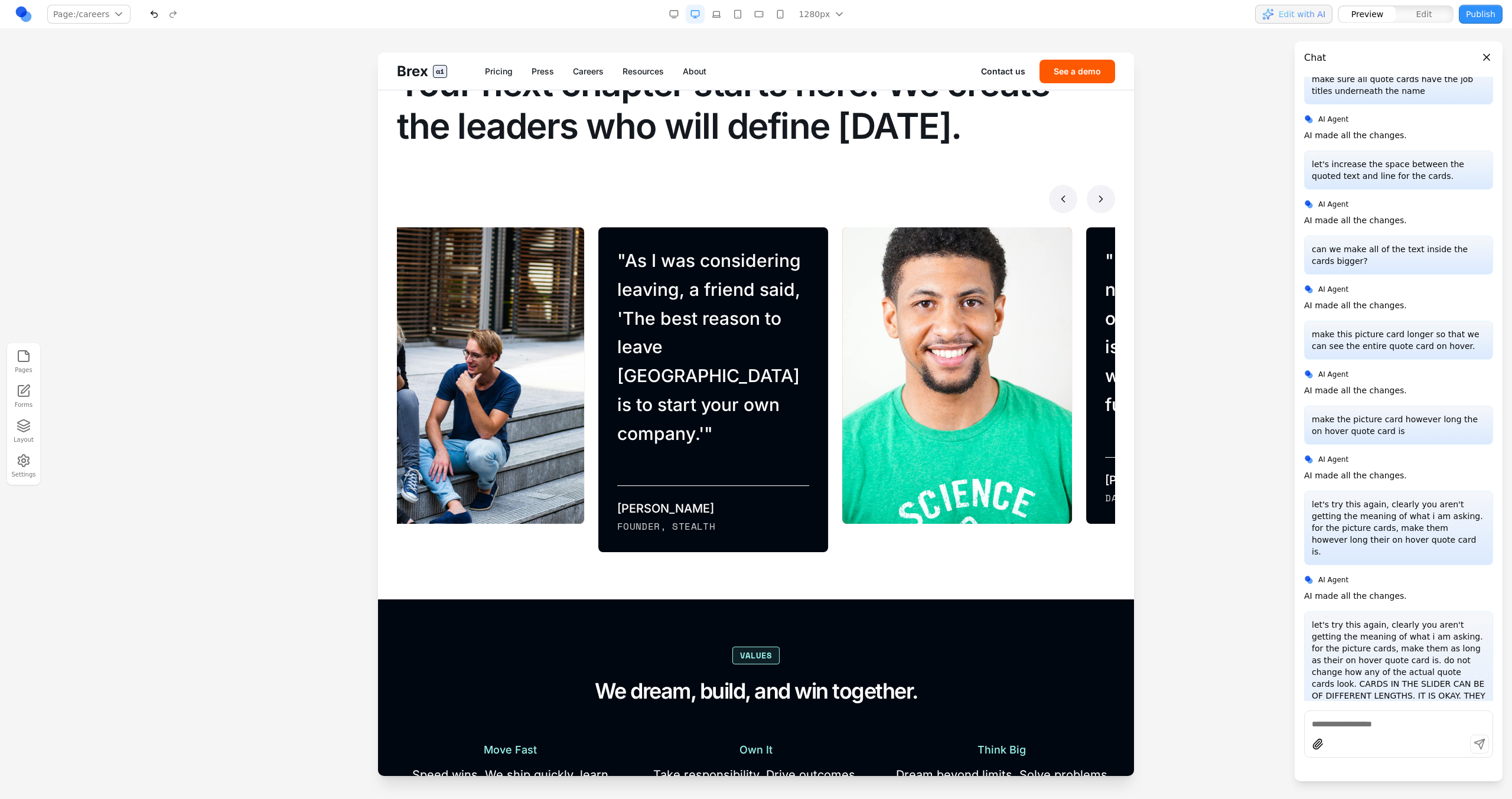
click at [892, 205] on button at bounding box center [1100, 199] width 28 height 28
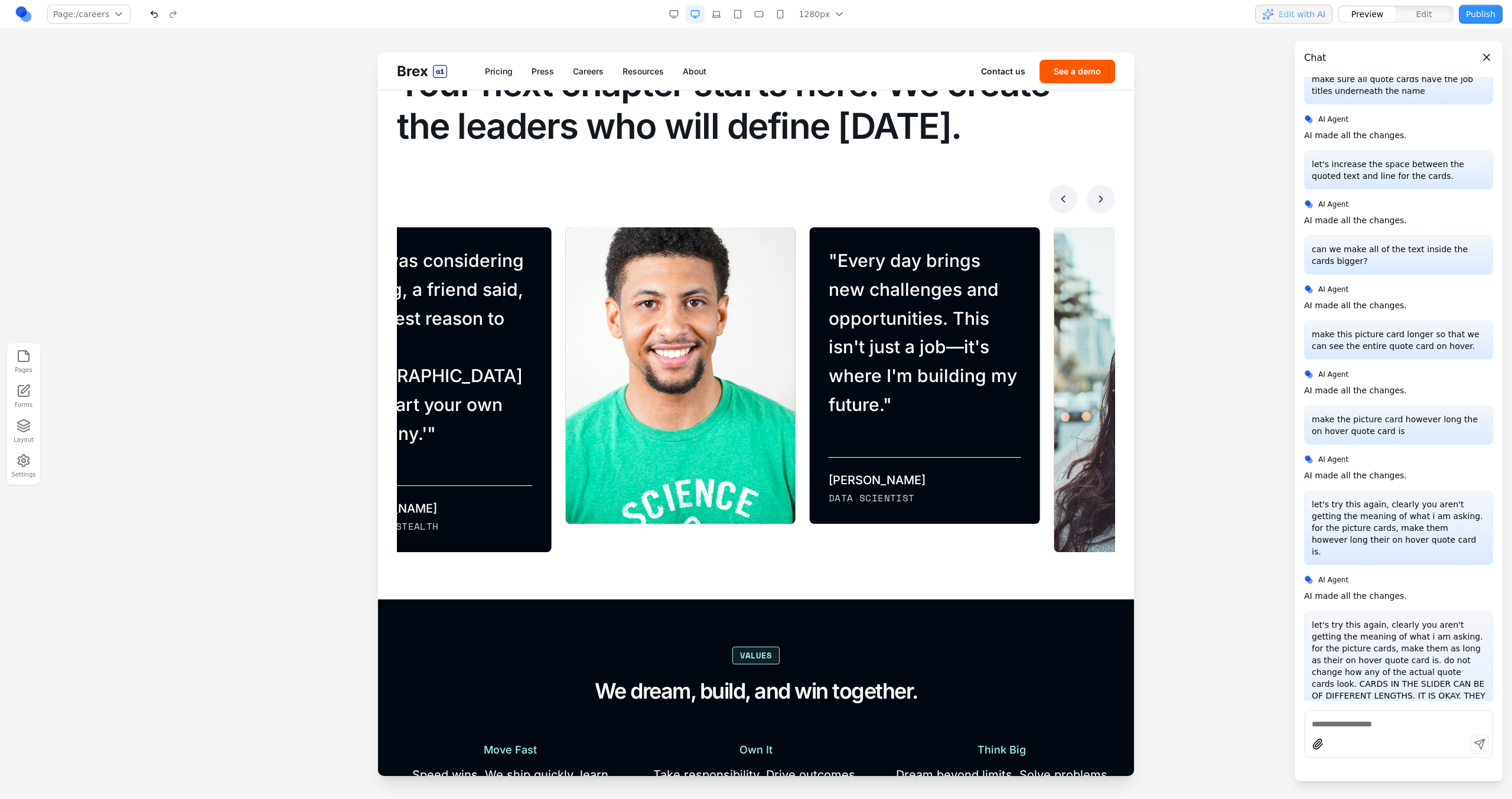
click at [892, 205] on button at bounding box center [1100, 199] width 28 height 28
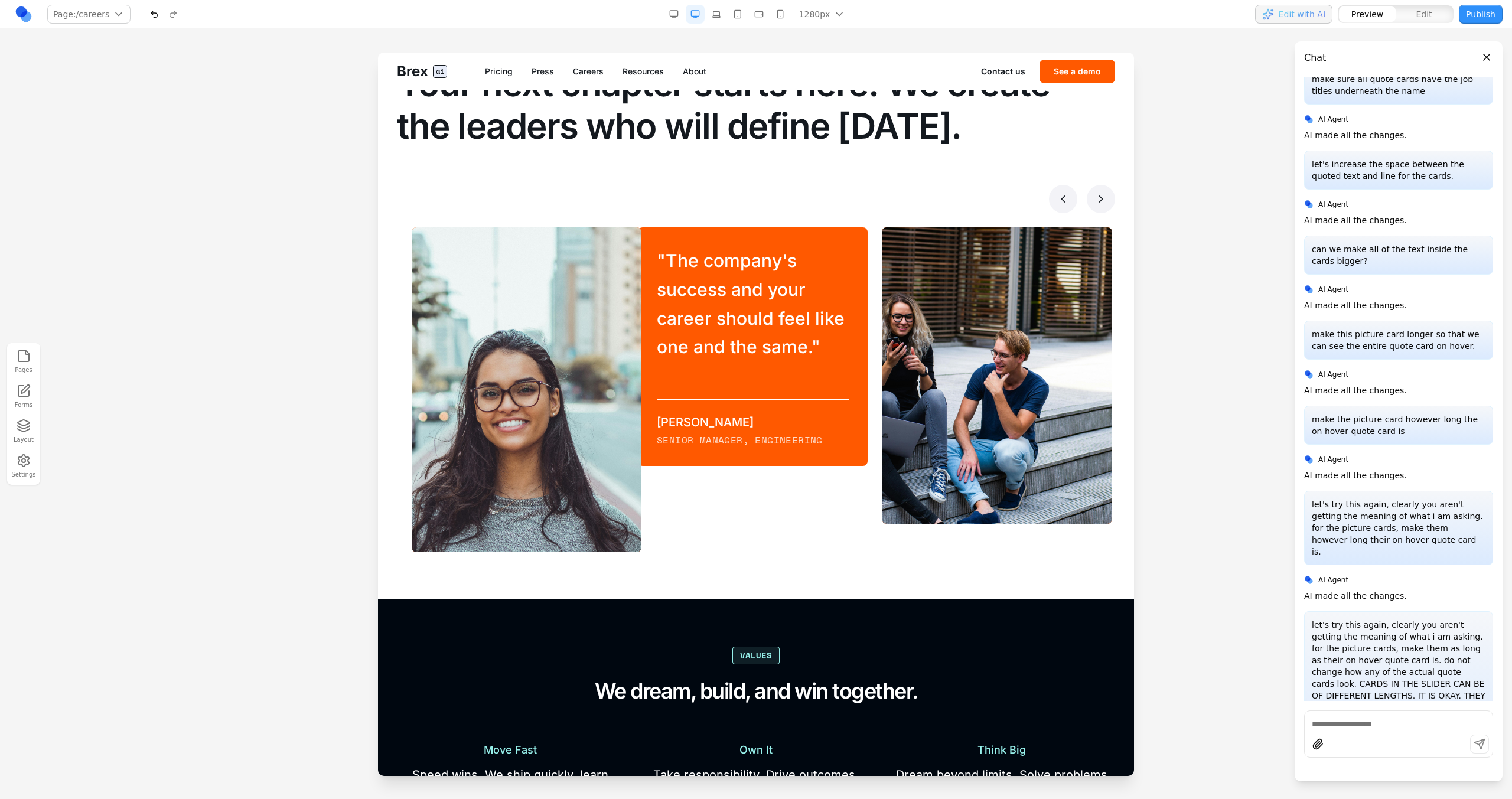
click at [892, 200] on icon at bounding box center [1100, 199] width 12 height 12
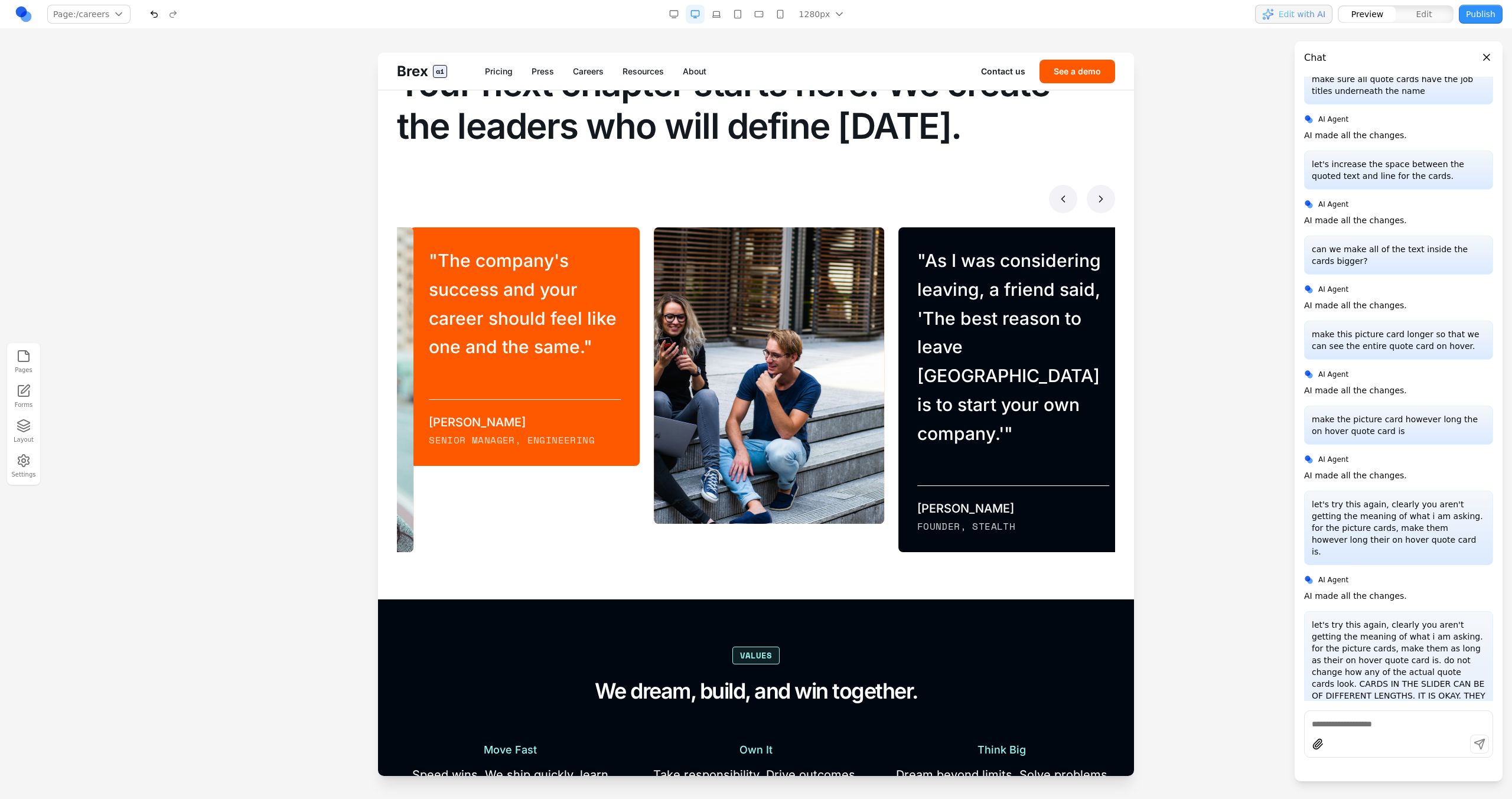
click at [892, 200] on icon at bounding box center [1100, 199] width 12 height 12
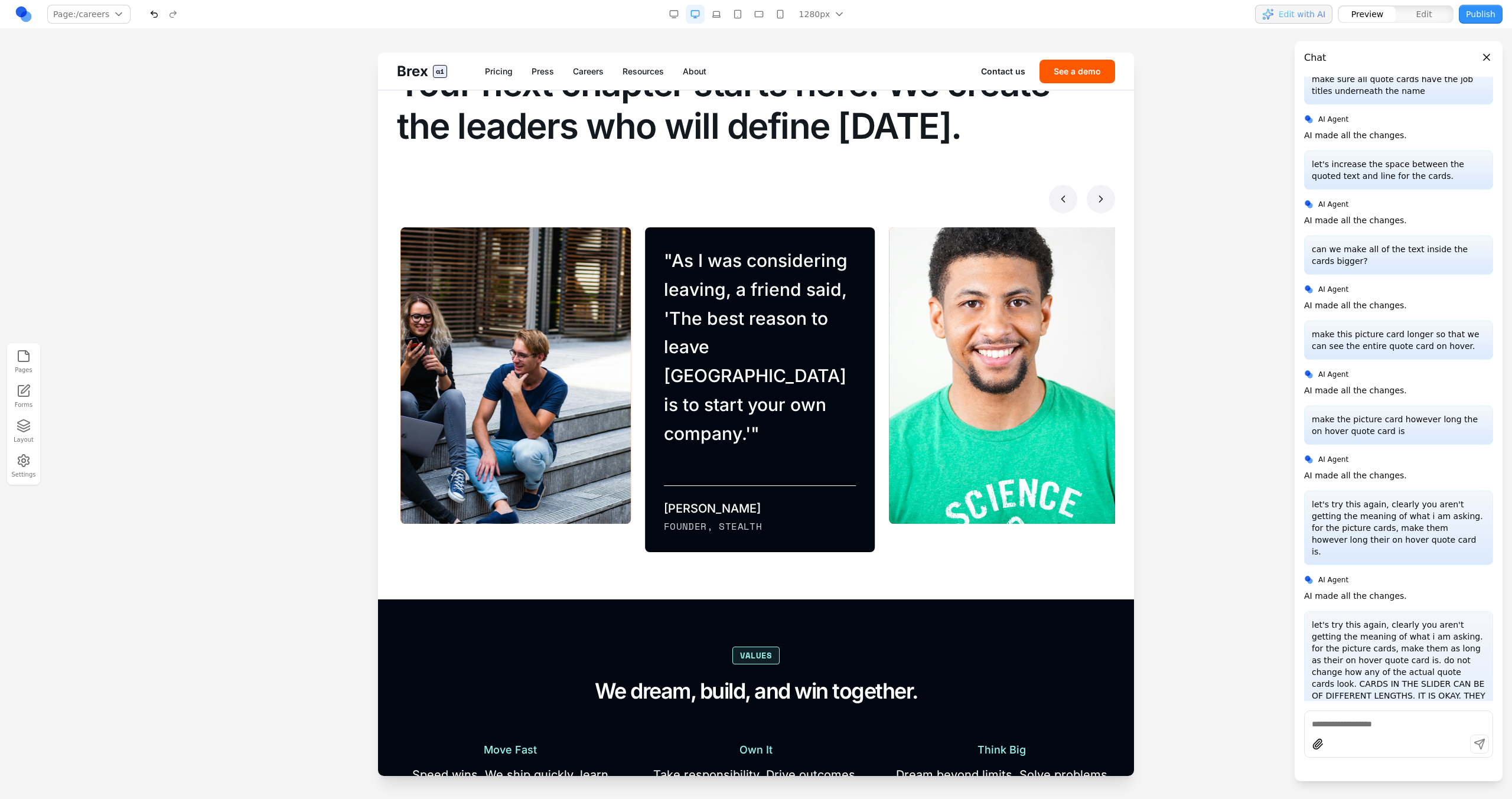
click at [892, 200] on icon at bounding box center [1100, 199] width 12 height 12
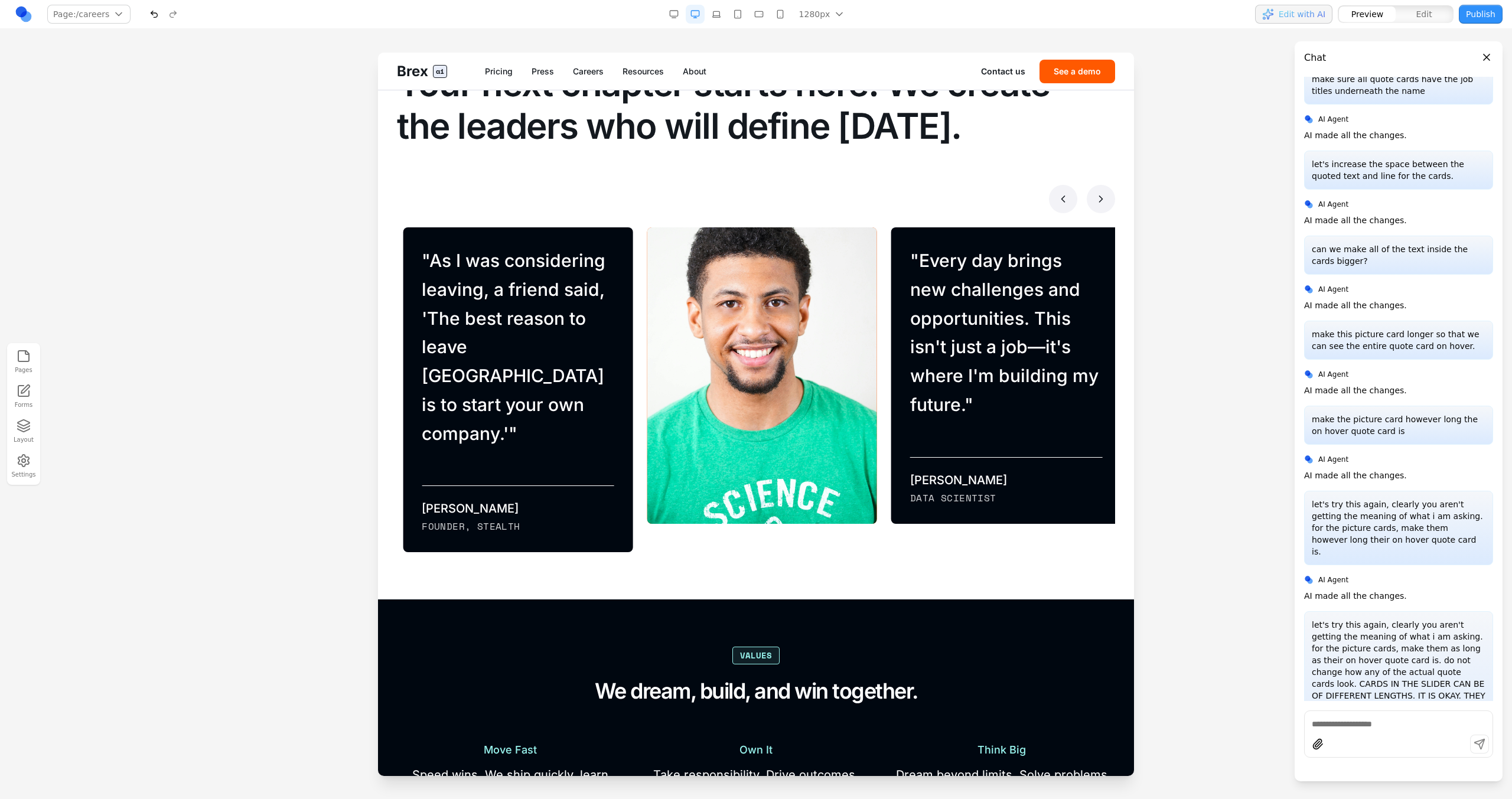
click at [892, 198] on icon at bounding box center [1063, 199] width 12 height 12
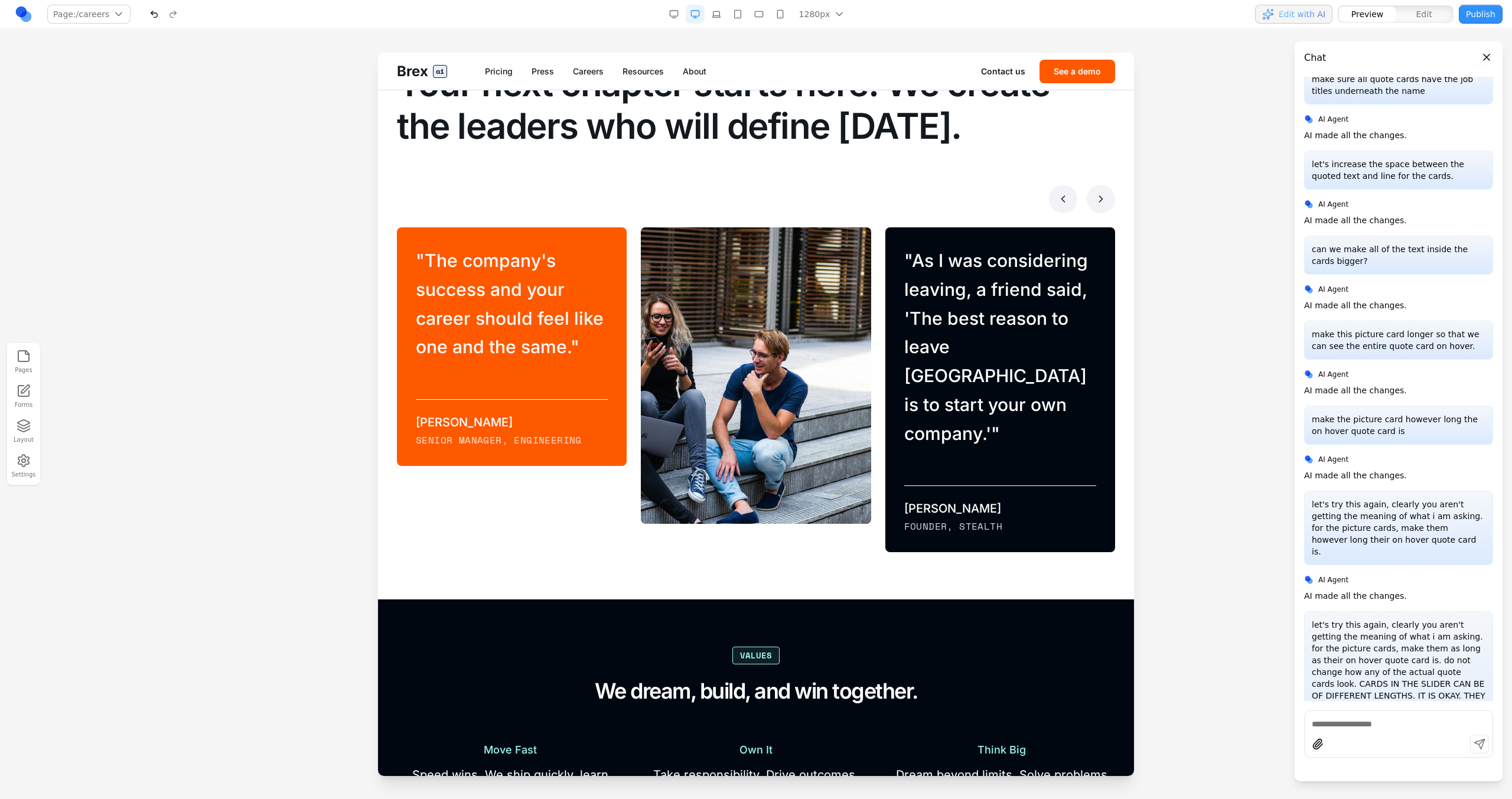
click at [892, 202] on button at bounding box center [1100, 199] width 28 height 28
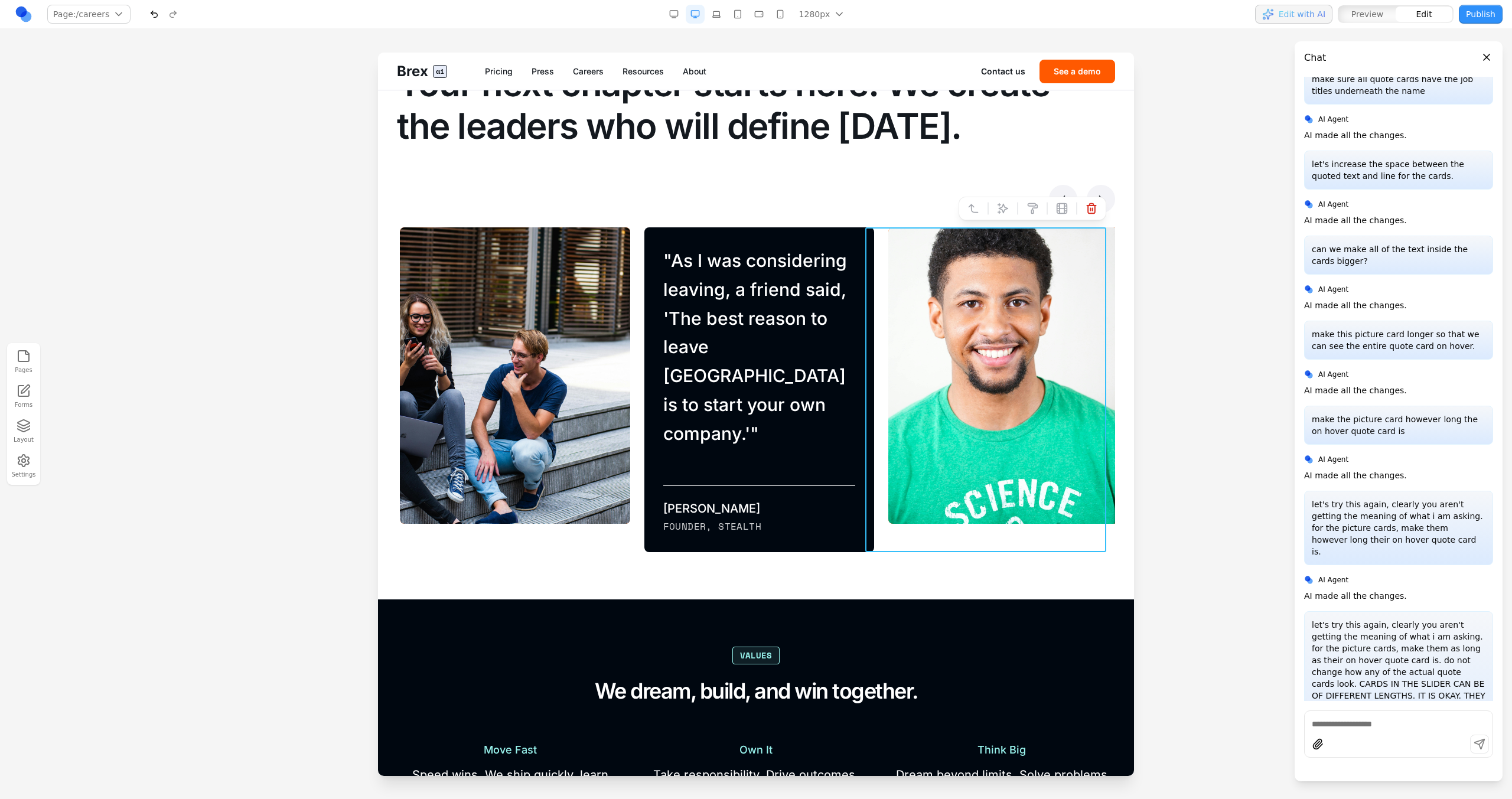
click at [874, 261] on div "" Every project here feels meaningful. We're not just building software—we're s…" at bounding box center [996, 389] width 244 height 325
click at [892, 208] on icon at bounding box center [973, 208] width 12 height 12
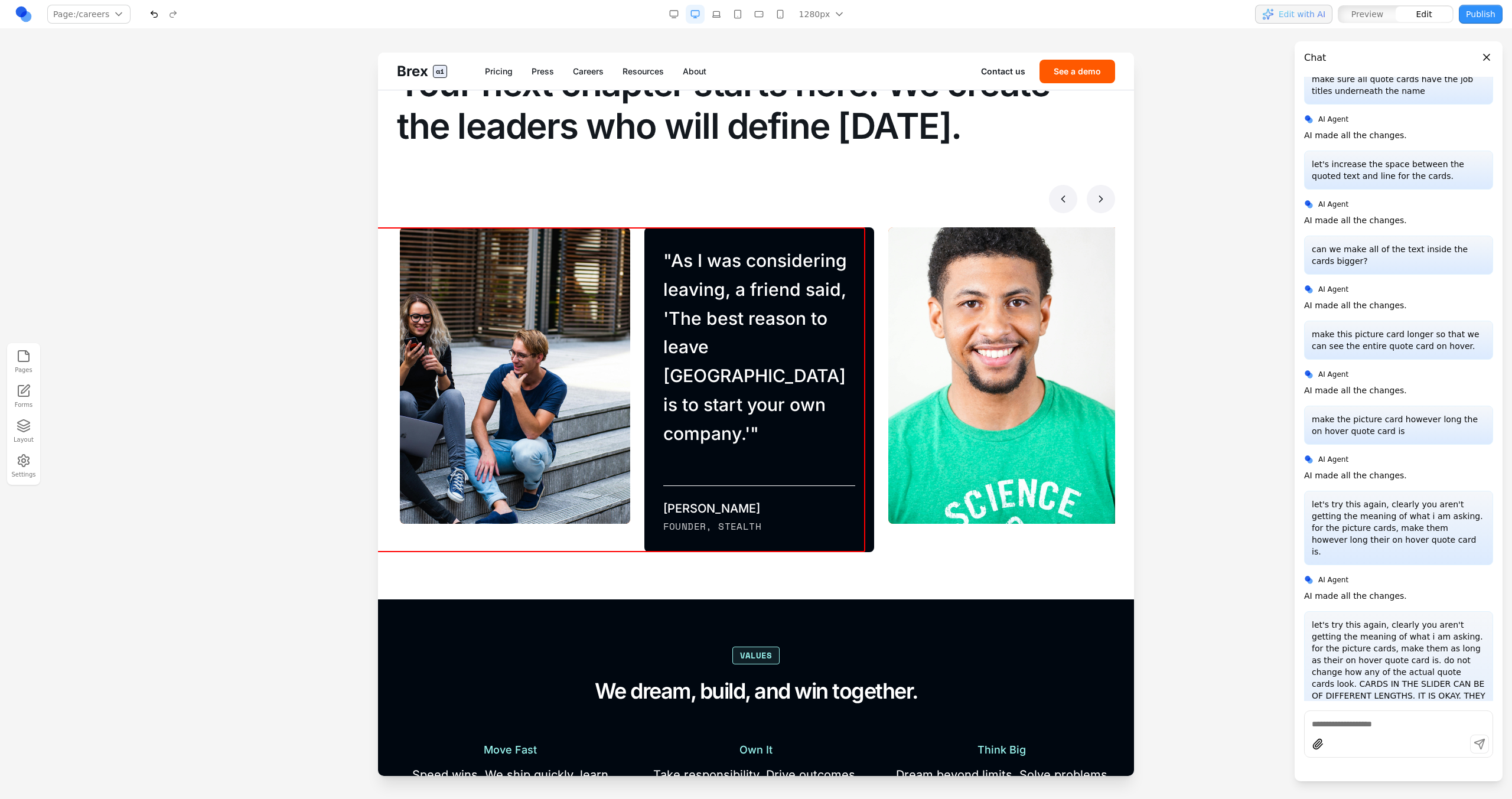
click at [892, 219] on div "Make your mark Your next chapter starts here. We create the leaders who will de…" at bounding box center [756, 291] width 718 height 521
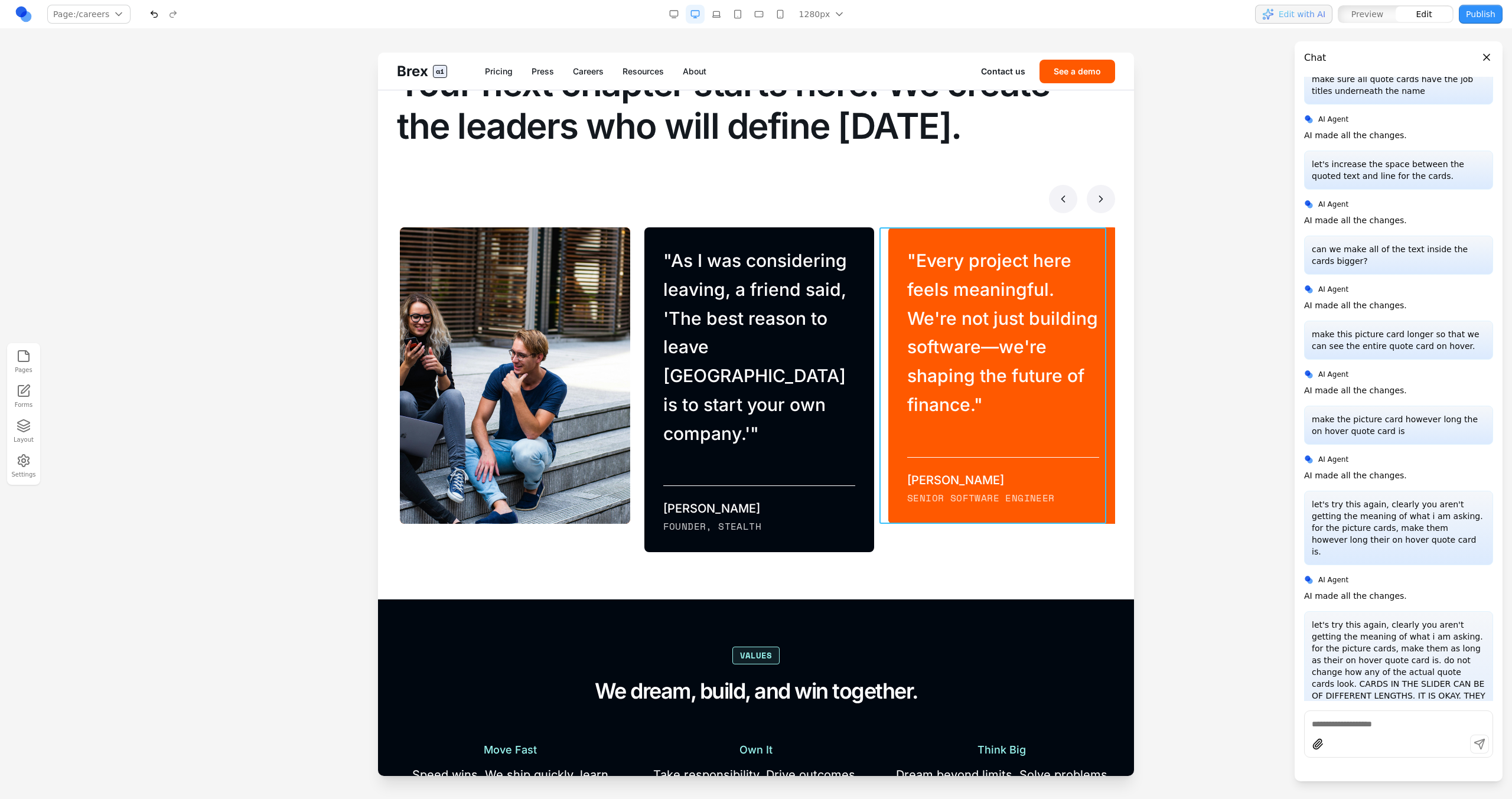
click at [889, 233] on div "" Every project here feels meaningful. We're not just building software—we're s…" at bounding box center [1004, 375] width 230 height 296
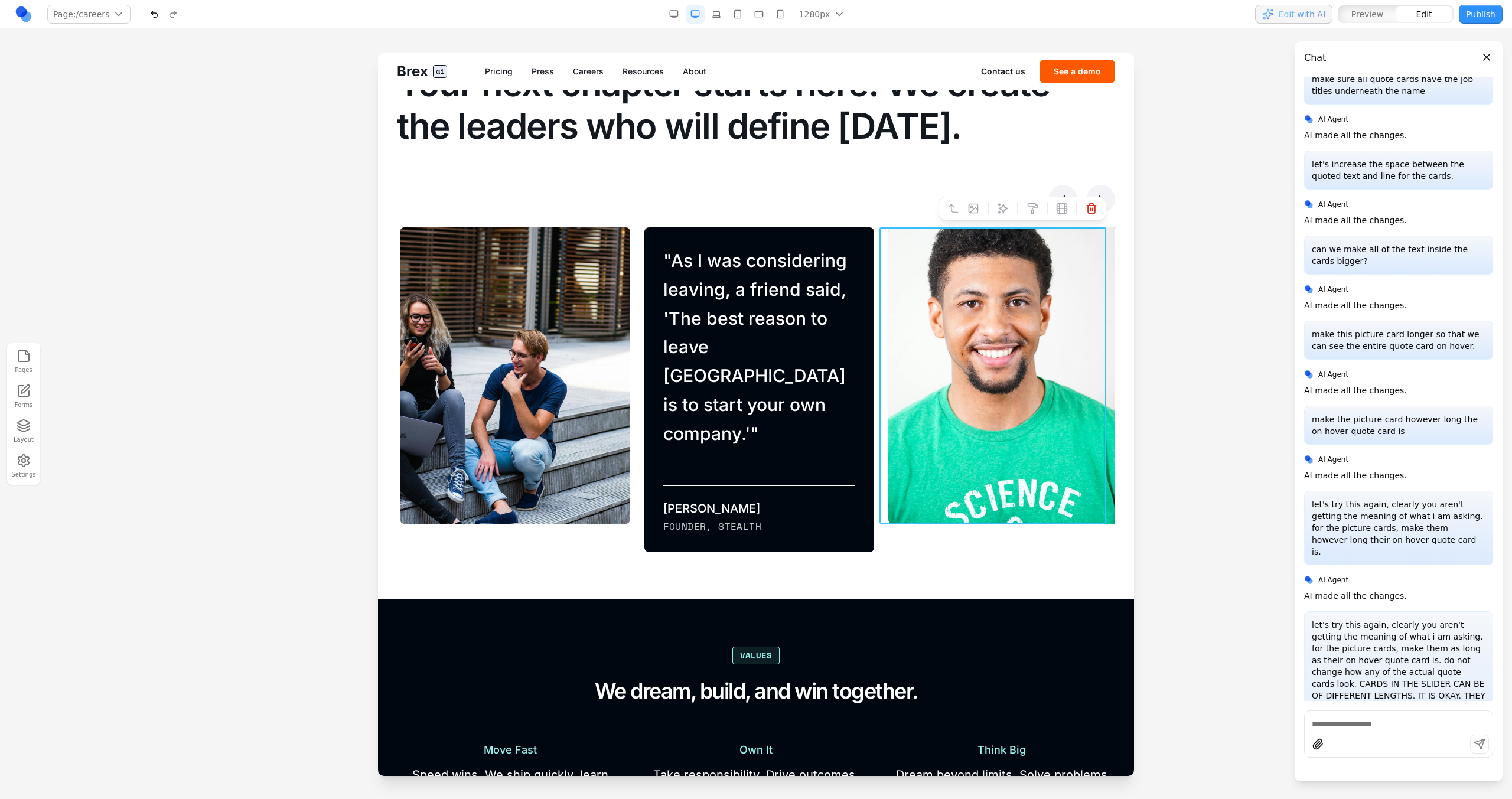
click at [874, 233] on div "" Every project here feels meaningful. We're not just building software—we're s…" at bounding box center [996, 389] width 244 height 325
click at [892, 213] on div at bounding box center [1033, 209] width 148 height 24
click at [892, 208] on icon at bounding box center [1003, 208] width 12 height 12
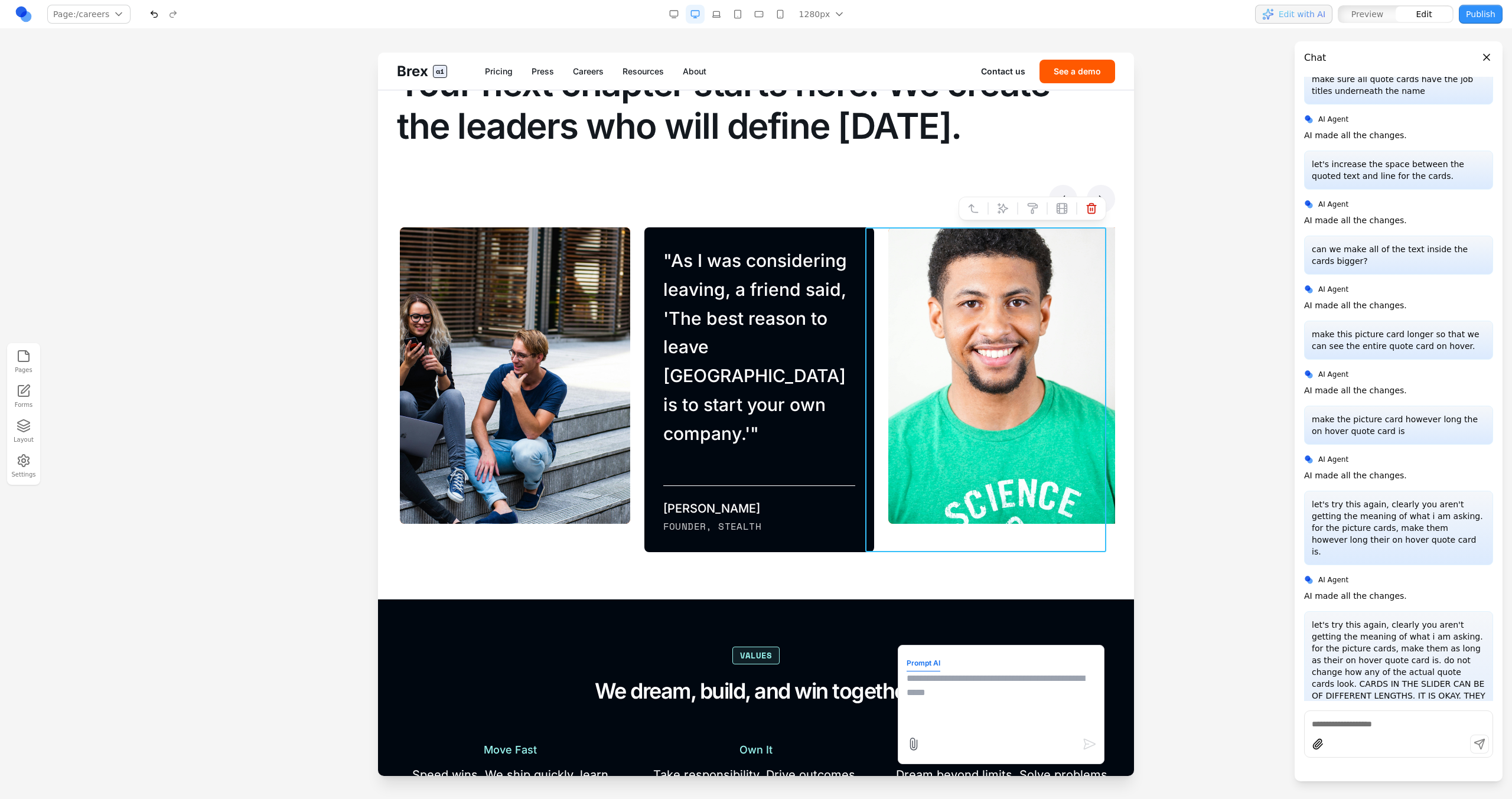
click at [892, 453] on textarea at bounding box center [1001, 700] width 189 height 59
type textarea "**********"
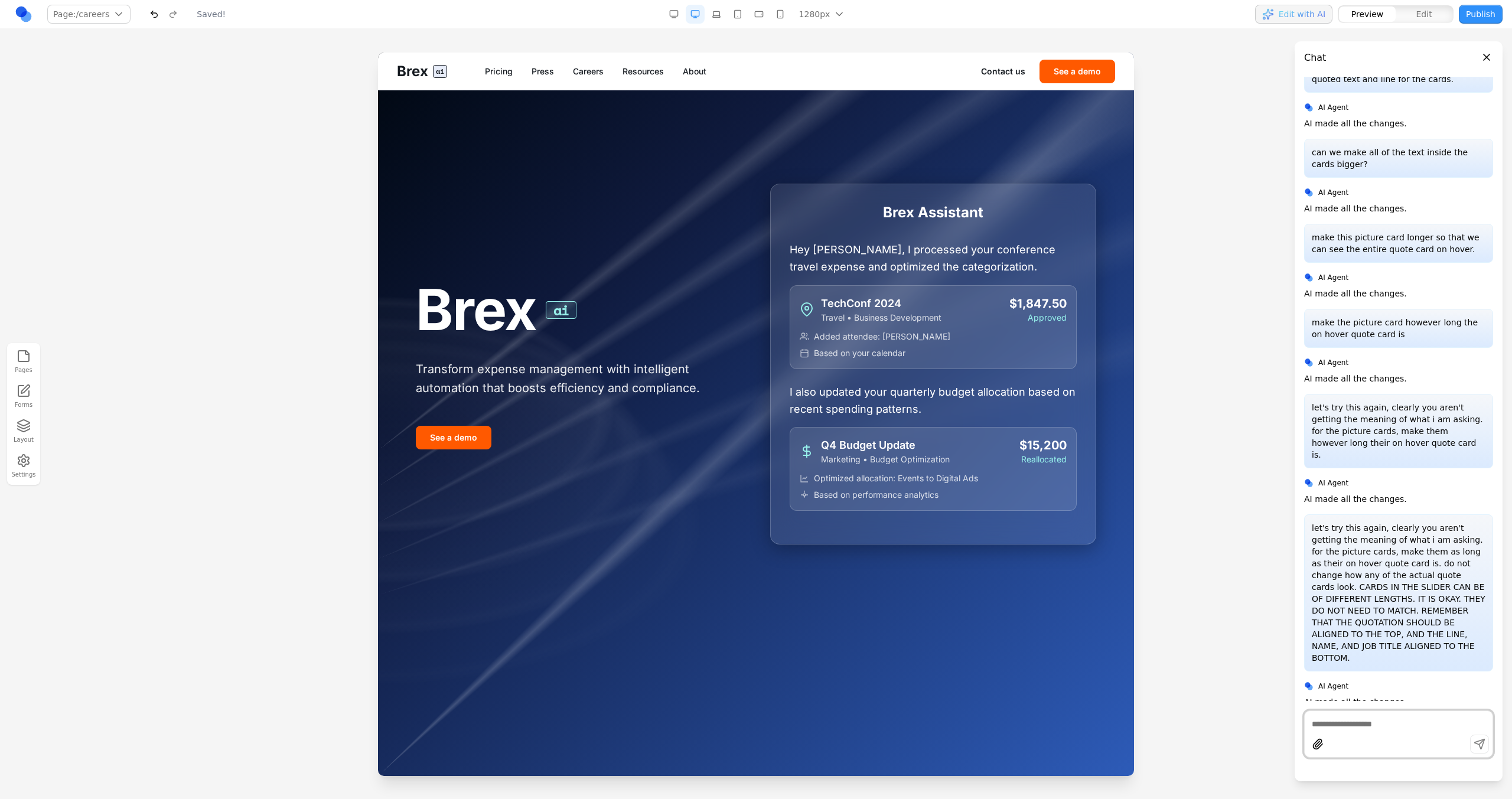
scroll to position [0, 0]
click at [612, 87] on div "Brex ai Pricing Press Careers Resources About Contact us See a demo" at bounding box center [756, 71] width 756 height 37
click at [598, 63] on div "Brex ai Pricing Press Careers Resources About Contact us See a demo" at bounding box center [756, 71] width 756 height 37
click at [605, 77] on nav "Pricing Press Careers Resources About" at bounding box center [733, 71] width 496 height 12
click at [595, 68] on link "Careers" at bounding box center [589, 71] width 31 height 12
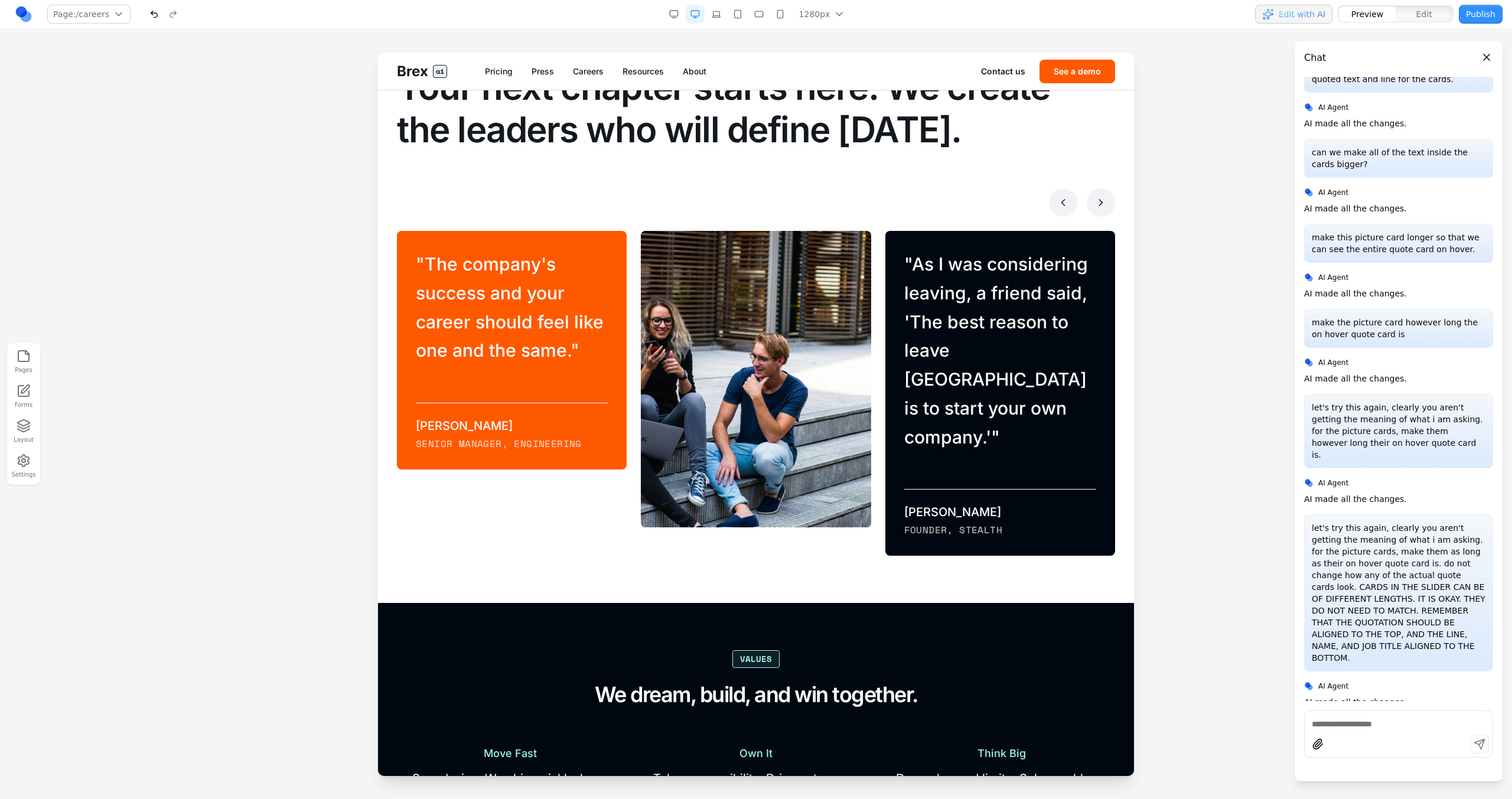
scroll to position [798, 0]
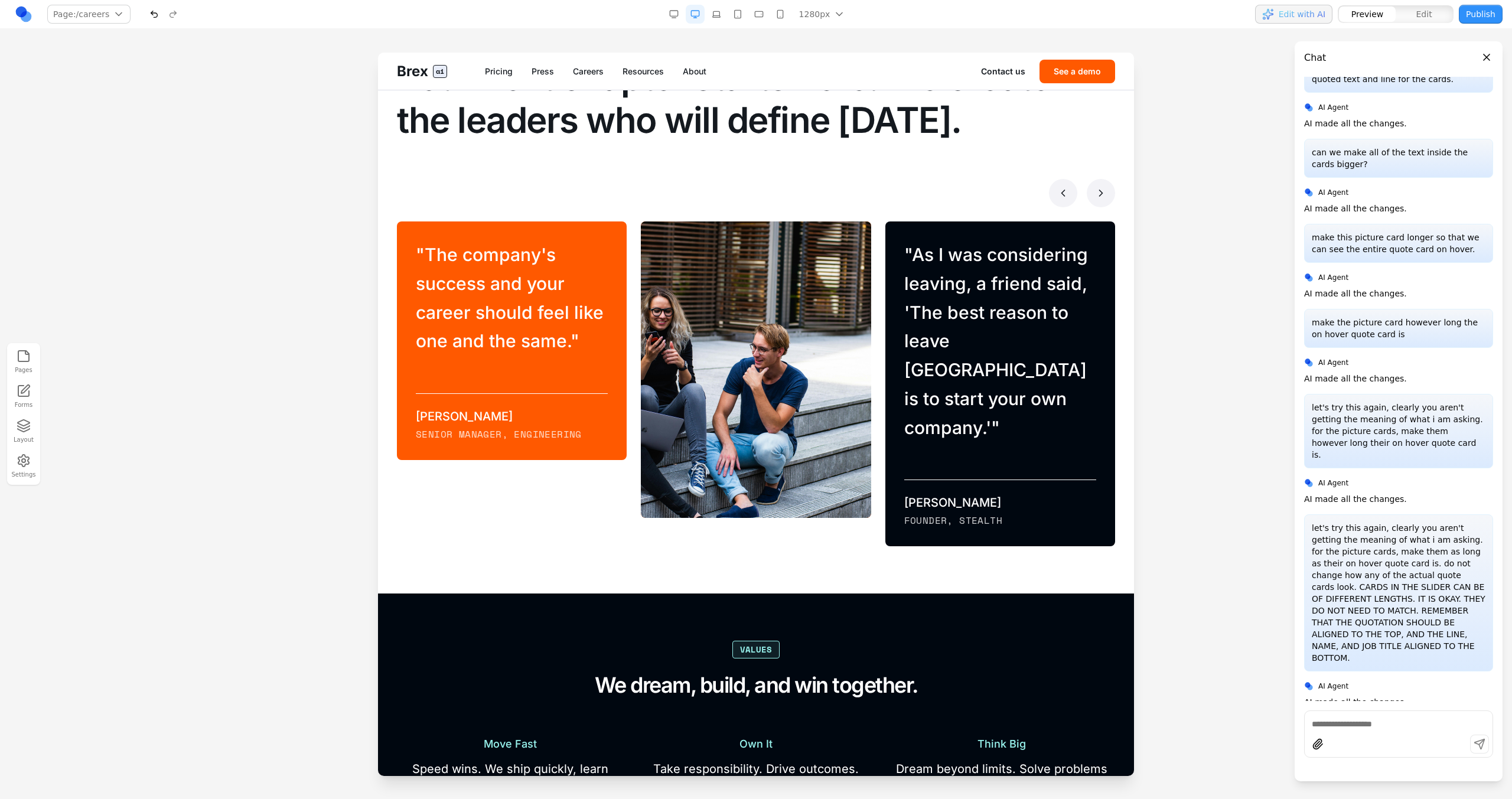
click at [892, 197] on icon at bounding box center [1100, 192] width 12 height 12
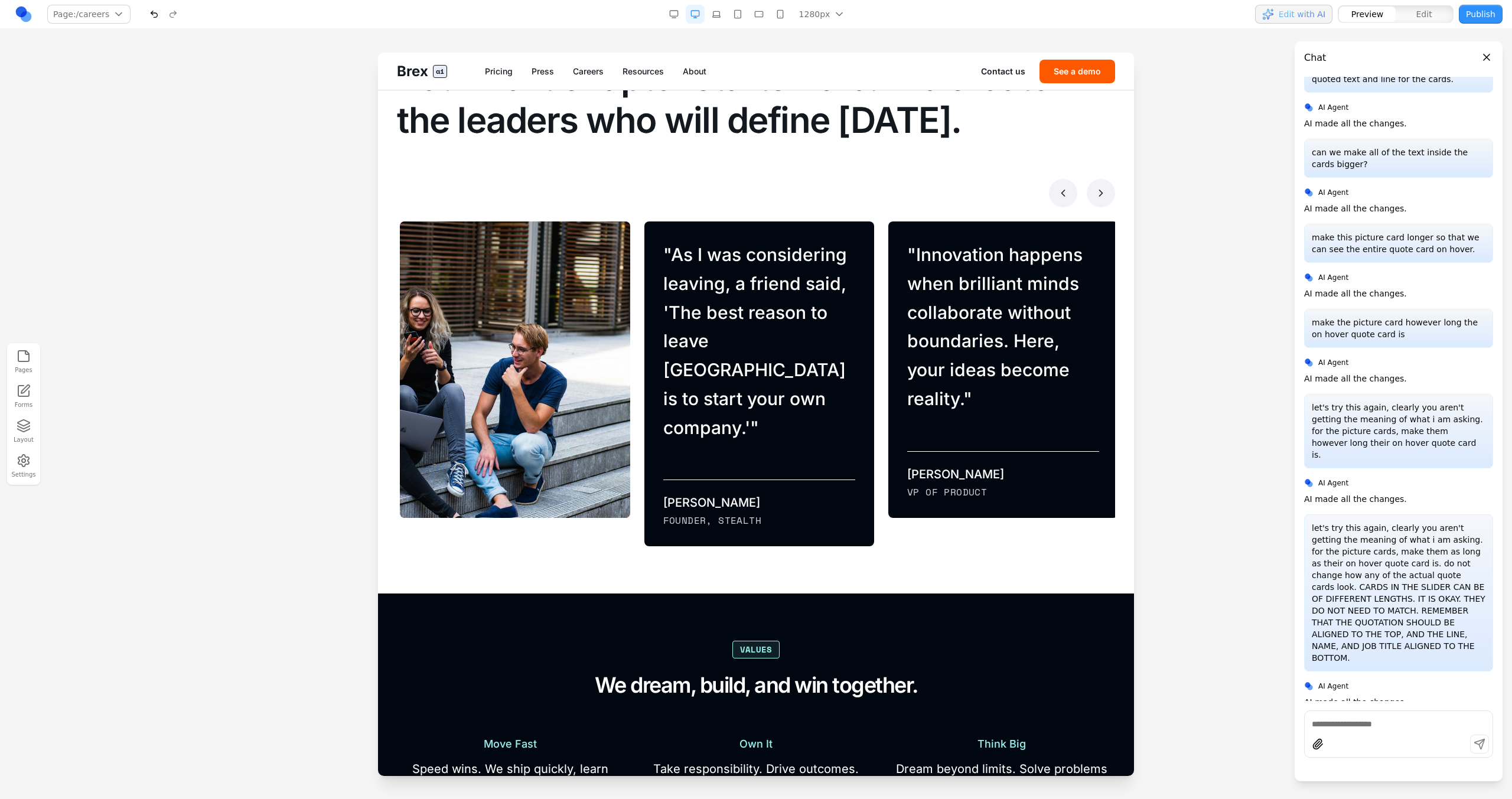
click at [892, 197] on icon at bounding box center [1100, 192] width 12 height 12
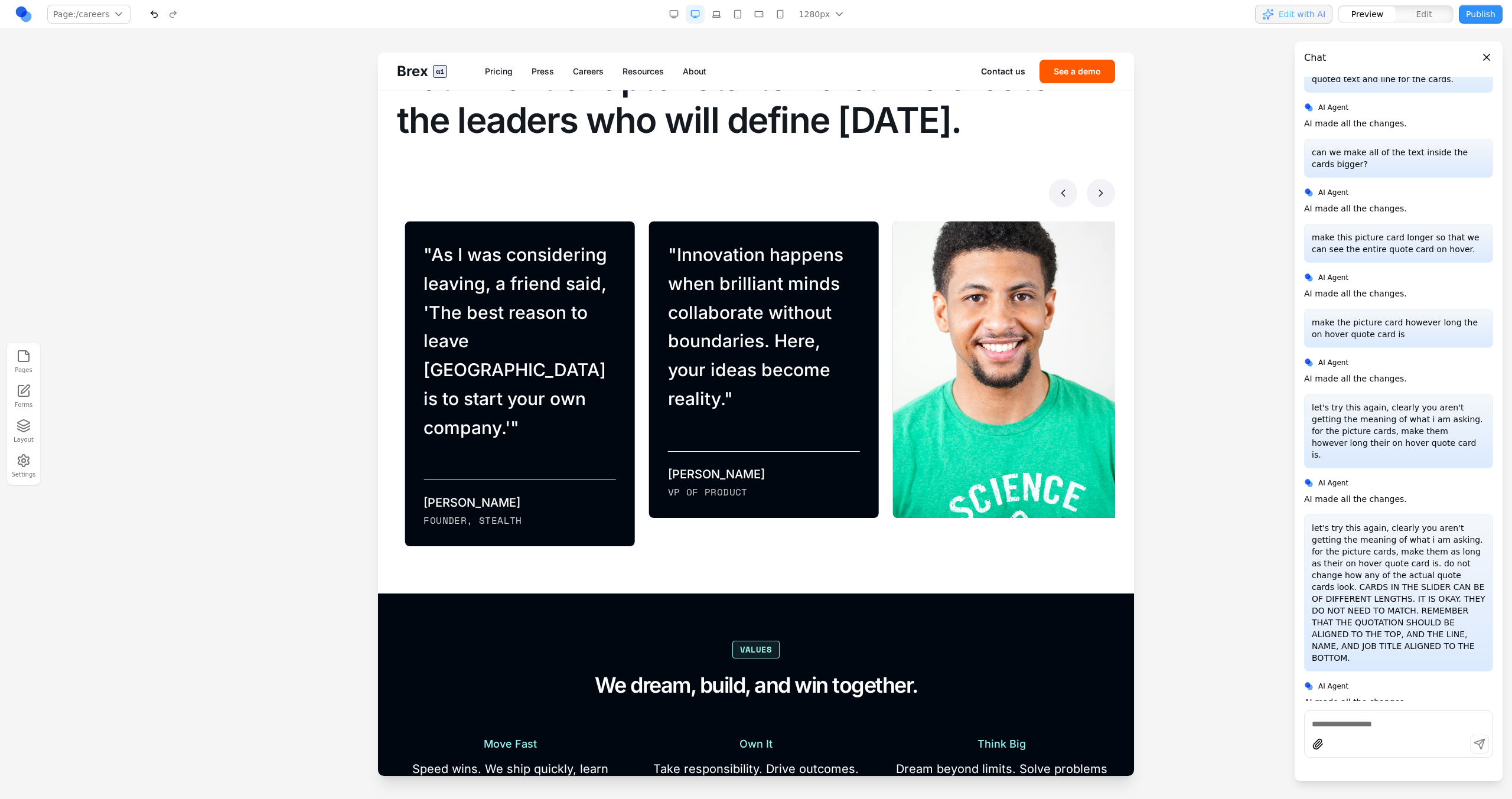
click at [892, 197] on icon at bounding box center [1100, 192] width 12 height 12
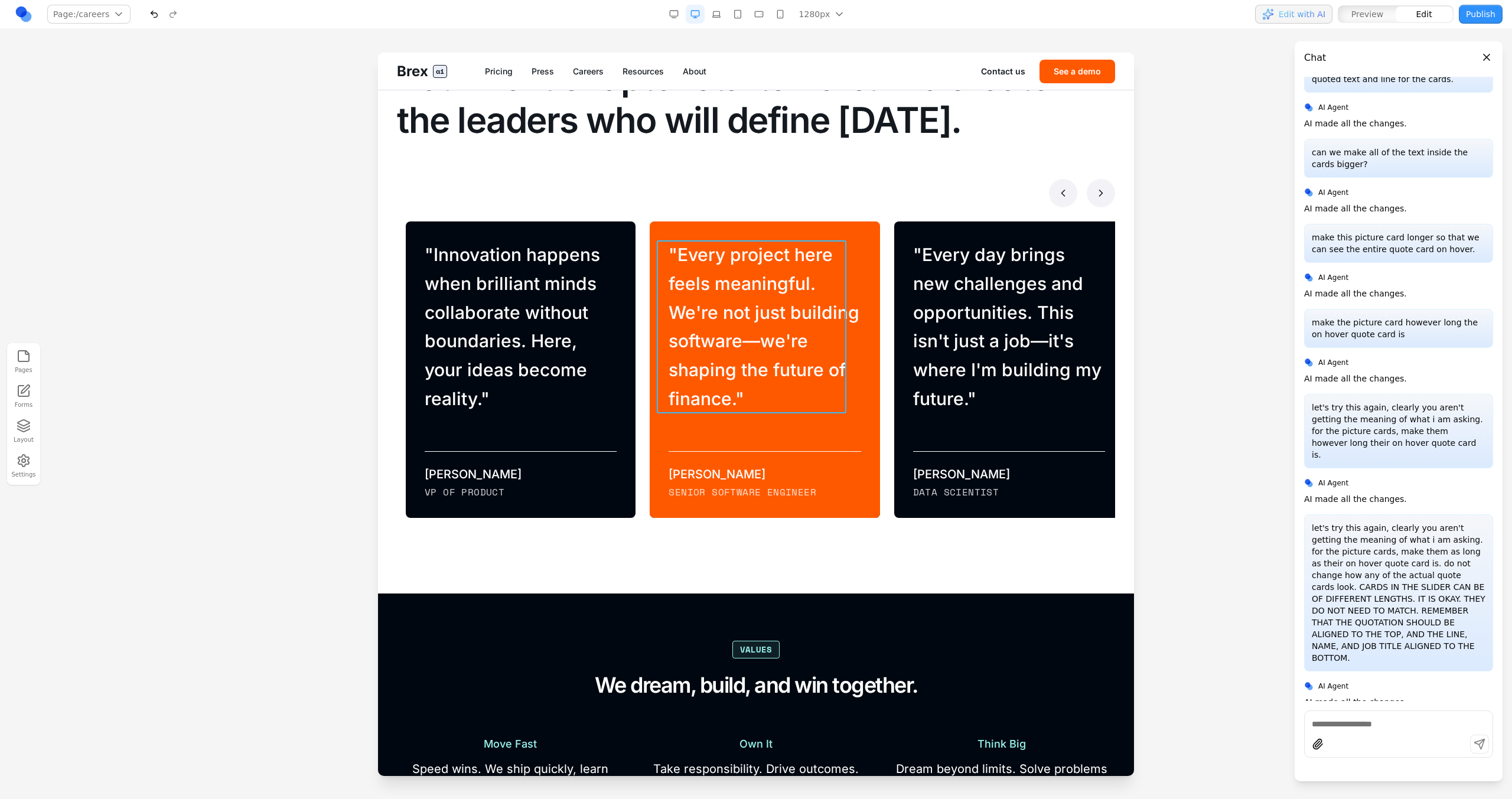
click at [845, 324] on blockquote "" Every project here feels meaningful. We're not just building software—we're s…" at bounding box center [765, 327] width 192 height 173
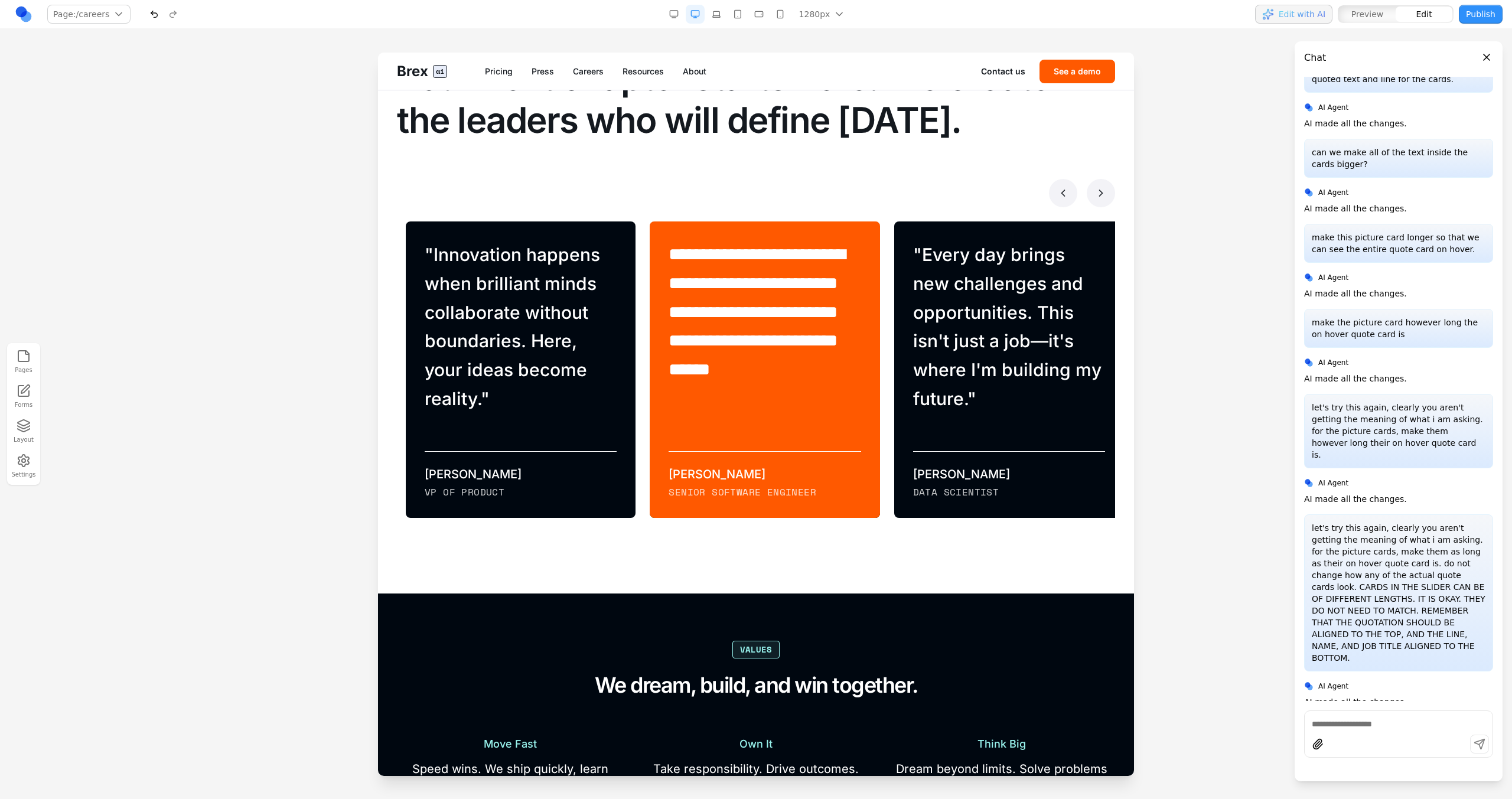
click at [861, 324] on div "**********" at bounding box center [765, 369] width 230 height 296
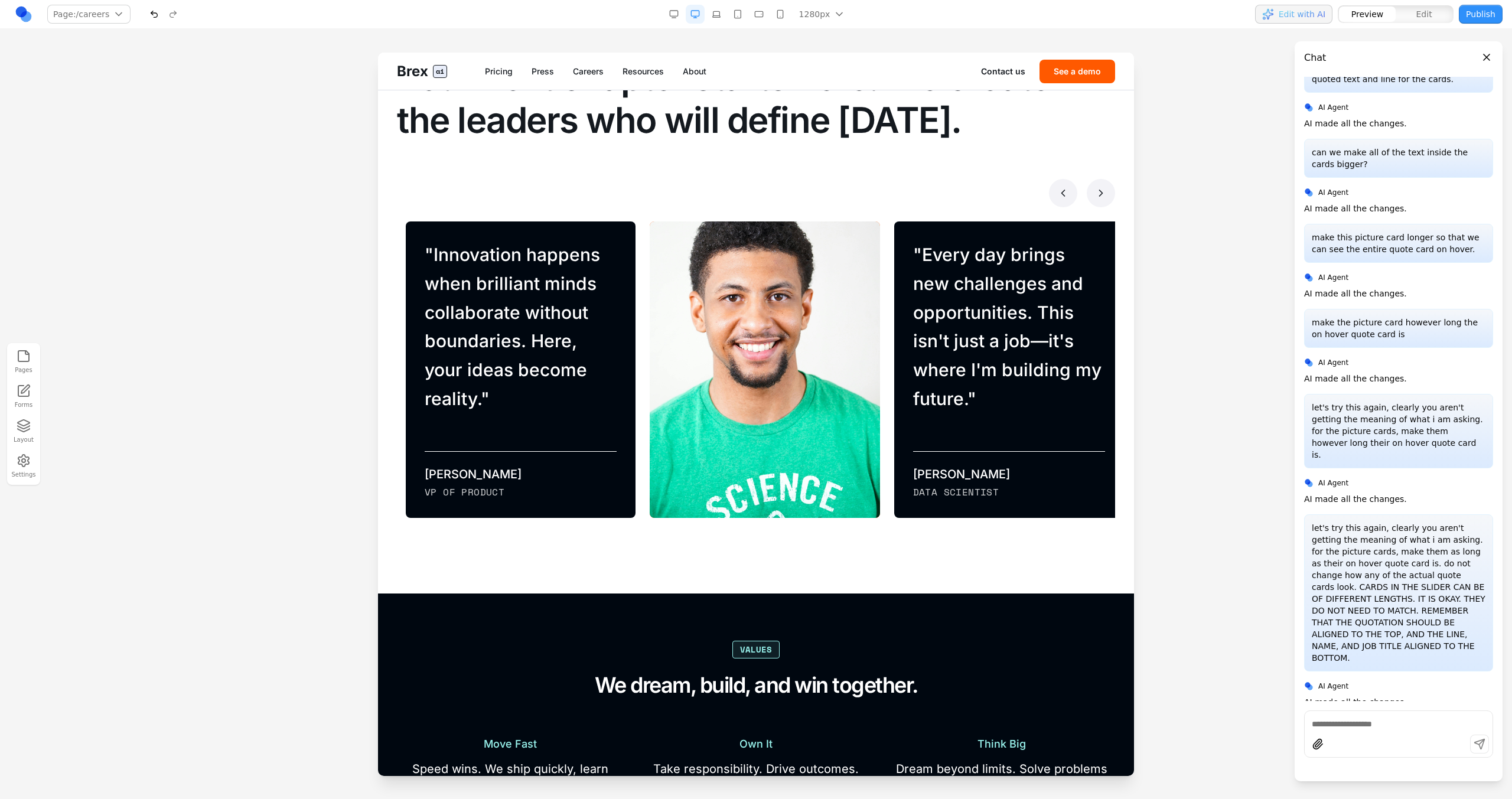
click at [892, 184] on button at bounding box center [1063, 192] width 28 height 28
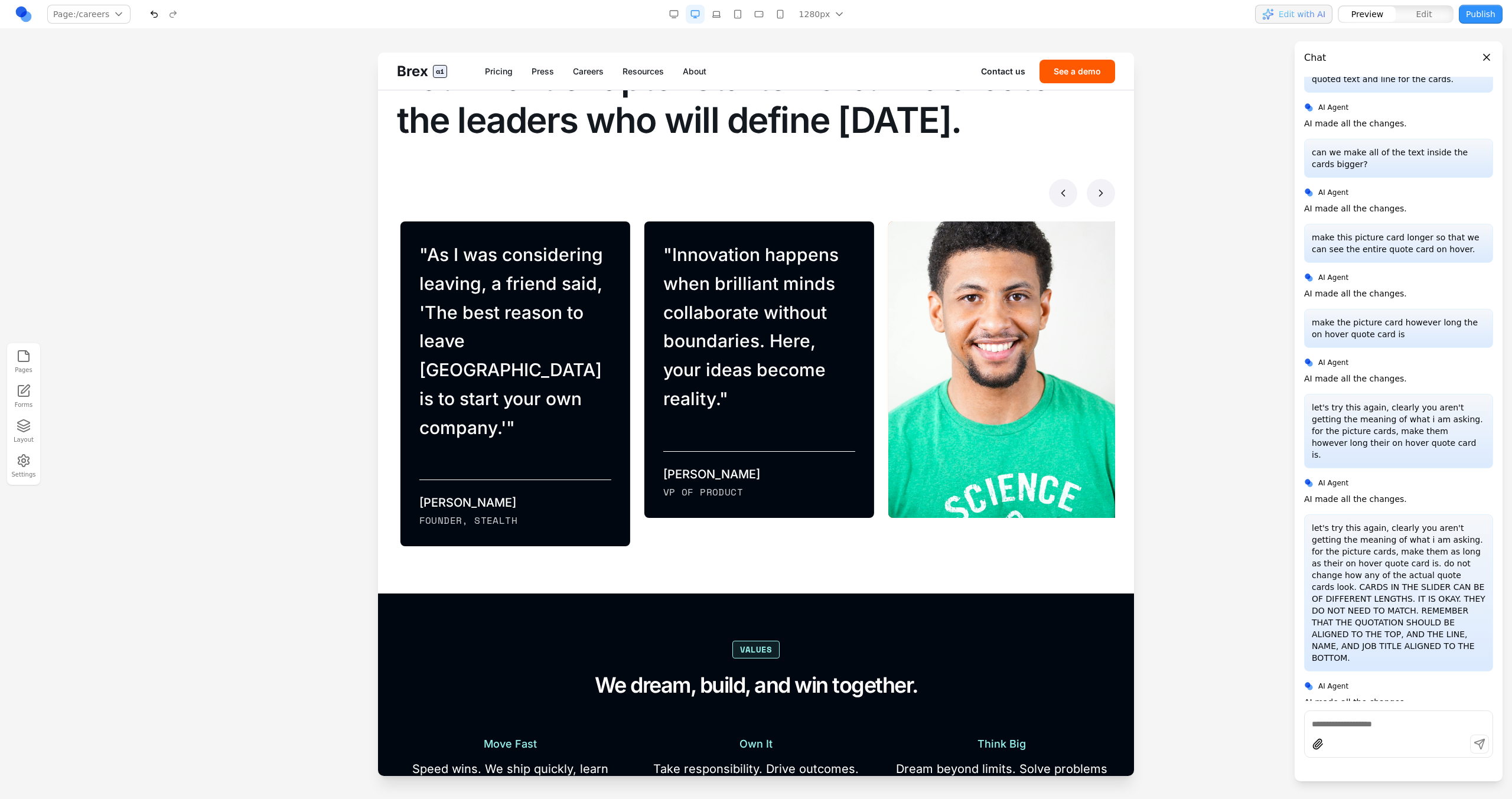
click at [892, 195] on icon at bounding box center [1100, 192] width 12 height 12
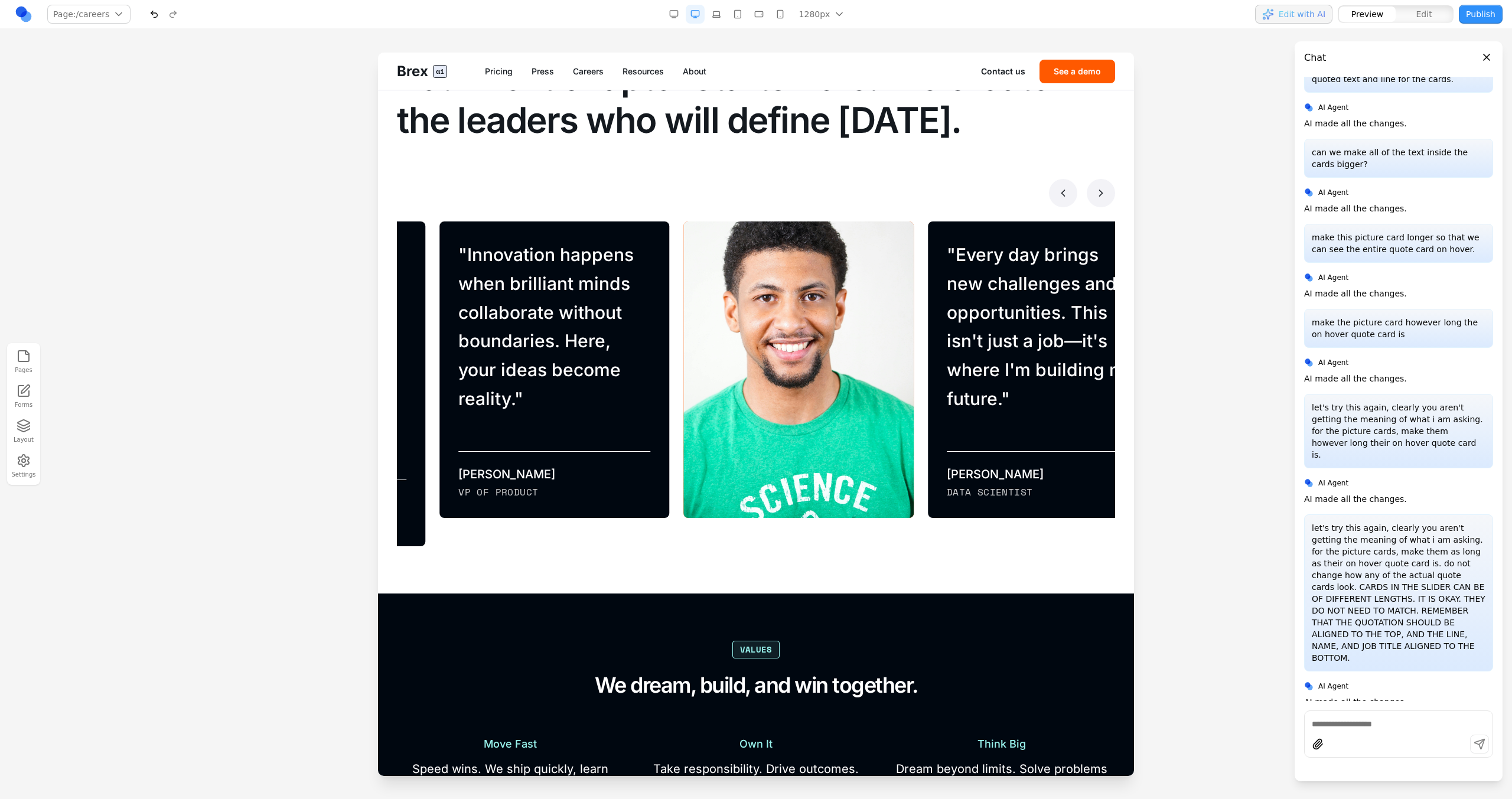
click at [892, 197] on icon at bounding box center [1100, 192] width 12 height 12
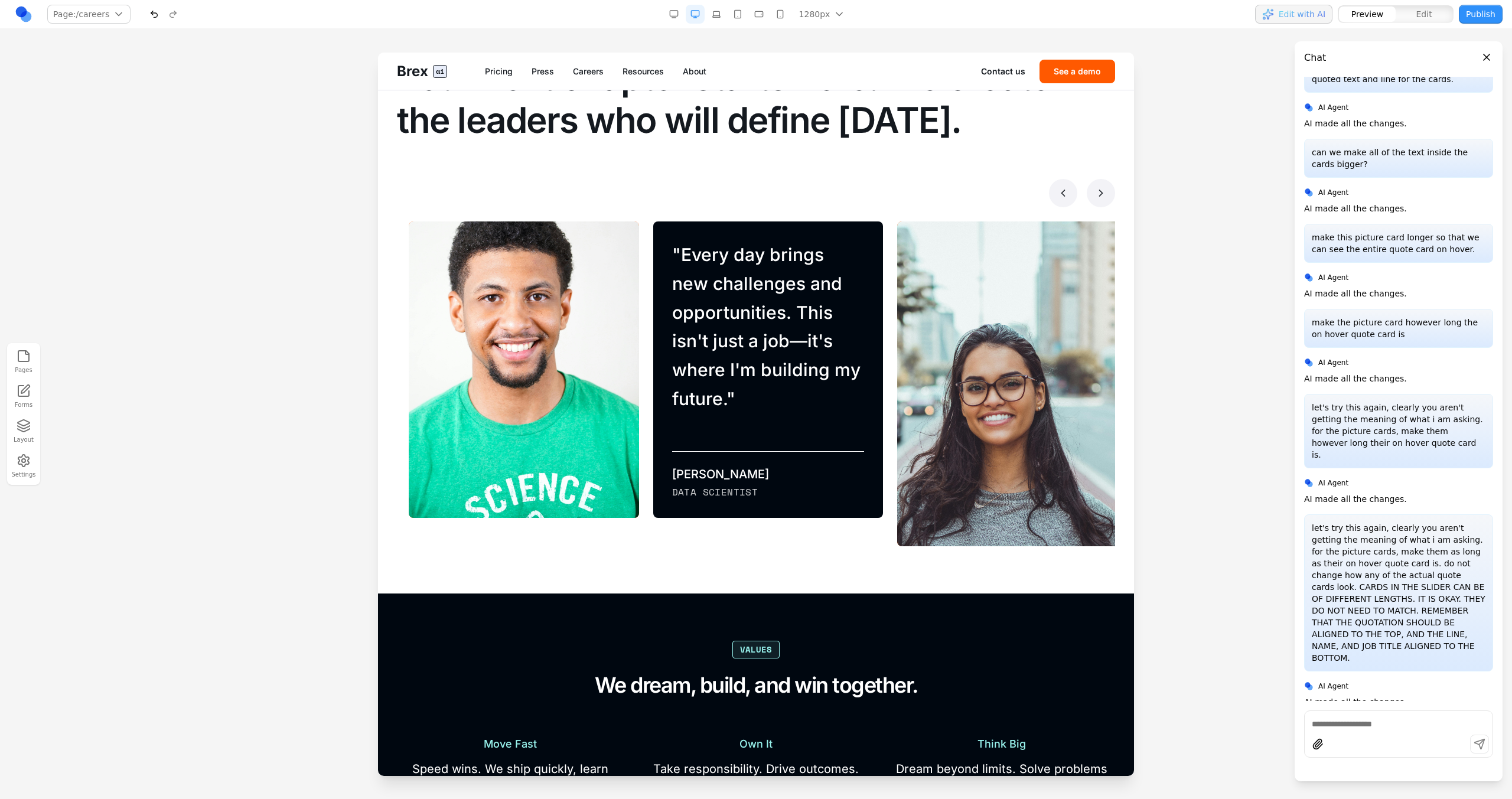
click at [892, 193] on icon at bounding box center [1100, 192] width 12 height 12
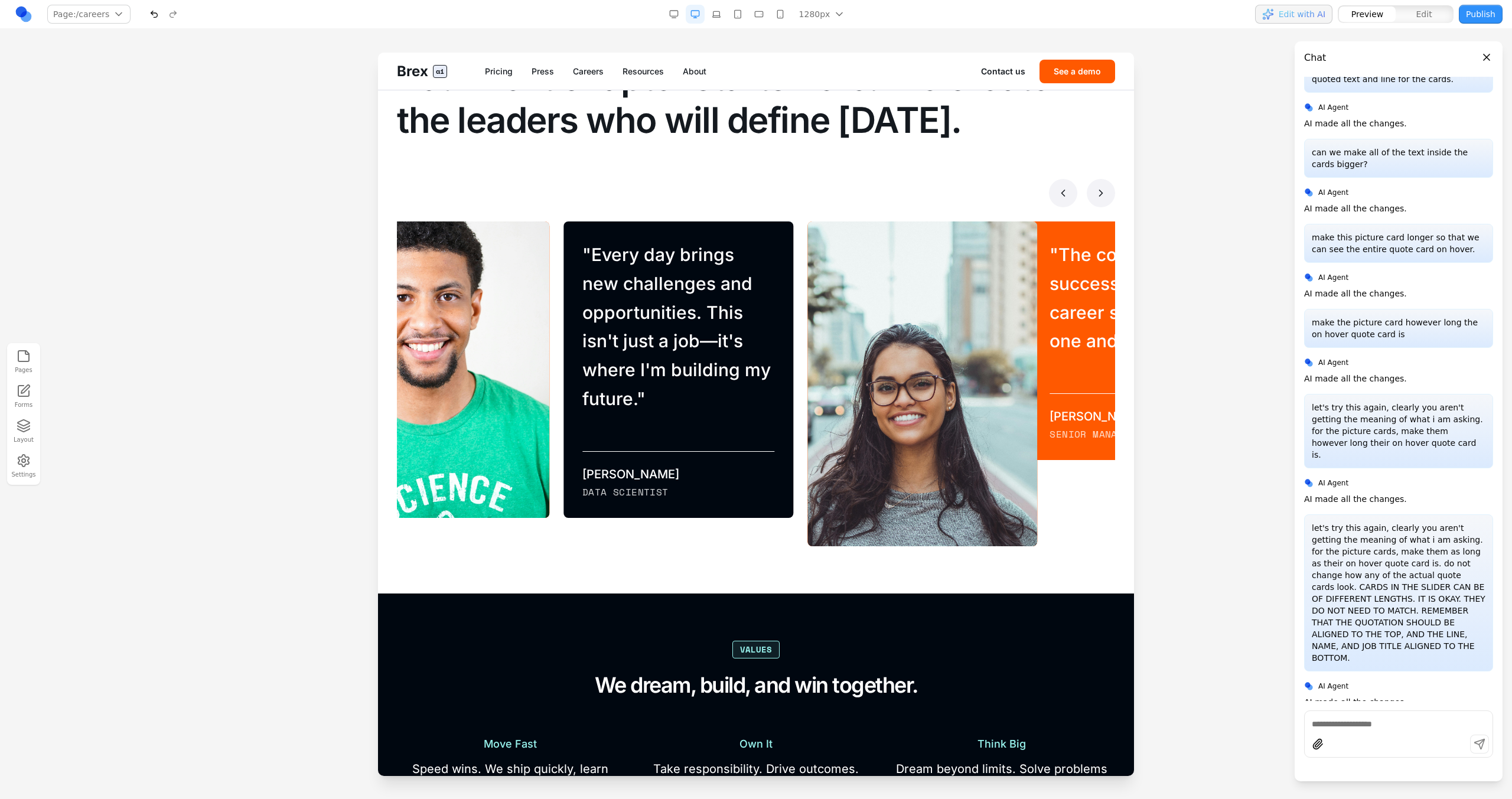
click at [892, 193] on icon at bounding box center [1100, 192] width 12 height 12
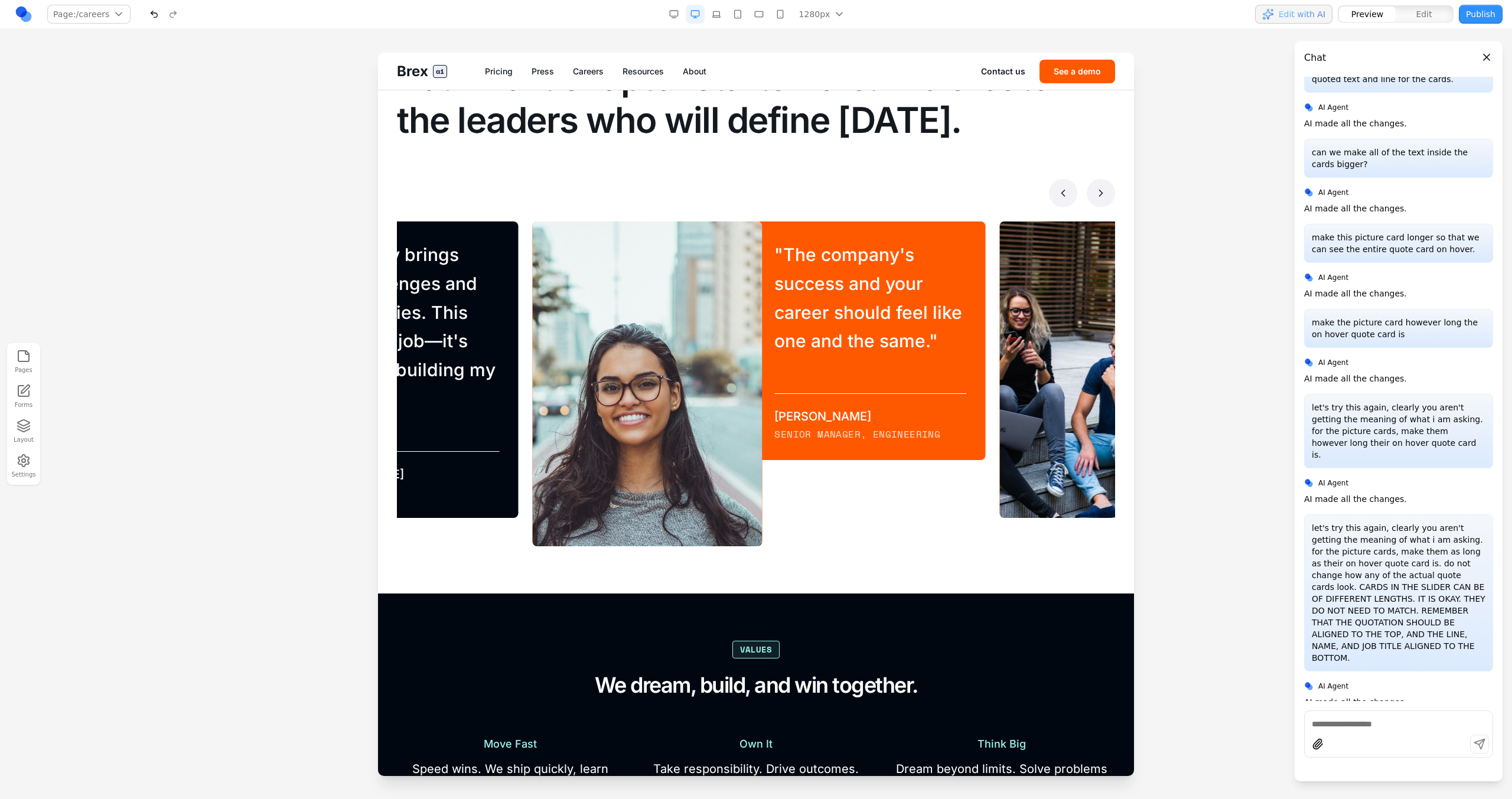
click at [892, 193] on icon at bounding box center [1100, 192] width 12 height 12
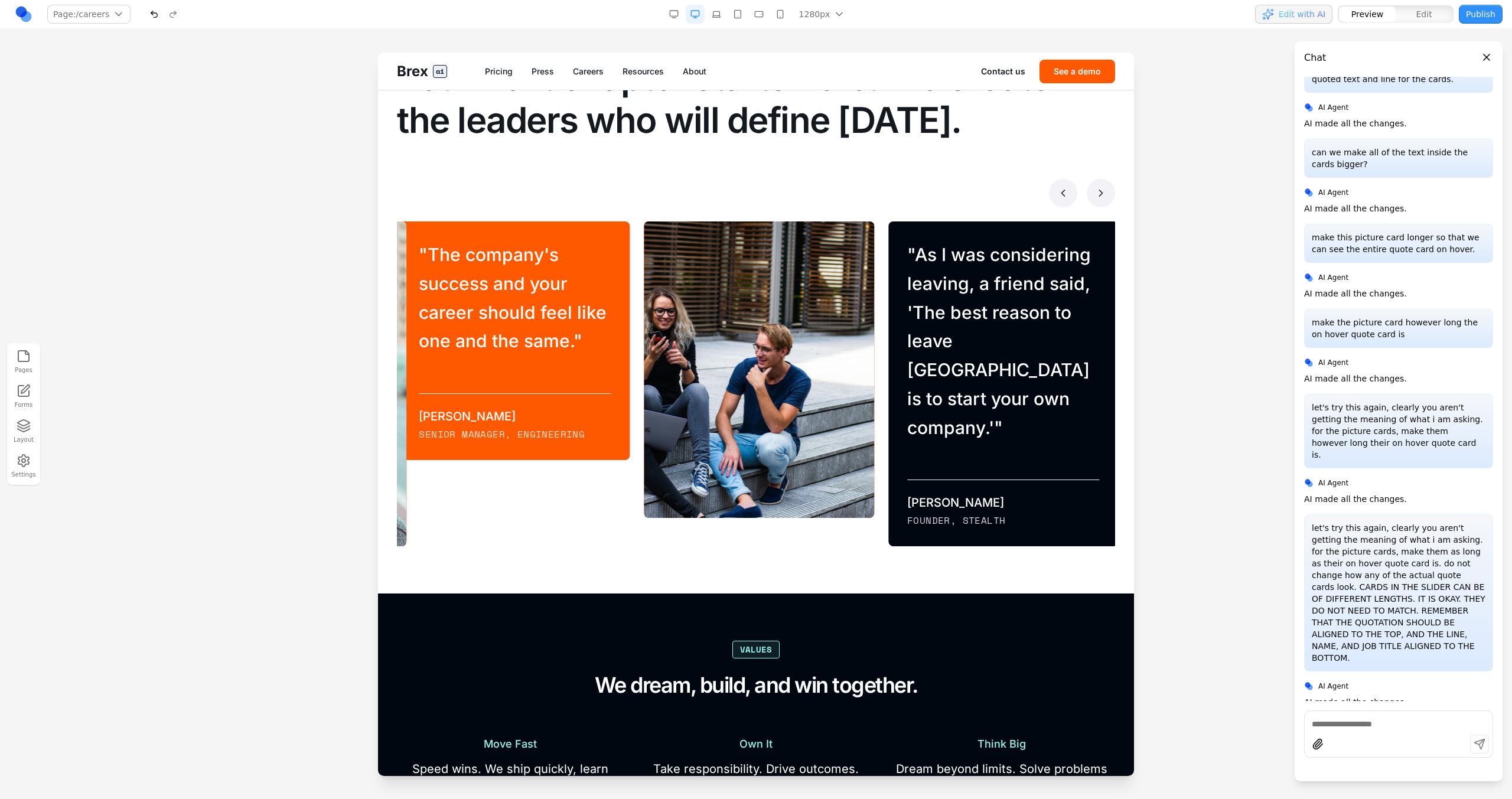
click at [892, 194] on icon at bounding box center [1100, 192] width 12 height 12
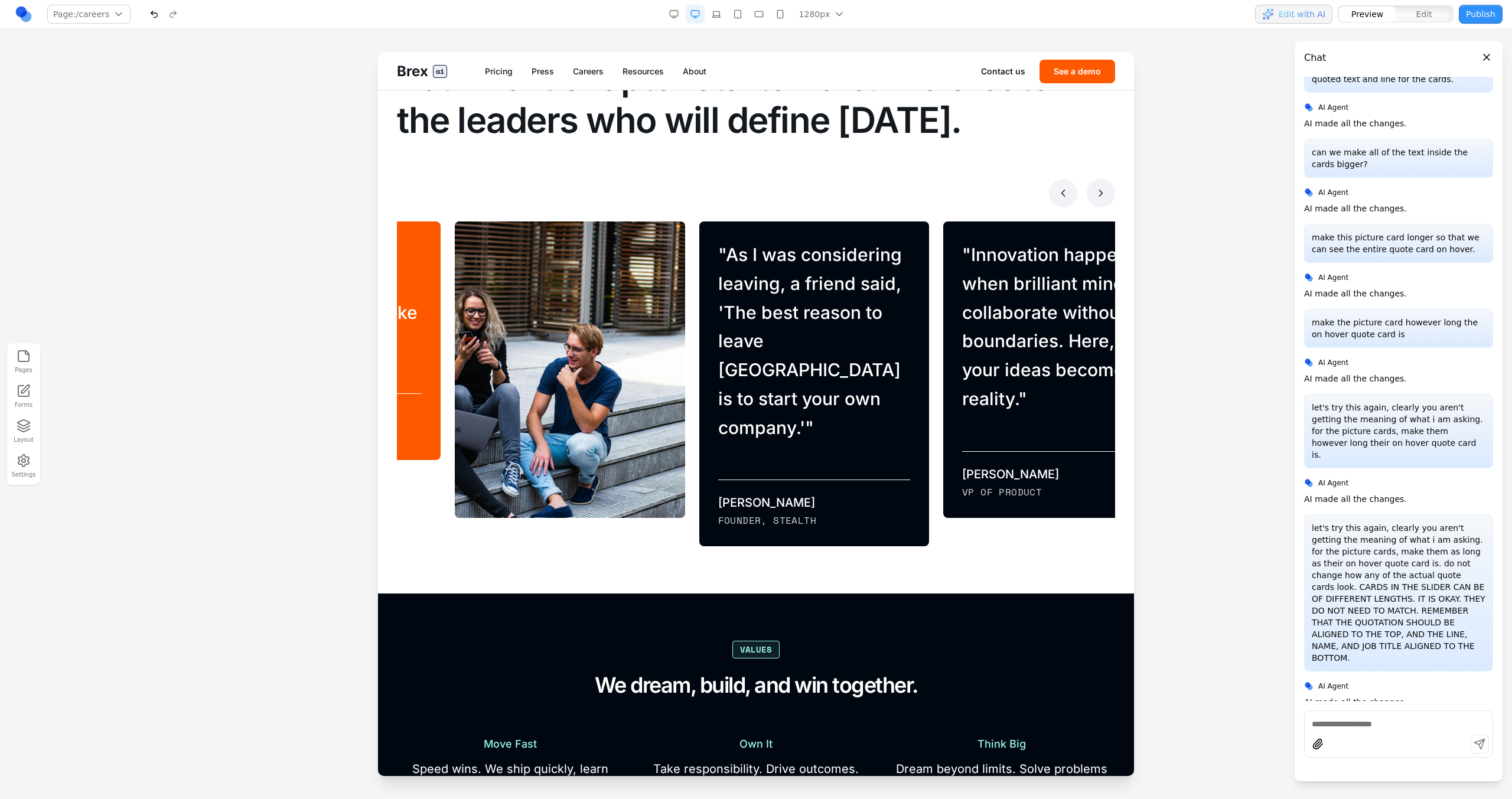
click at [892, 195] on icon at bounding box center [1100, 192] width 12 height 12
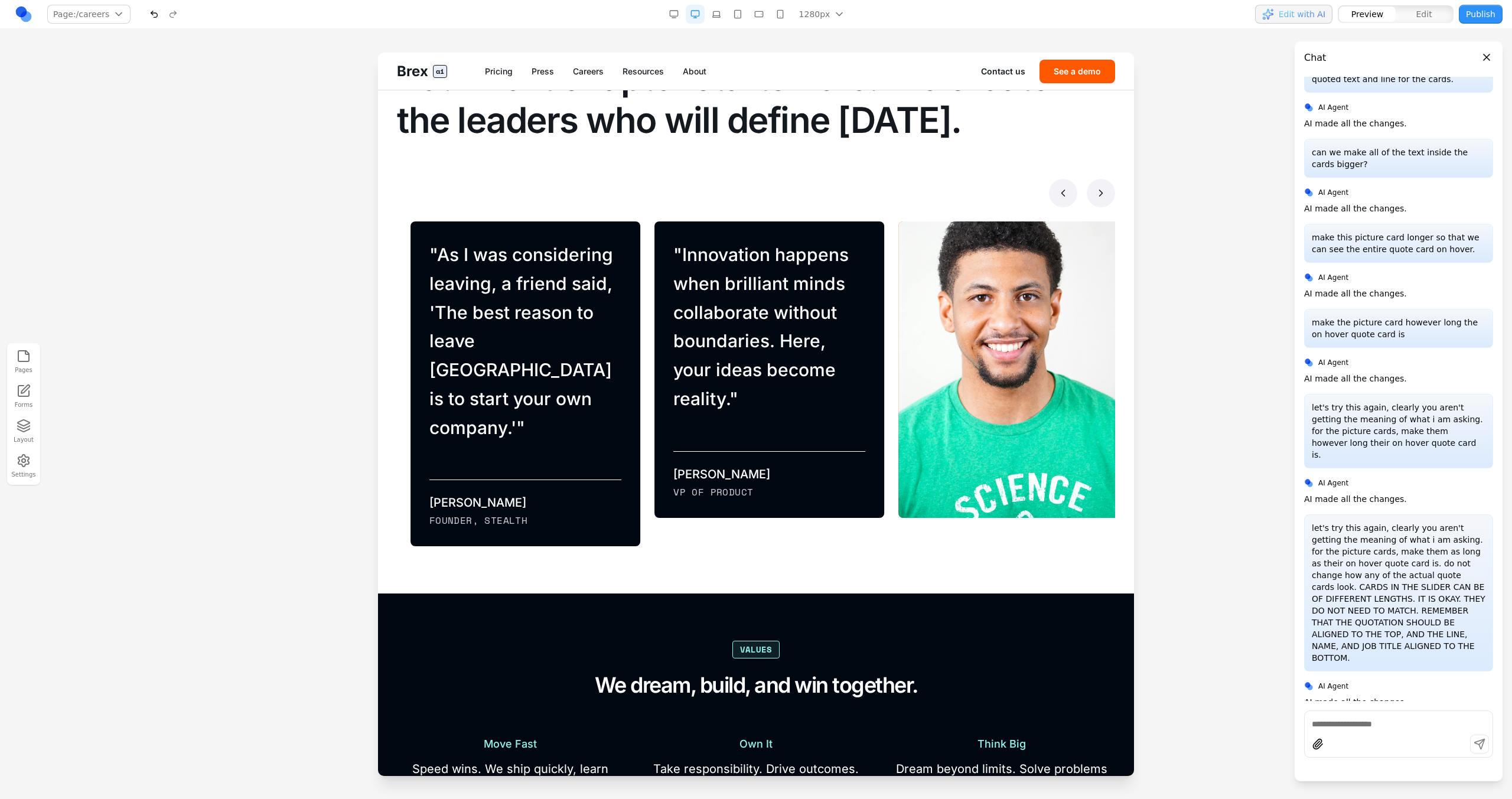
click at [892, 196] on icon at bounding box center [1100, 192] width 12 height 12
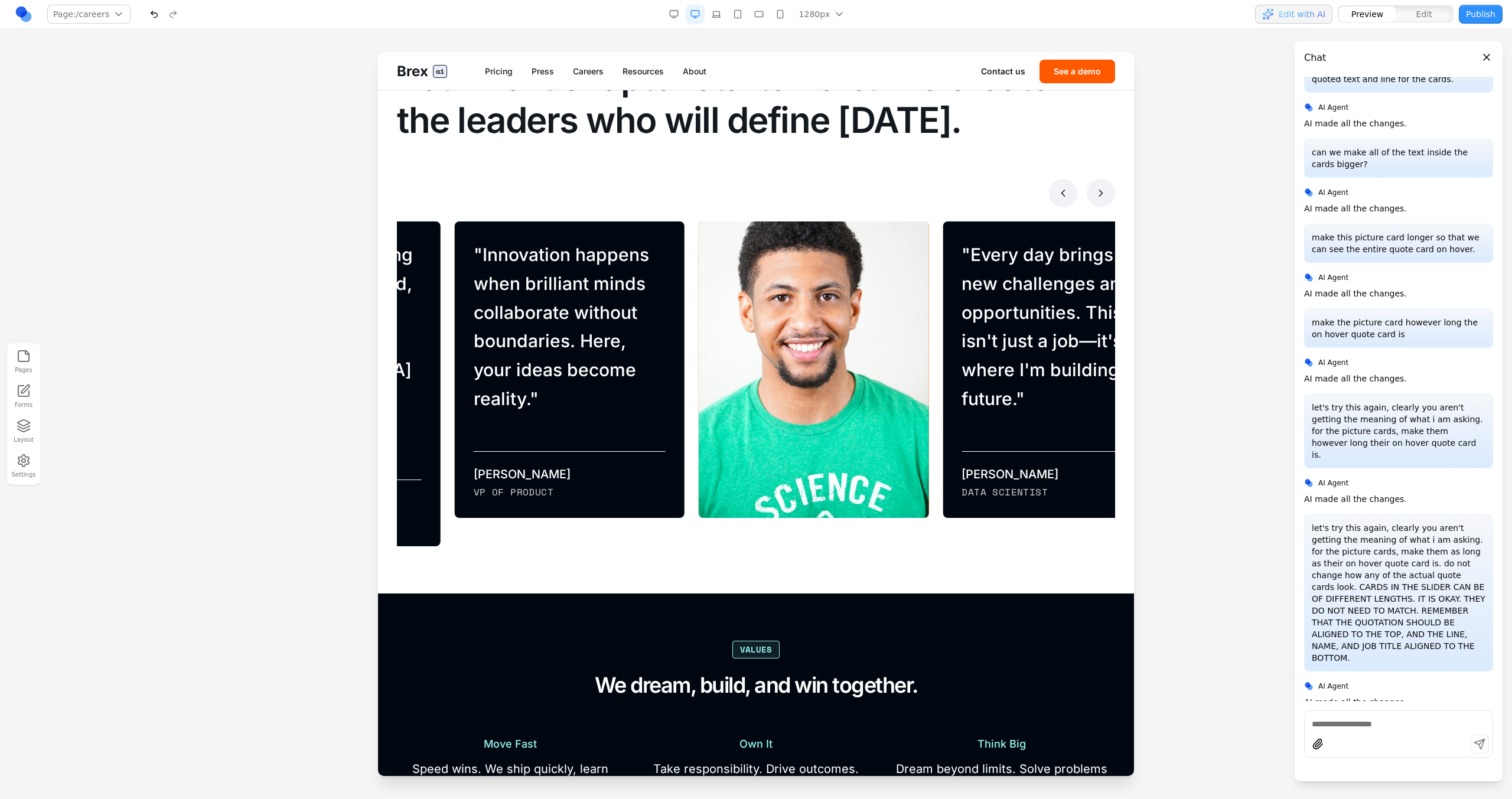
click at [892, 197] on icon at bounding box center [1100, 192] width 12 height 12
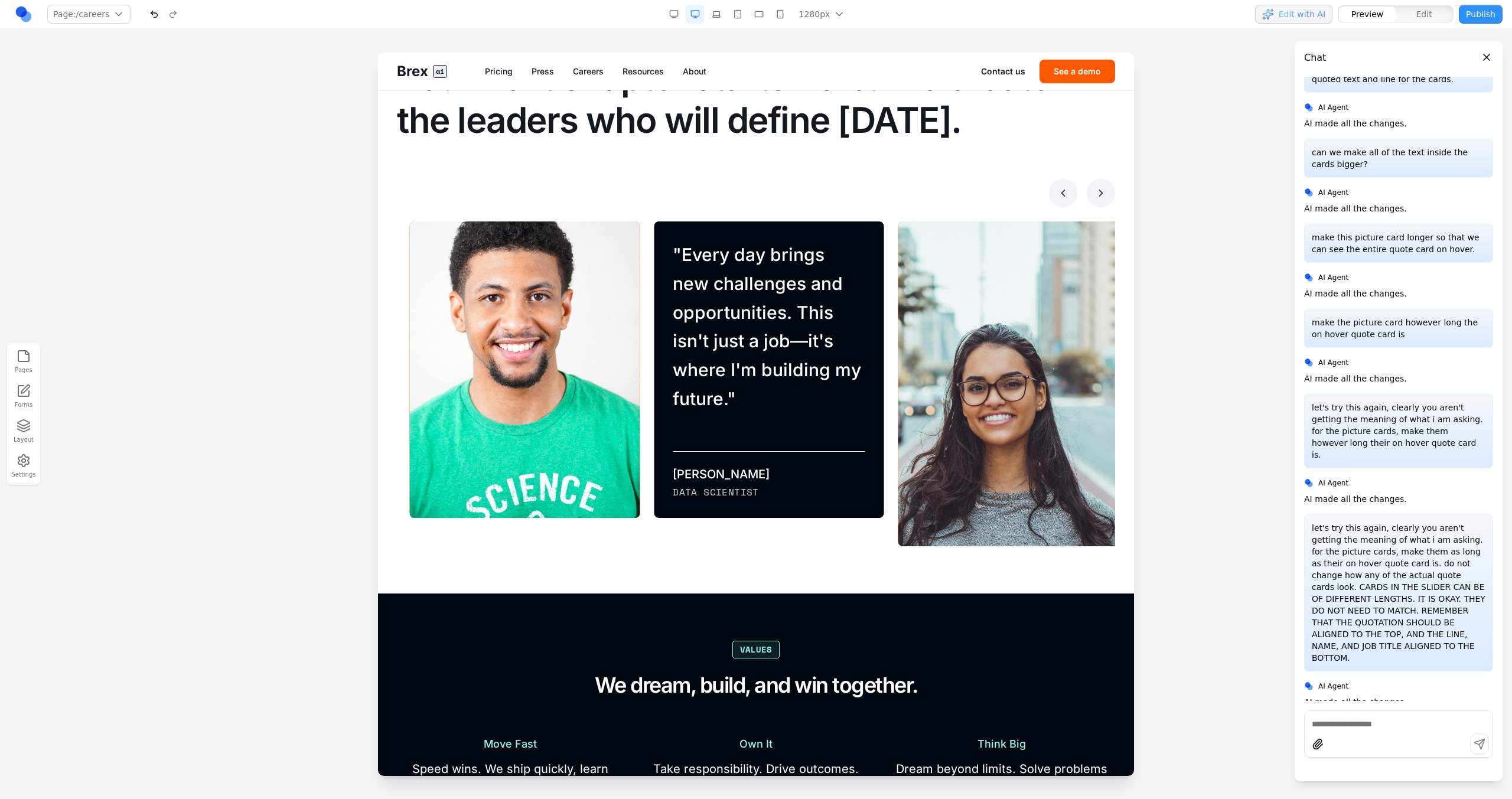
click at [892, 197] on icon at bounding box center [1100, 192] width 12 height 12
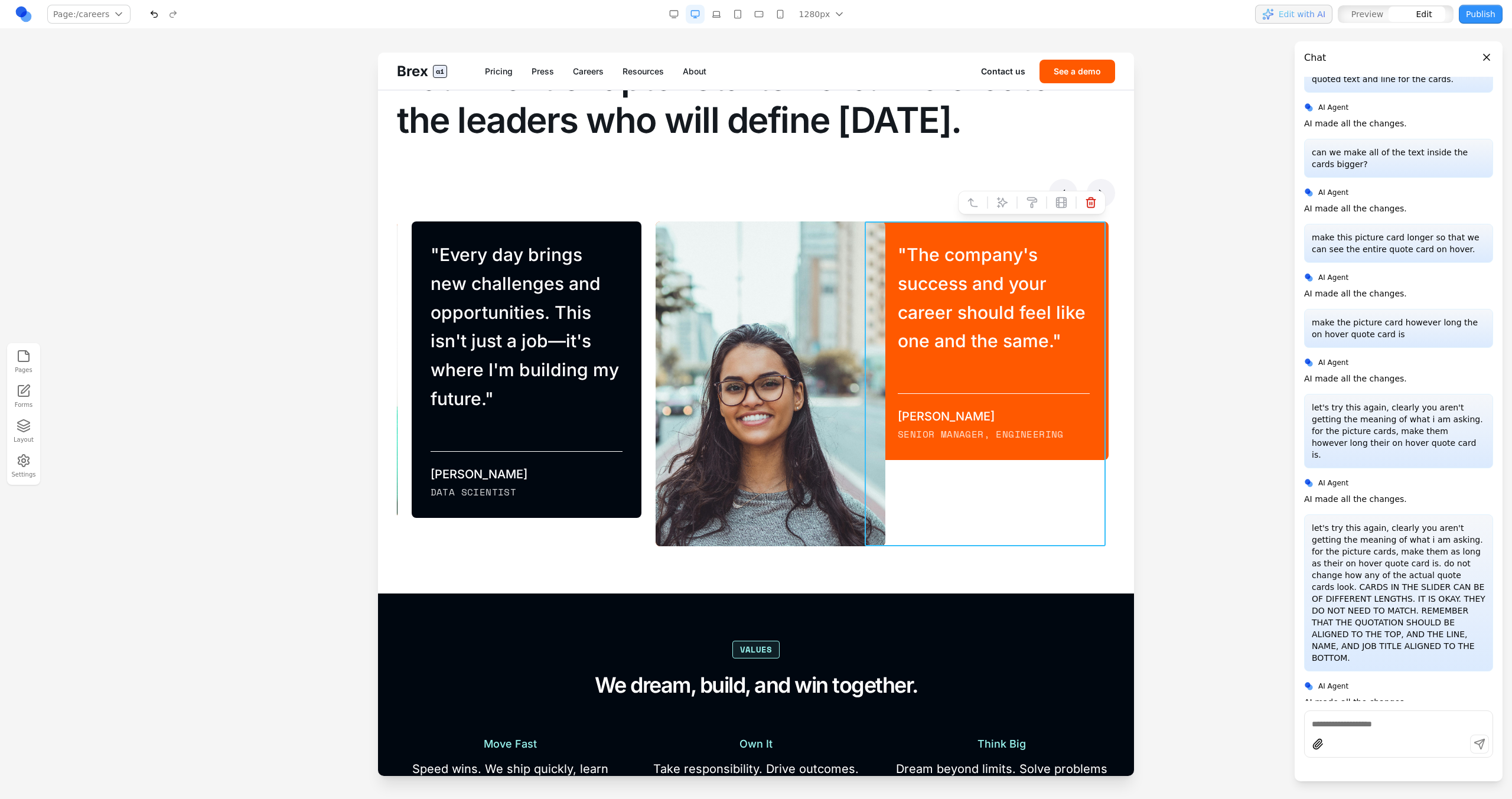
click at [876, 276] on div "" The company's success and your career should feel like one and the same. " [P…" at bounding box center [986, 384] width 244 height 325
click at [892, 205] on icon at bounding box center [1002, 202] width 12 height 12
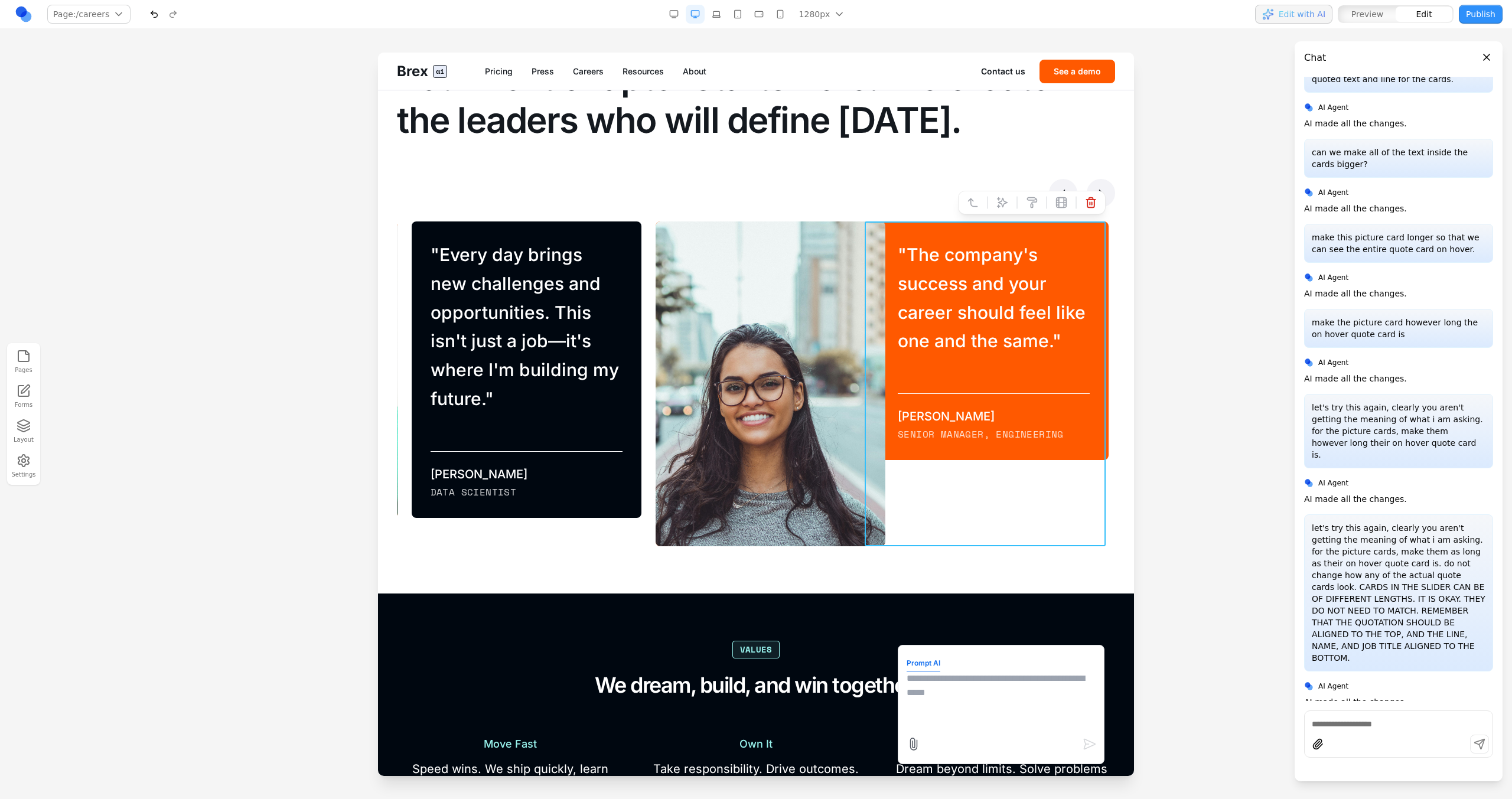
click at [892, 453] on form "Prompt AI" at bounding box center [1001, 704] width 189 height 101
click at [892, 453] on textarea at bounding box center [1001, 700] width 189 height 59
type textarea "**********"
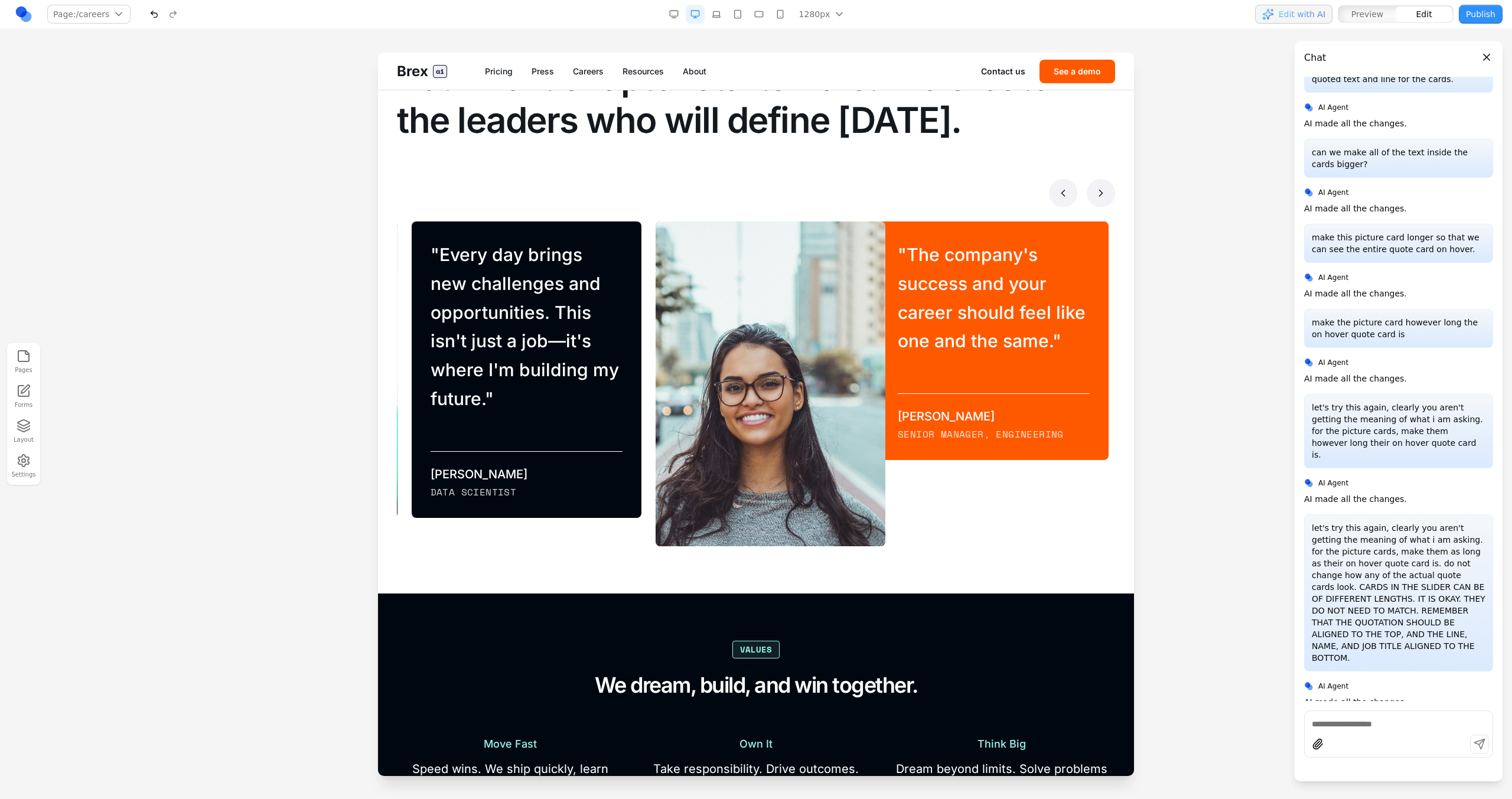
click at [683, 453] on section "Make your mark Your next chapter starts here. We create the leaders who will de…" at bounding box center [756, 285] width 756 height 616
click at [892, 197] on icon at bounding box center [1063, 192] width 12 height 12
click at [892, 193] on section "Make your mark Your next chapter starts here. We create the leaders who will de…" at bounding box center [756, 285] width 756 height 616
click at [892, 193] on button at bounding box center [1100, 192] width 28 height 28
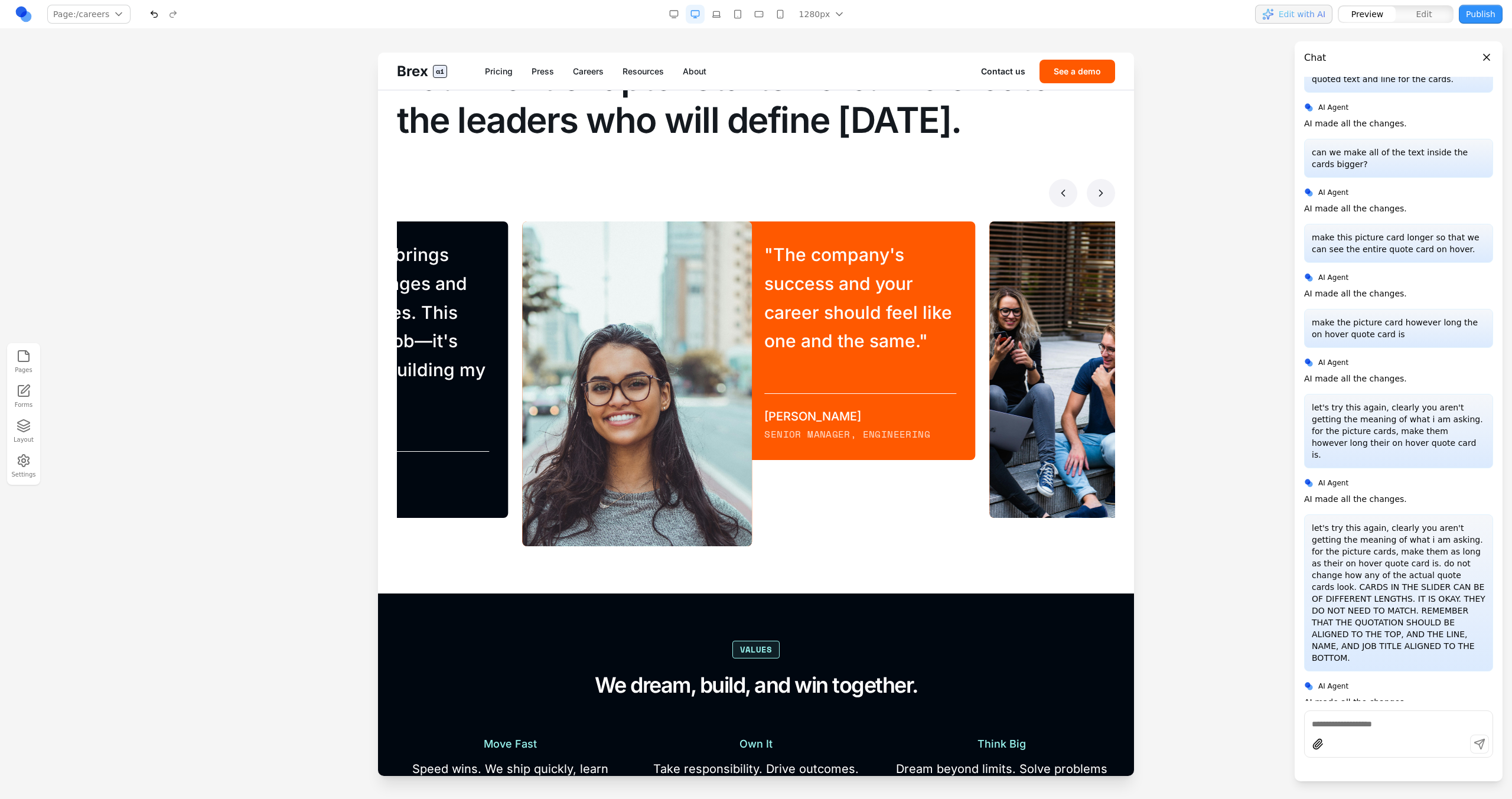
click at [892, 193] on button at bounding box center [1100, 192] width 28 height 28
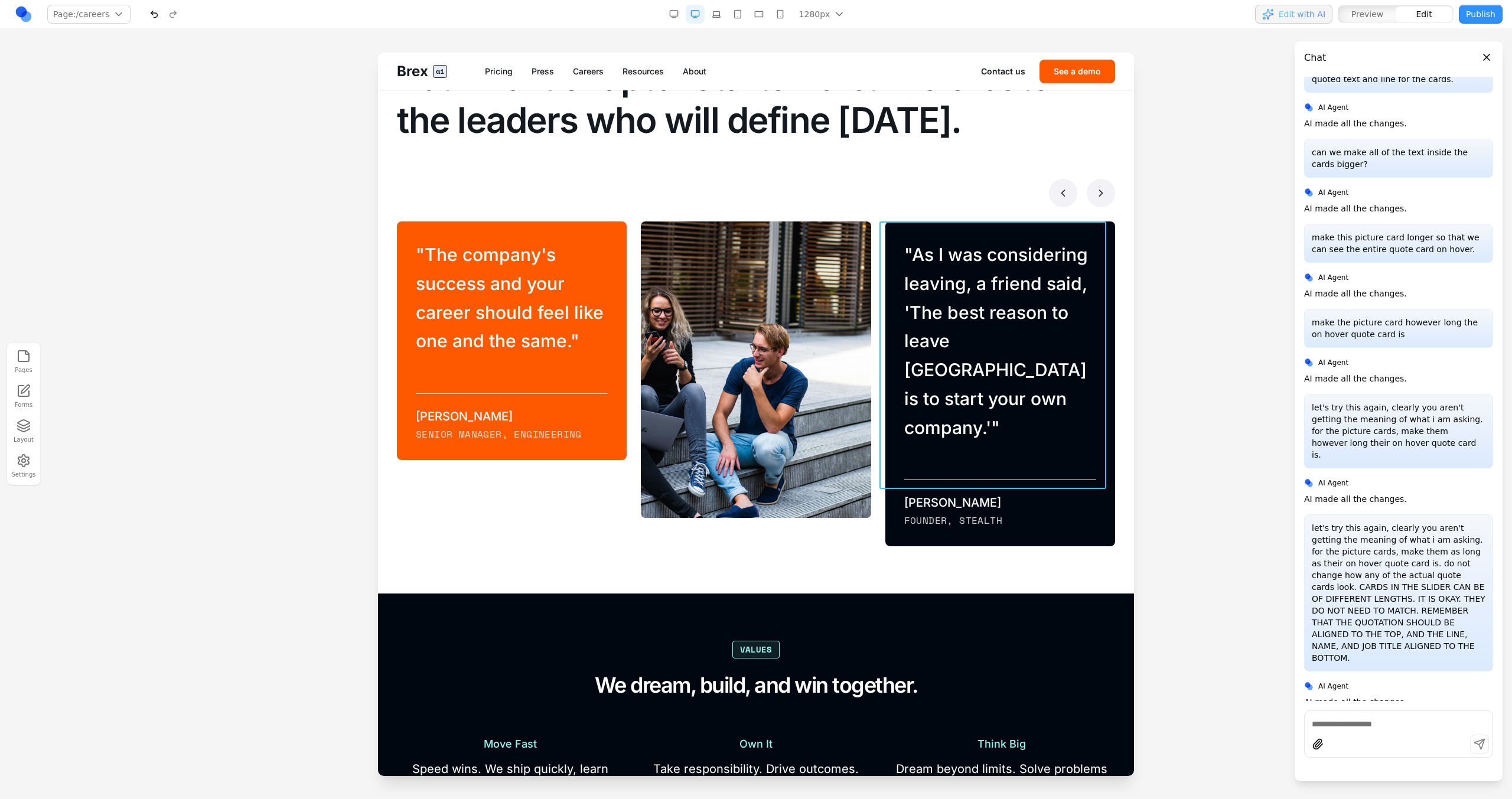
click at [892, 227] on div "" As I was considering leaving, a friend said, 'The best reason to leave [GEOGR…" at bounding box center [1000, 384] width 230 height 325
click at [892, 203] on icon at bounding box center [1003, 202] width 10 height 10
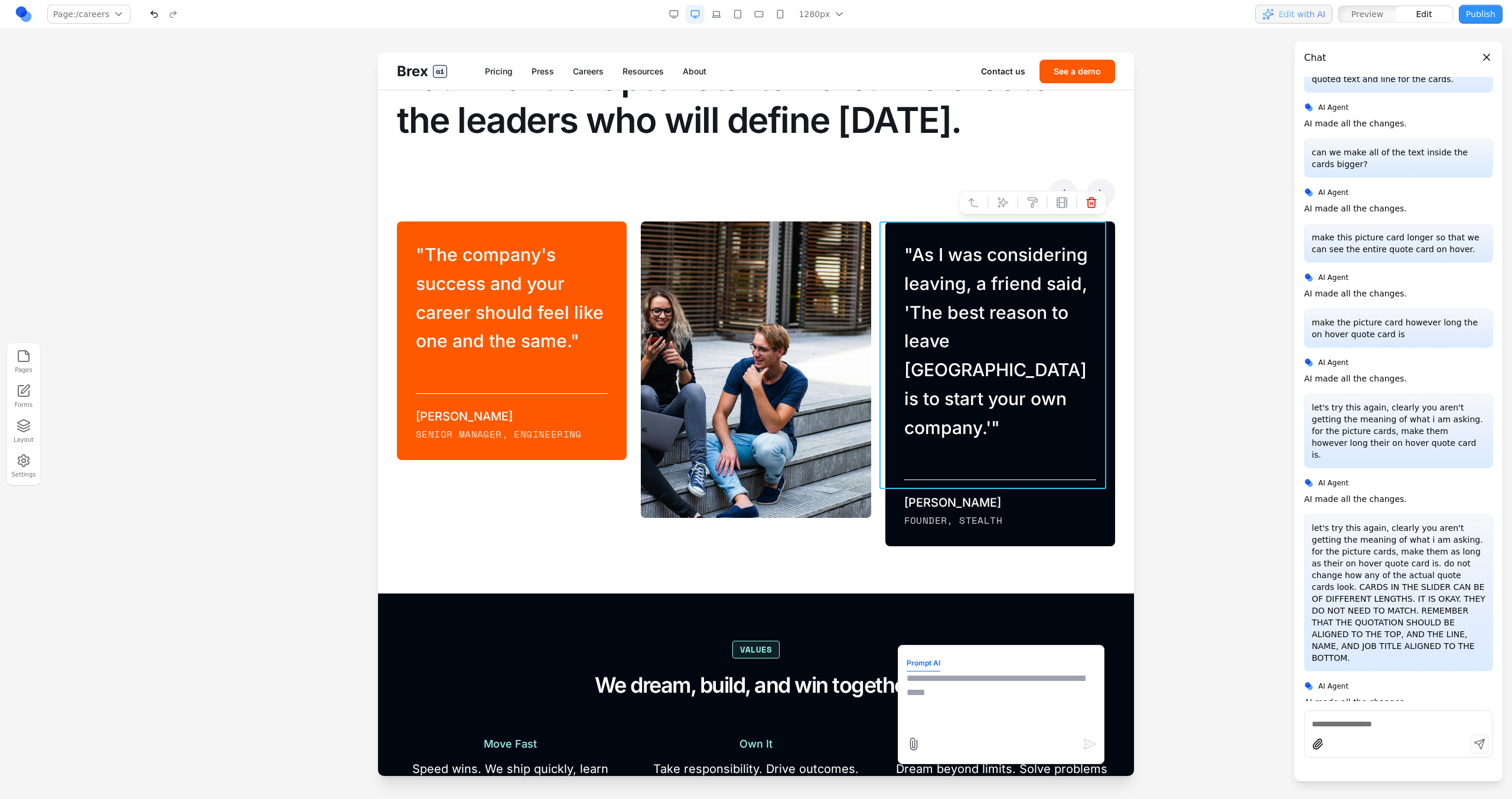
click at [892, 453] on textarea at bounding box center [1001, 700] width 189 height 59
type textarea "**********"
click at [892, 453] on div "" As I was considering leaving, a friend said, 'The best reason to leave [GEOGR…" at bounding box center [993, 384] width 244 height 325
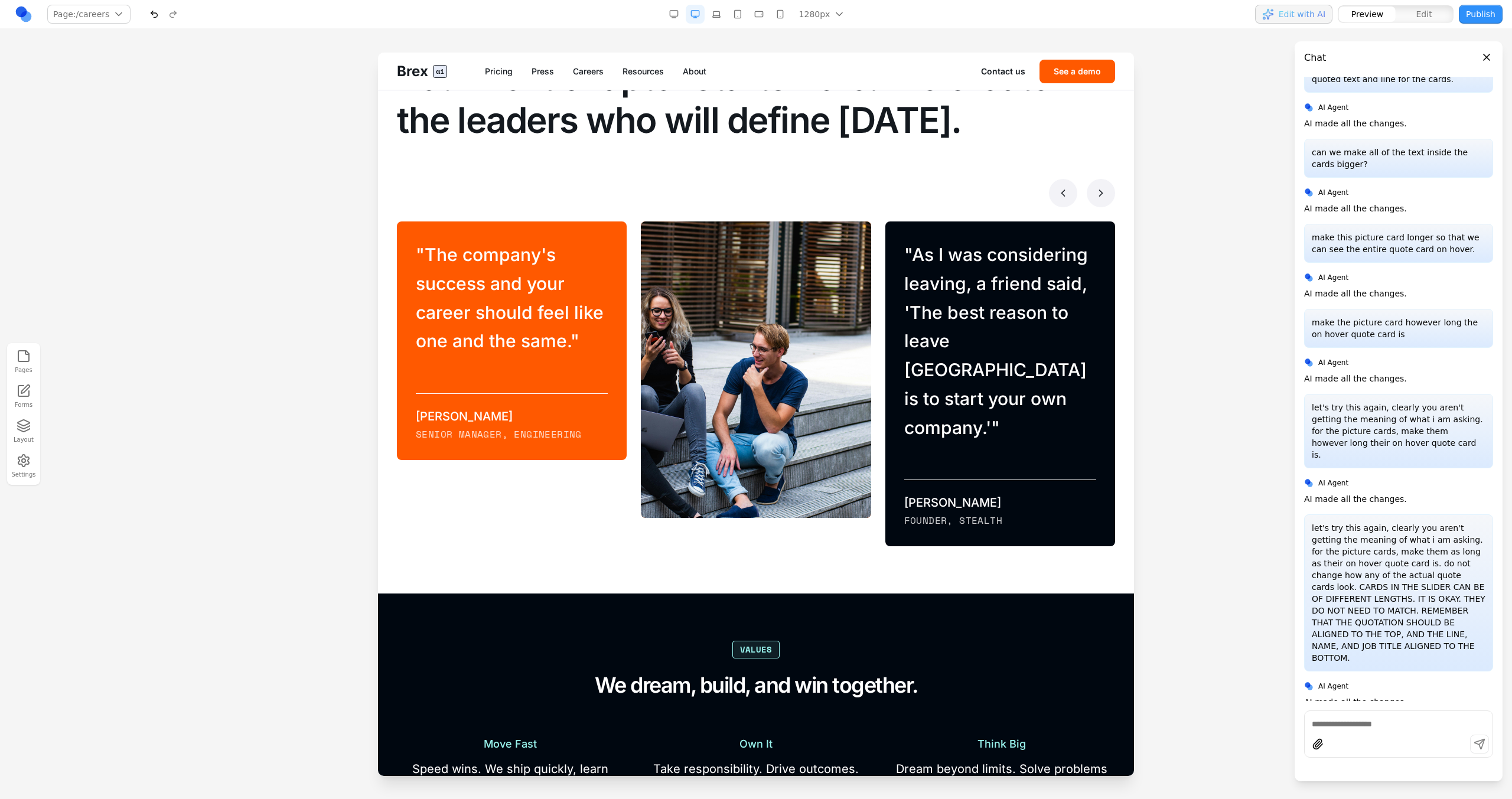
click at [555, 373] on div "" The company's success and your career should feel like one and the same. " [P…" at bounding box center [512, 341] width 230 height 239
click at [558, 376] on div "" The company's success and your career should feel like one and the same. " [P…" at bounding box center [512, 341] width 230 height 239
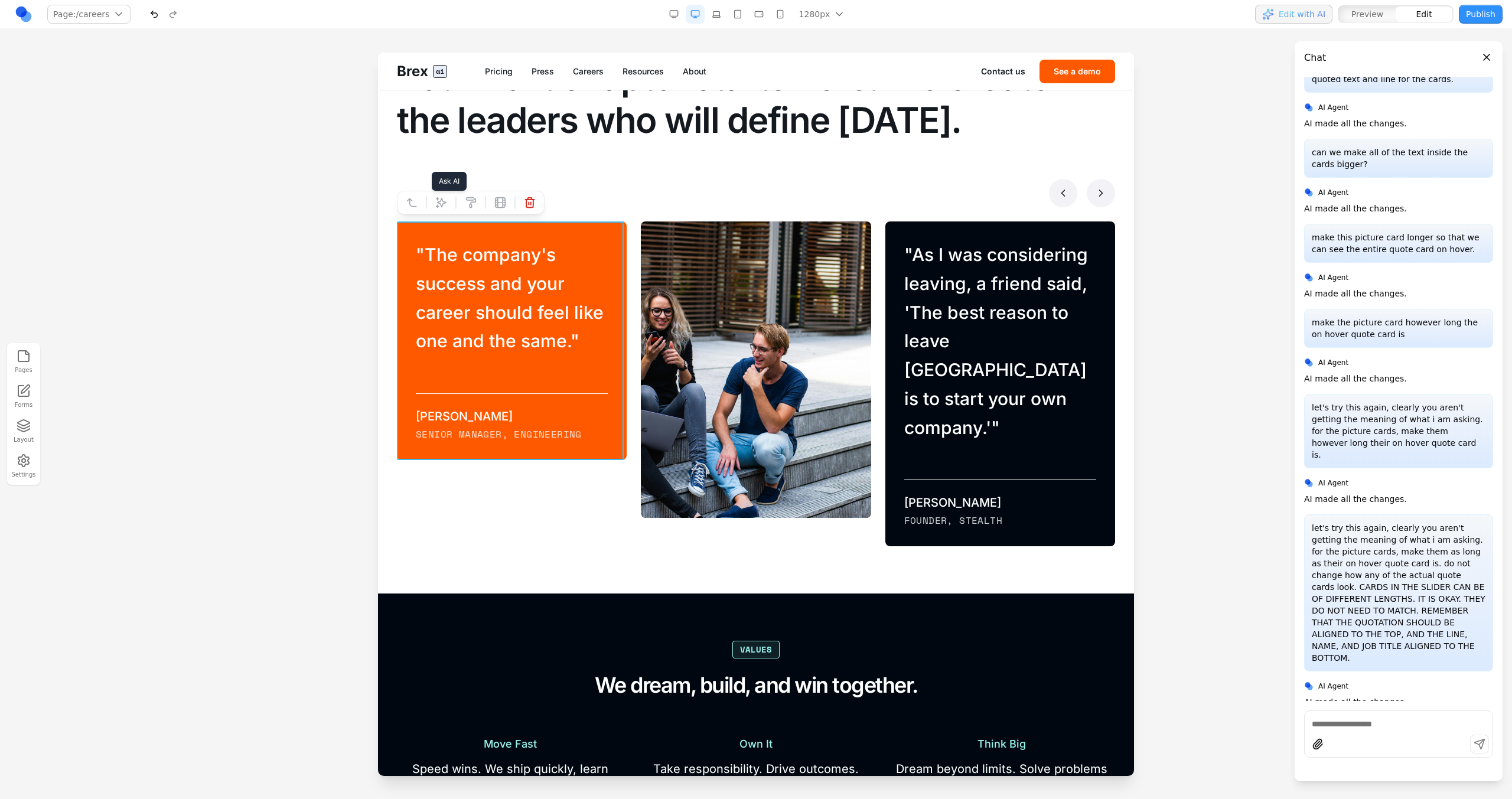
click at [438, 203] on icon at bounding box center [441, 202] width 12 height 12
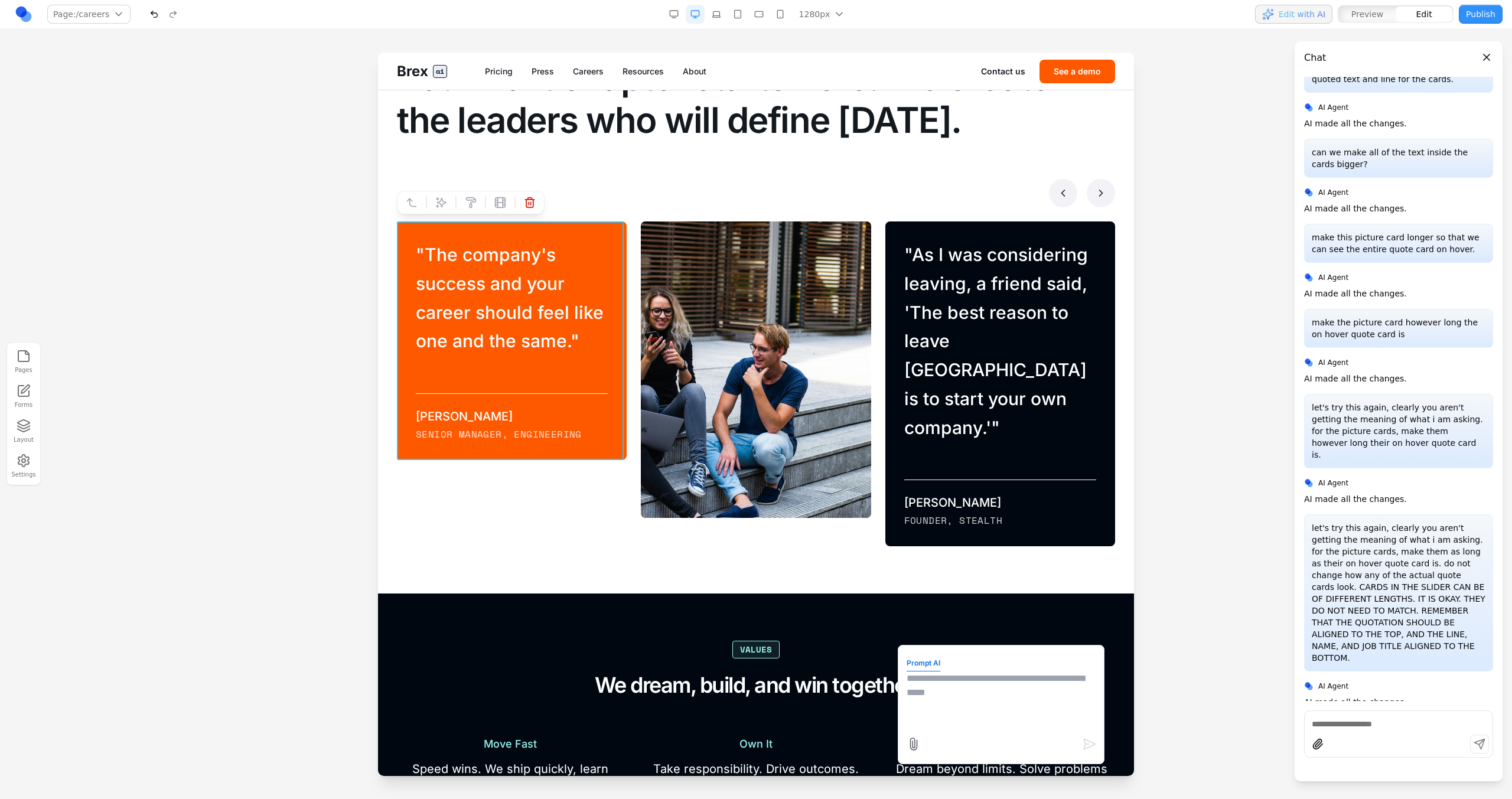
click at [892, 453] on textarea at bounding box center [1001, 700] width 189 height 59
type textarea "*"
type textarea "**********"
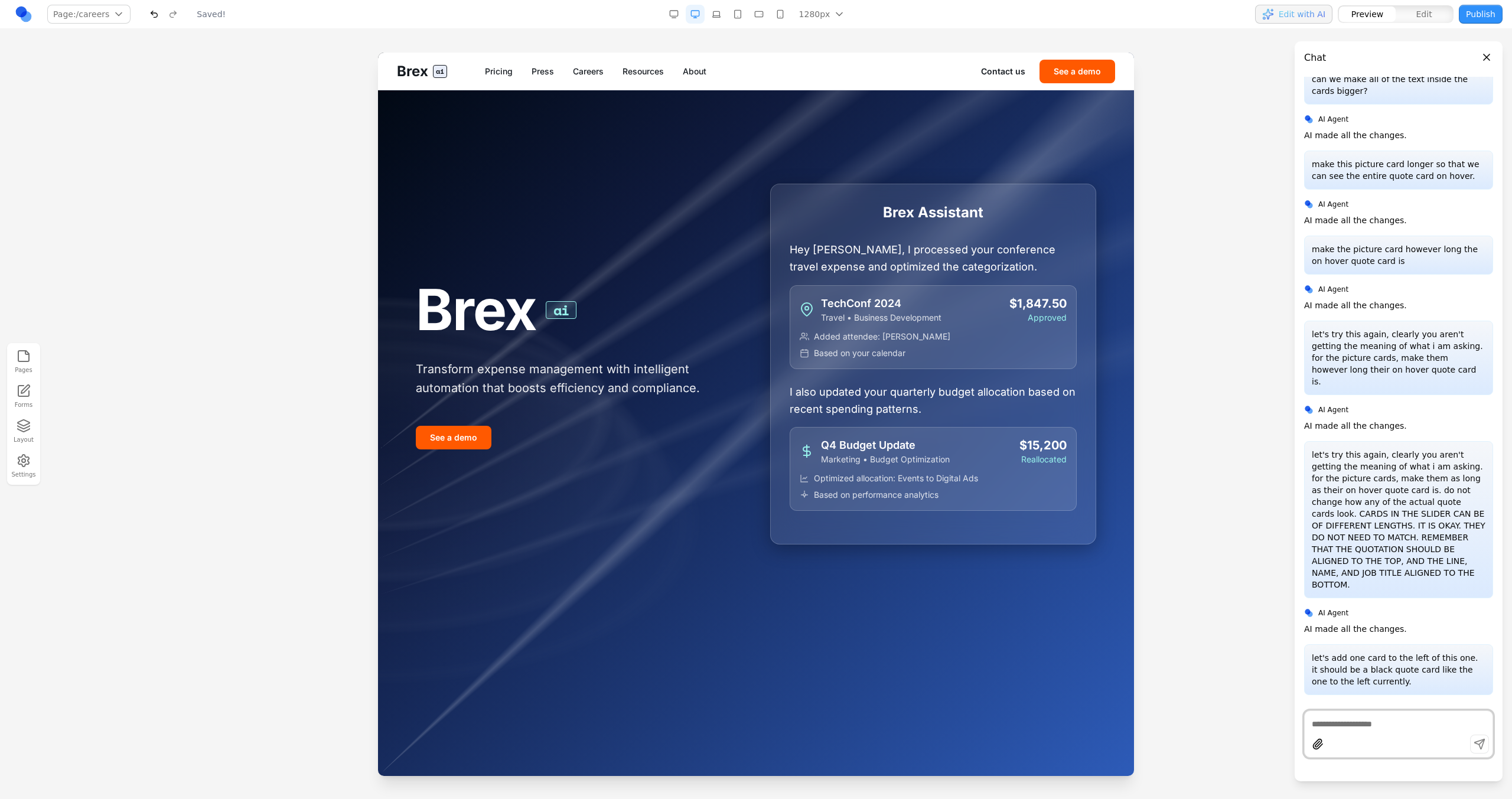
scroll to position [0, 0]
click at [594, 72] on link "Careers" at bounding box center [589, 71] width 31 height 12
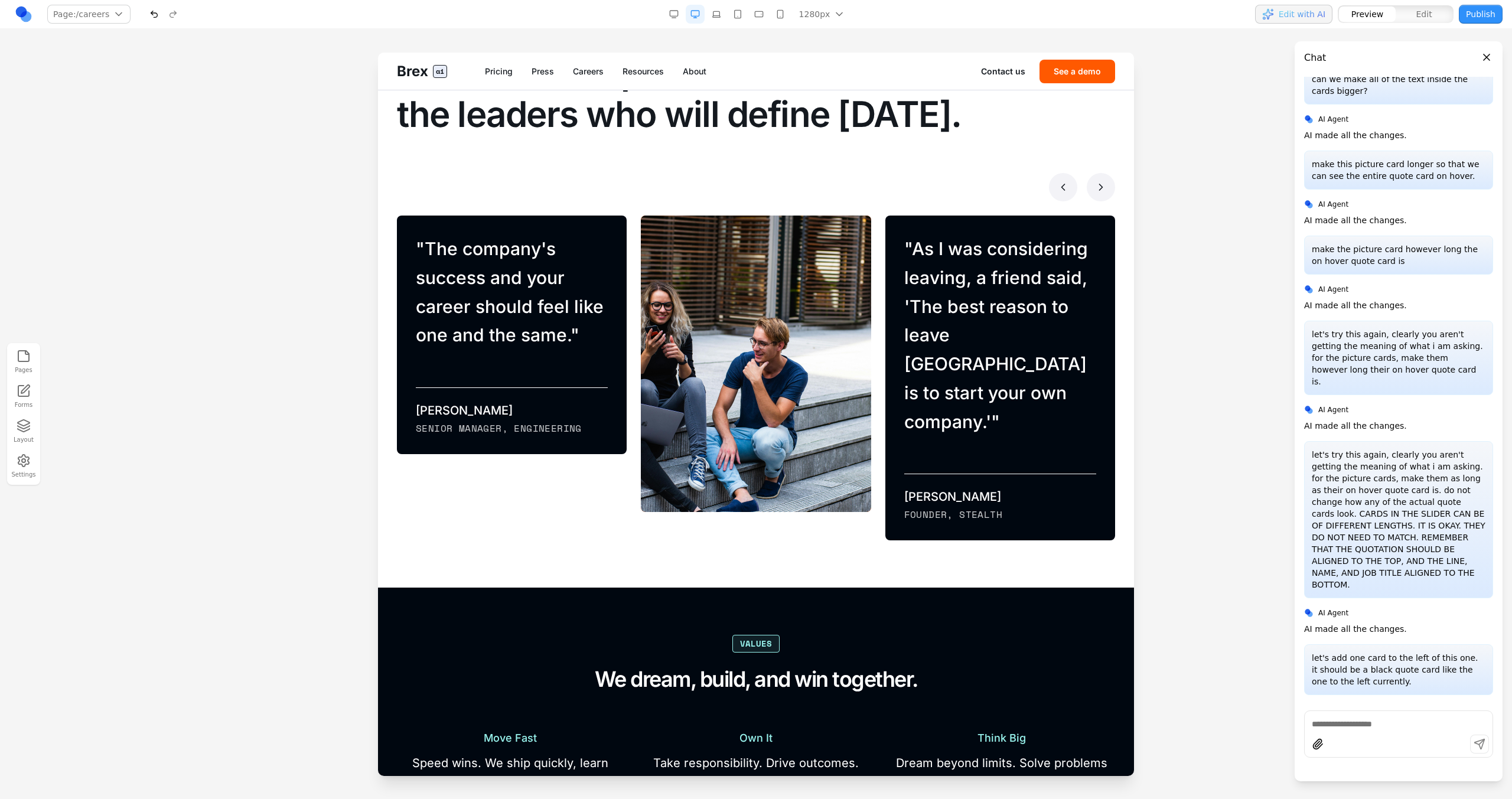
scroll to position [835, 0]
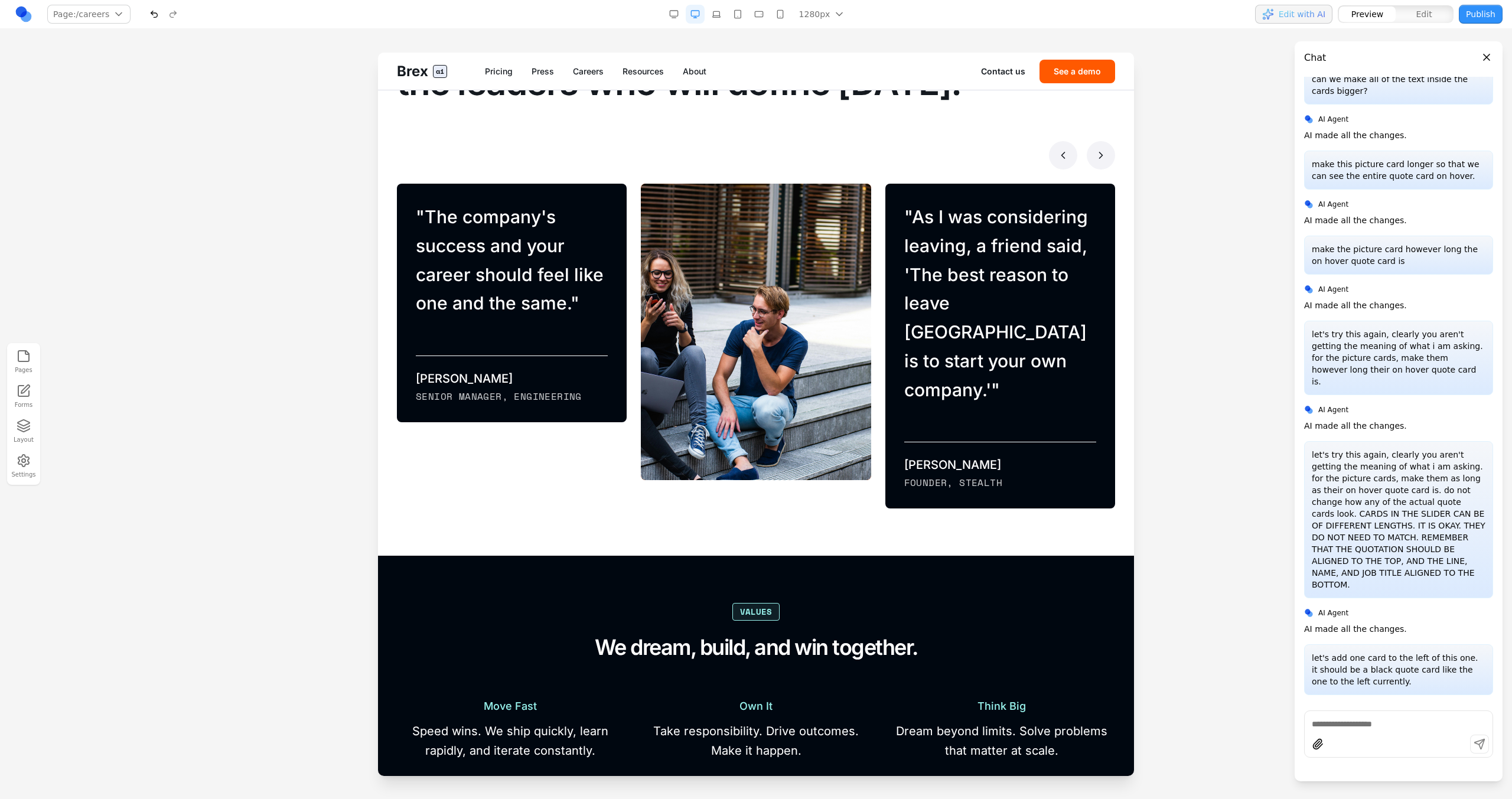
click at [892, 159] on icon at bounding box center [1100, 155] width 12 height 12
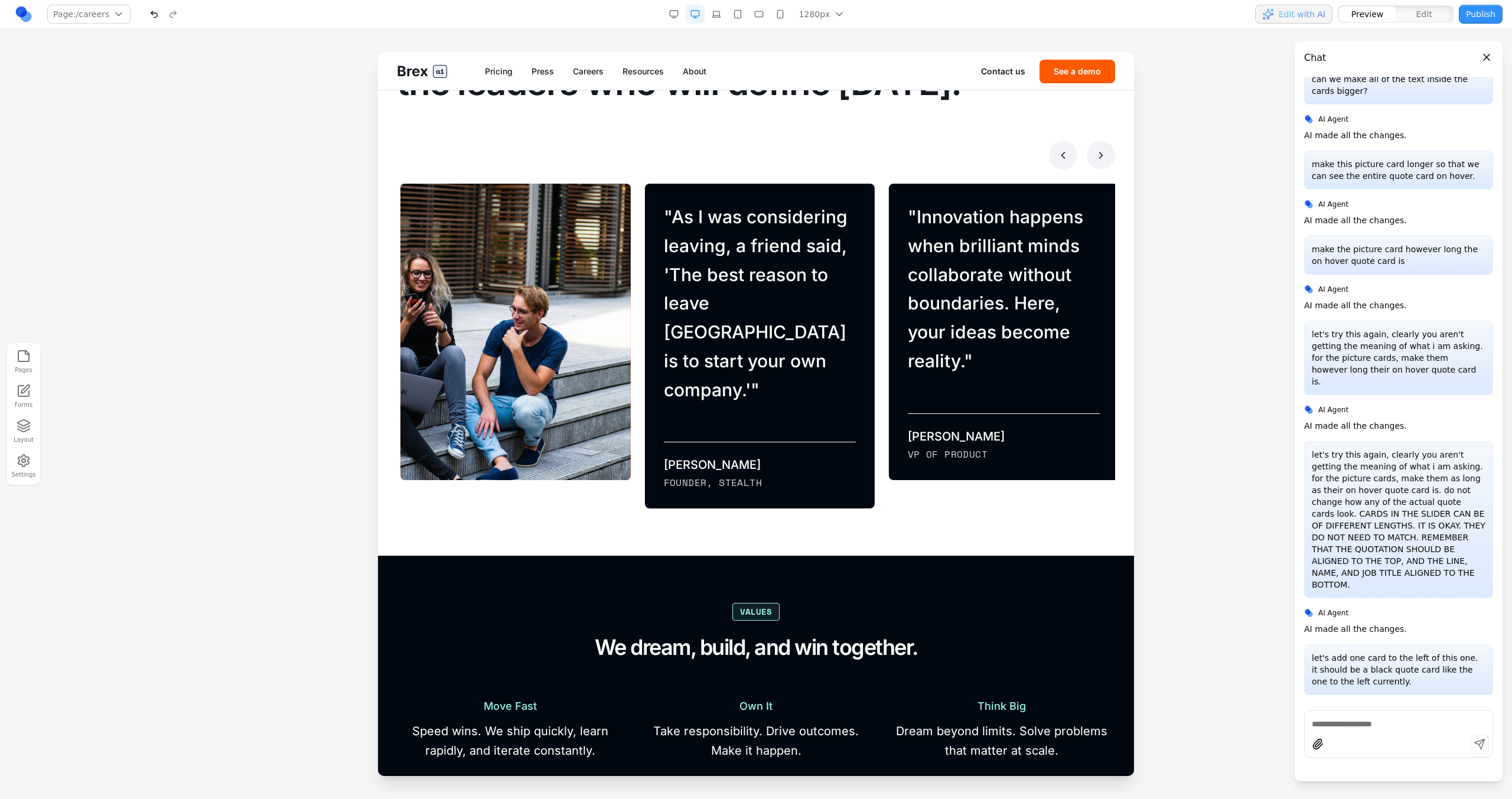
click at [892, 159] on icon at bounding box center [1100, 155] width 12 height 12
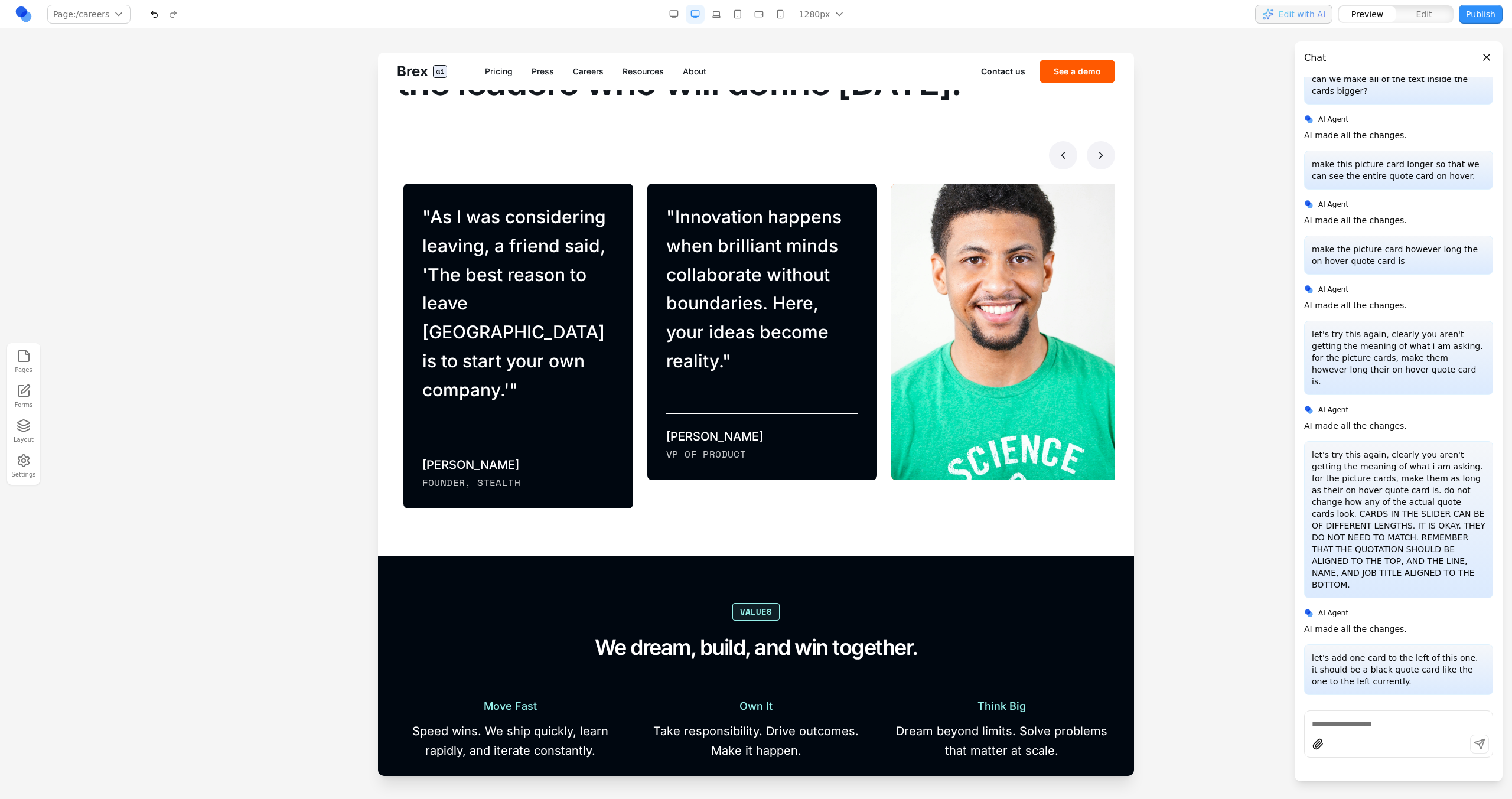
click at [892, 160] on icon at bounding box center [1100, 155] width 12 height 12
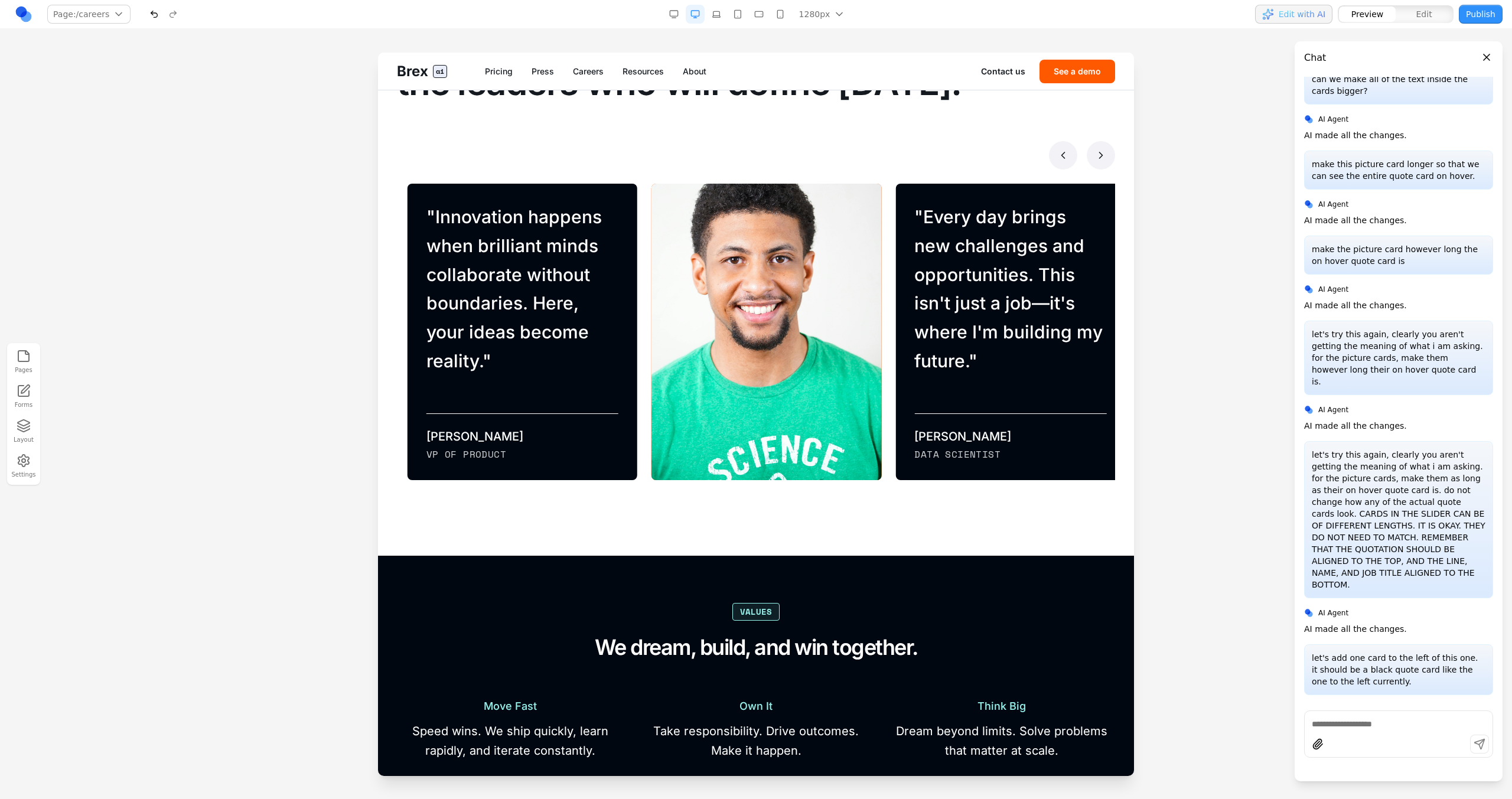
click at [892, 160] on icon at bounding box center [1100, 155] width 12 height 12
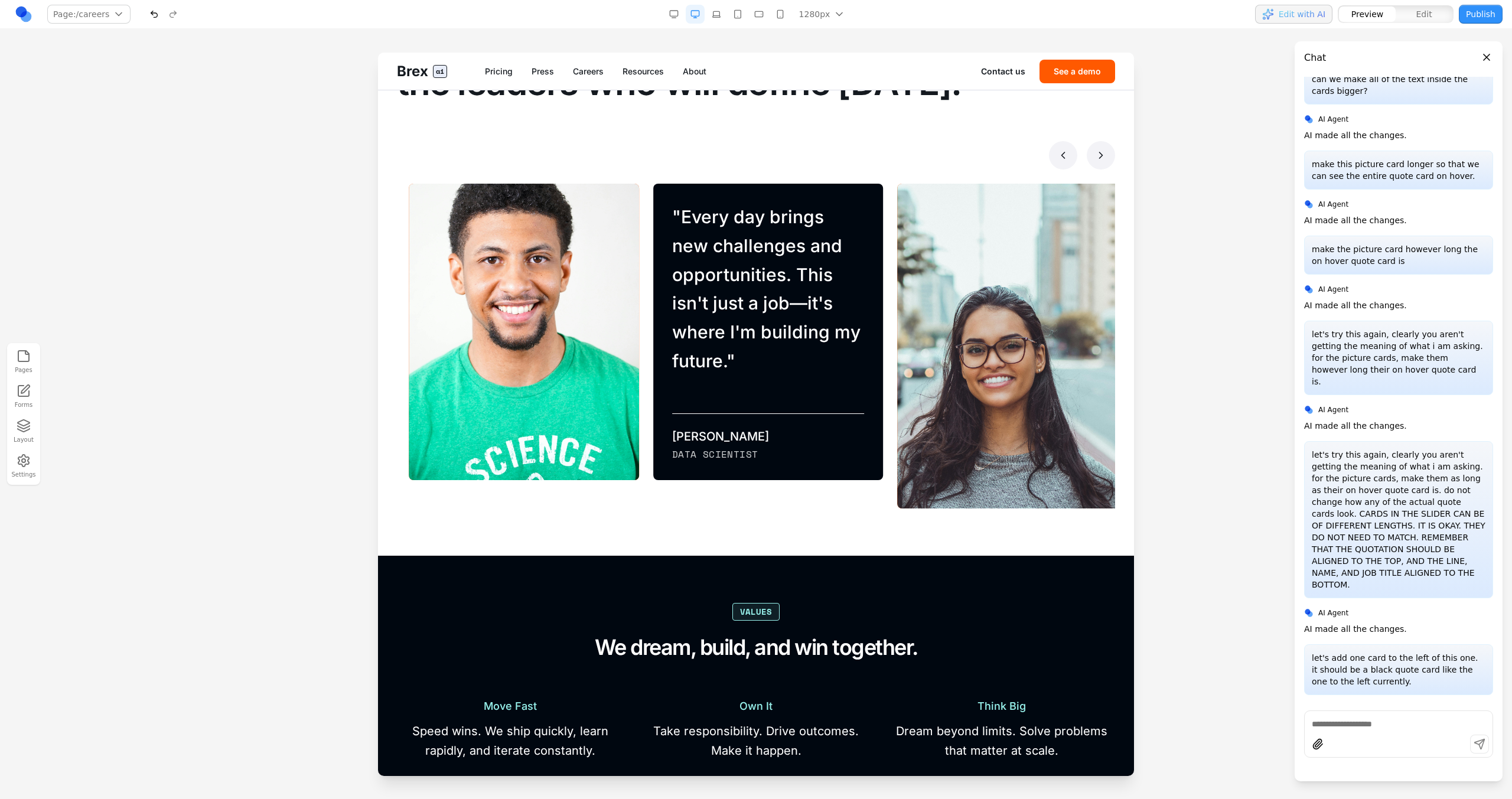
click at [892, 161] on icon at bounding box center [1100, 155] width 12 height 12
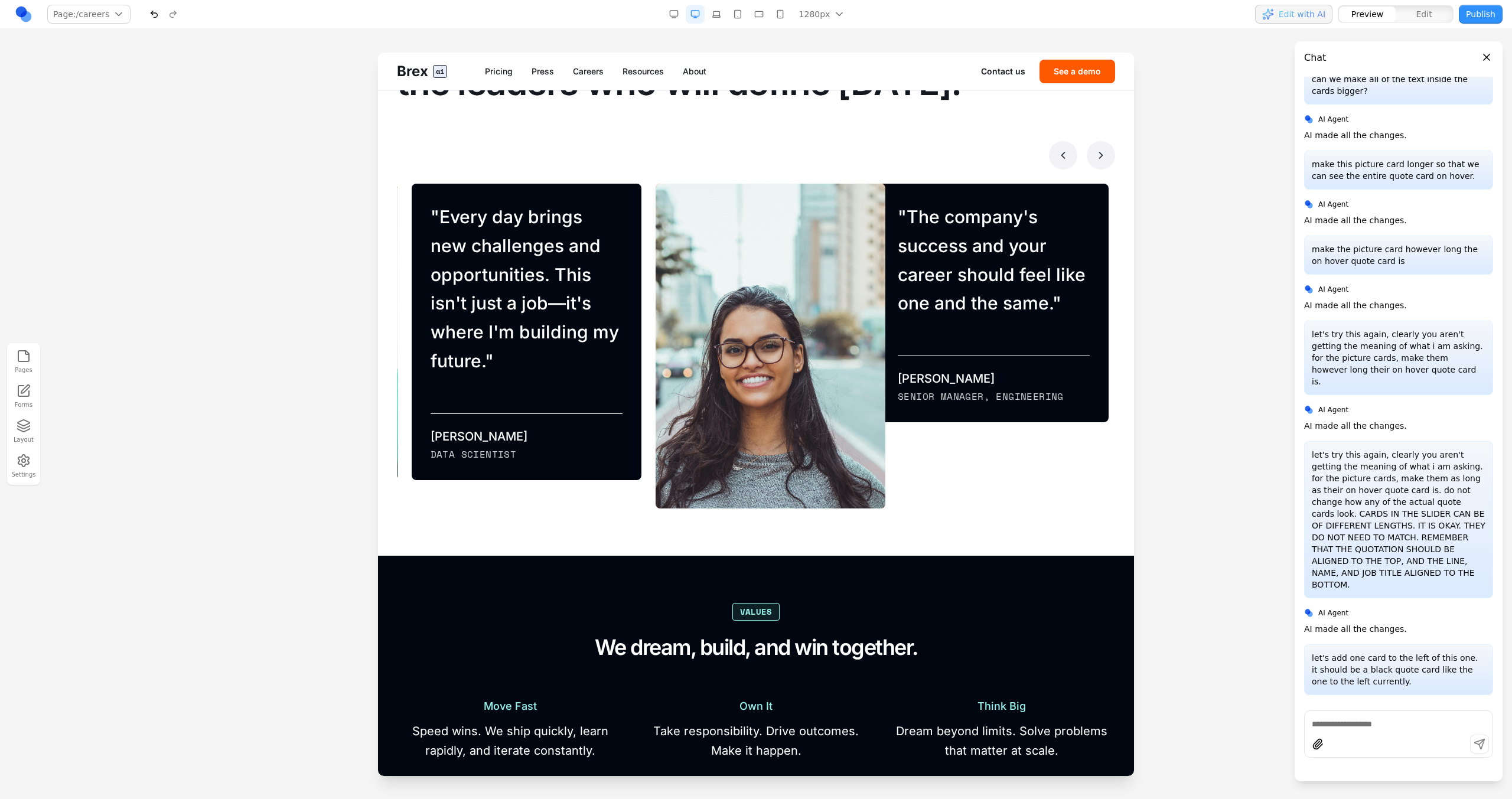
click at [892, 161] on icon at bounding box center [1063, 155] width 12 height 12
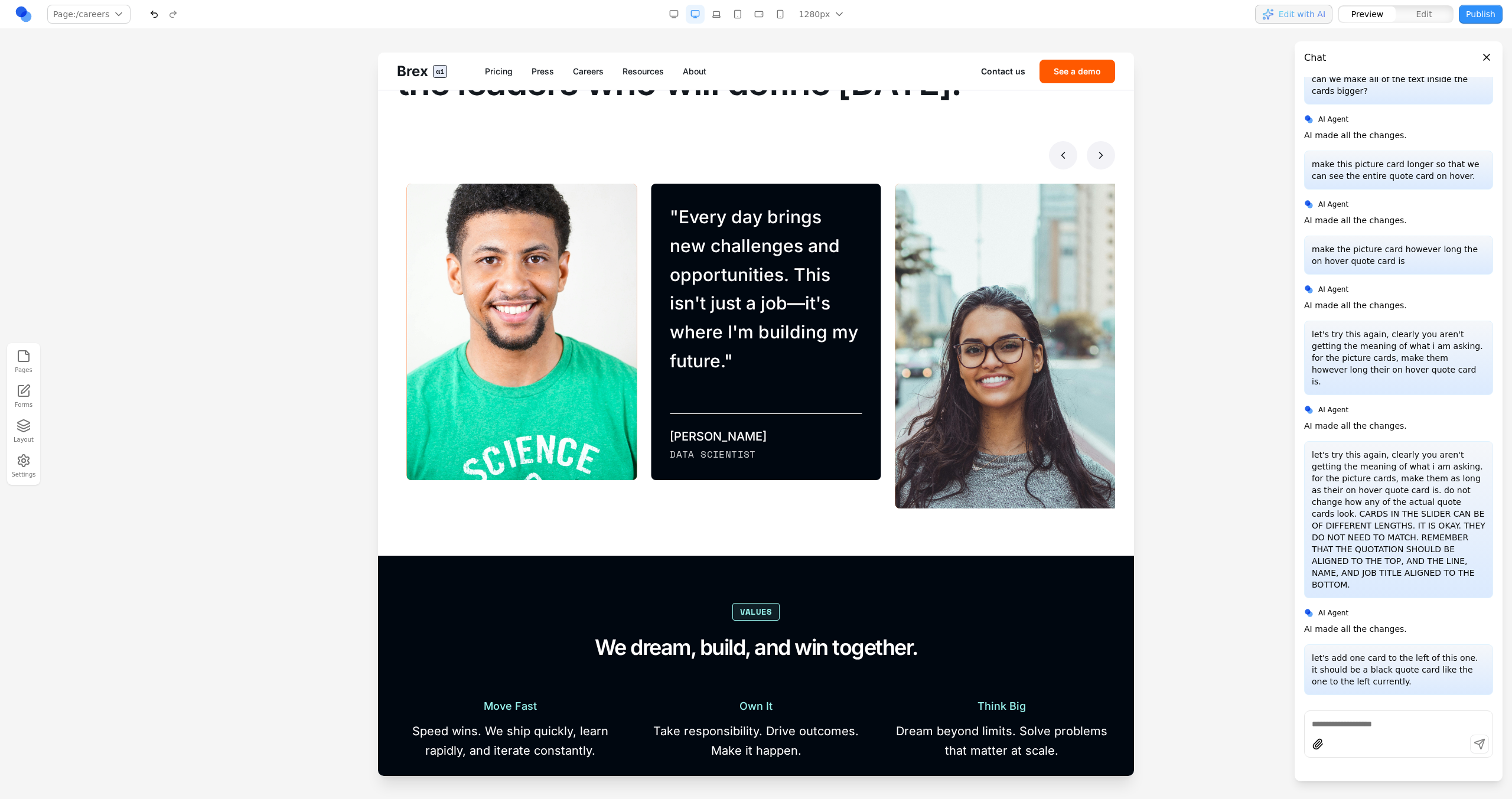
click at [892, 161] on icon at bounding box center [1063, 155] width 12 height 12
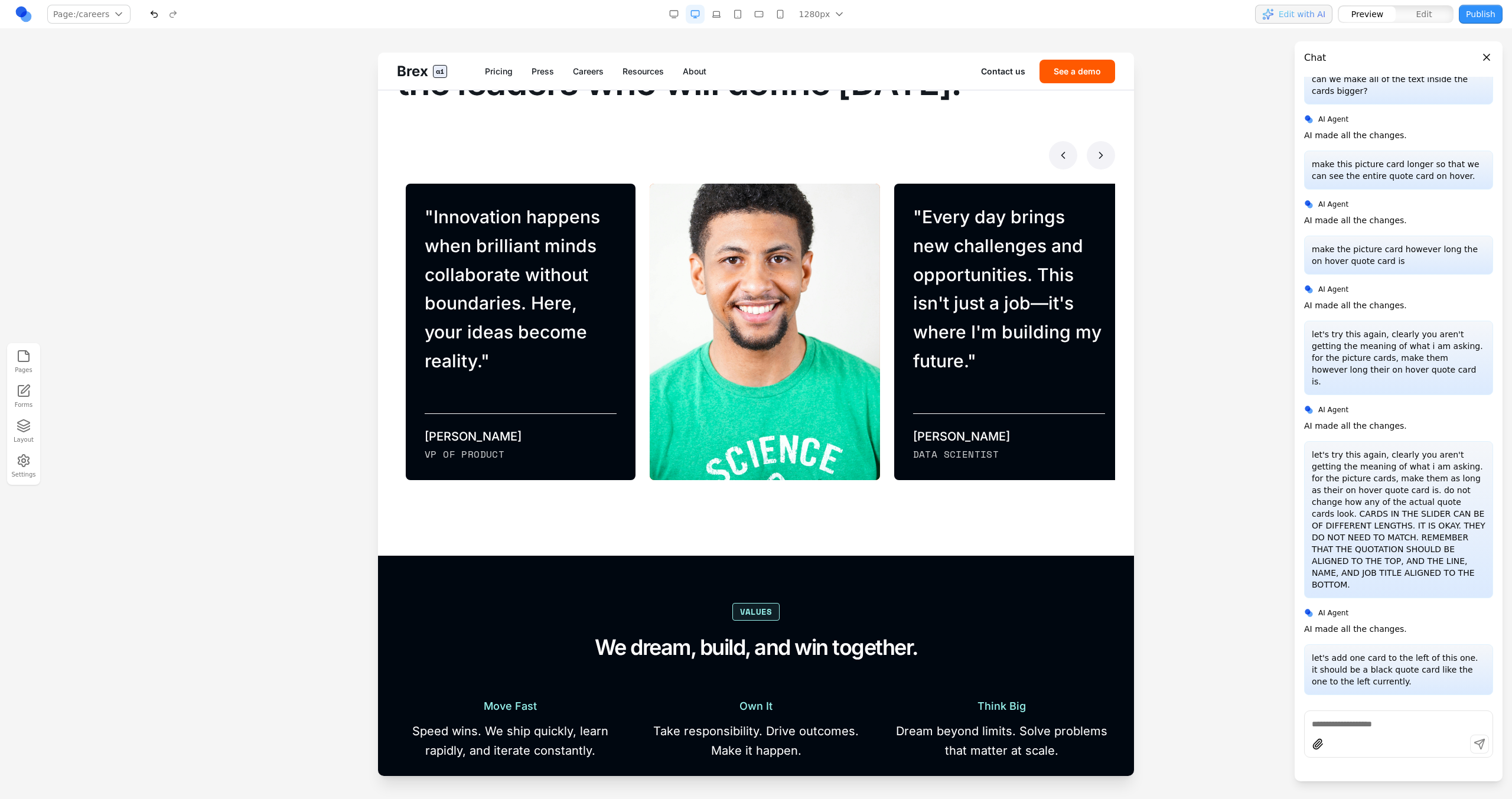
click at [892, 153] on div at bounding box center [756, 155] width 718 height 28
click at [892, 153] on button at bounding box center [1063, 155] width 28 height 28
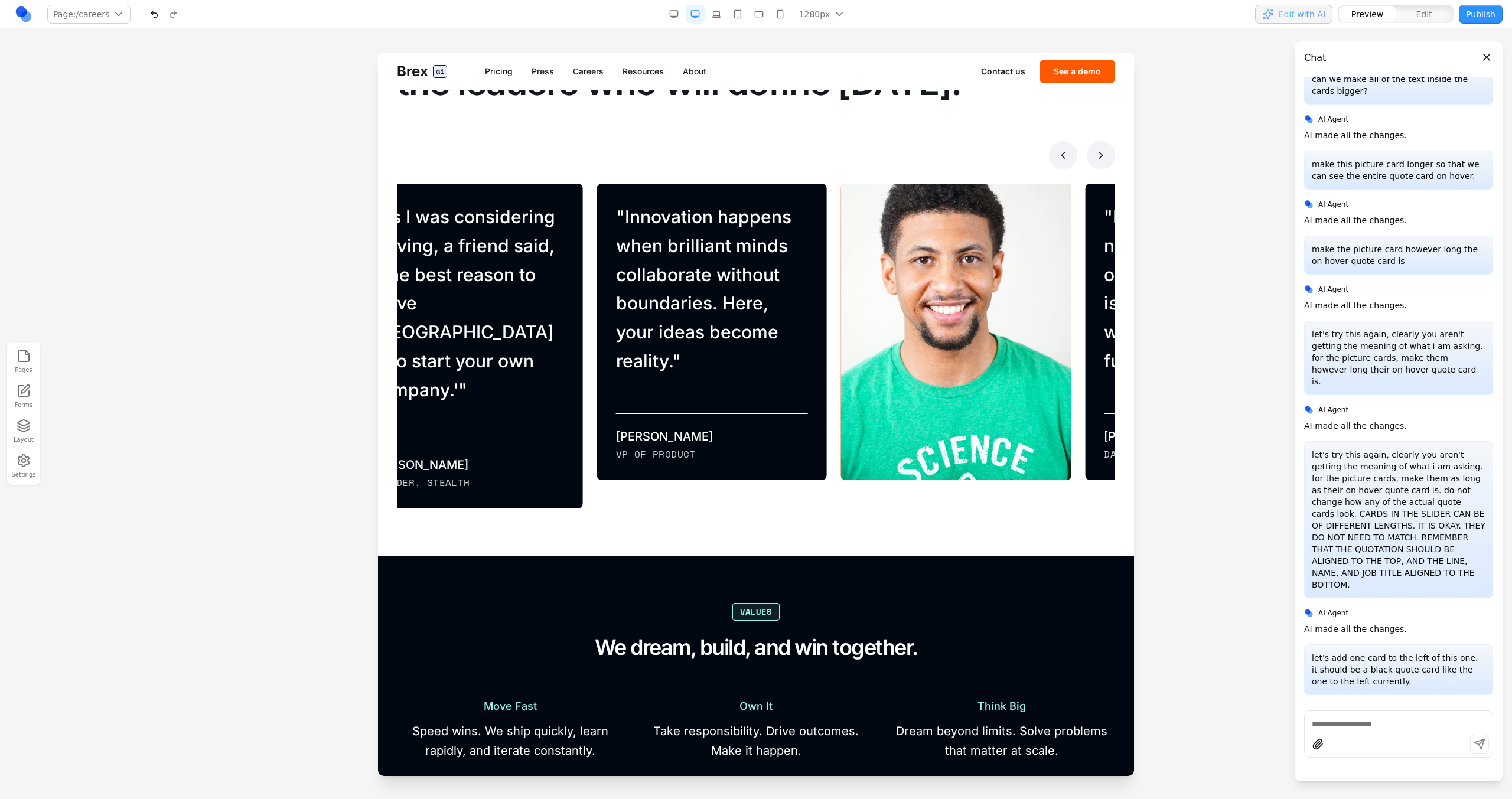
click at [892, 153] on button at bounding box center [1063, 155] width 28 height 28
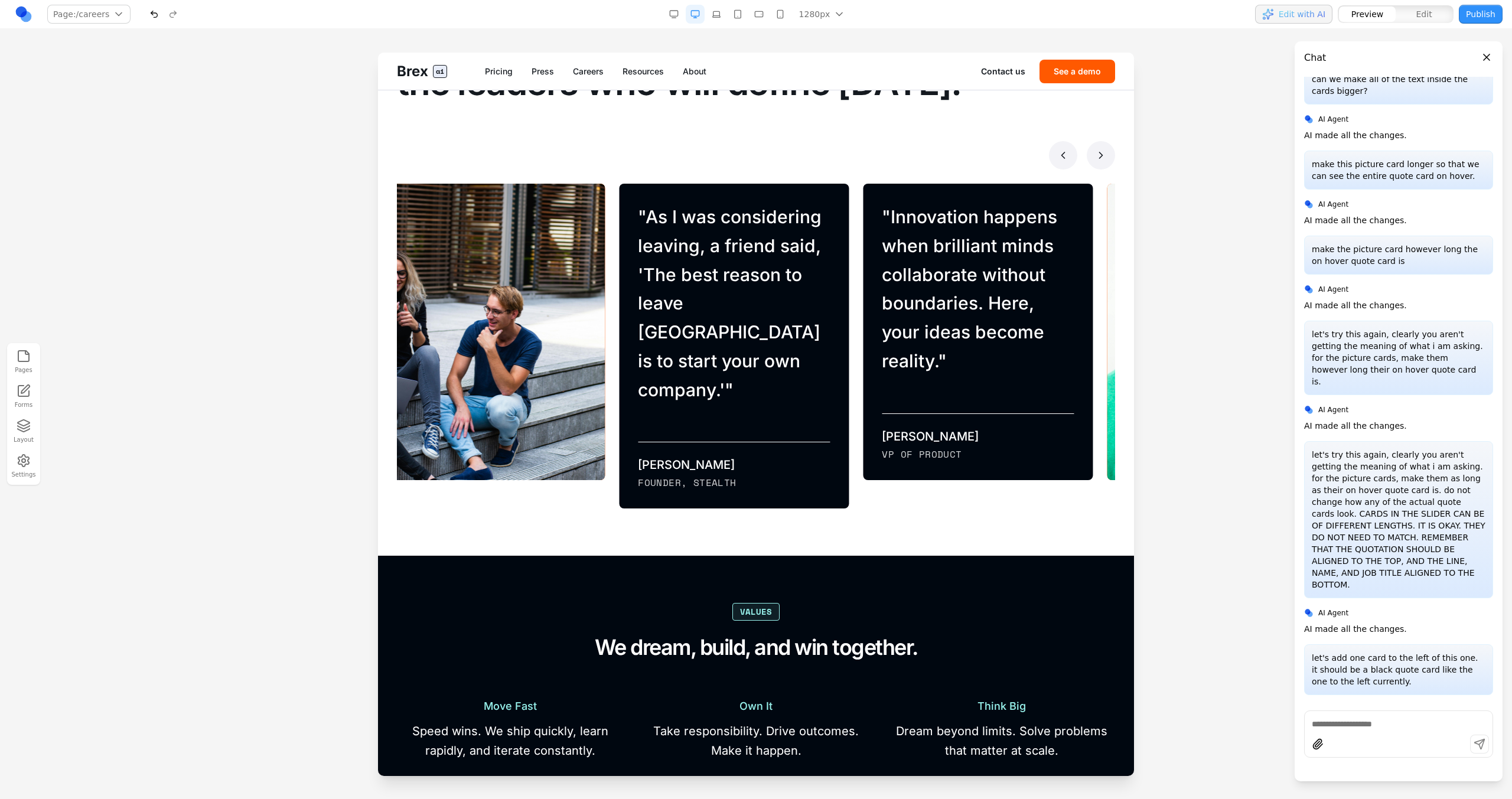
click at [892, 153] on button at bounding box center [1063, 155] width 28 height 28
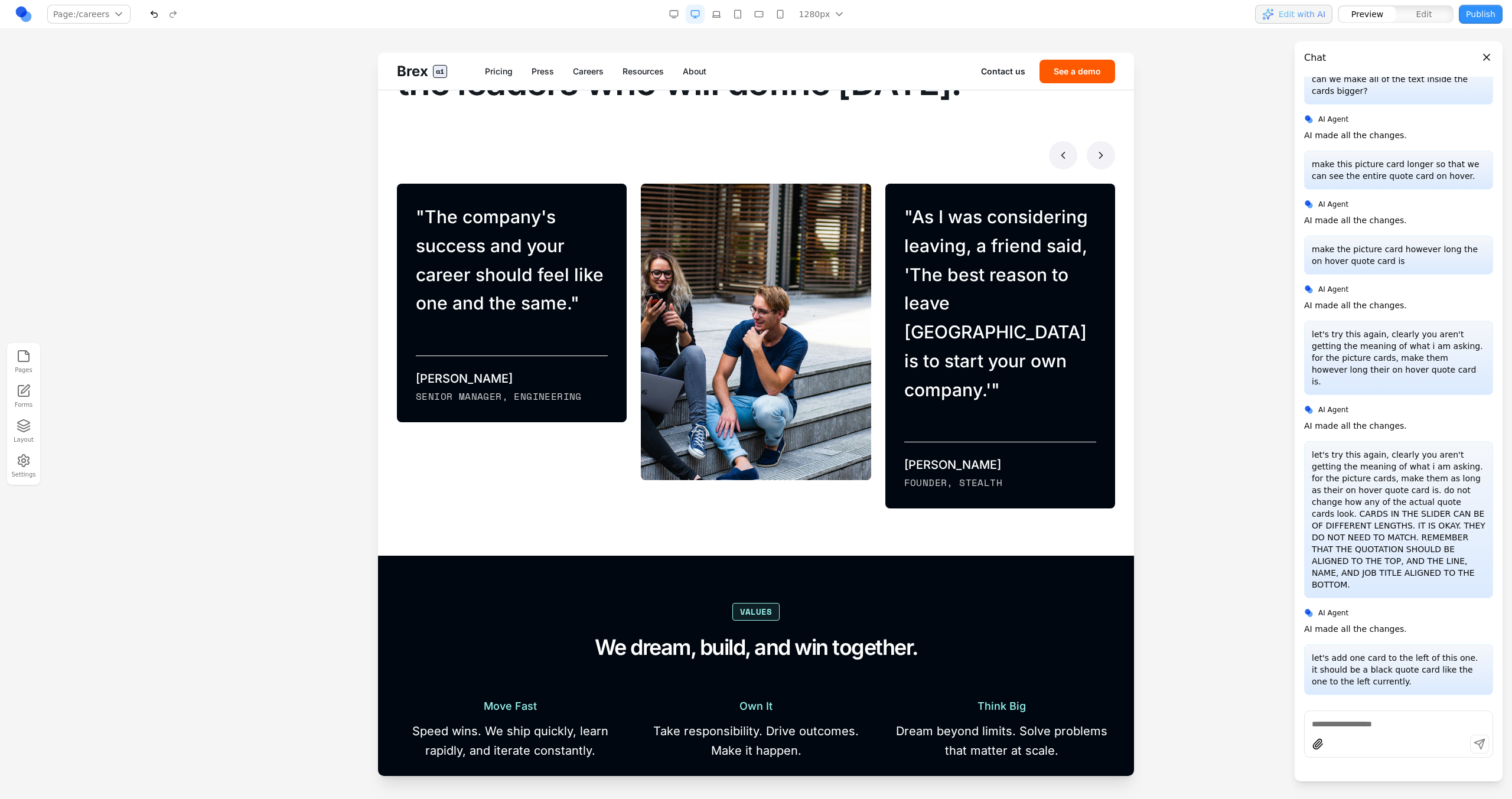
click at [892, 153] on icon at bounding box center [1100, 155] width 12 height 12
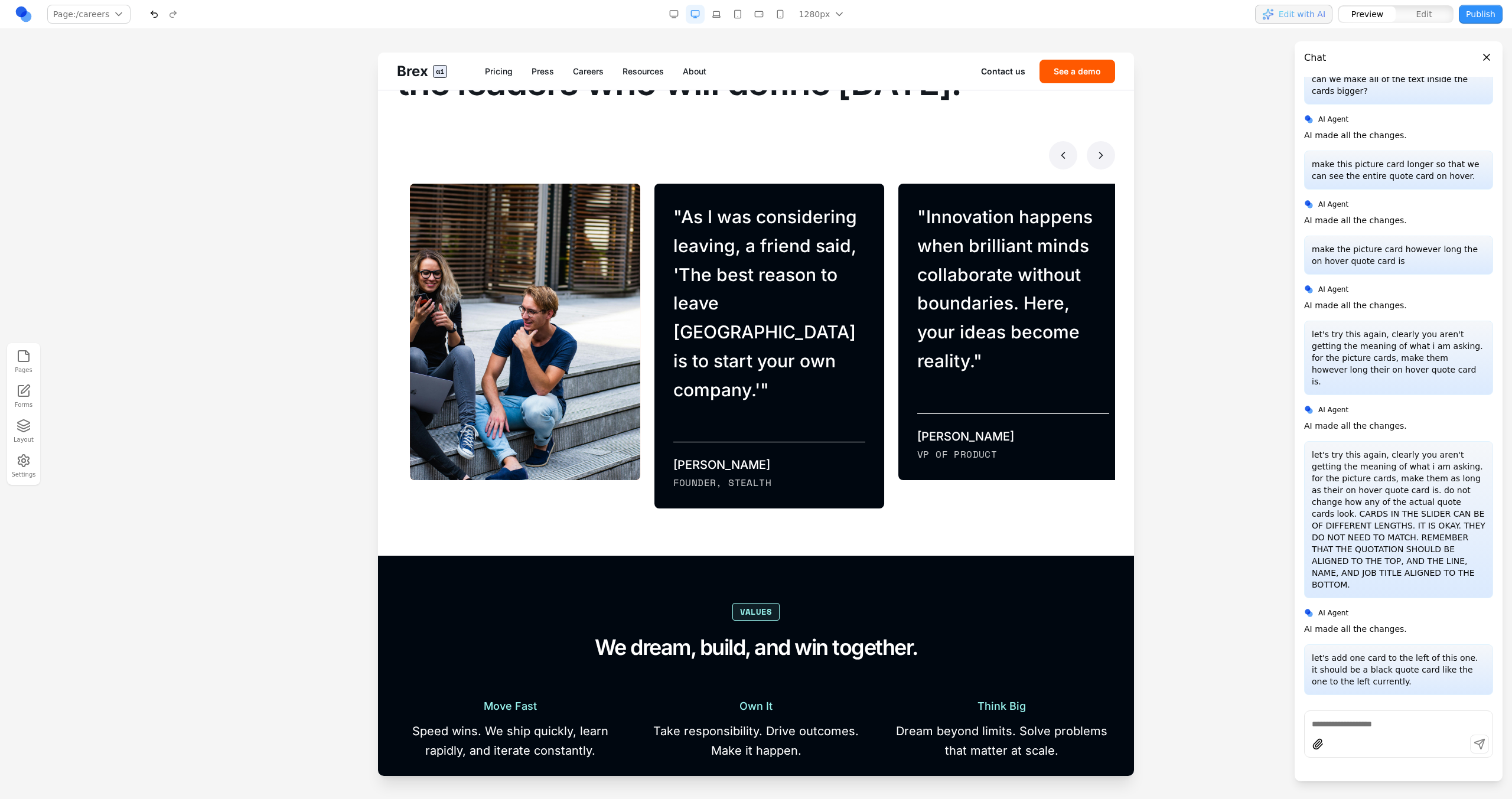
click at [892, 153] on icon at bounding box center [1100, 155] width 12 height 12
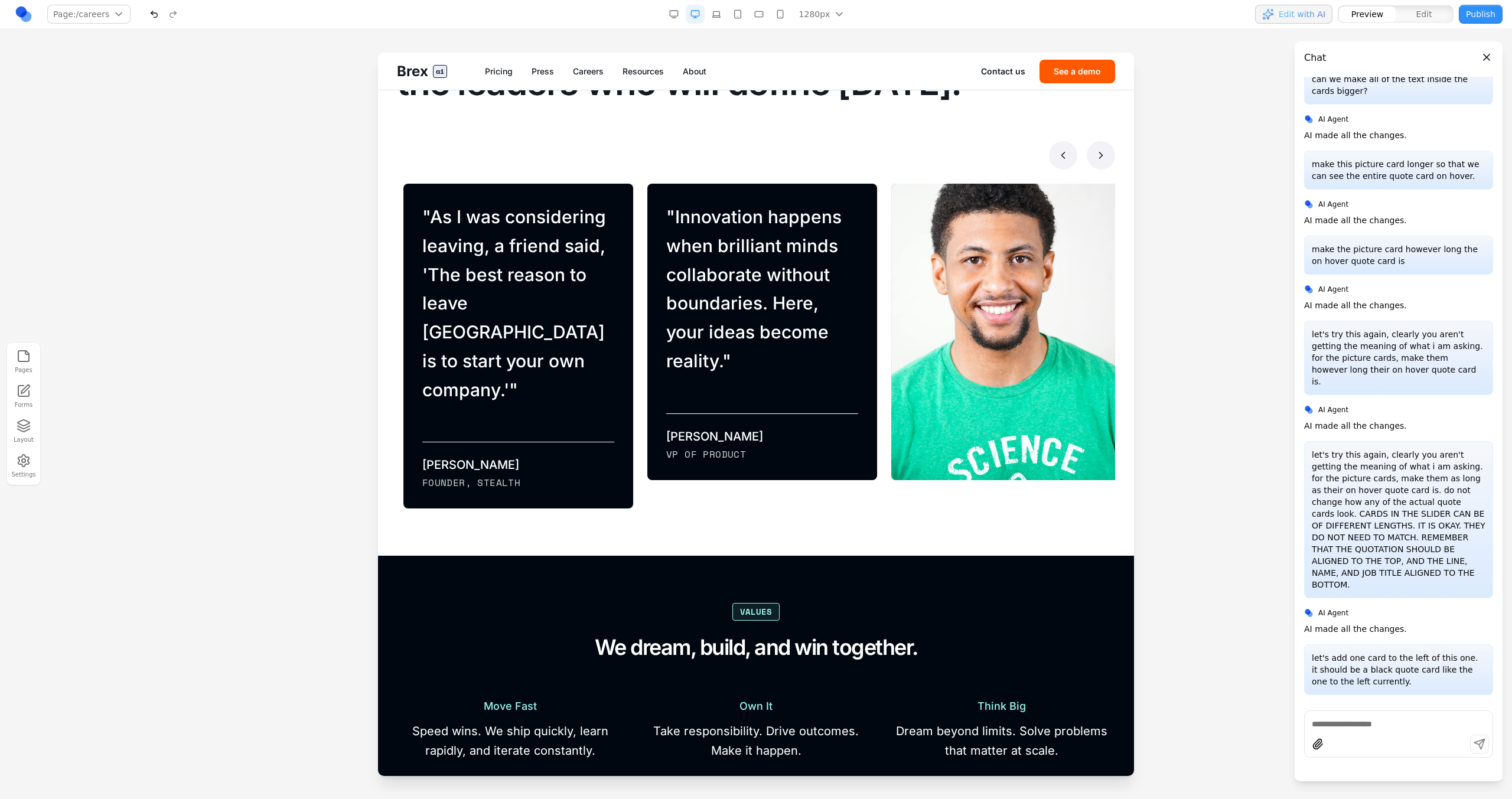
click at [892, 154] on icon at bounding box center [1100, 155] width 12 height 12
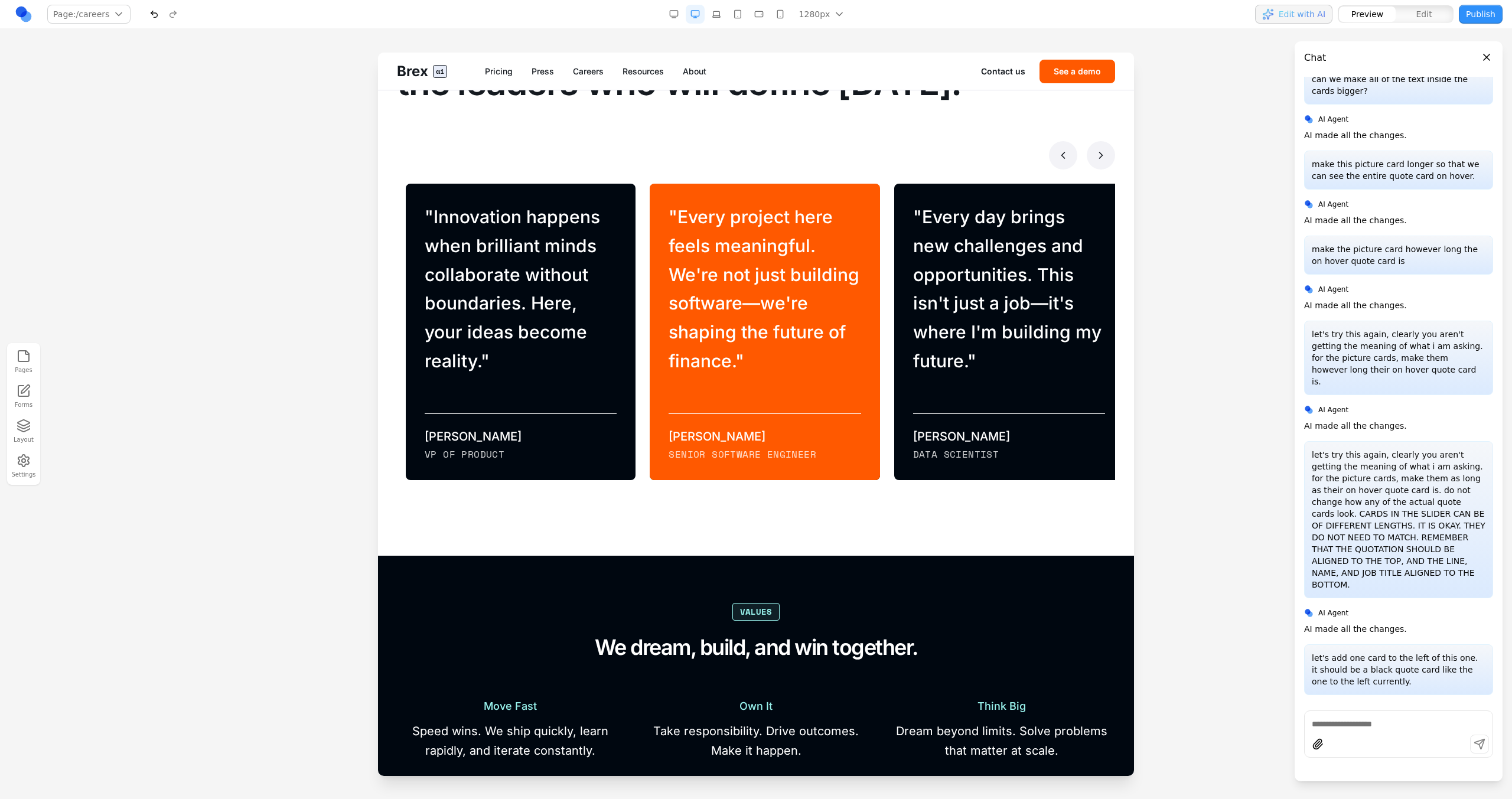
click at [835, 236] on blockquote "" Every project here feels meaningful. We're not just building software—we're s…" at bounding box center [765, 289] width 192 height 173
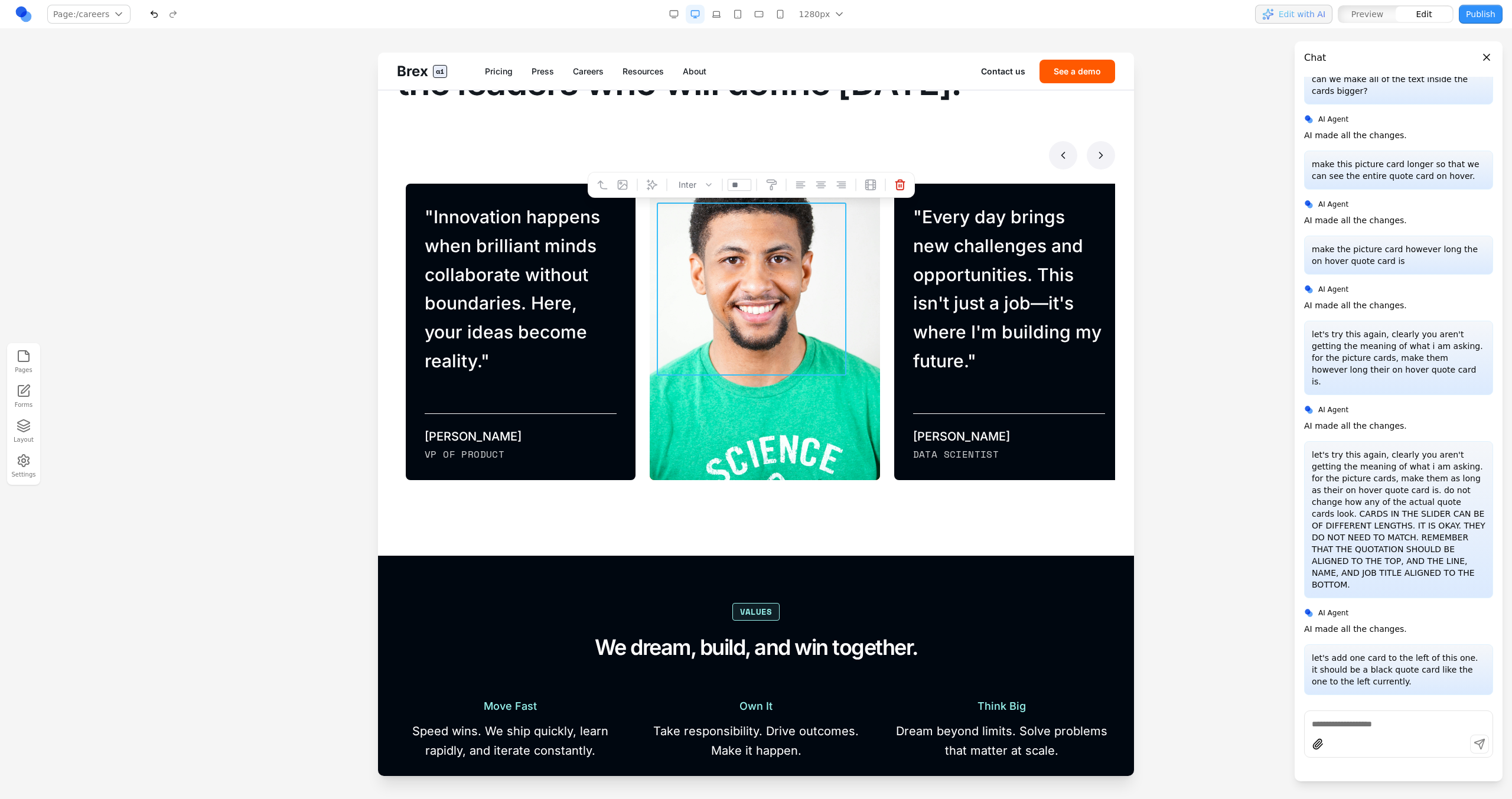
click at [636, 233] on div "**********" at bounding box center [757, 346] width 244 height 325
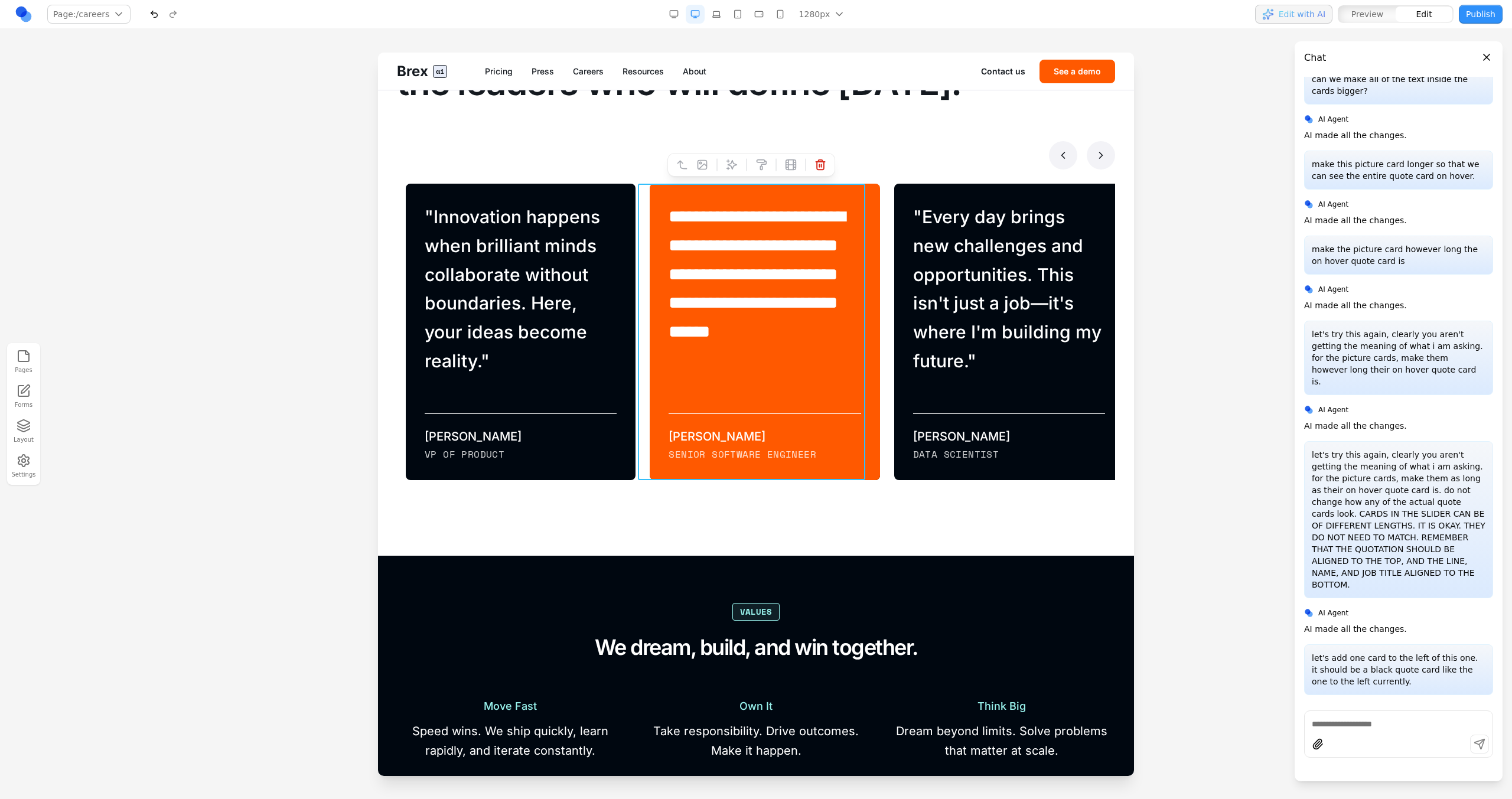
click at [650, 232] on div "**********" at bounding box center [765, 331] width 230 height 296
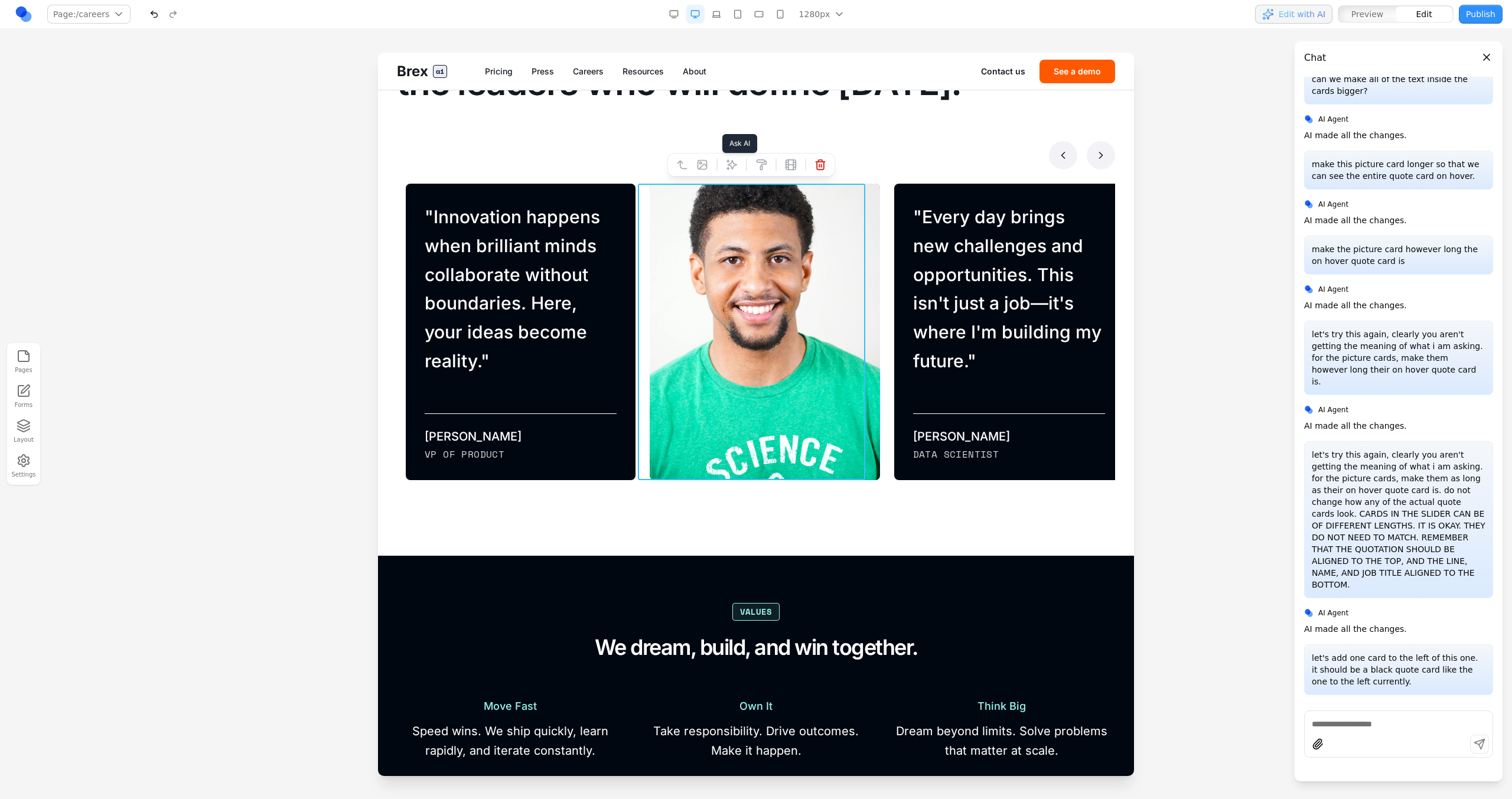
click at [738, 164] on button at bounding box center [732, 164] width 19 height 19
click at [597, 267] on blockquote "" Innovation happens when brilliant minds collaborate without boundaries. Here,…" at bounding box center [520, 289] width 192 height 173
click at [636, 269] on div "**********" at bounding box center [757, 346] width 244 height 325
click at [715, 168] on icon at bounding box center [714, 164] width 10 height 10
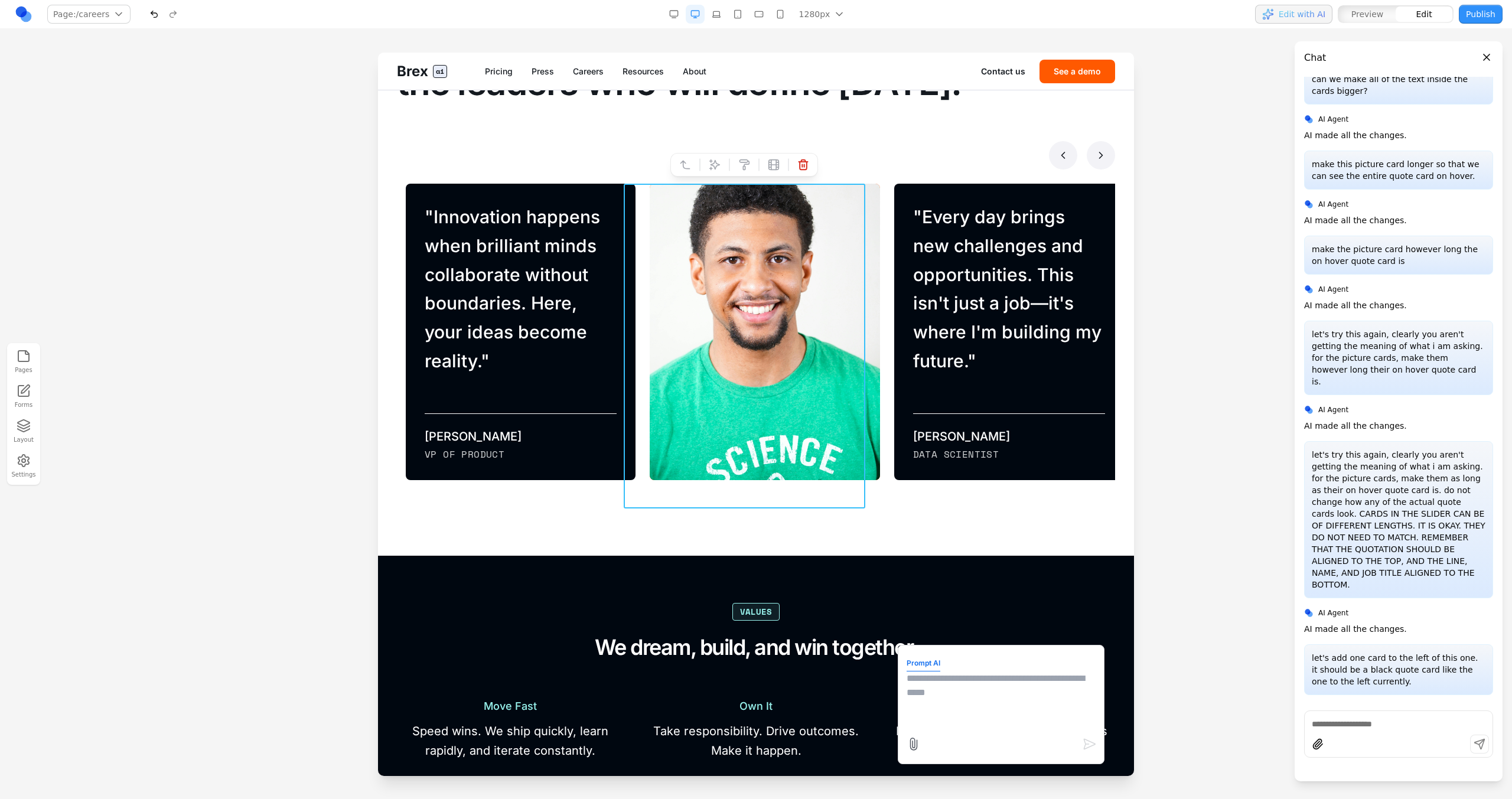
click at [892, 453] on textarea at bounding box center [1001, 700] width 189 height 59
type textarea "**********"
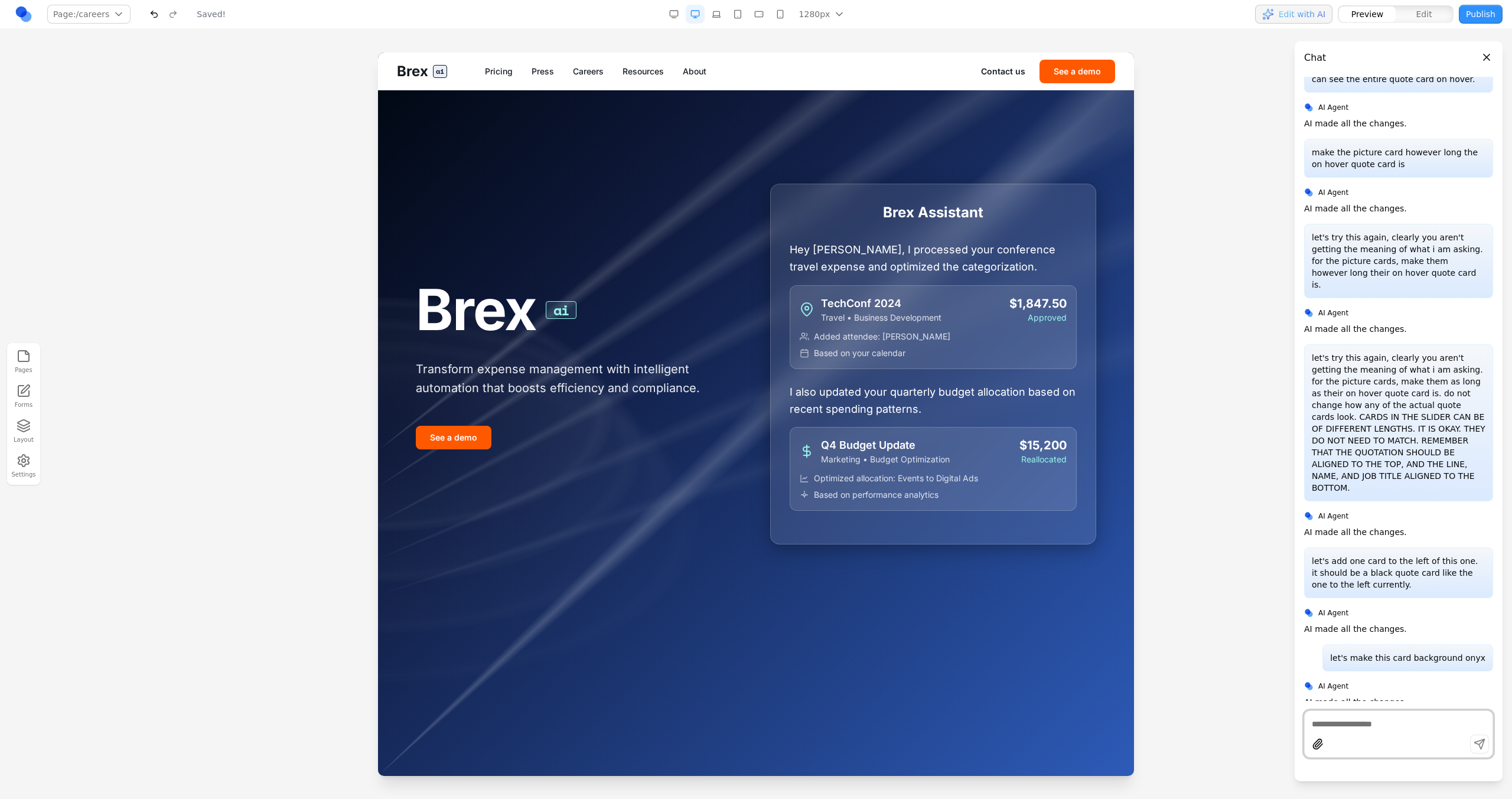
scroll to position [0, 0]
click at [590, 67] on link "Careers" at bounding box center [589, 71] width 31 height 12
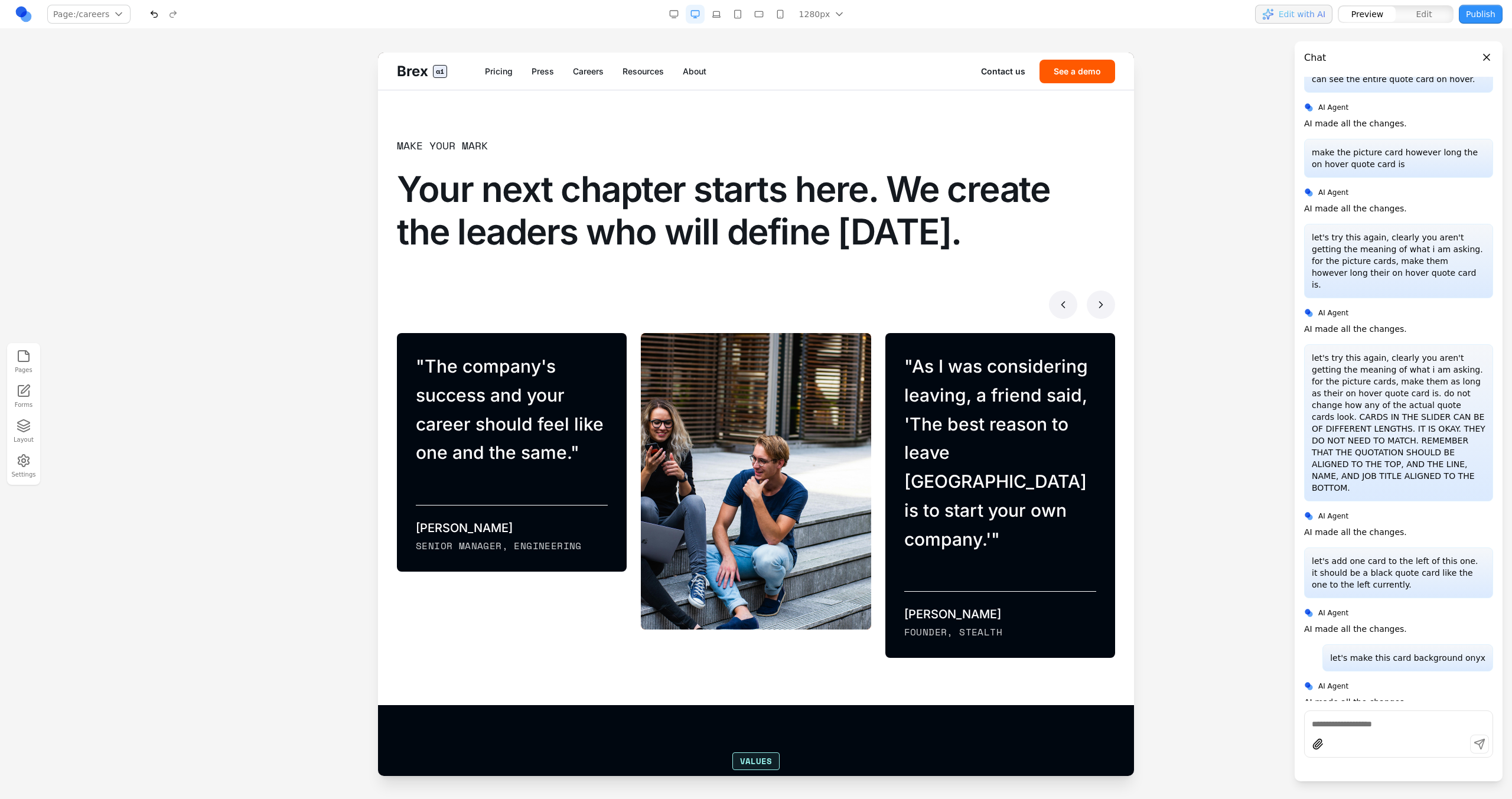
scroll to position [674, 0]
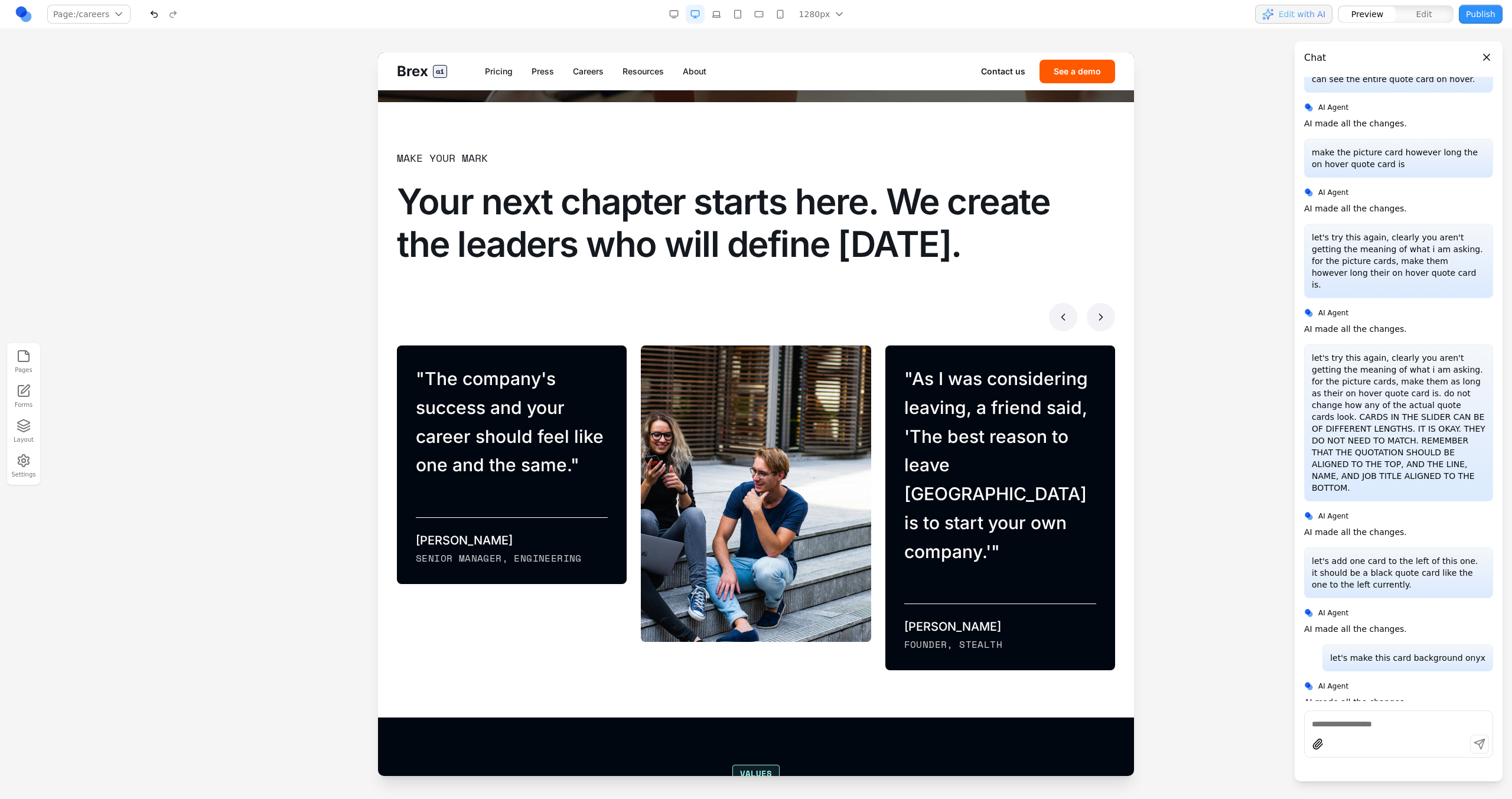
click at [892, 306] on button at bounding box center [1100, 316] width 28 height 28
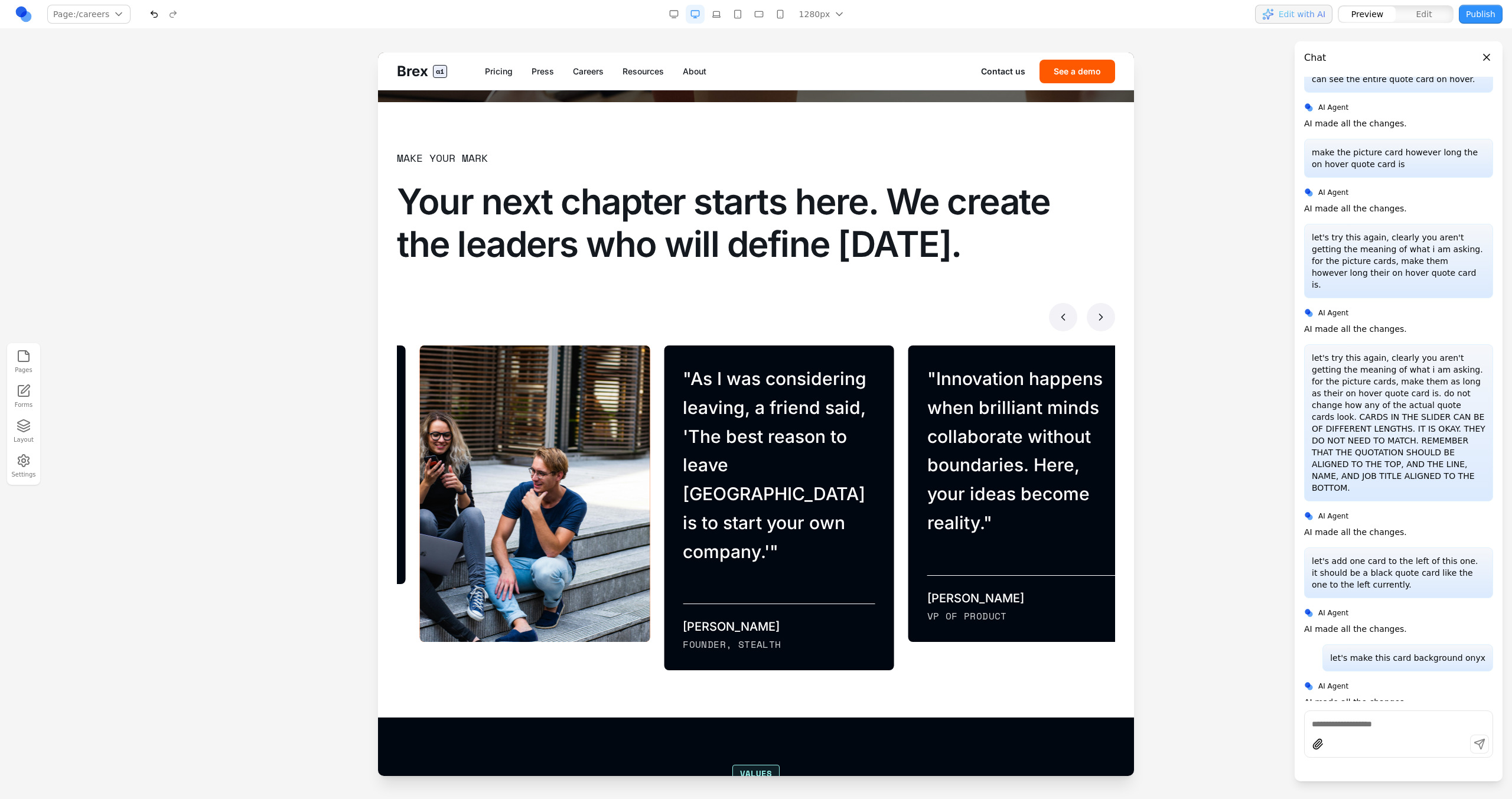
click at [892, 306] on button at bounding box center [1100, 316] width 28 height 28
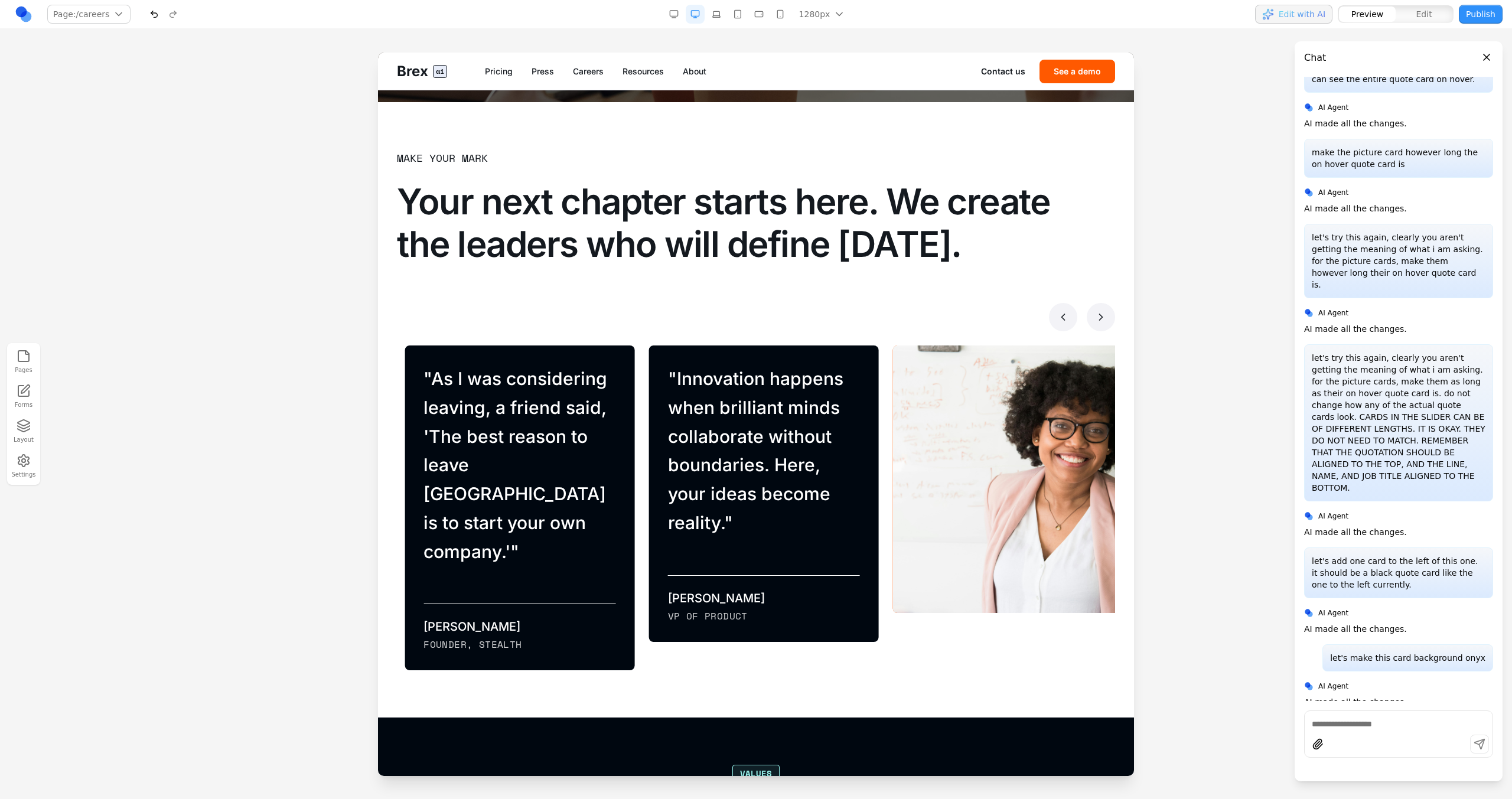
click at [892, 306] on button at bounding box center [1100, 316] width 28 height 28
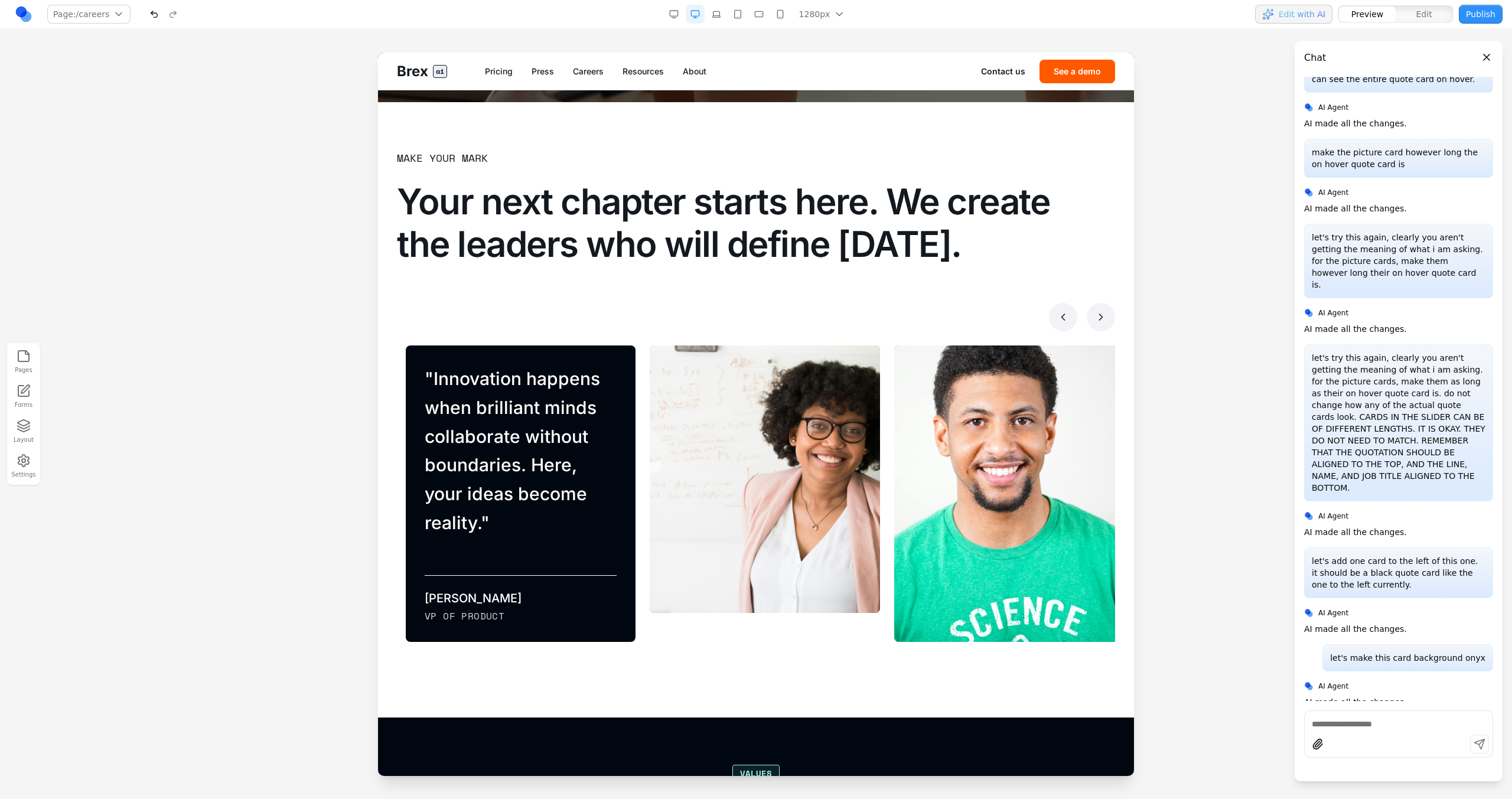
click at [892, 319] on section "Make your mark Your next chapter starts here. We create the leaders who will de…" at bounding box center [756, 410] width 756 height 616
click at [892, 319] on button at bounding box center [1100, 316] width 28 height 28
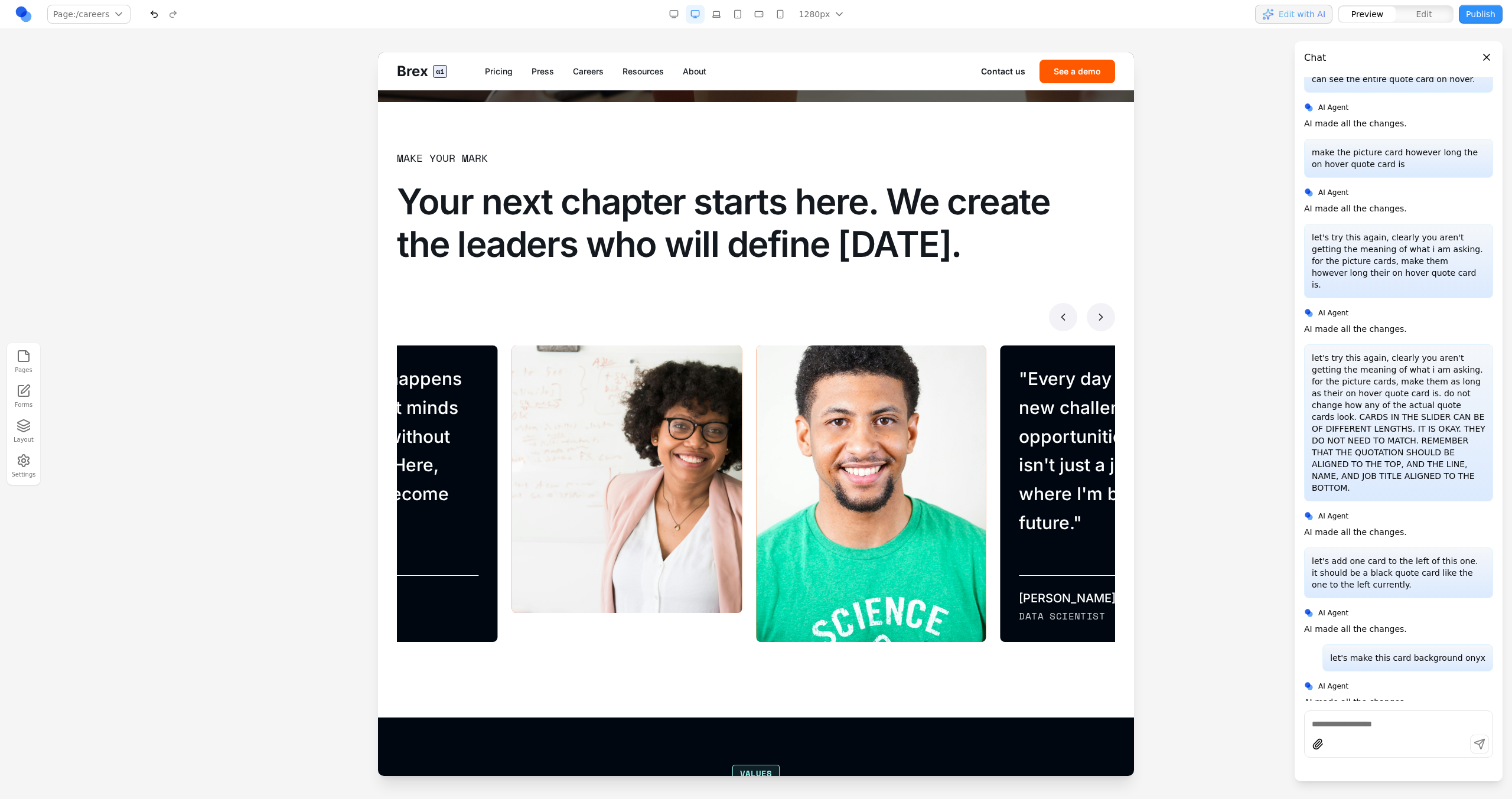
click at [892, 319] on button at bounding box center [1100, 316] width 28 height 28
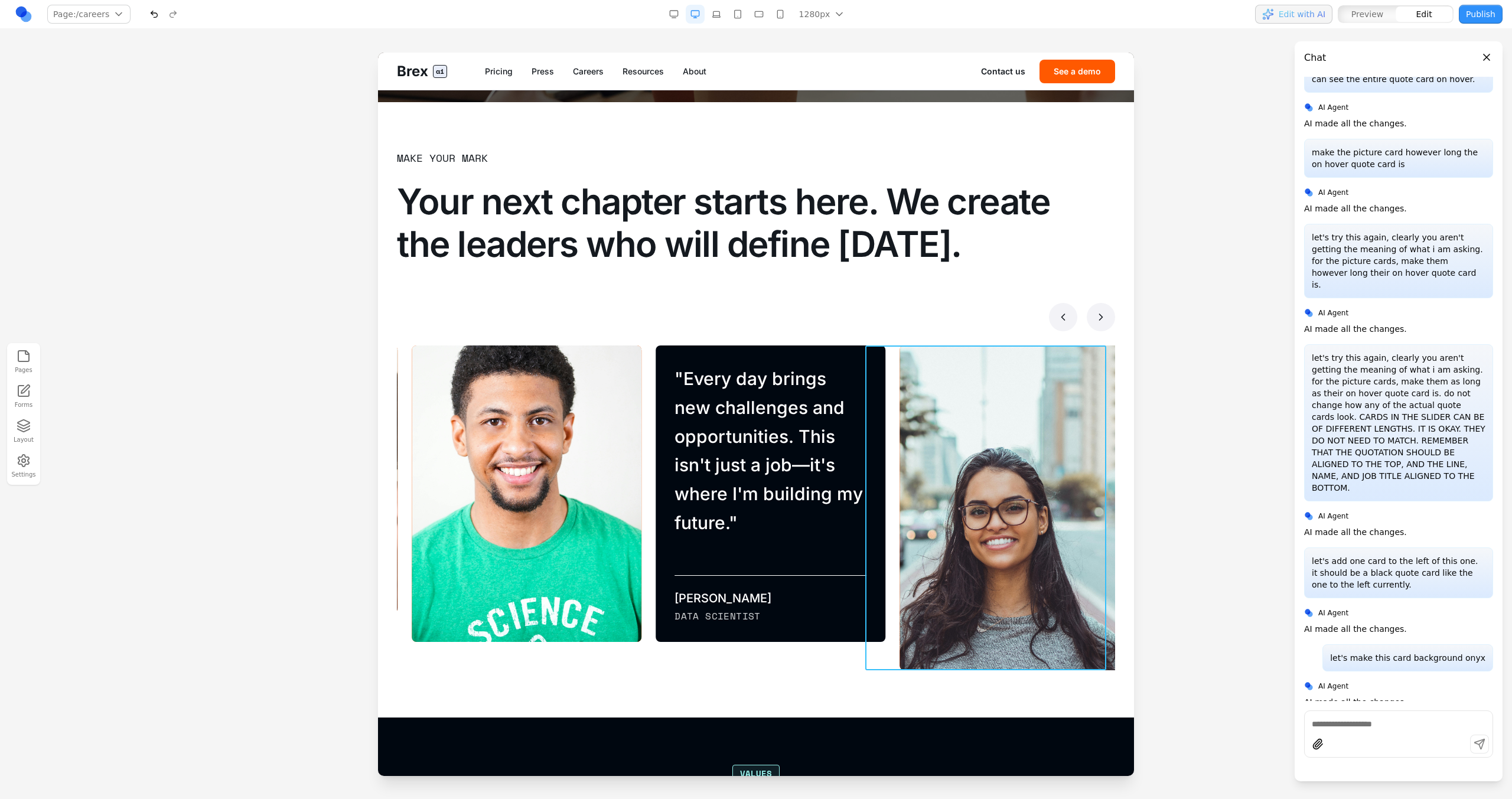
click at [886, 379] on div "" The mentorship opportunities are incredible. Senior leaders genuinely care ab…" at bounding box center [1007, 508] width 244 height 325
click at [892, 322] on icon at bounding box center [973, 326] width 12 height 12
click at [892, 329] on div at bounding box center [756, 316] width 718 height 28
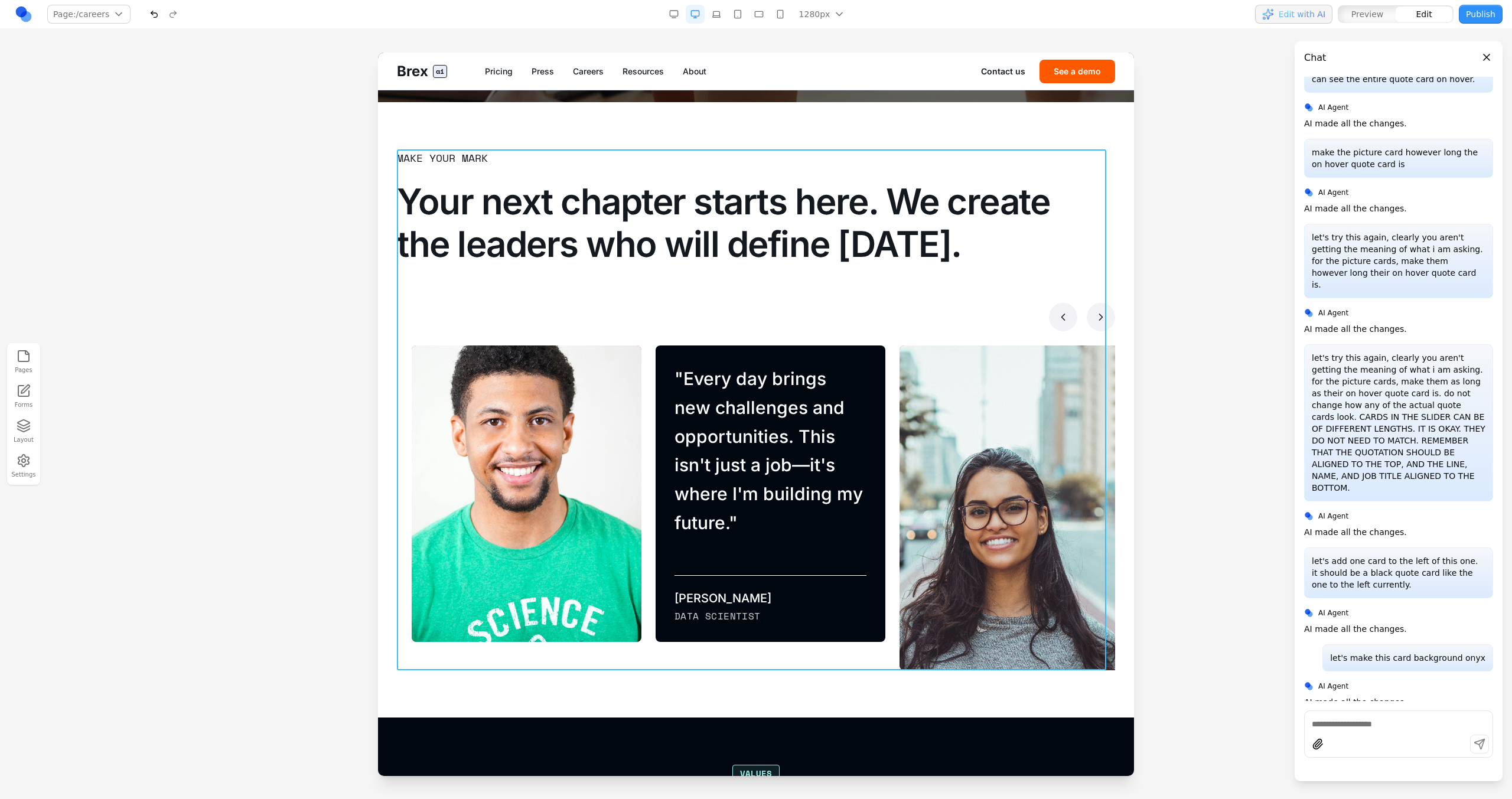
click at [892, 335] on div "Make your mark Your next chapter starts here. We create the leaders who will de…" at bounding box center [756, 410] width 718 height 521
click at [723, 128] on icon at bounding box center [722, 130] width 10 height 10
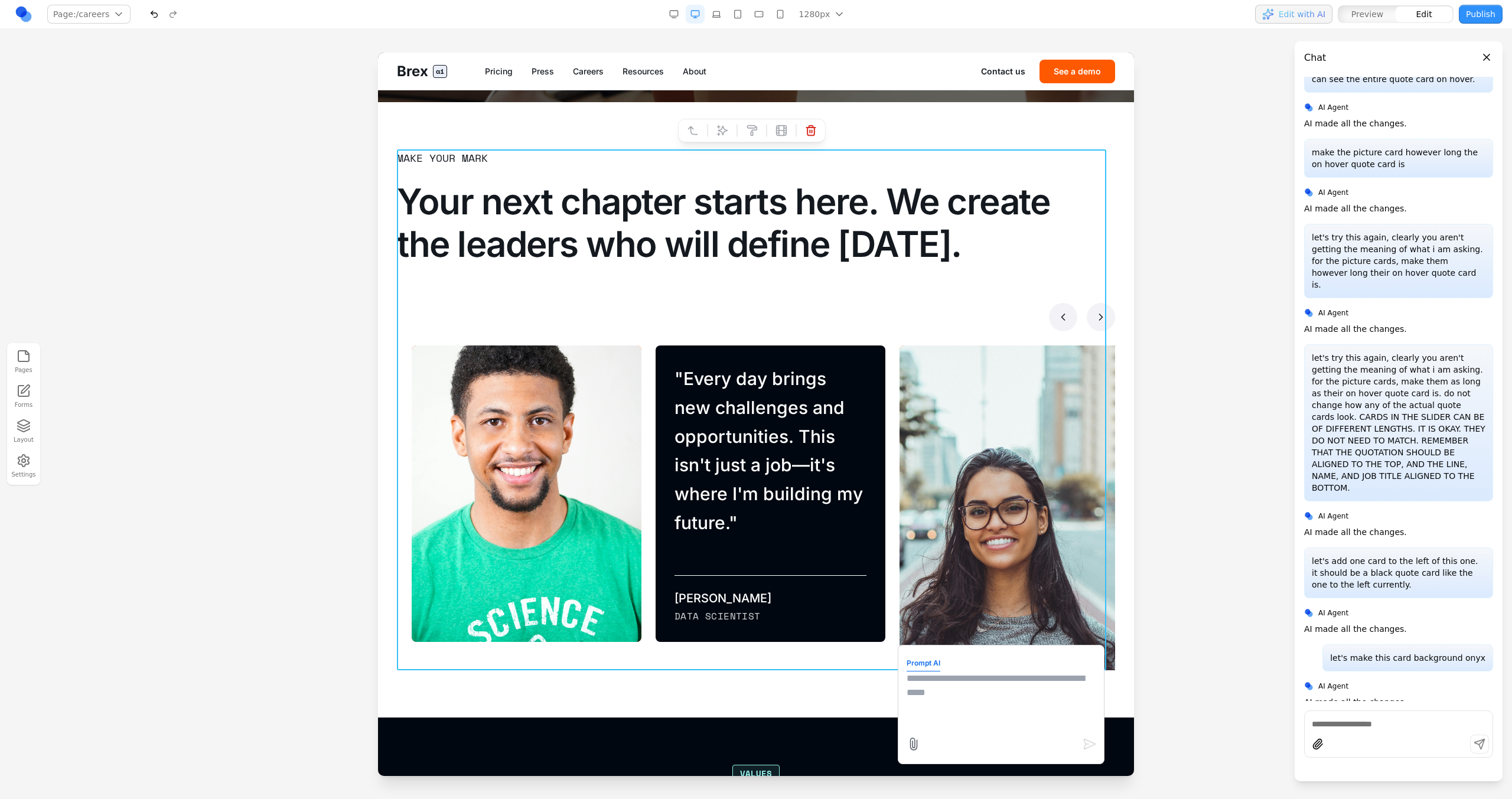
click at [892, 453] on textarea at bounding box center [1001, 700] width 189 height 59
type textarea "**********"
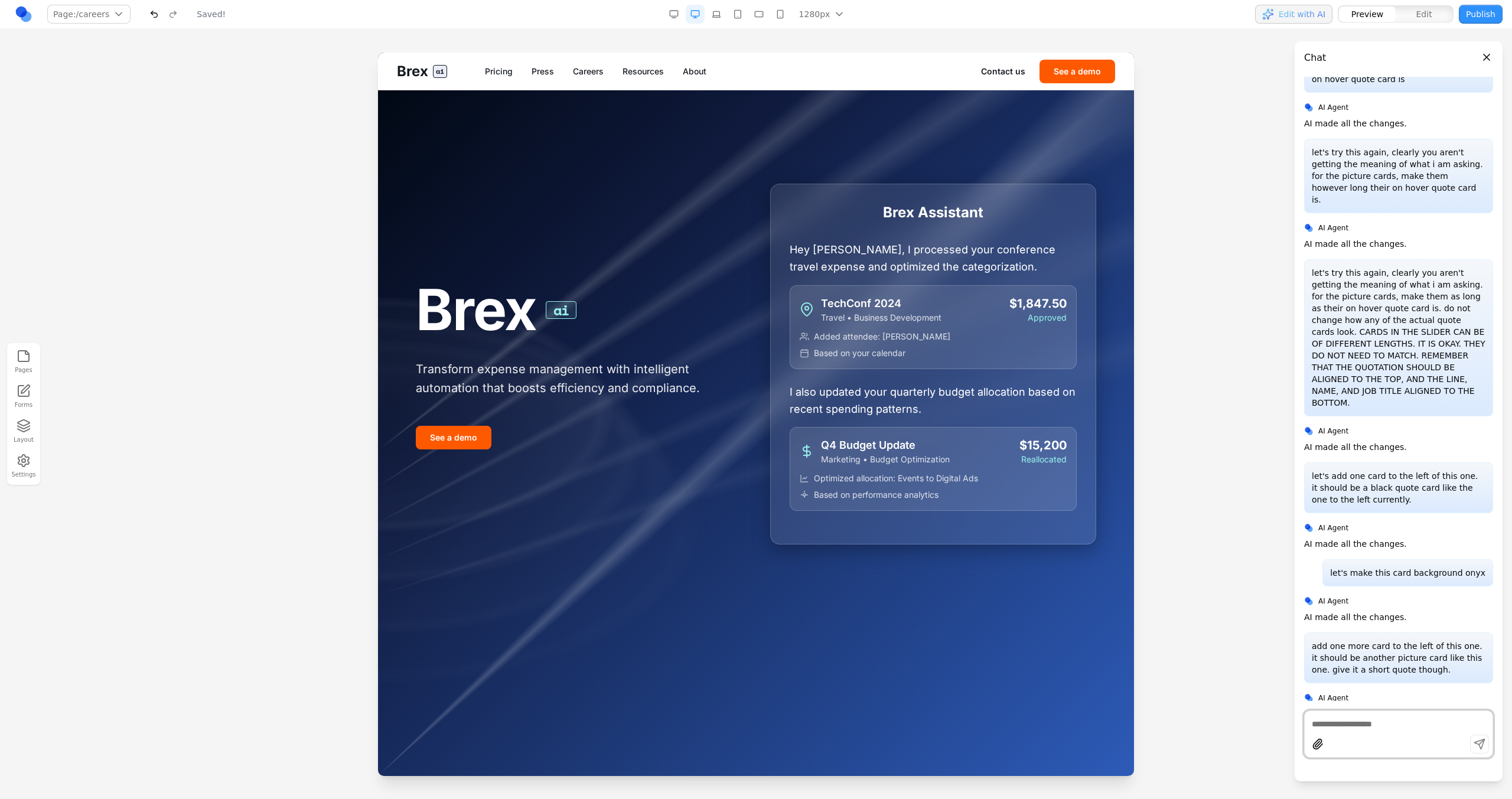
scroll to position [0, 0]
click at [575, 73] on link "Careers" at bounding box center [589, 71] width 31 height 12
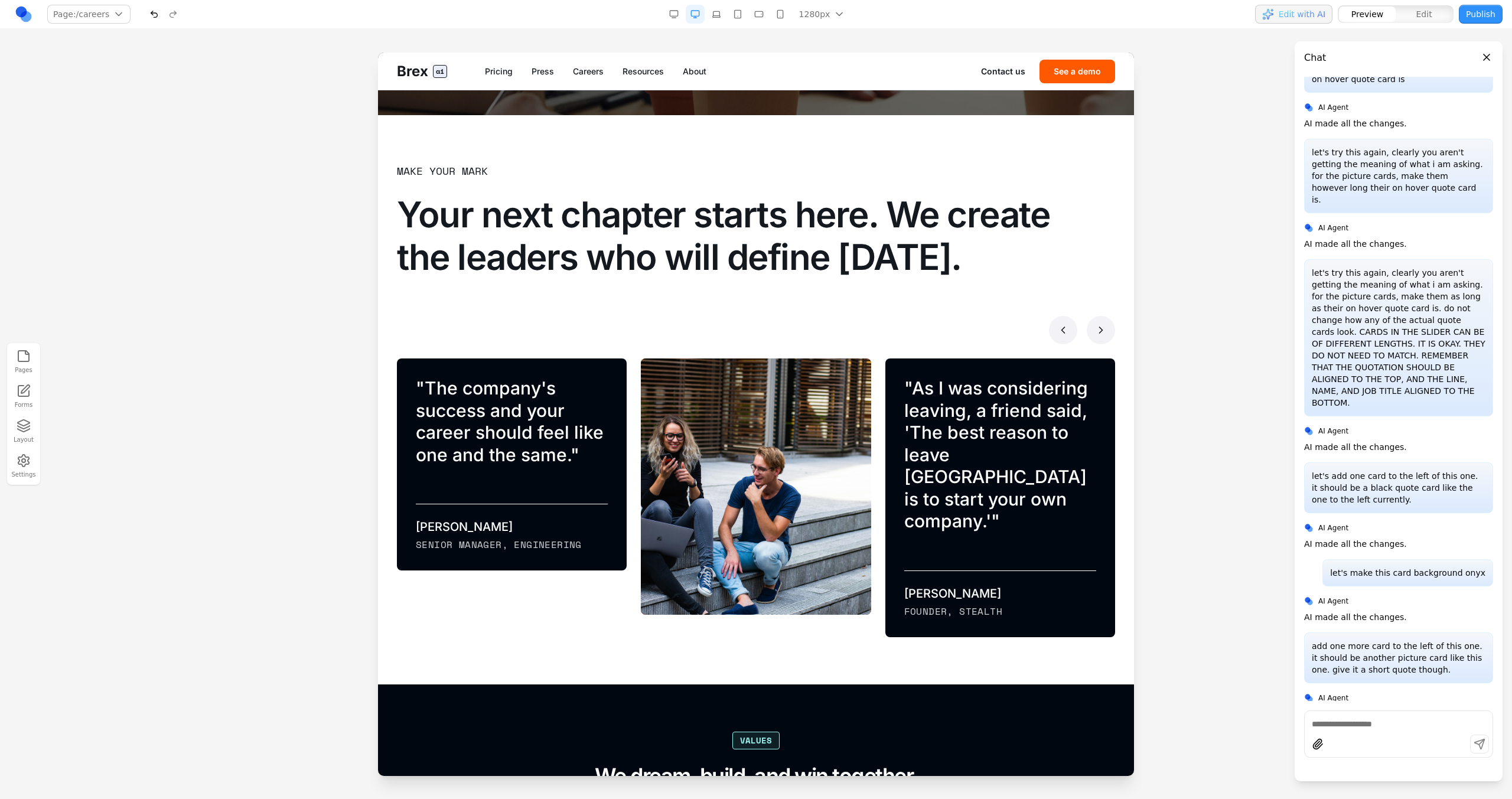
scroll to position [698, 0]
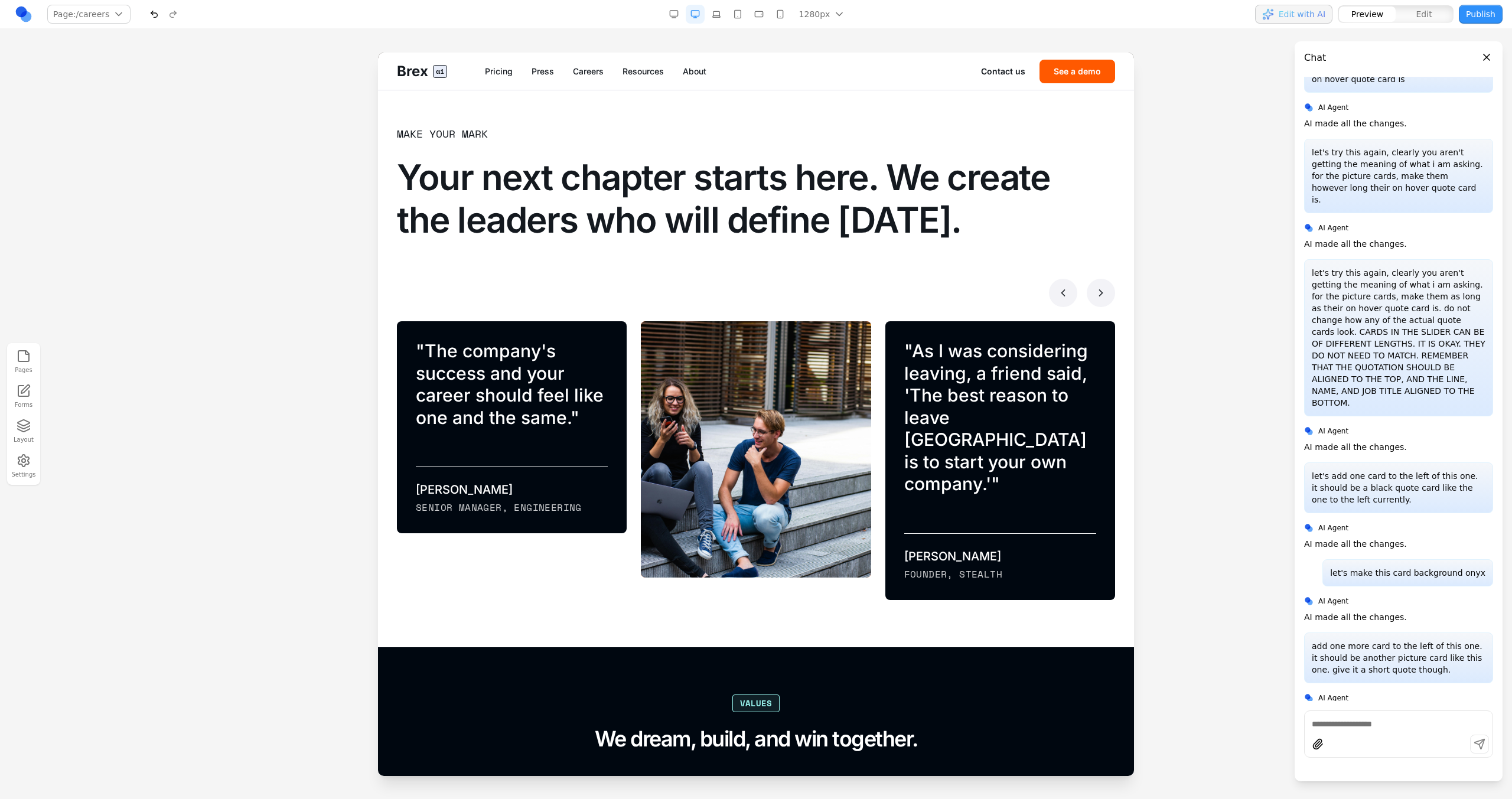
click at [892, 284] on button at bounding box center [1100, 293] width 28 height 28
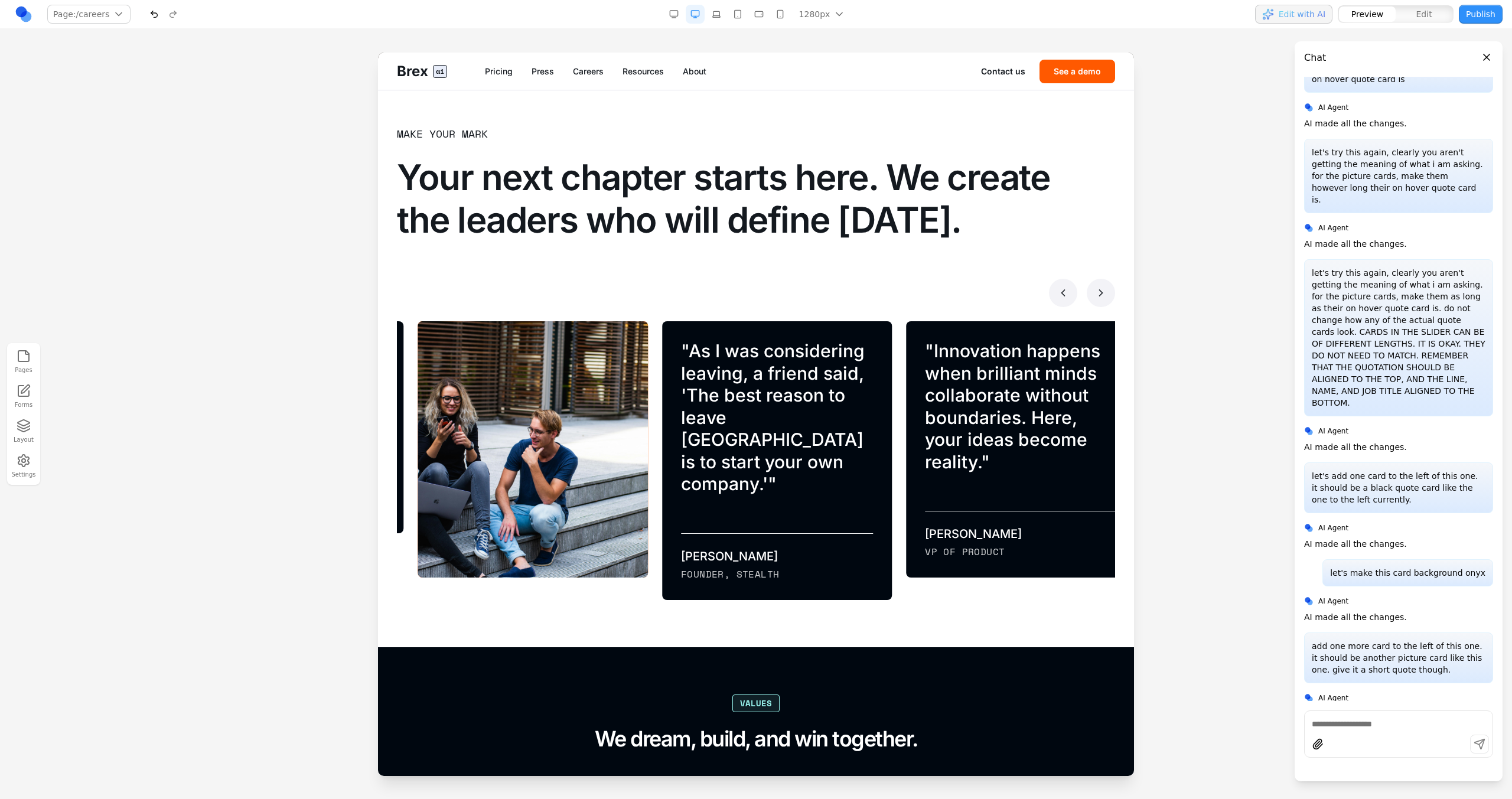
click at [892, 284] on button at bounding box center [1100, 293] width 28 height 28
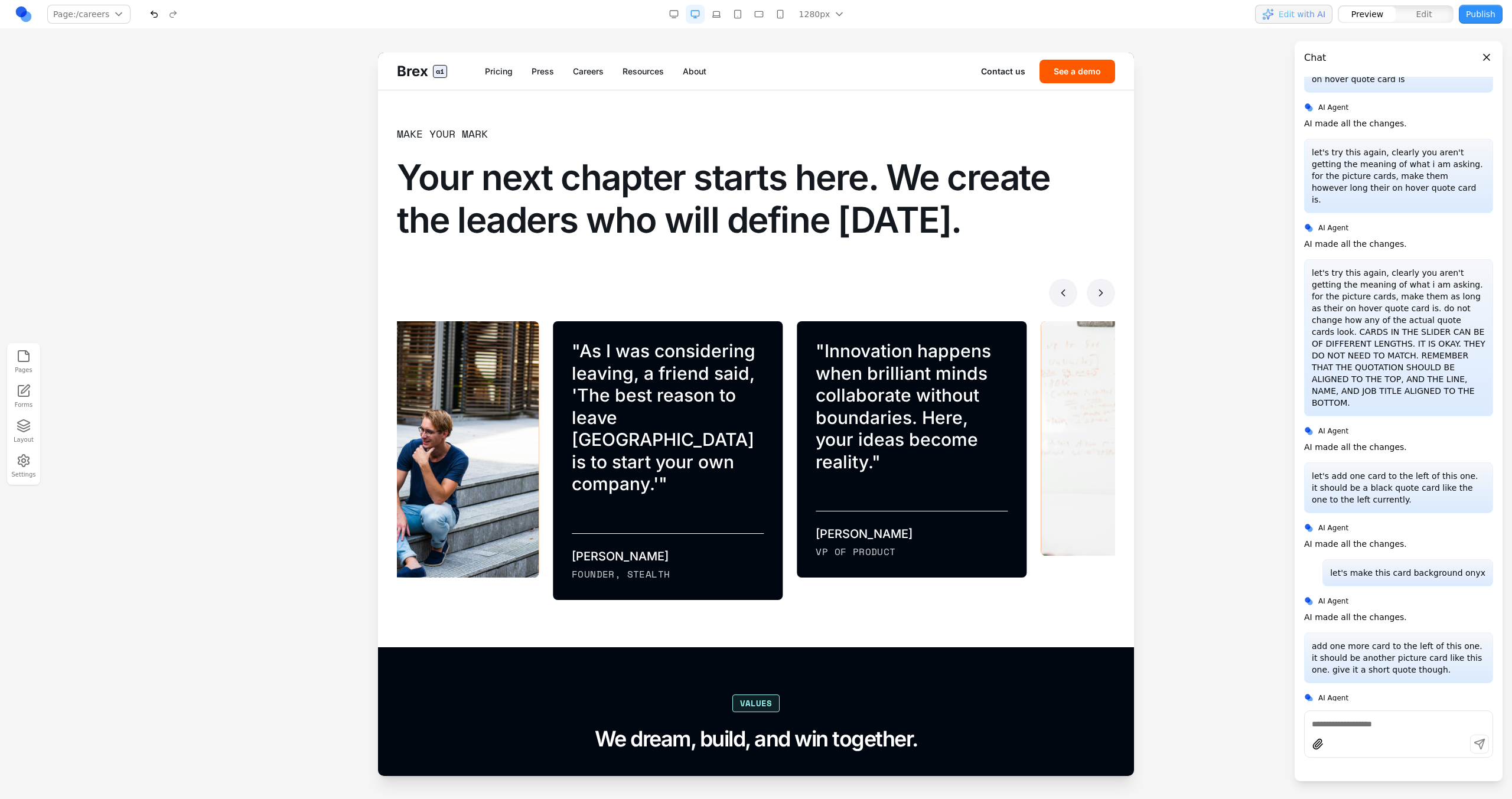
click at [892, 284] on button at bounding box center [1100, 293] width 28 height 28
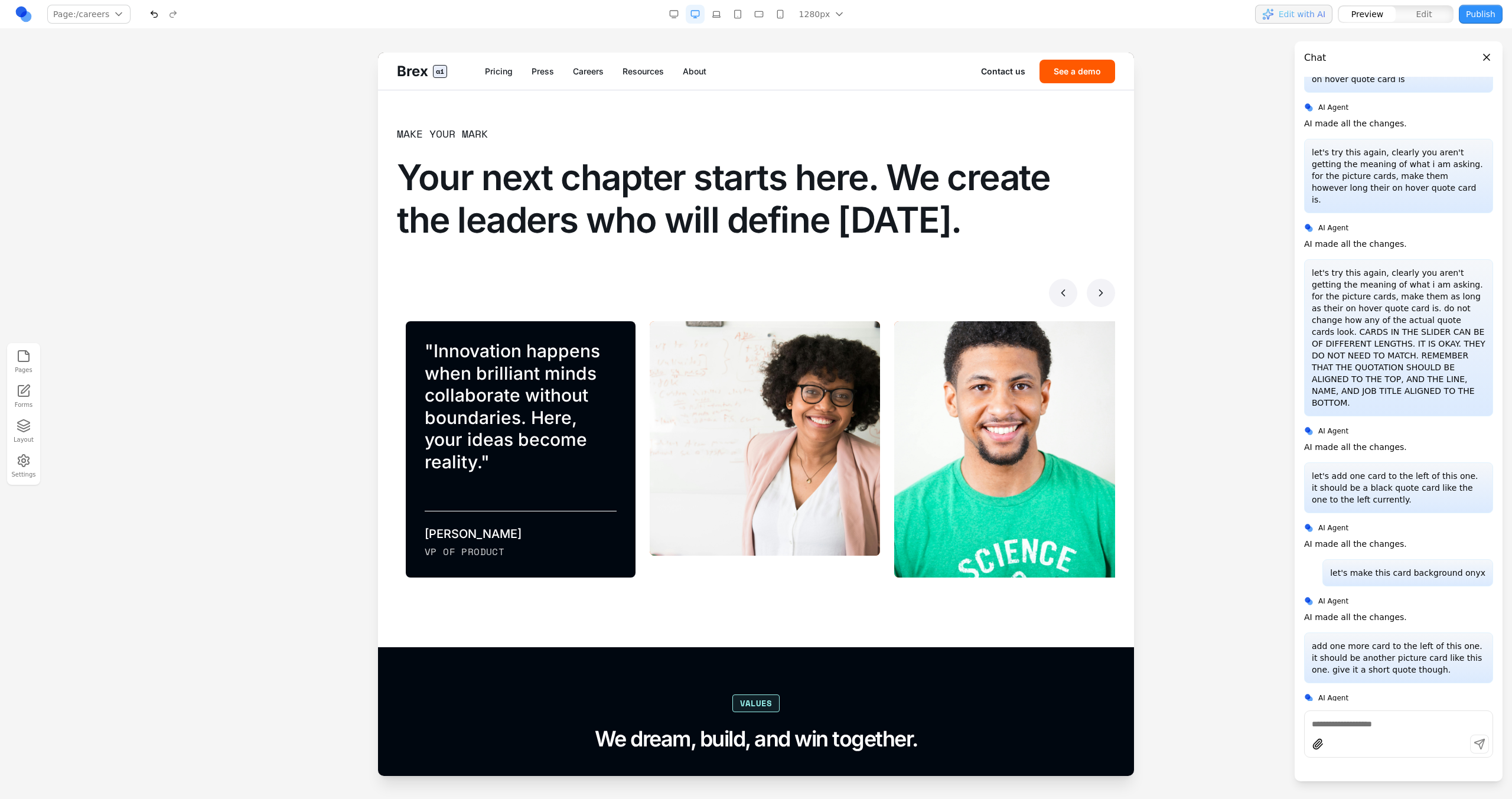
click at [892, 283] on button at bounding box center [1100, 293] width 28 height 28
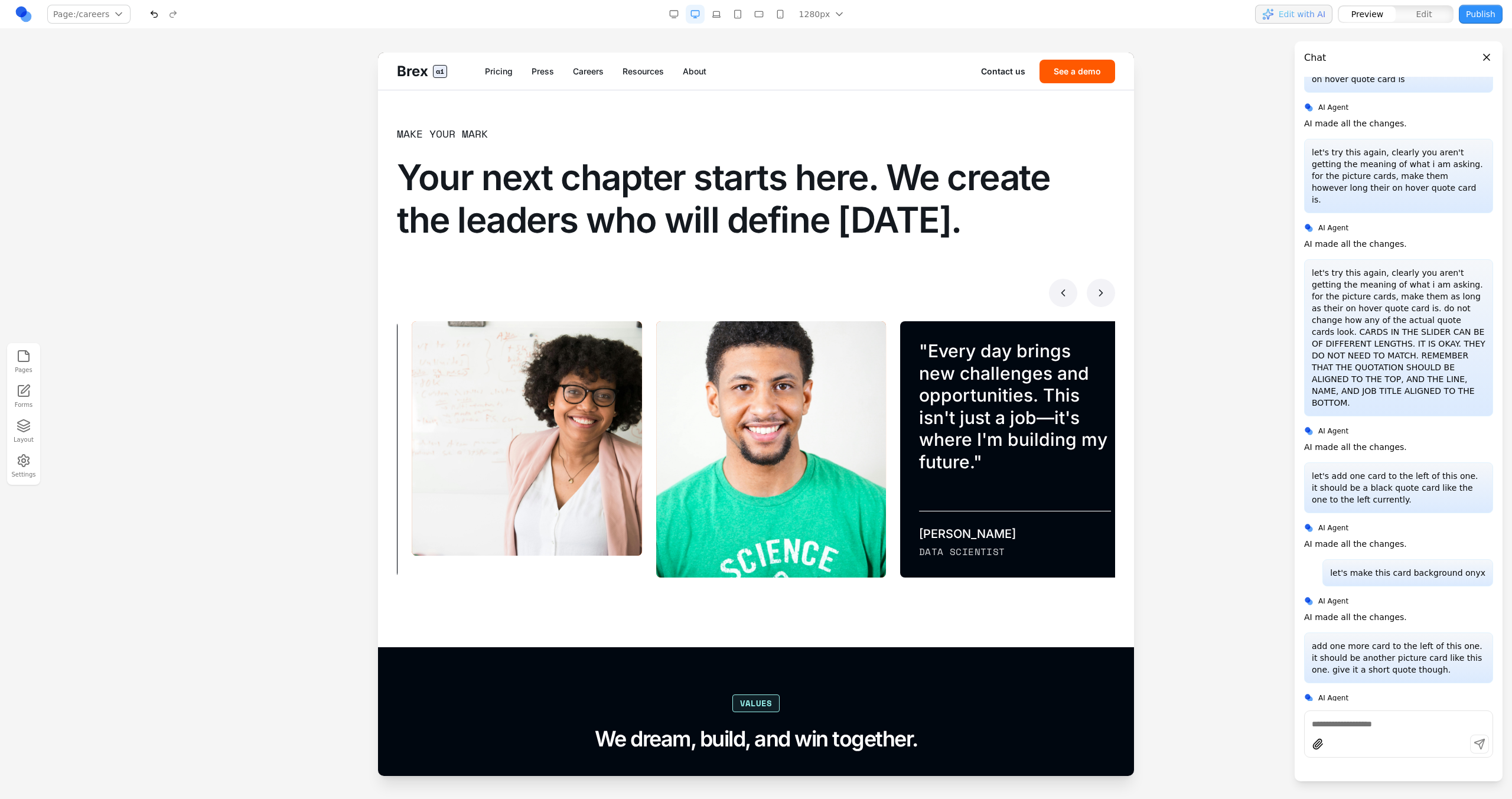
click at [892, 284] on button at bounding box center [1100, 293] width 28 height 28
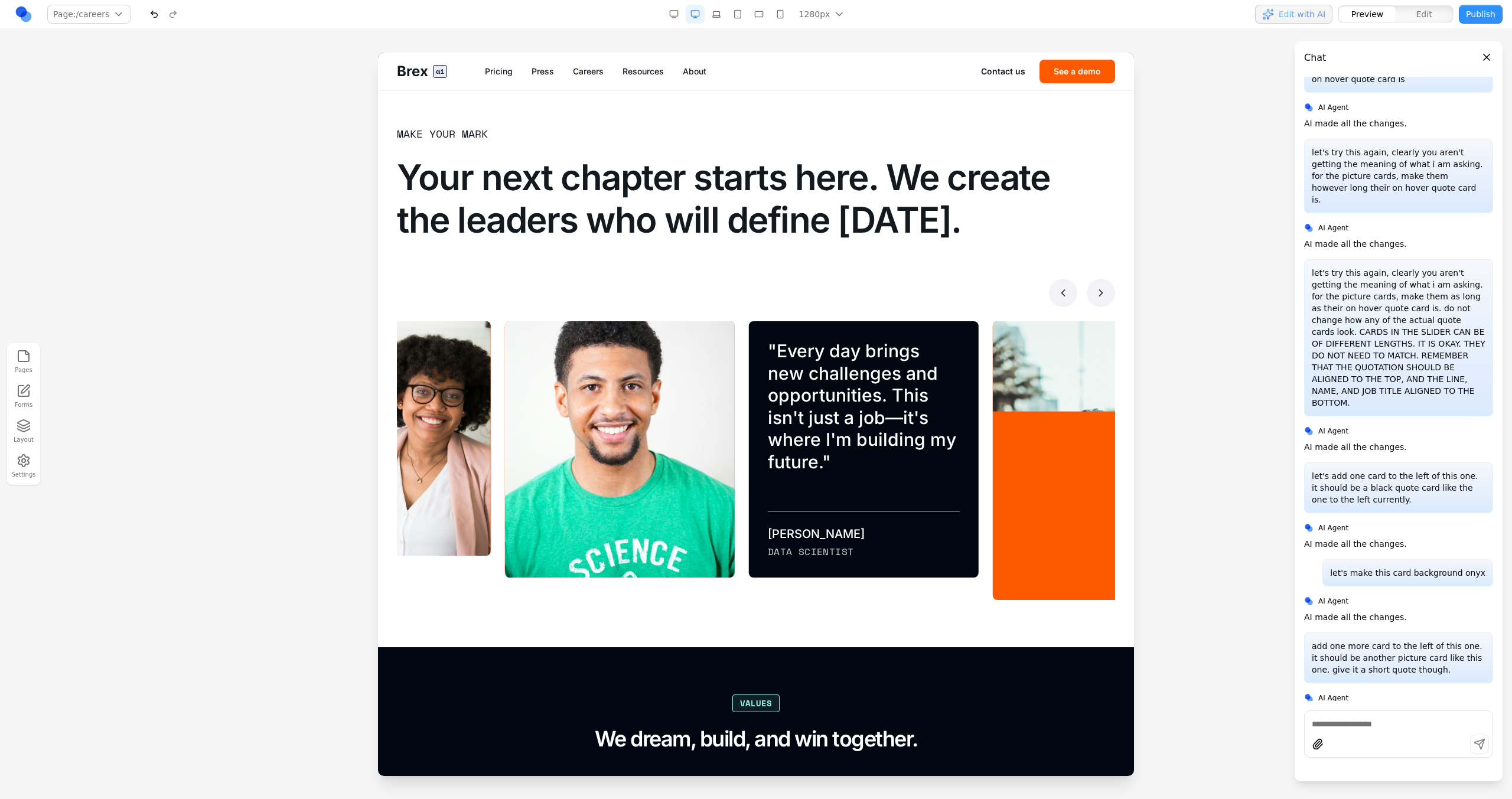
click at [892, 284] on button at bounding box center [1100, 293] width 28 height 28
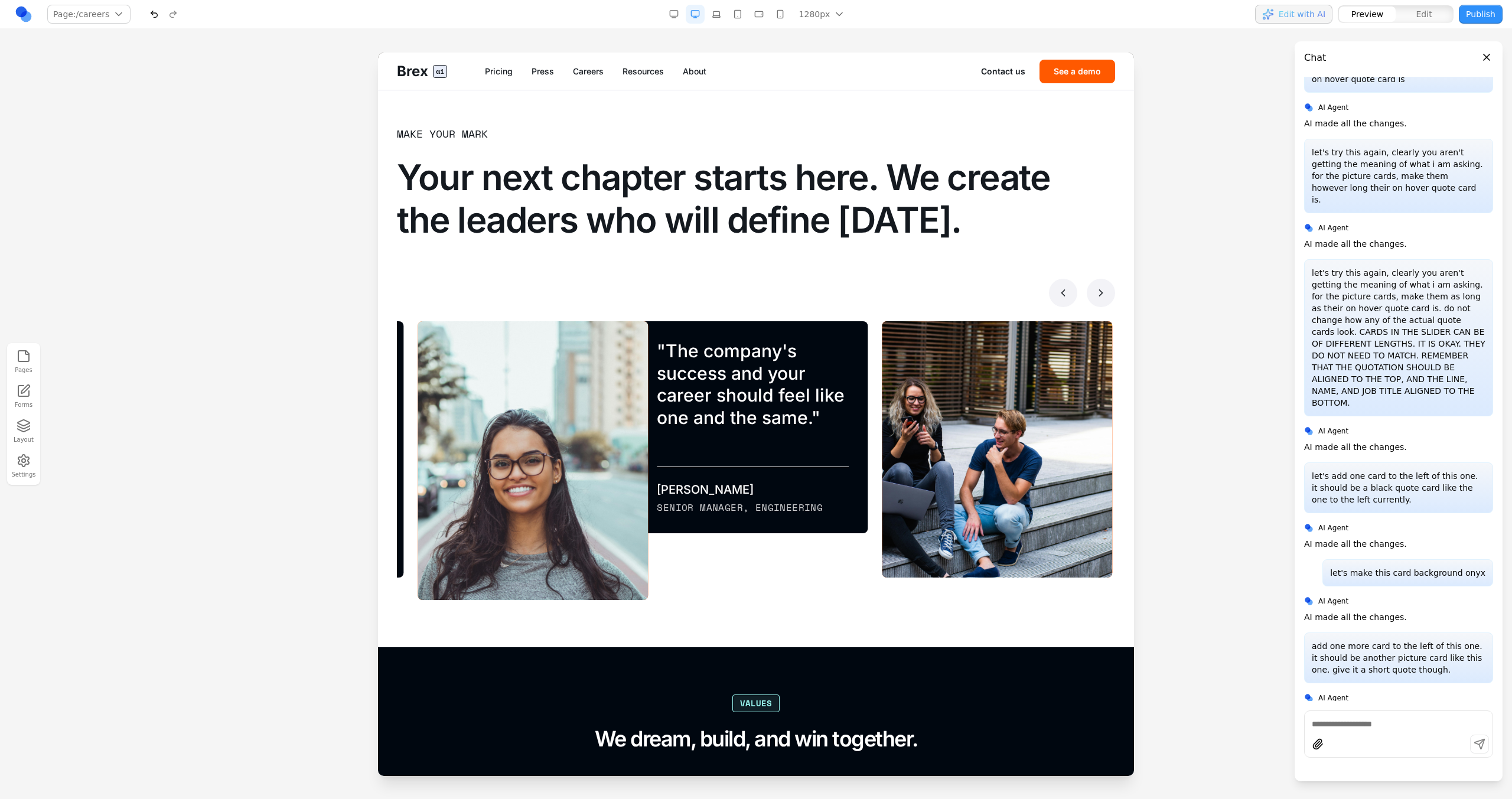
click at [892, 290] on button at bounding box center [1100, 293] width 28 height 28
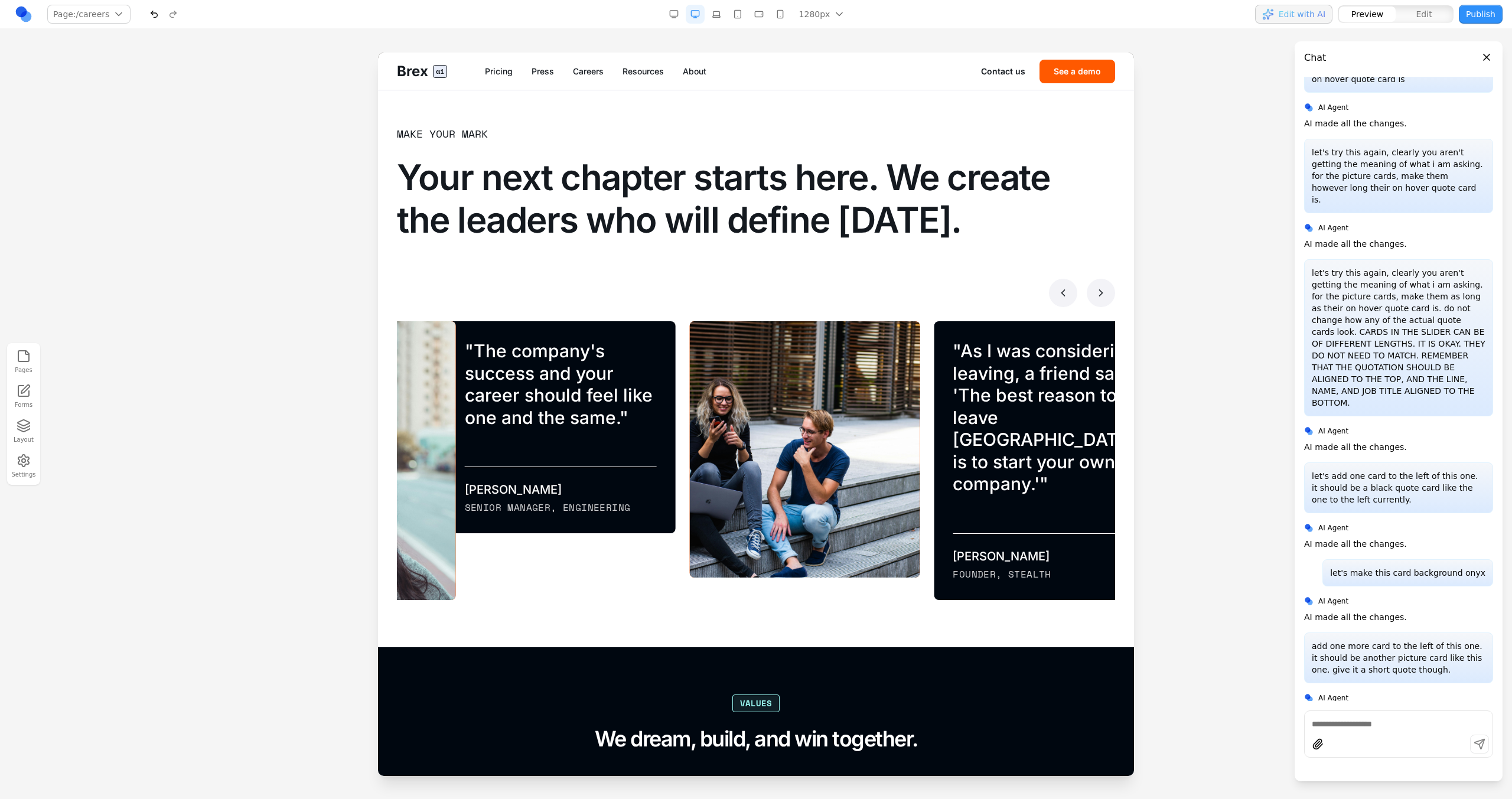
click at [892, 290] on button at bounding box center [1100, 293] width 28 height 28
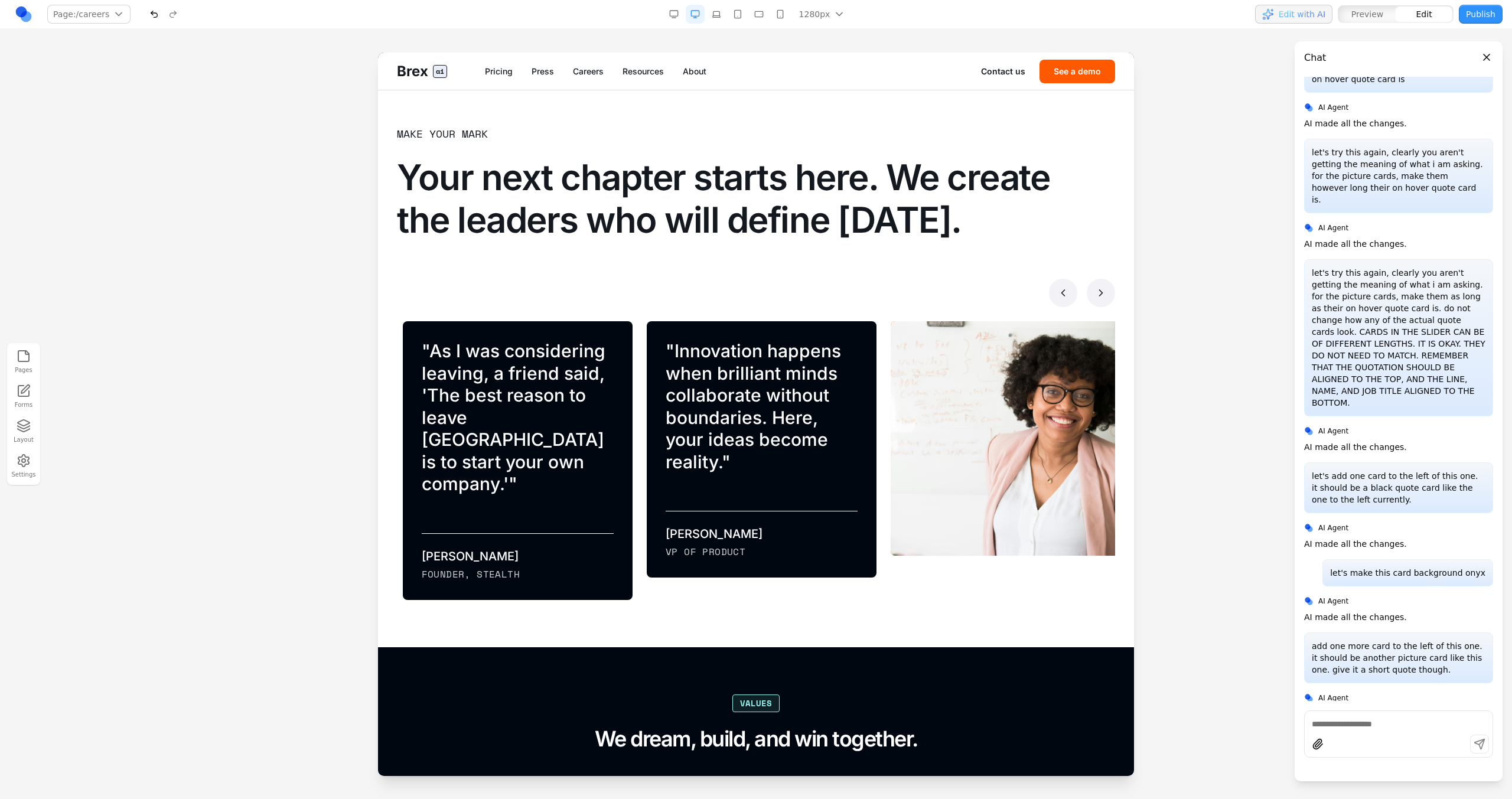
click at [759, 408] on blockquote "" Innovation happens when brilliant minds collaborate without boundaries. Here,…" at bounding box center [762, 407] width 192 height 133
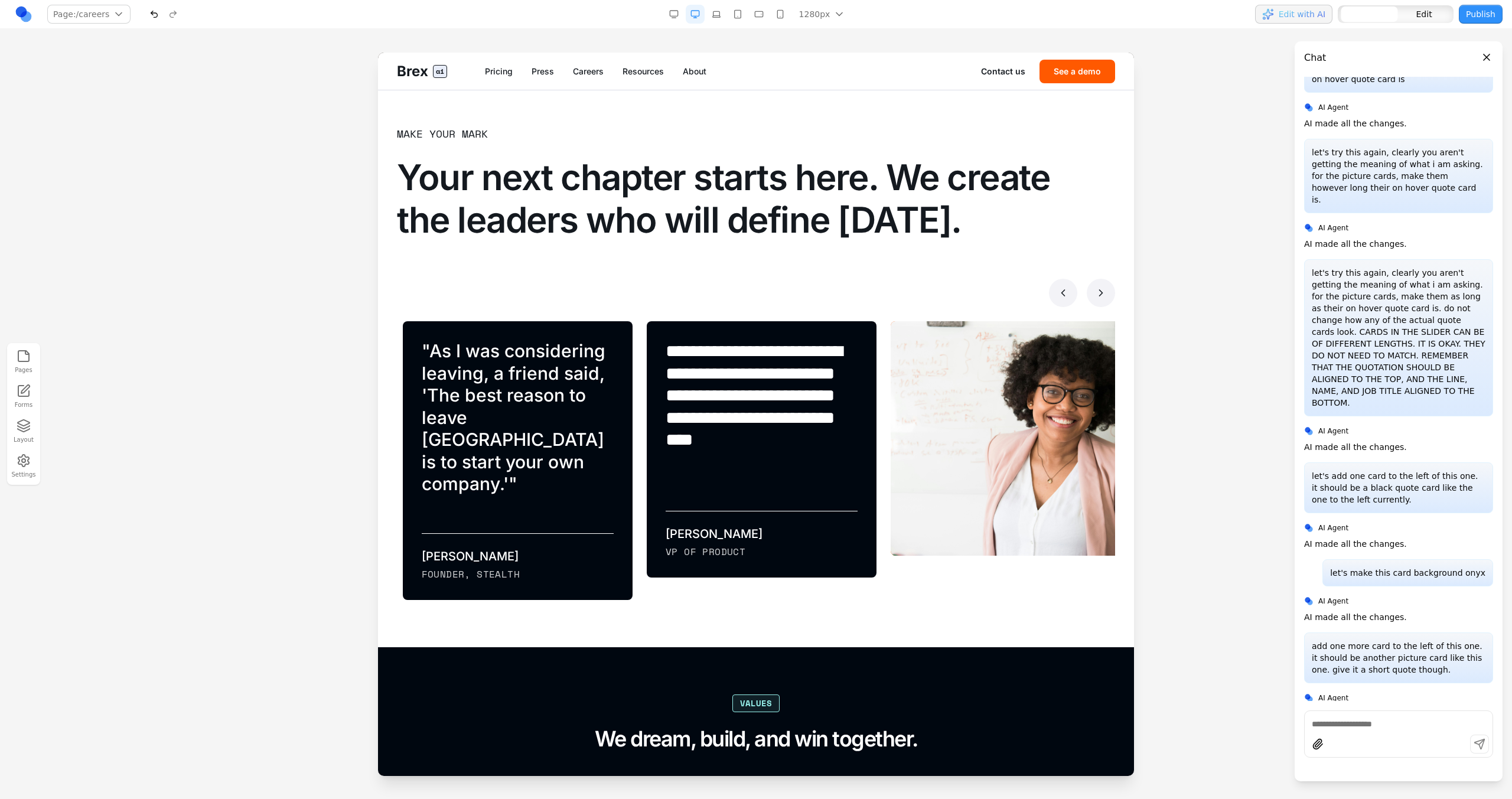
click at [632, 398] on div "**********" at bounding box center [754, 461] width 244 height 279
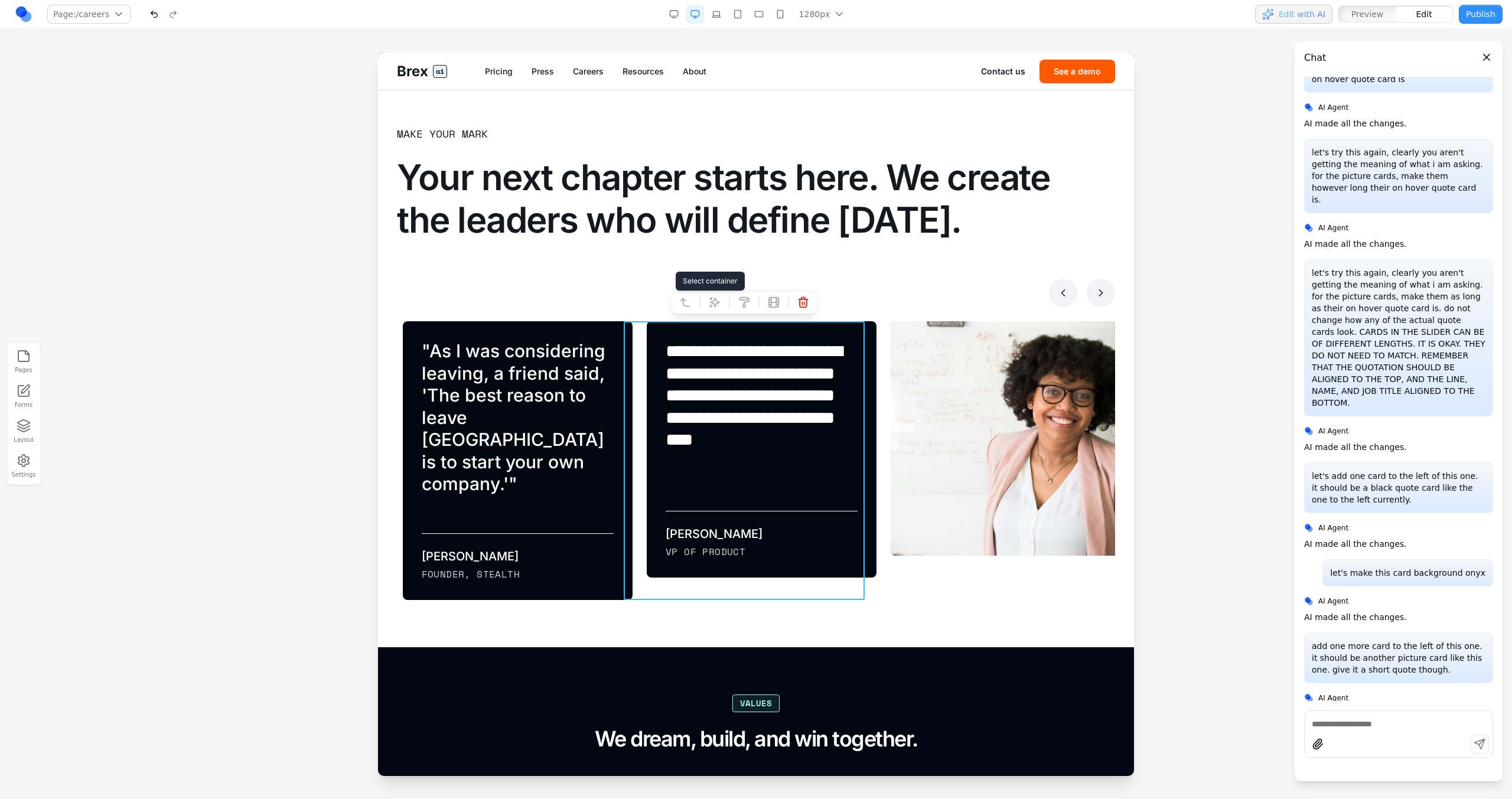
click at [690, 296] on button at bounding box center [685, 302] width 19 height 19
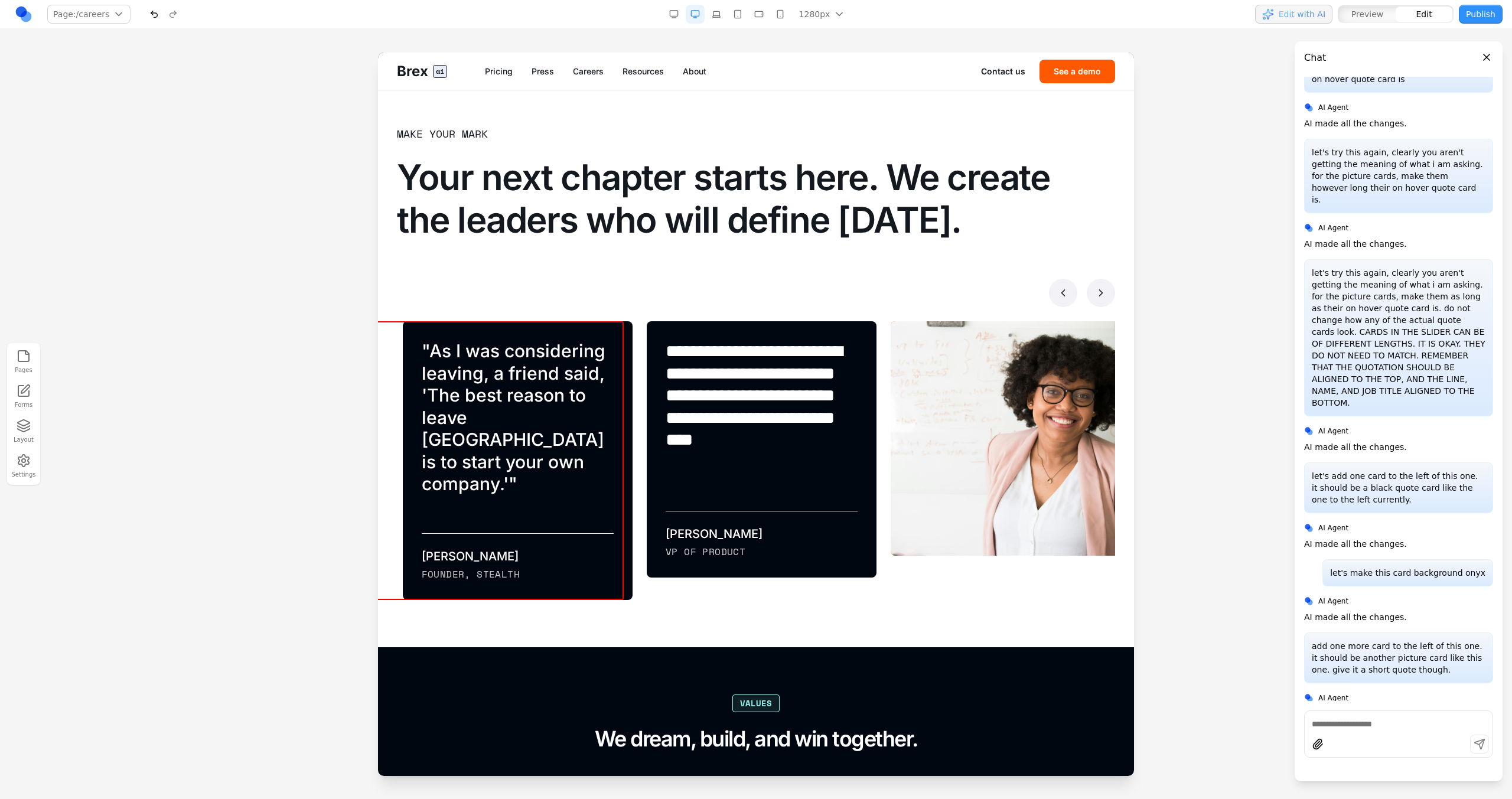
click at [679, 306] on div at bounding box center [756, 293] width 718 height 28
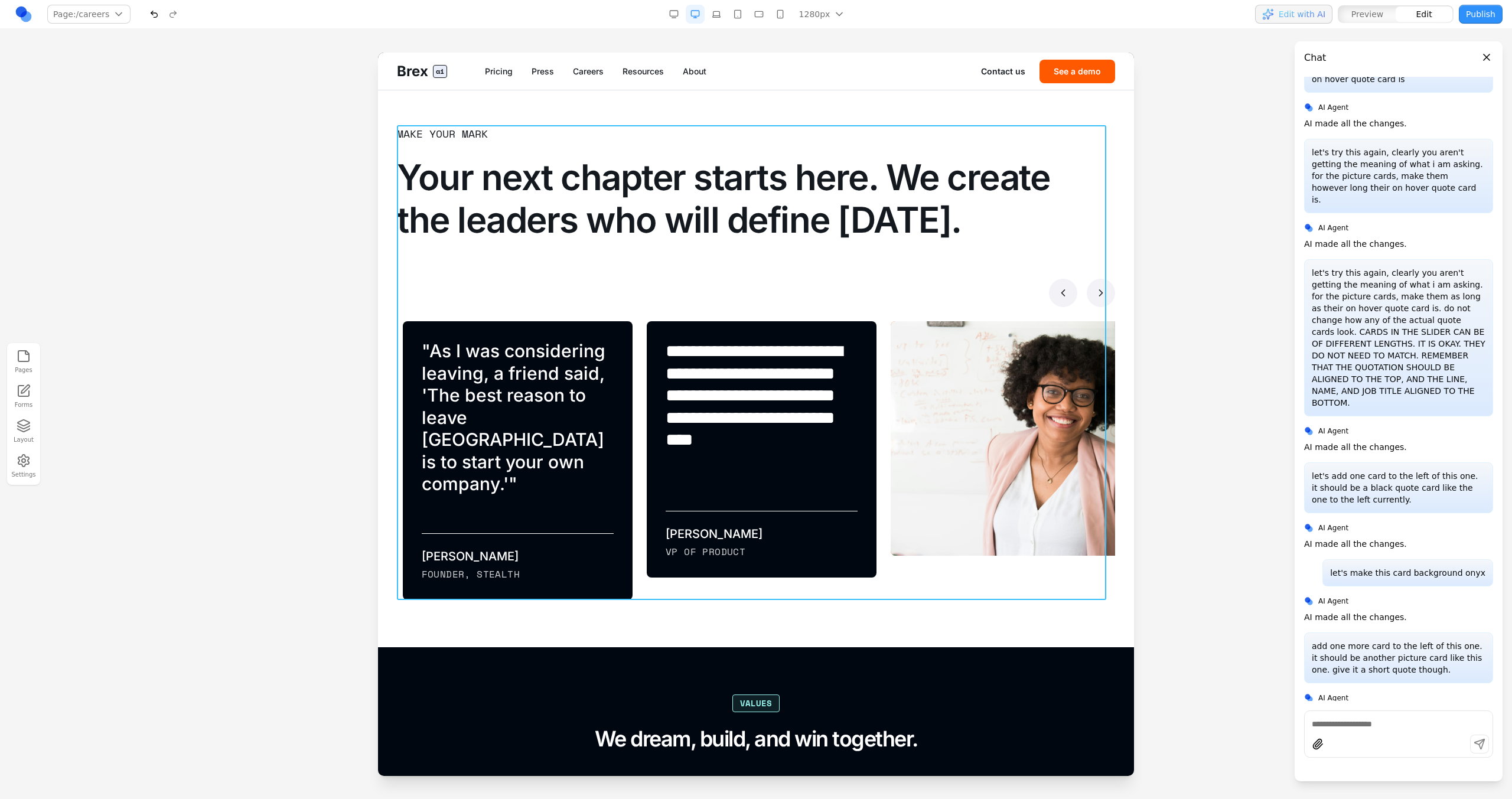
click at [679, 315] on div "**********" at bounding box center [756, 362] width 718 height 474
click at [720, 111] on icon at bounding box center [722, 106] width 12 height 12
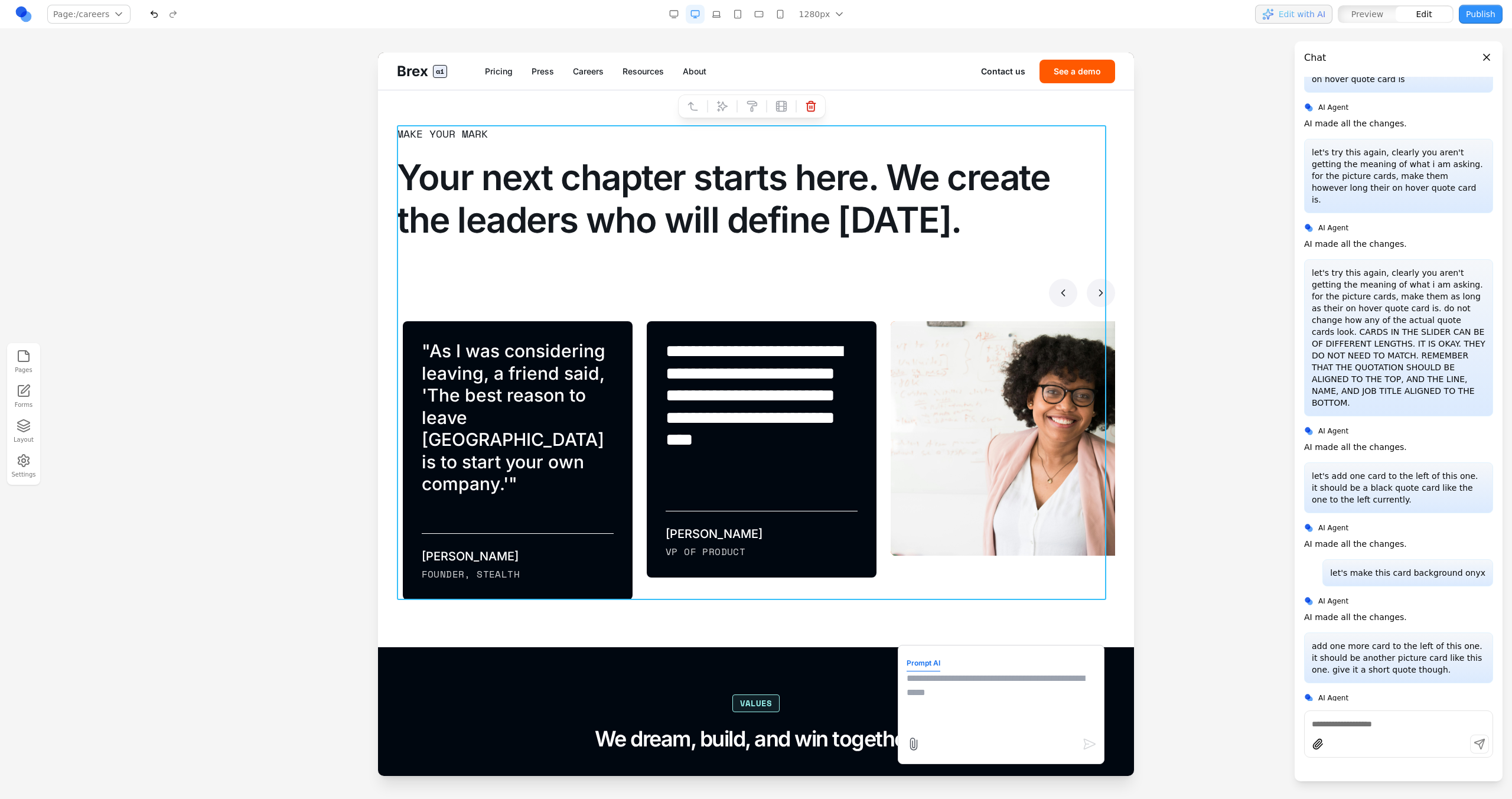
click at [892, 453] on textarea at bounding box center [1001, 700] width 189 height 59
click at [892, 453] on textarea "**********" at bounding box center [1001, 700] width 189 height 59
type textarea "**********"
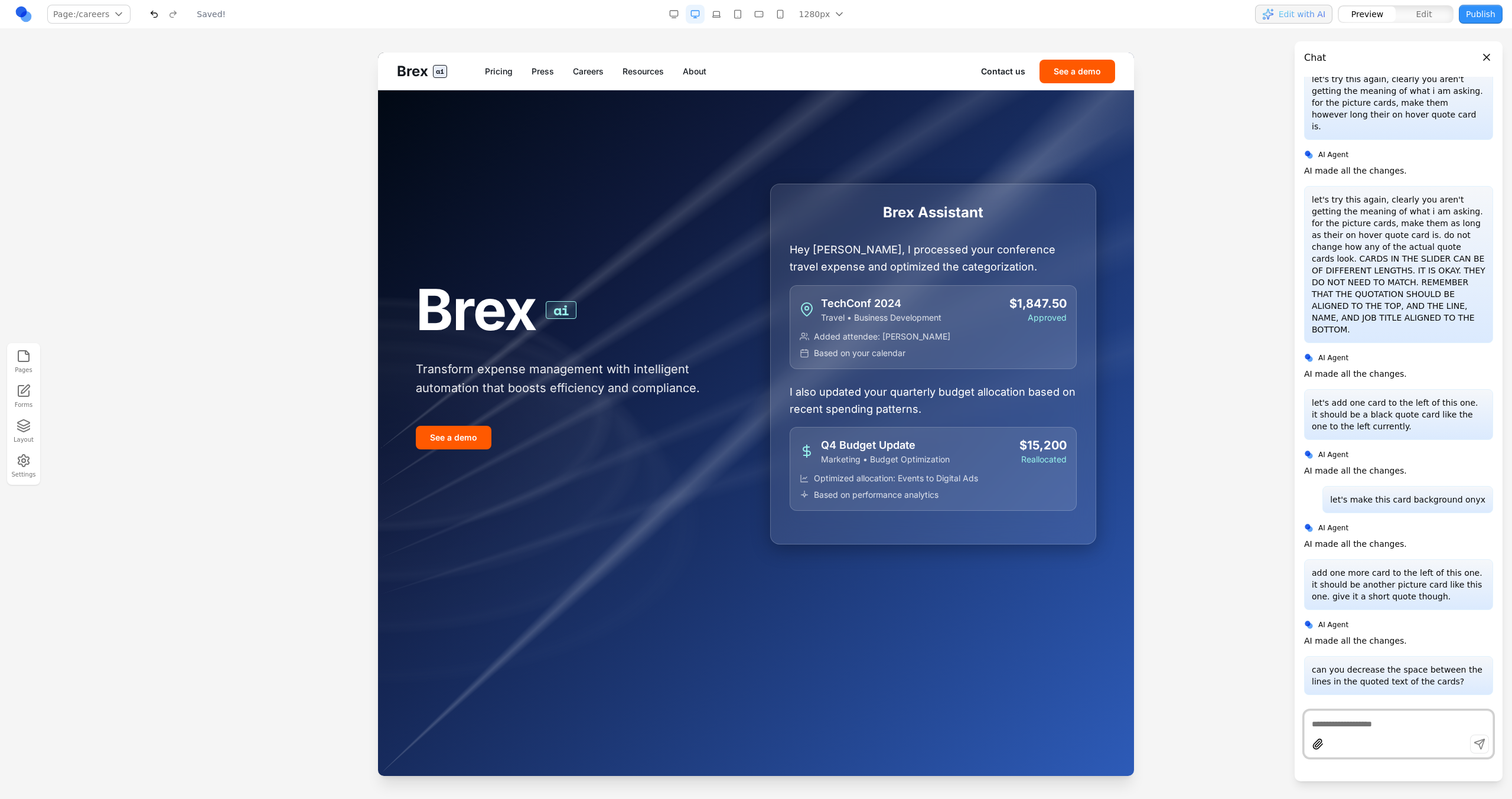
scroll to position [0, 0]
click at [579, 66] on link "Careers" at bounding box center [589, 71] width 31 height 12
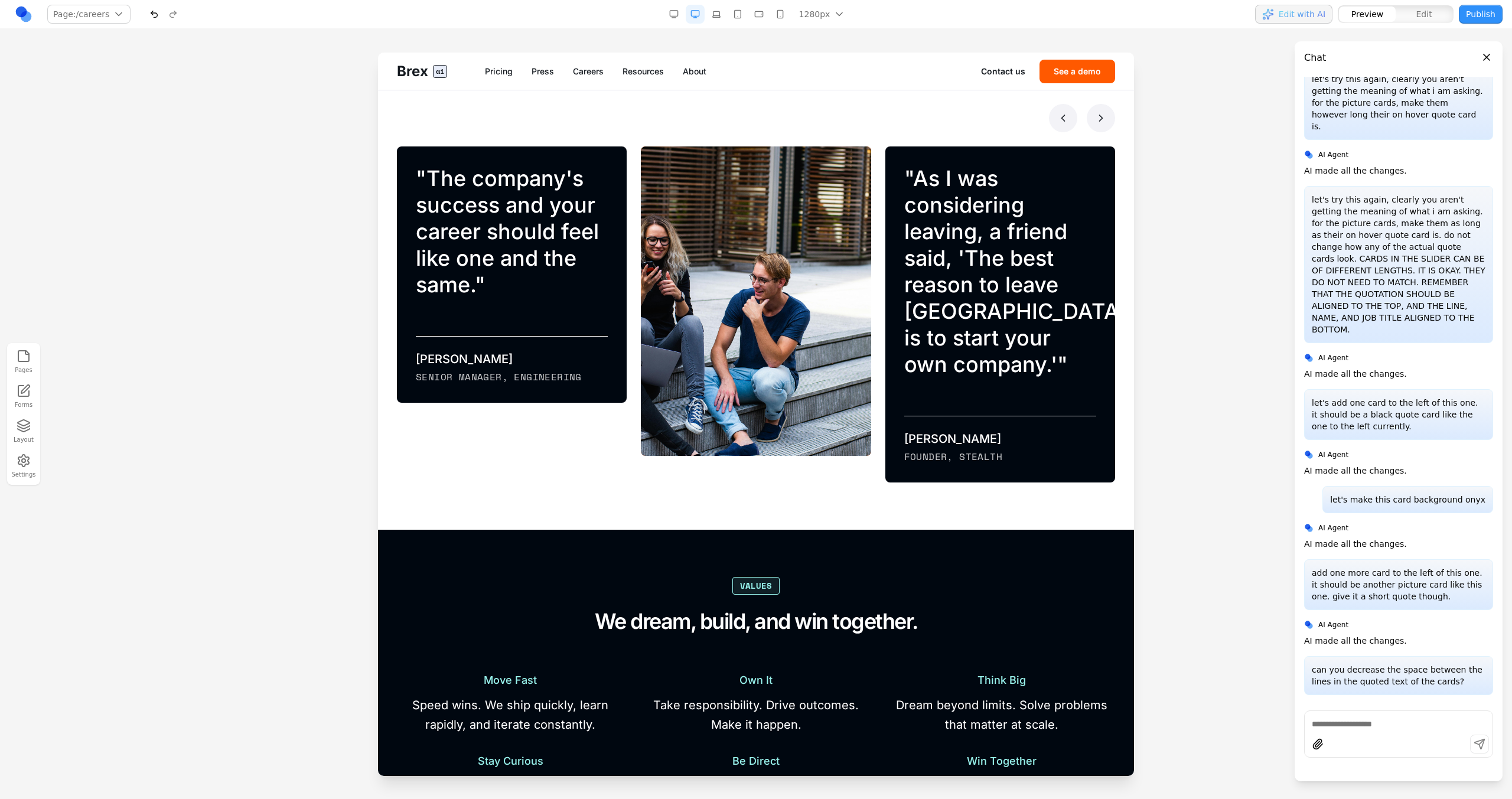
scroll to position [870, 0]
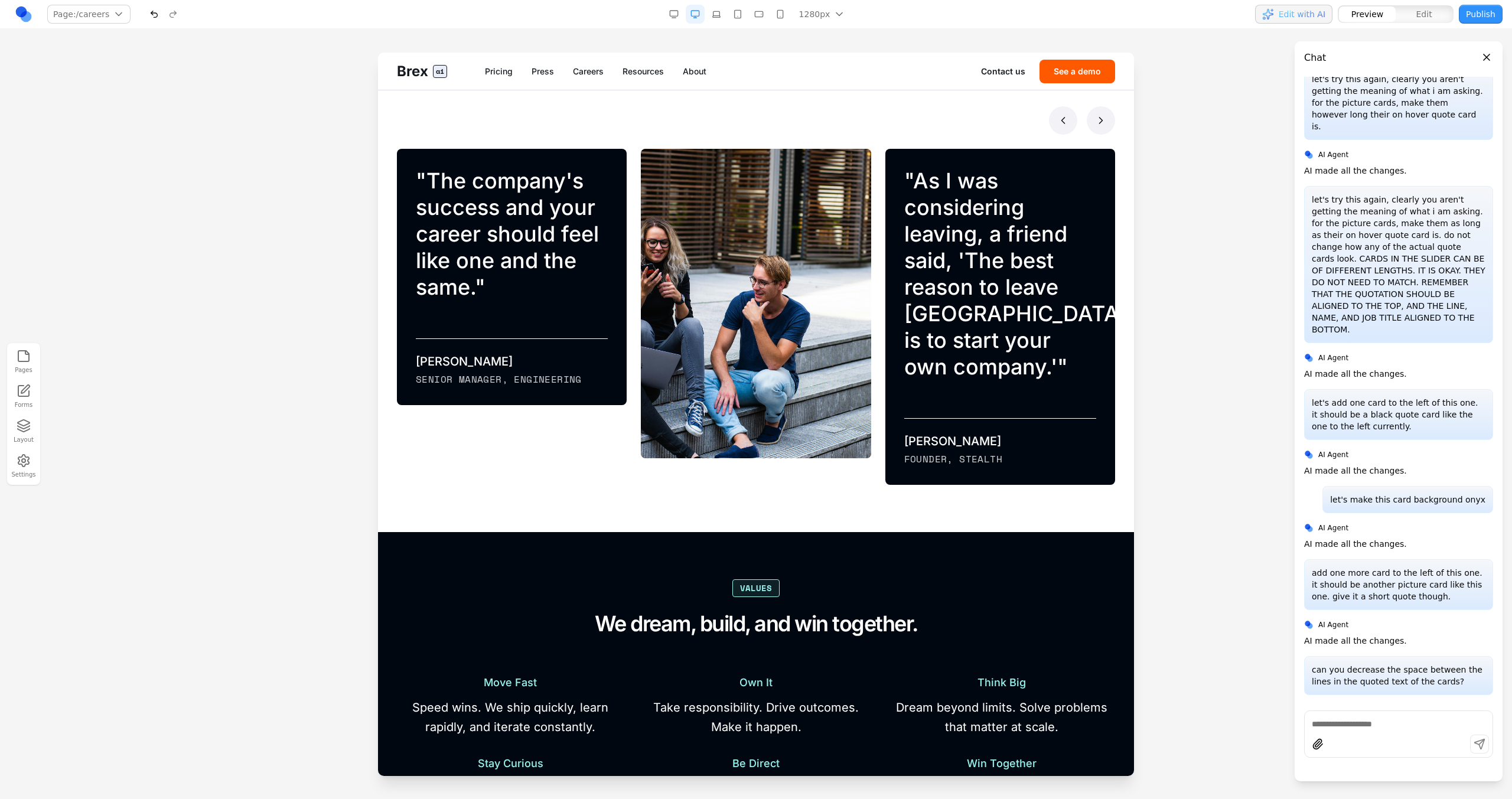
click at [892, 15] on button "Edit" at bounding box center [1424, 14] width 57 height 16
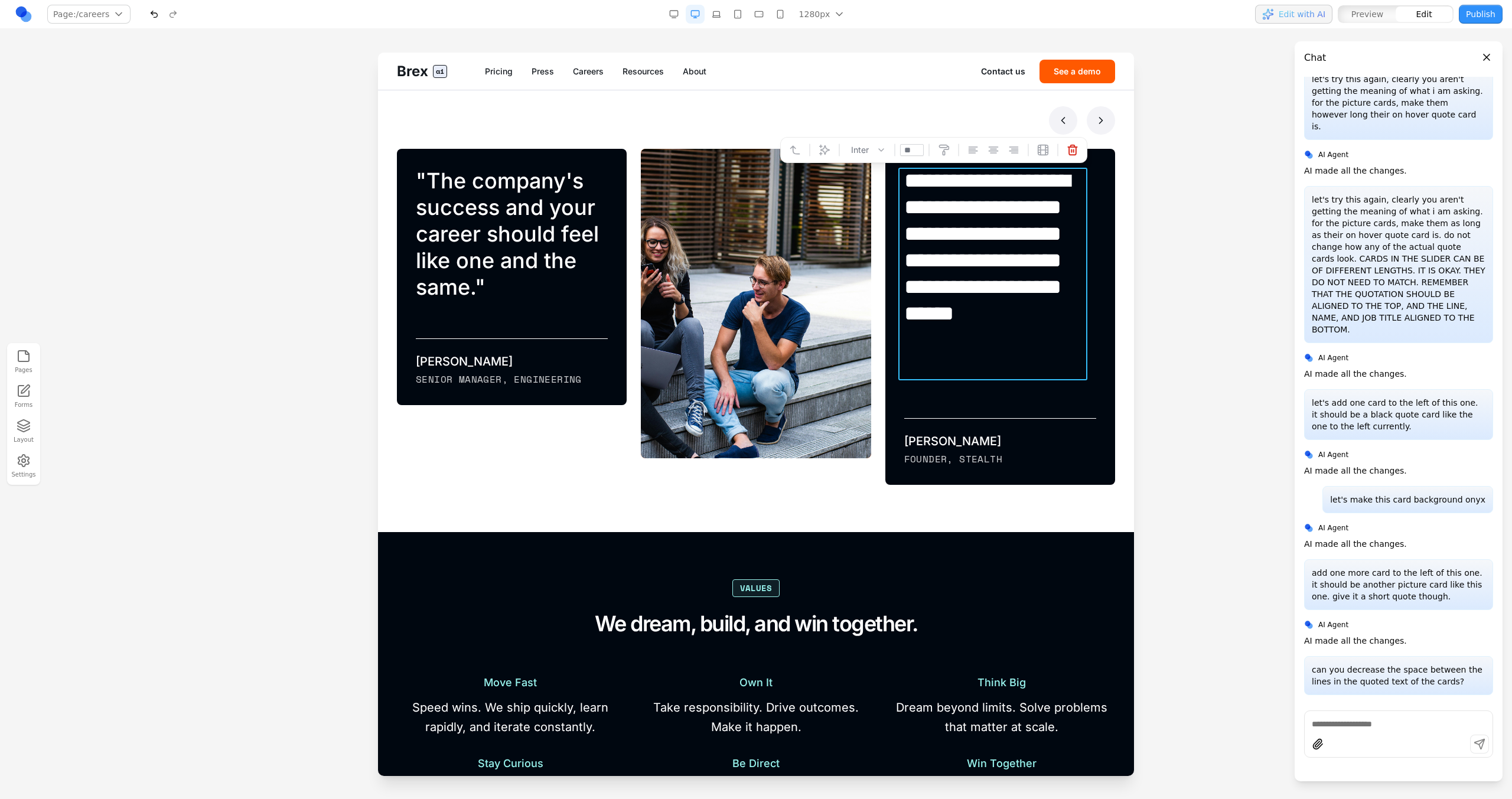
click at [892, 266] on blockquote "**********" at bounding box center [998, 274] width 189 height 213
click at [664, 130] on div at bounding box center [756, 120] width 718 height 28
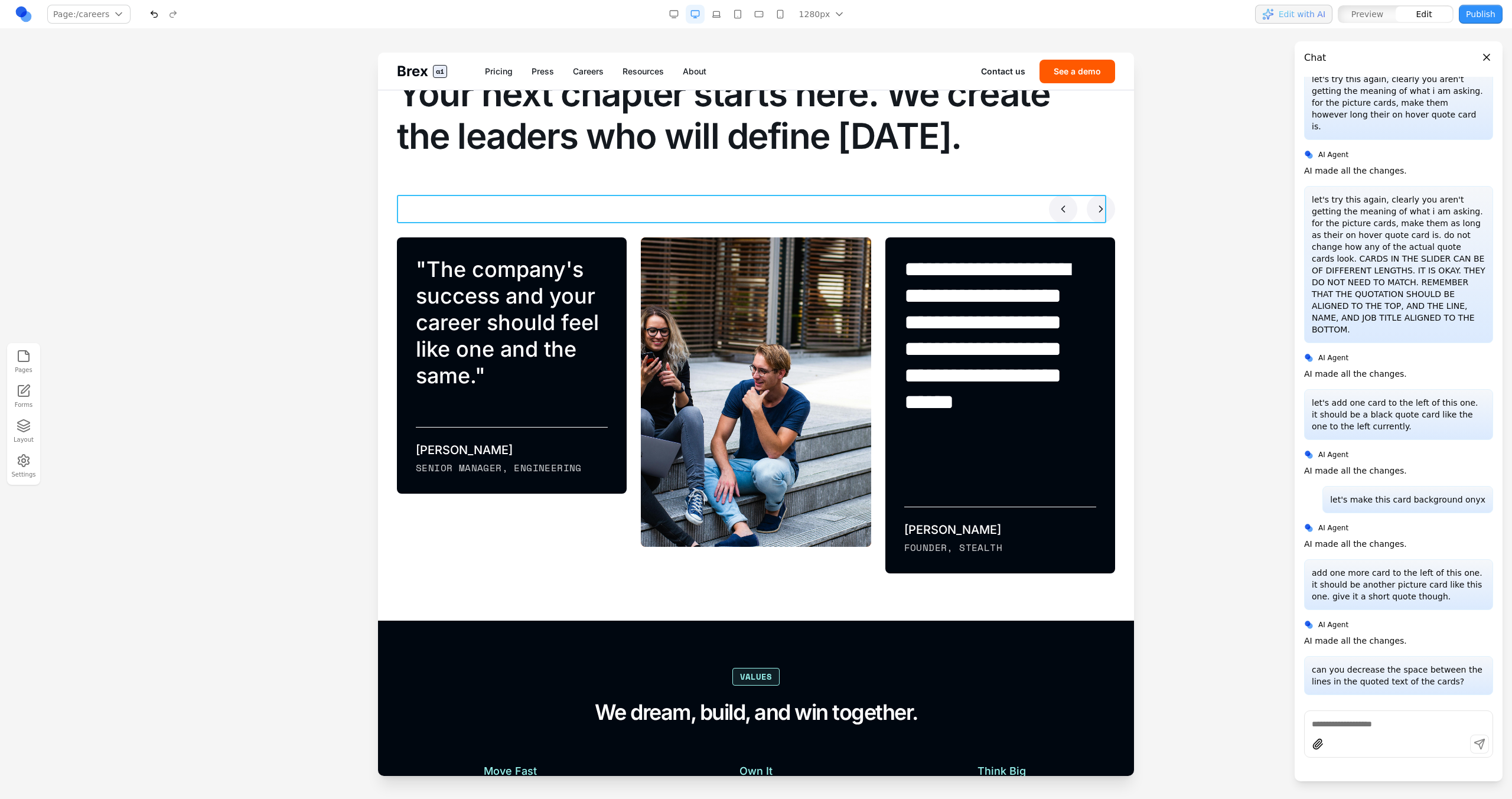
scroll to position [779, 0]
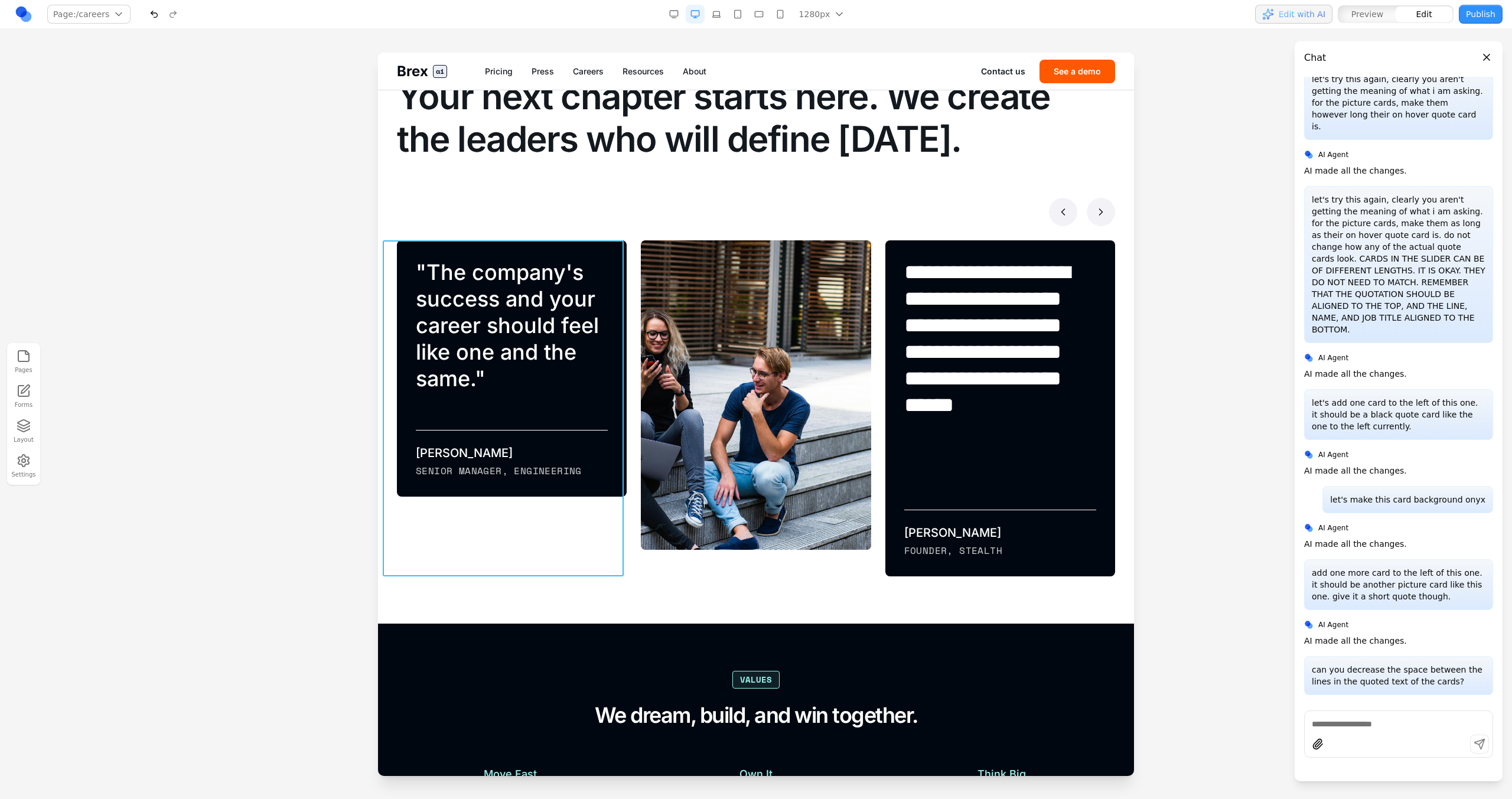
click at [582, 453] on div "" The company's success and your career should feel like one and the same. " [P…" at bounding box center [504, 408] width 244 height 336
click at [627, 269] on div "" The people who find success earliest aren't the most rational — they're the o…" at bounding box center [748, 408] width 244 height 336
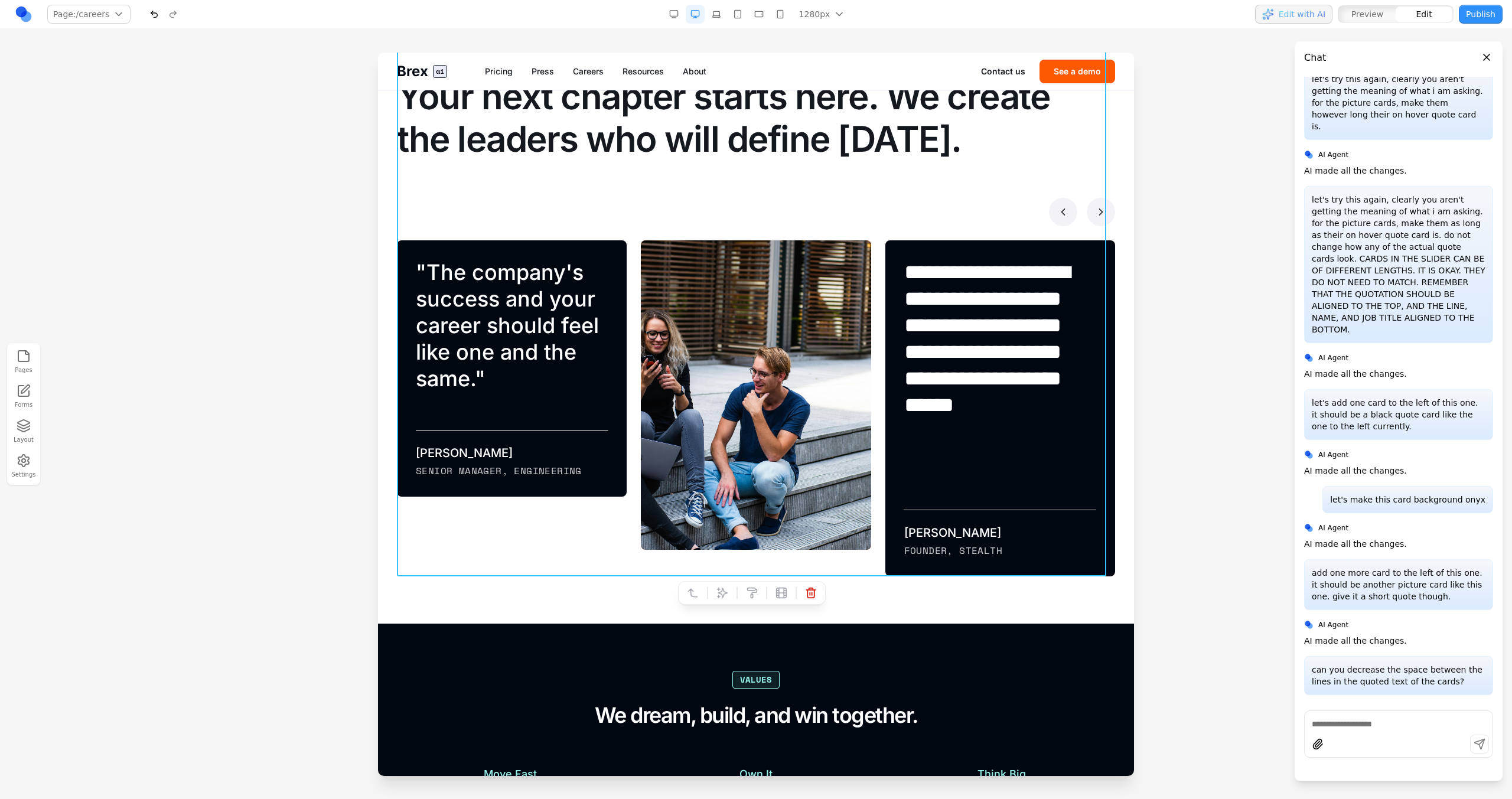
click at [627, 232] on div "**********" at bounding box center [756, 310] width 718 height 532
click at [719, 453] on icon at bounding box center [722, 592] width 12 height 12
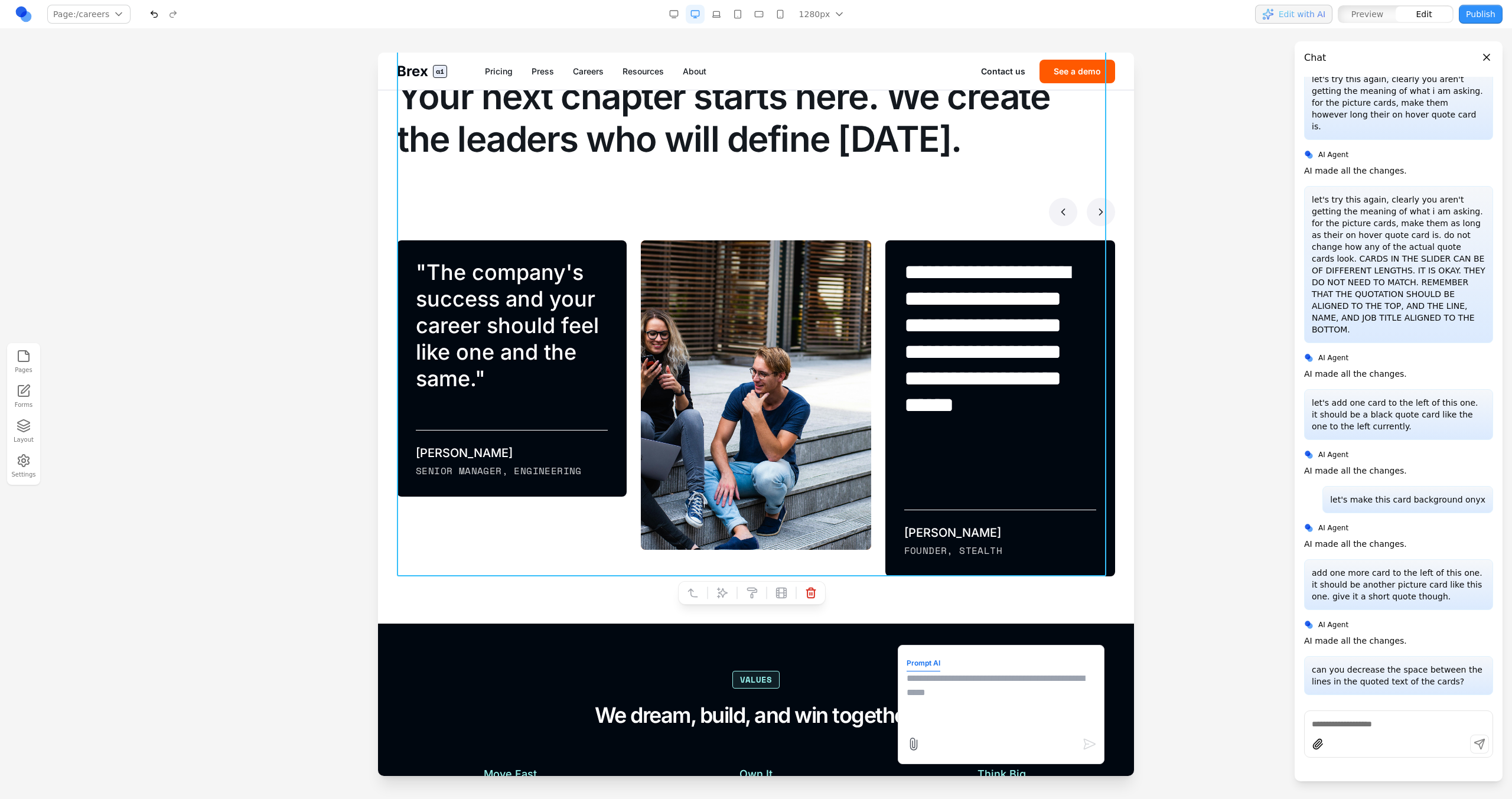
click at [892, 453] on textarea at bounding box center [1001, 700] width 189 height 59
type textarea "**********"
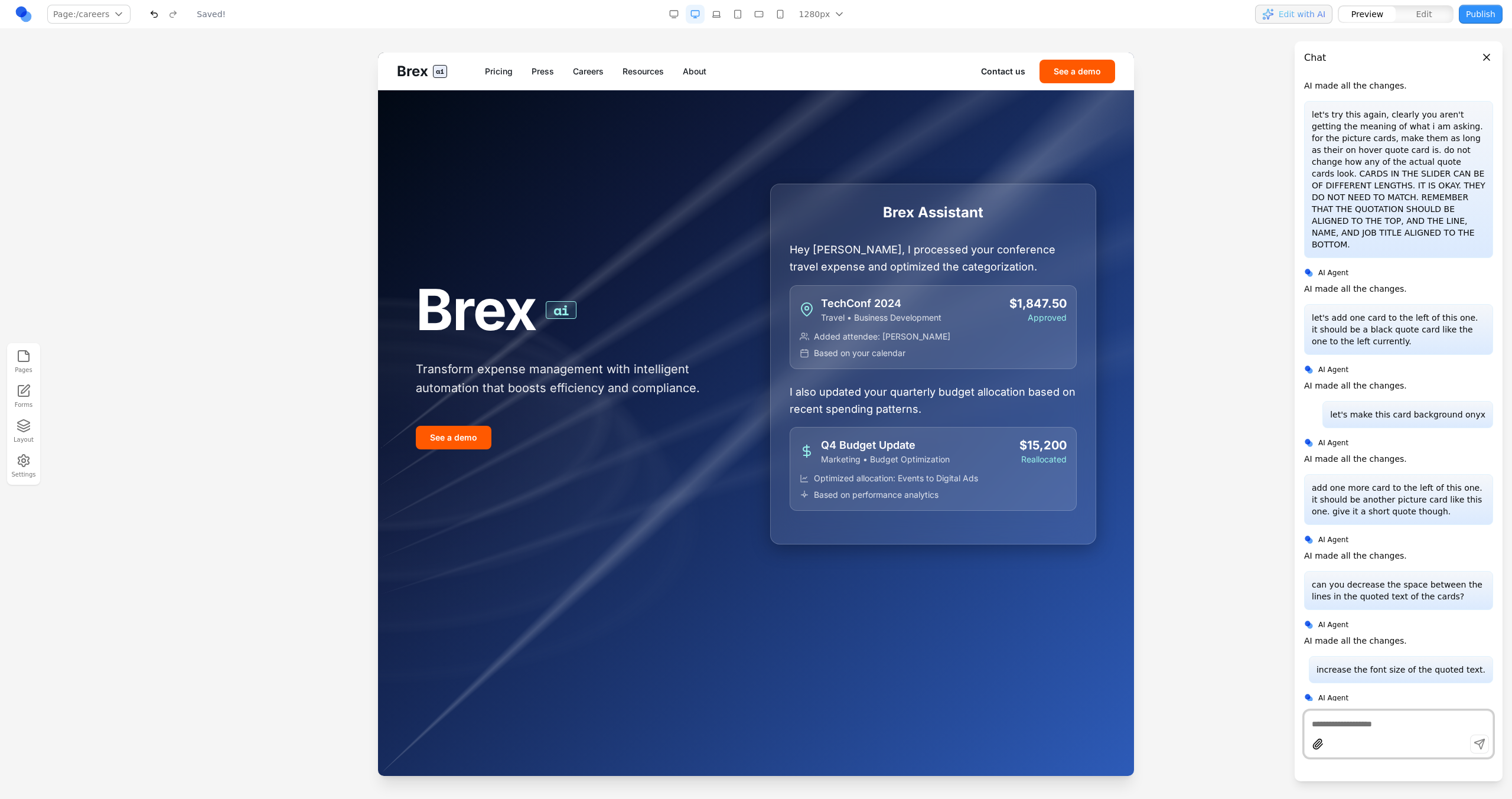
scroll to position [0, 0]
click at [590, 73] on link "Careers" at bounding box center [589, 71] width 31 height 12
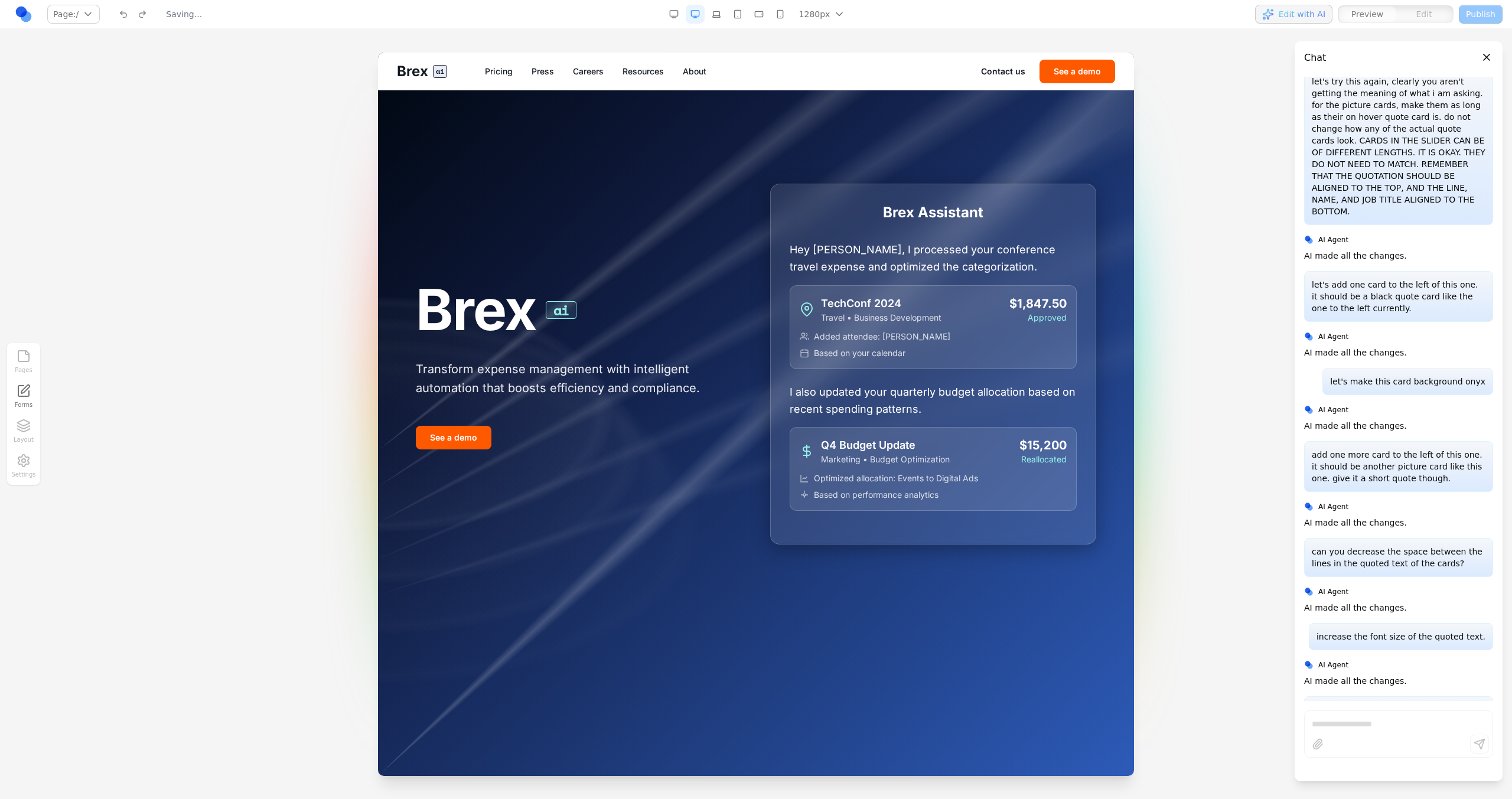
click at [589, 71] on link "Careers" at bounding box center [589, 71] width 31 height 12
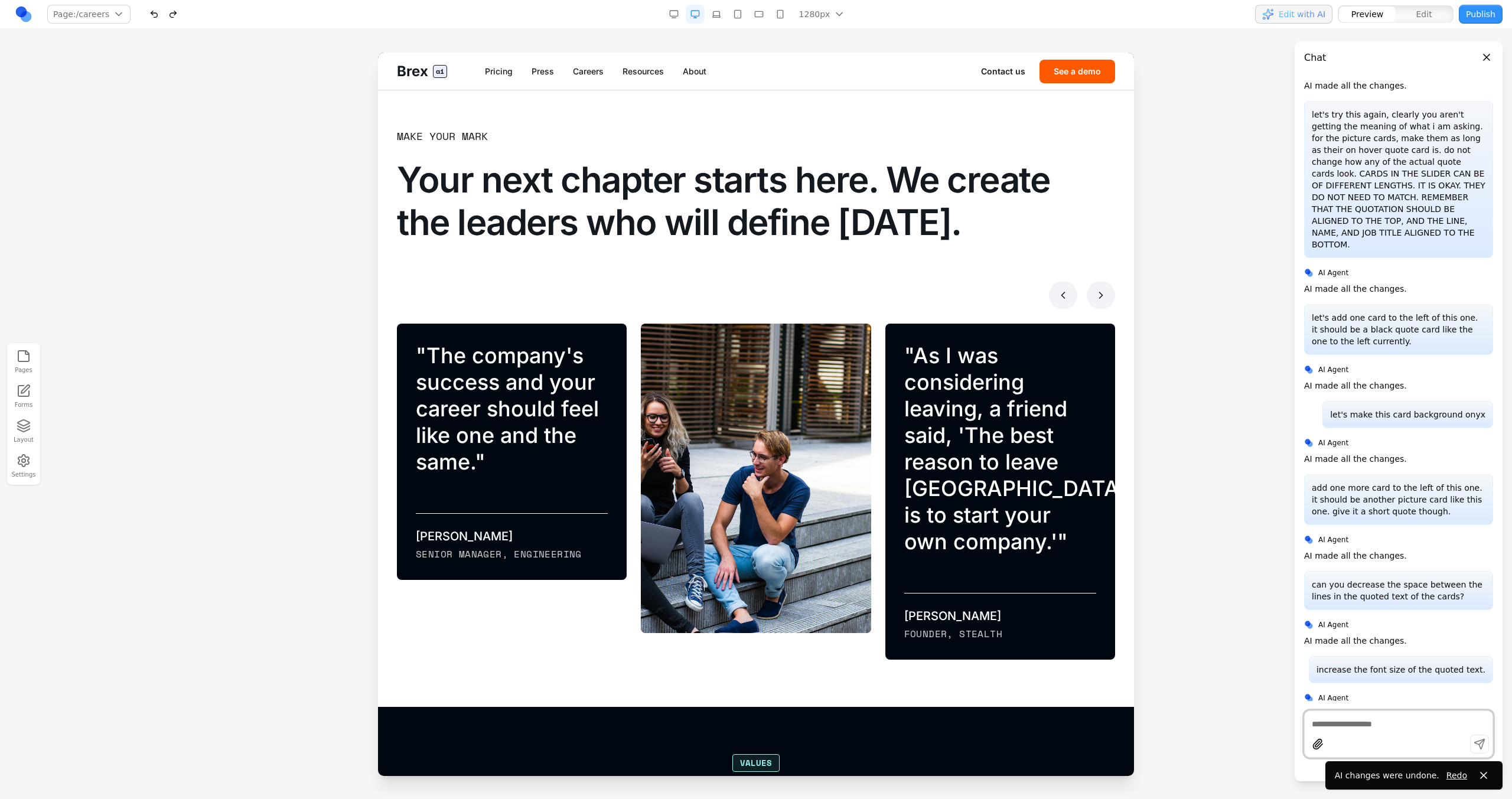
scroll to position [701, 0]
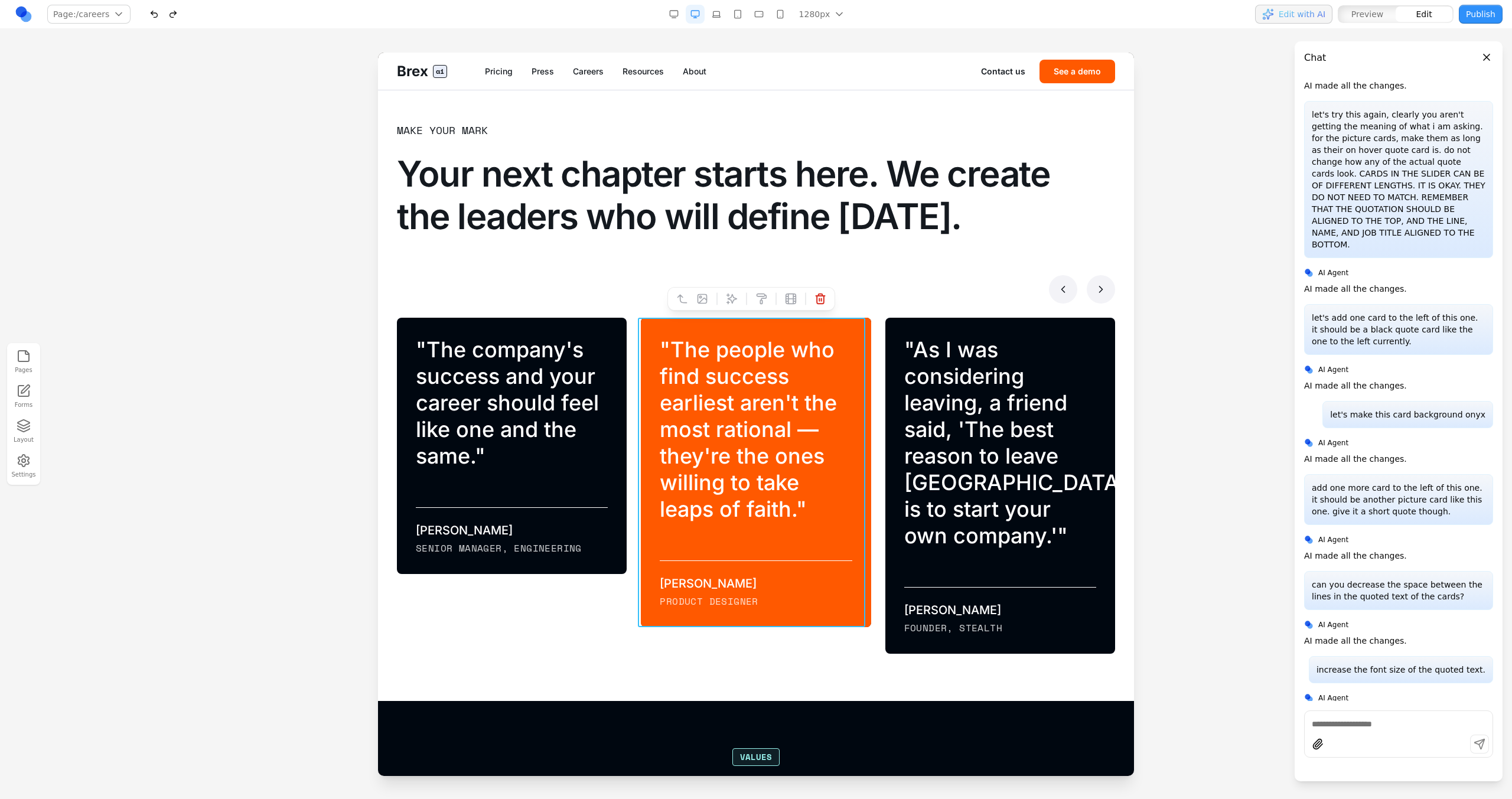
click at [860, 322] on div "" The people who find success earliest aren't the most rational — they're the o…" at bounding box center [756, 472] width 230 height 309
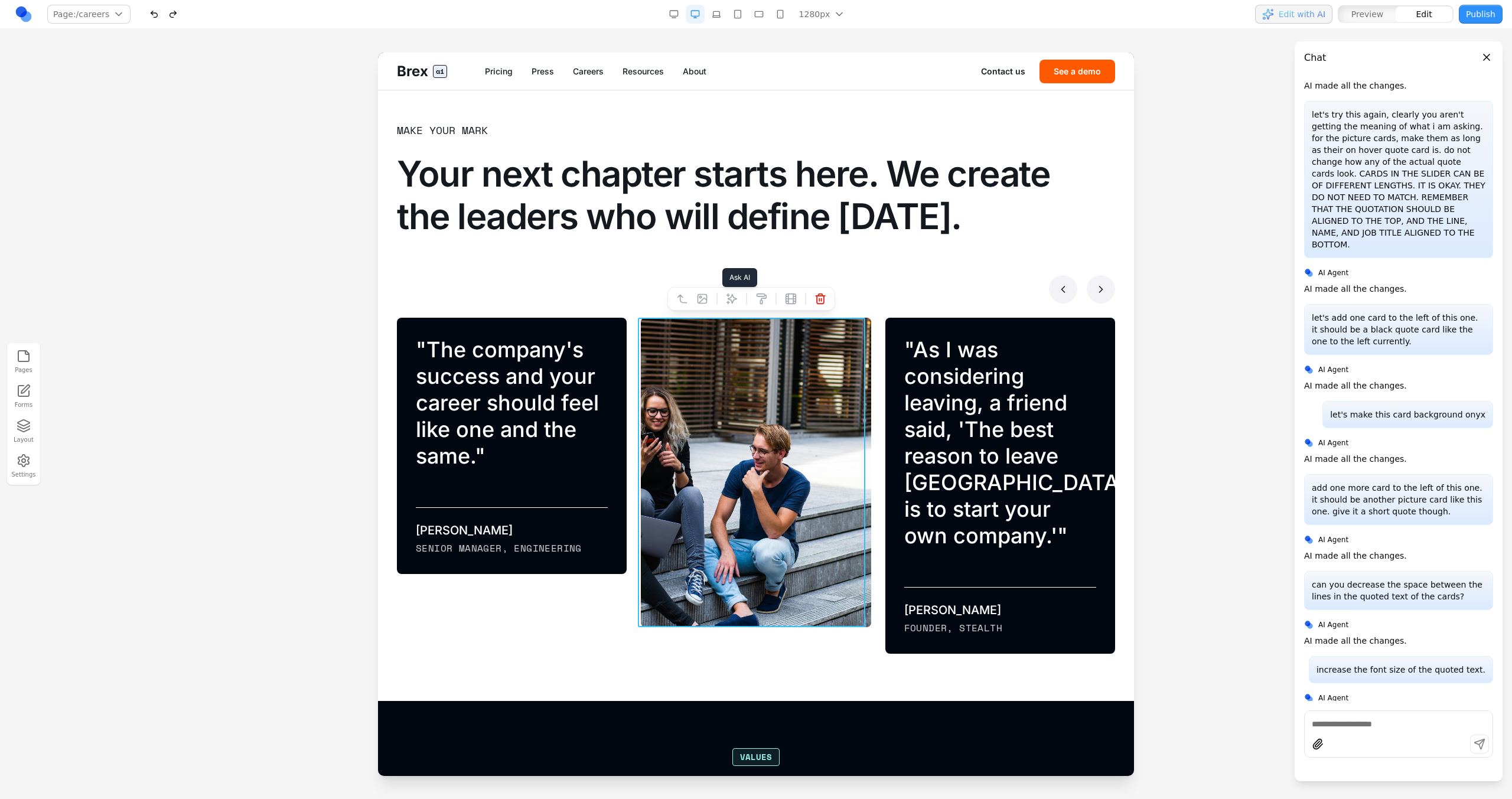
click at [731, 298] on icon at bounding box center [732, 298] width 12 height 12
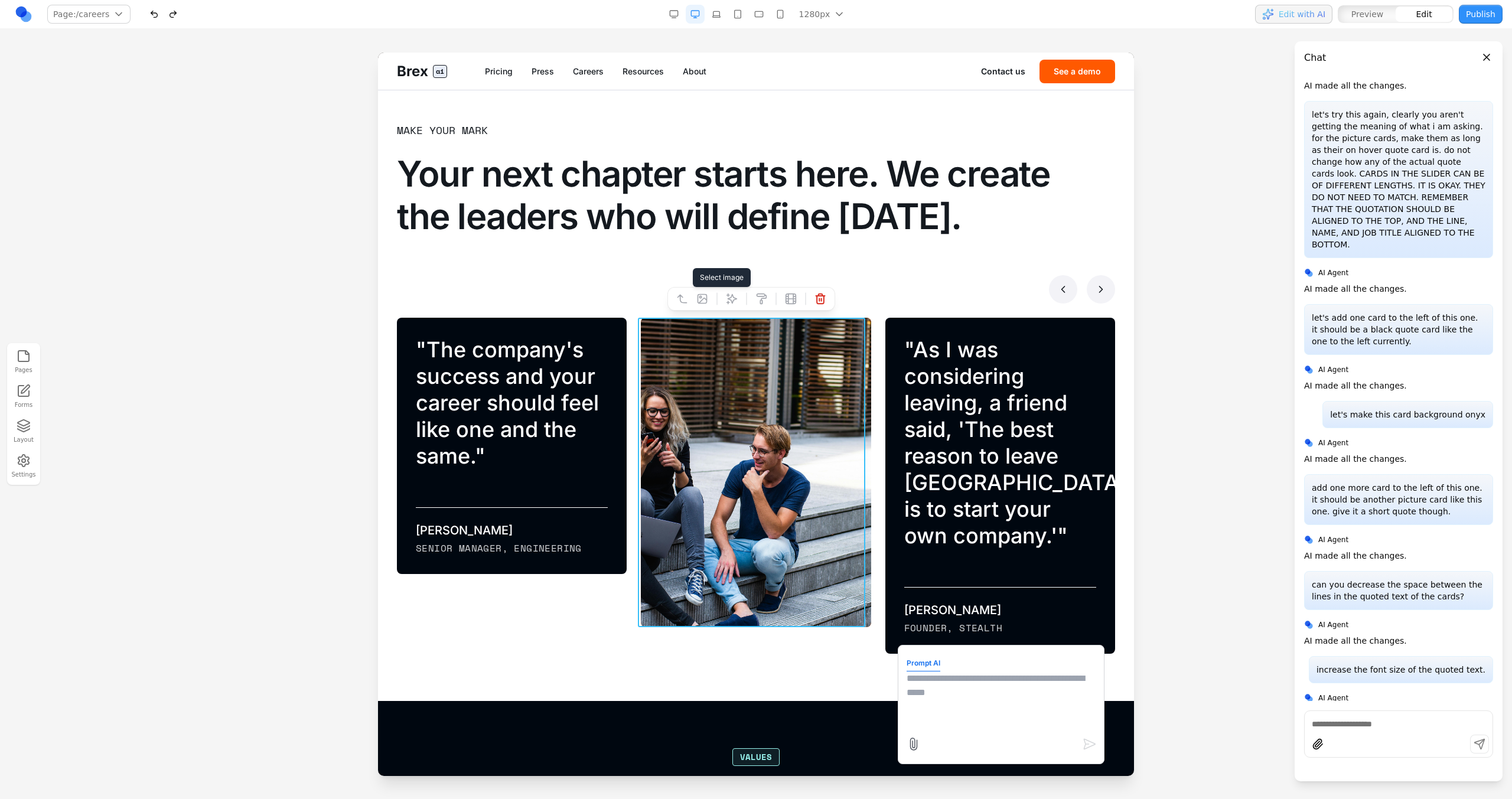
click at [702, 297] on icon at bounding box center [703, 299] width 9 height 9
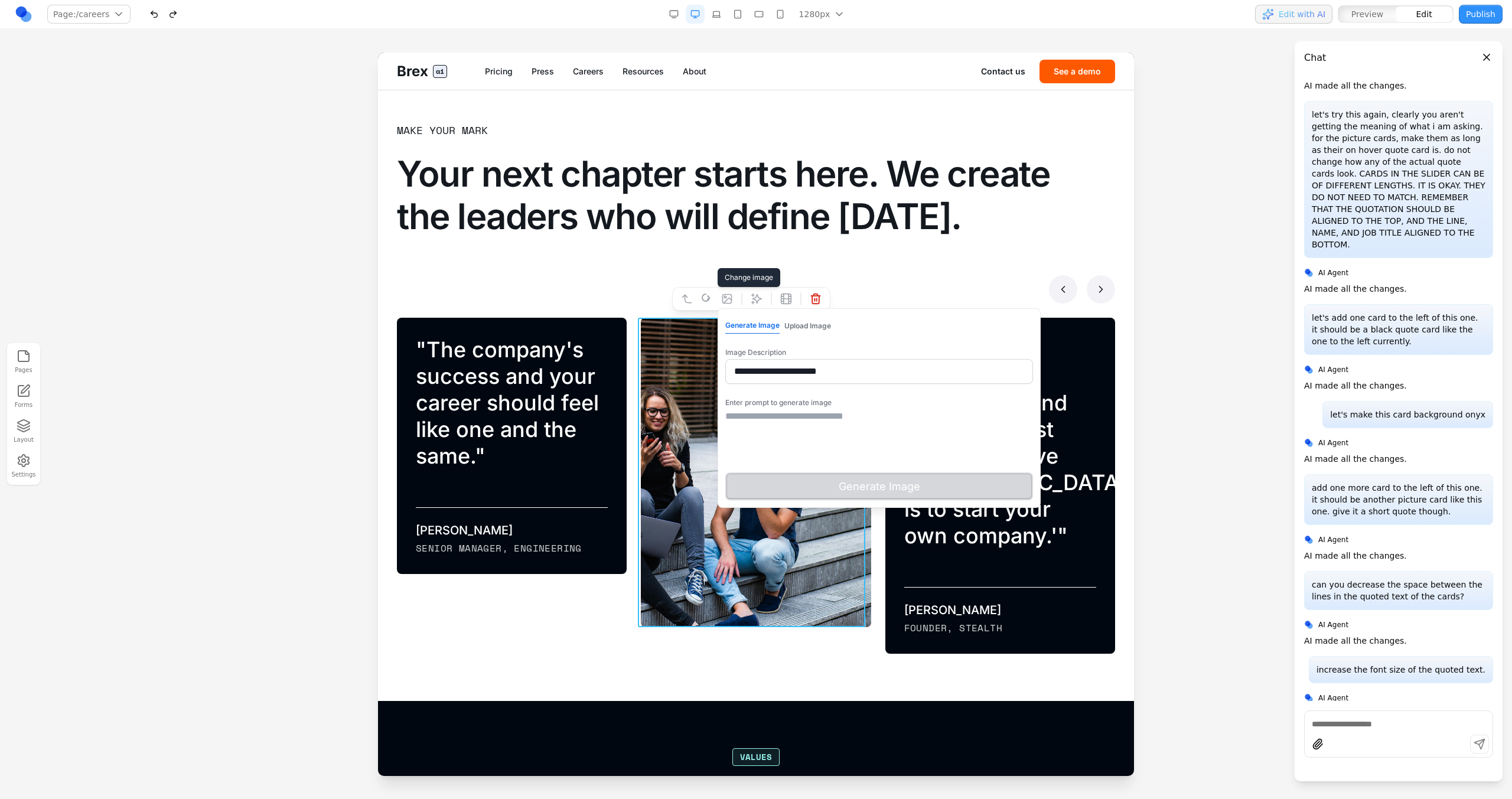
click at [802, 329] on button "Upload Image" at bounding box center [808, 326] width 47 height 16
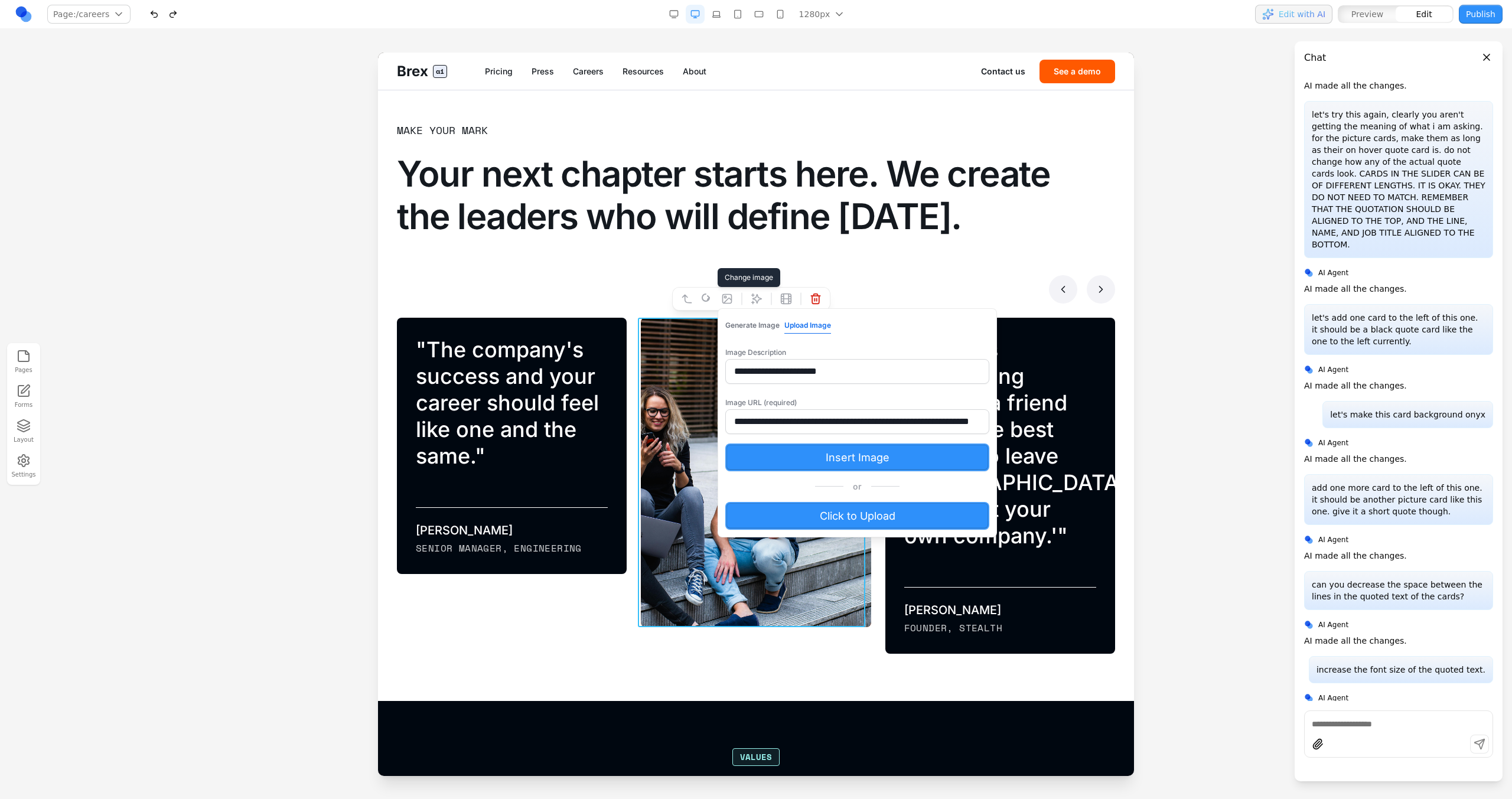
click at [760, 335] on div "**********" at bounding box center [857, 422] width 279 height 229
click at [758, 330] on button "Generate Image" at bounding box center [753, 325] width 55 height 16
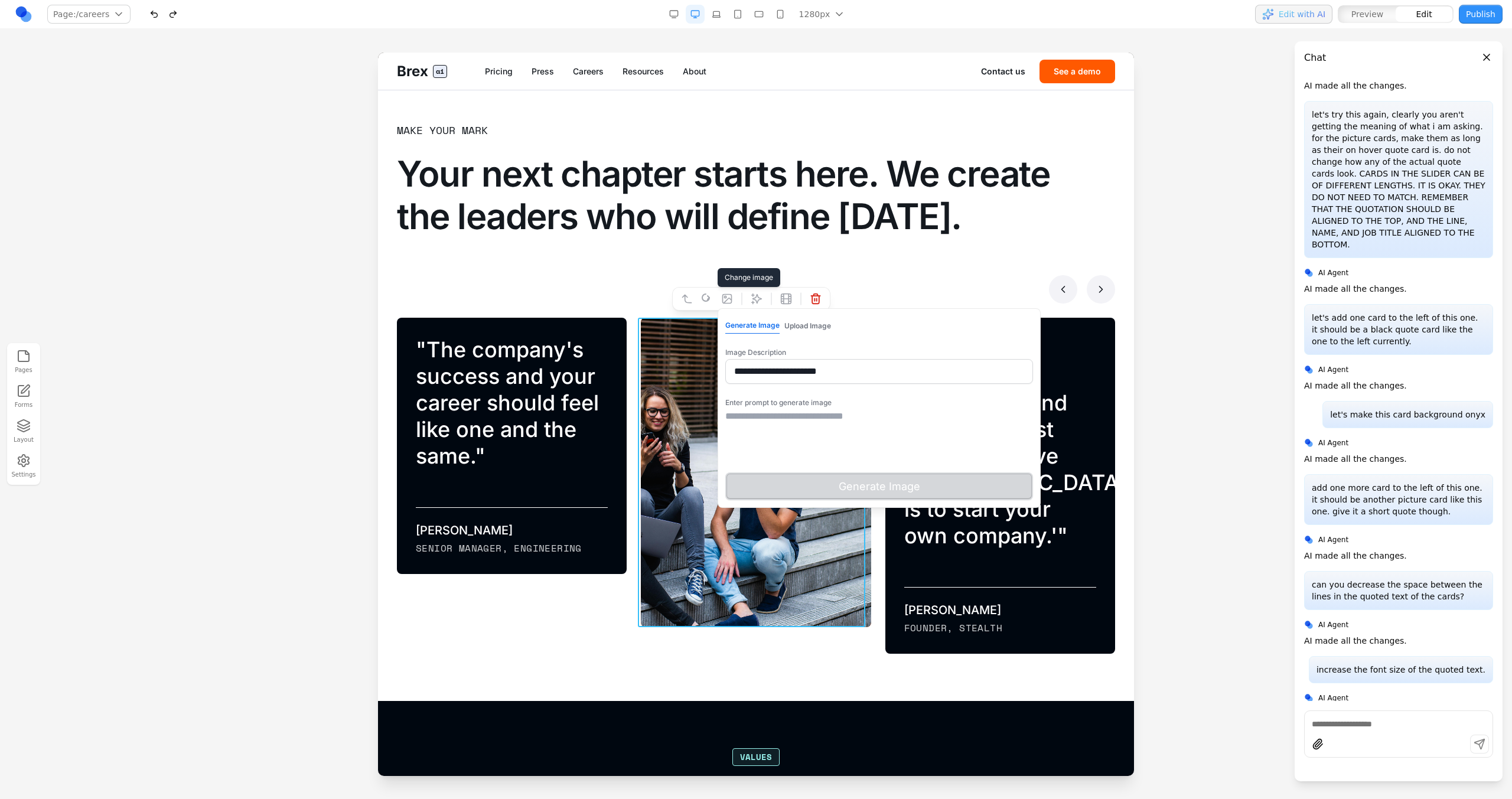
click at [774, 420] on textarea at bounding box center [879, 439] width 308 height 59
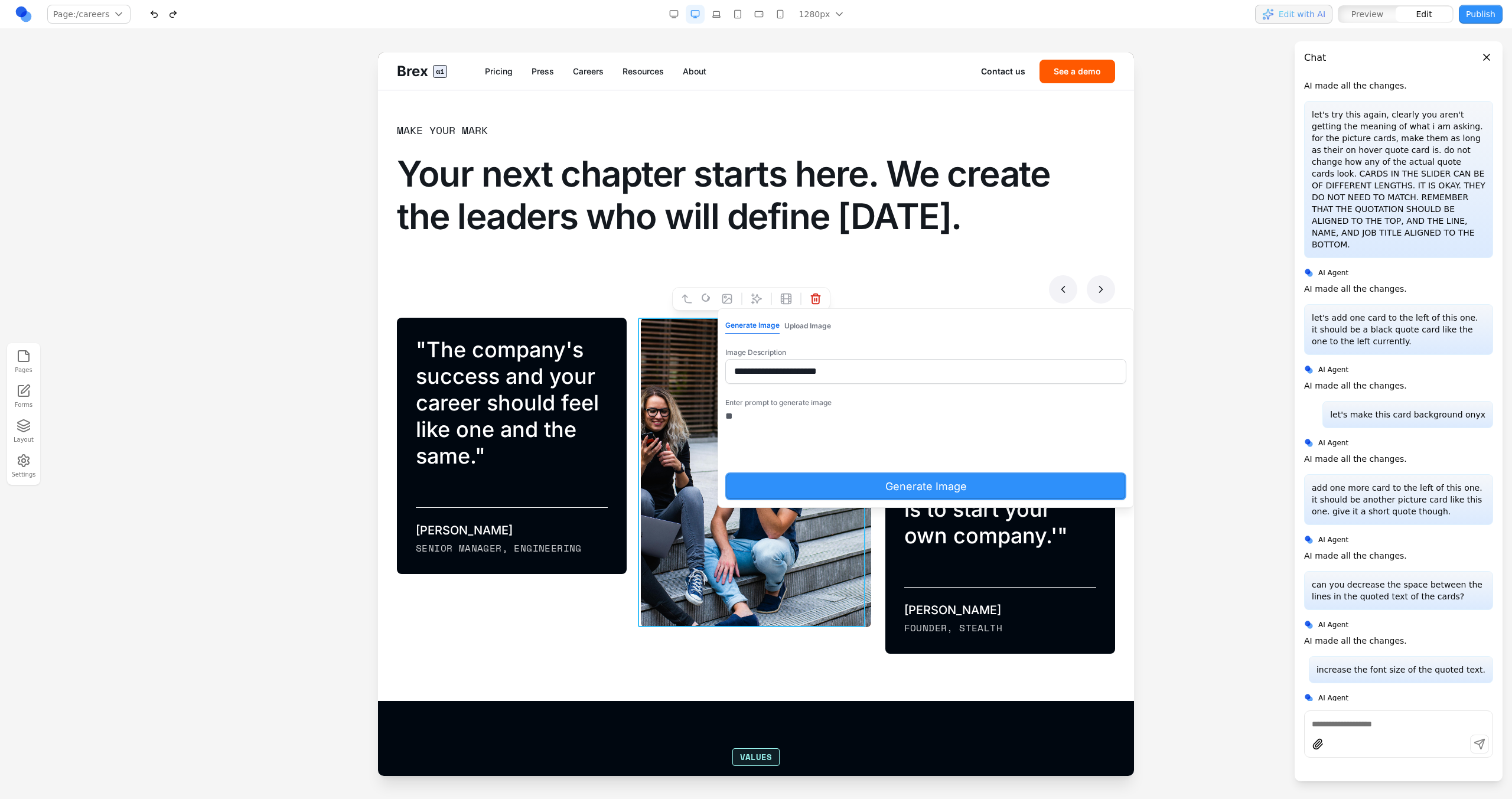
type textarea "*"
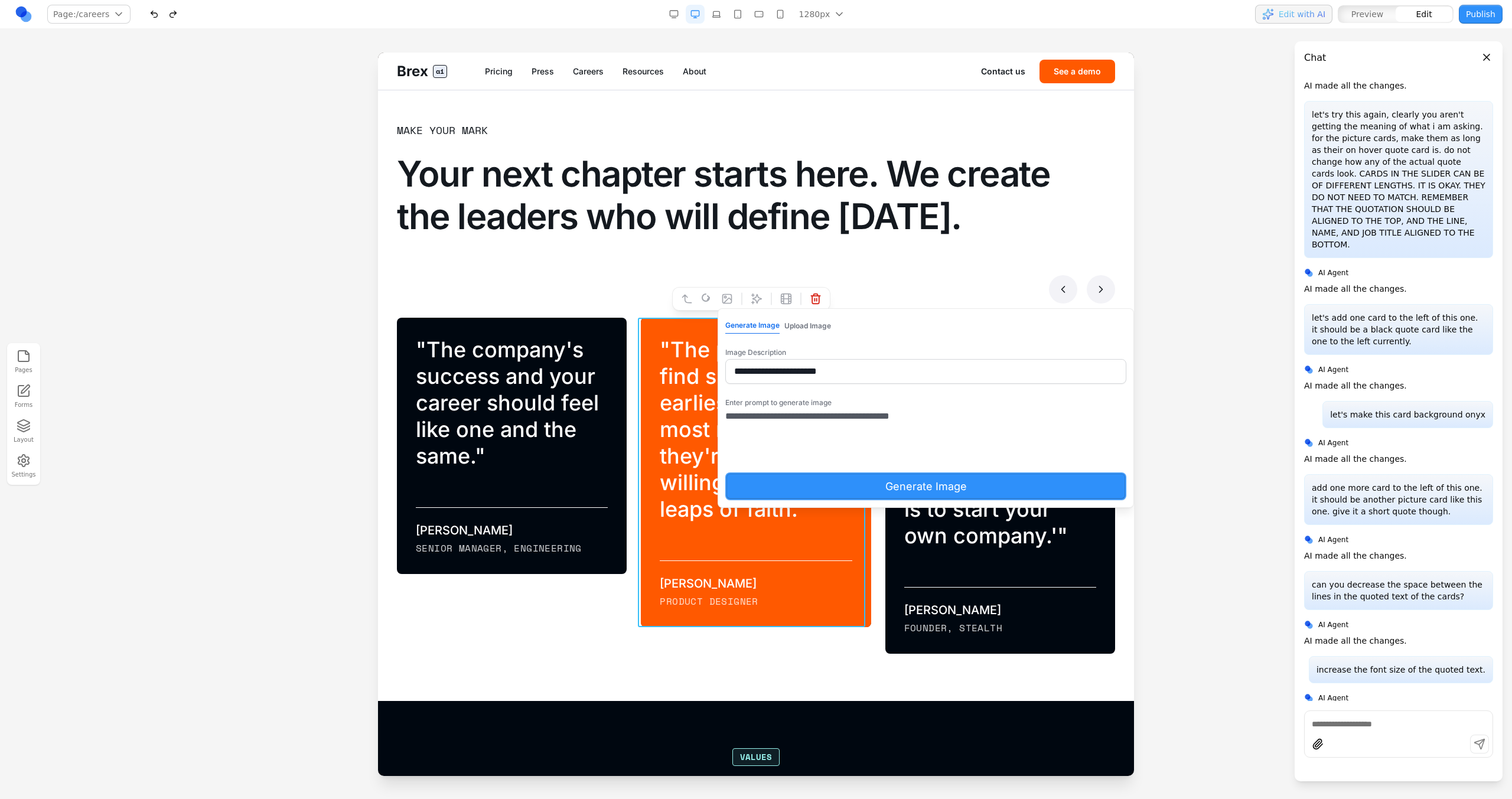
type textarea "**********"
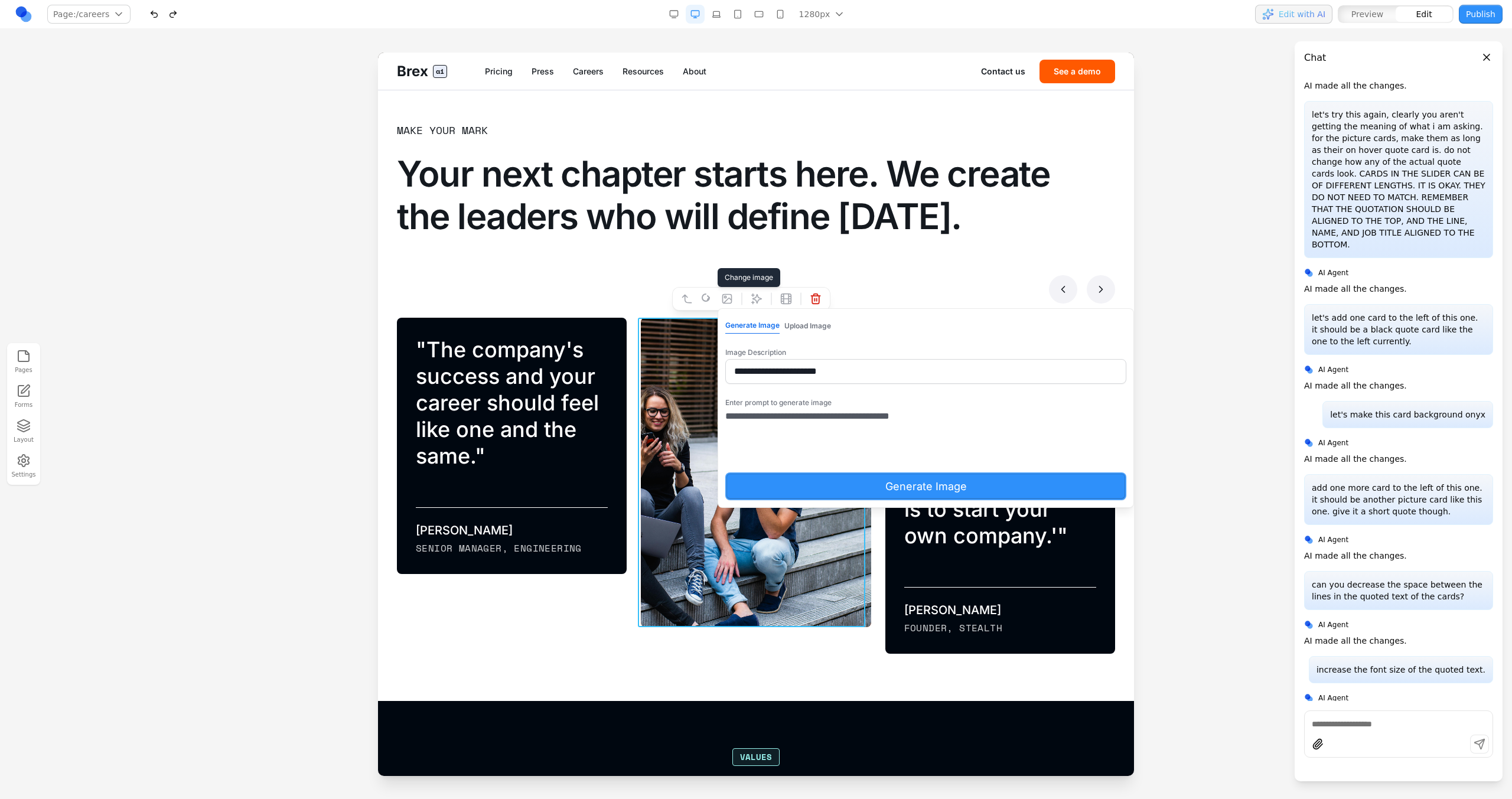
click at [790, 453] on button "Generate Image" at bounding box center [926, 486] width 401 height 27
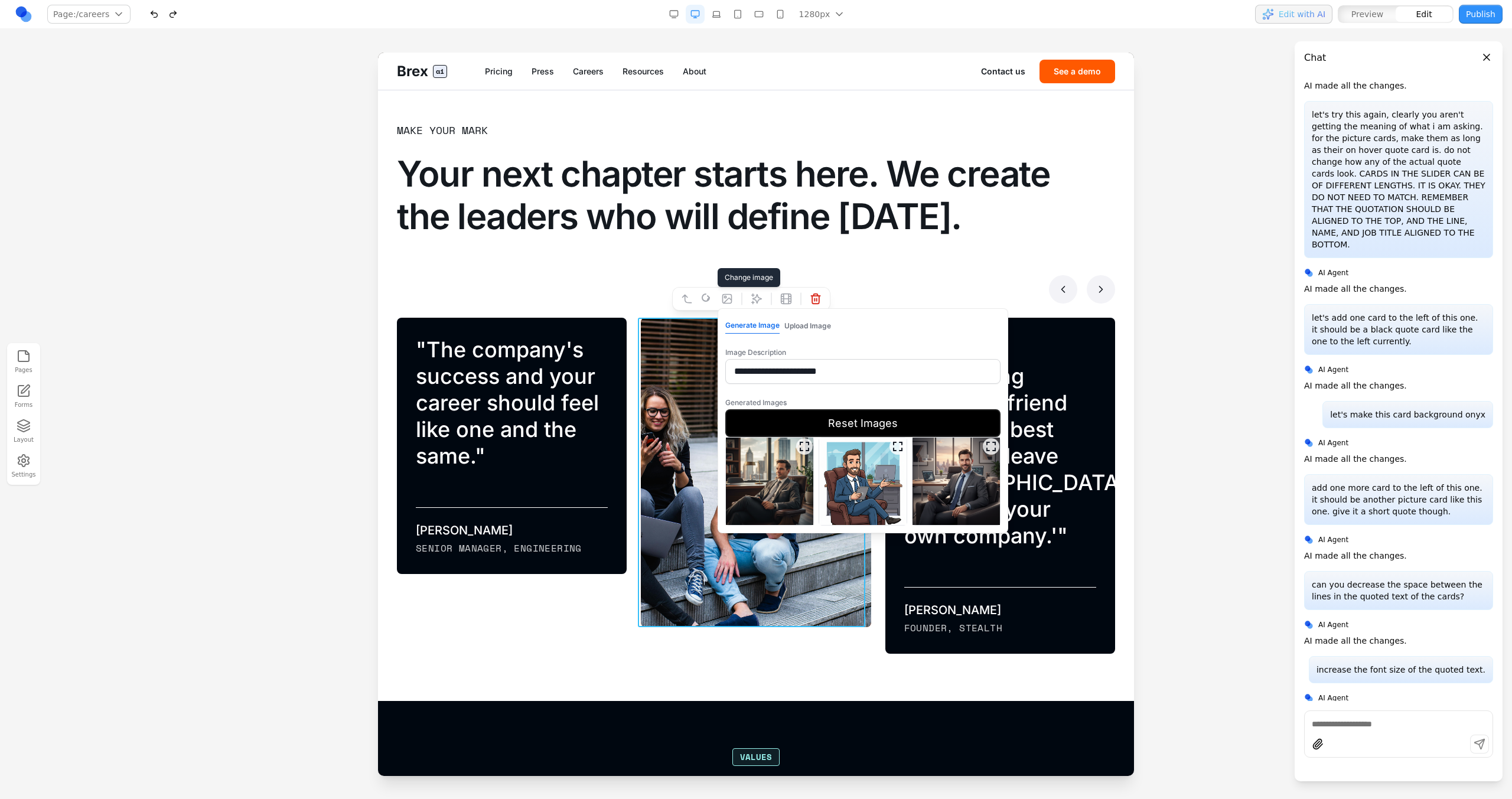
click at [795, 453] on img at bounding box center [770, 482] width 88 height 88
click at [813, 453] on button "Select Image" at bounding box center [863, 539] width 276 height 27
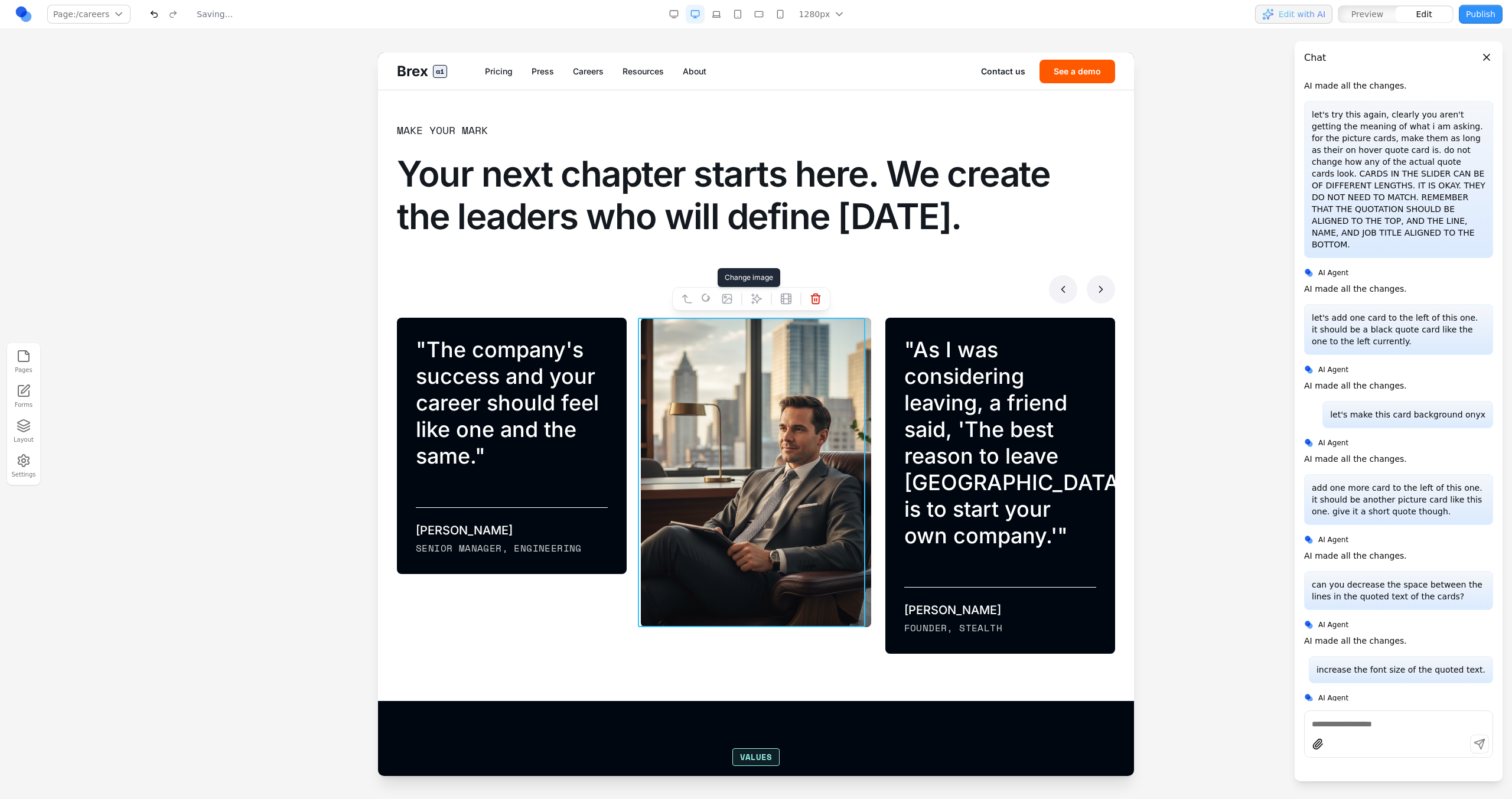
click at [892, 16] on button "Preview" at bounding box center [1367, 14] width 57 height 16
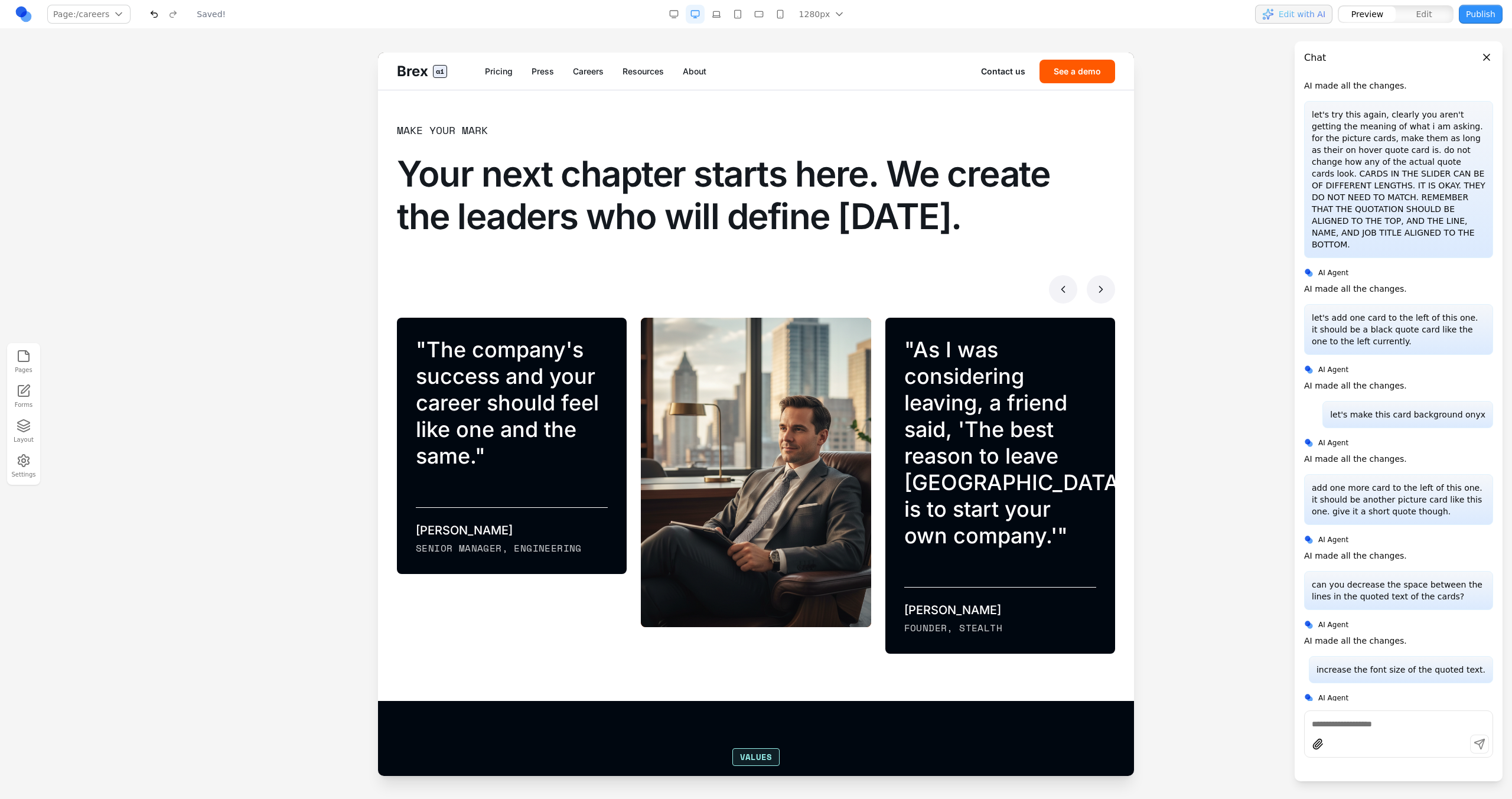
click at [892, 291] on icon at bounding box center [1100, 289] width 12 height 12
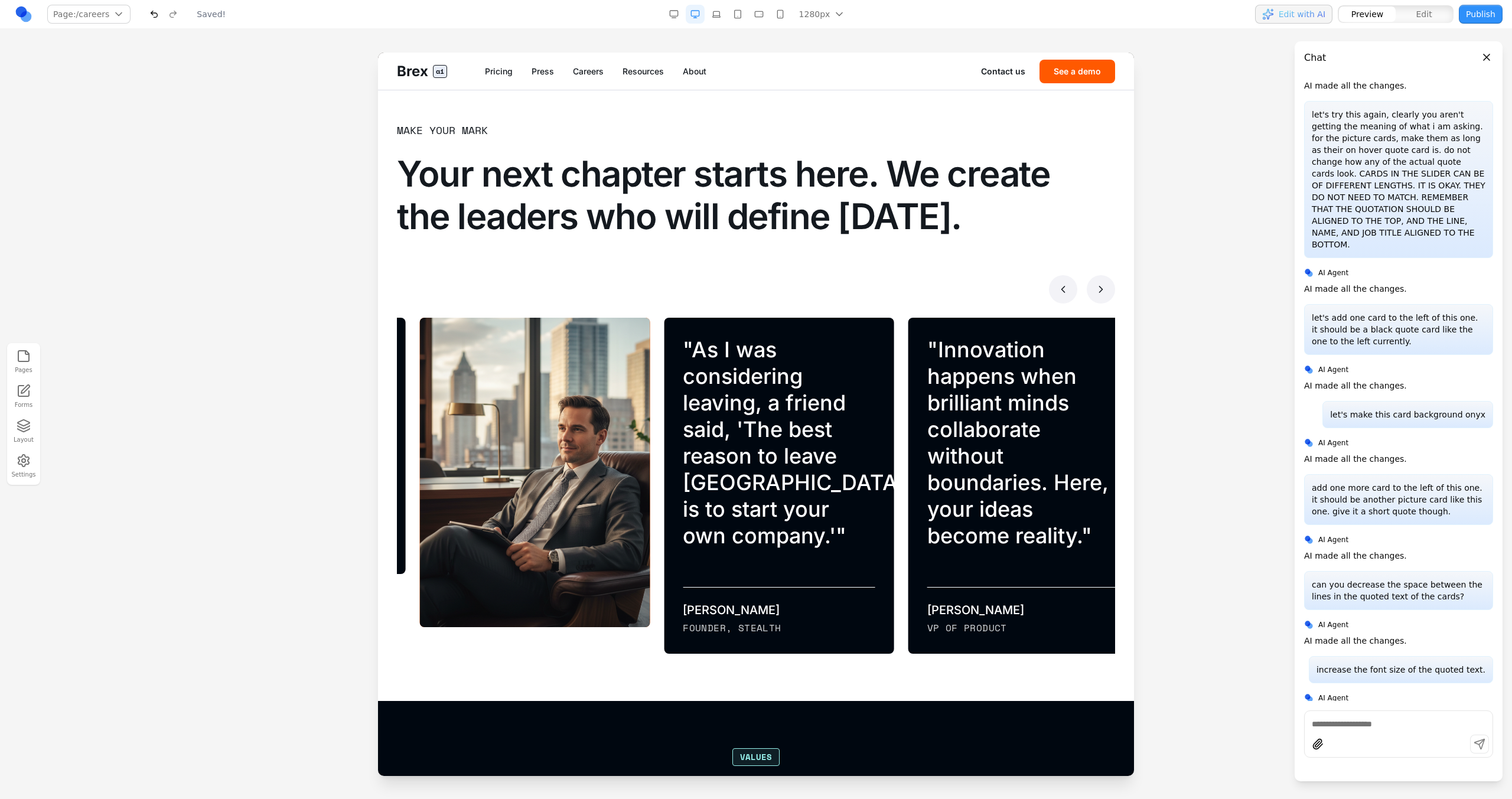
click at [892, 291] on icon at bounding box center [1100, 289] width 12 height 12
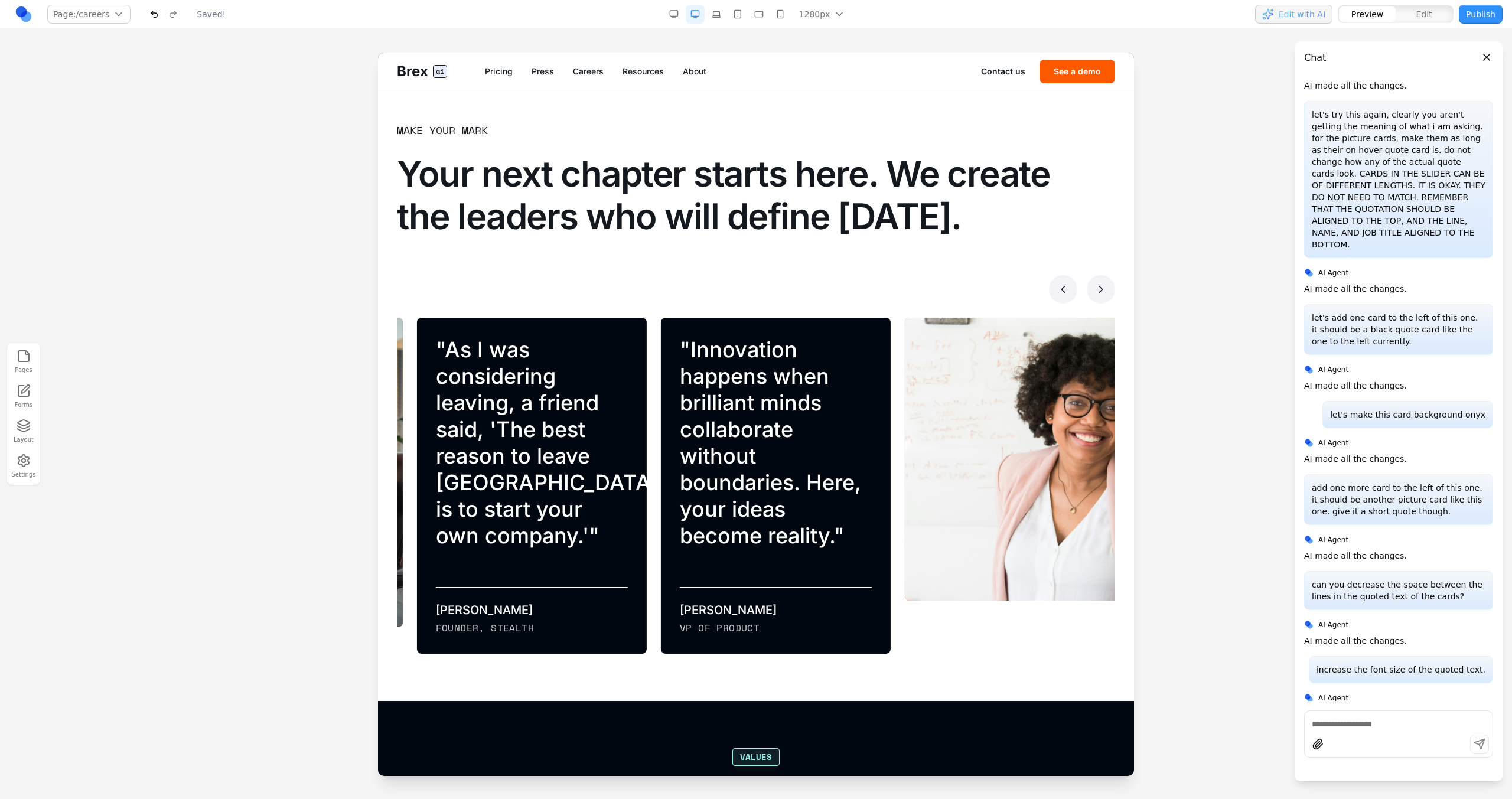
click at [892, 291] on icon at bounding box center [1100, 289] width 12 height 12
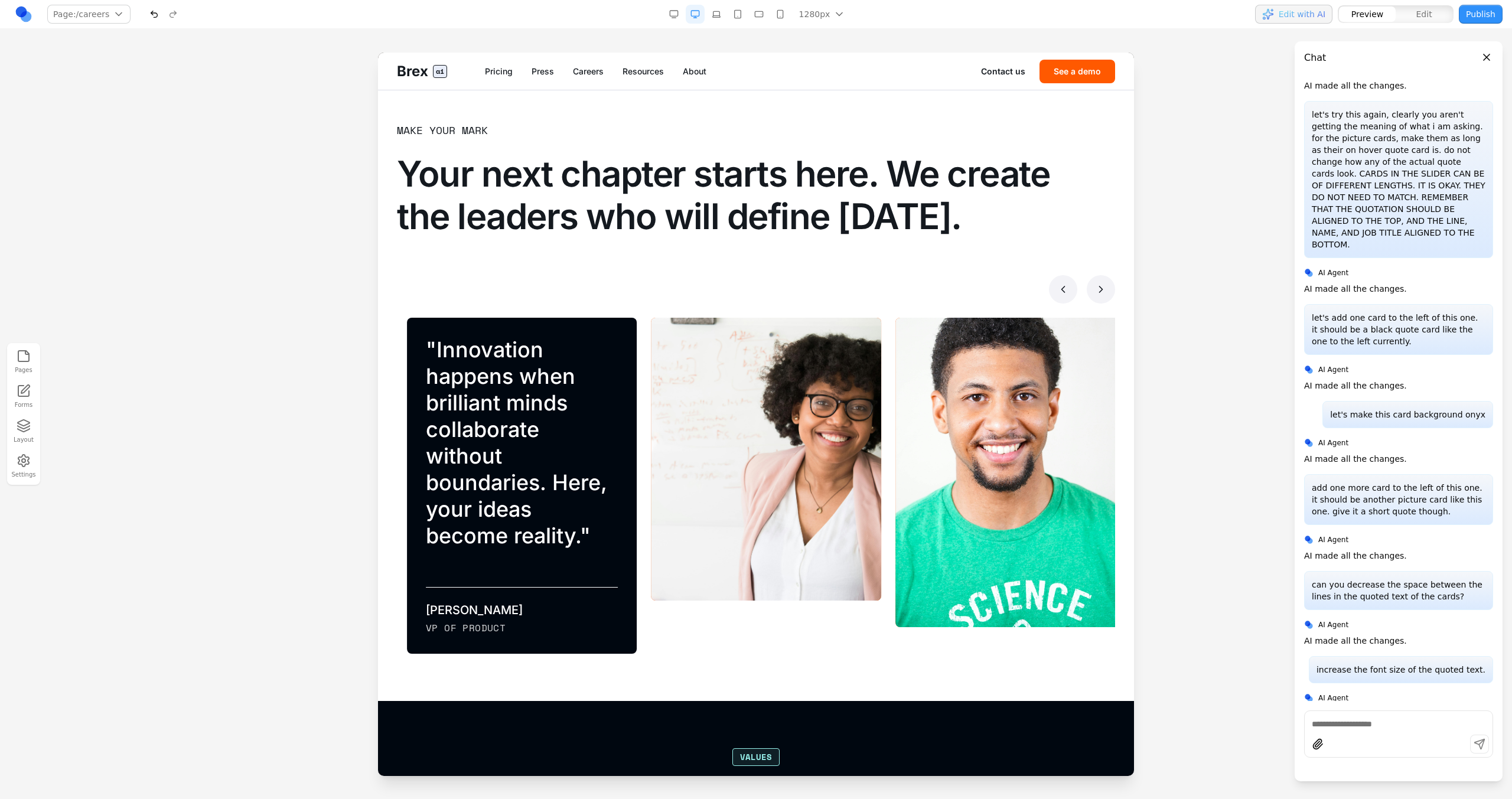
click at [892, 289] on icon at bounding box center [1063, 289] width 12 height 12
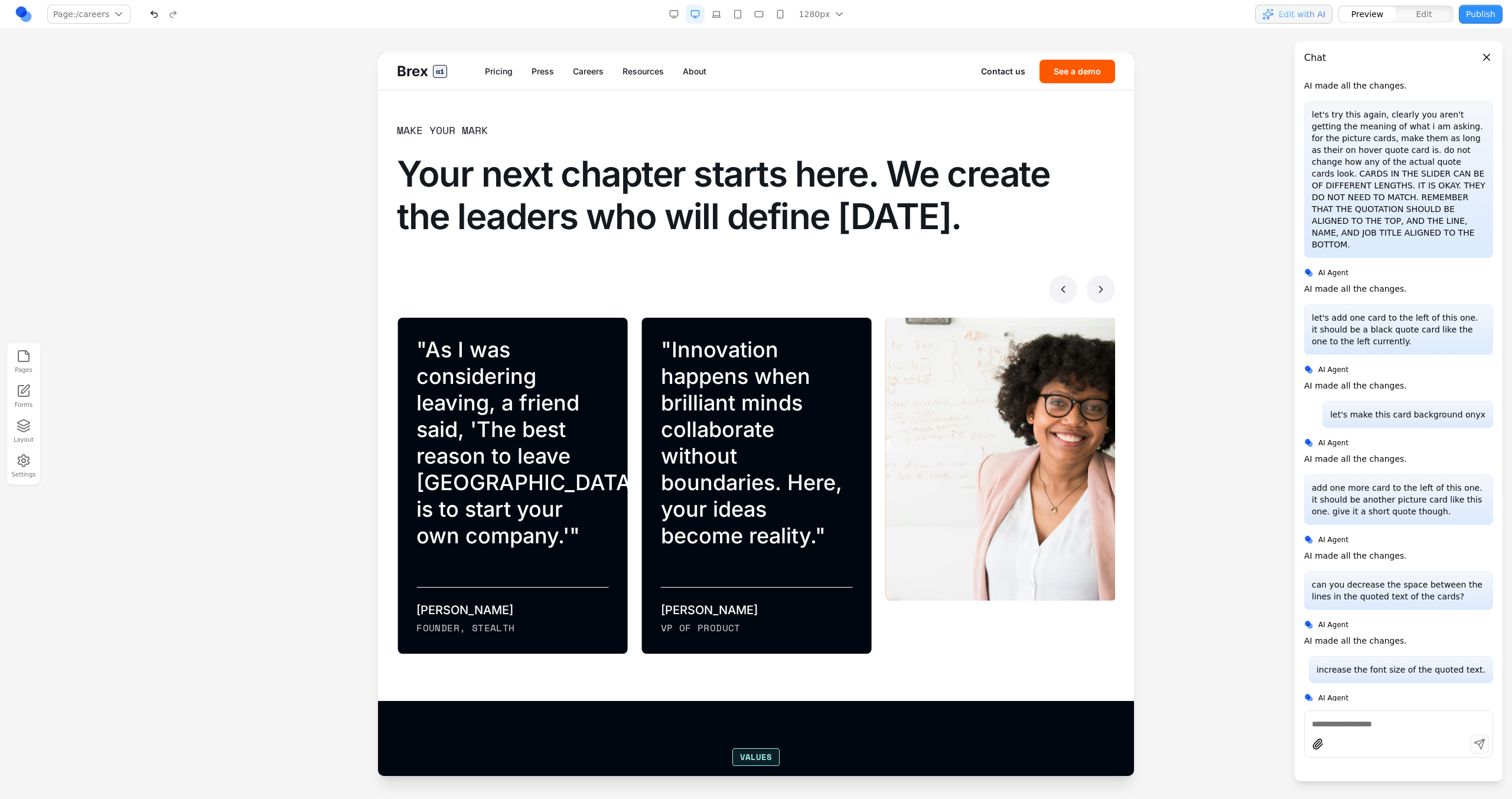
click at [892, 289] on icon at bounding box center [1063, 289] width 12 height 12
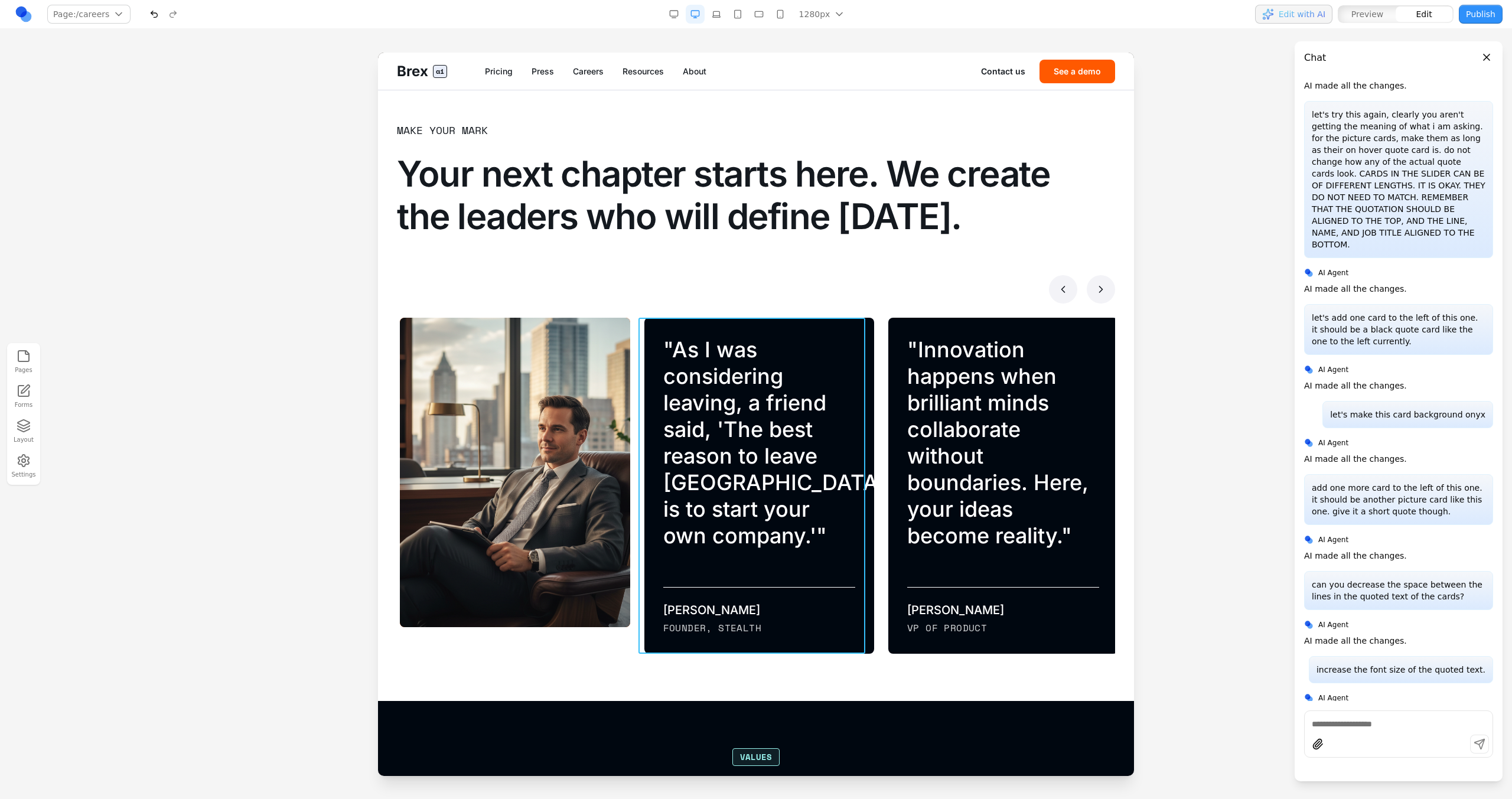
click at [788, 453] on div "" As I was considering leaving, a friend said, 'The best reason to leave [GEOGR…" at bounding box center [759, 485] width 230 height 336
click at [723, 308] on div at bounding box center [752, 299] width 148 height 24
click at [721, 301] on icon at bounding box center [722, 298] width 12 height 12
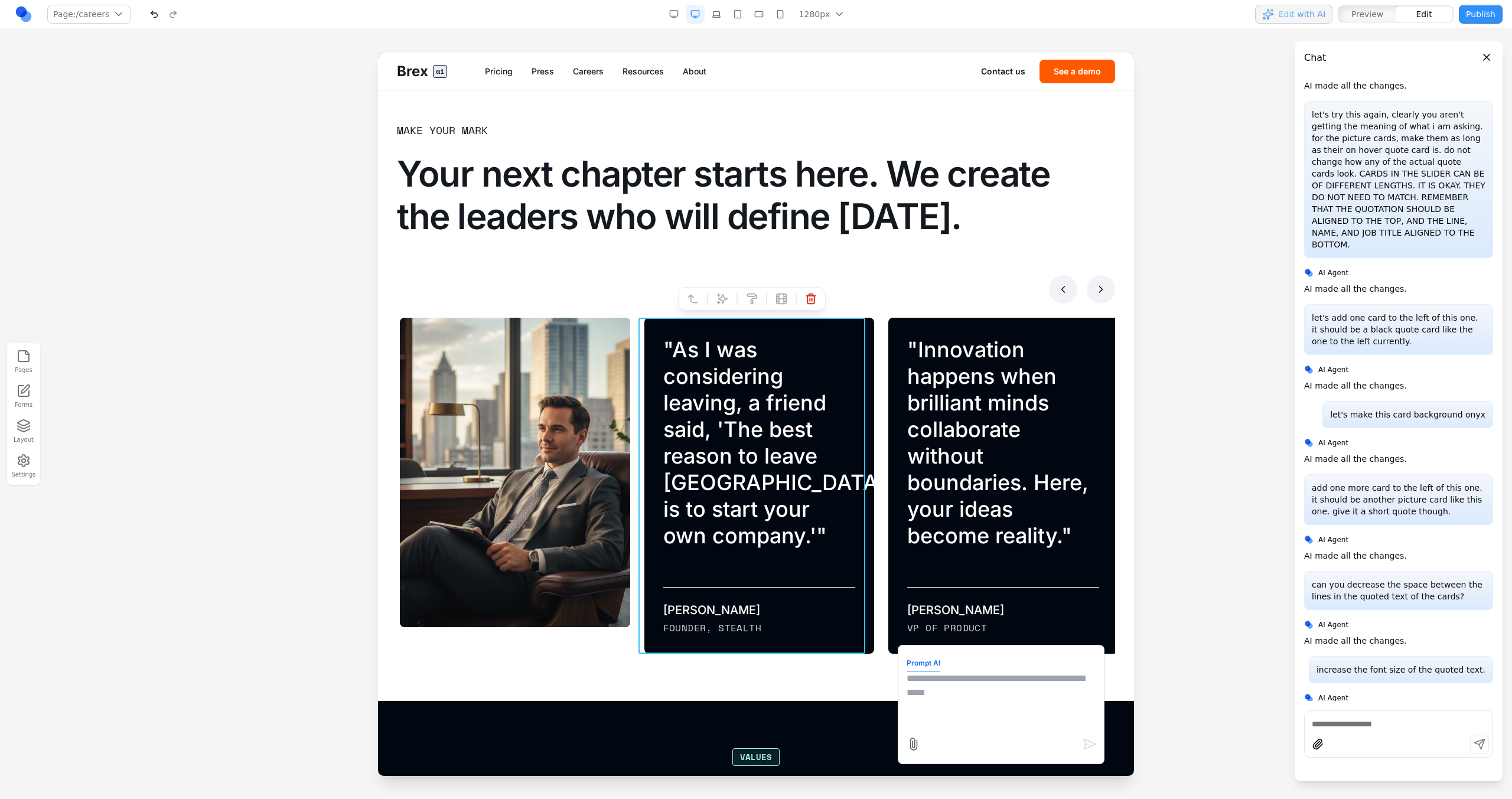
click at [892, 453] on textarea at bounding box center [1001, 700] width 189 height 59
type textarea "**********"
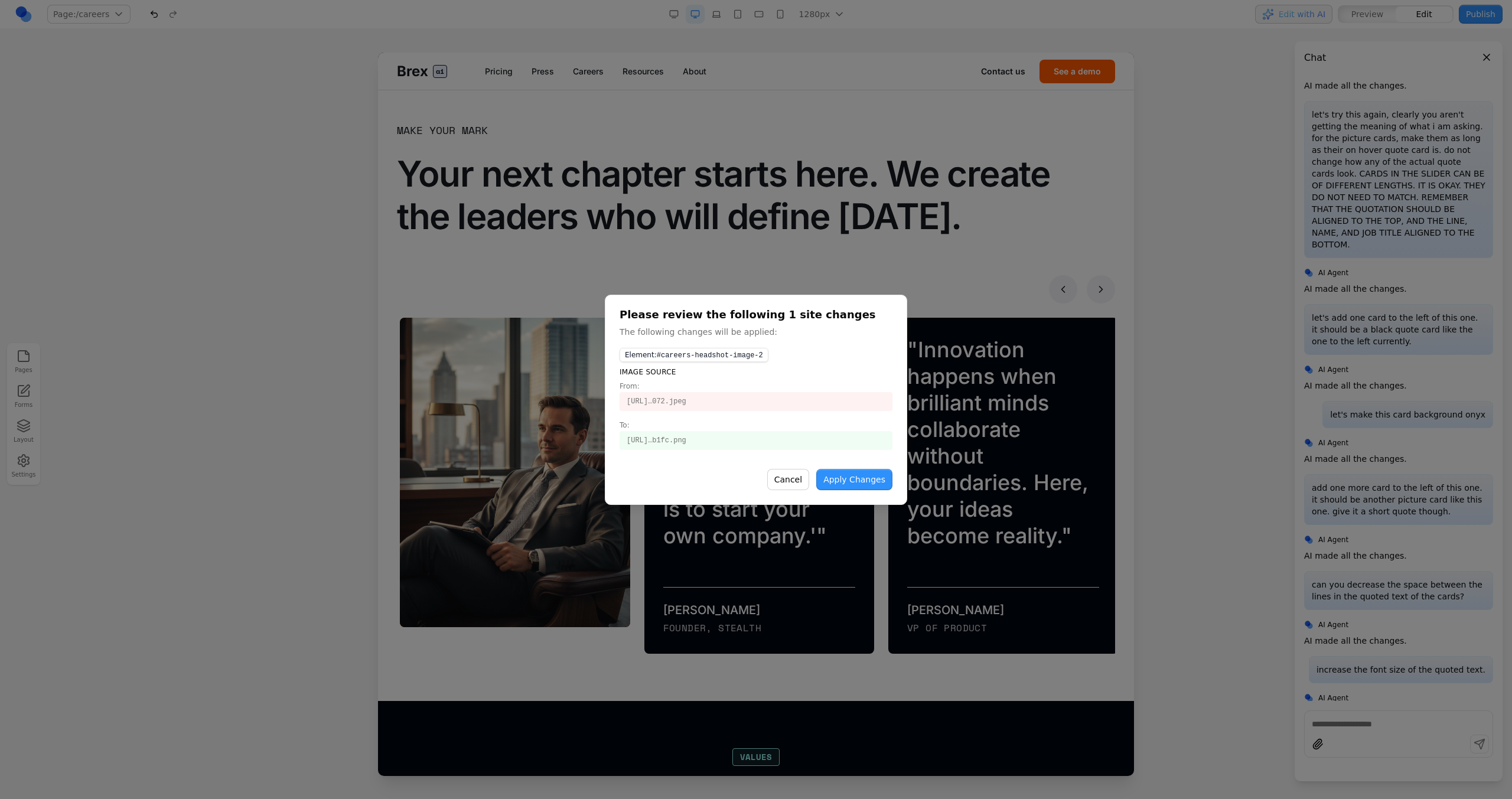
click at [870, 453] on button "Apply Changes" at bounding box center [855, 479] width 77 height 21
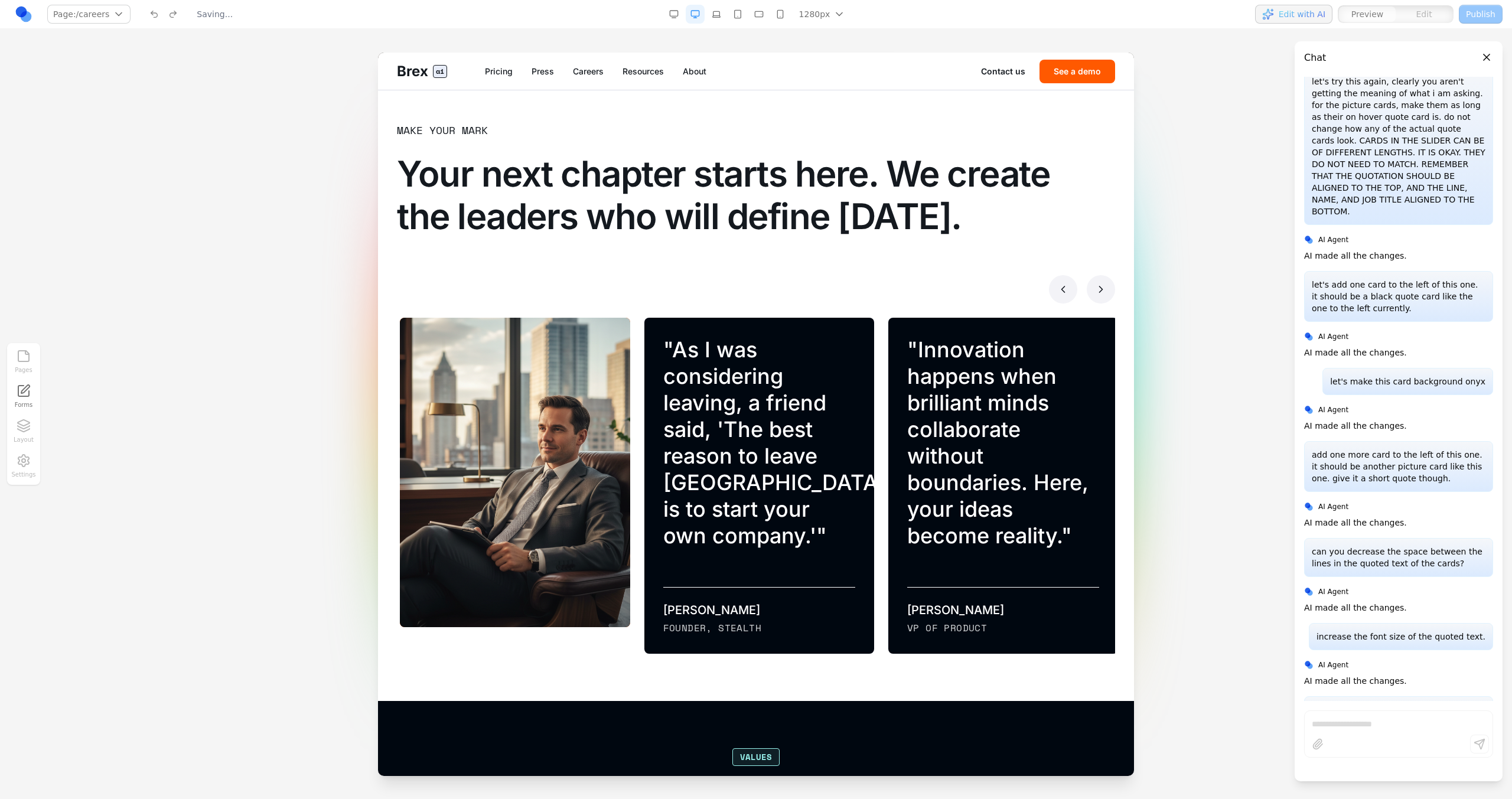
scroll to position [719, 0]
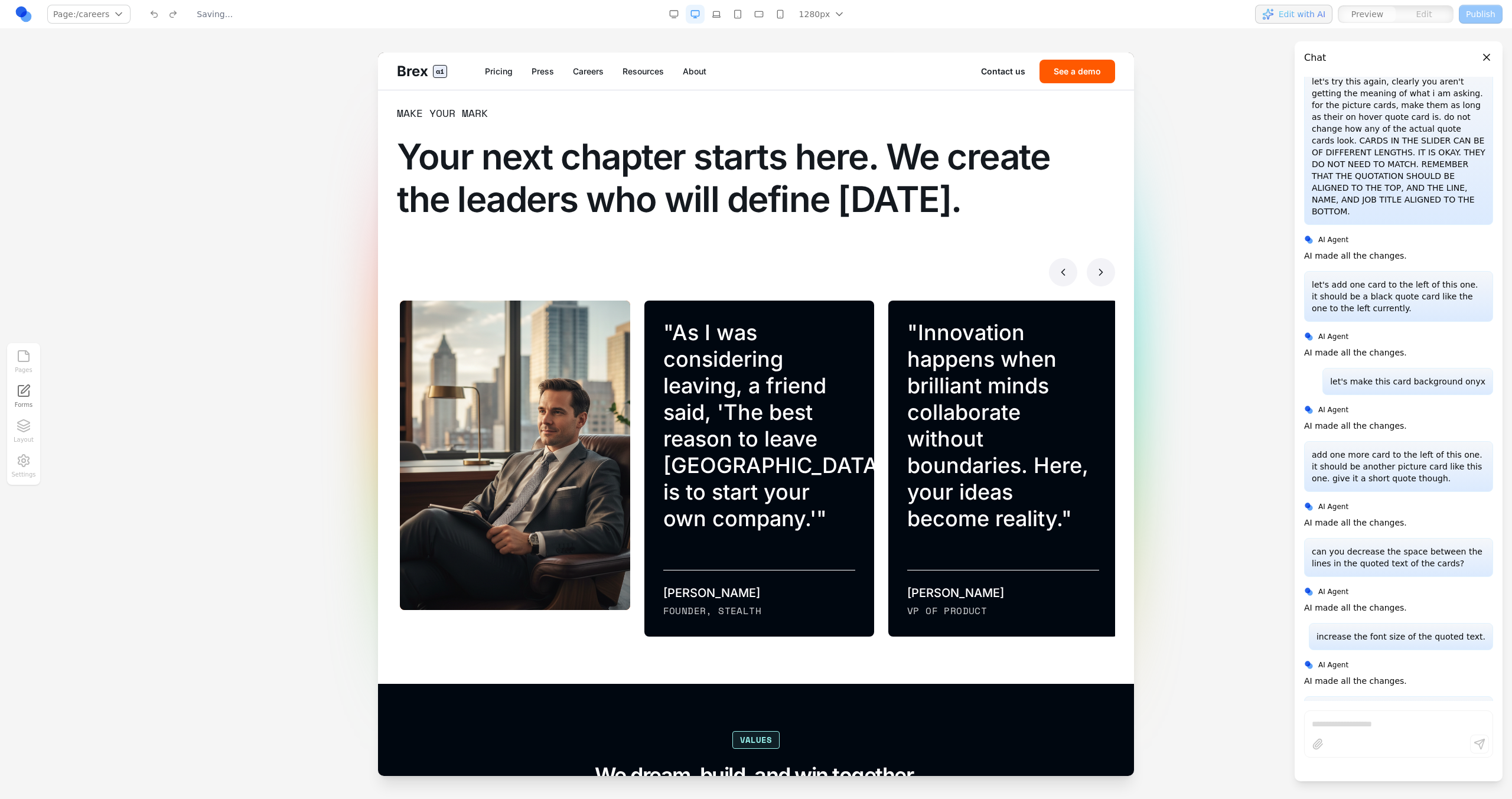
click at [807, 317] on div "" As I was considering leaving, a friend said, 'The best reason to leave [GEOGR…" at bounding box center [759, 468] width 230 height 336
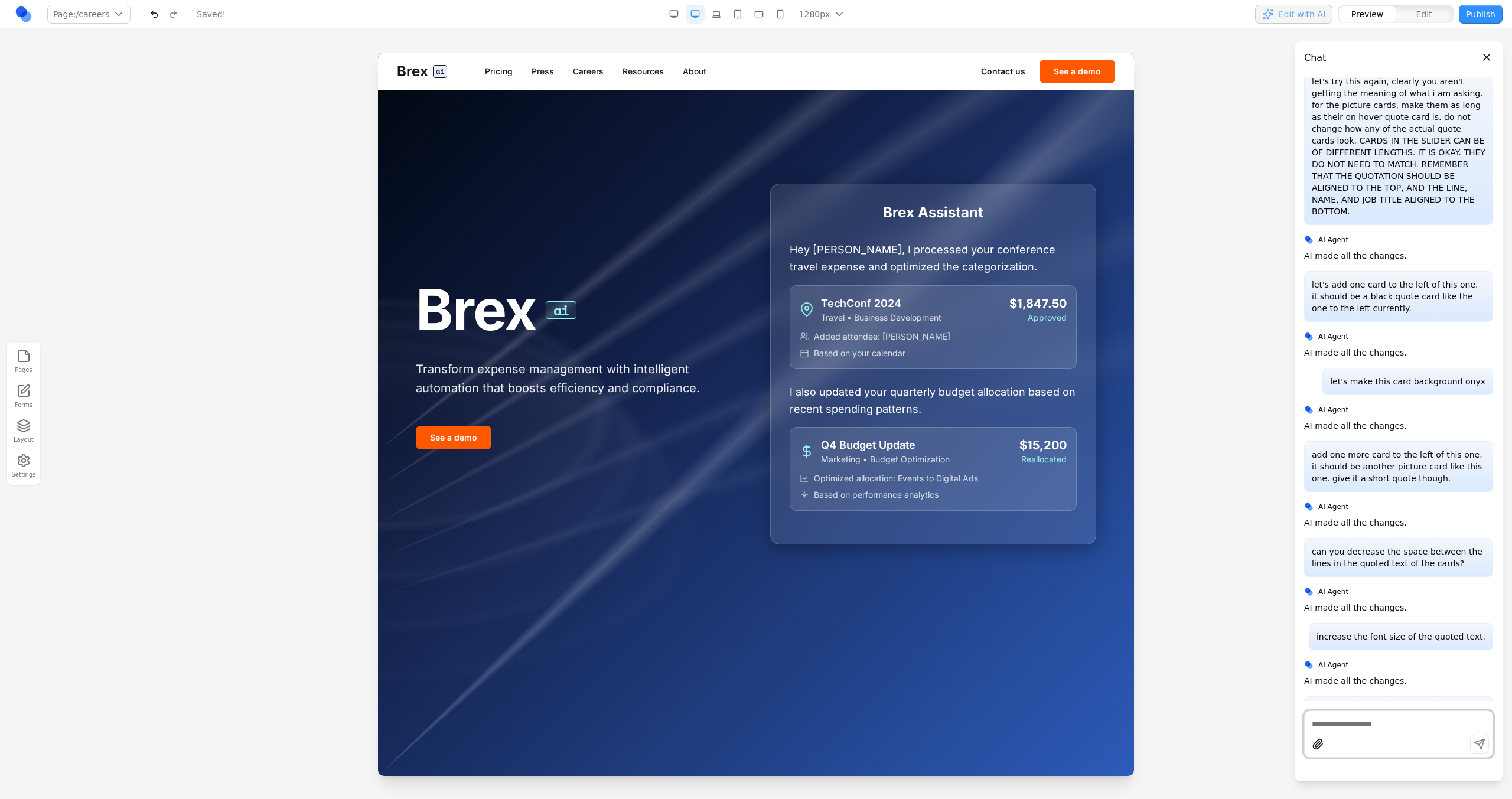
scroll to position [0, 0]
click at [587, 72] on link "Careers" at bounding box center [589, 71] width 31 height 12
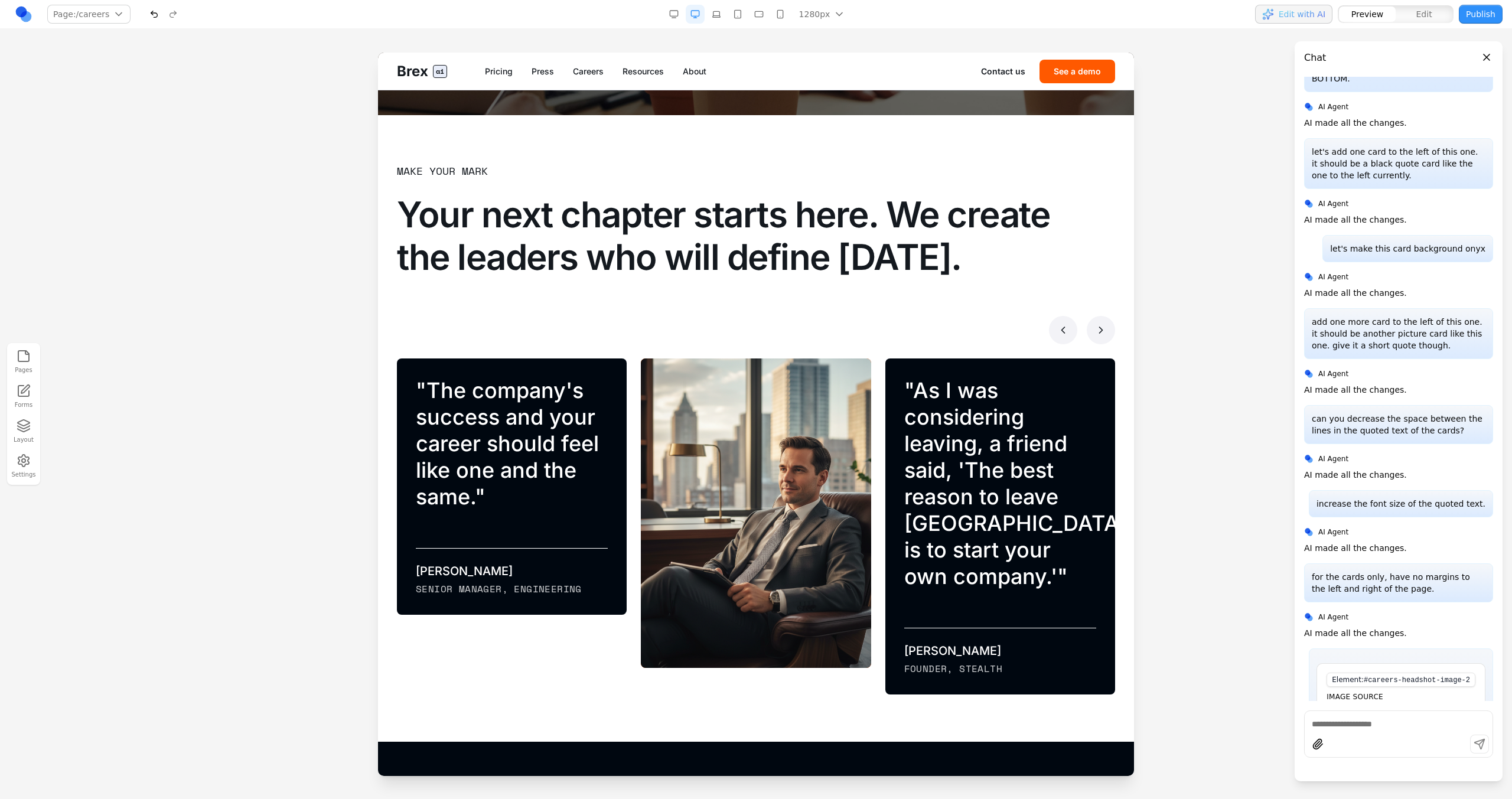
scroll to position [8638, 0]
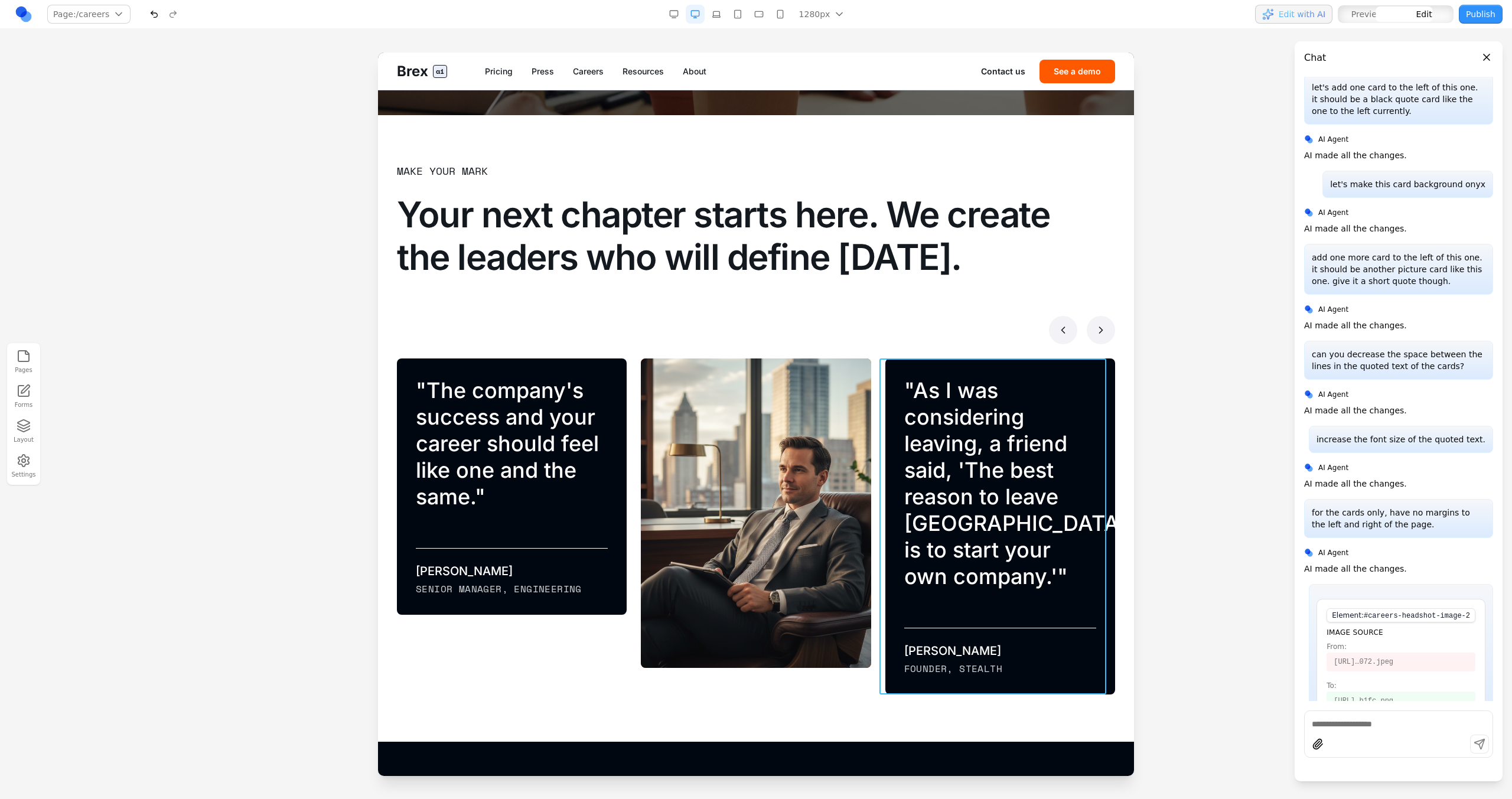
click at [892, 369] on div "" As I was considering leaving, a friend said, 'The best reason to leave [GEOGR…" at bounding box center [1000, 526] width 230 height 336
click at [892, 342] on icon at bounding box center [1003, 339] width 12 height 12
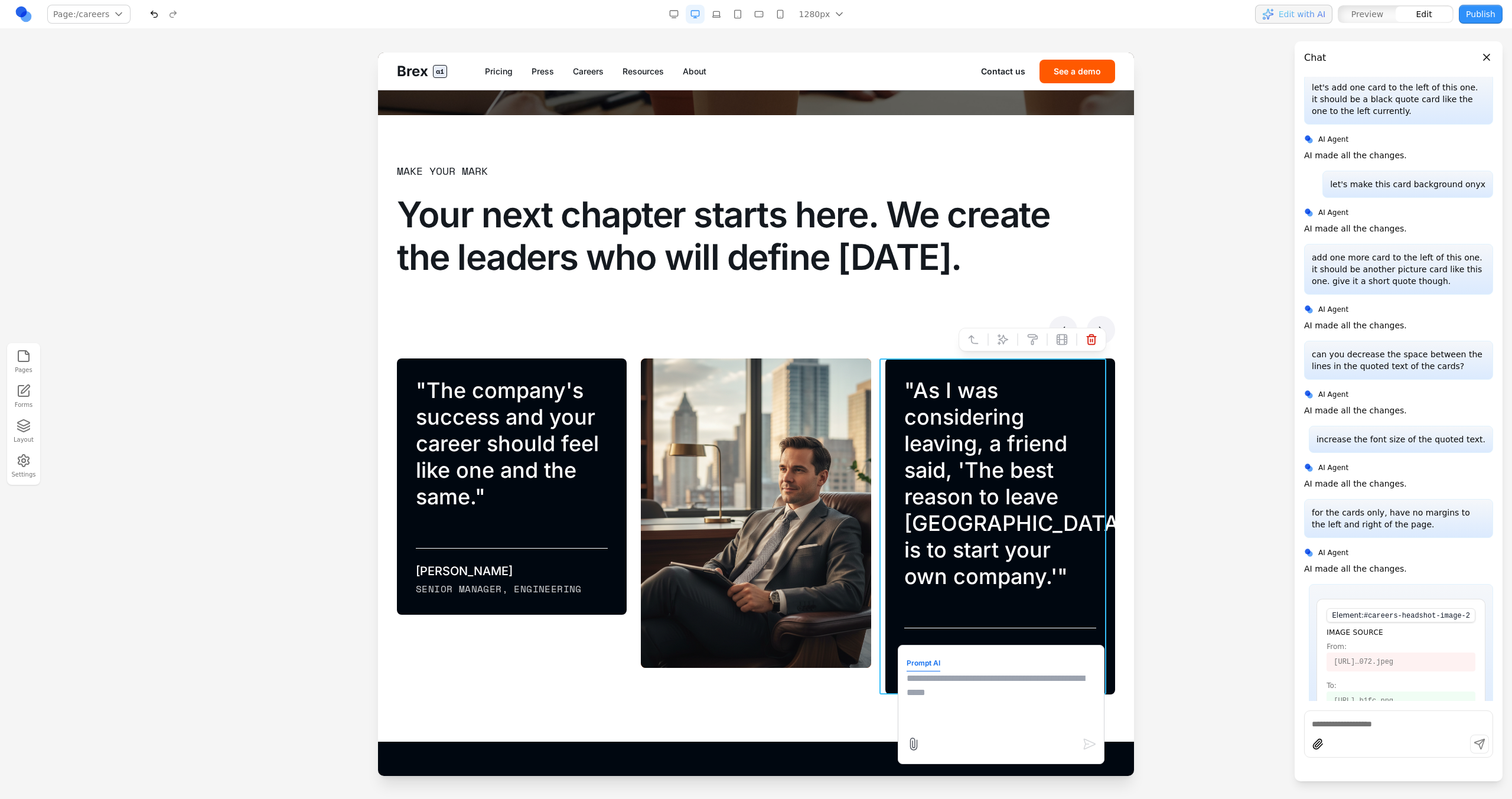
click at [892, 453] on textarea at bounding box center [1001, 700] width 189 height 59
type textarea "*"
type textarea "**********"
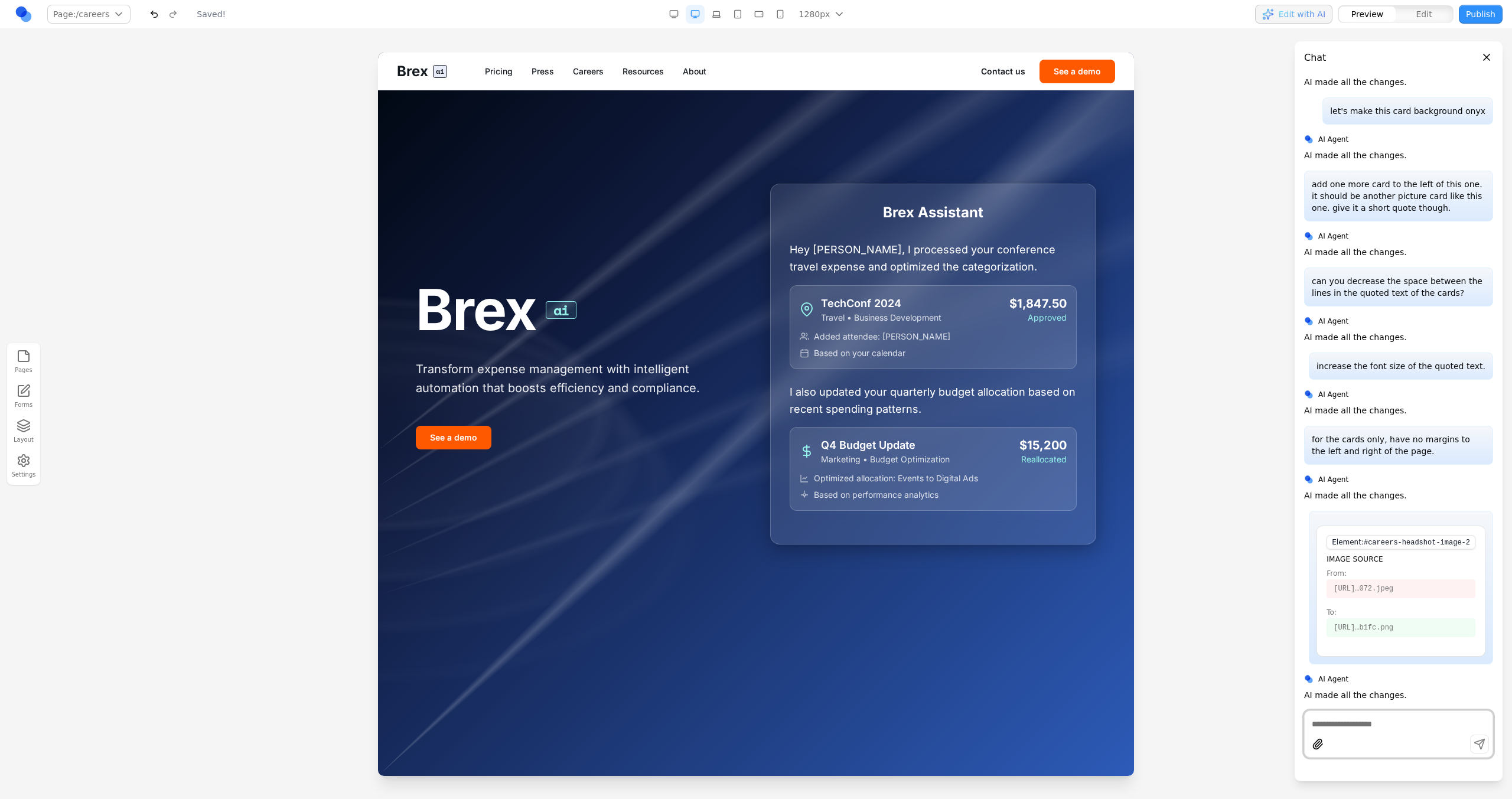
scroll to position [0, 0]
click at [584, 73] on link "Careers" at bounding box center [589, 71] width 31 height 12
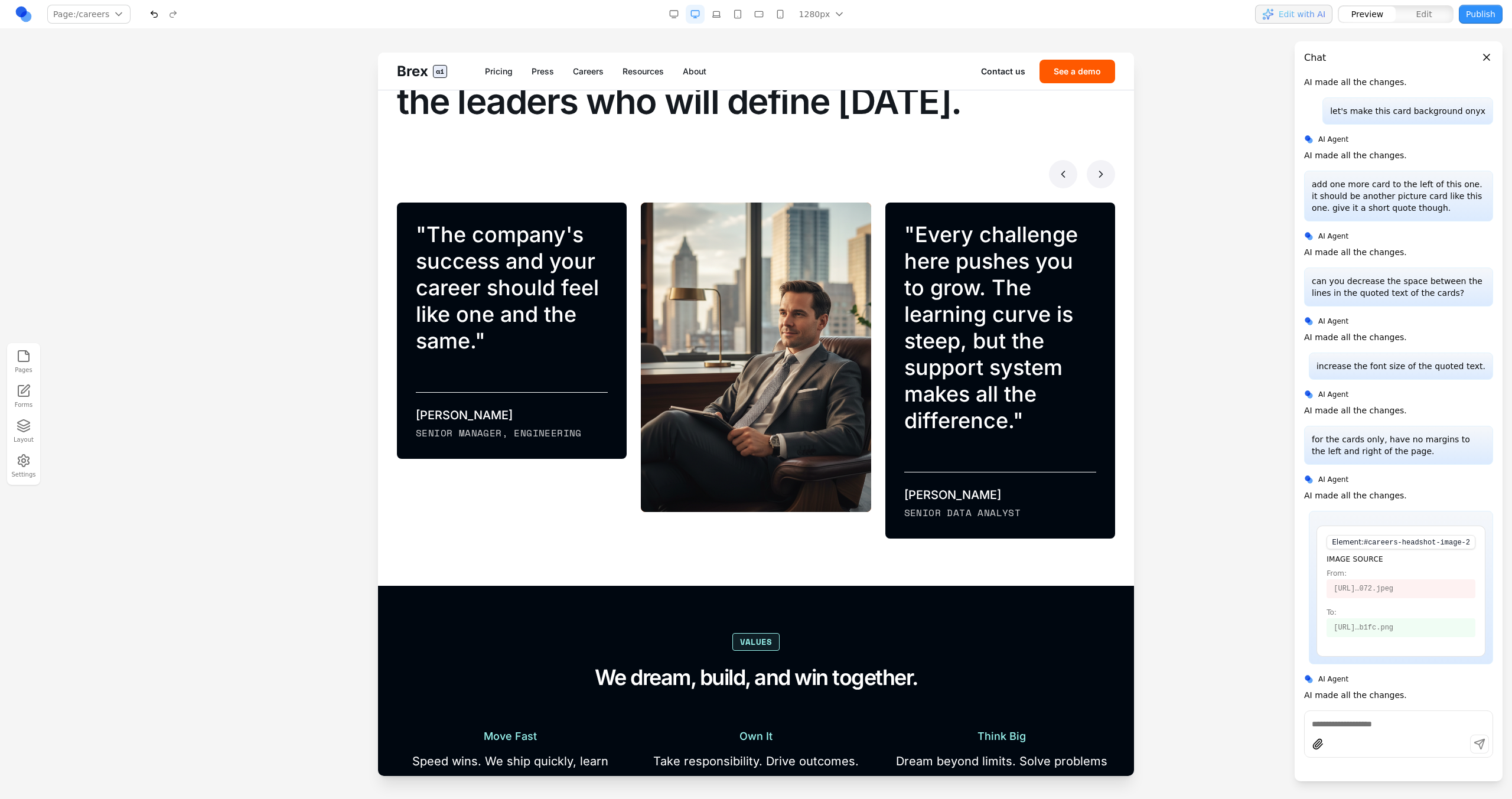
scroll to position [818, 0]
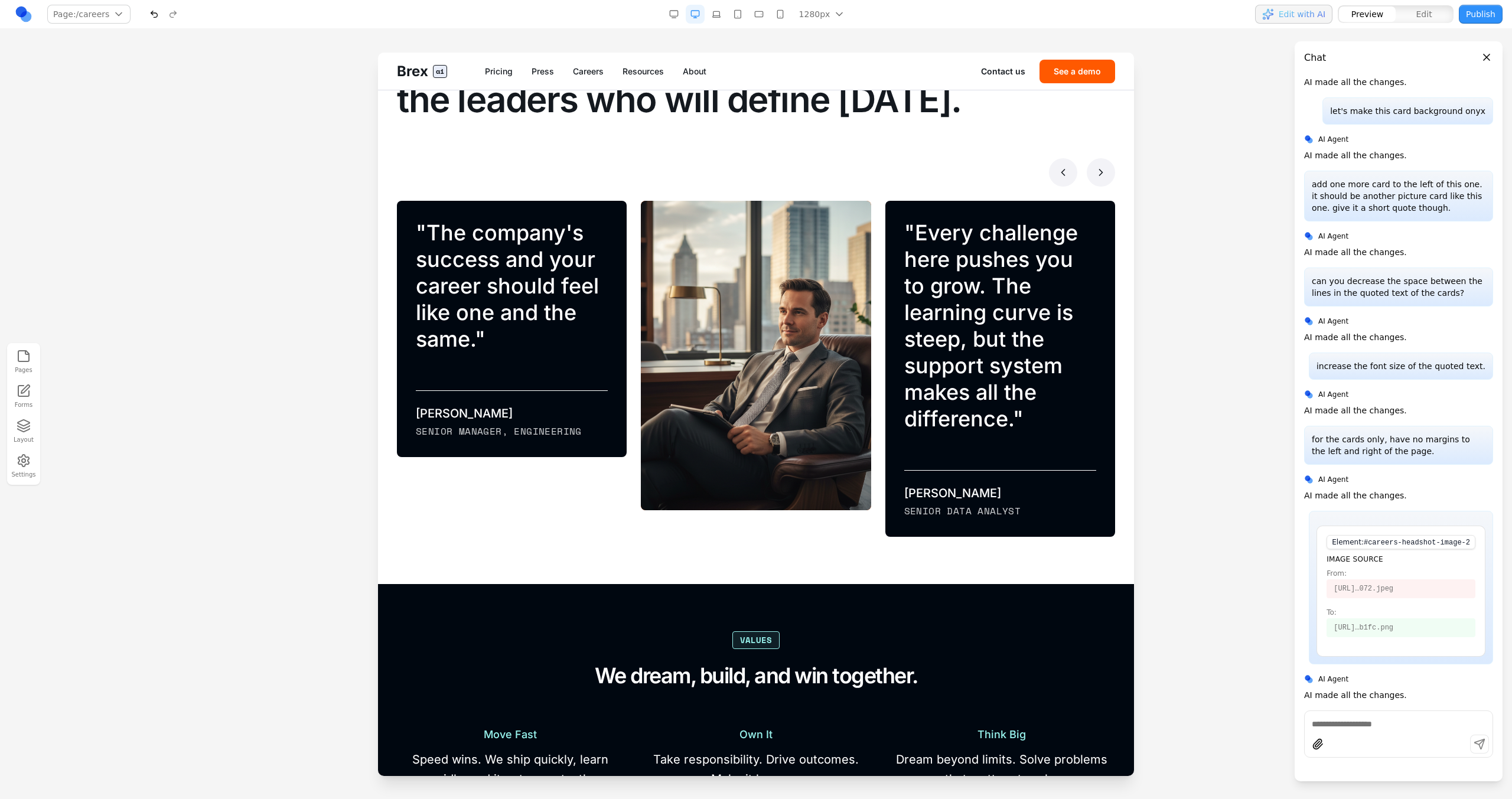
click at [892, 174] on icon at bounding box center [1100, 172] width 12 height 12
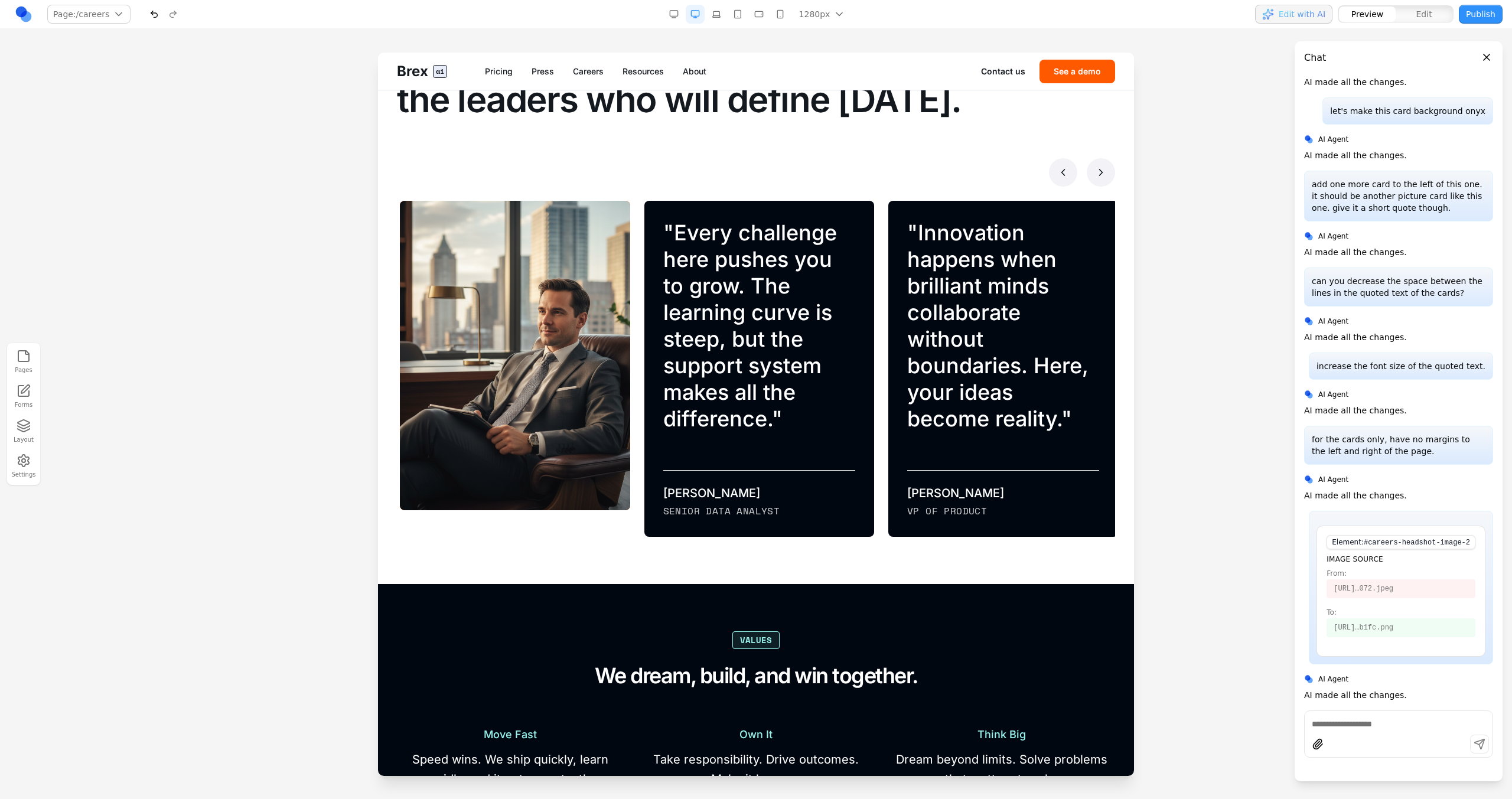
click at [892, 171] on button at bounding box center [1063, 171] width 28 height 28
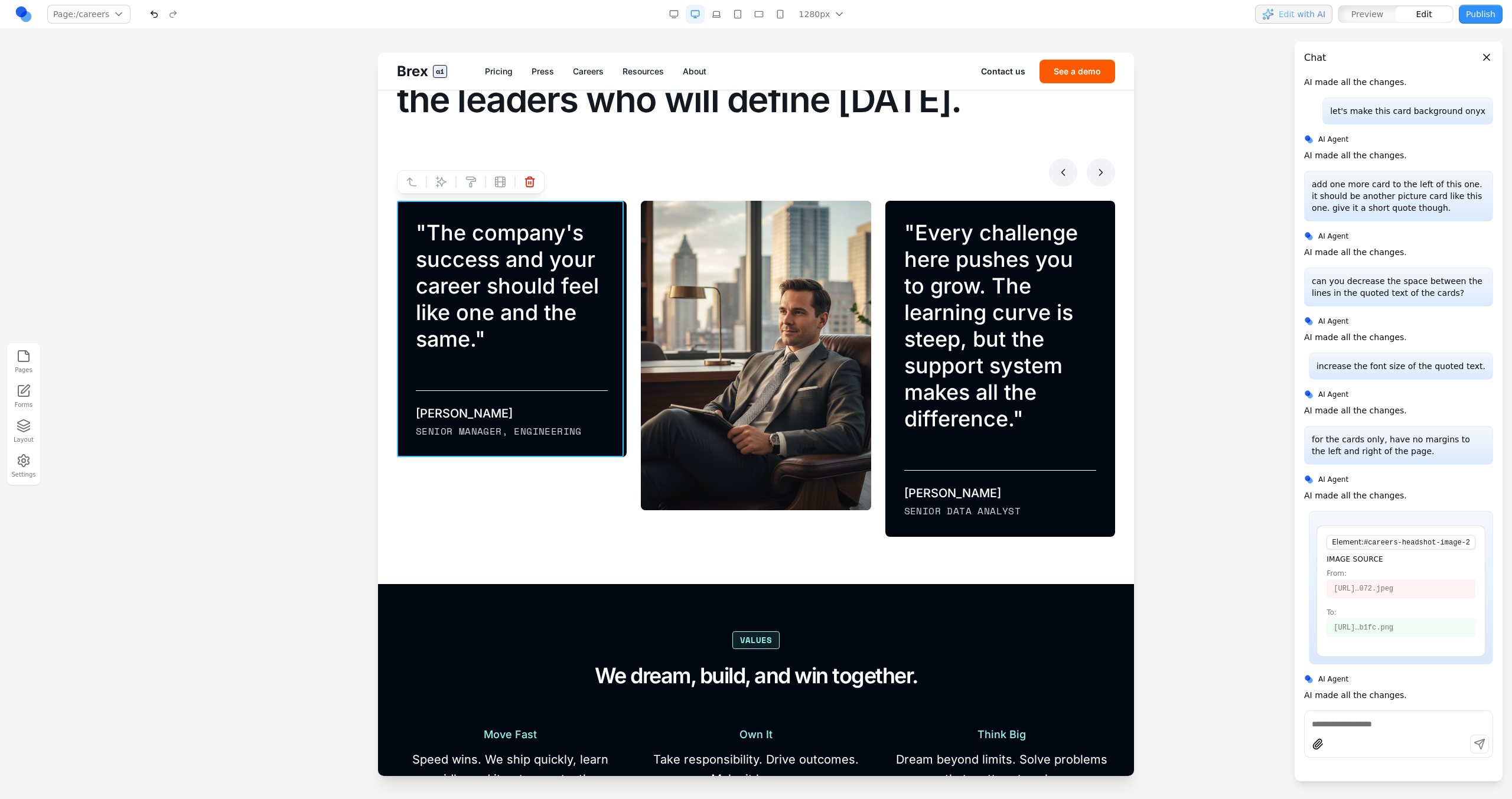
click at [525, 205] on div "" The company's success and your career should feel like one and the same. " [P…" at bounding box center [512, 328] width 230 height 256
click at [443, 180] on icon at bounding box center [441, 182] width 12 height 12
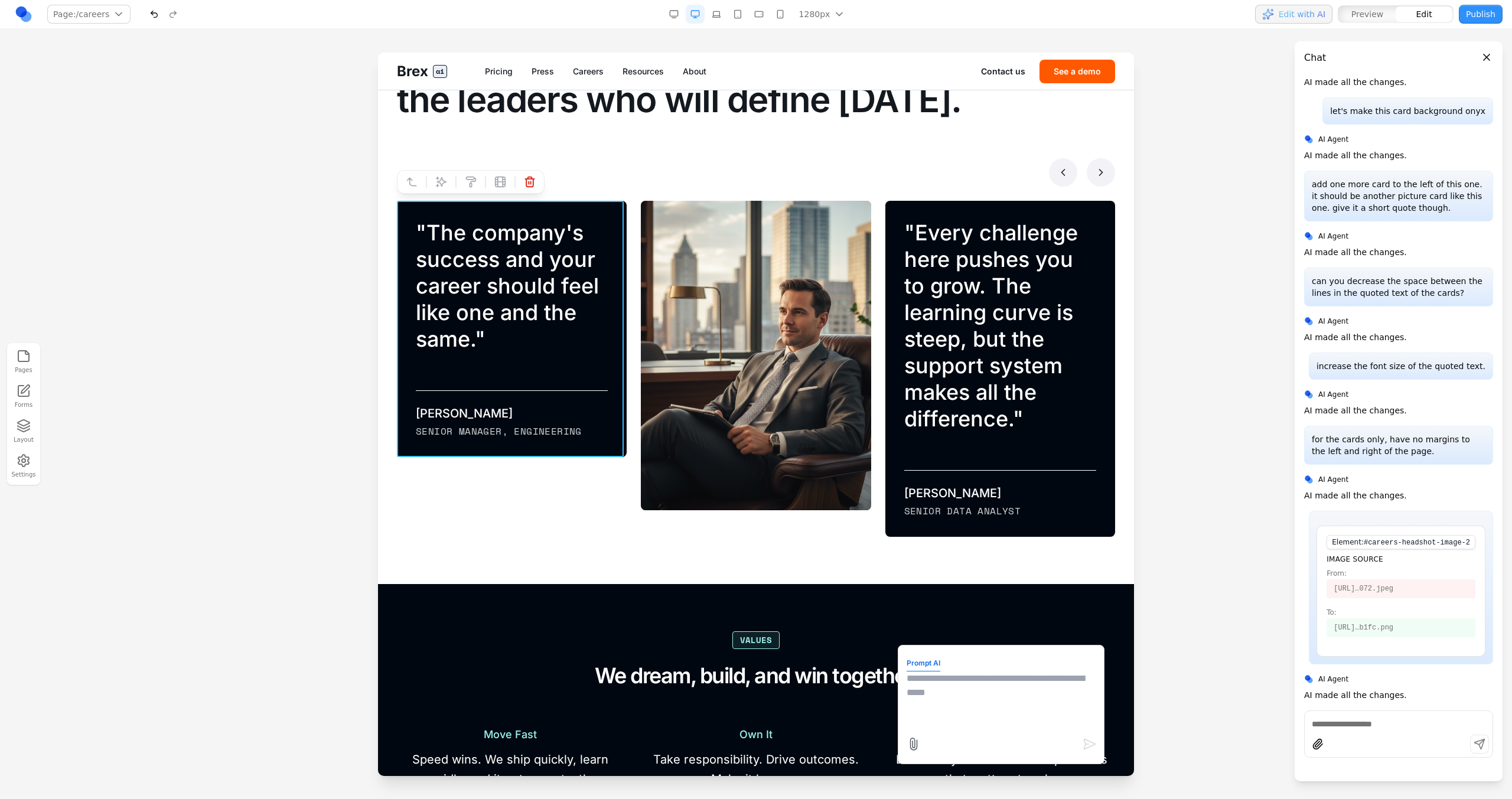
click at [892, 453] on textarea at bounding box center [1001, 700] width 189 height 59
type textarea "**********"
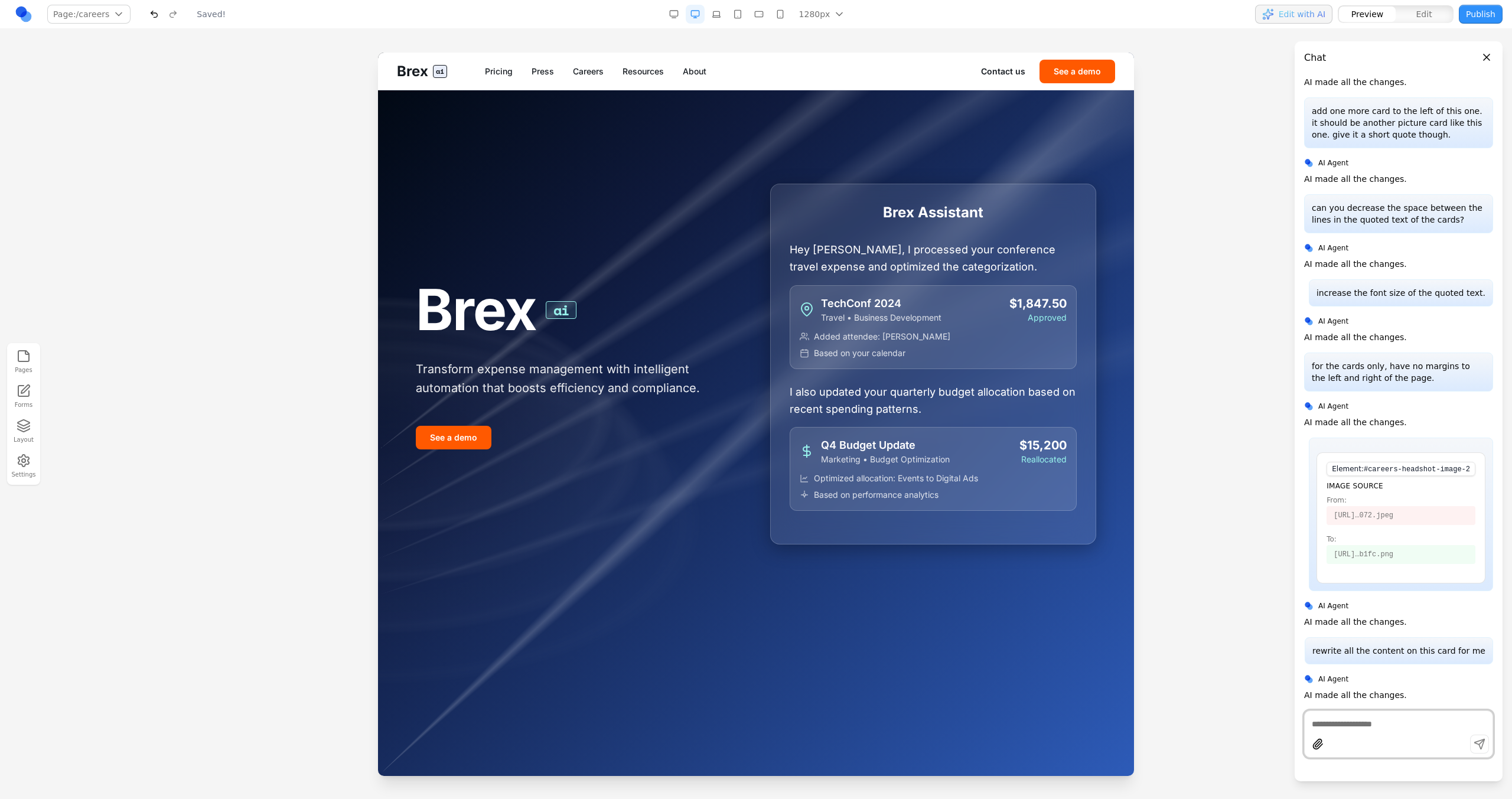
scroll to position [0, 0]
click at [602, 75] on link "Careers" at bounding box center [589, 71] width 31 height 12
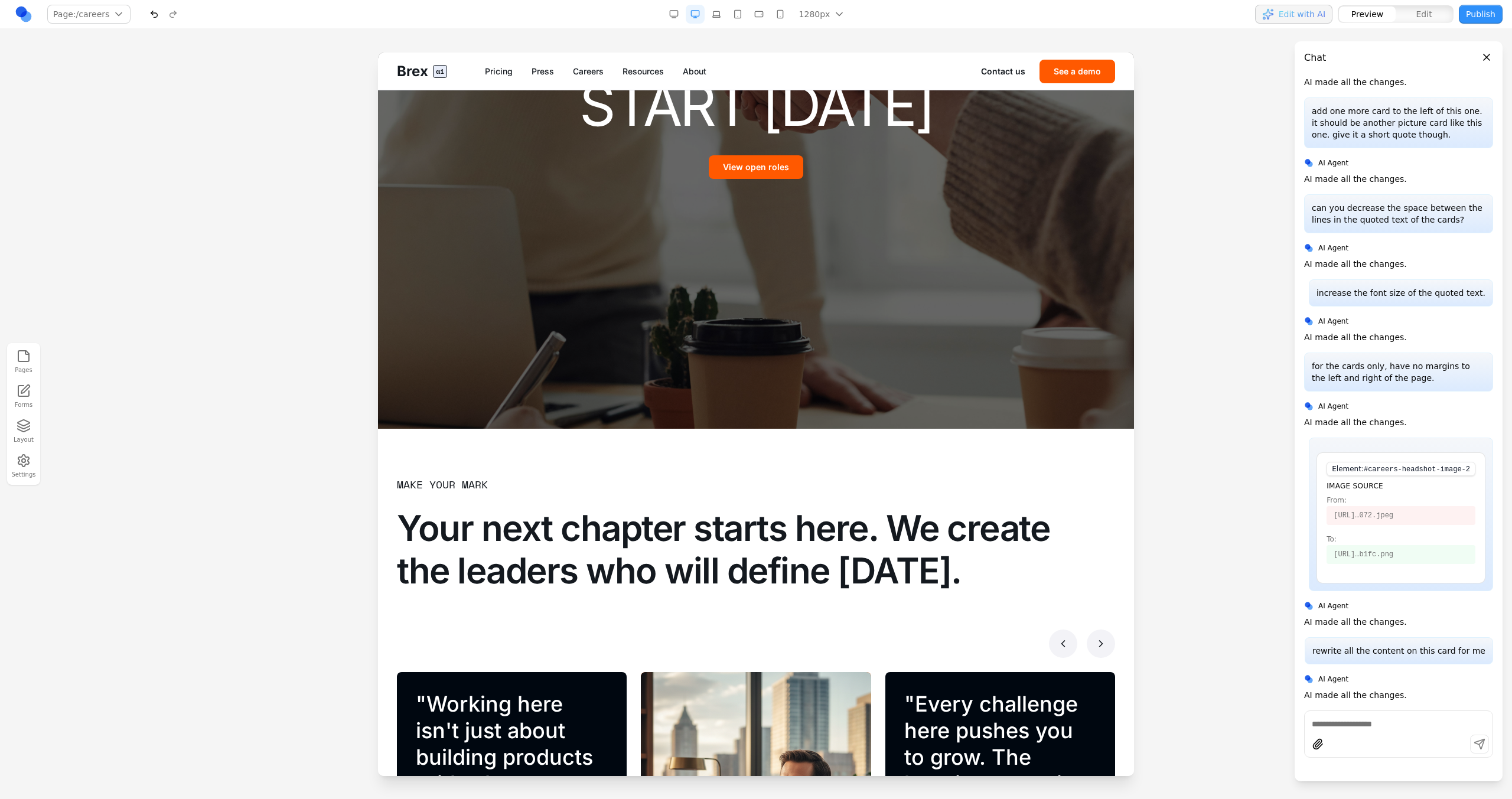
scroll to position [777, 0]
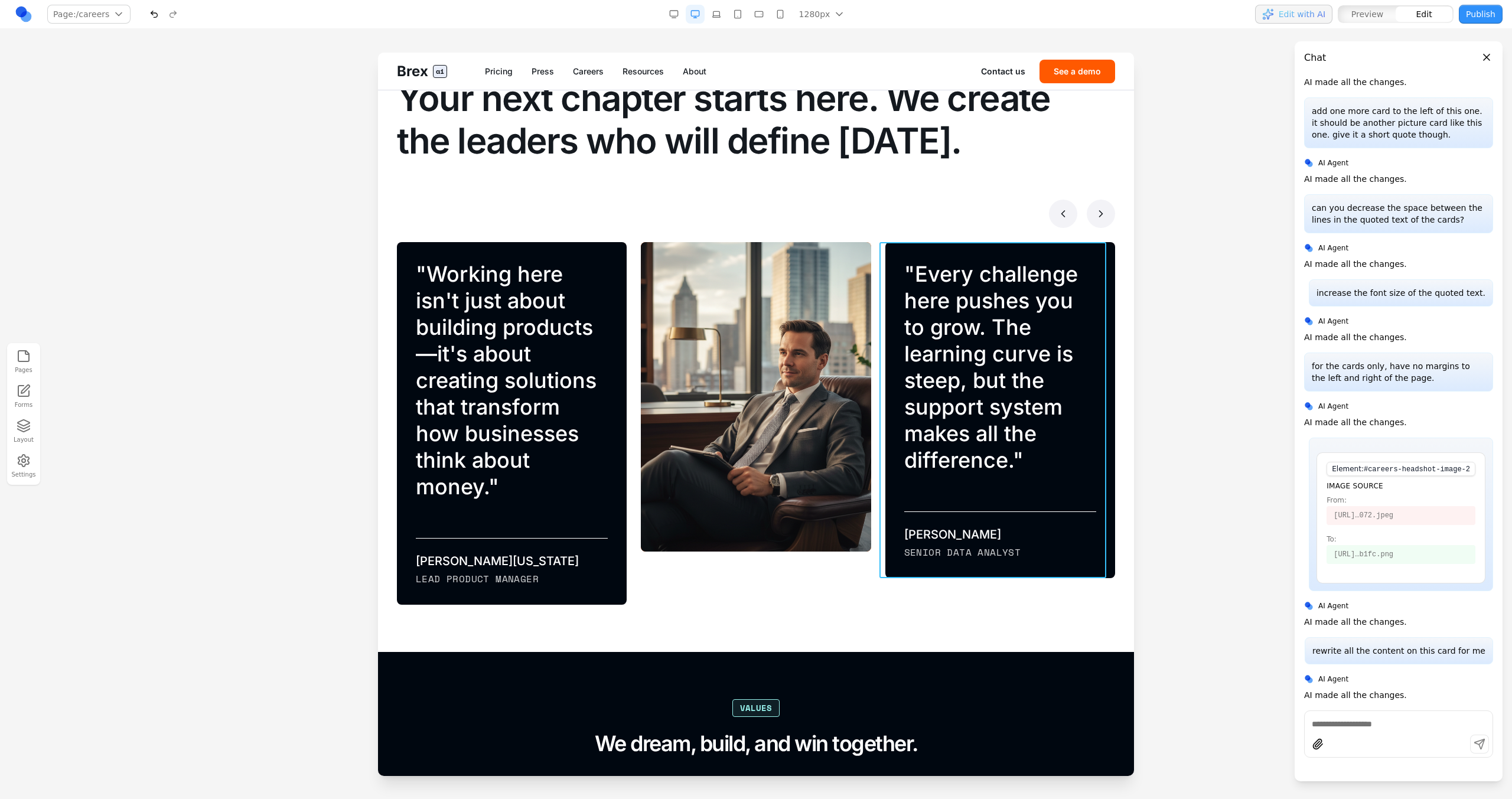
click at [892, 255] on div "" Every challenge here pushes you to grow. The learning curve is steep, but the…" at bounding box center [1000, 410] width 230 height 336
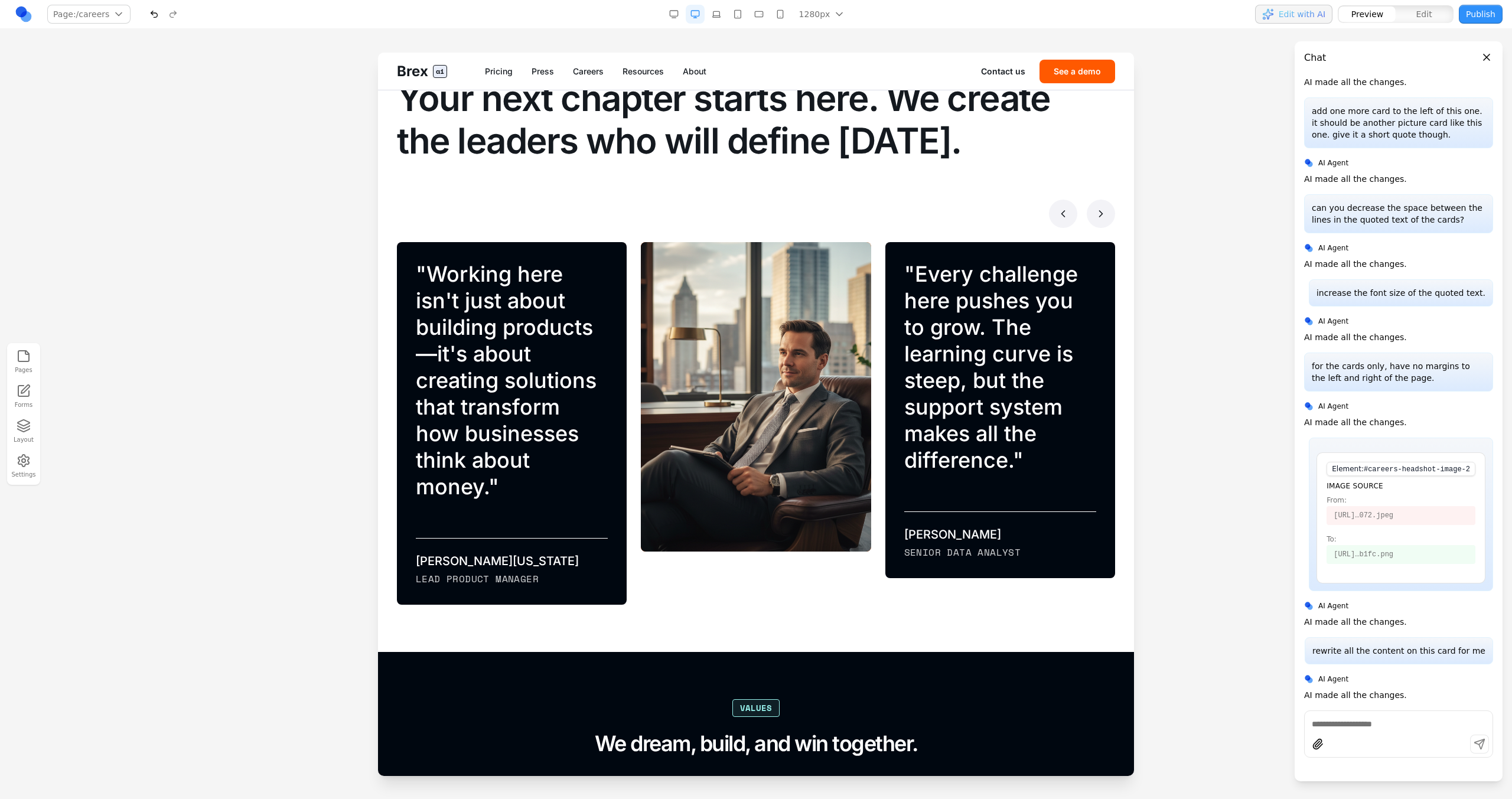
click at [892, 223] on button at bounding box center [1100, 213] width 28 height 28
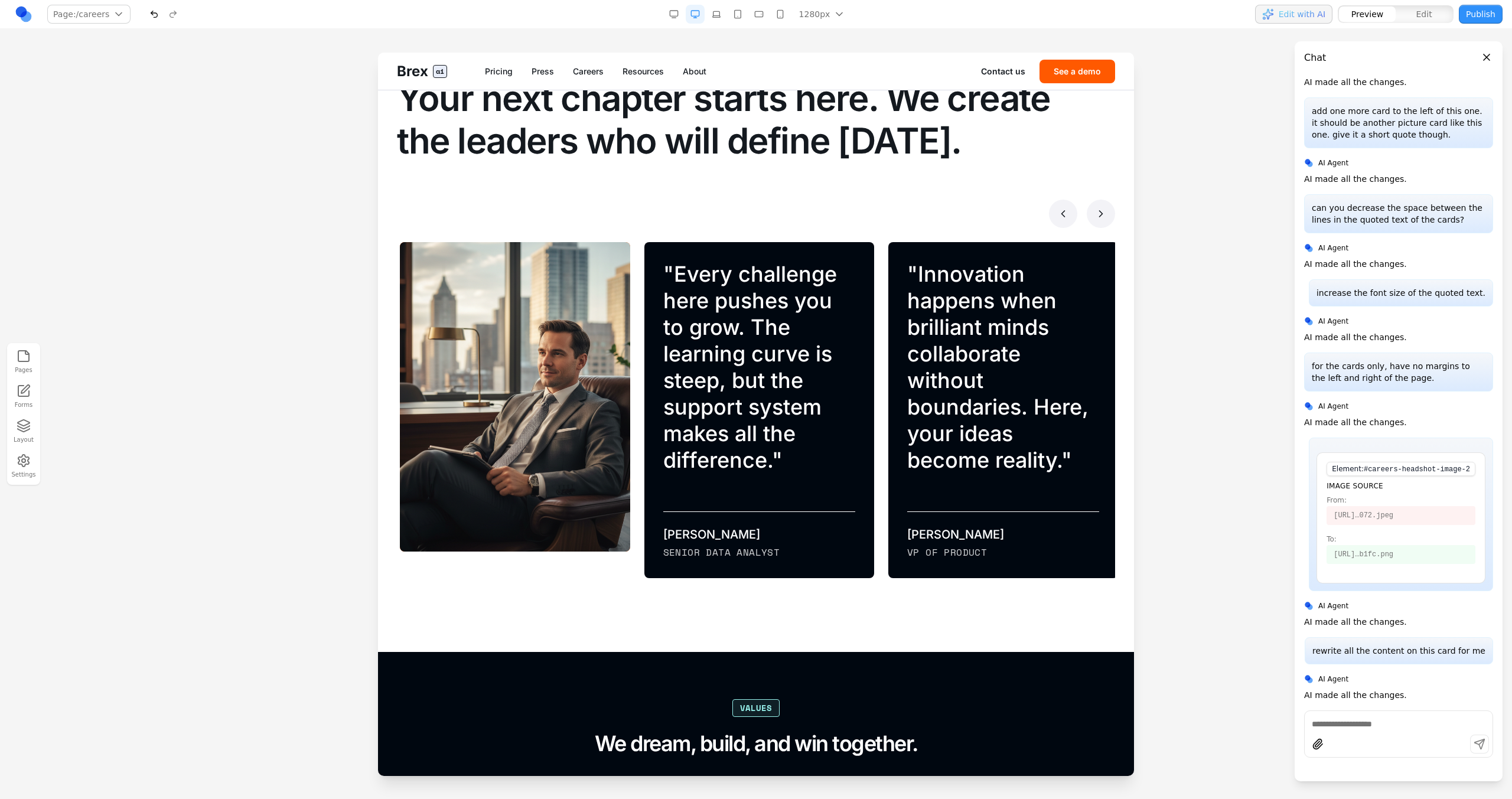
click at [892, 222] on button at bounding box center [1063, 213] width 28 height 28
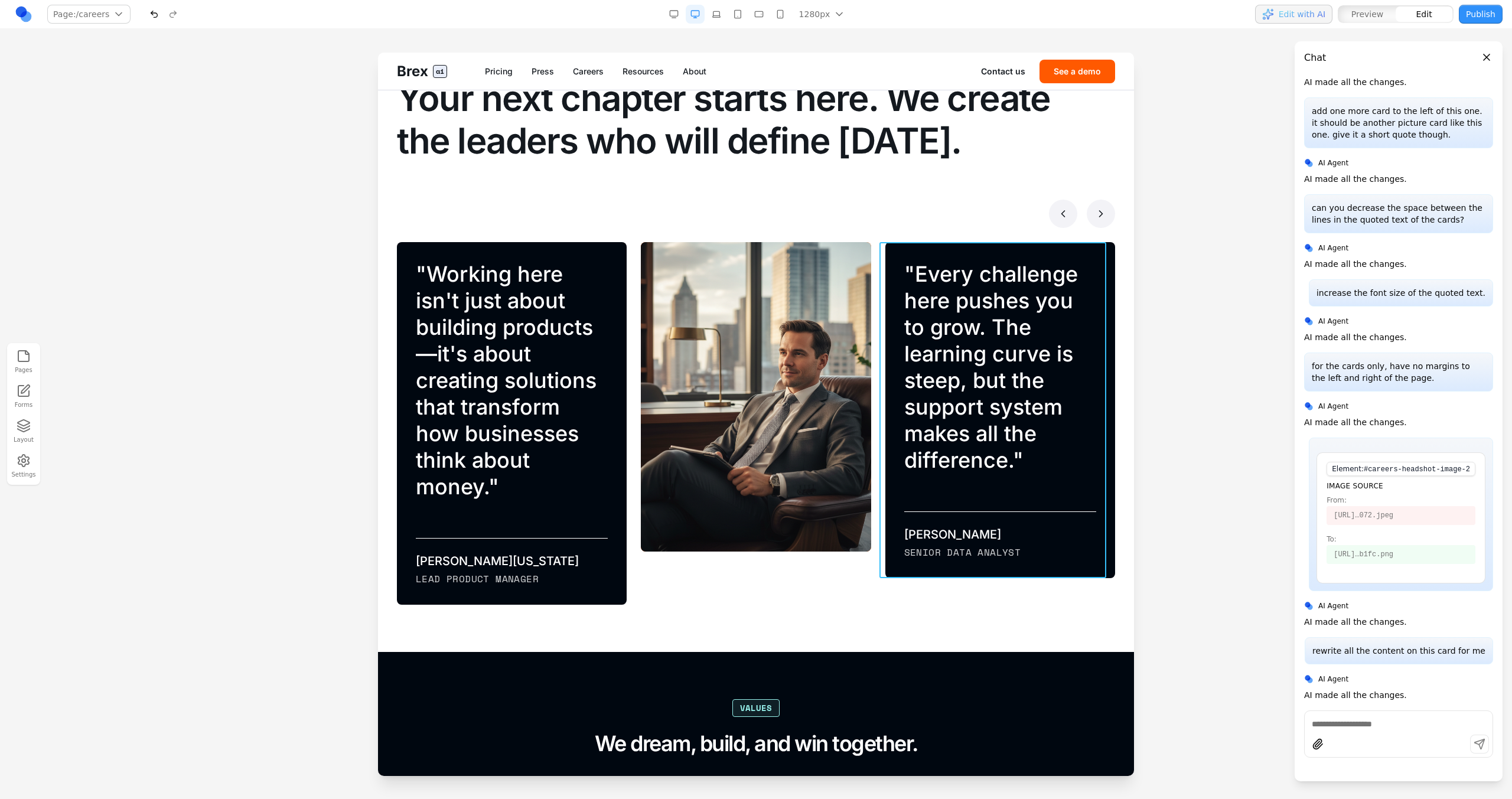
click at [892, 257] on div "" Every challenge here pushes you to grow. The learning curve is steep, but the…" at bounding box center [1000, 410] width 230 height 336
click at [892, 227] on icon at bounding box center [1003, 223] width 12 height 12
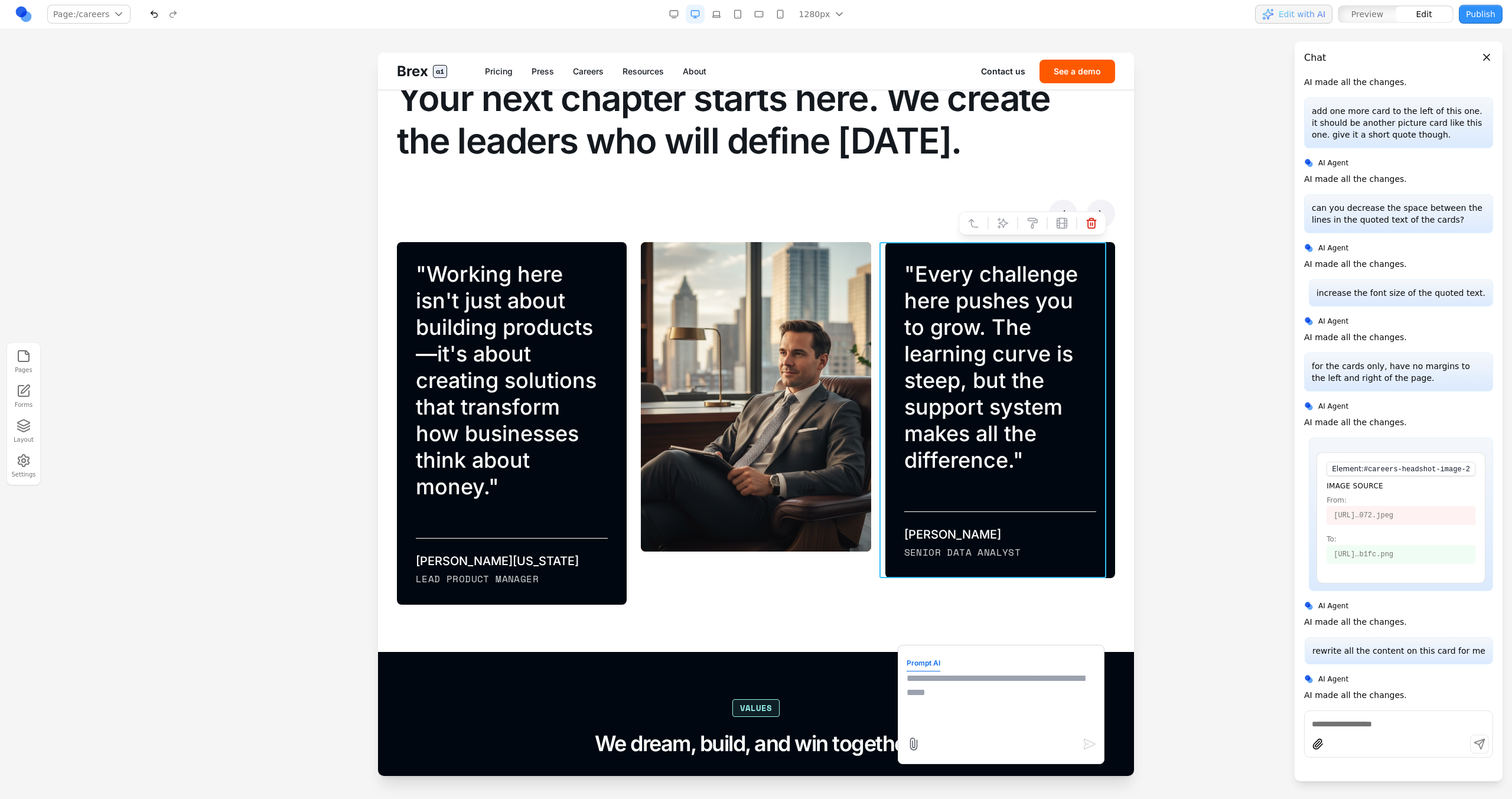
click at [892, 453] on textarea at bounding box center [1001, 700] width 189 height 59
type textarea "**********"
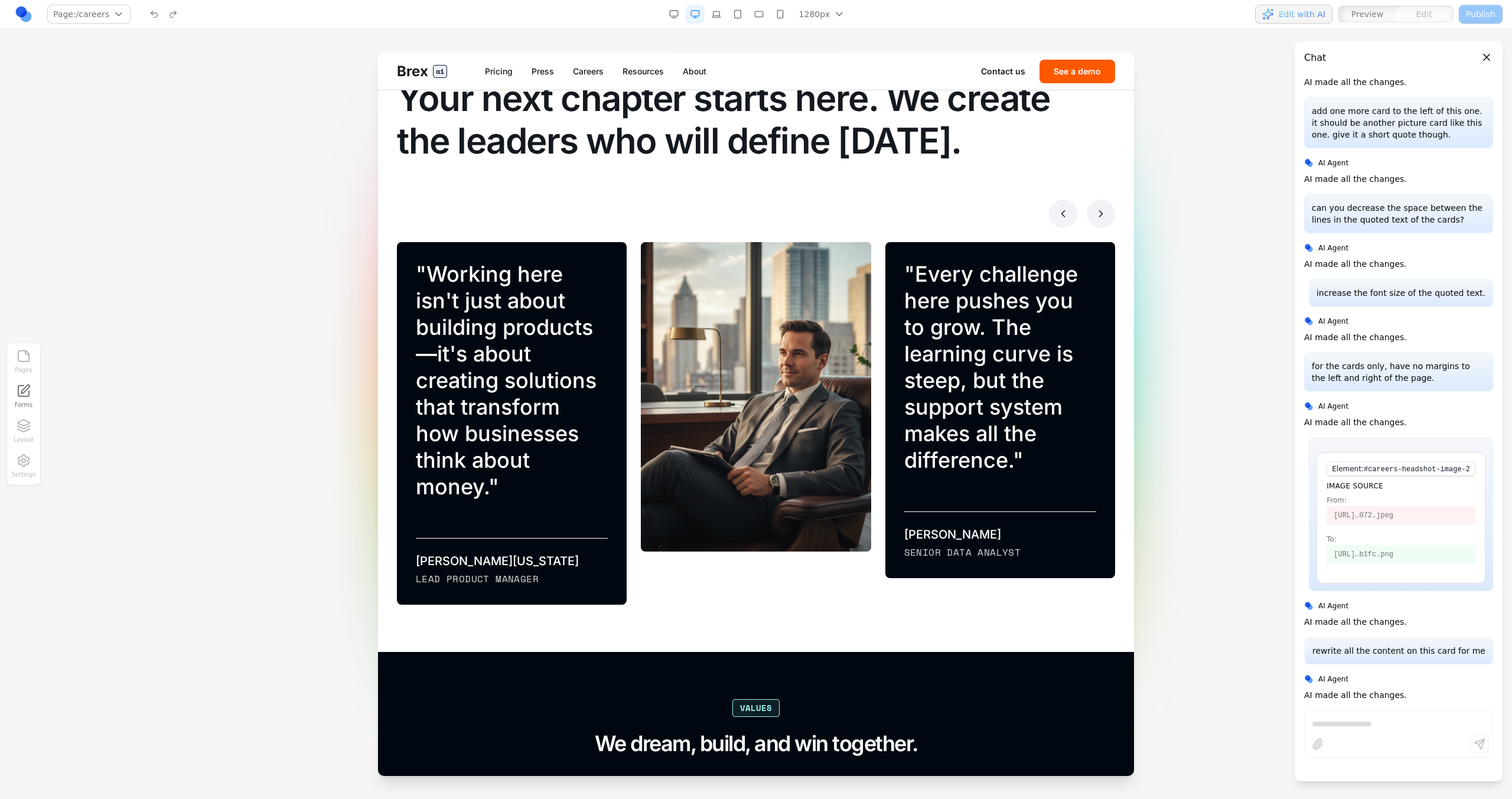
scroll to position [8856, 0]
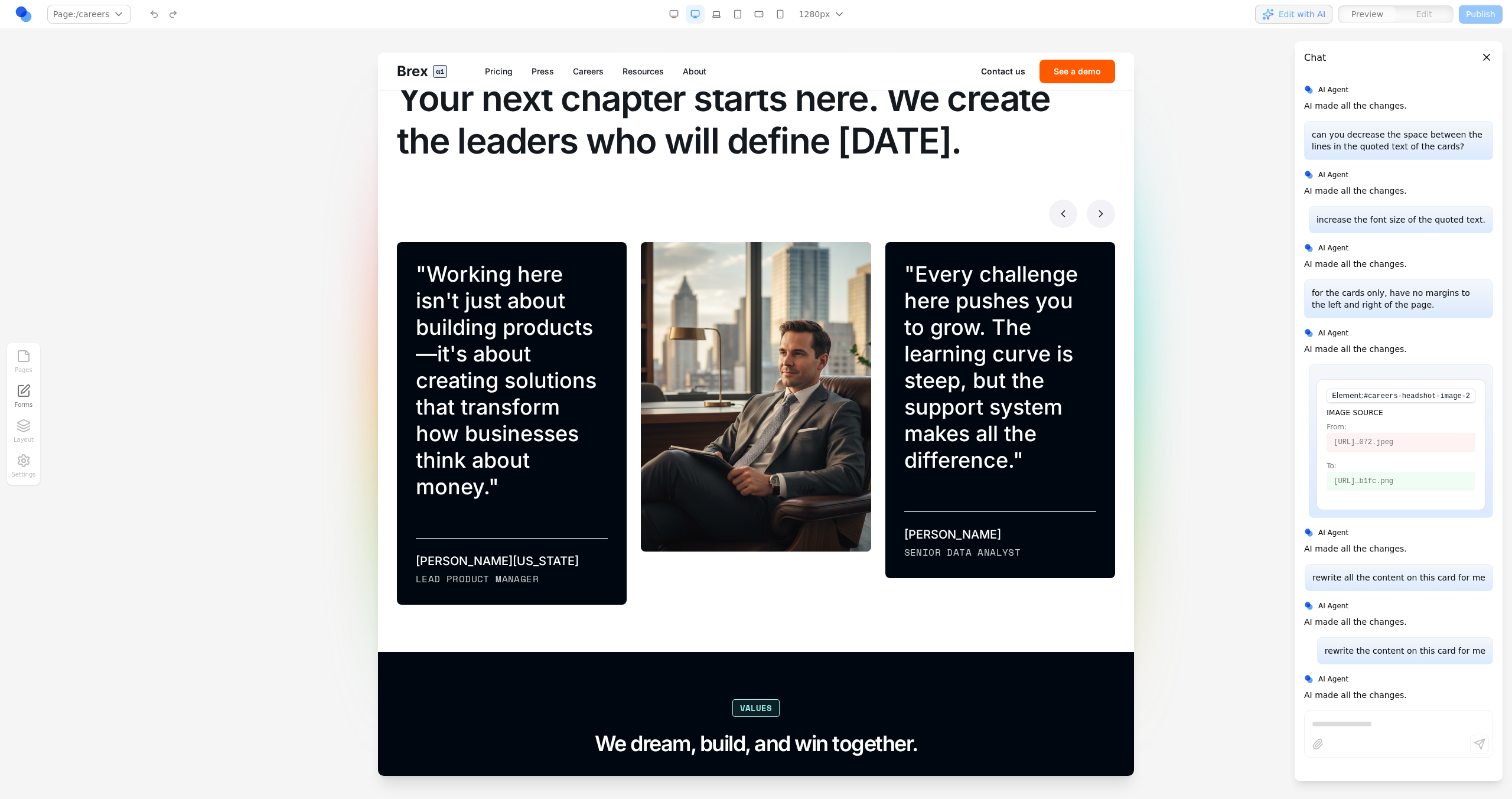
click at [892, 217] on div at bounding box center [756, 213] width 718 height 28
click at [892, 216] on icon at bounding box center [1100, 213] width 12 height 12
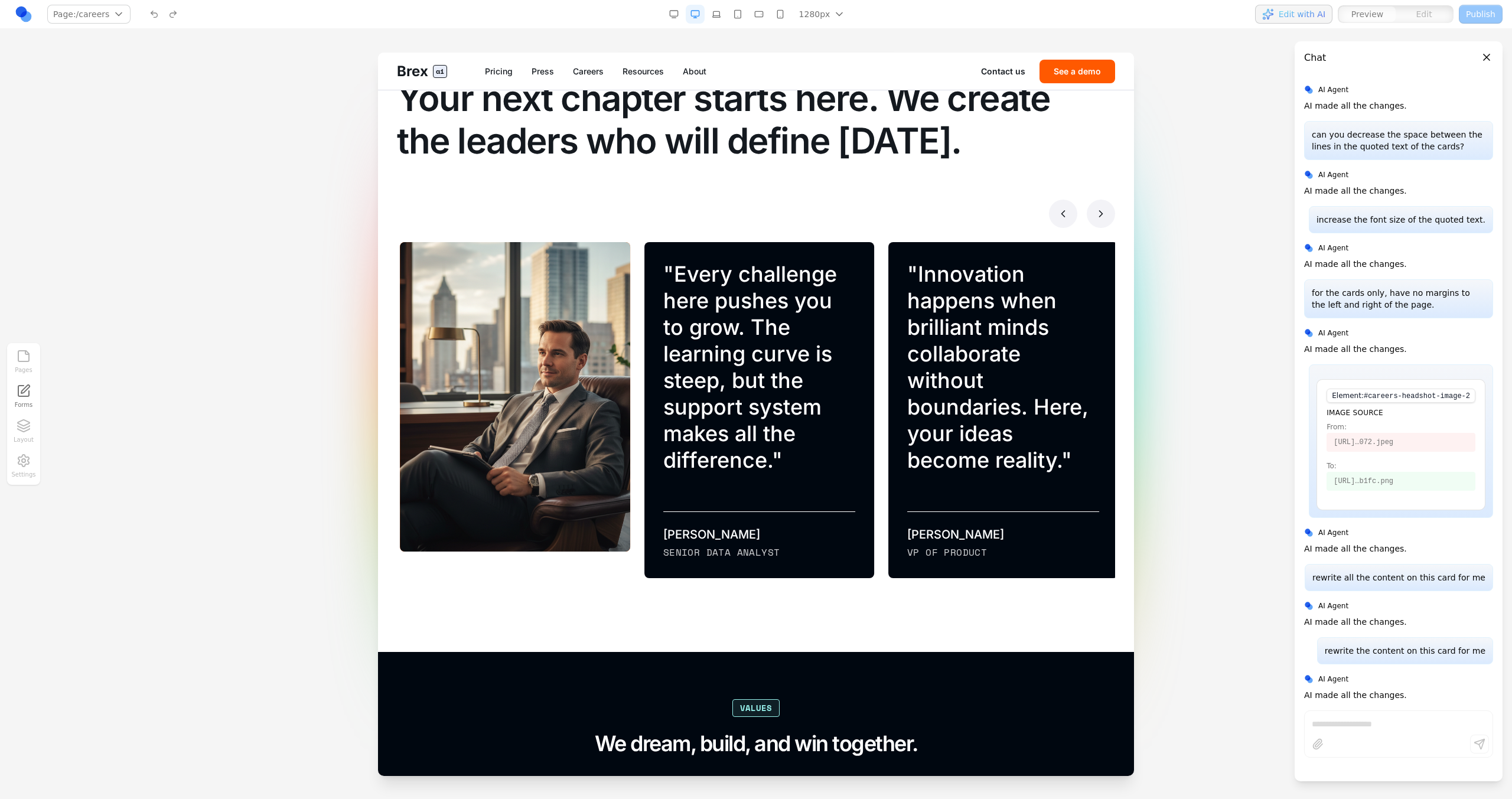
click at [892, 209] on button at bounding box center [1063, 213] width 28 height 28
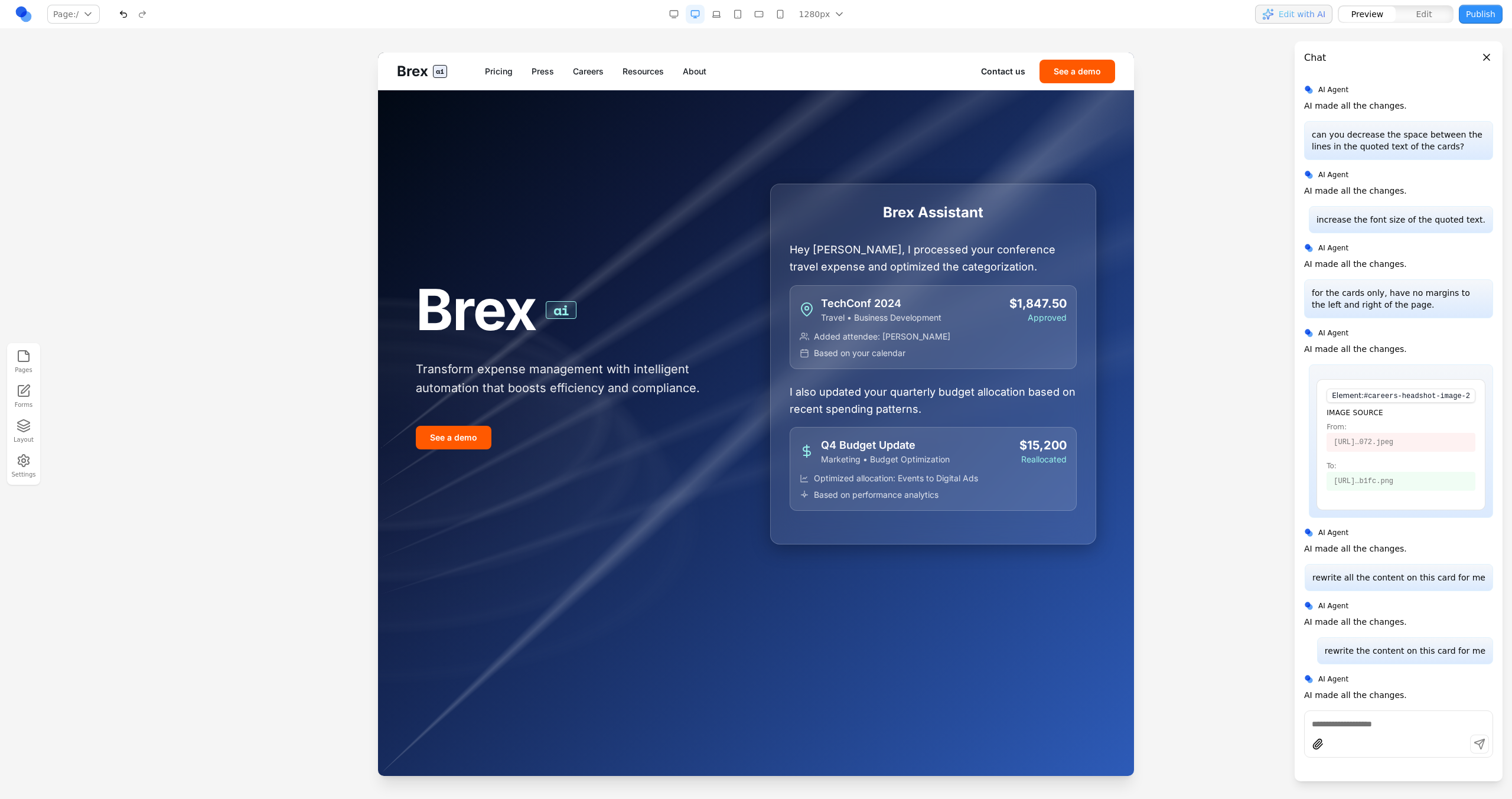
click at [577, 72] on link "Careers" at bounding box center [589, 71] width 31 height 12
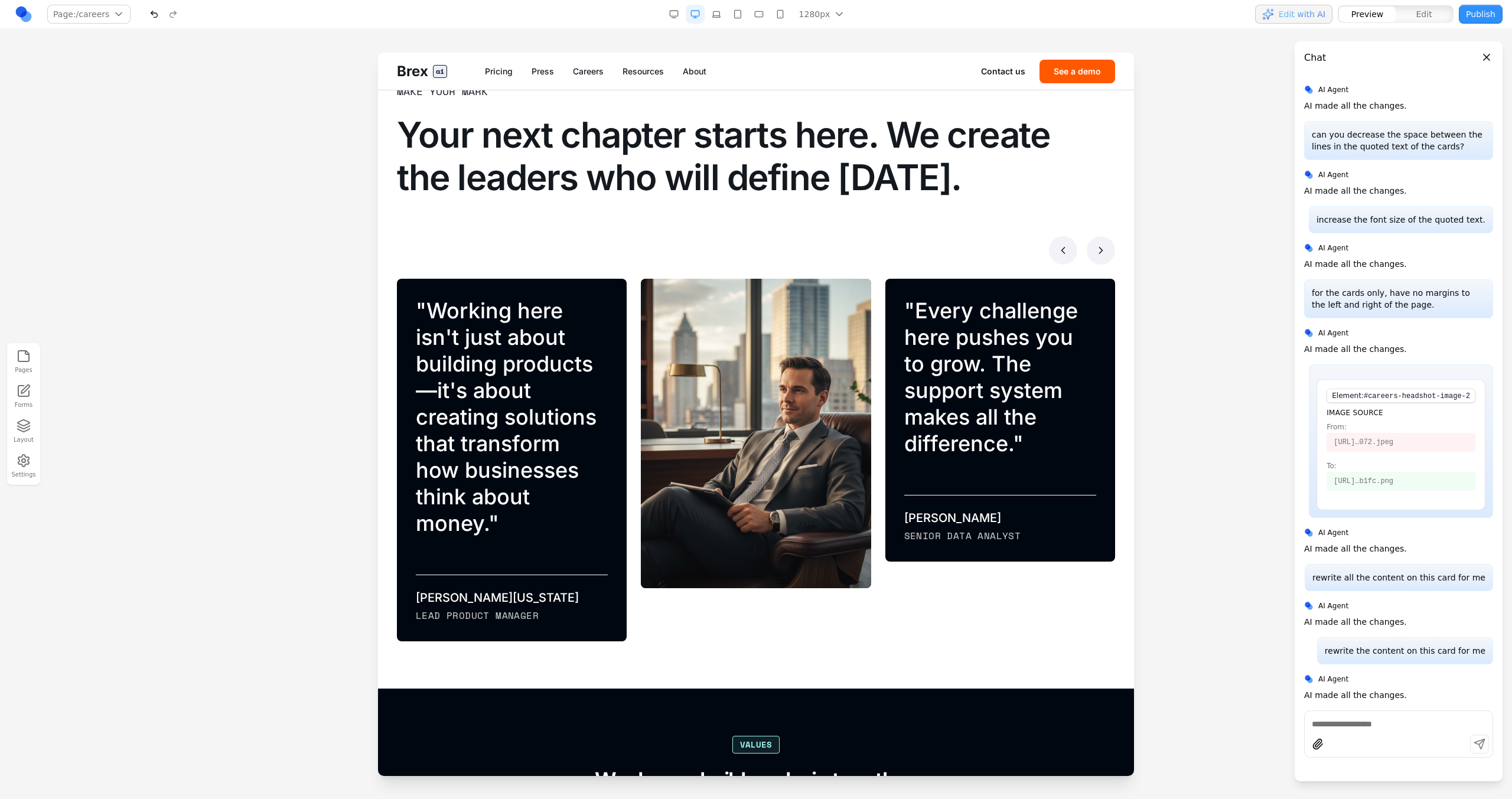
scroll to position [839, 0]
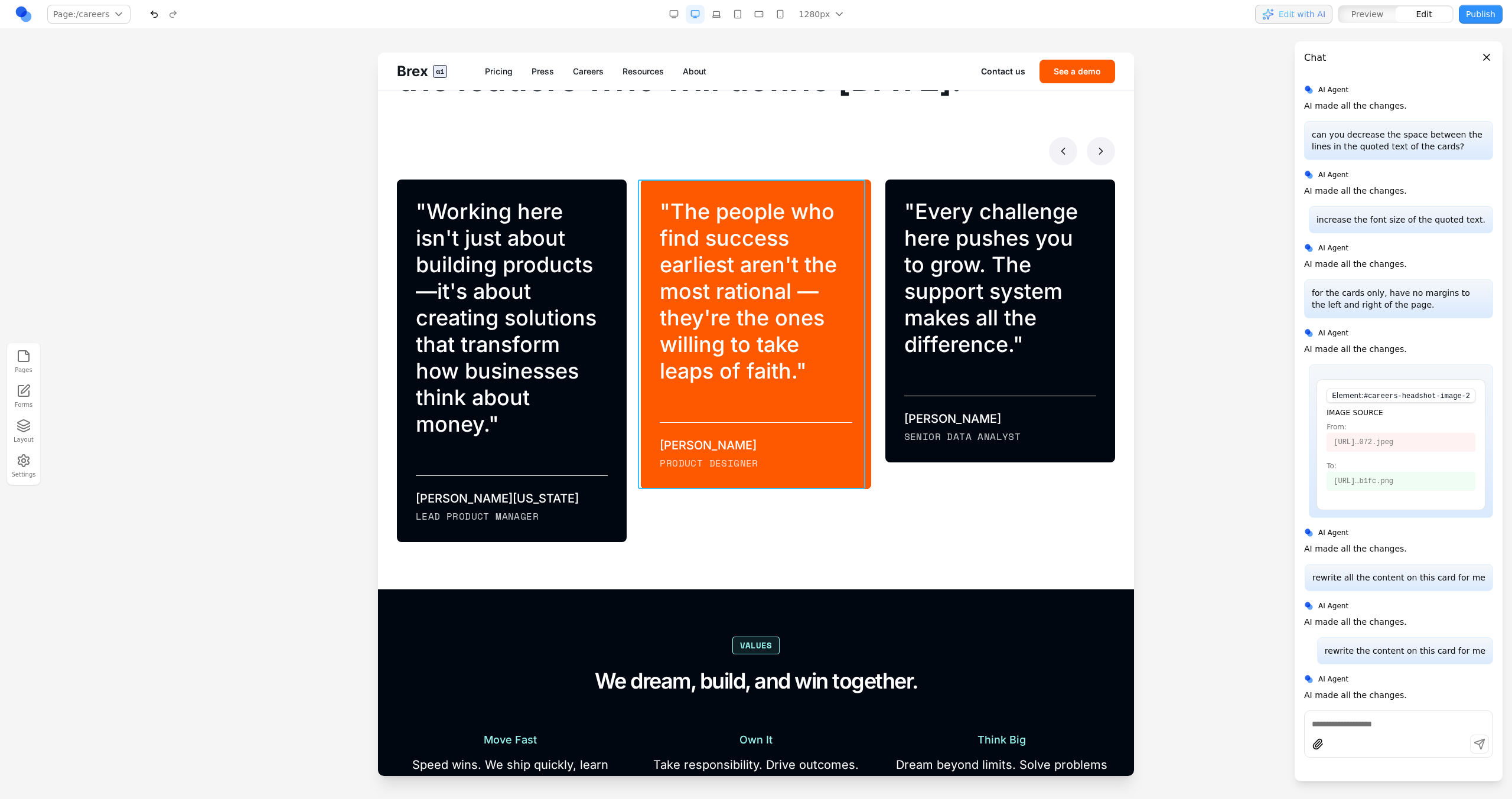
click at [820, 197] on div "" The people who find success earliest aren't the most rational — they're the o…" at bounding box center [756, 334] width 230 height 309
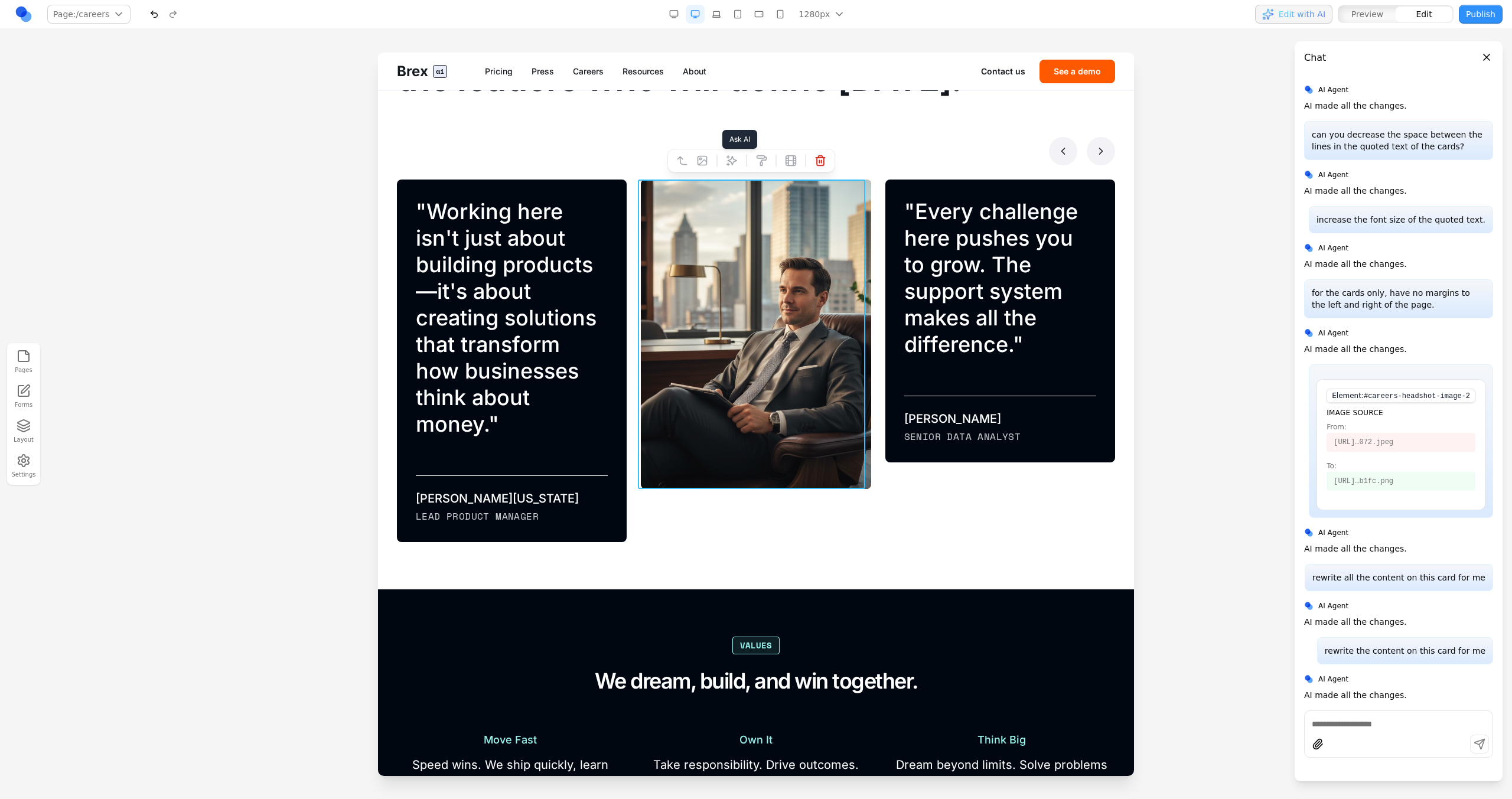
click at [725, 157] on button at bounding box center [732, 161] width 19 height 19
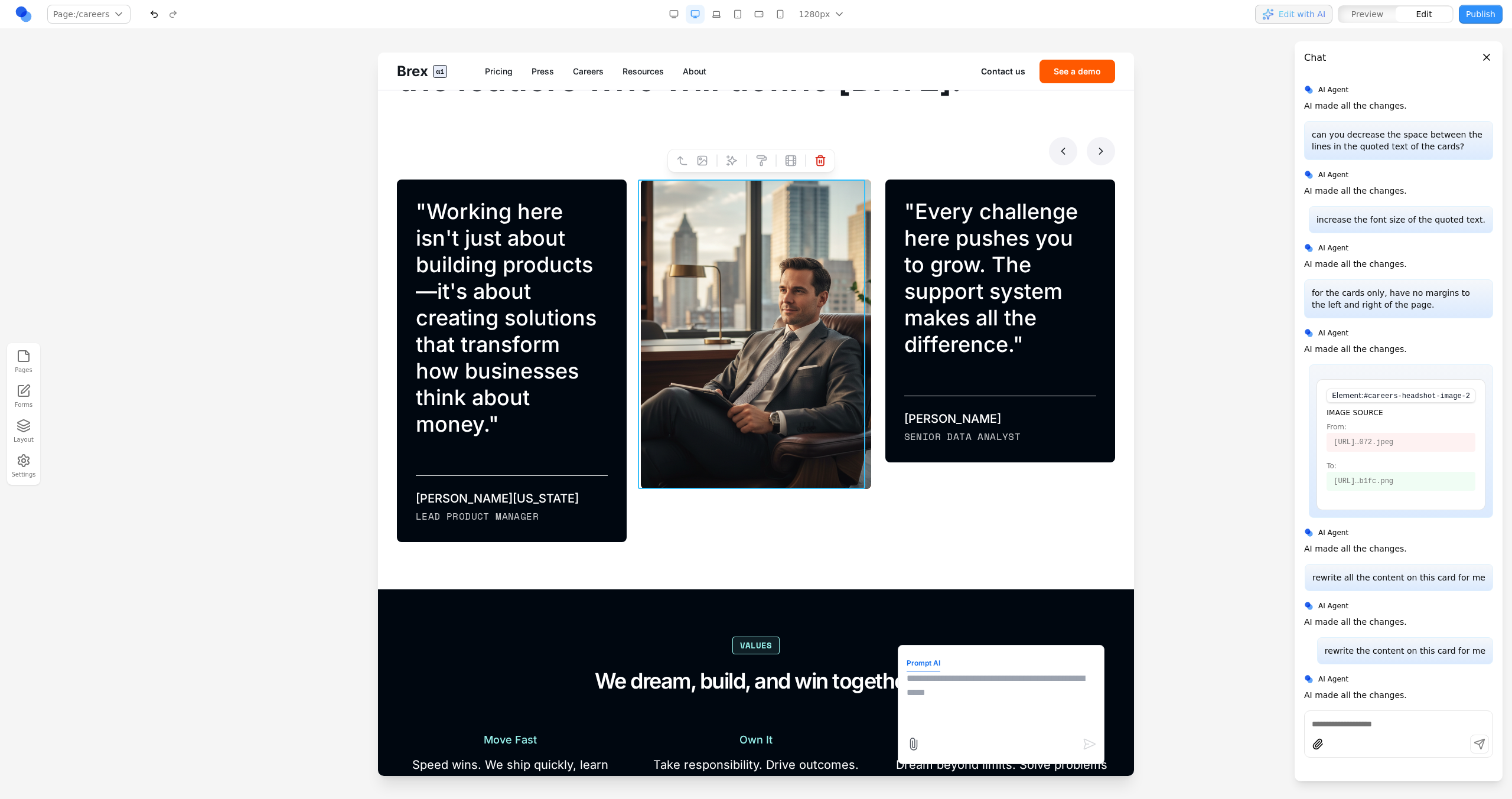
click at [892, 453] on textarea at bounding box center [1001, 700] width 189 height 59
type textarea "**********"
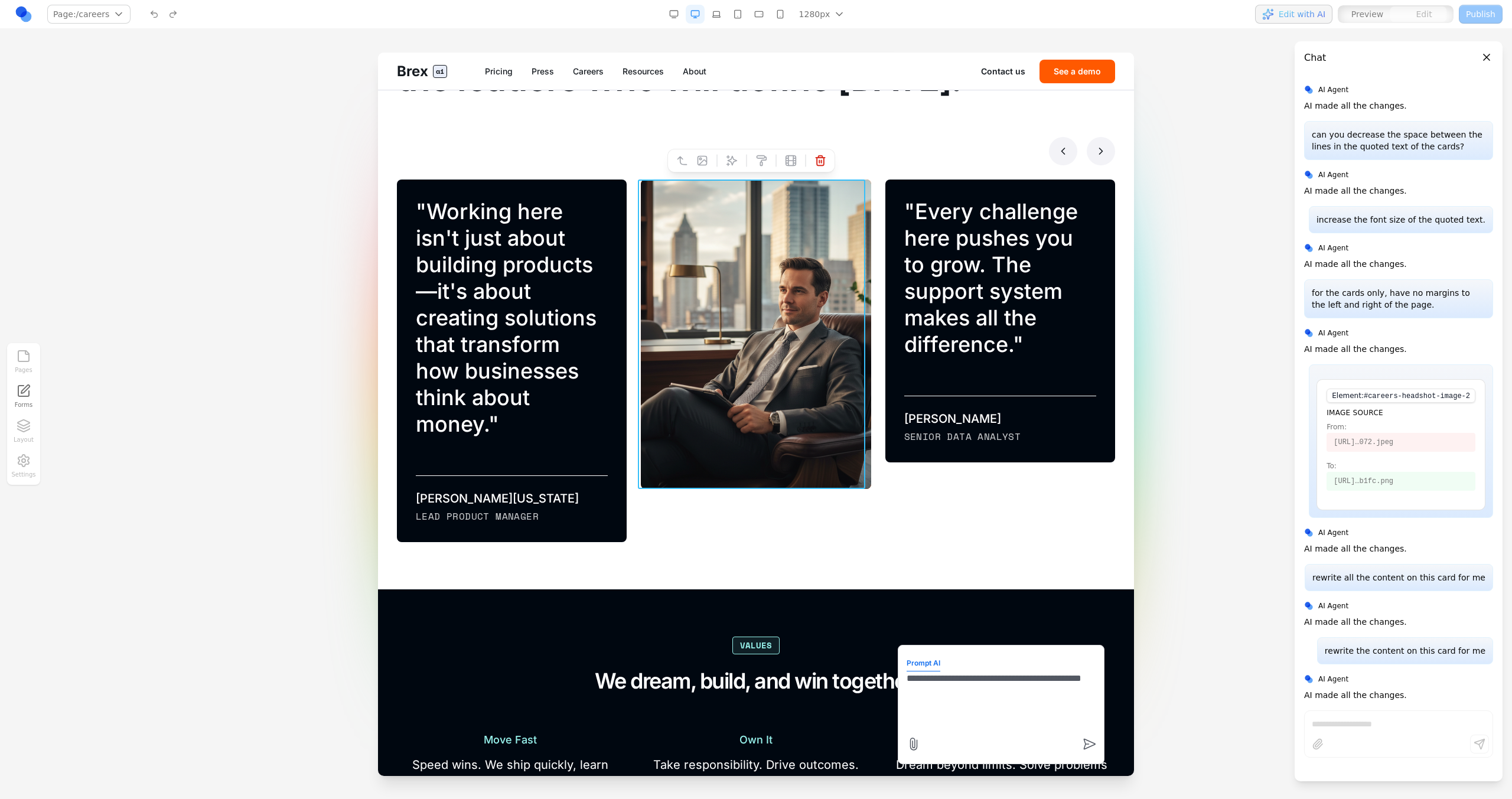
scroll to position [8942, 0]
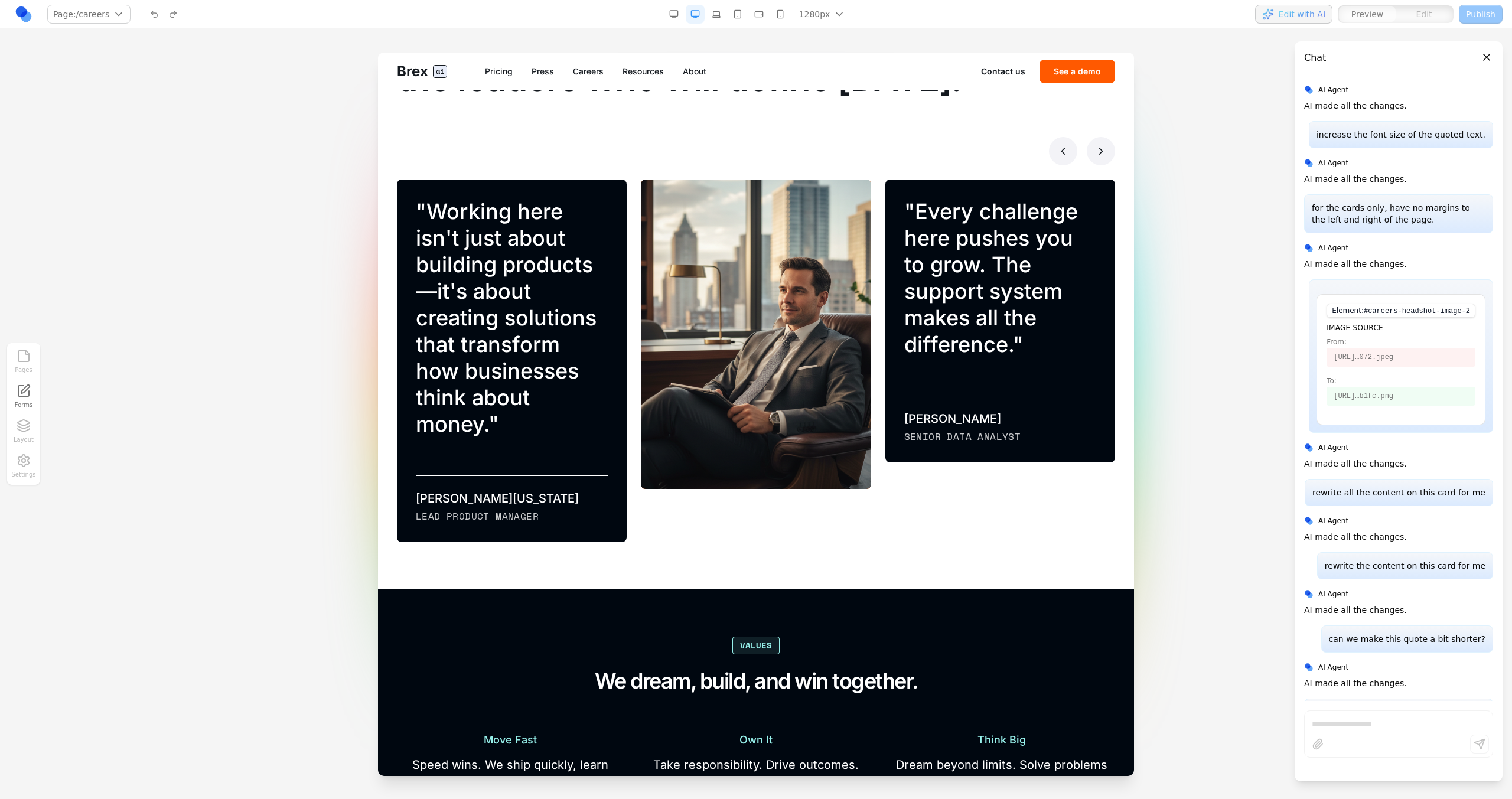
click at [892, 141] on button at bounding box center [1100, 150] width 28 height 28
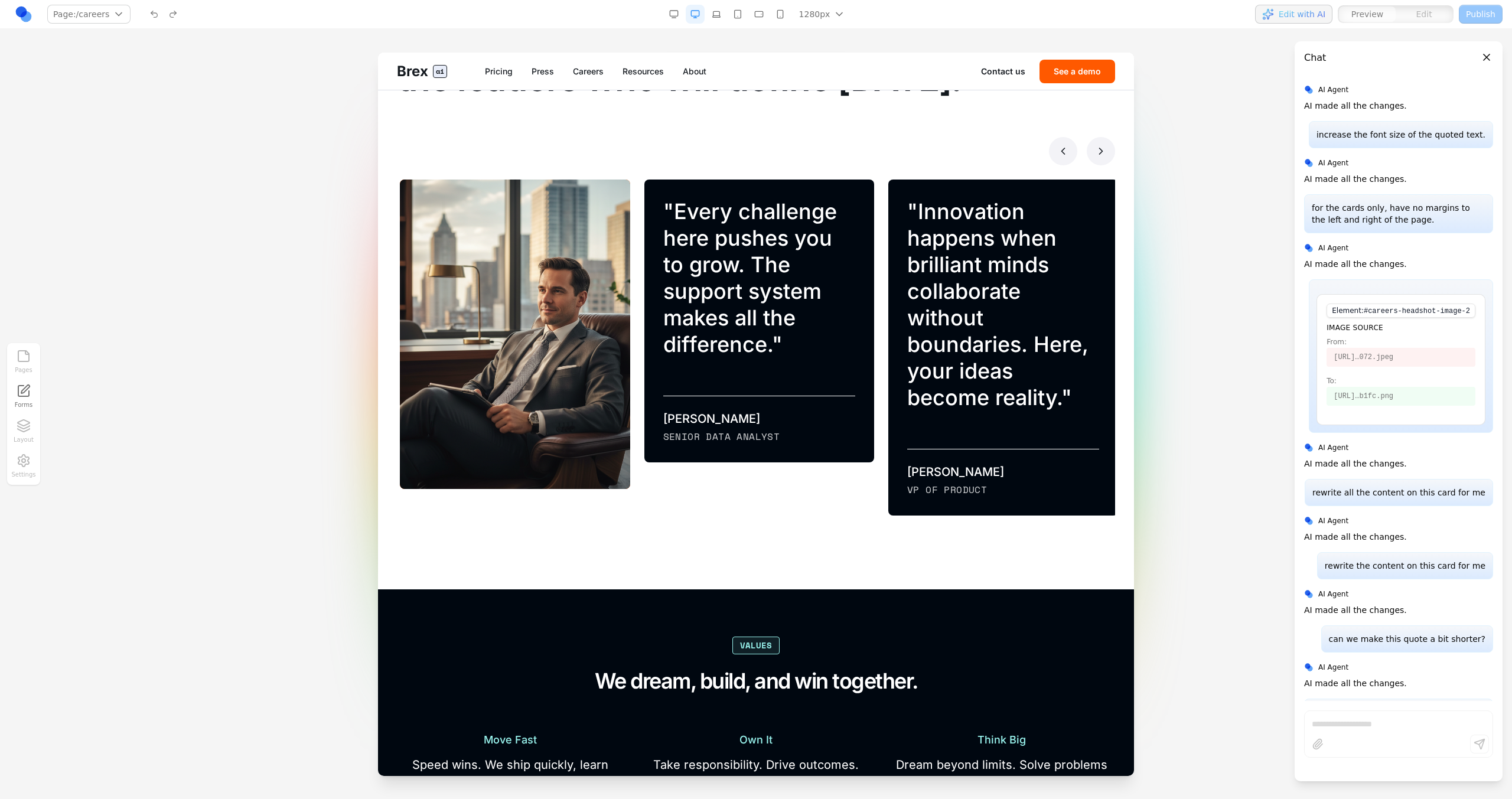
click at [892, 155] on icon at bounding box center [1063, 150] width 12 height 12
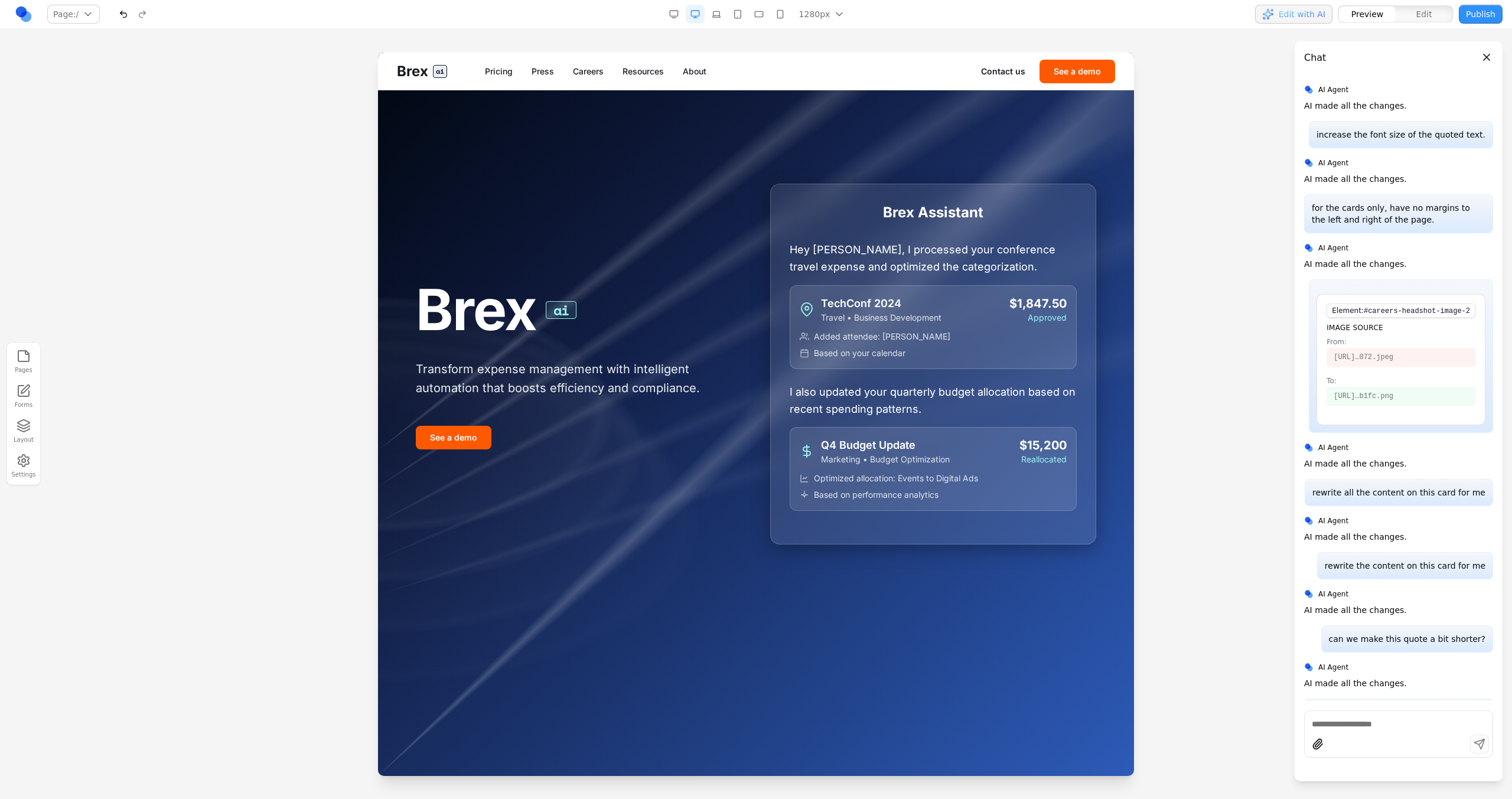
click at [592, 59] on div "Brex ai Pricing Press Careers Resources About Contact us See a demo" at bounding box center [756, 71] width 756 height 37
click at [592, 62] on div "Brex ai Pricing Press Careers Resources About Contact us See a demo" at bounding box center [756, 71] width 756 height 37
click at [592, 67] on link "Careers" at bounding box center [589, 71] width 31 height 12
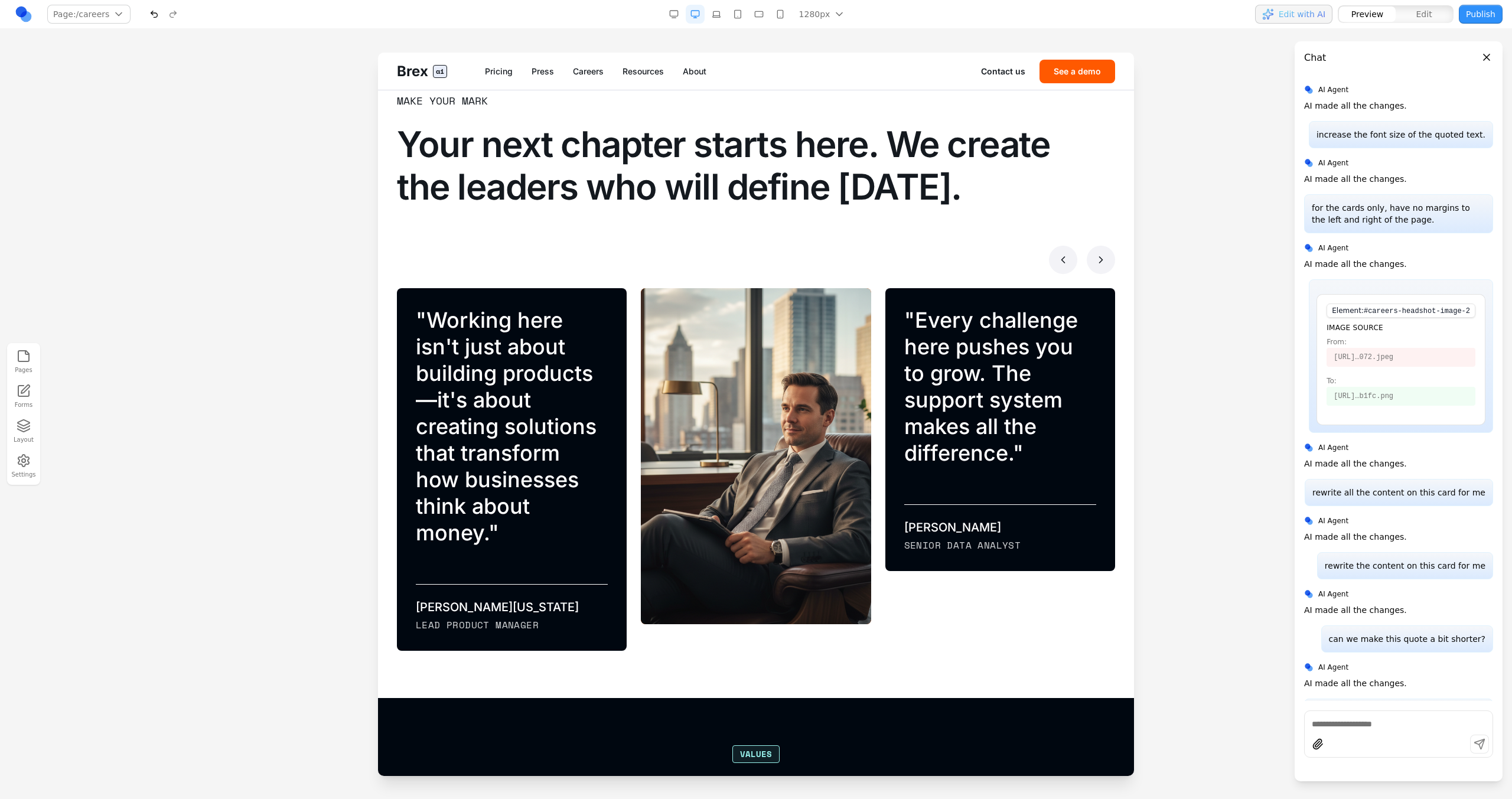
scroll to position [767, 0]
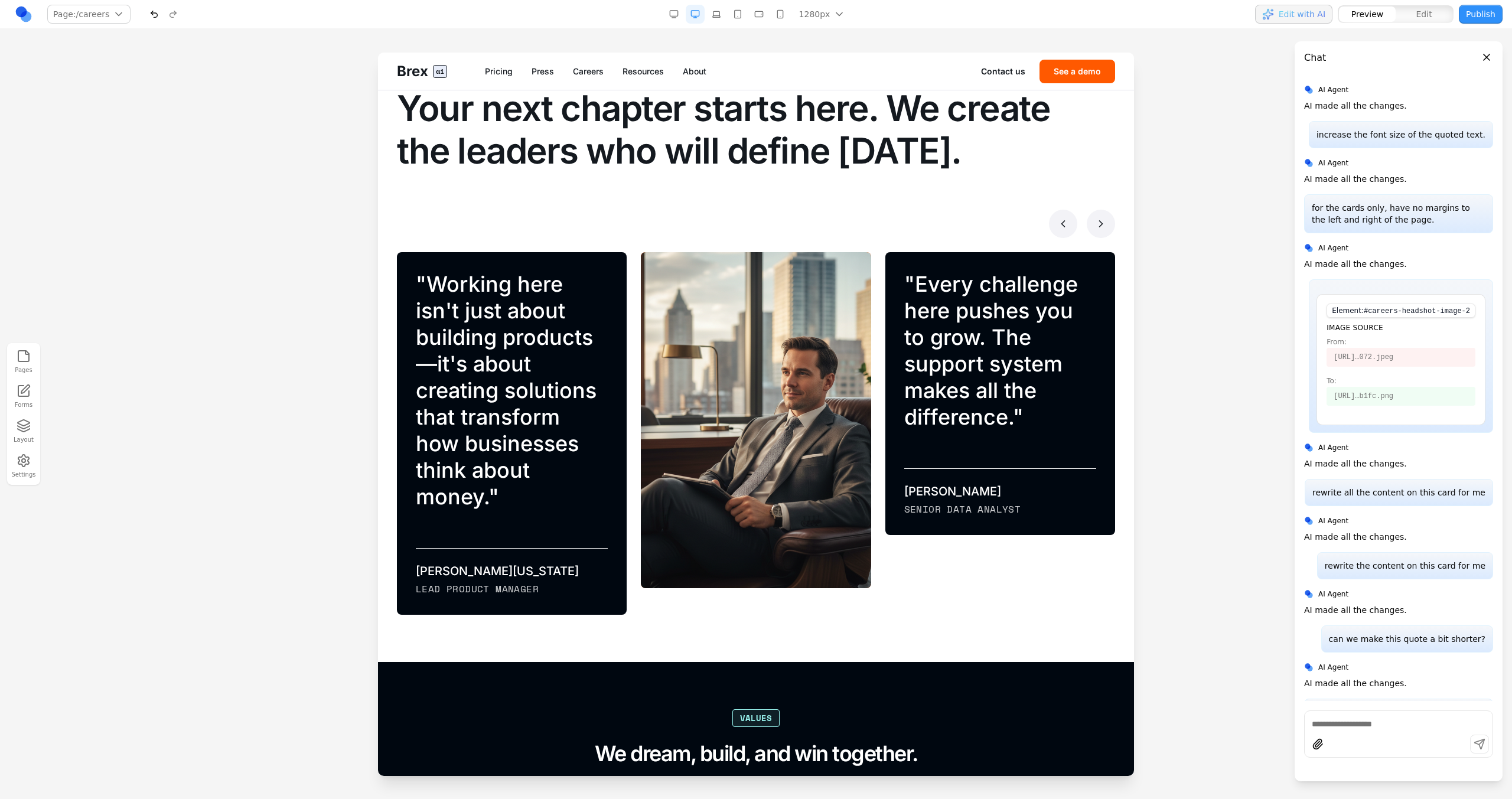
click at [892, 225] on button at bounding box center [1100, 223] width 28 height 28
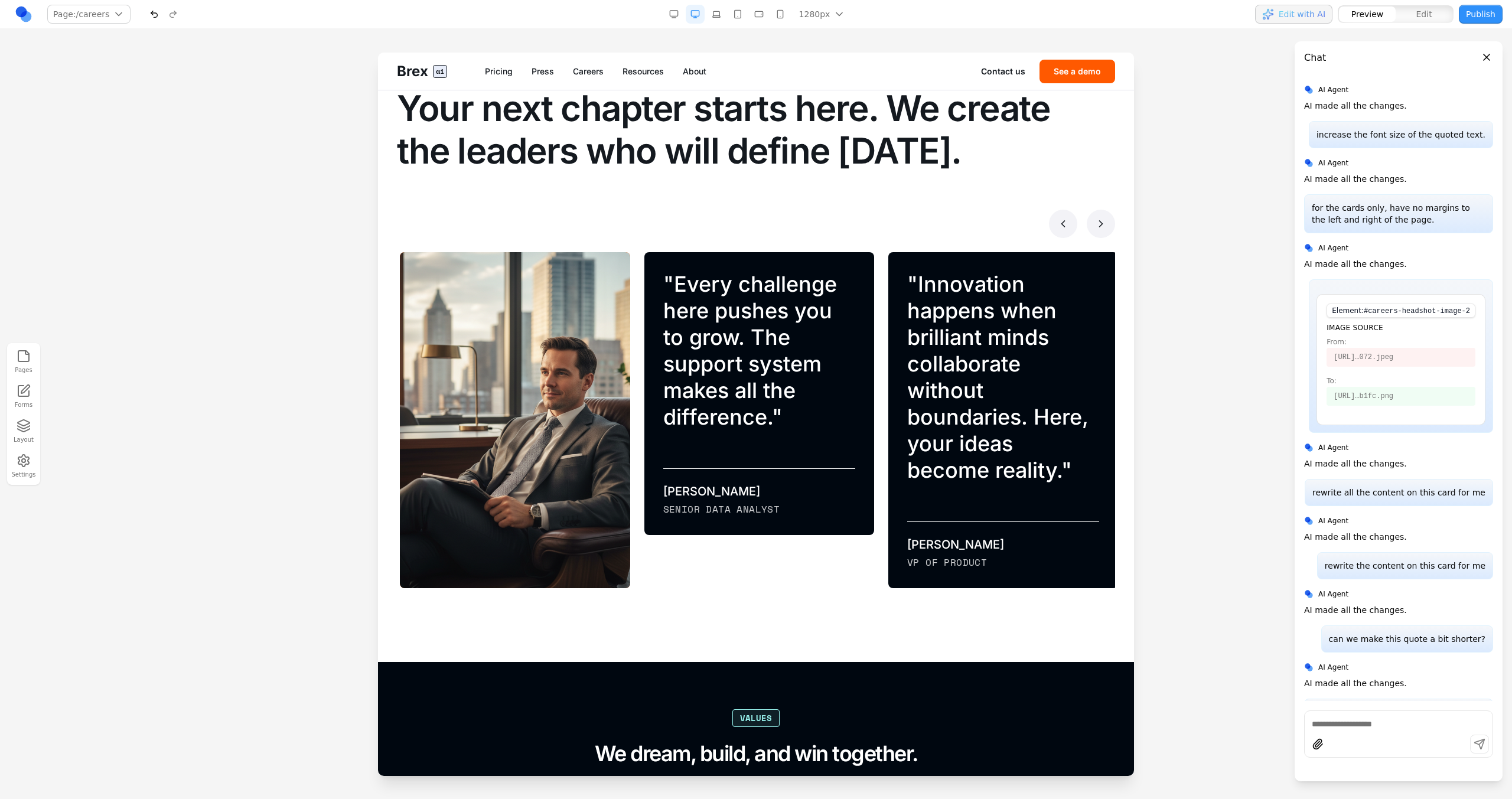
click at [892, 223] on button at bounding box center [1063, 223] width 28 height 28
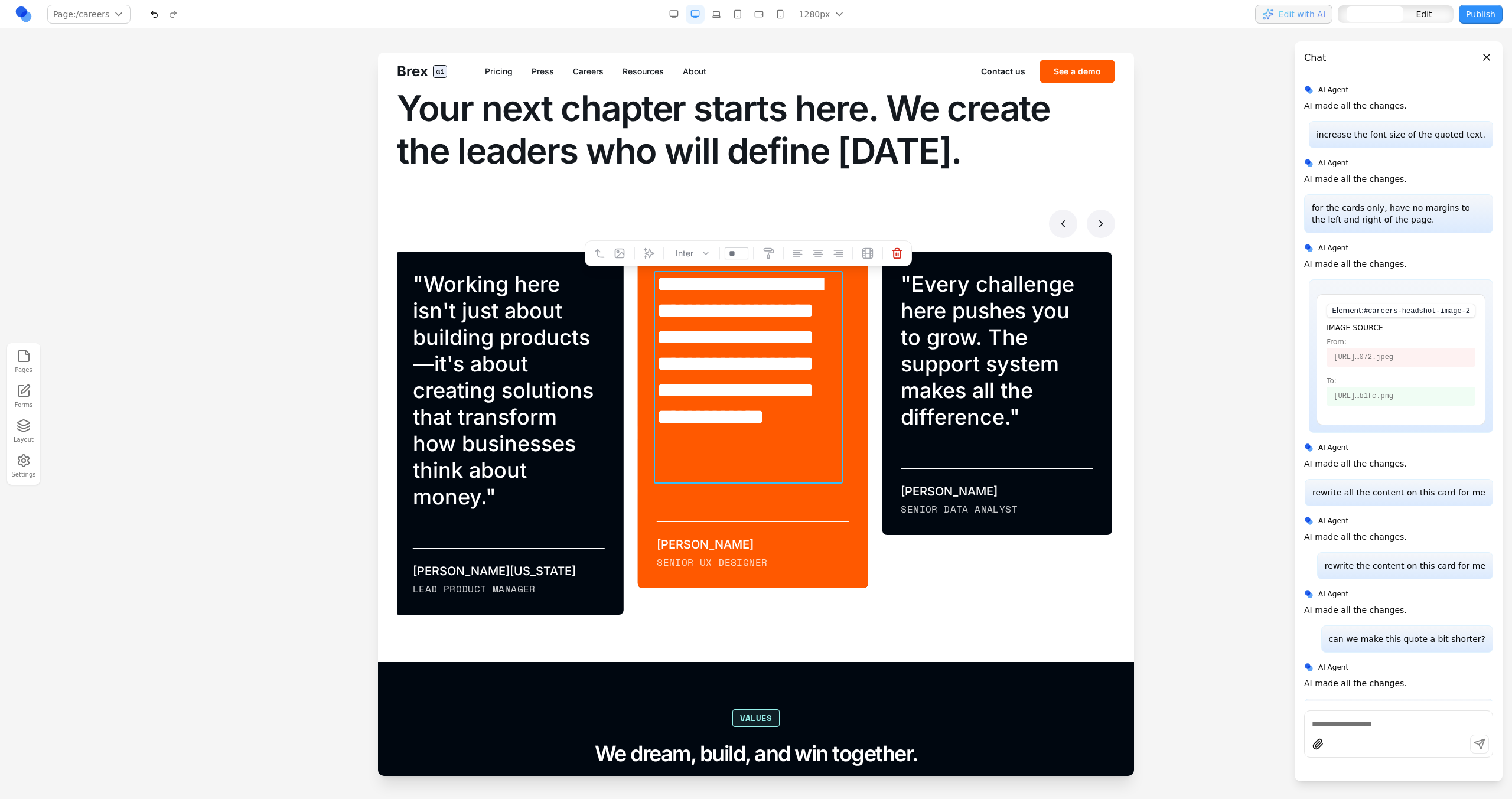
click at [709, 290] on blockquote "**********" at bounding box center [751, 377] width 189 height 213
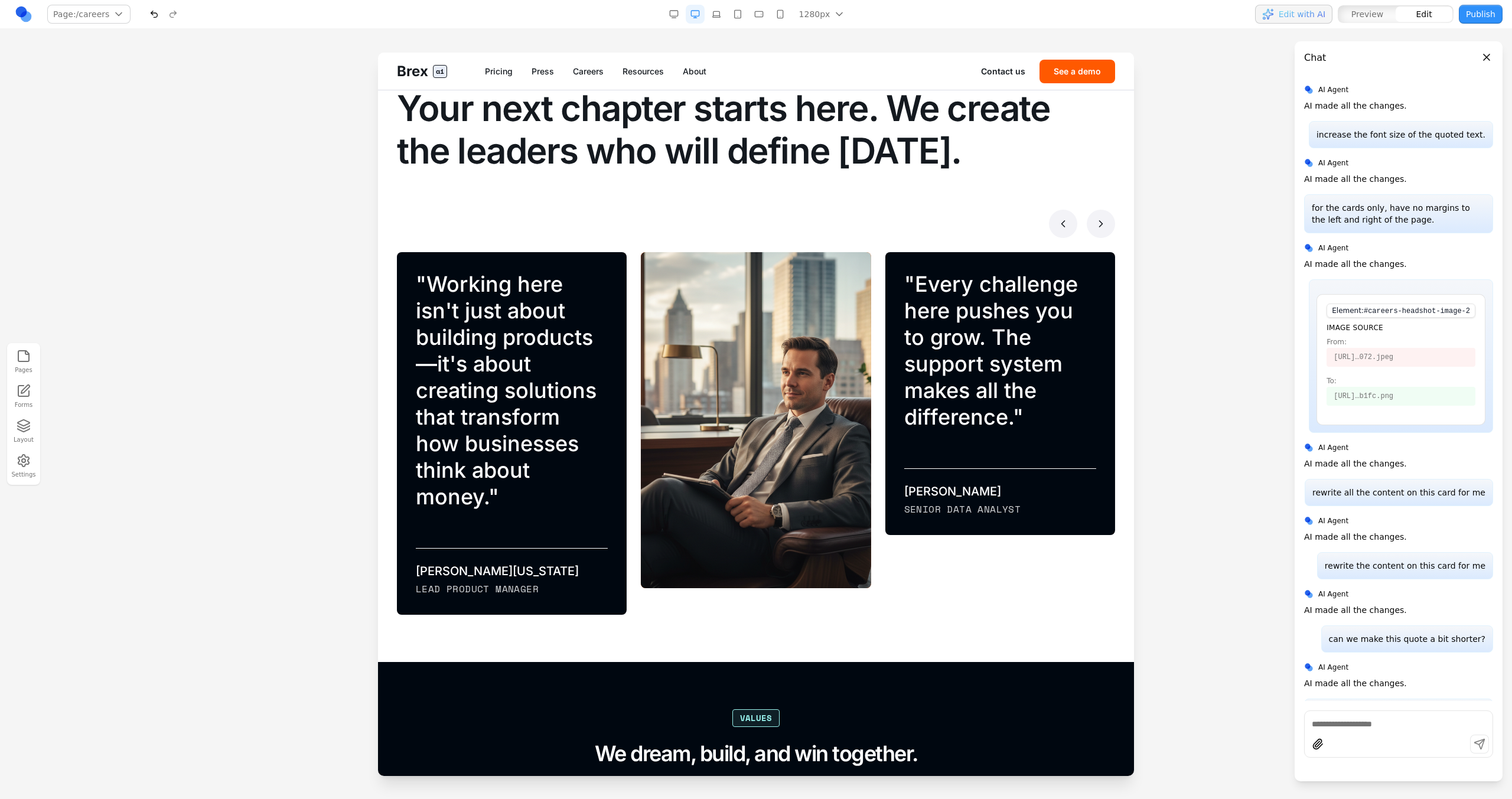
click at [740, 202] on div "**********" at bounding box center [756, 335] width 718 height 558
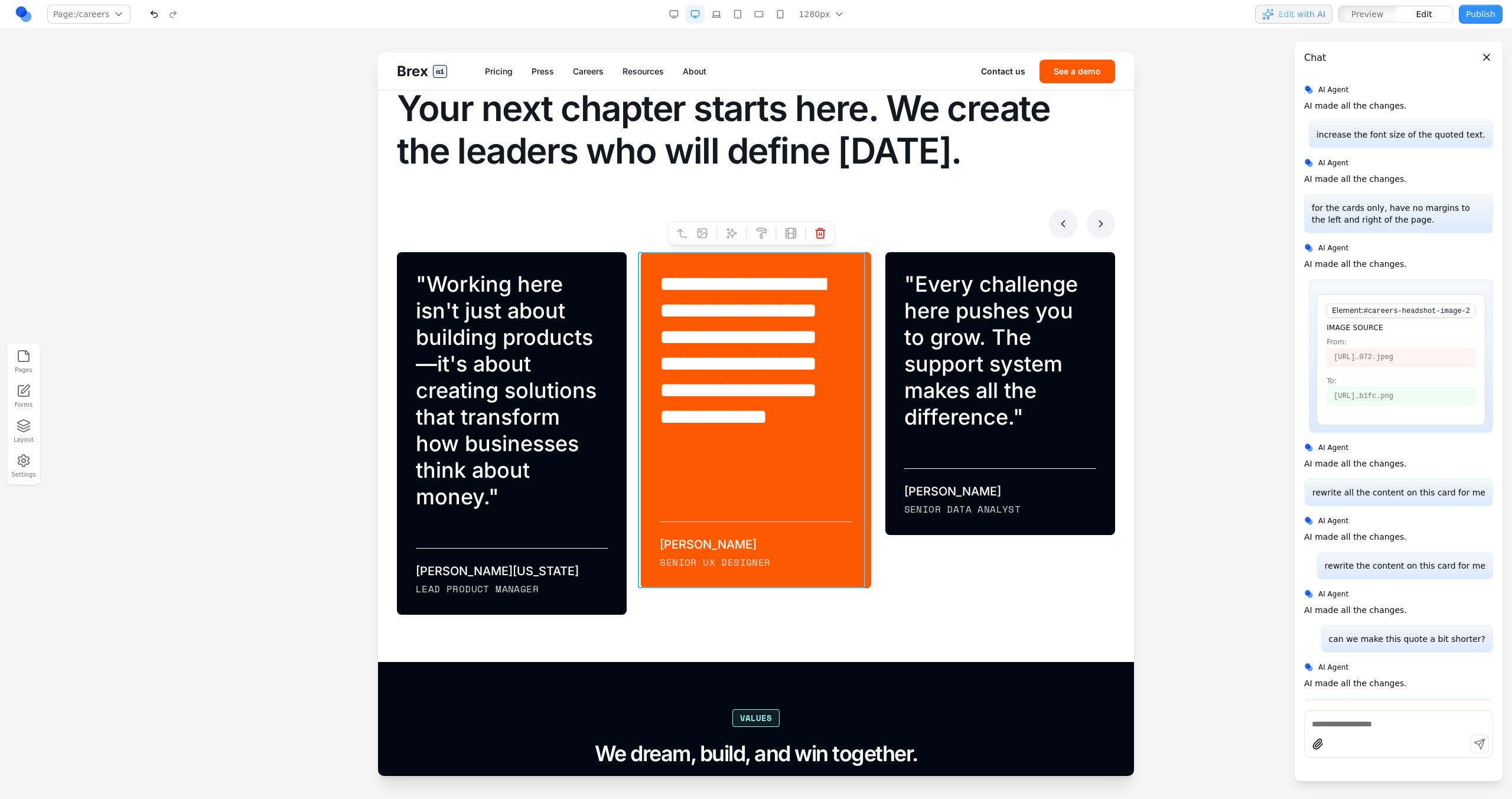
click at [724, 255] on div "**********" at bounding box center [756, 420] width 230 height 336
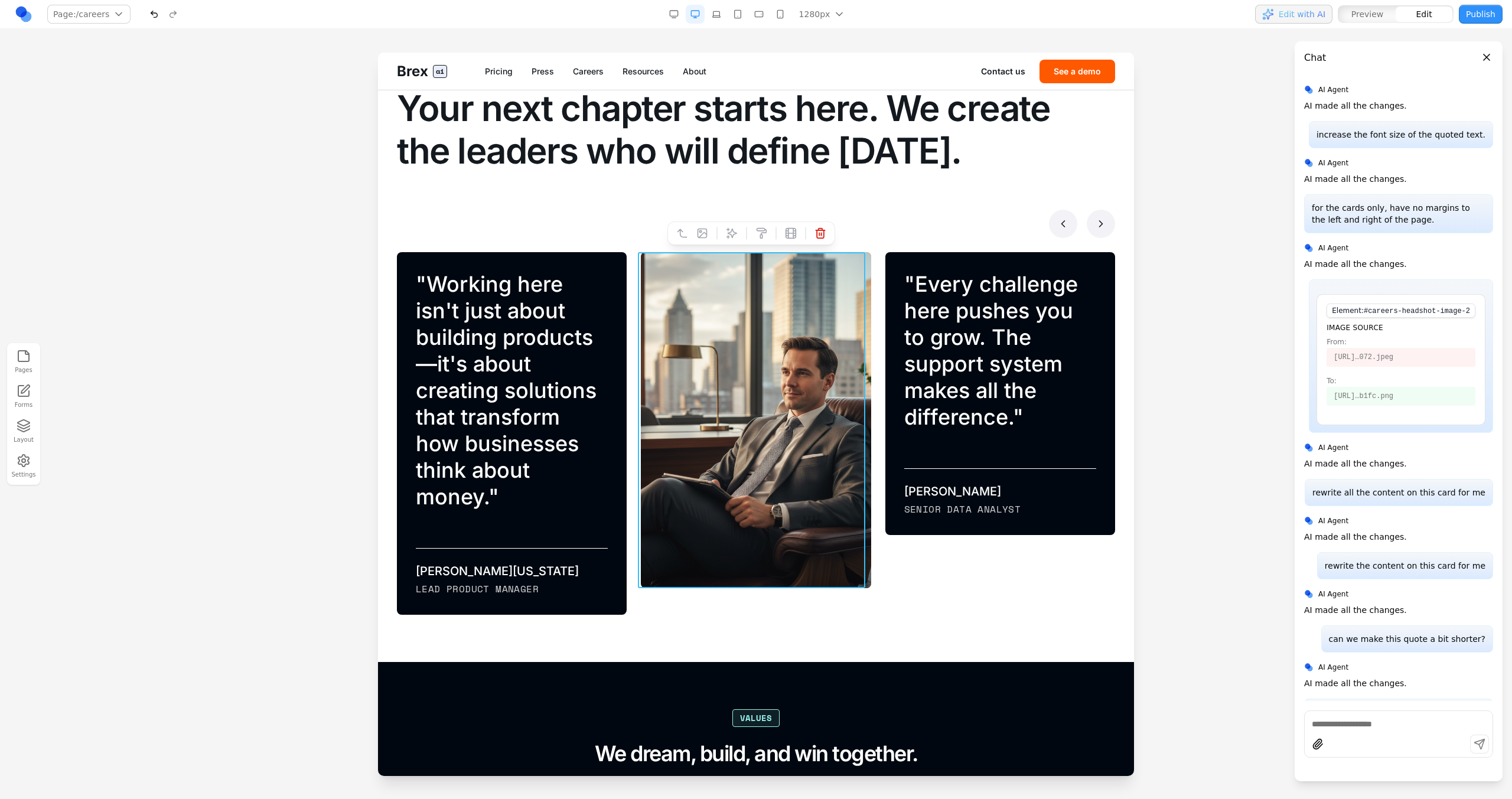
click at [704, 240] on button at bounding box center [702, 233] width 19 height 19
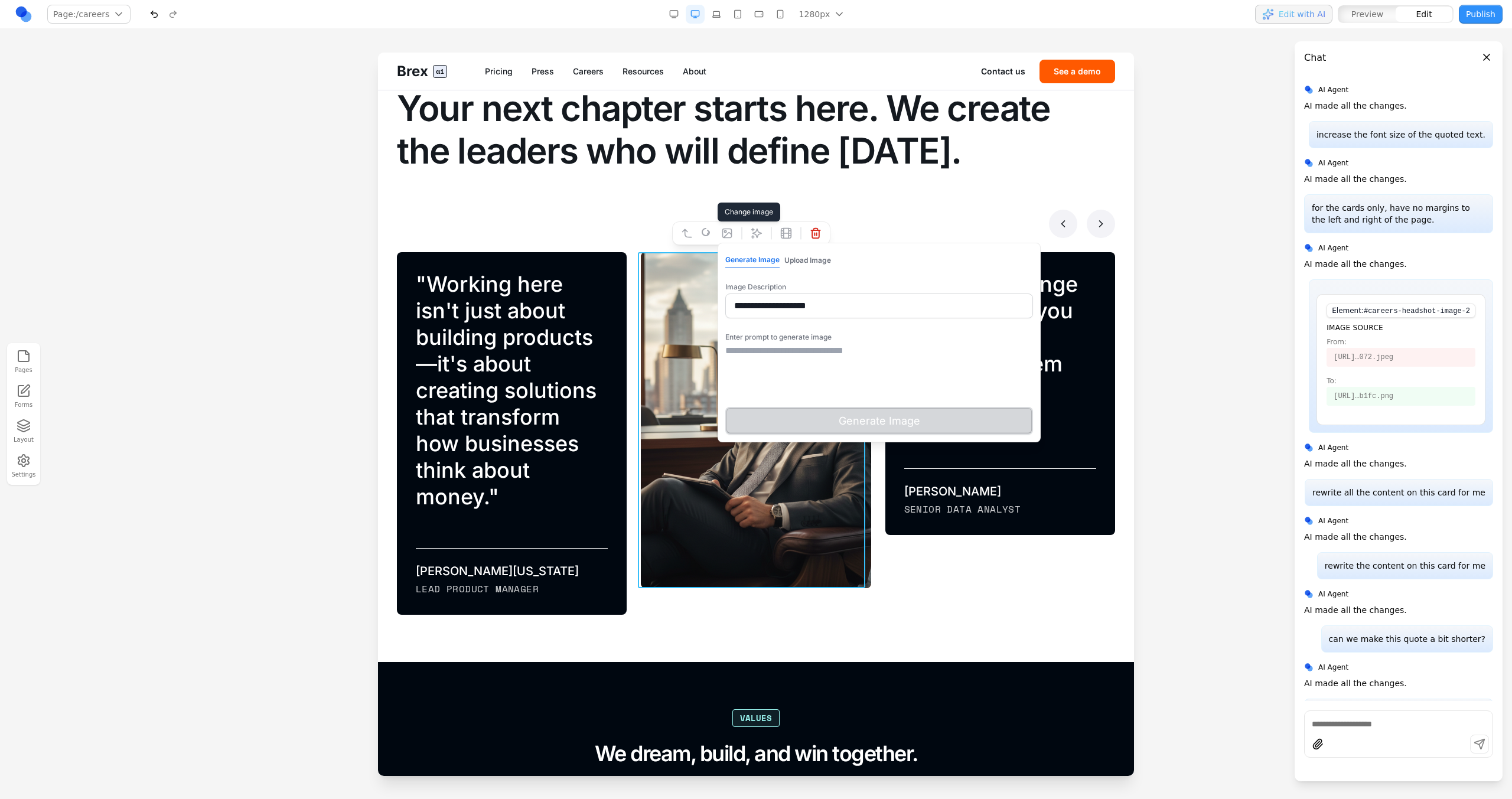
click at [841, 348] on textarea at bounding box center [879, 373] width 308 height 59
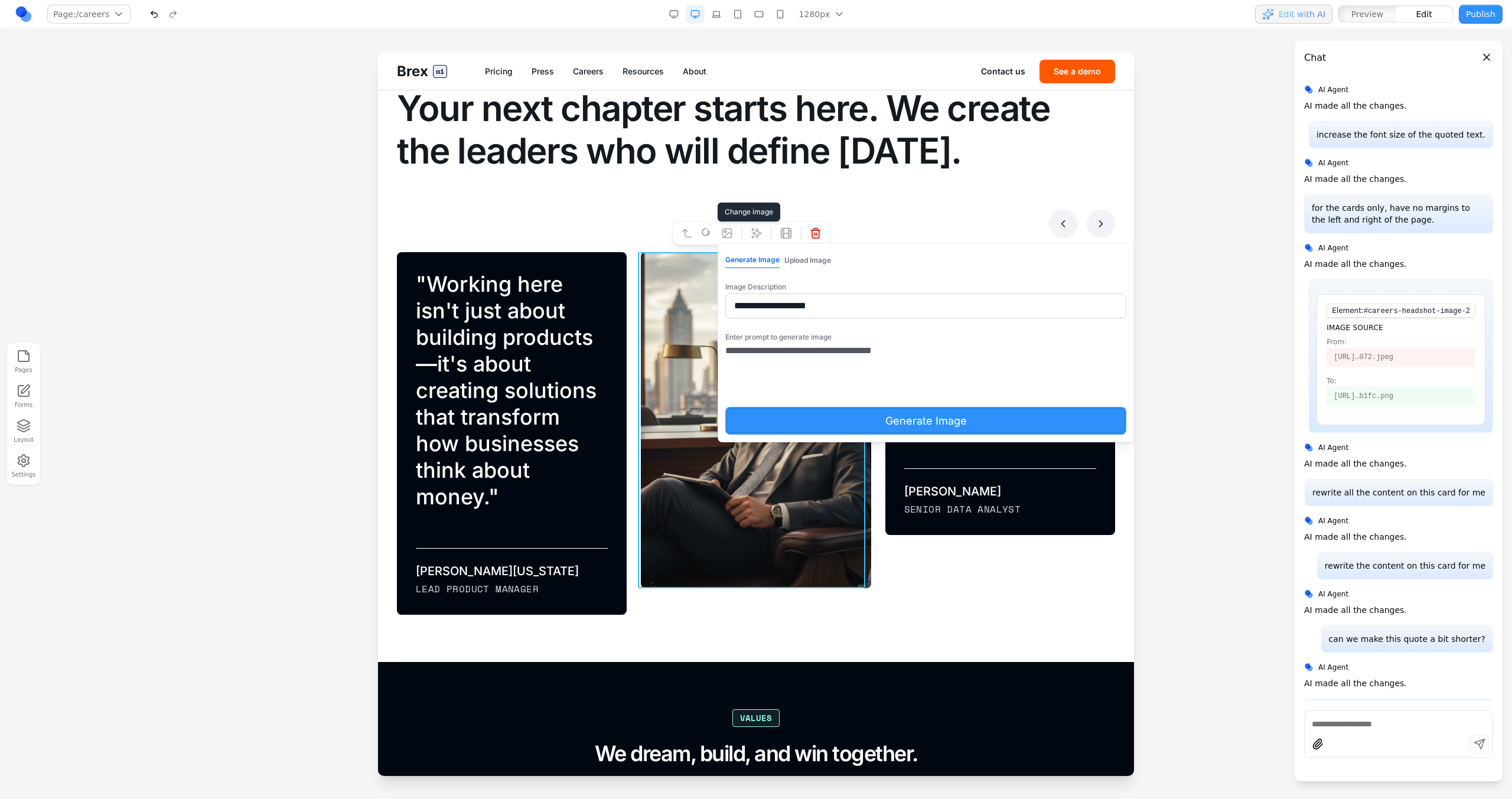
click at [867, 354] on textarea "**********" at bounding box center [885, 373] width 319 height 59
type textarea "**********"
click at [863, 436] on div "**********" at bounding box center [925, 342] width 416 height 200
click at [861, 429] on button "Generate Image" at bounding box center [926, 420] width 401 height 27
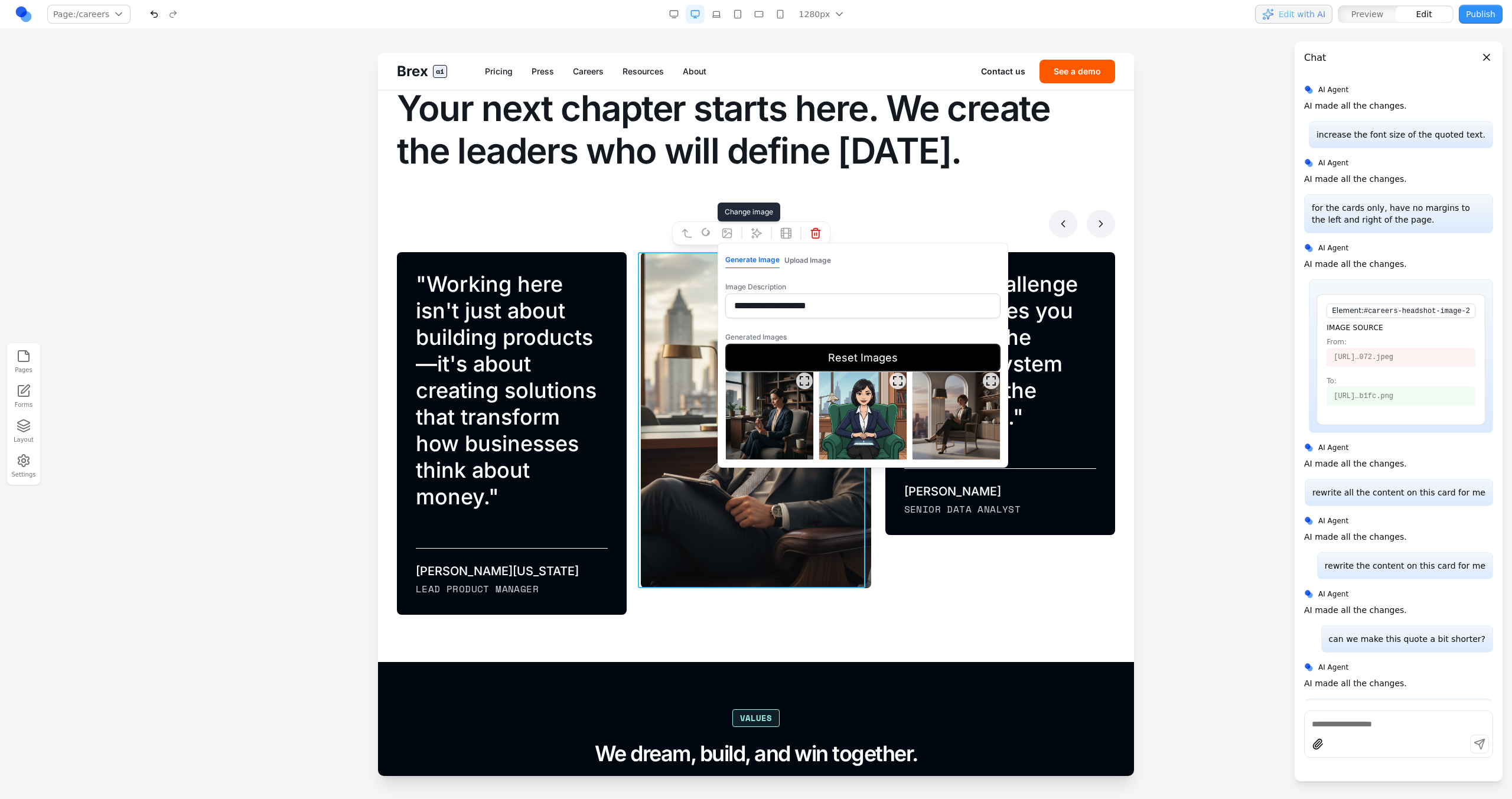
click at [794, 420] on img at bounding box center [770, 416] width 88 height 88
click at [858, 453] on button "Select Image" at bounding box center [863, 473] width 276 height 27
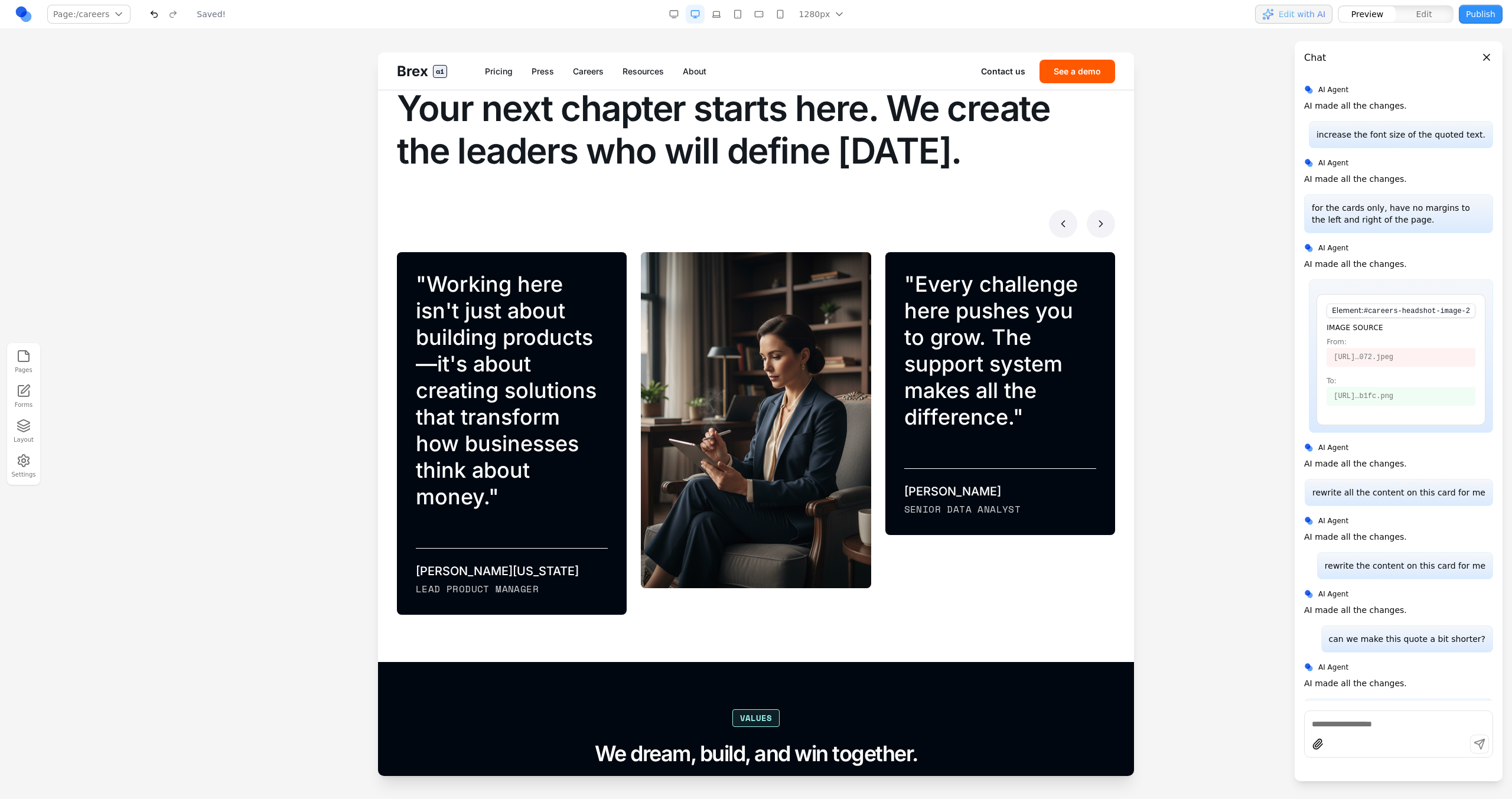
click at [892, 217] on section "**********" at bounding box center [756, 336] width 756 height 653
click at [892, 217] on button at bounding box center [1100, 223] width 28 height 28
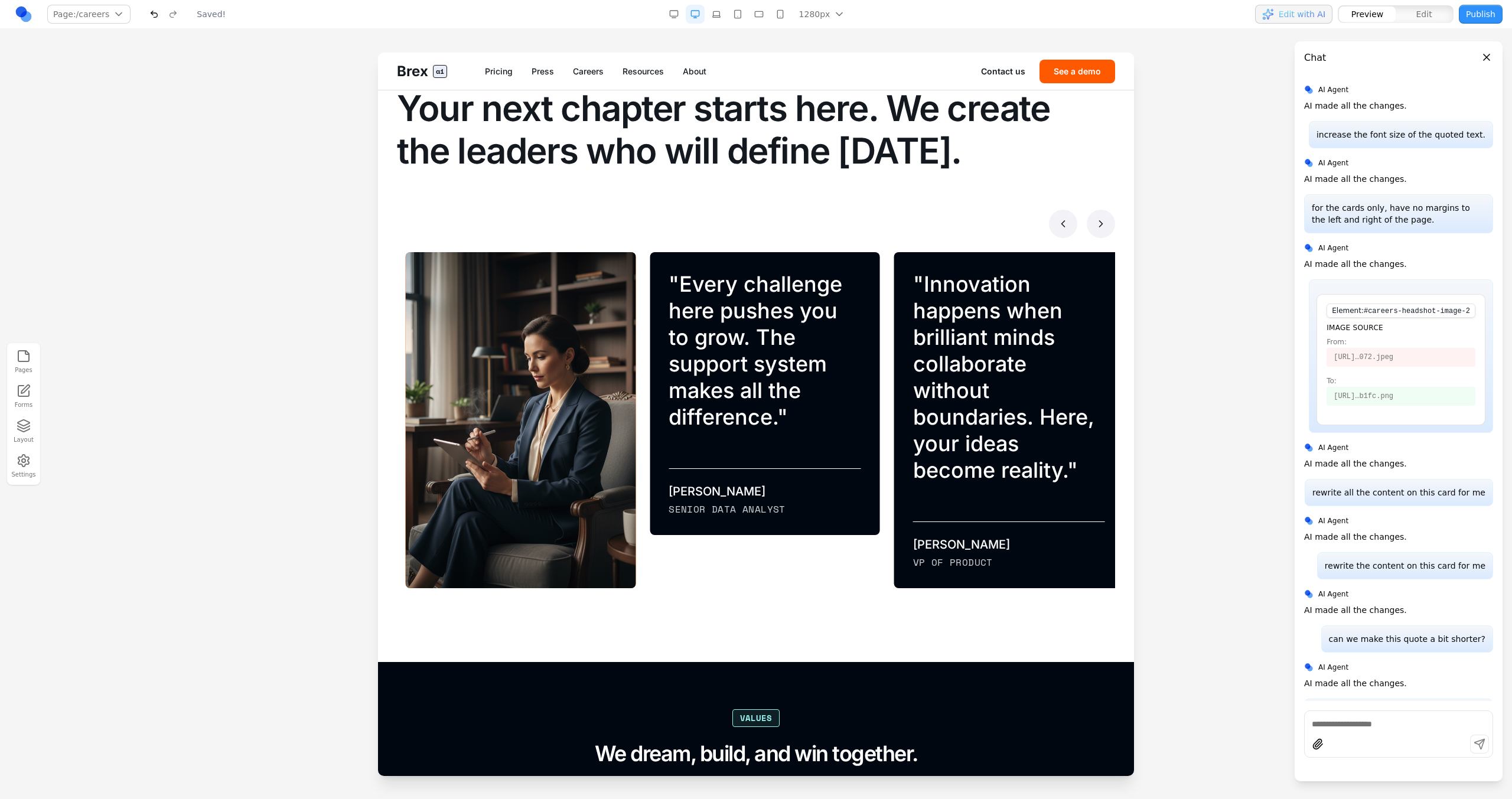
click at [892, 217] on button at bounding box center [1100, 223] width 28 height 28
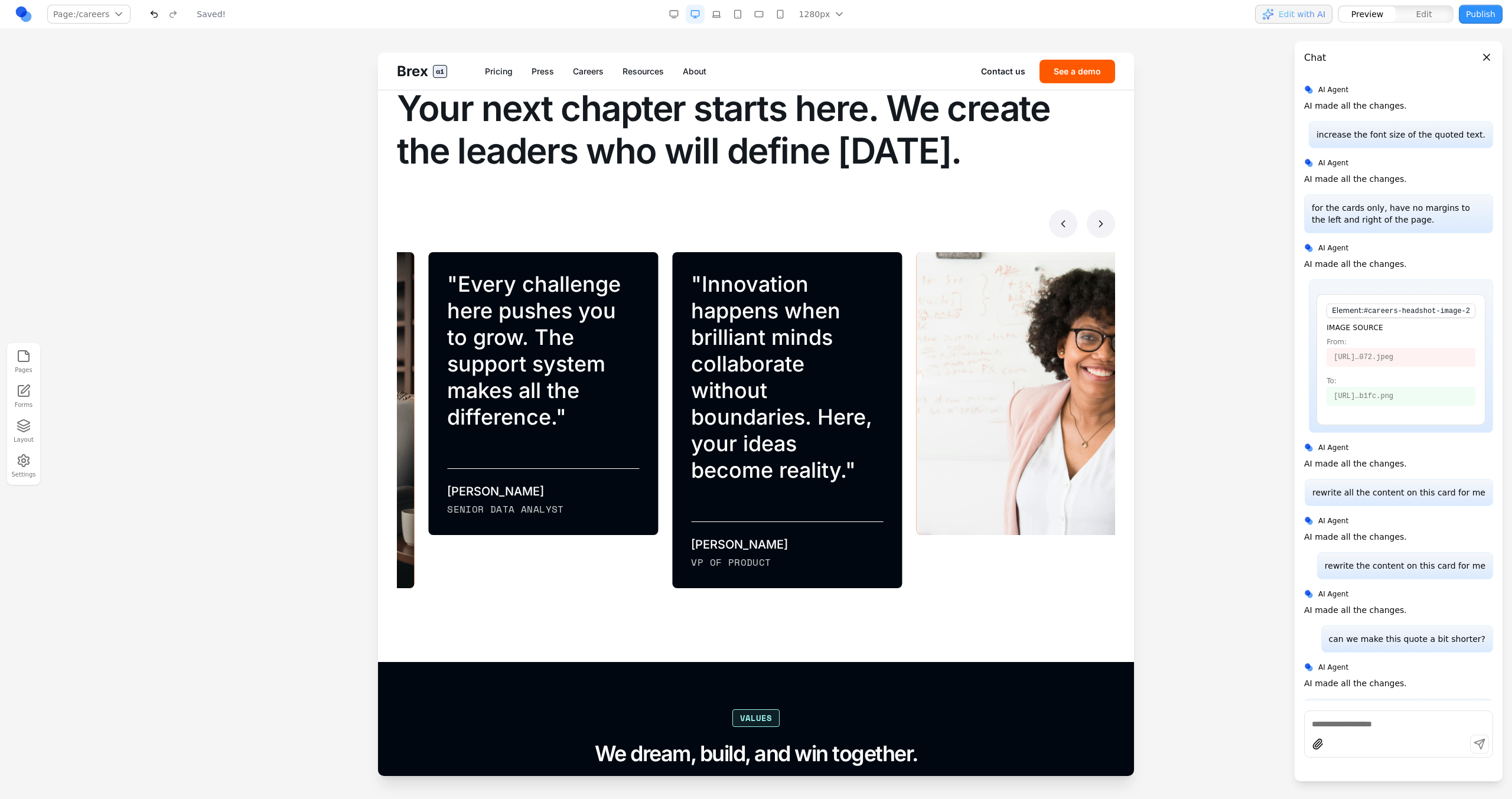
click at [892, 220] on icon at bounding box center [1100, 223] width 12 height 12
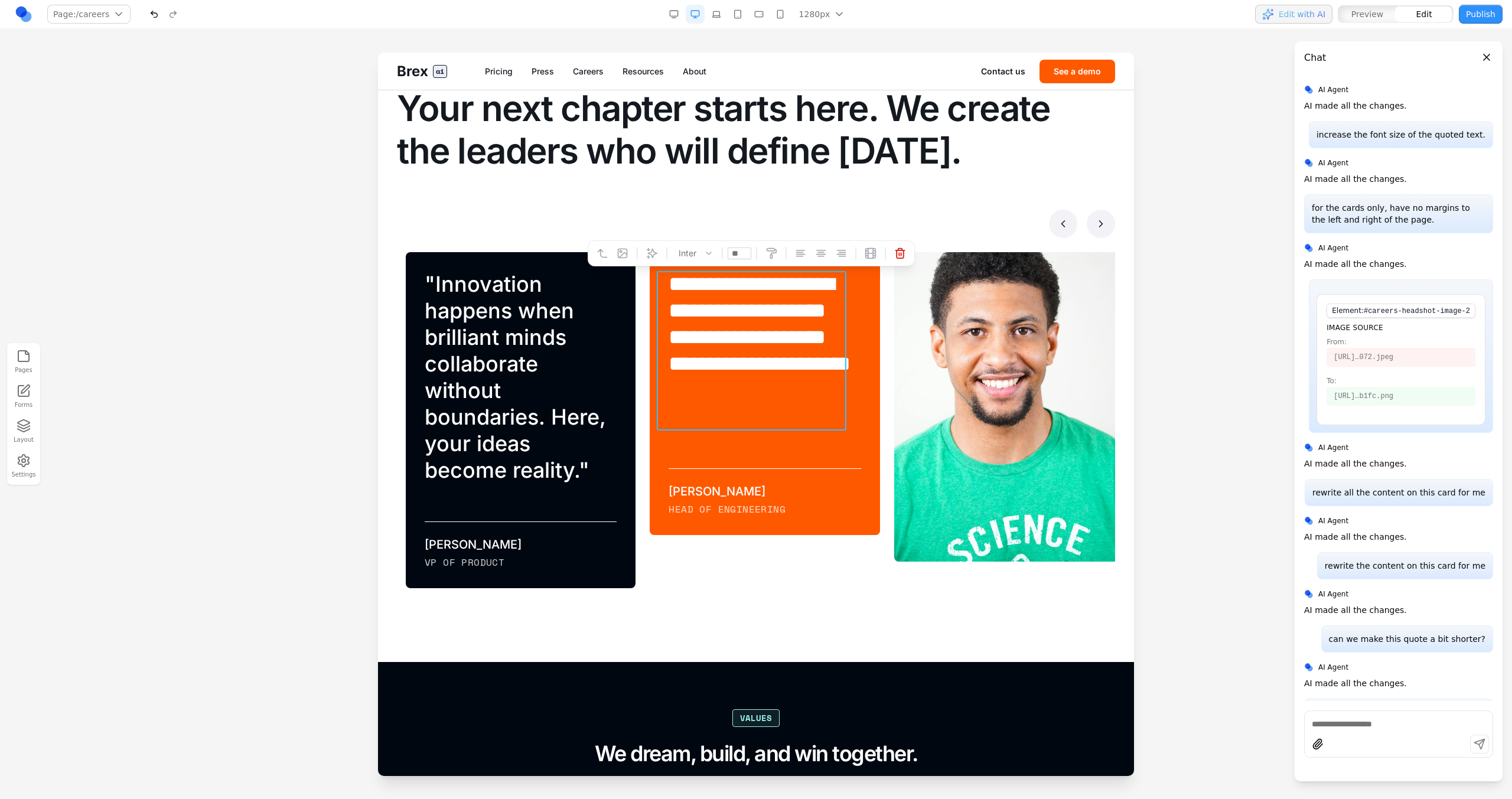
click at [821, 358] on blockquote "**********" at bounding box center [763, 350] width 189 height 160
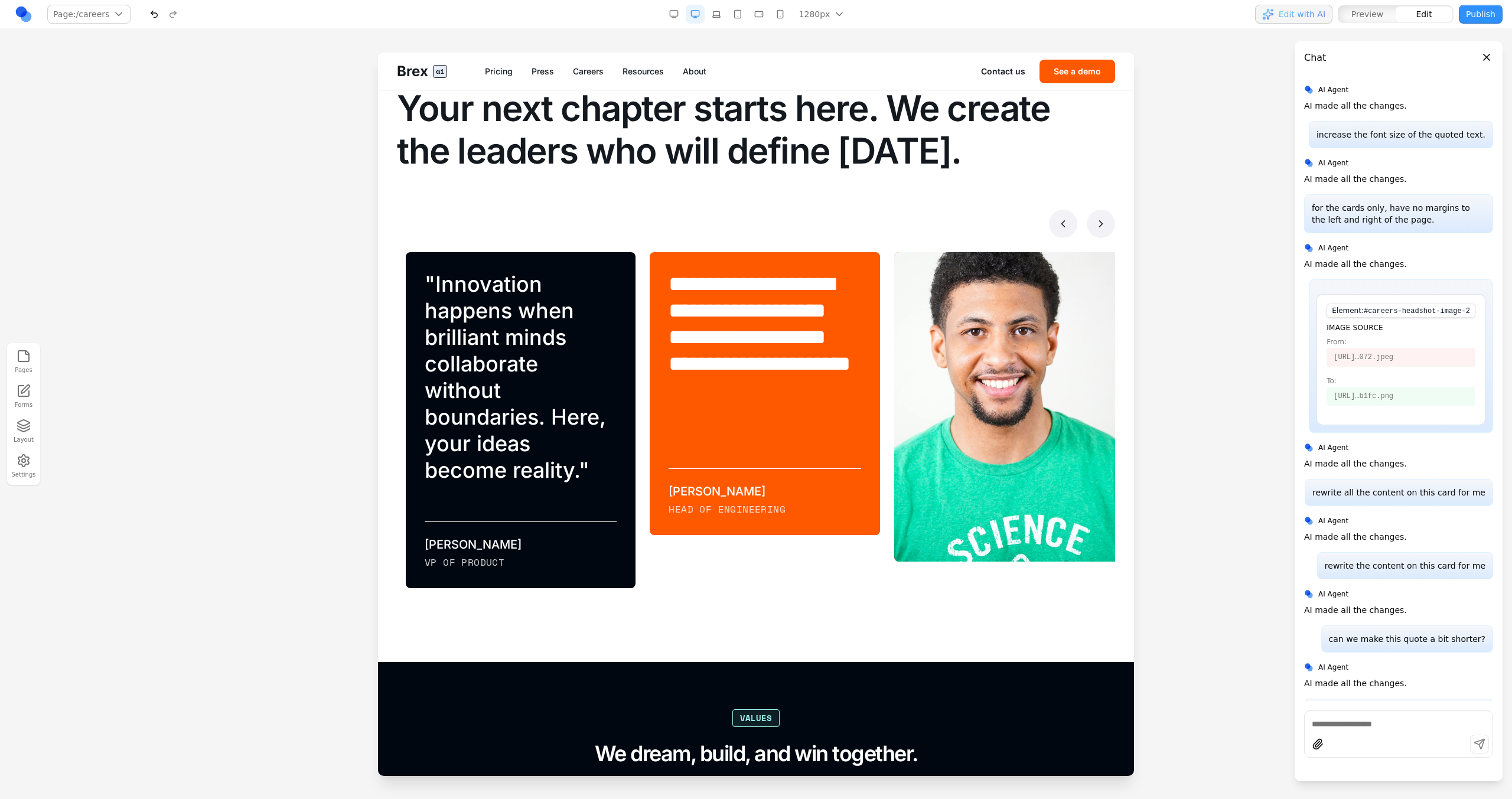
click at [671, 434] on div "**********" at bounding box center [765, 393] width 230 height 283
click at [658, 262] on div "**********" at bounding box center [765, 393] width 230 height 283
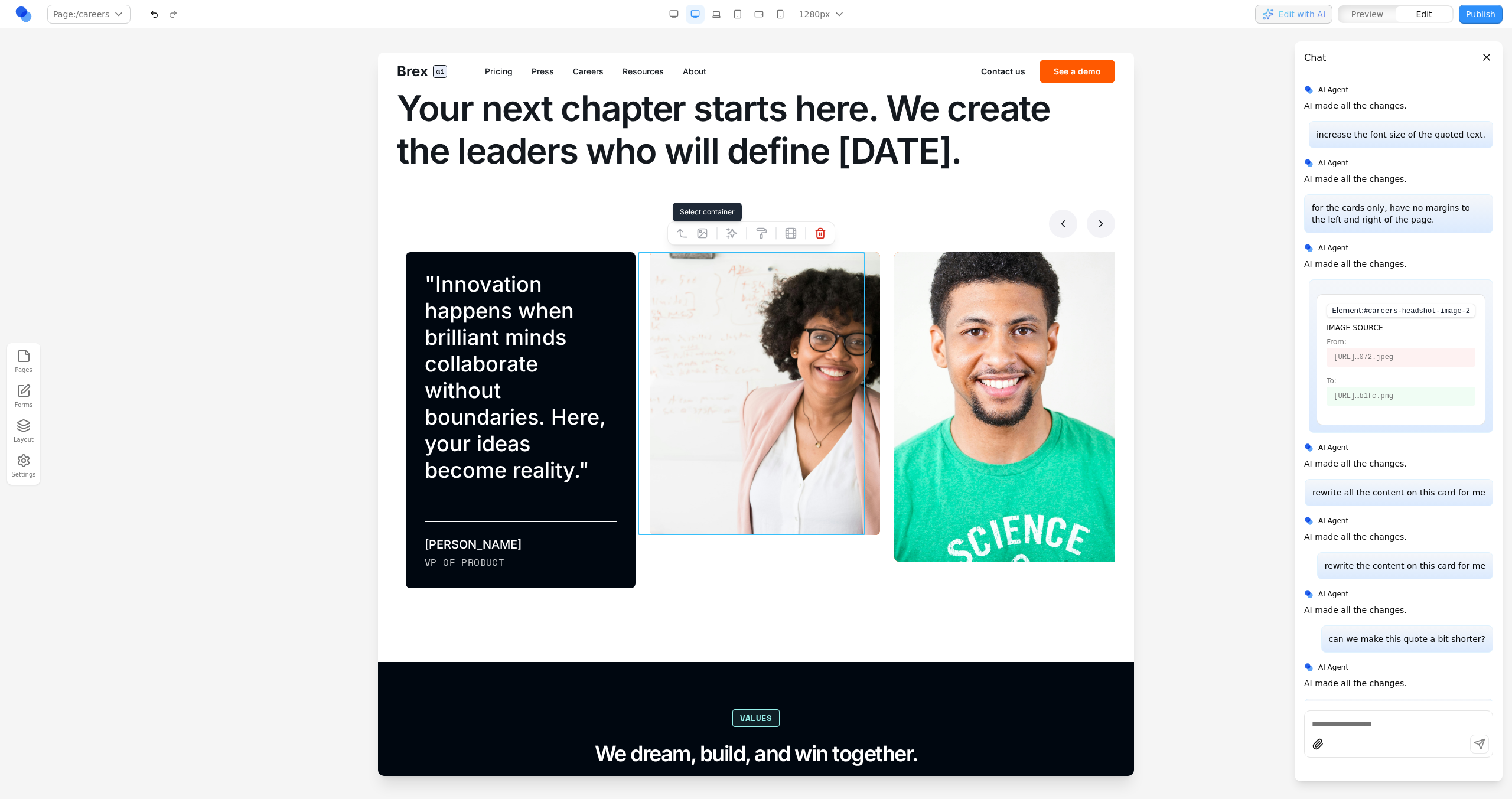
click at [702, 233] on icon at bounding box center [702, 233] width 12 height 12
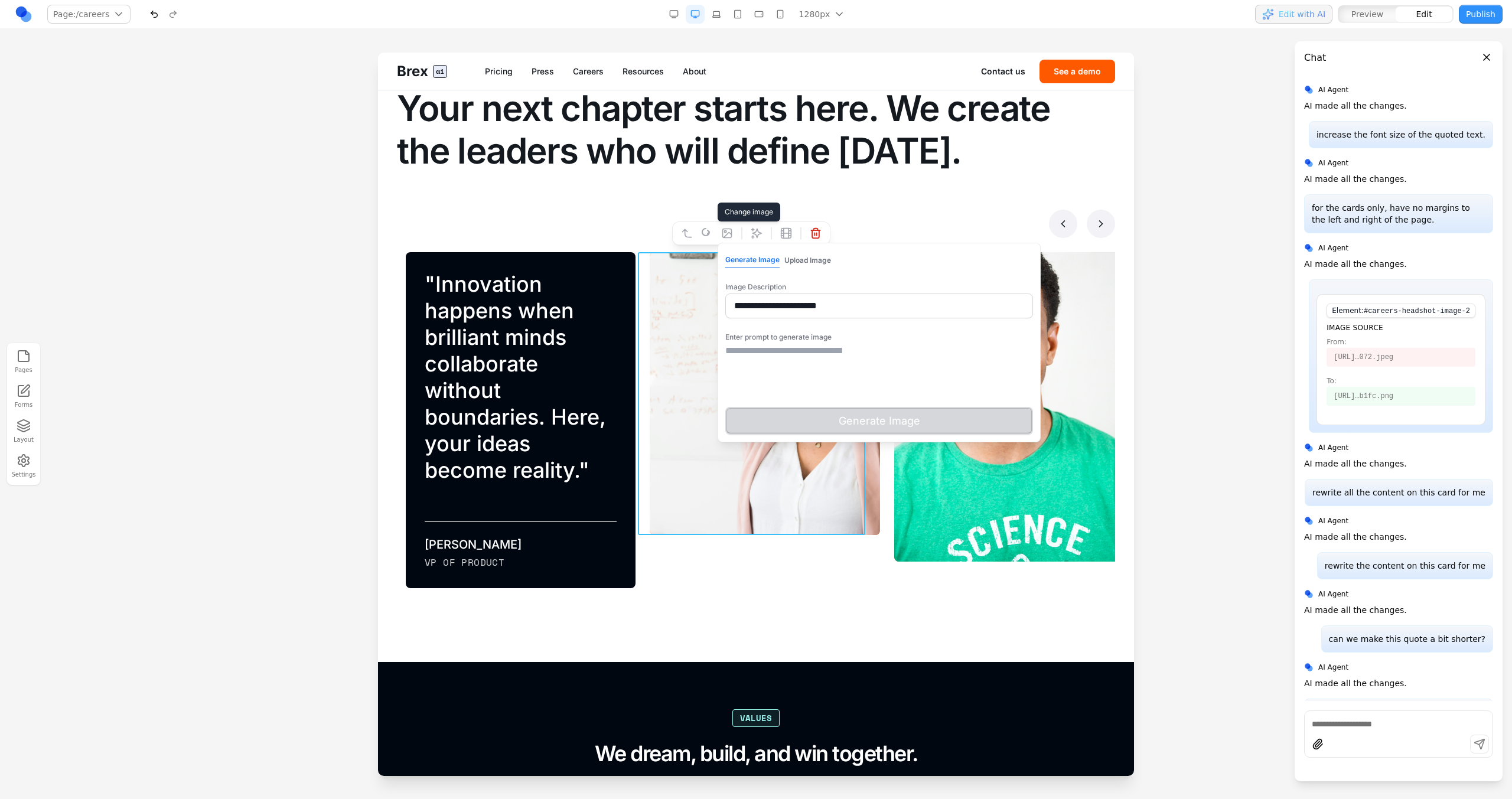
click at [829, 357] on textarea at bounding box center [879, 373] width 308 height 59
type textarea "*"
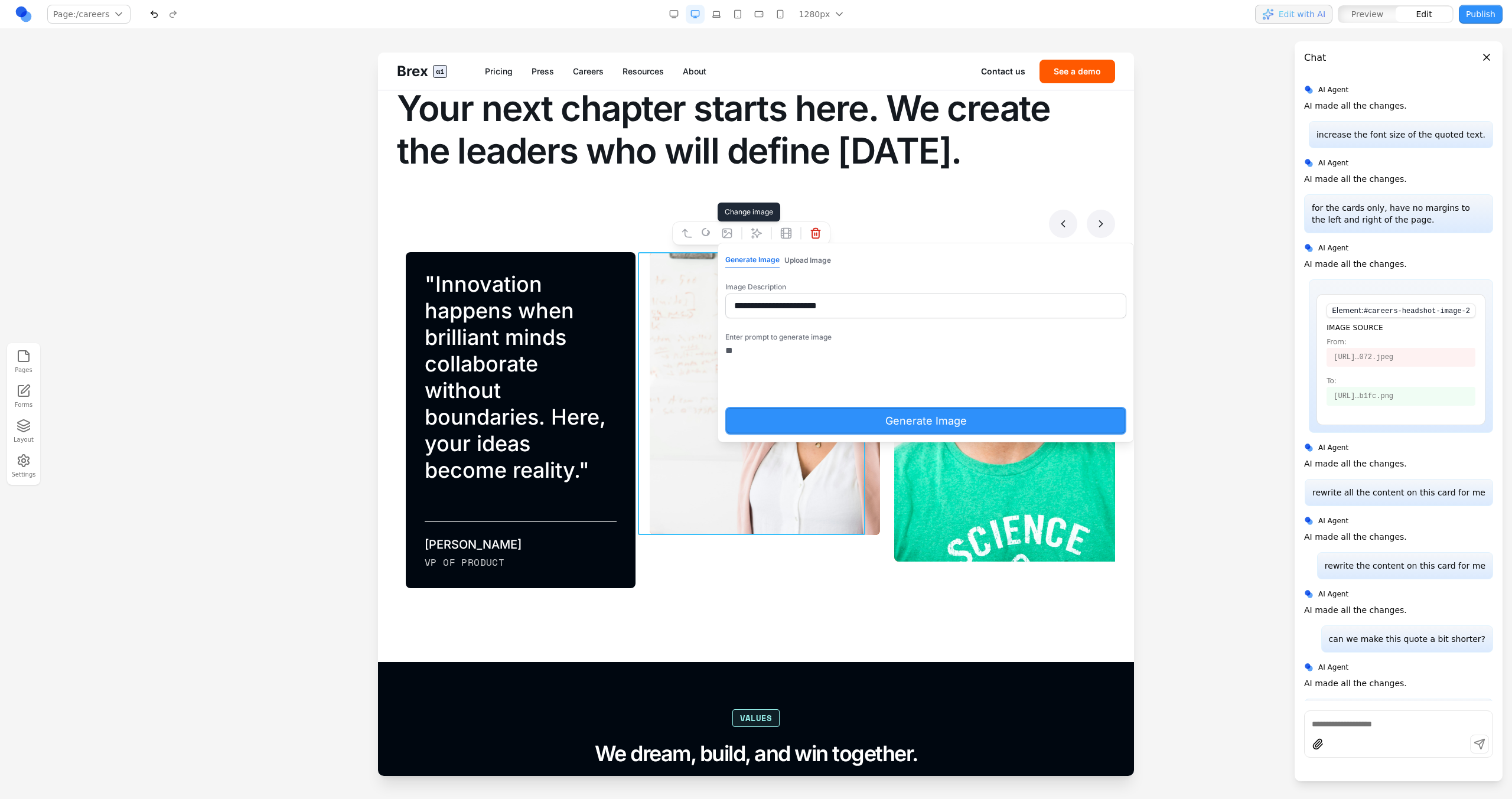
type textarea "*"
type textarea "**********"
click at [815, 403] on div "**********" at bounding box center [926, 380] width 401 height 107
click at [815, 413] on button "Generate Image" at bounding box center [926, 420] width 401 height 27
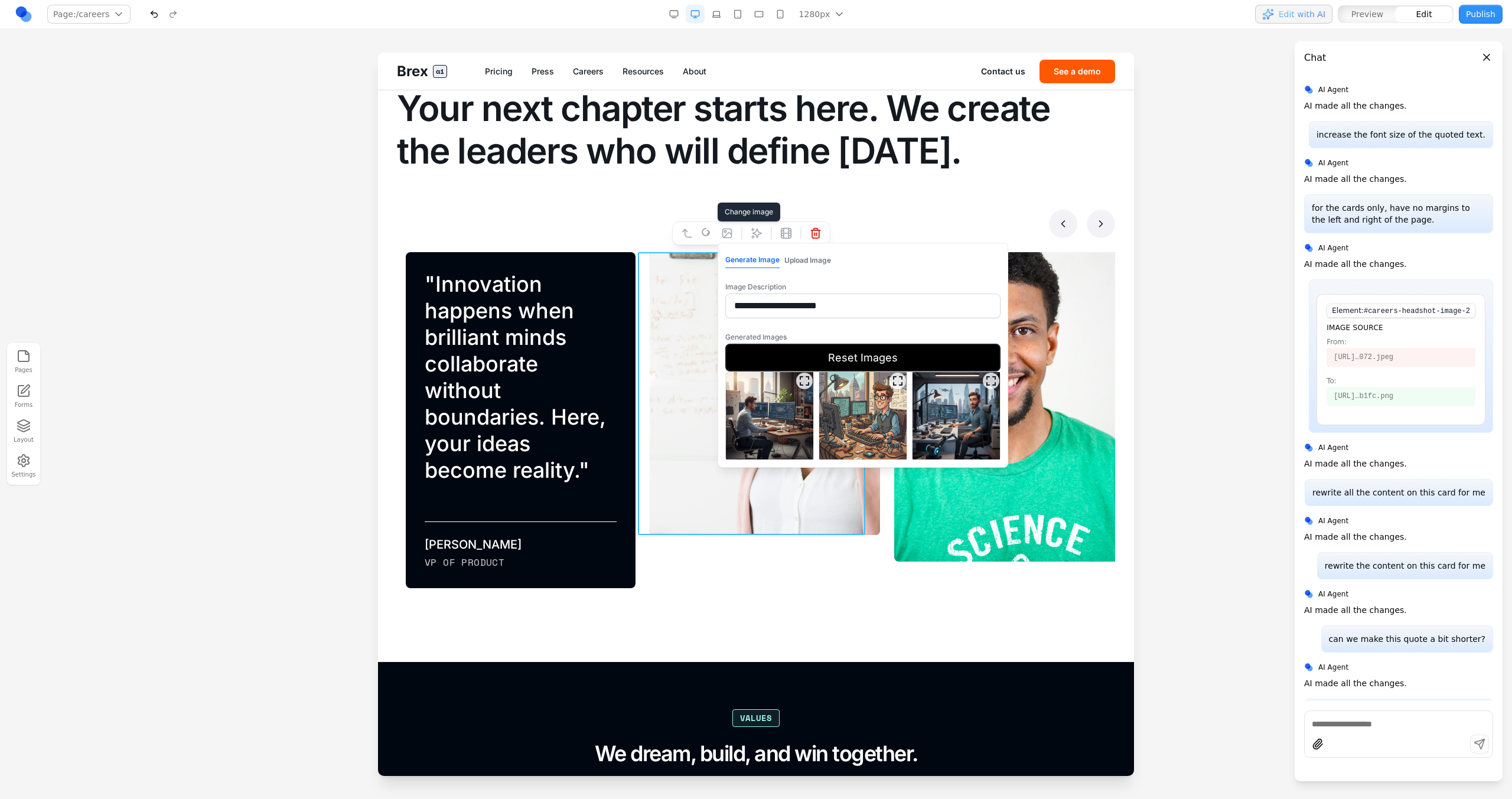
click at [853, 358] on button "Reset Images" at bounding box center [863, 358] width 276 height 27
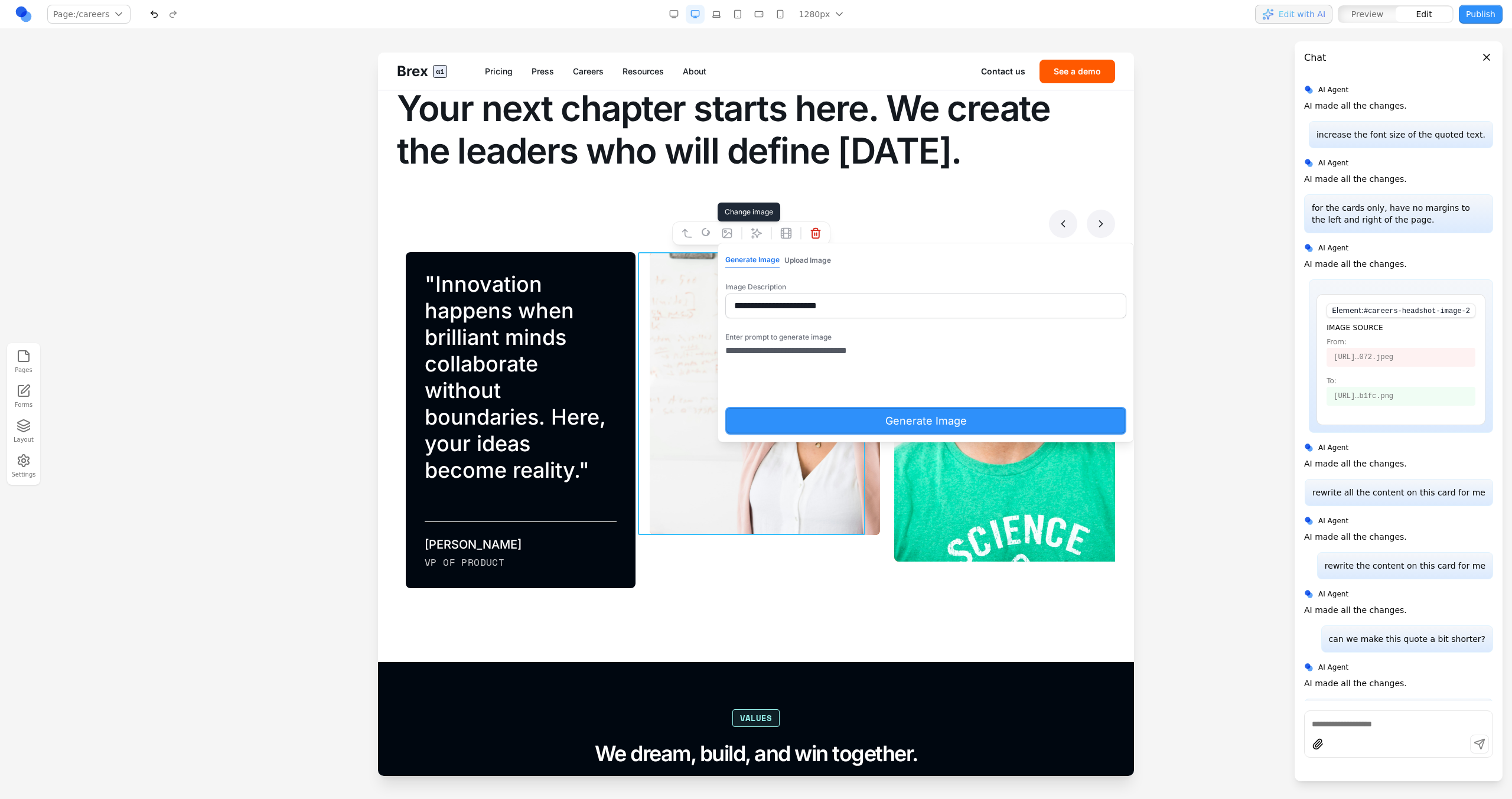
click at [877, 358] on textarea "**********" at bounding box center [885, 373] width 319 height 59
type textarea "**********"
click at [881, 420] on button "Generate Image" at bounding box center [926, 420] width 401 height 27
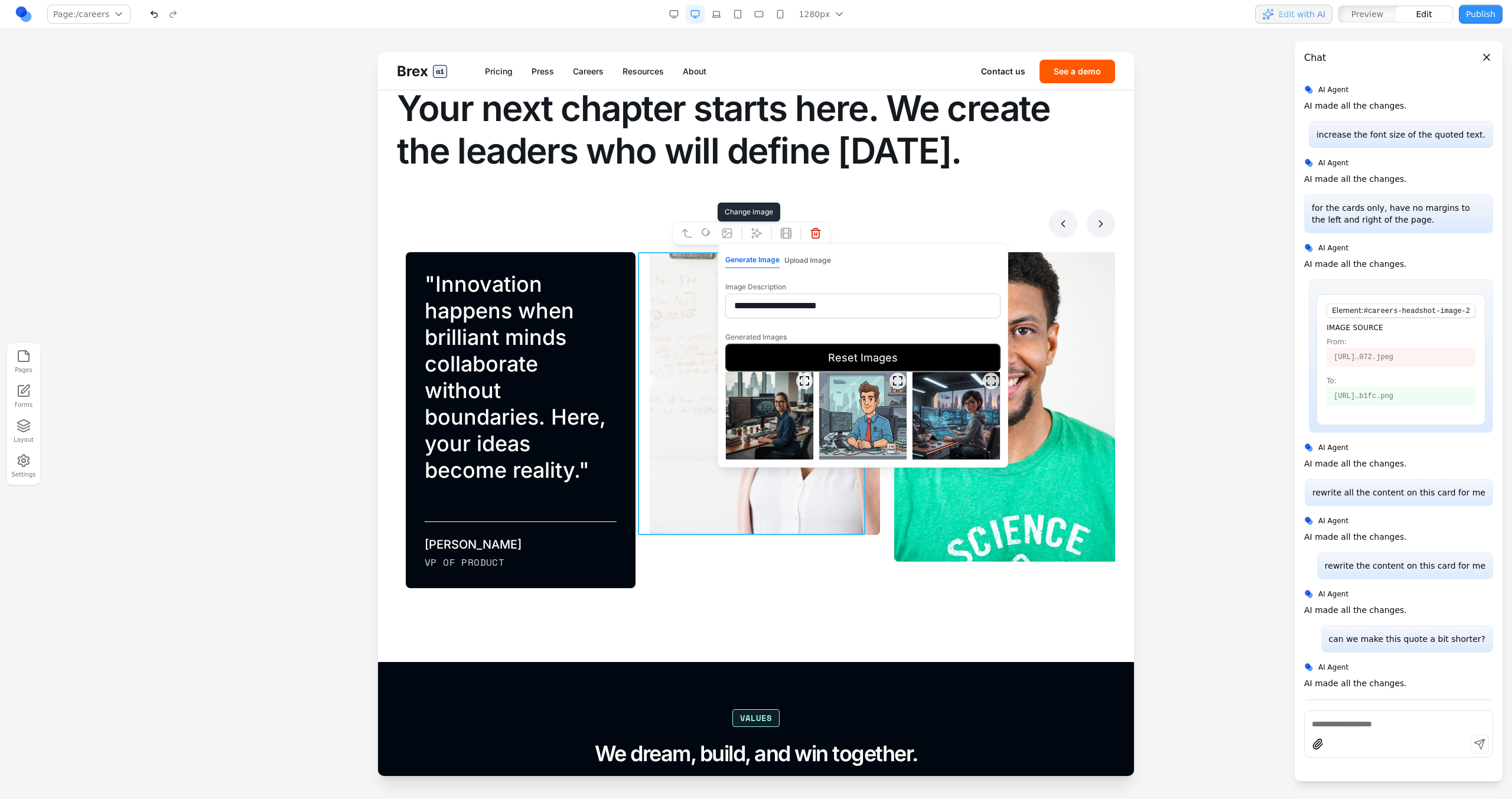
click at [843, 358] on button "Reset Images" at bounding box center [863, 358] width 276 height 27
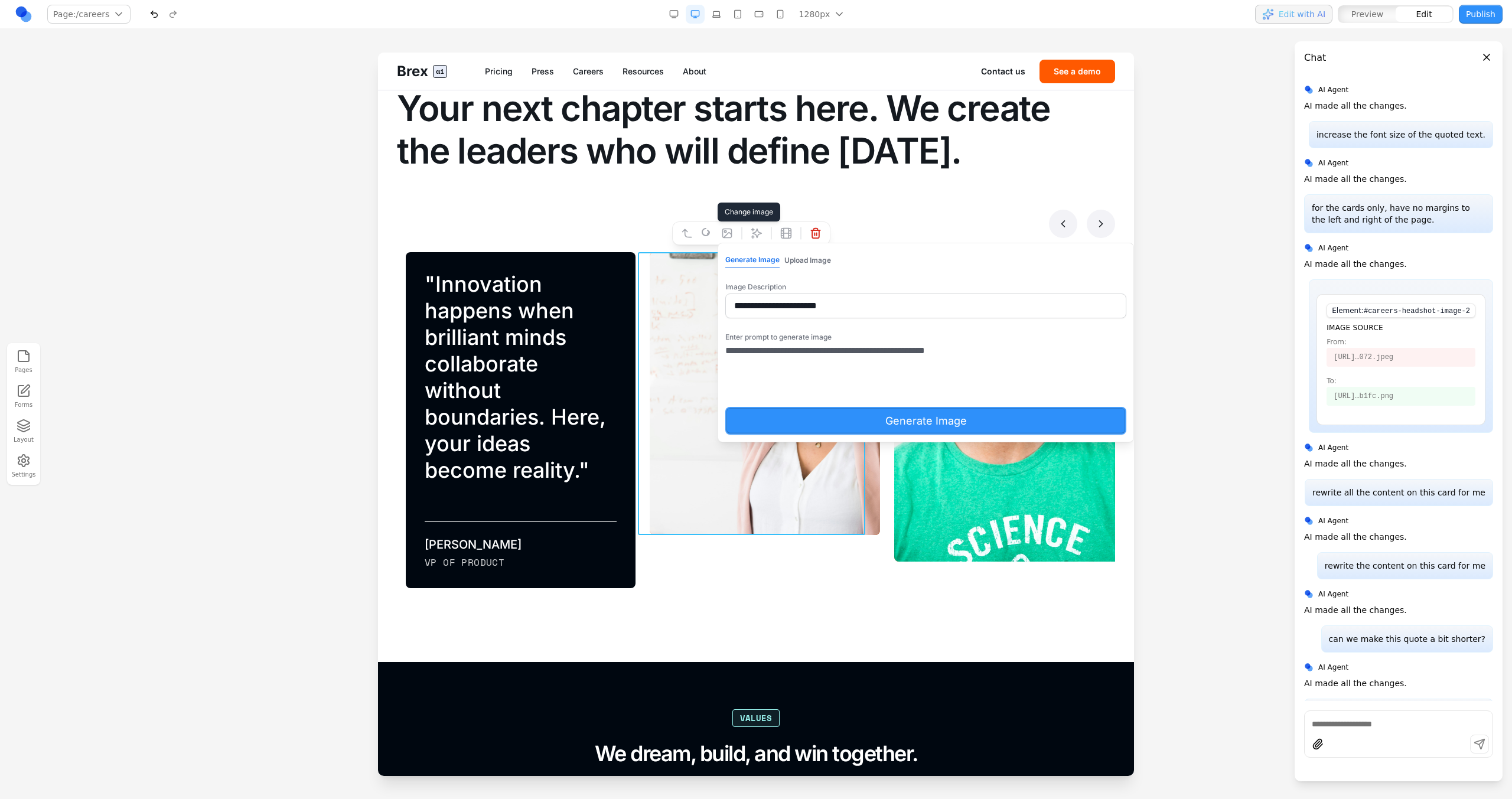
click at [727, 351] on textarea "**********" at bounding box center [885, 373] width 319 height 59
type textarea "**********"
click at [775, 430] on button "Generate Image" at bounding box center [926, 420] width 401 height 27
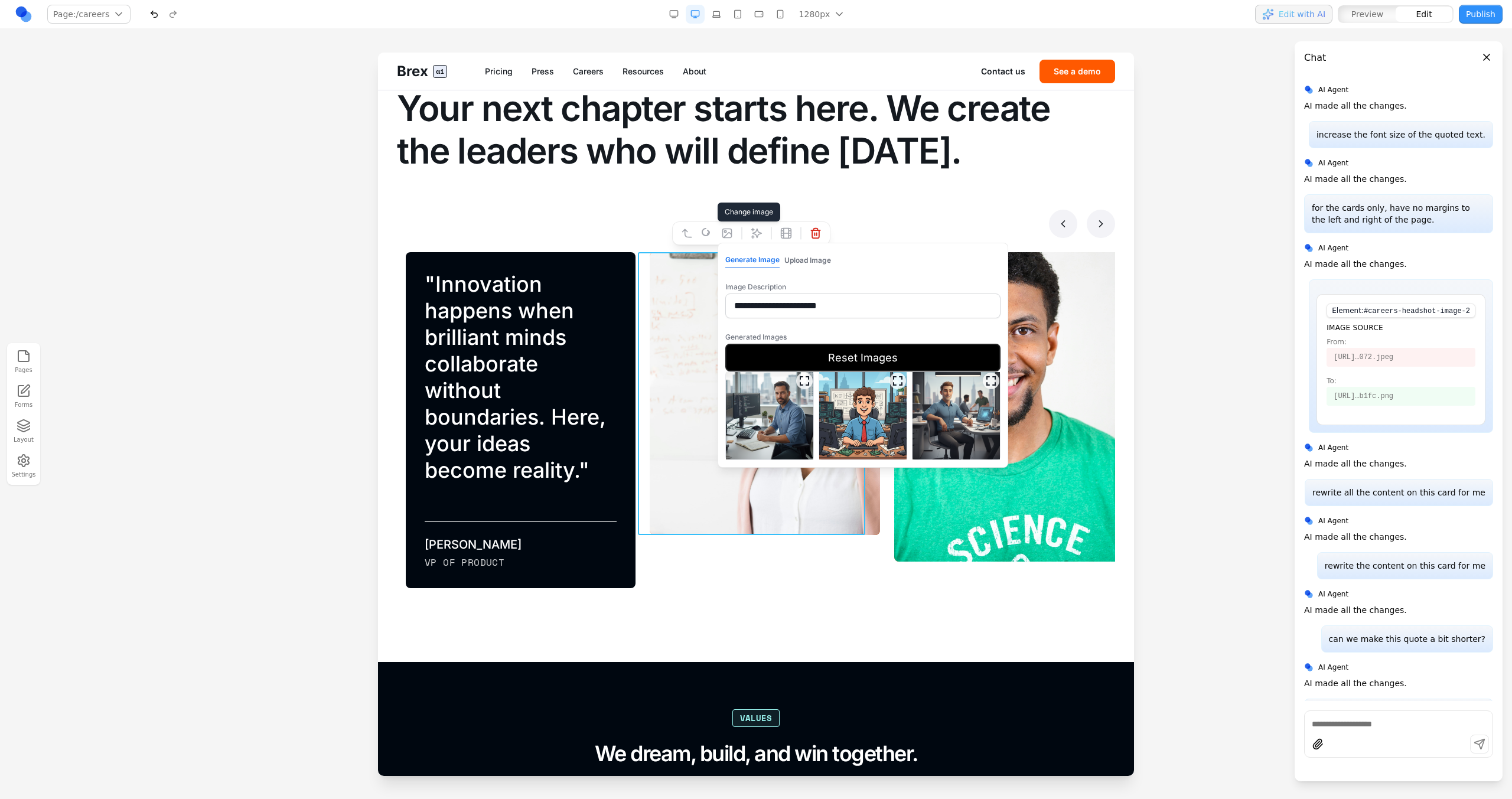
click at [775, 430] on img at bounding box center [770, 416] width 88 height 88
click at [794, 453] on button "Select Image" at bounding box center [863, 473] width 276 height 27
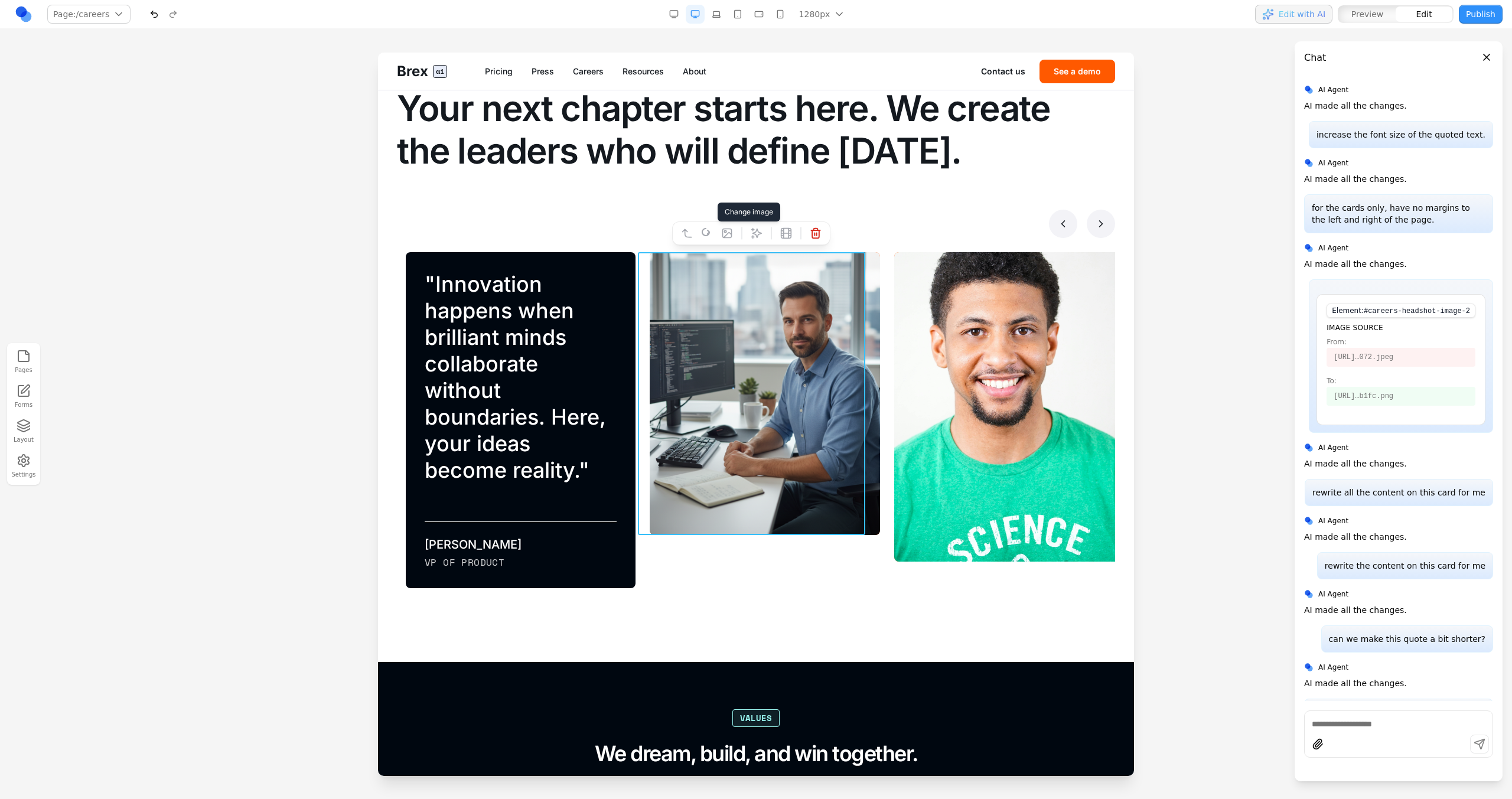
click at [796, 453] on div "**********" at bounding box center [757, 432] width 244 height 362
click at [892, 223] on icon at bounding box center [1100, 223] width 12 height 12
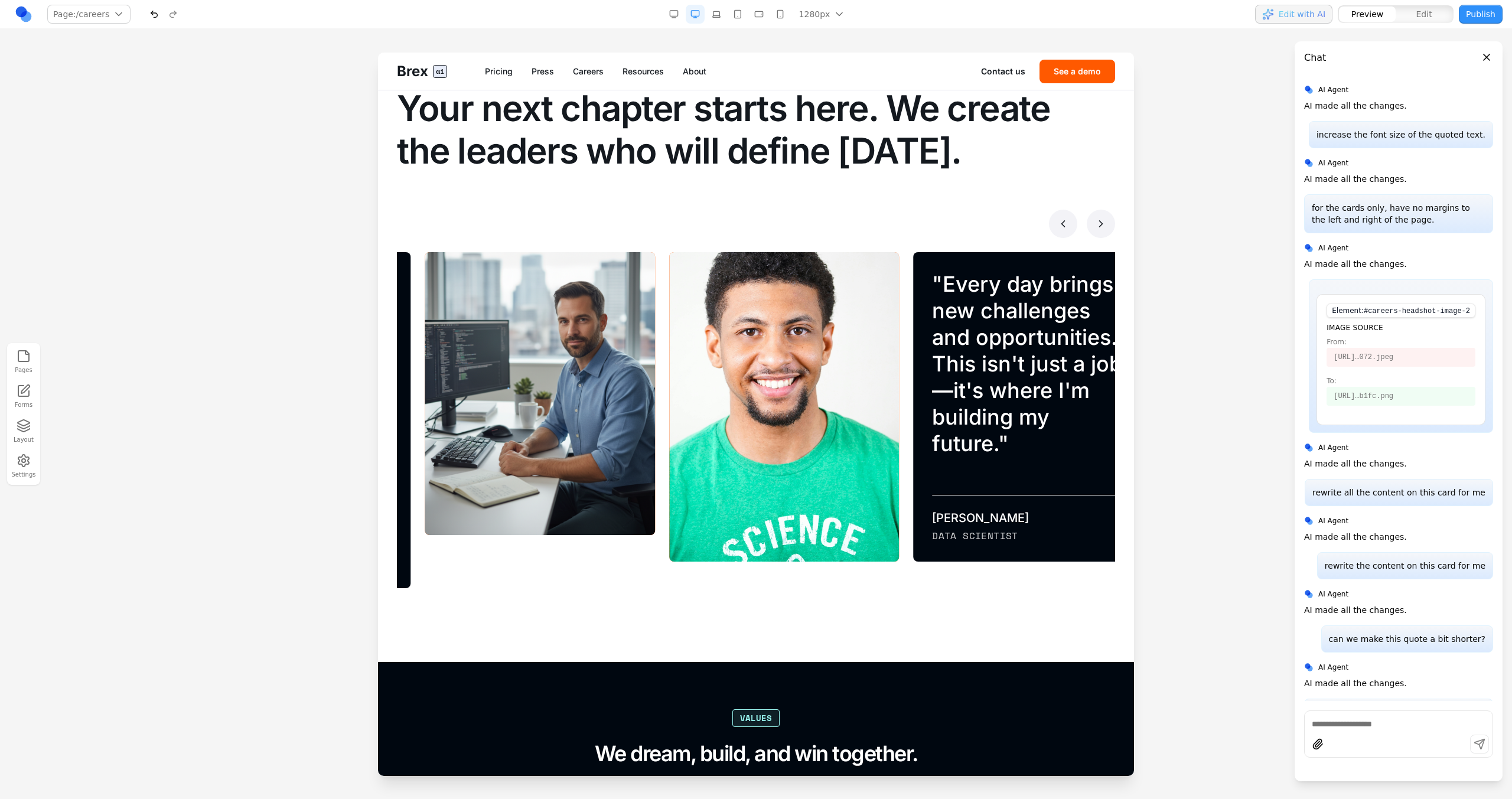
click at [892, 223] on icon at bounding box center [1100, 223] width 12 height 12
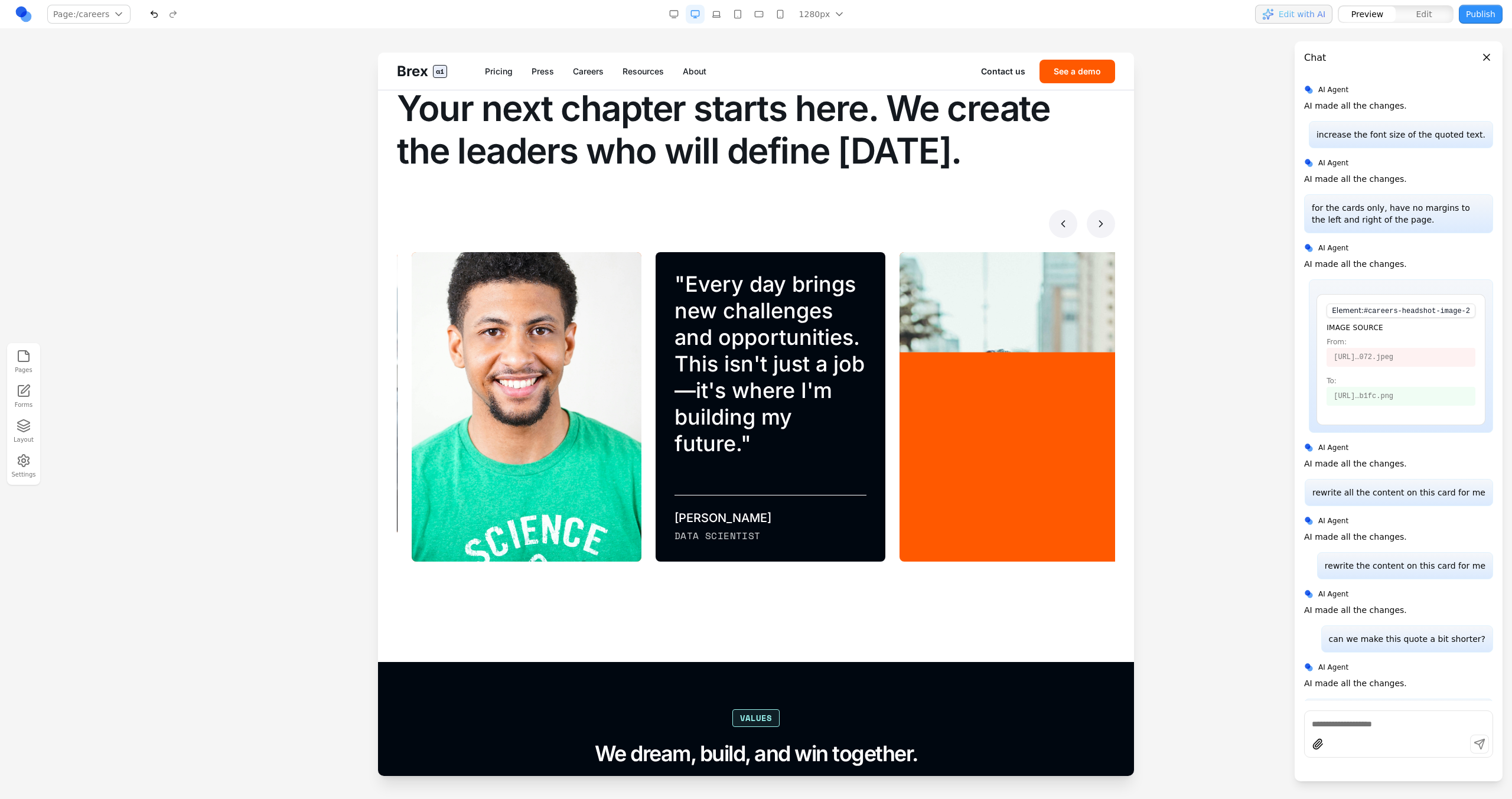
click at [892, 229] on button at bounding box center [1100, 223] width 28 height 28
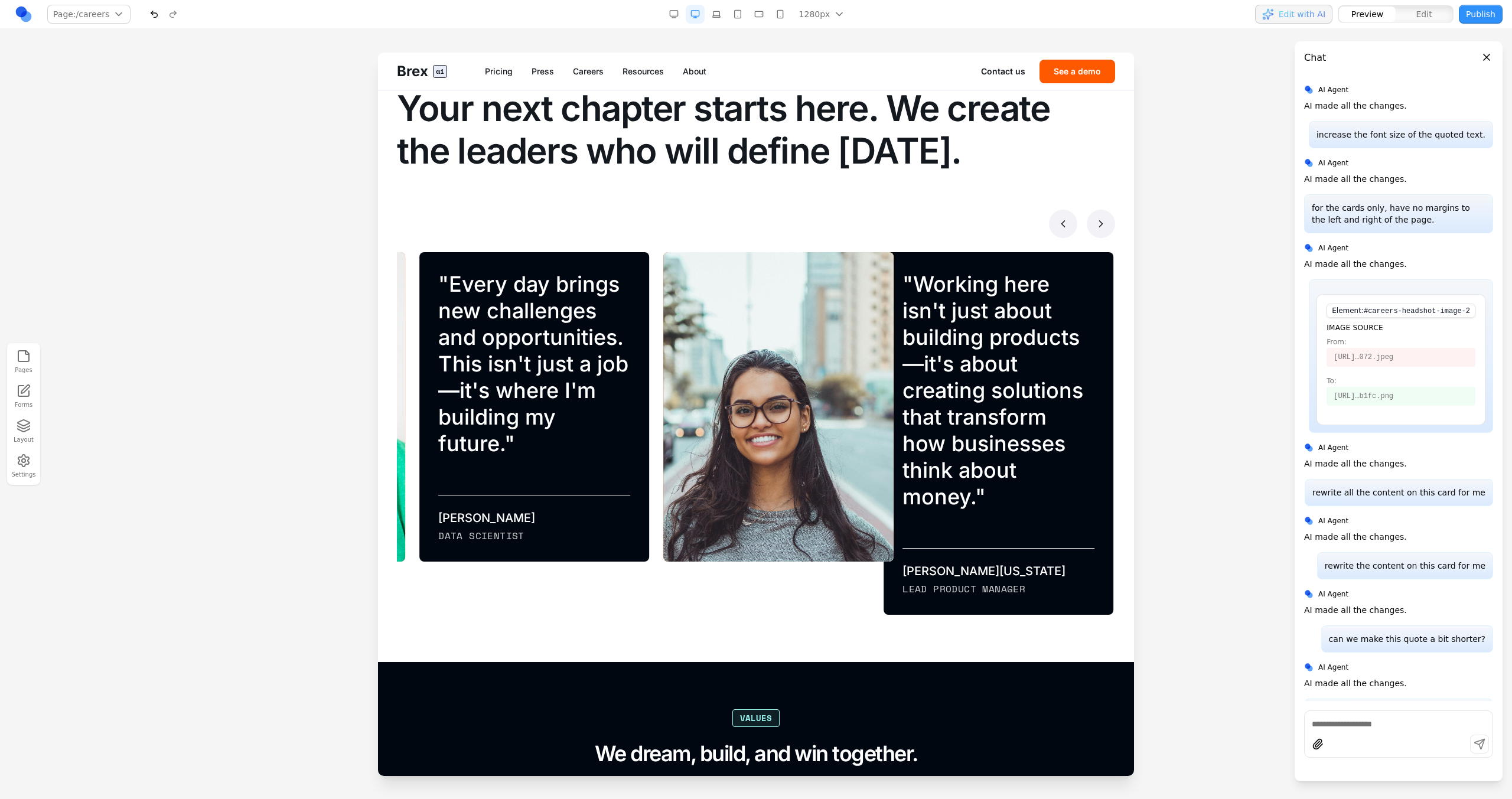
click at [892, 230] on button at bounding box center [1100, 223] width 28 height 28
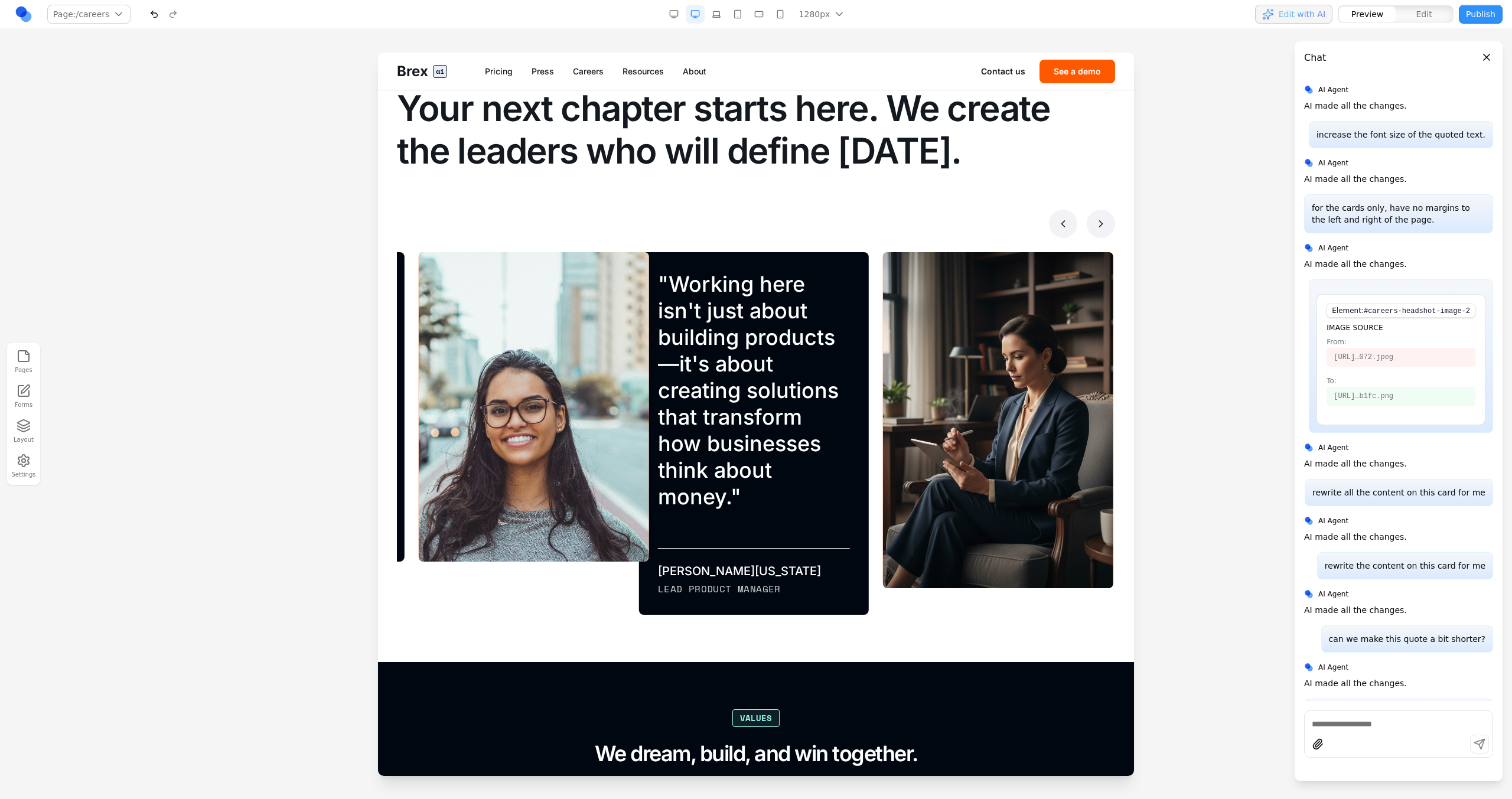
click at [892, 232] on button at bounding box center [1100, 223] width 28 height 28
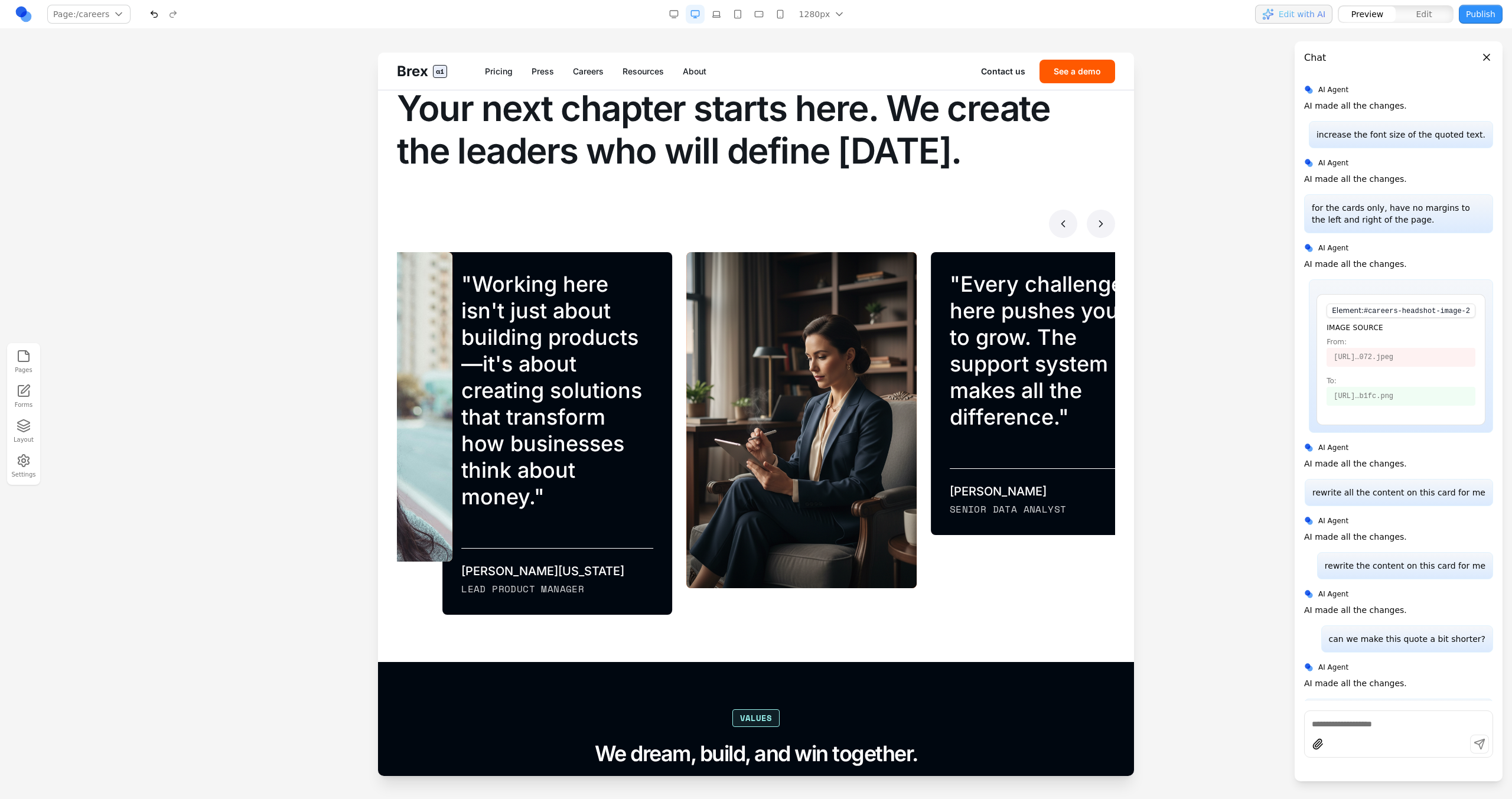
click at [892, 232] on button at bounding box center [1100, 223] width 28 height 28
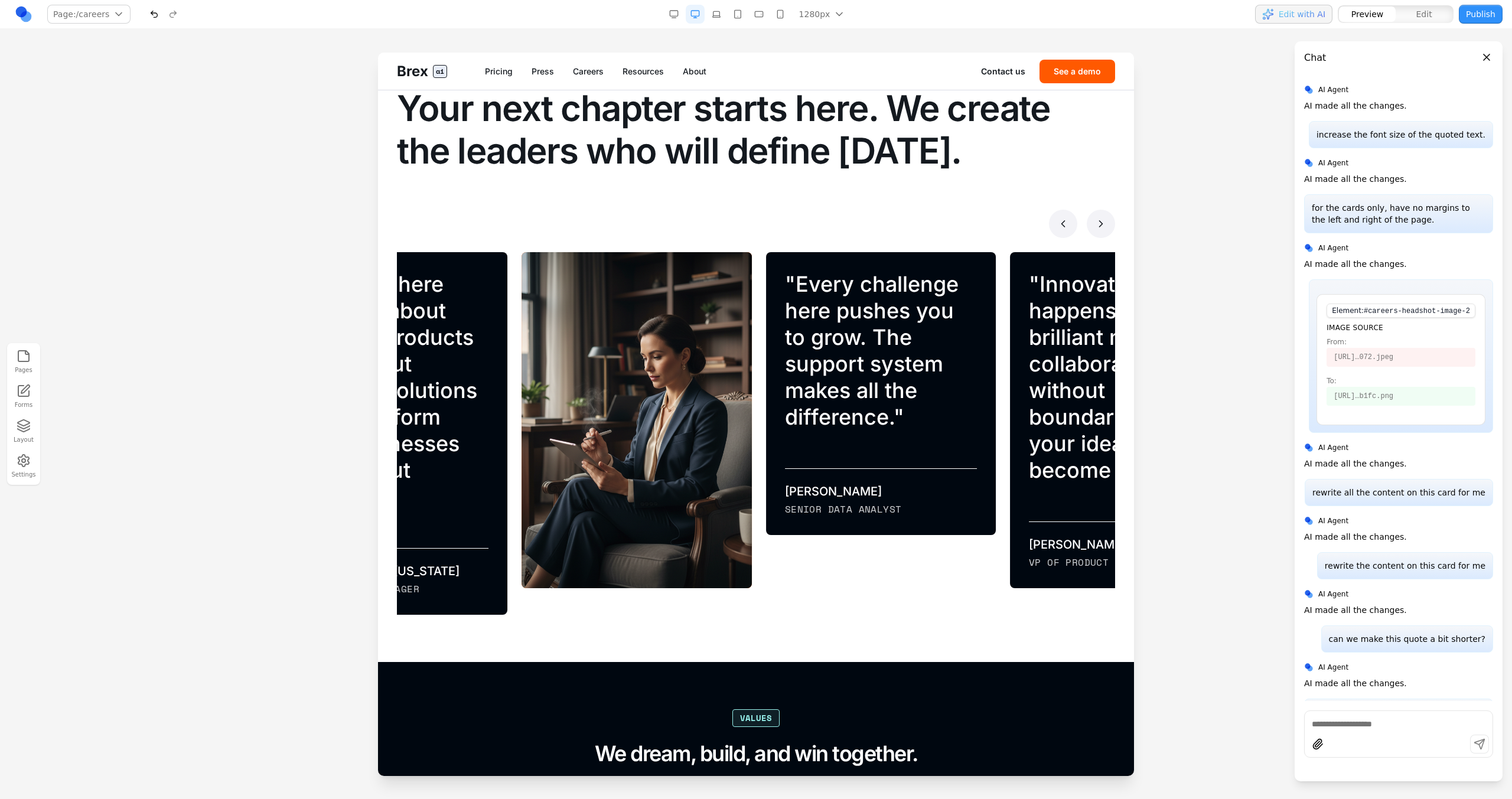
click at [892, 232] on button at bounding box center [1100, 223] width 28 height 28
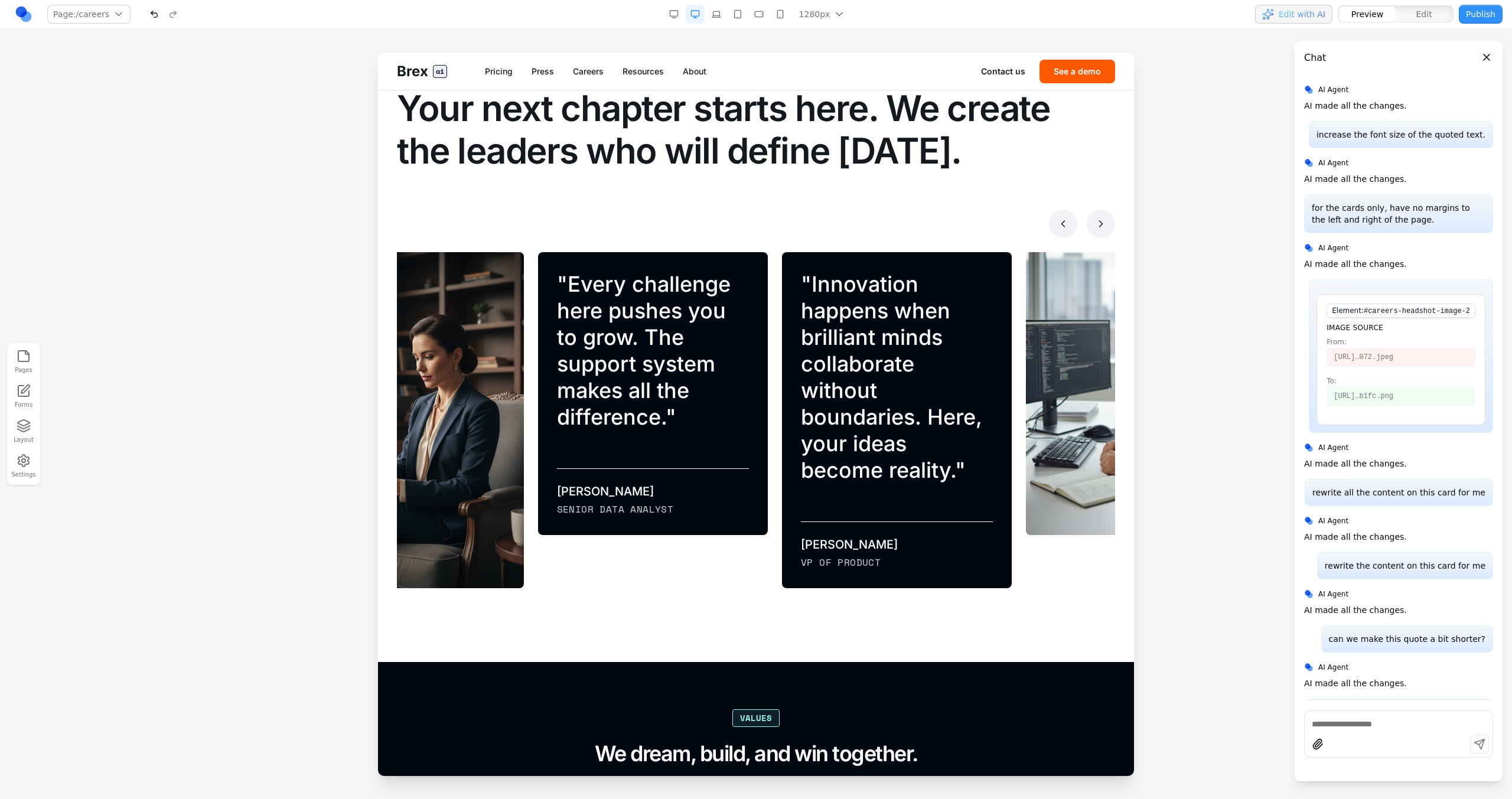
click at [892, 232] on button at bounding box center [1100, 223] width 28 height 28
